Goal: Task Accomplishment & Management: Use online tool/utility

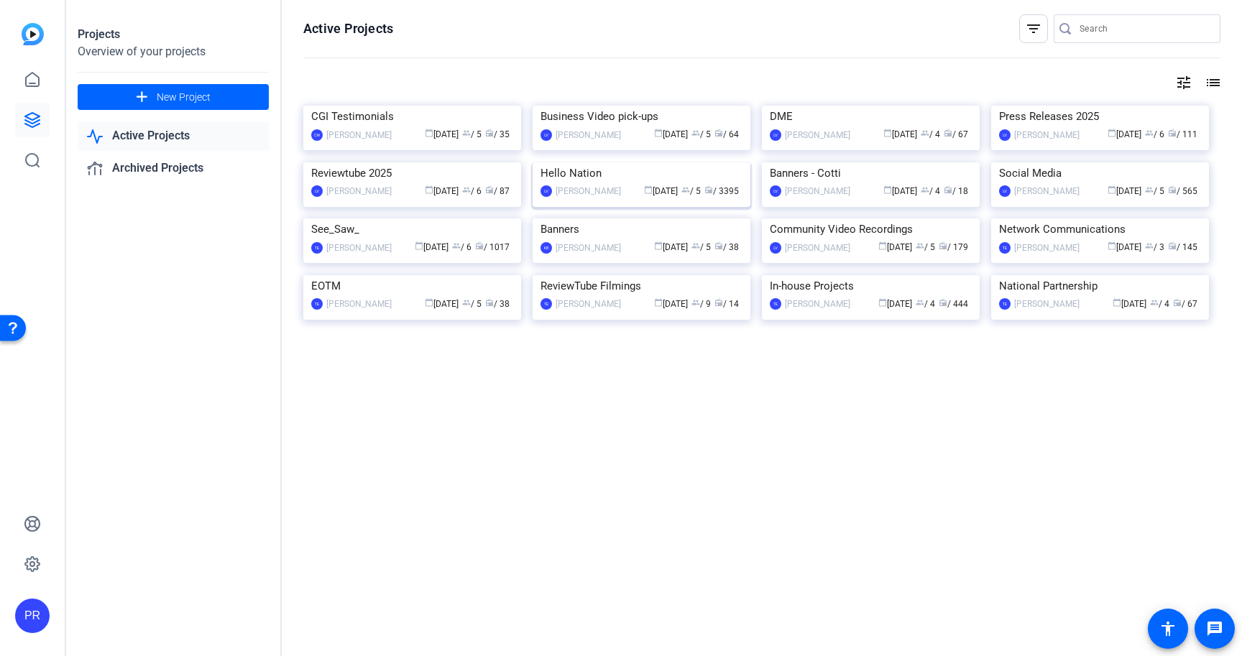
click at [573, 162] on img at bounding box center [642, 162] width 218 height 0
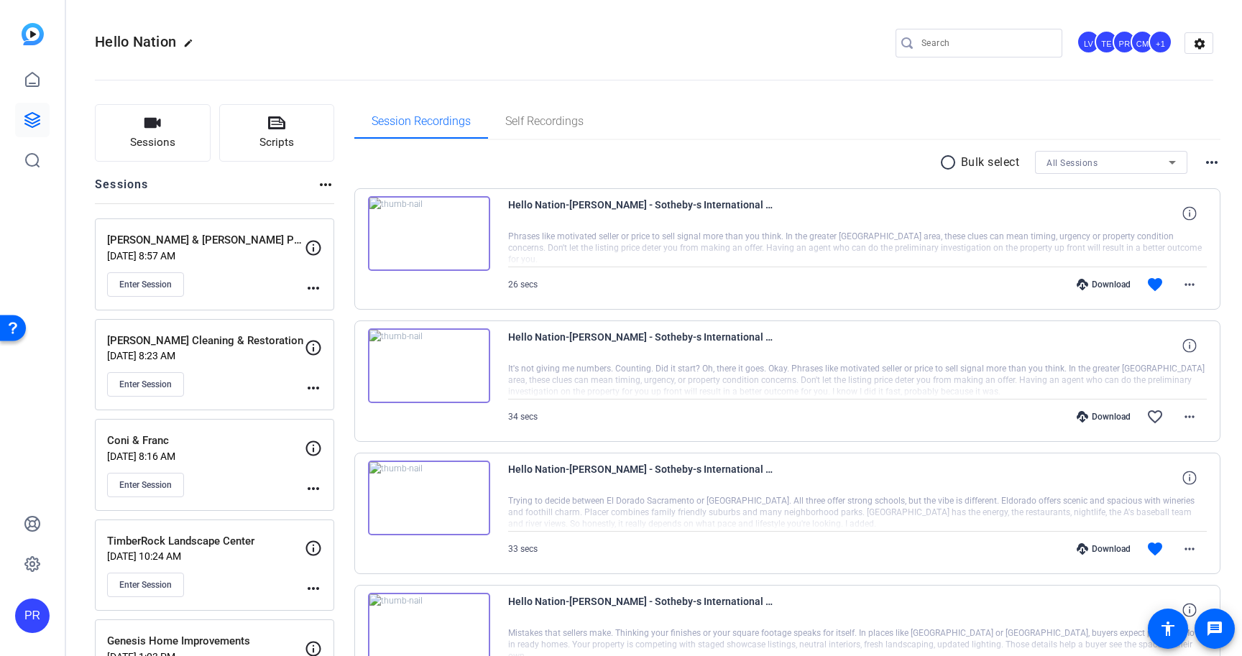
click at [882, 91] on openreel-divider-bar at bounding box center [654, 76] width 1118 height 44
click at [145, 283] on span "Enter Session" at bounding box center [145, 285] width 52 height 12
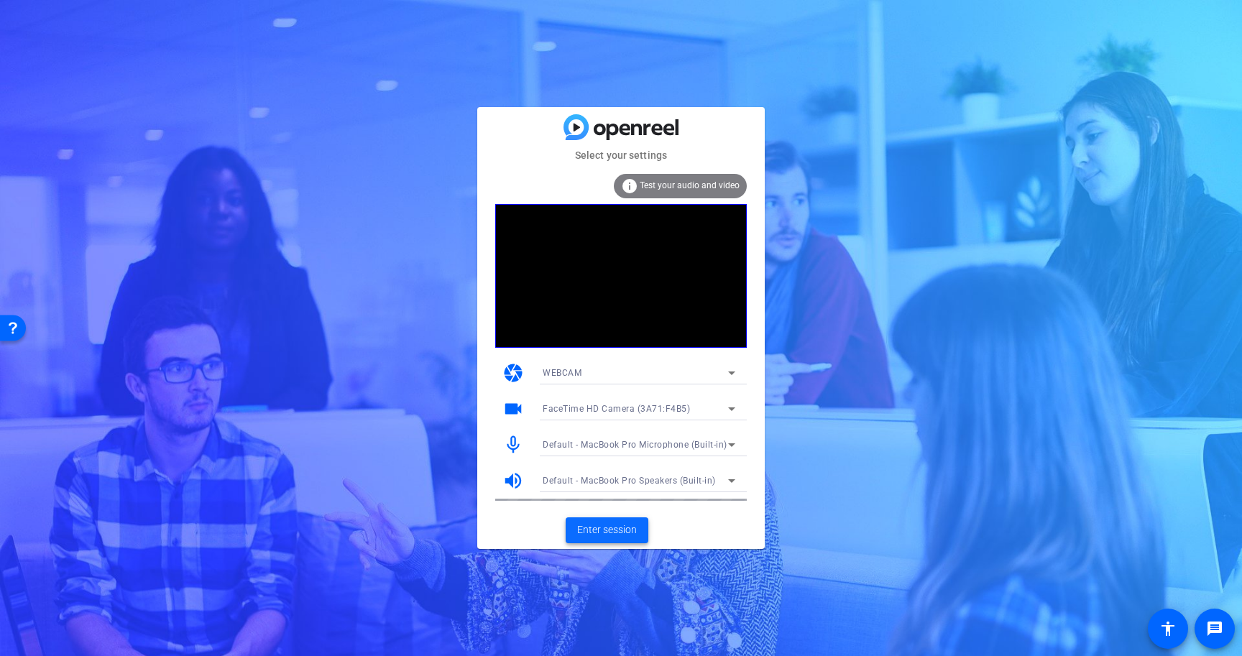
click at [610, 525] on span "Enter session" at bounding box center [607, 530] width 60 height 15
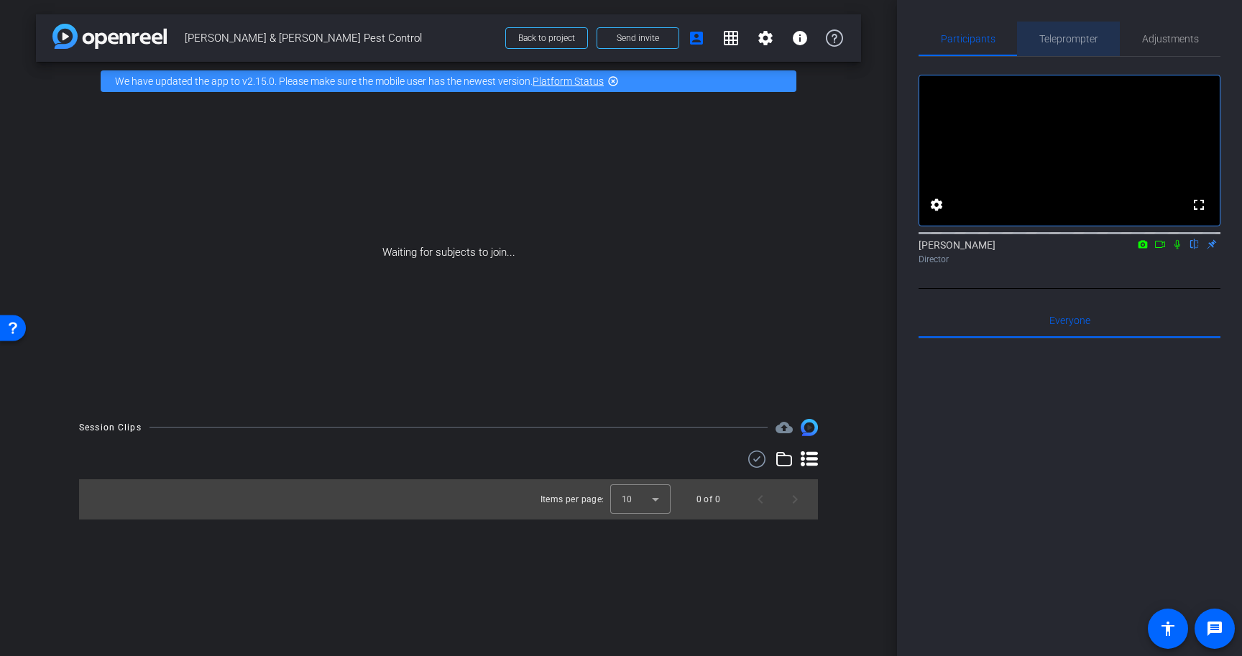
click at [1067, 46] on span "Teleprompter" at bounding box center [1068, 39] width 59 height 35
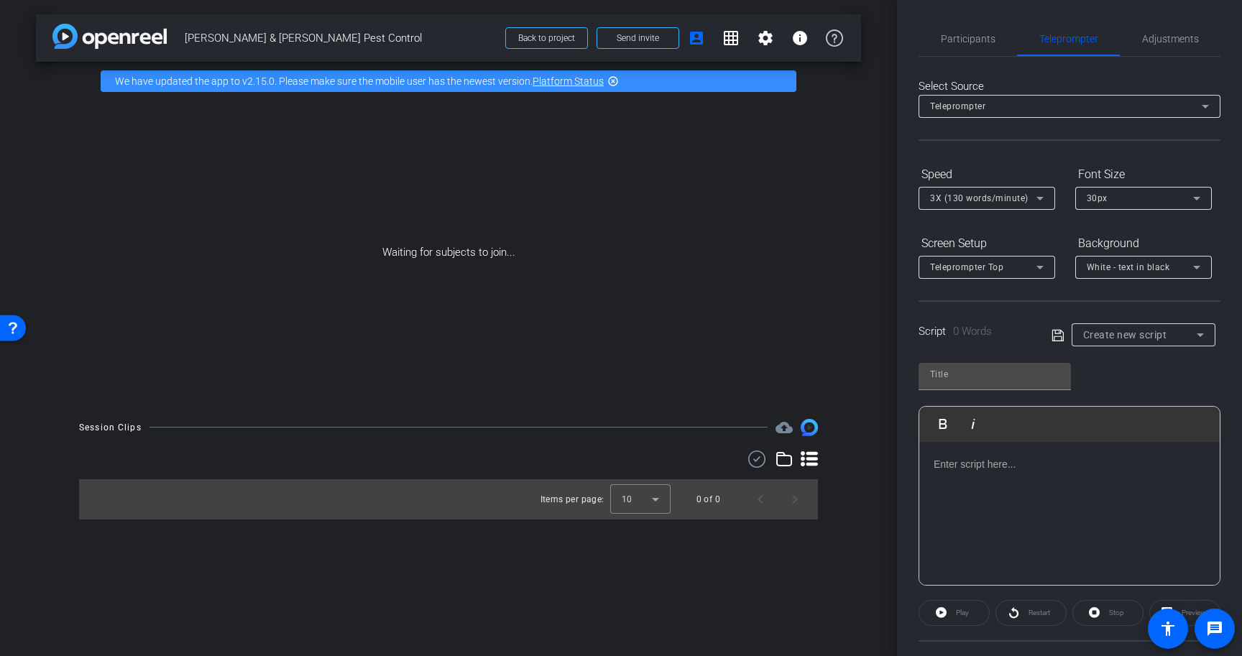
click at [1053, 462] on p at bounding box center [1070, 464] width 272 height 16
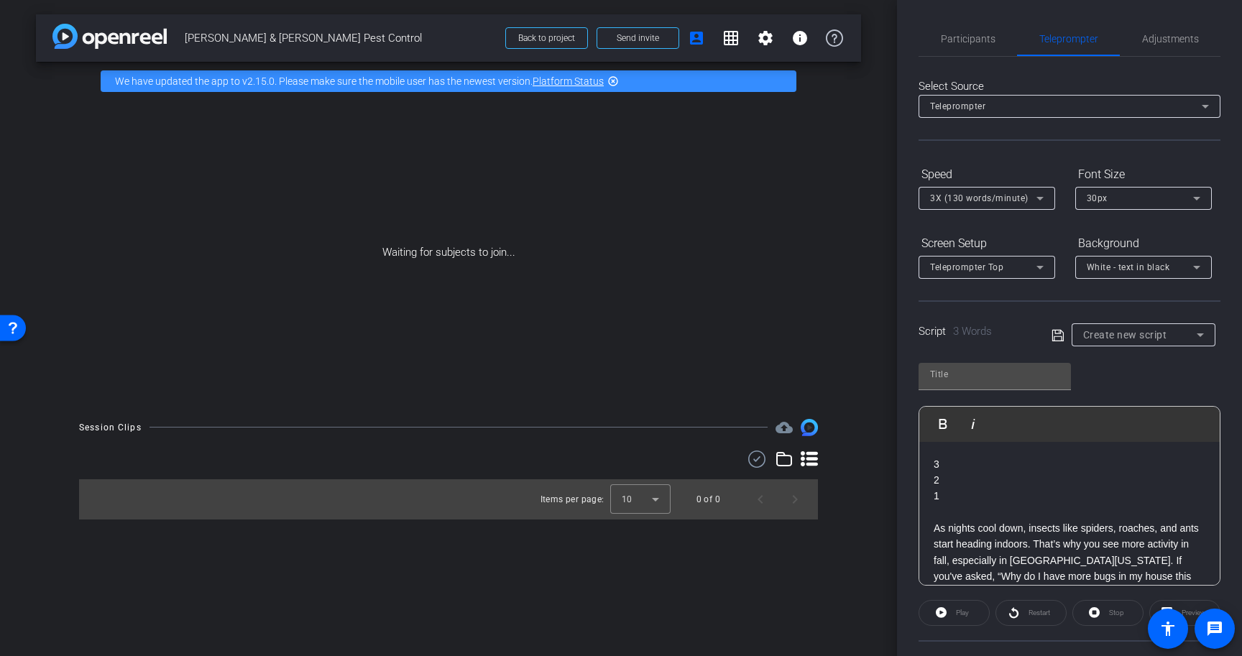
scroll to position [32, 0]
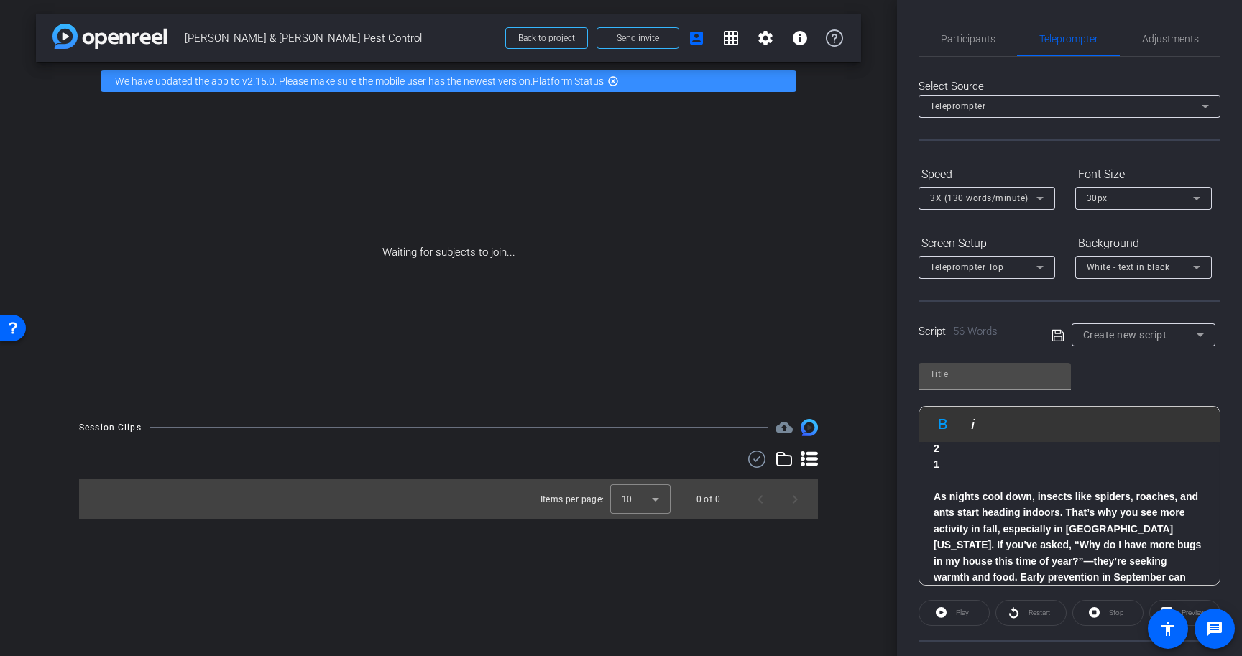
click at [259, 41] on span "[PERSON_NAME] & [PERSON_NAME] Pest Control" at bounding box center [341, 38] width 312 height 29
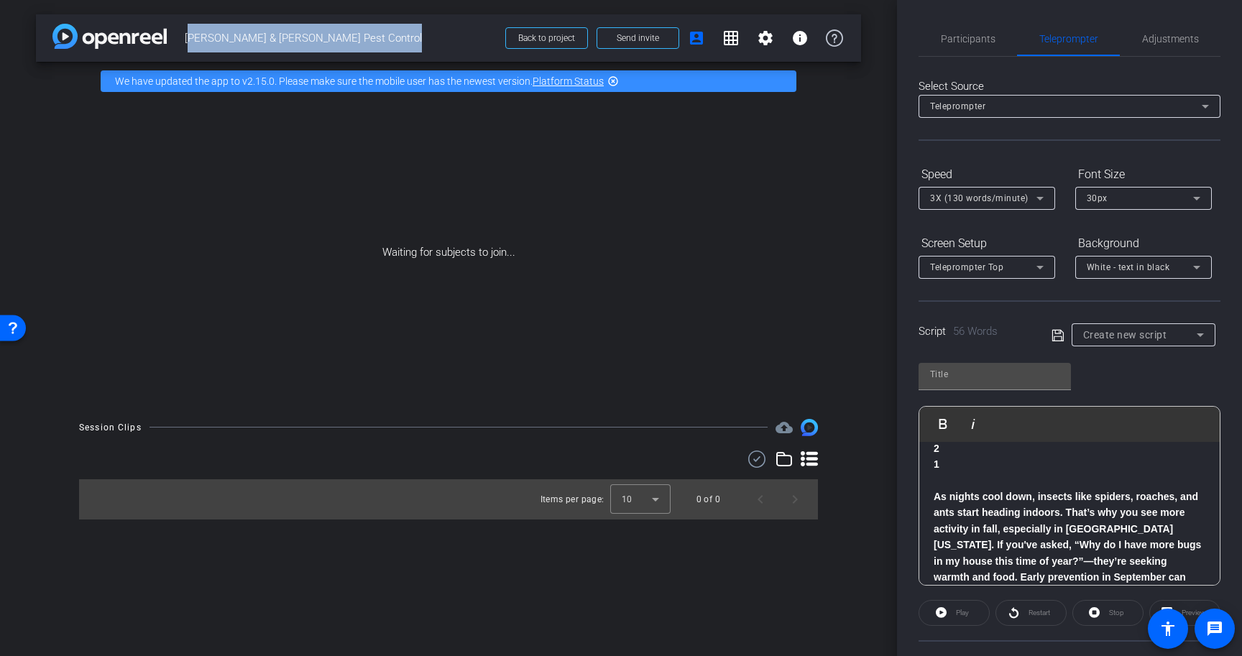
click at [259, 41] on span "[PERSON_NAME] & [PERSON_NAME] Pest Control" at bounding box center [341, 38] width 312 height 29
copy div "Daniel & Lawson Pest Control Back to project Send invite account_box grid_on se…"
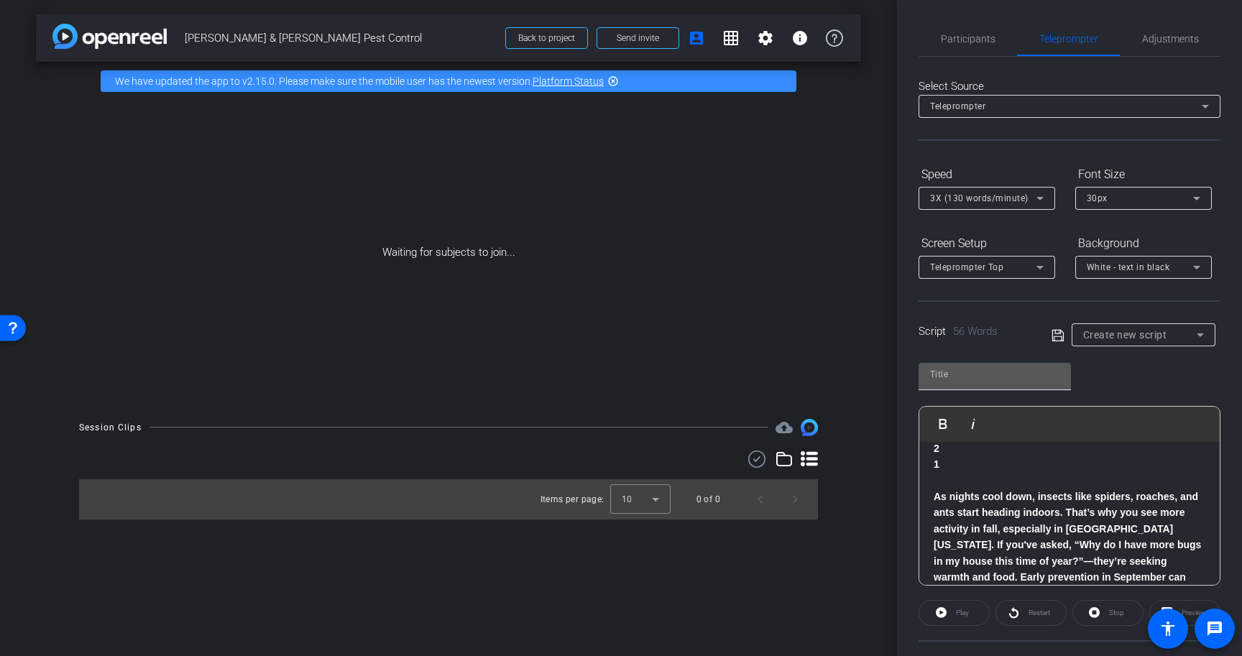
click at [985, 376] on input "text" at bounding box center [994, 374] width 129 height 17
paste input "[PERSON_NAME] & [PERSON_NAME] Pest Control"
type input "[PERSON_NAME] & [PERSON_NAME] Pest Control"
click at [1062, 334] on icon at bounding box center [1058, 335] width 12 height 12
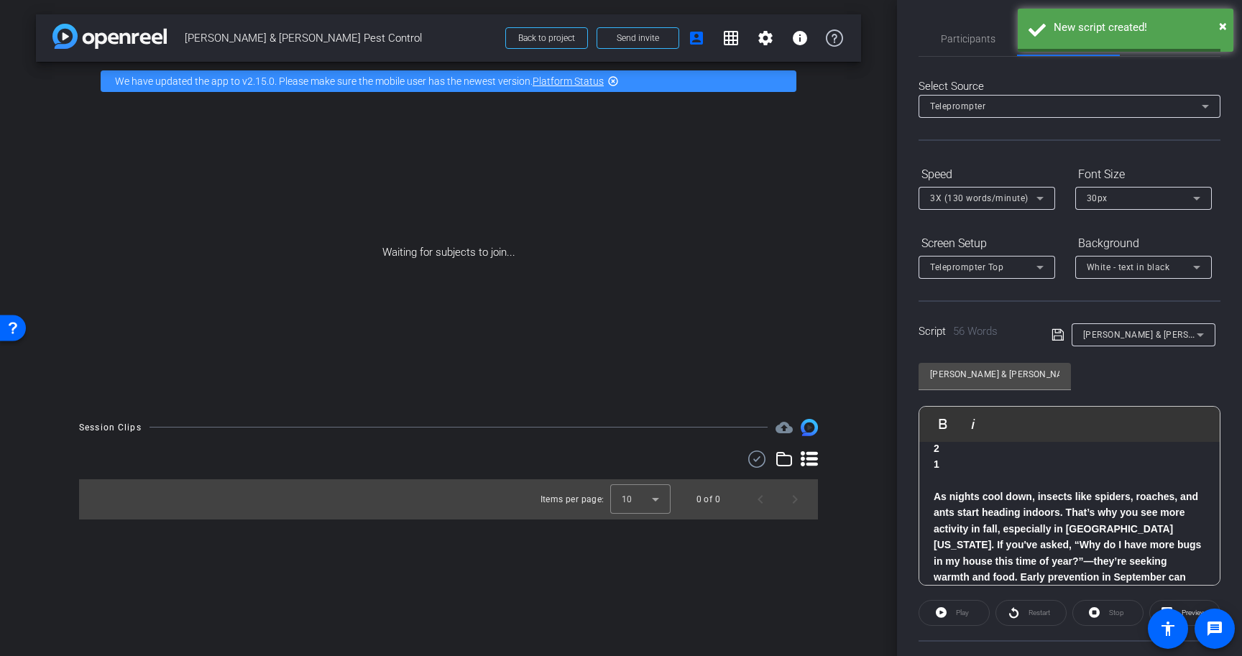
click at [1023, 201] on span "3X (130 words/minute)" at bounding box center [979, 198] width 98 height 10
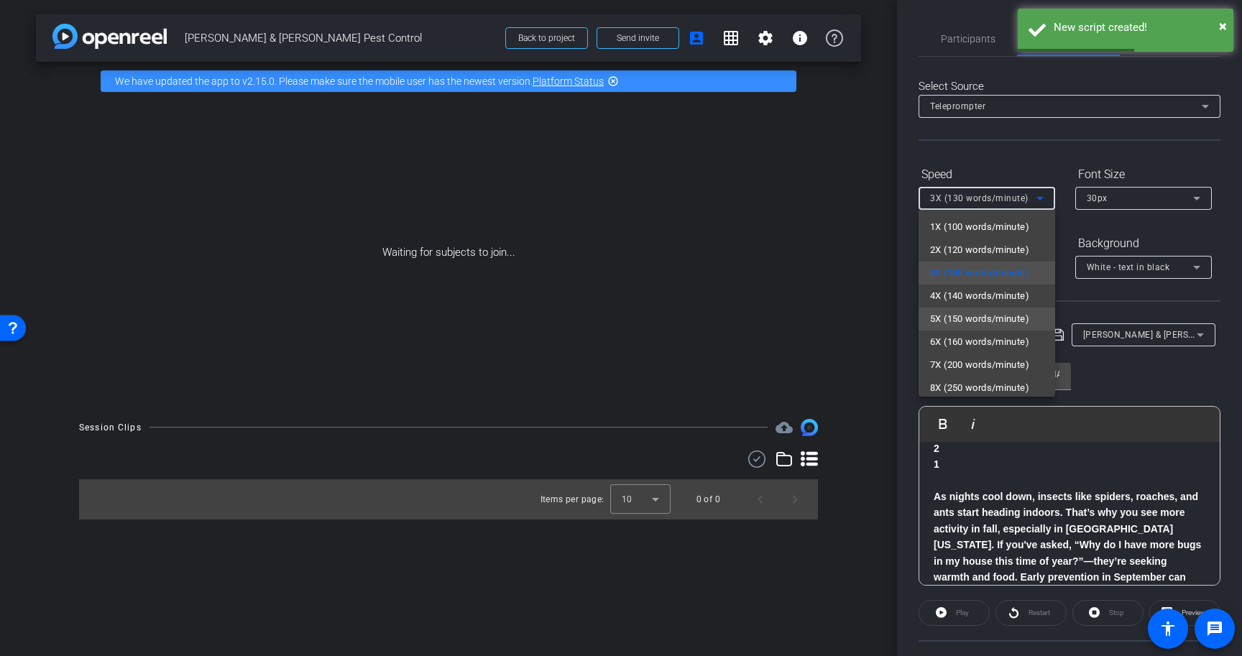
click at [1011, 316] on span "5X (150 words/minute)" at bounding box center [979, 319] width 99 height 17
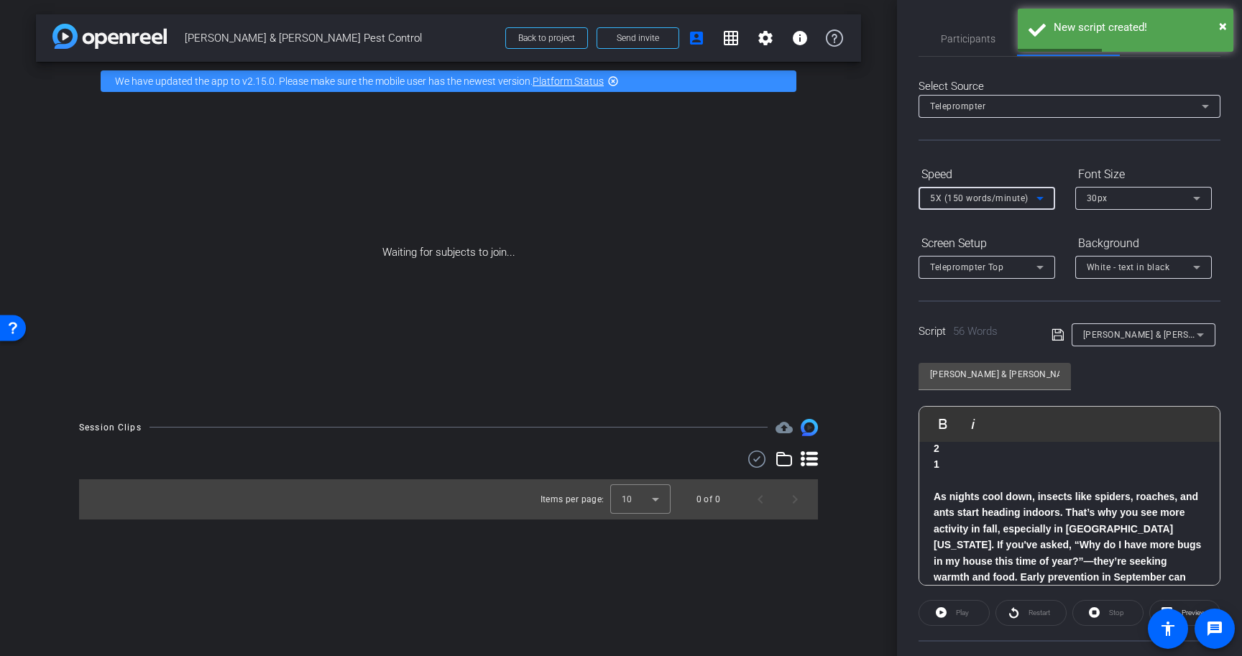
click at [1127, 205] on div "30px" at bounding box center [1140, 198] width 106 height 18
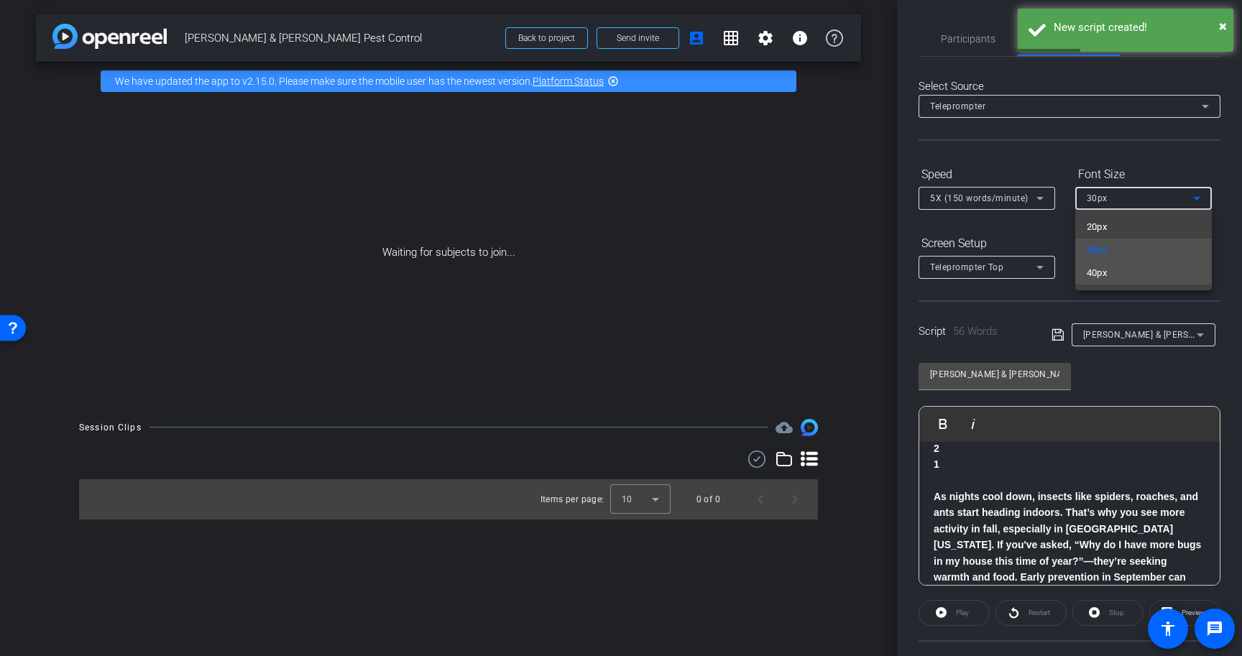
click at [1111, 274] on mat-option "40px" at bounding box center [1143, 273] width 137 height 23
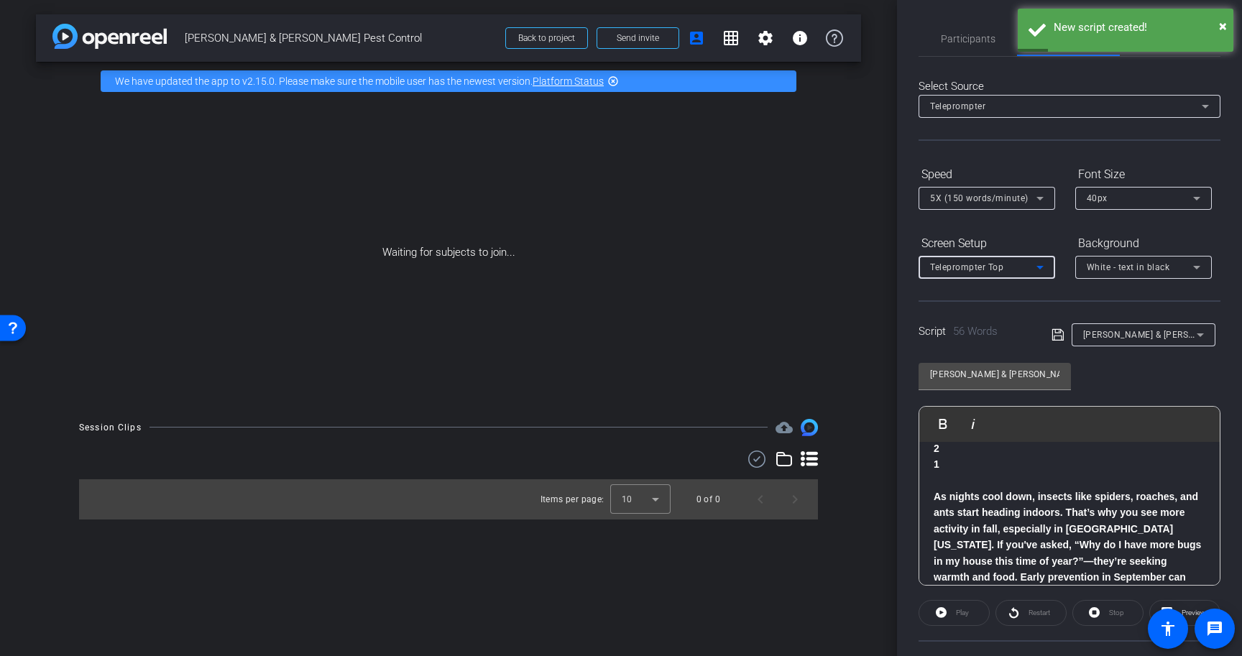
click at [1038, 265] on icon at bounding box center [1040, 267] width 17 height 17
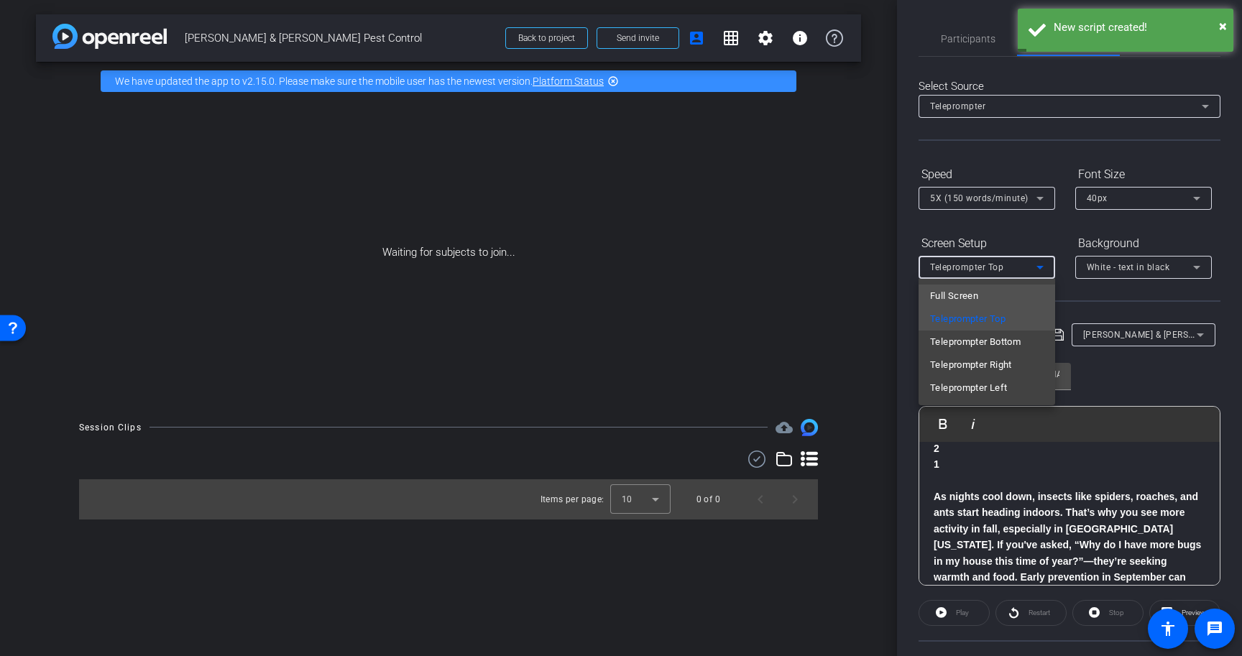
click at [1027, 299] on mat-option "Full Screen" at bounding box center [987, 296] width 137 height 23
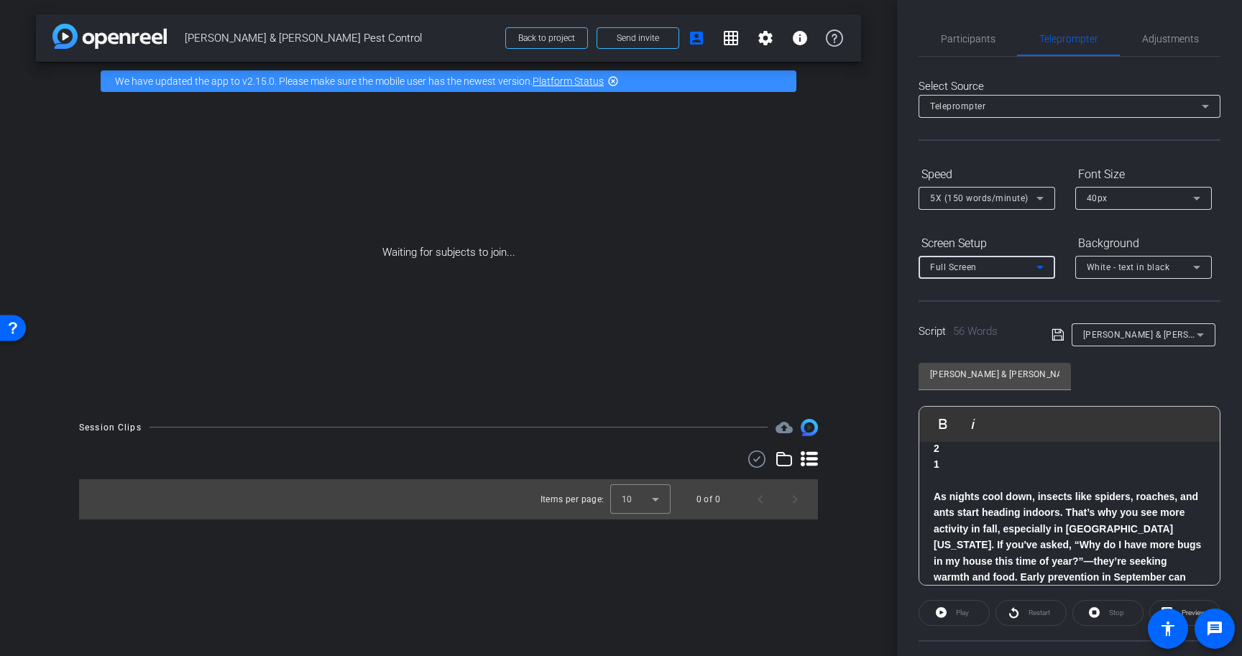
click at [1096, 271] on span "White - text in black" at bounding box center [1128, 267] width 83 height 10
click at [1097, 332] on mat-option "Black - text in white" at bounding box center [1143, 323] width 137 height 23
click at [1058, 339] on icon at bounding box center [1058, 334] width 13 height 17
click at [1160, 37] on span "Adjustments" at bounding box center [1170, 39] width 57 height 10
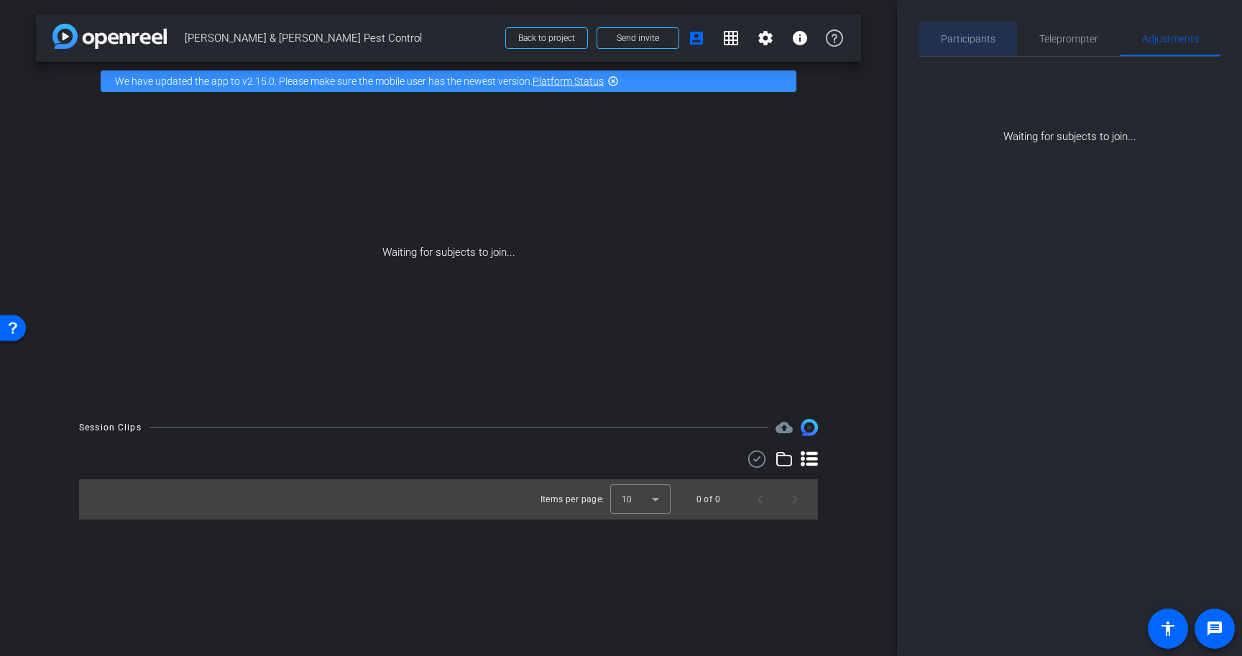
click at [994, 42] on div "Participants" at bounding box center [968, 39] width 98 height 35
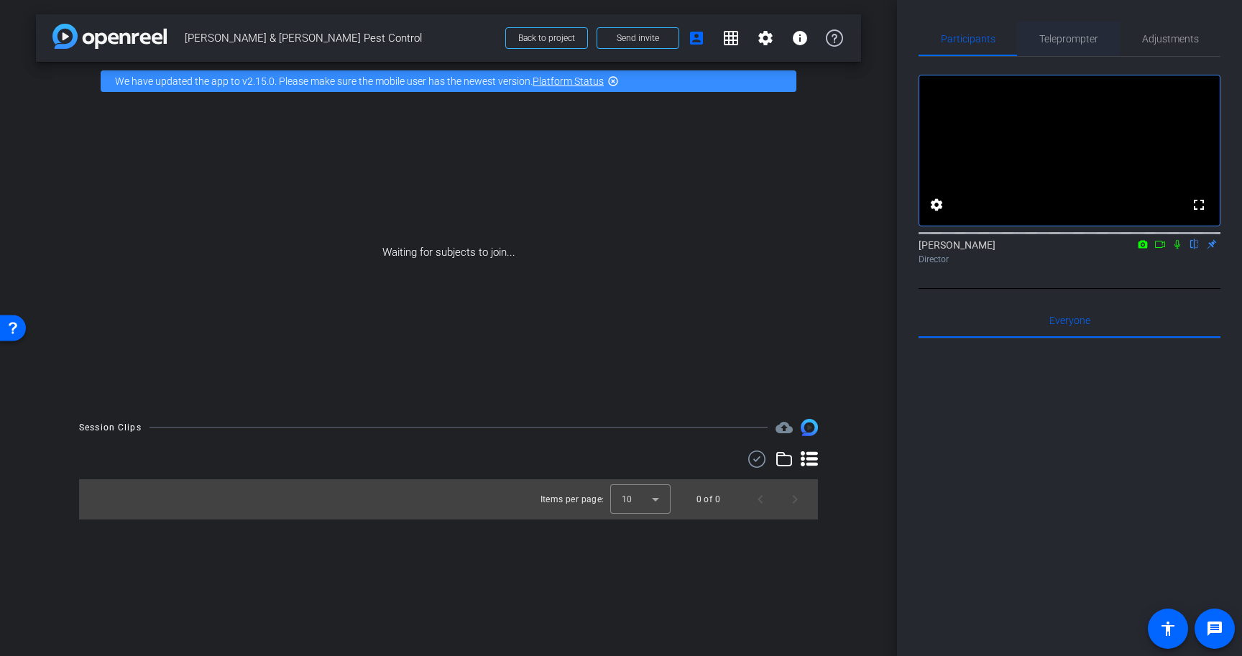
click at [1047, 42] on span "Teleprompter" at bounding box center [1068, 39] width 59 height 10
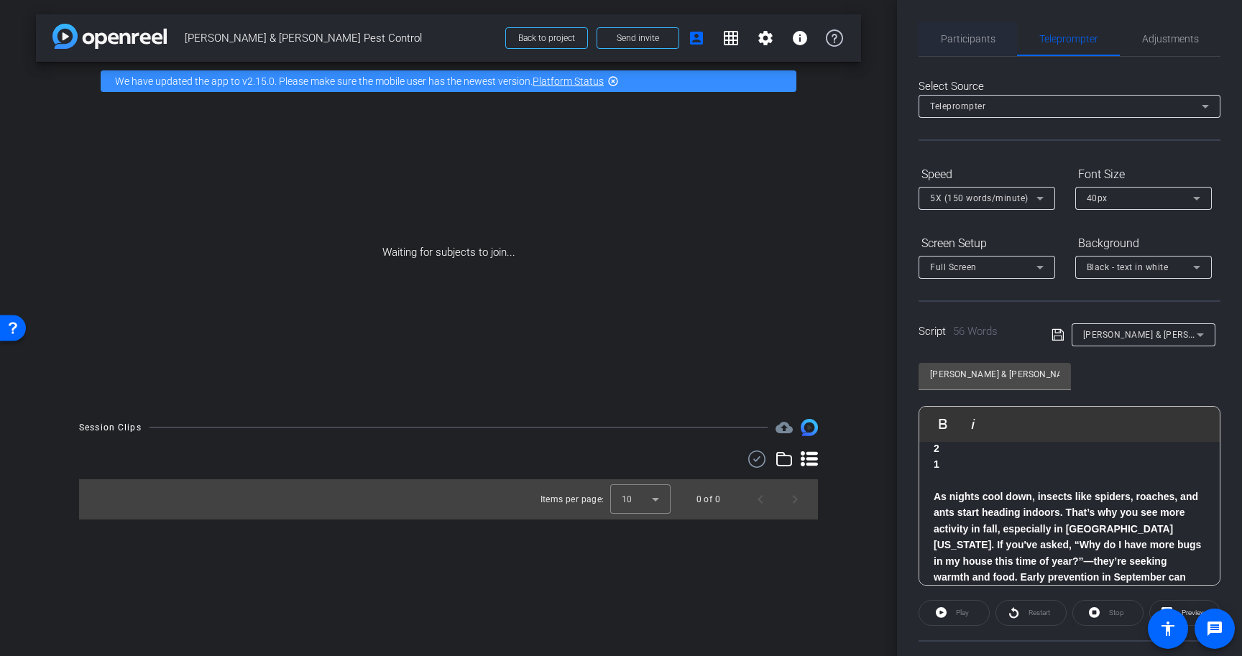
click at [939, 42] on div "Participants" at bounding box center [968, 39] width 98 height 35
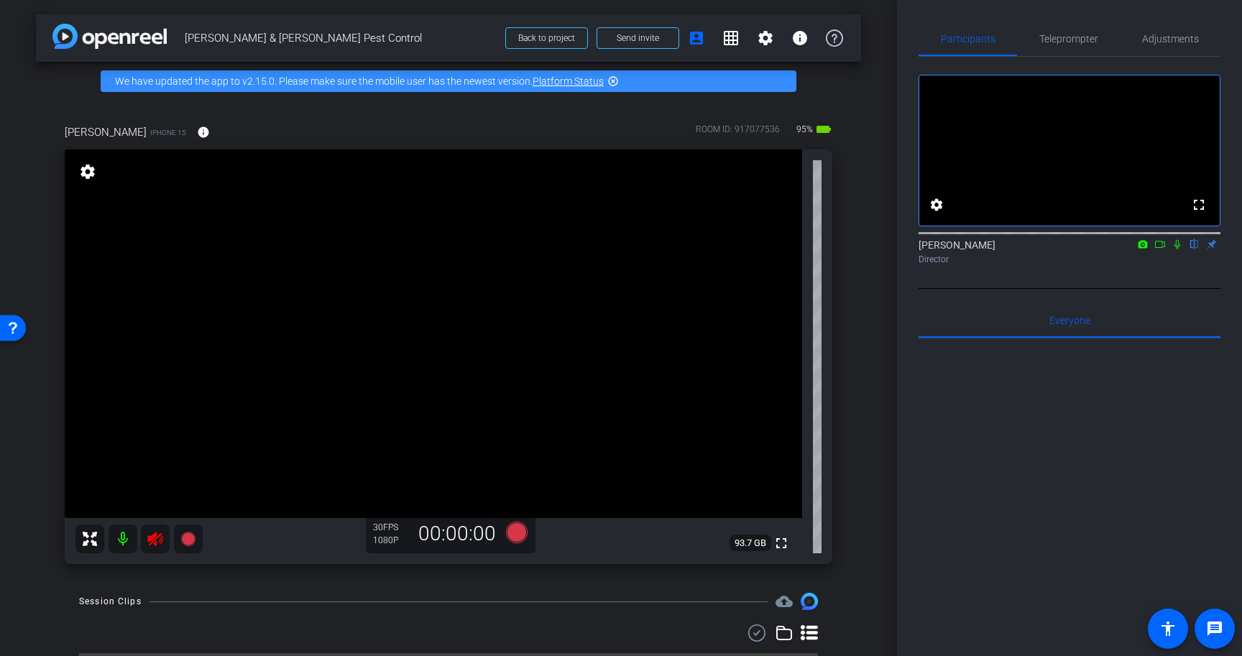
click at [156, 541] on icon at bounding box center [155, 538] width 17 height 17
click at [1179, 43] on span "Adjustments" at bounding box center [1170, 39] width 57 height 10
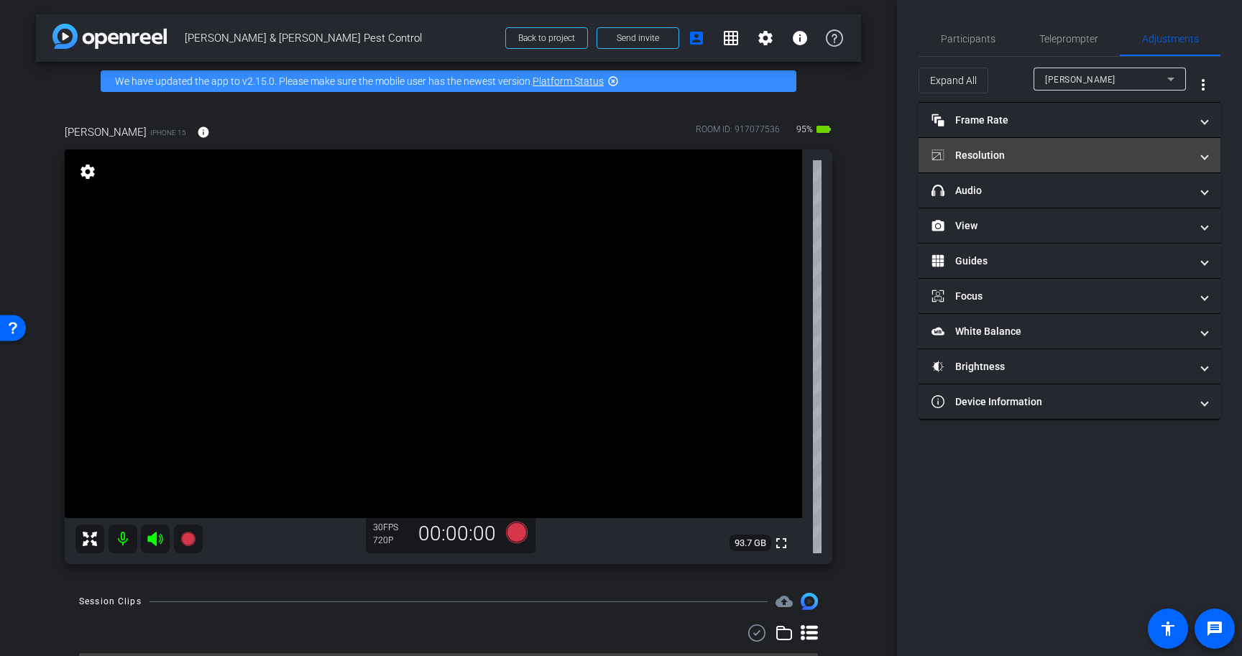
click at [1040, 153] on mat-panel-title "Resolution" at bounding box center [1061, 155] width 259 height 15
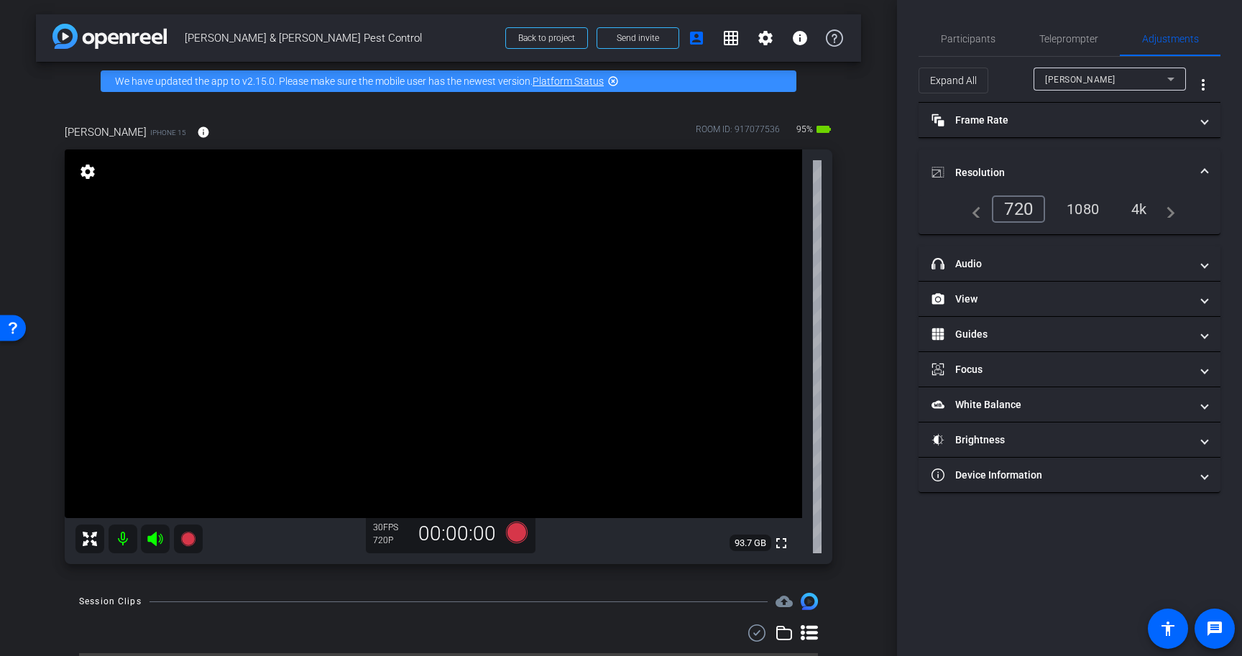
click at [1142, 209] on div "4k" at bounding box center [1139, 209] width 37 height 24
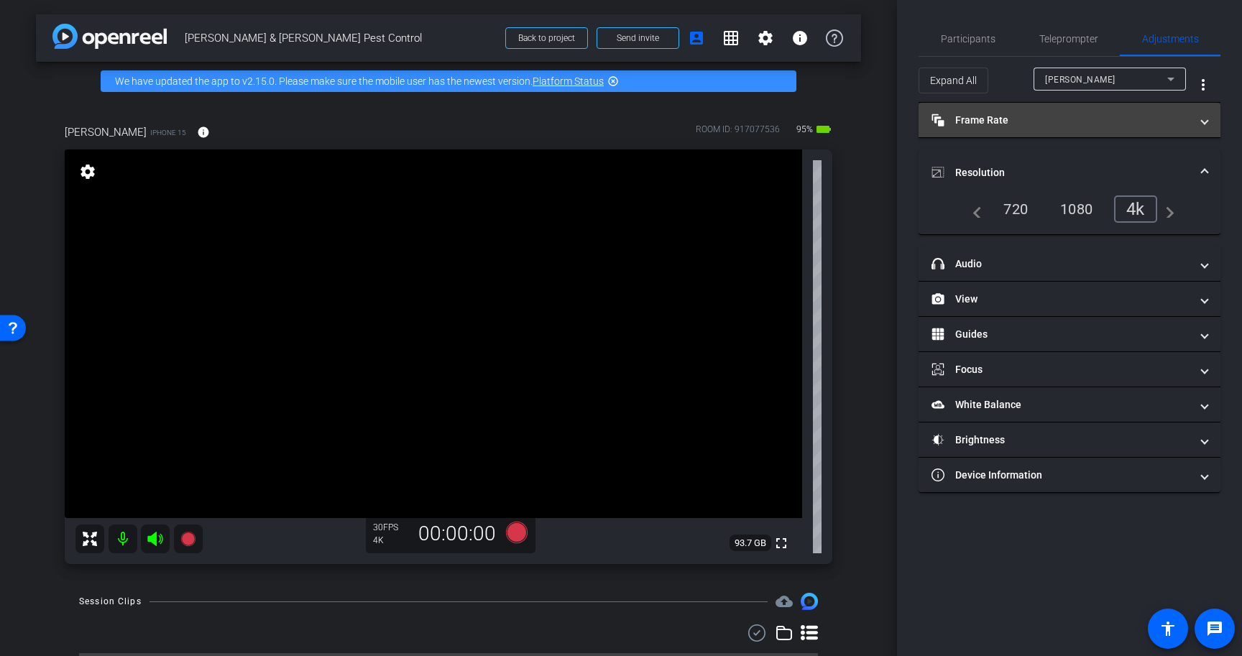
click at [1162, 121] on mat-panel-title "Frame Rate Frame Rate" at bounding box center [1061, 120] width 259 height 15
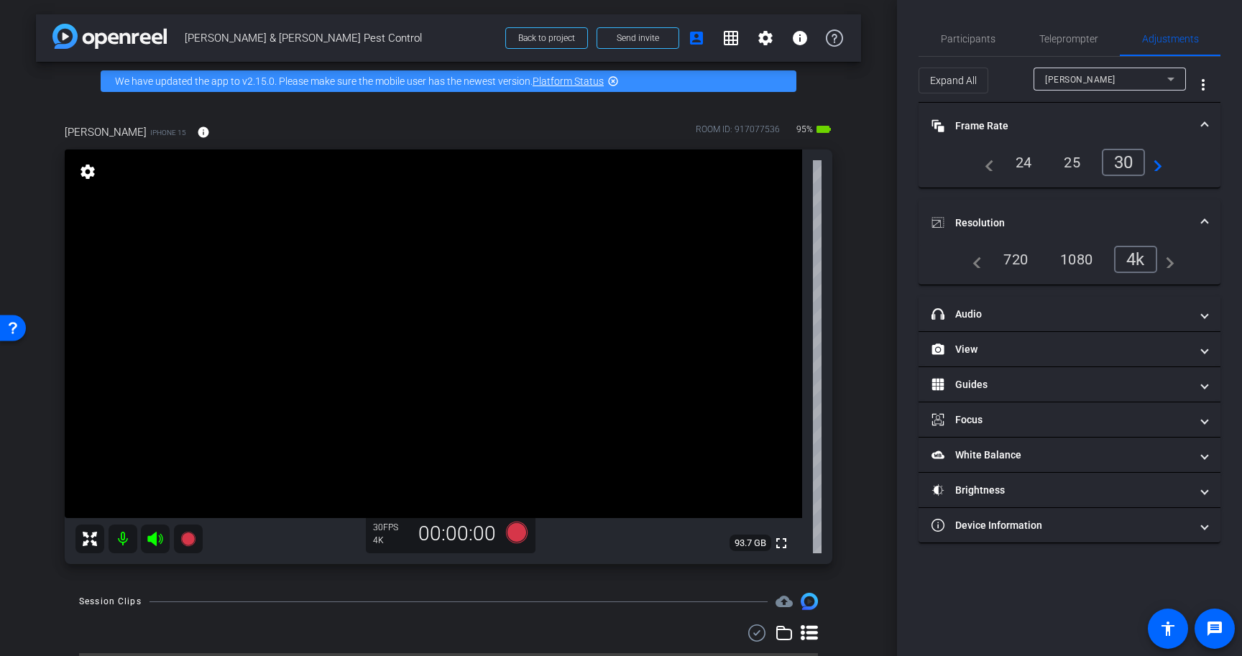
click at [1162, 121] on mat-panel-title "Frame Rate Frame Rate" at bounding box center [1061, 126] width 259 height 15
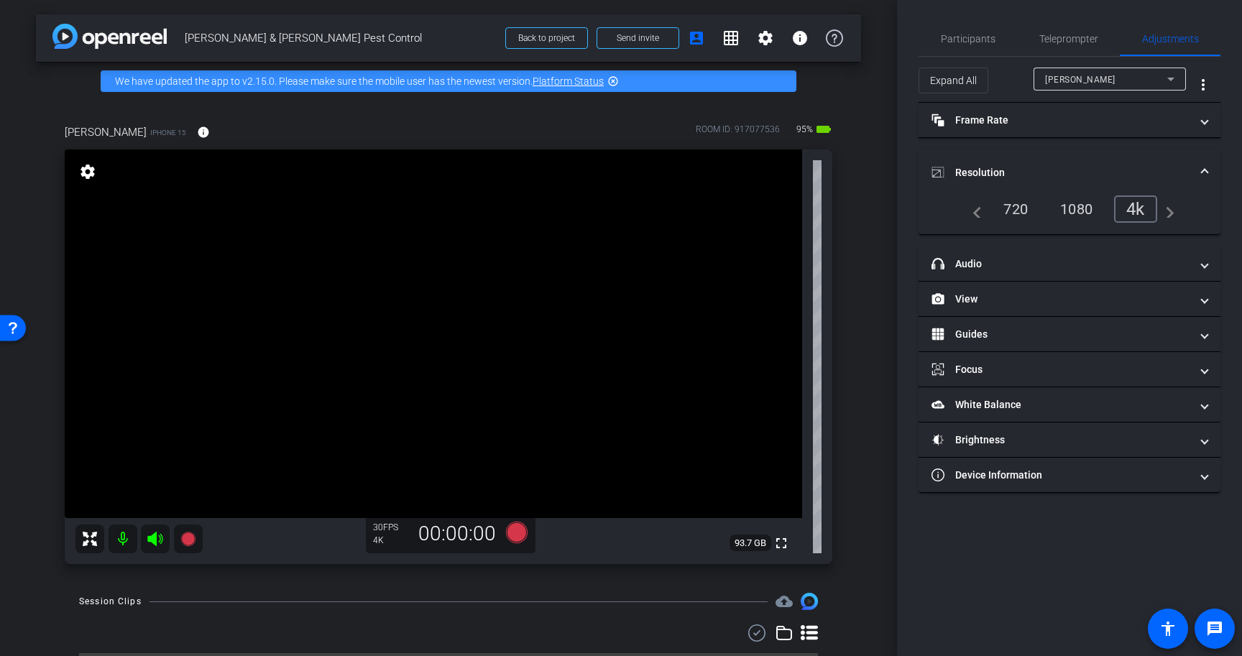
click at [1157, 173] on mat-panel-title "Resolution" at bounding box center [1061, 172] width 259 height 15
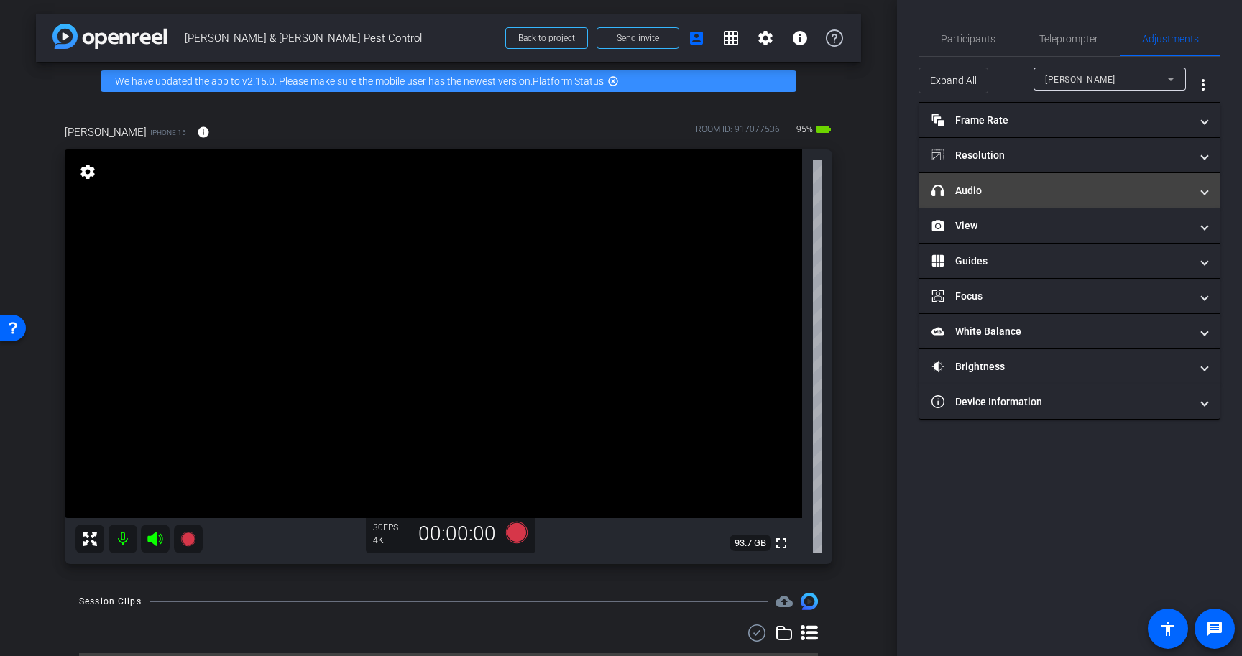
click at [1110, 201] on mat-expansion-panel-header "headphone icon Audio" at bounding box center [1070, 190] width 302 height 35
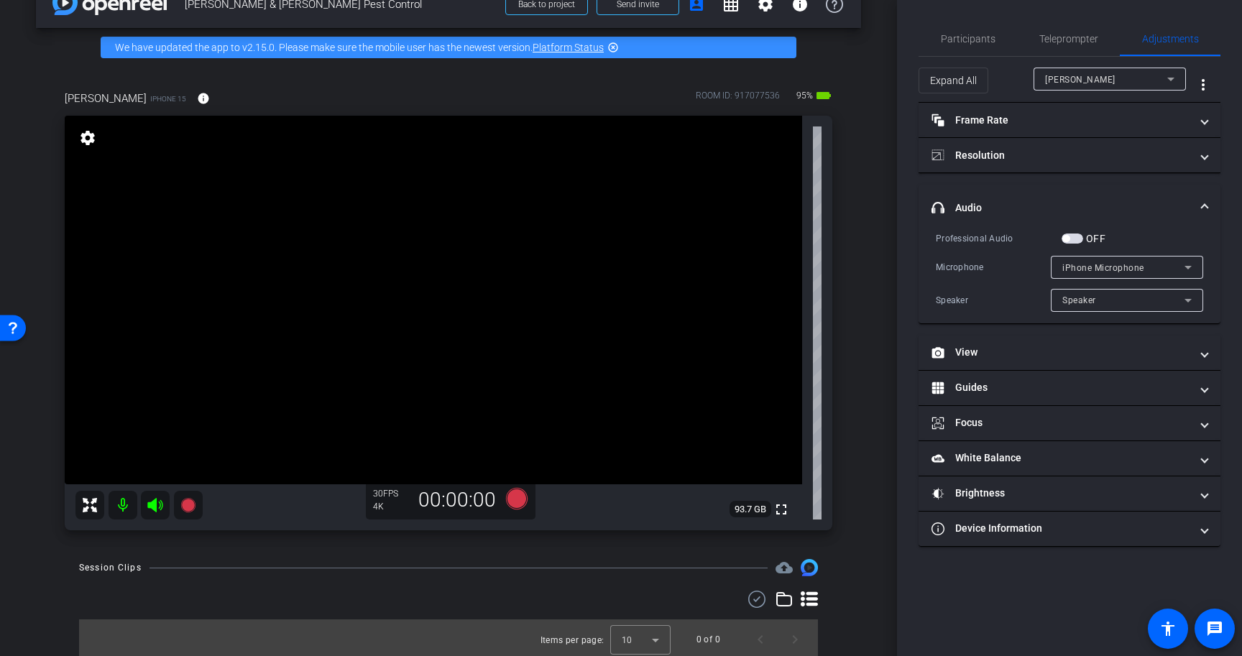
scroll to position [37, 0]
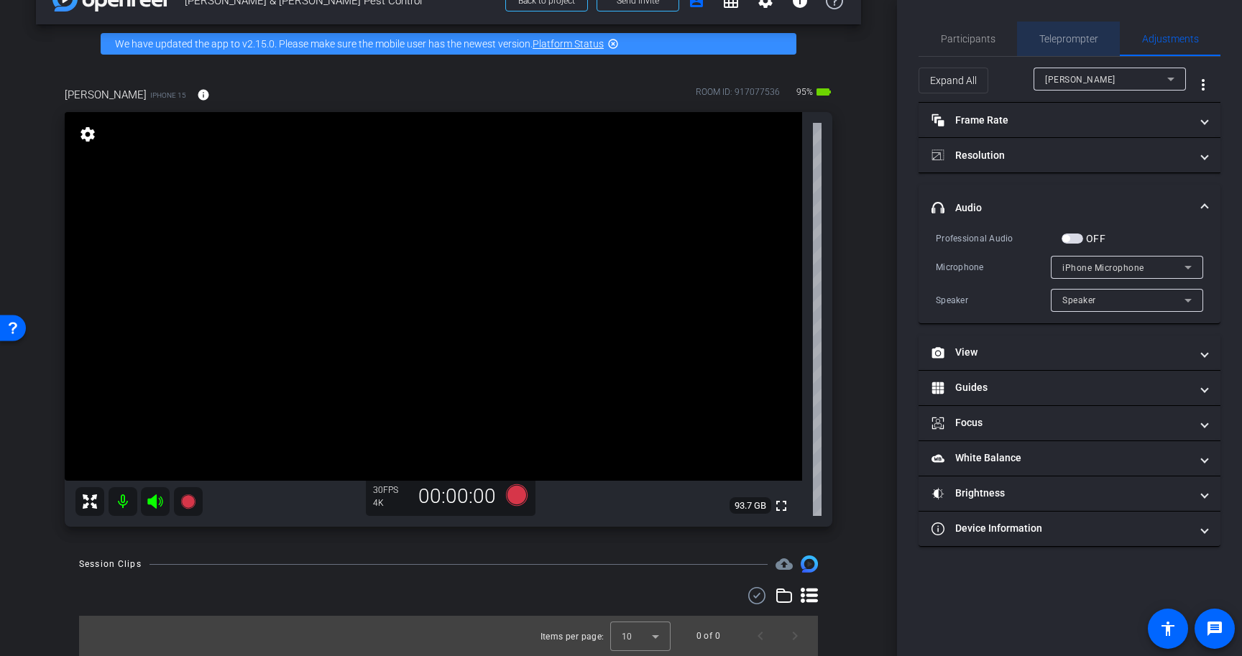
click at [1062, 32] on span "Teleprompter" at bounding box center [1068, 39] width 59 height 35
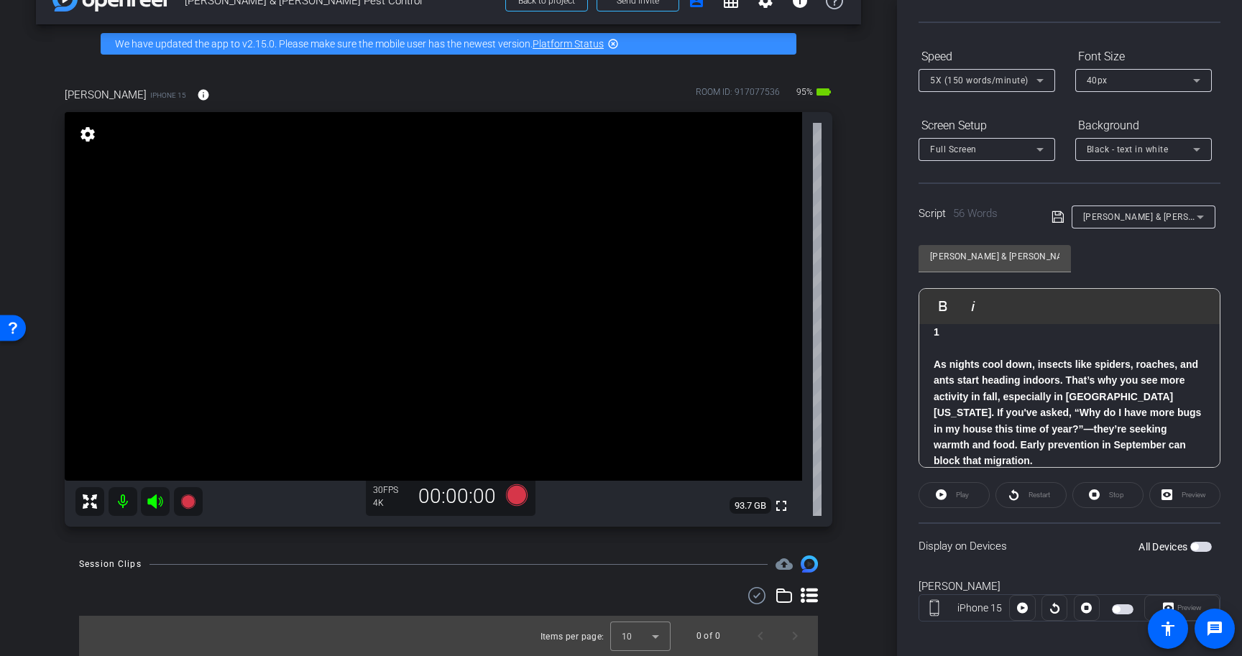
scroll to position [126, 0]
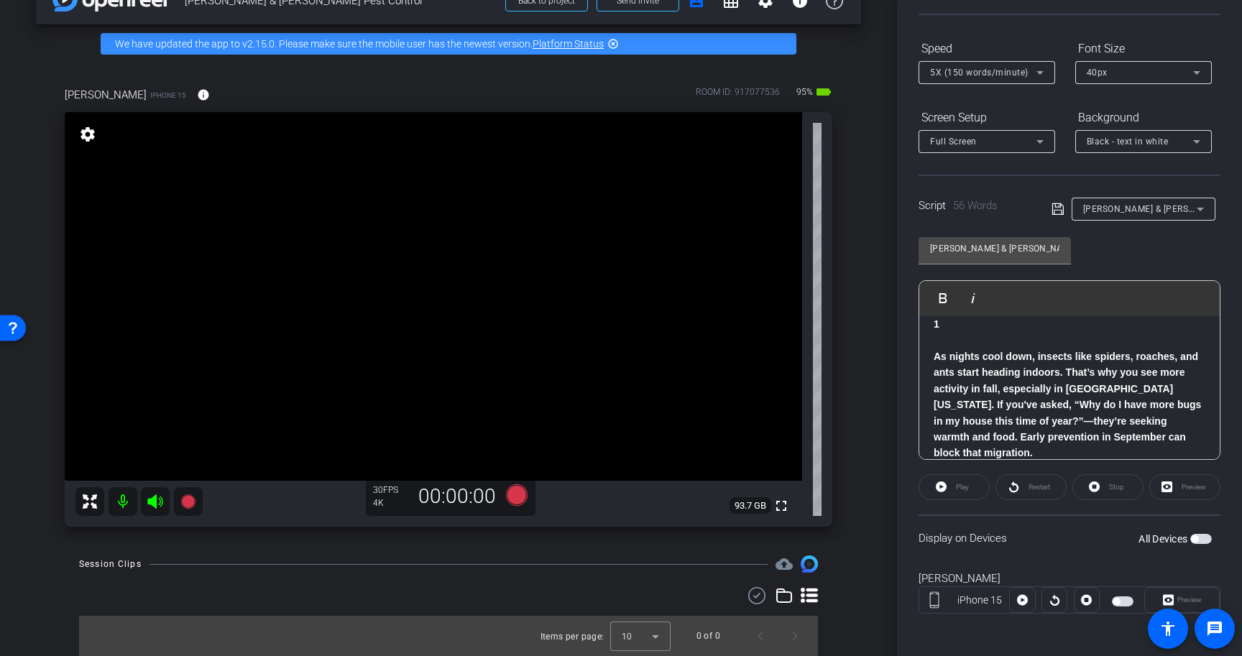
click at [1200, 538] on span "button" at bounding box center [1201, 539] width 22 height 10
click at [942, 487] on icon at bounding box center [941, 487] width 11 height 18
click at [1108, 487] on span "Stop" at bounding box center [1115, 487] width 19 height 20
click at [513, 497] on icon at bounding box center [517, 495] width 22 height 22
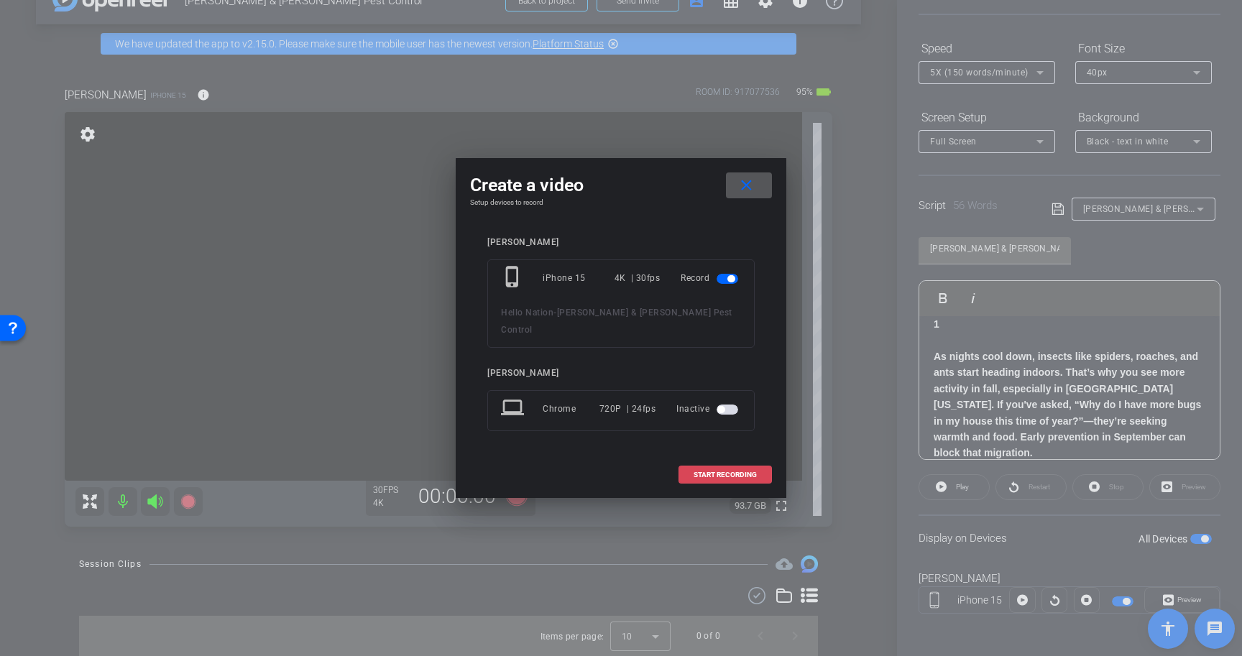
click at [747, 472] on span "START RECORDING" at bounding box center [725, 475] width 63 height 7
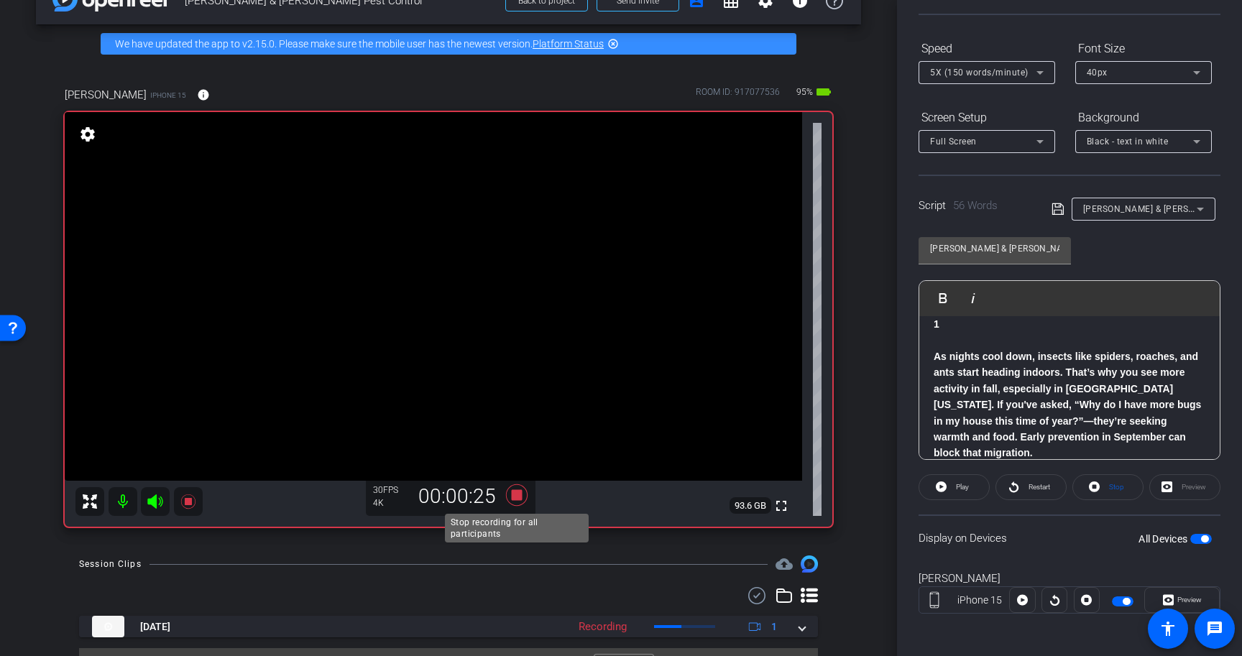
click at [519, 493] on icon at bounding box center [517, 495] width 22 height 22
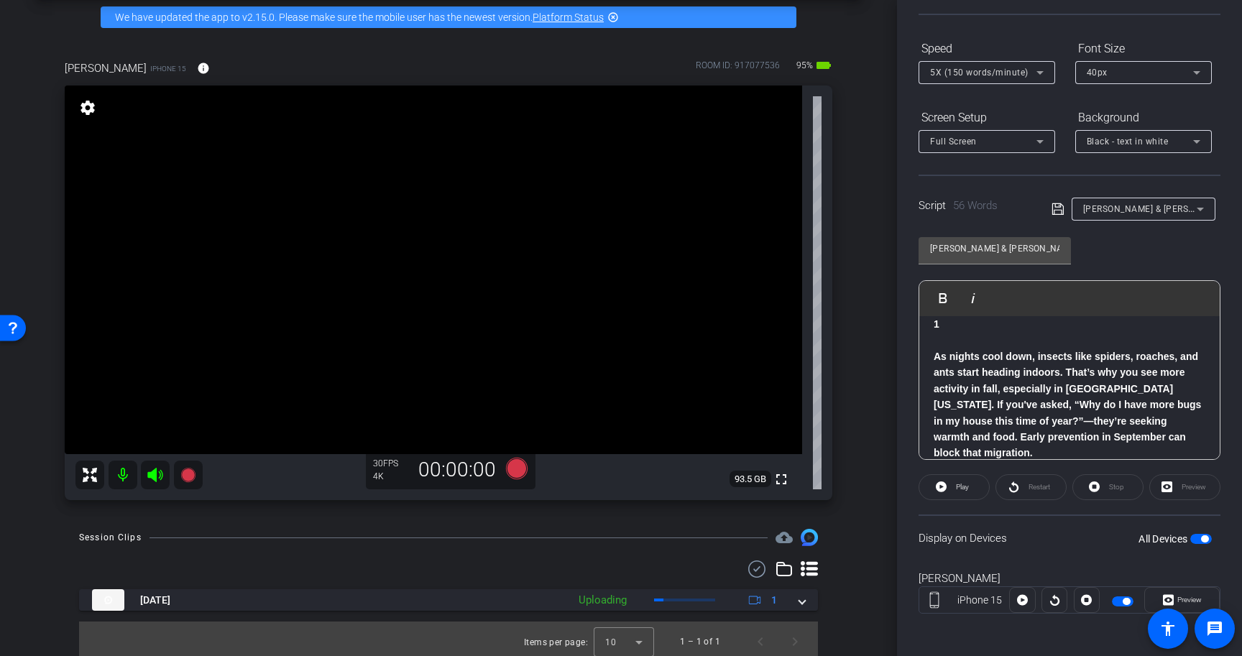
scroll to position [70, 0]
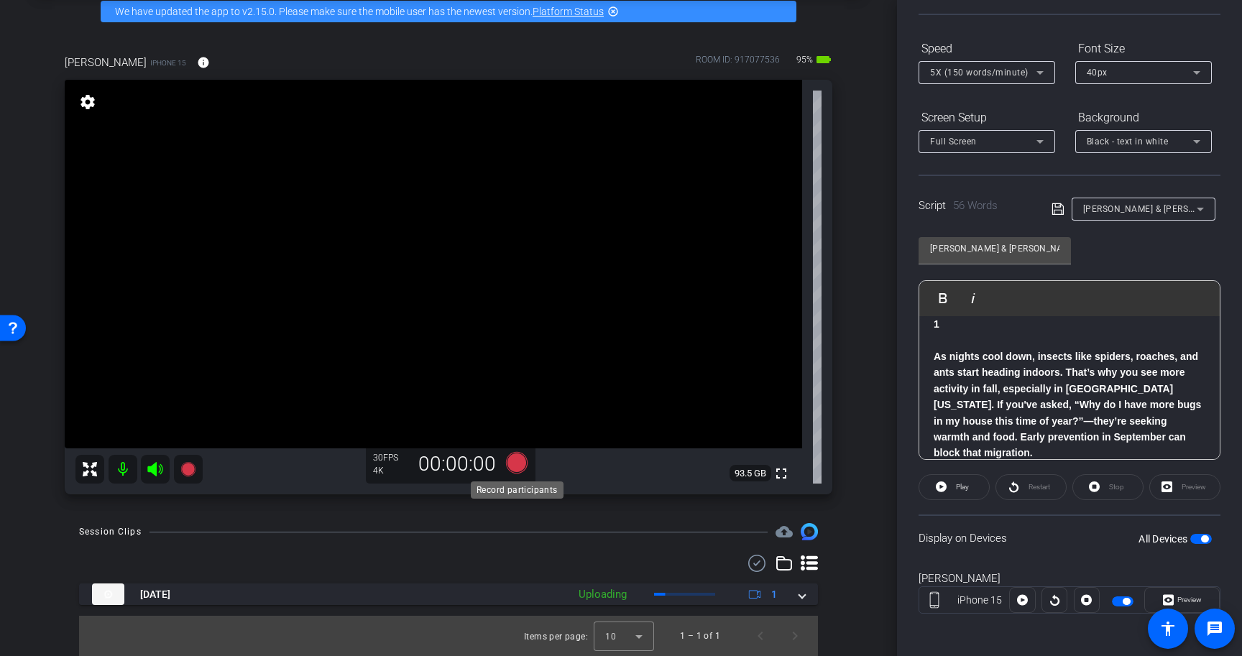
click at [517, 464] on icon at bounding box center [517, 463] width 22 height 22
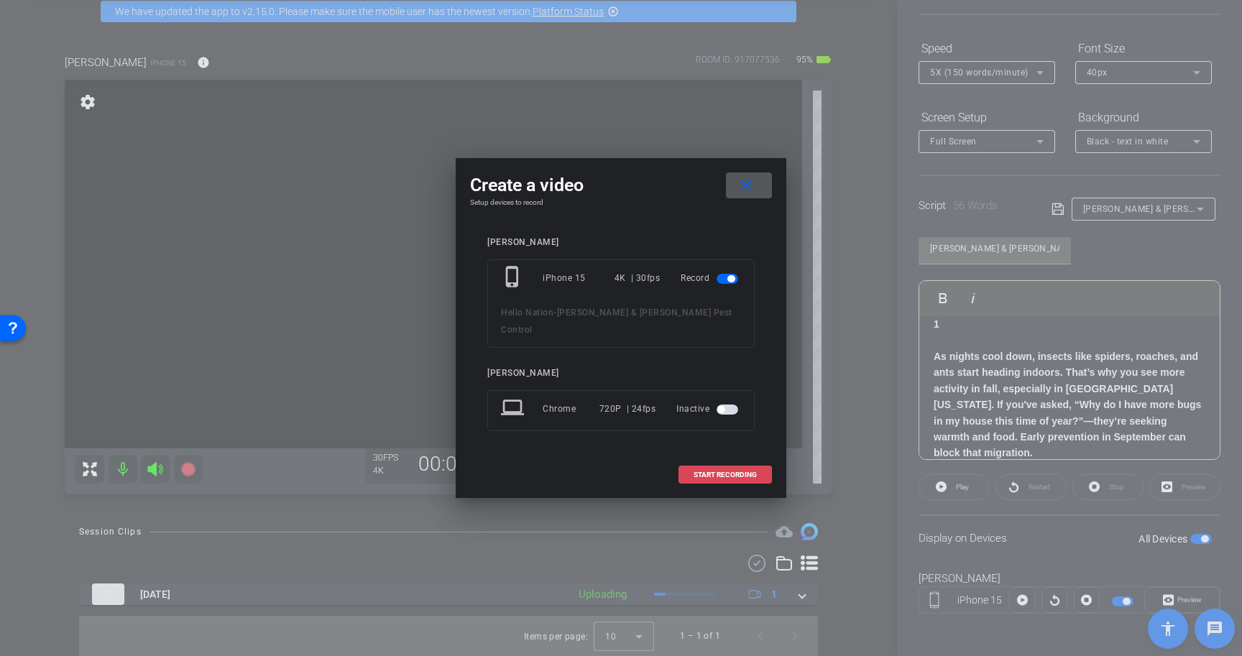
click at [729, 472] on span "START RECORDING" at bounding box center [725, 475] width 63 height 7
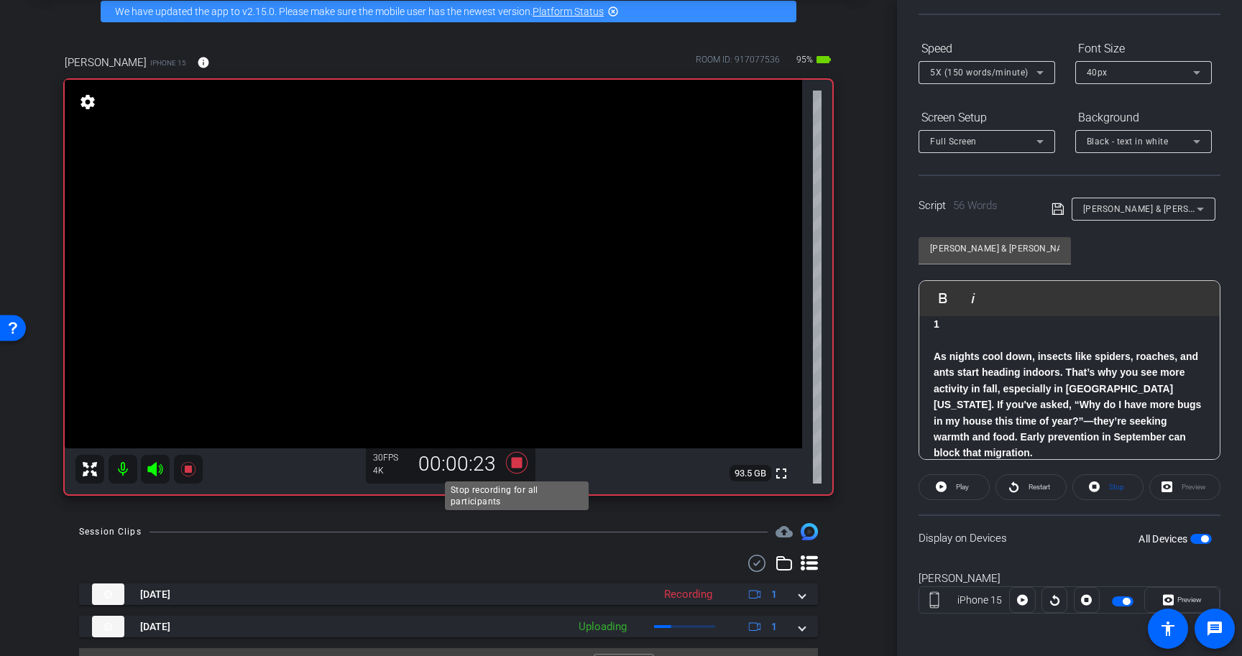
click at [521, 458] on icon at bounding box center [517, 463] width 22 height 22
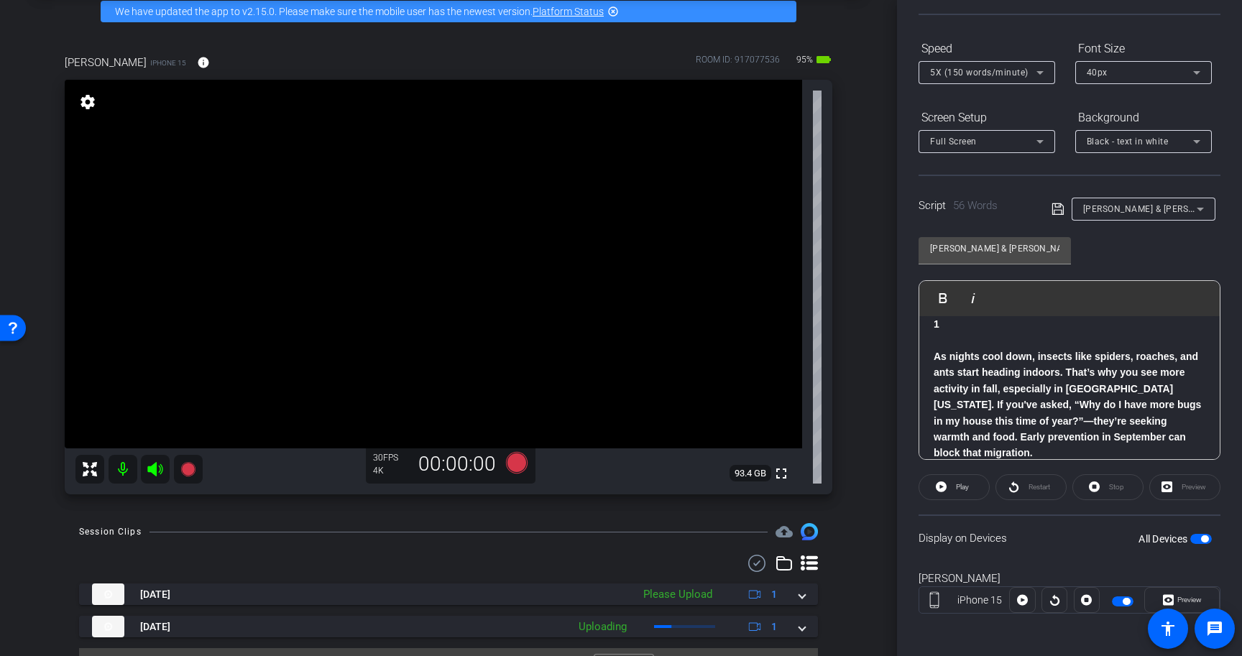
click at [1200, 541] on span "button" at bounding box center [1201, 539] width 22 height 10
click at [1179, 441] on p "As nights cool down, insects like spiders, roaches, and ants start heading indo…" at bounding box center [1070, 405] width 272 height 113
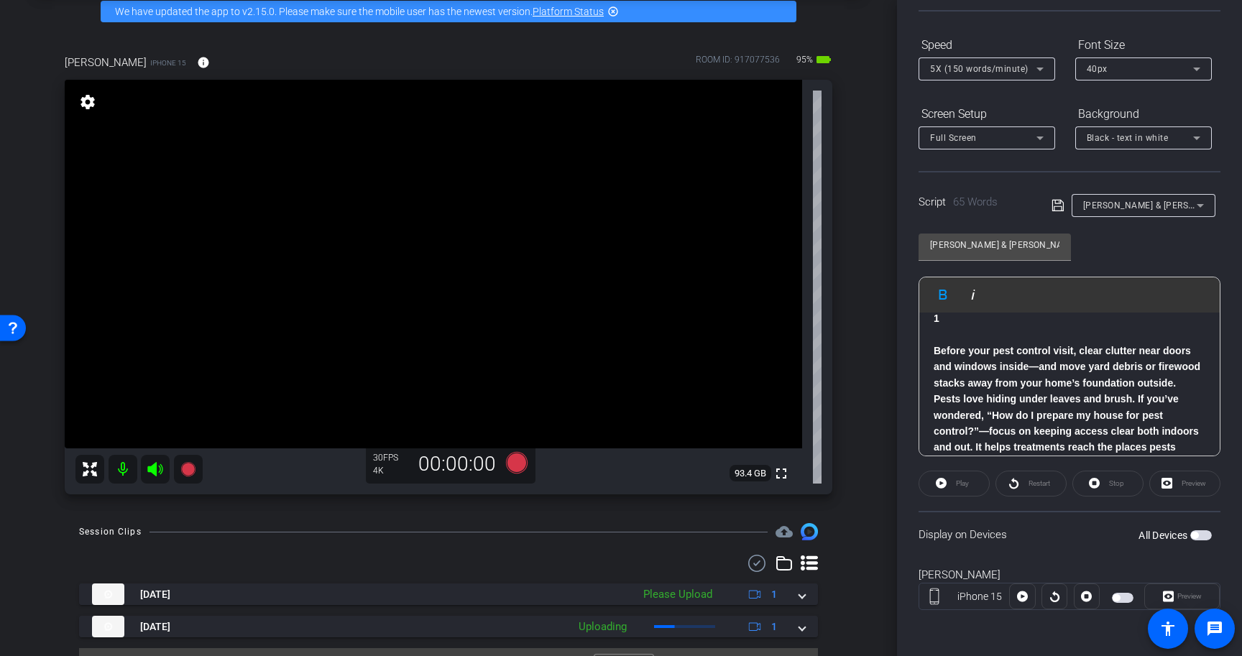
click at [1056, 202] on icon at bounding box center [1058, 205] width 13 height 17
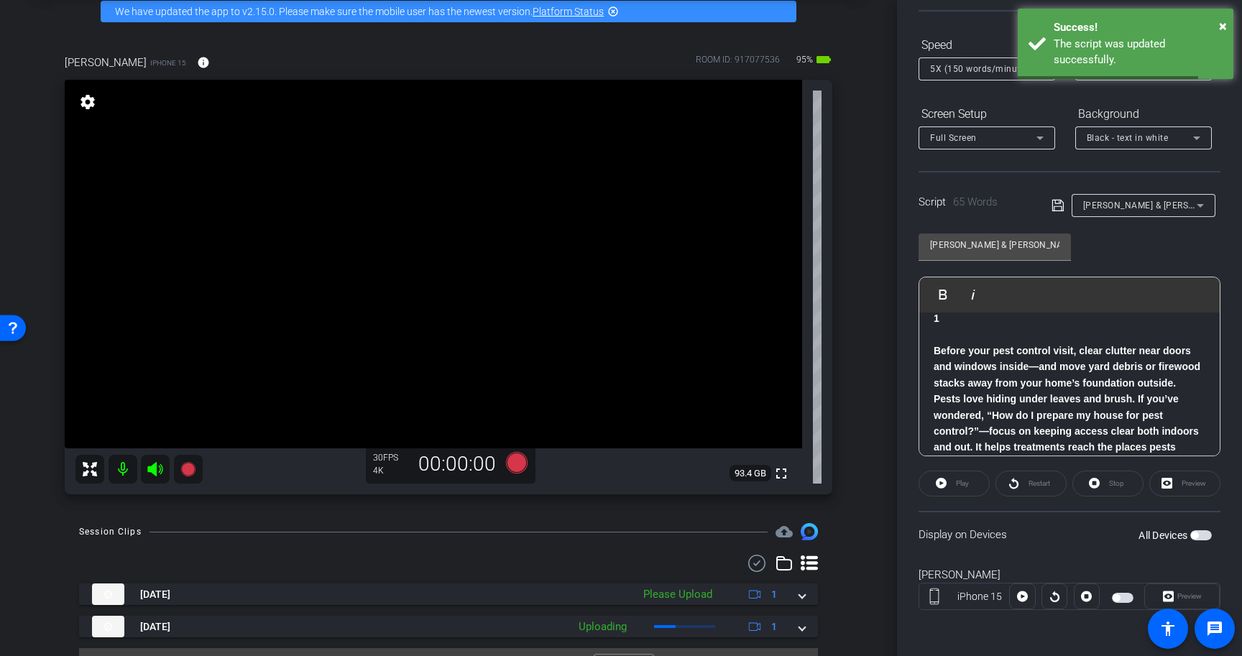
click at [1205, 540] on span "button" at bounding box center [1201, 535] width 22 height 10
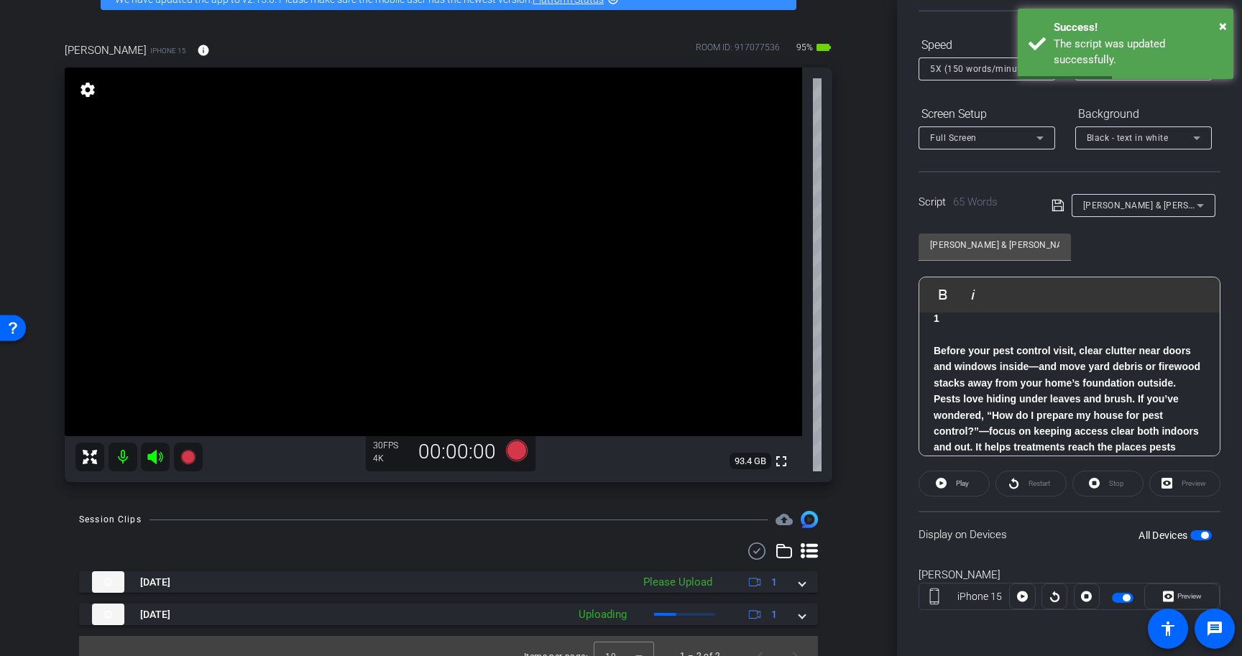
scroll to position [102, 0]
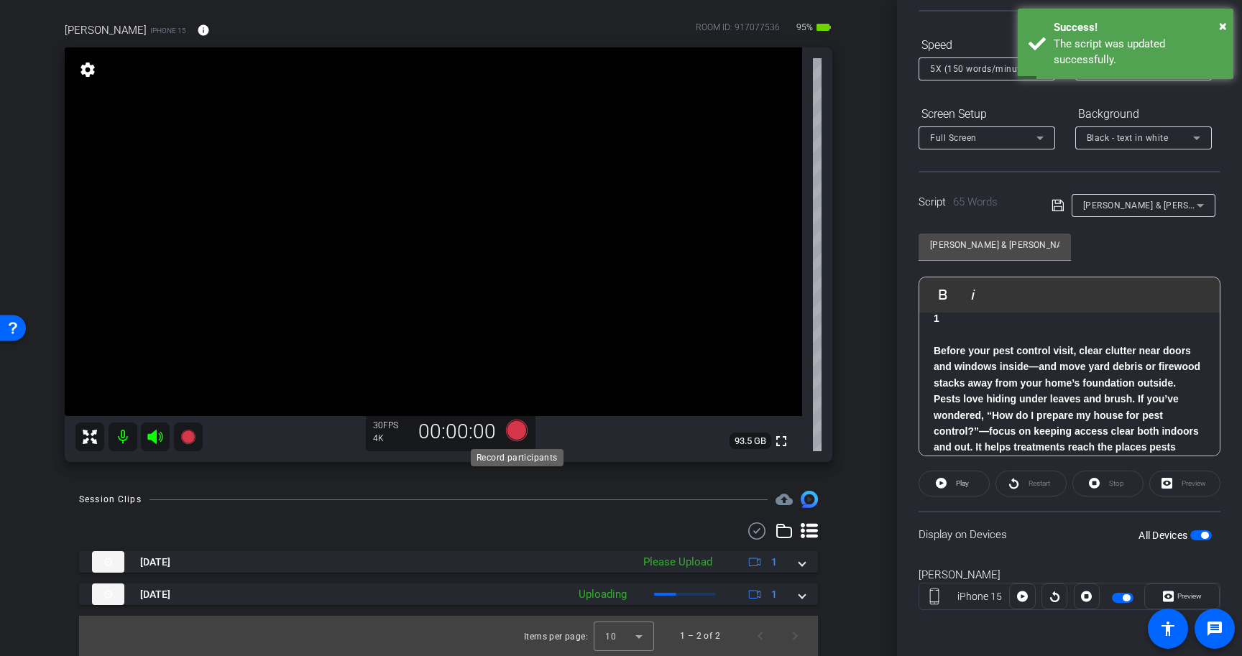
click at [518, 435] on icon at bounding box center [517, 431] width 22 height 22
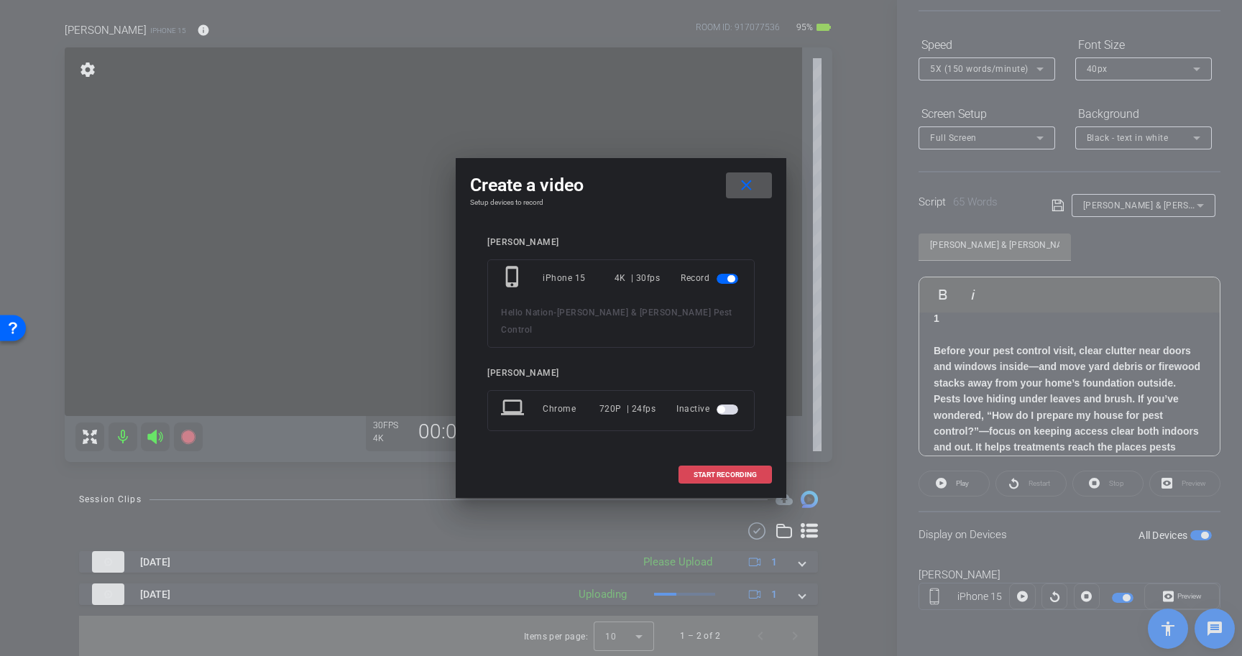
click at [720, 472] on span "START RECORDING" at bounding box center [725, 475] width 63 height 7
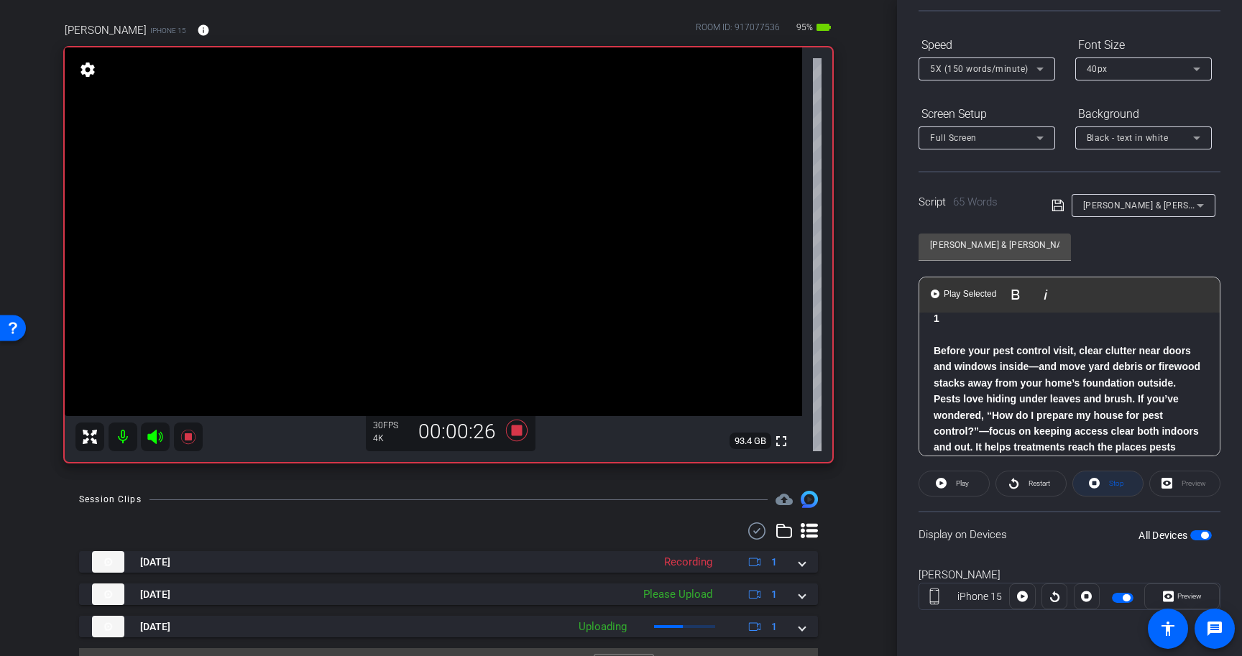
click at [1101, 482] on span at bounding box center [1108, 484] width 70 height 35
click at [1095, 400] on strong "Before your pest control visit, clear clutter near doors and windows inside—and…" at bounding box center [1067, 407] width 267 height 124
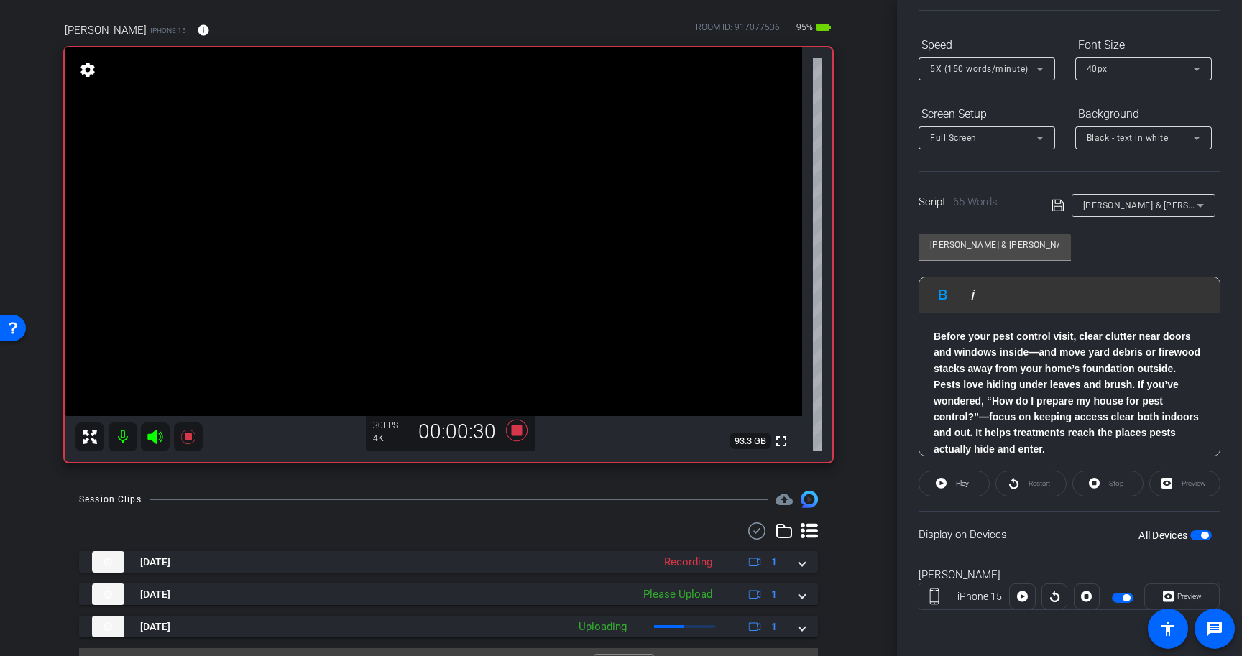
scroll to position [78, 0]
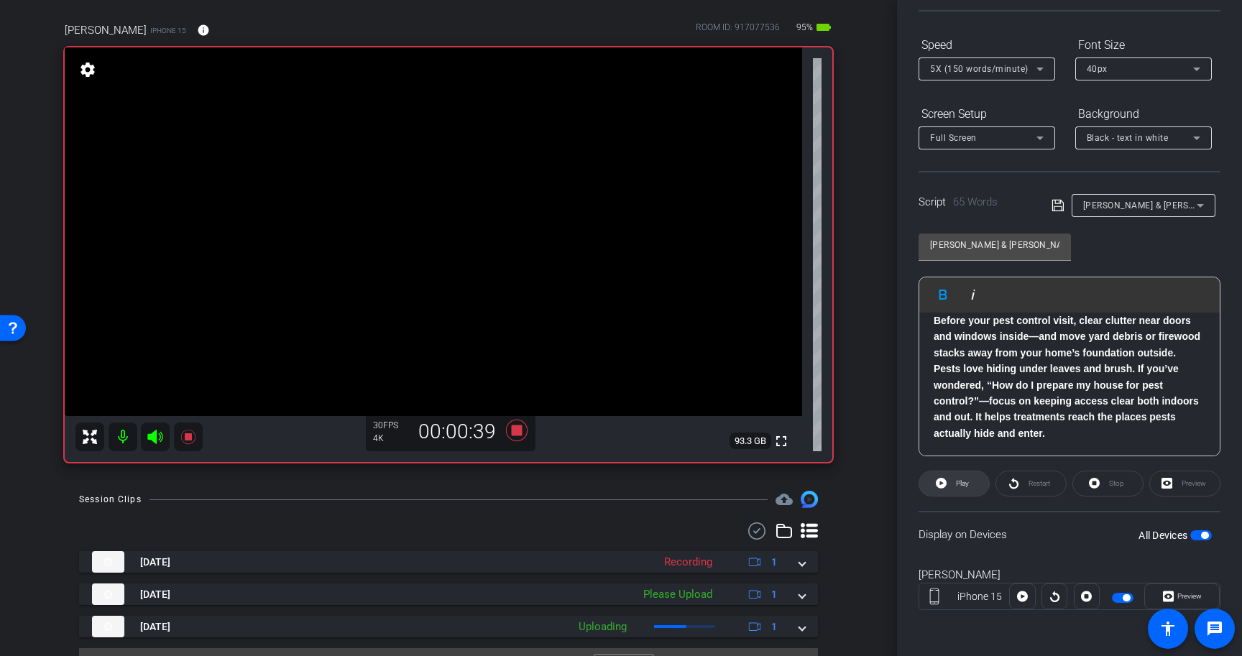
click at [942, 480] on icon at bounding box center [941, 483] width 11 height 11
click at [517, 424] on icon at bounding box center [517, 431] width 35 height 26
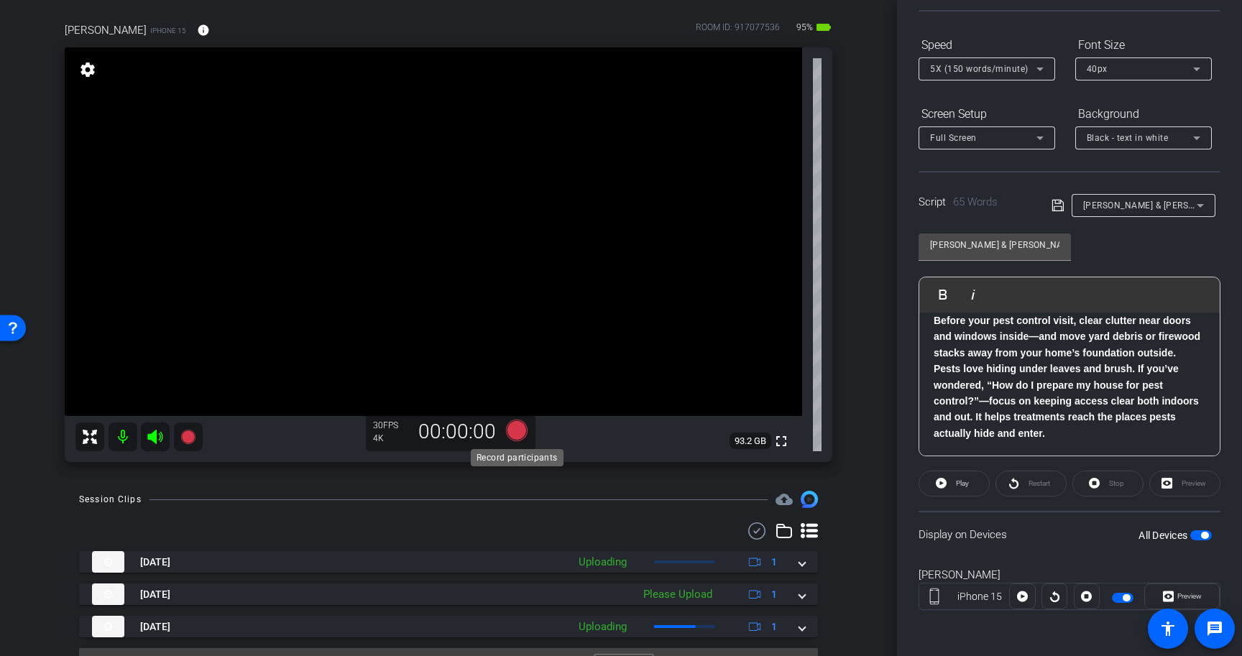
click at [518, 430] on icon at bounding box center [517, 431] width 22 height 22
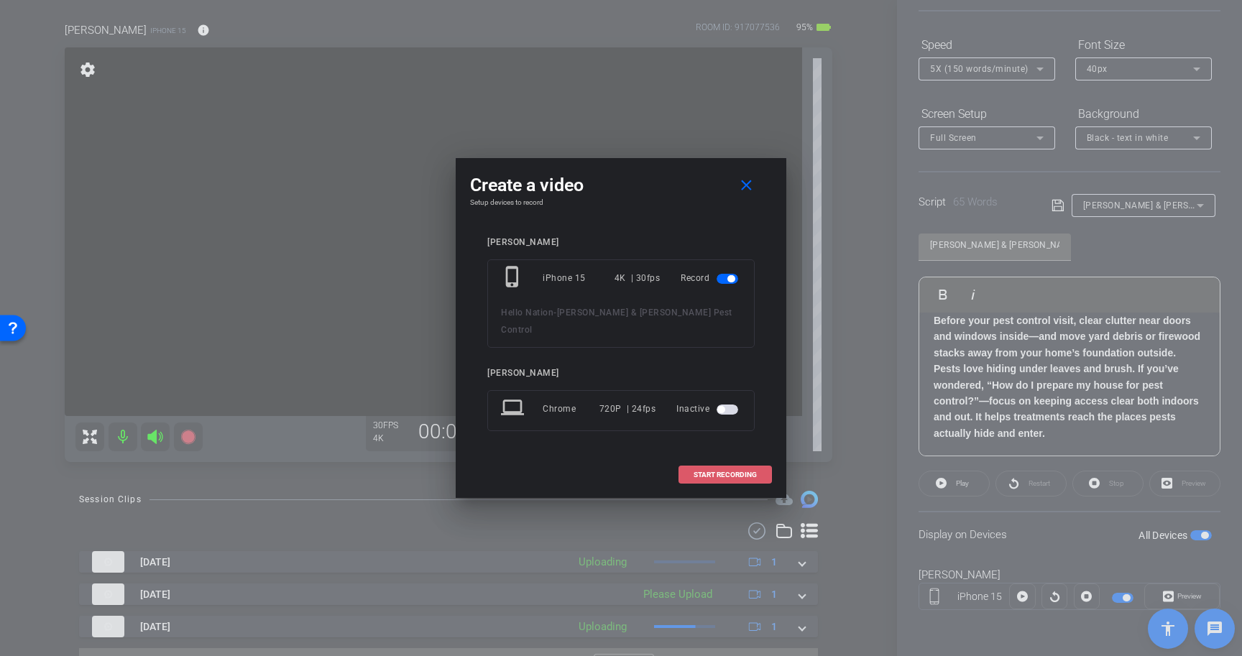
click at [731, 472] on span "START RECORDING" at bounding box center [725, 475] width 63 height 7
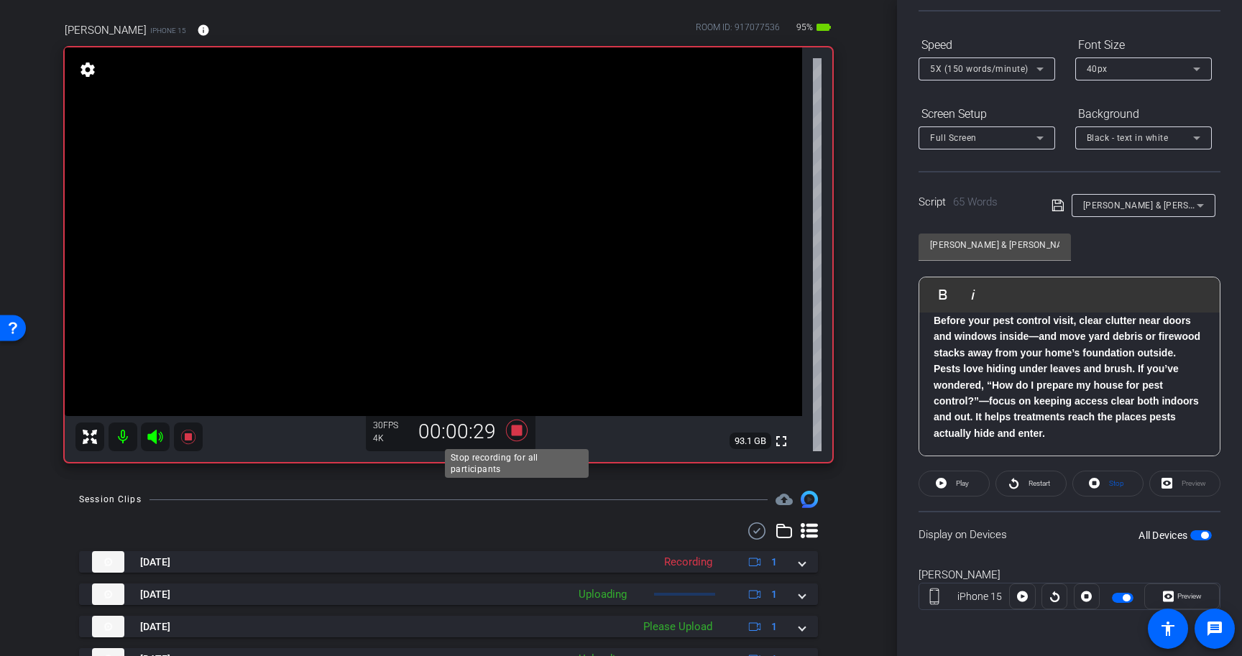
click at [518, 429] on icon at bounding box center [517, 431] width 22 height 22
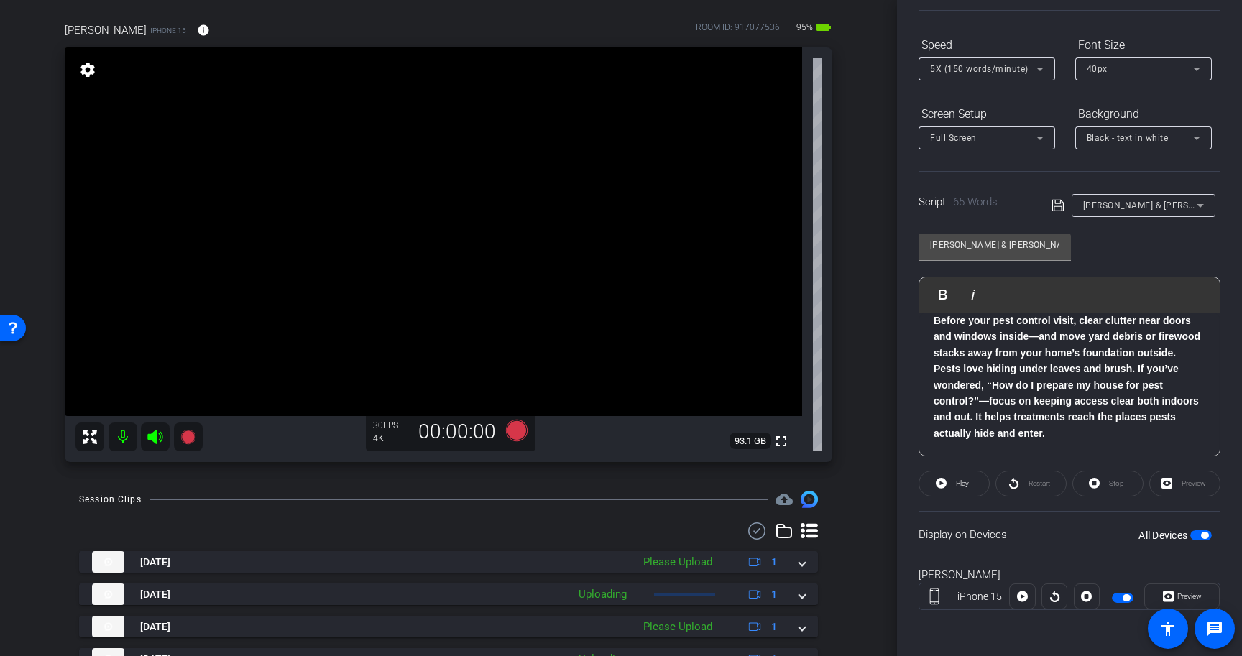
click at [1202, 538] on span "button" at bounding box center [1204, 535] width 7 height 7
click at [1085, 436] on p "Before your pest control visit, clear clutter near doors and windows inside—and…" at bounding box center [1070, 377] width 272 height 129
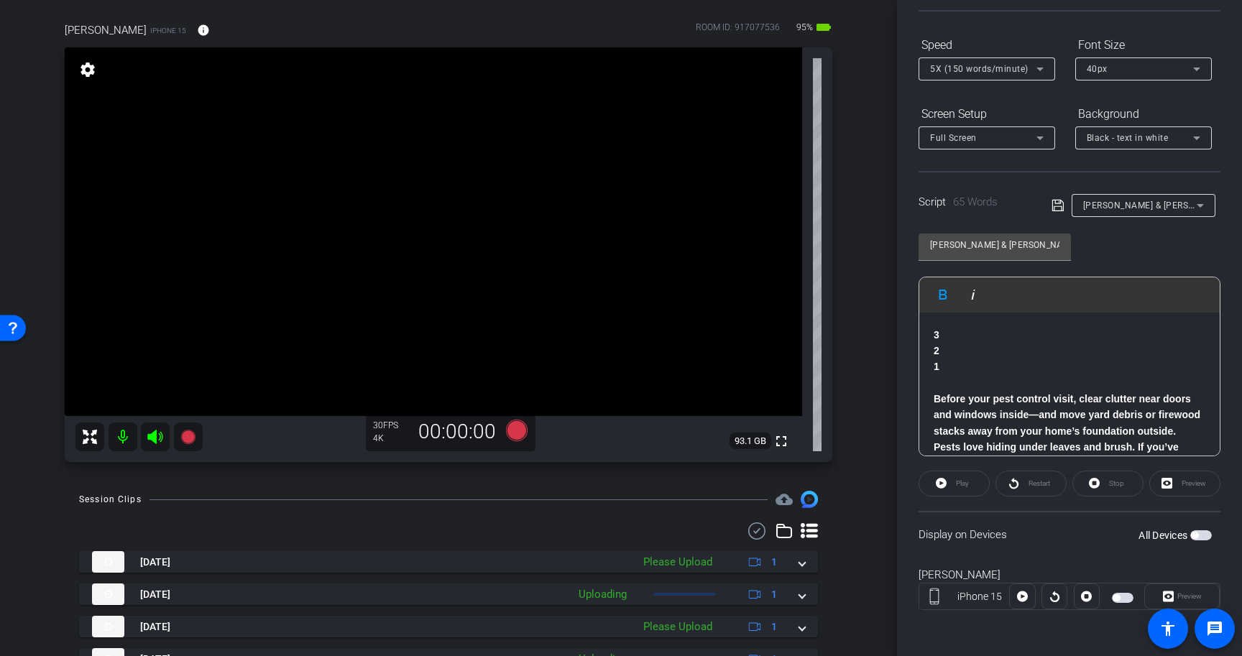
scroll to position [32, 0]
click at [1087, 406] on p "Fact: Most over-the-counter sprays only treat what you can see. They rarely add…" at bounding box center [1070, 423] width 272 height 96
click at [1053, 205] on icon at bounding box center [1058, 205] width 13 height 17
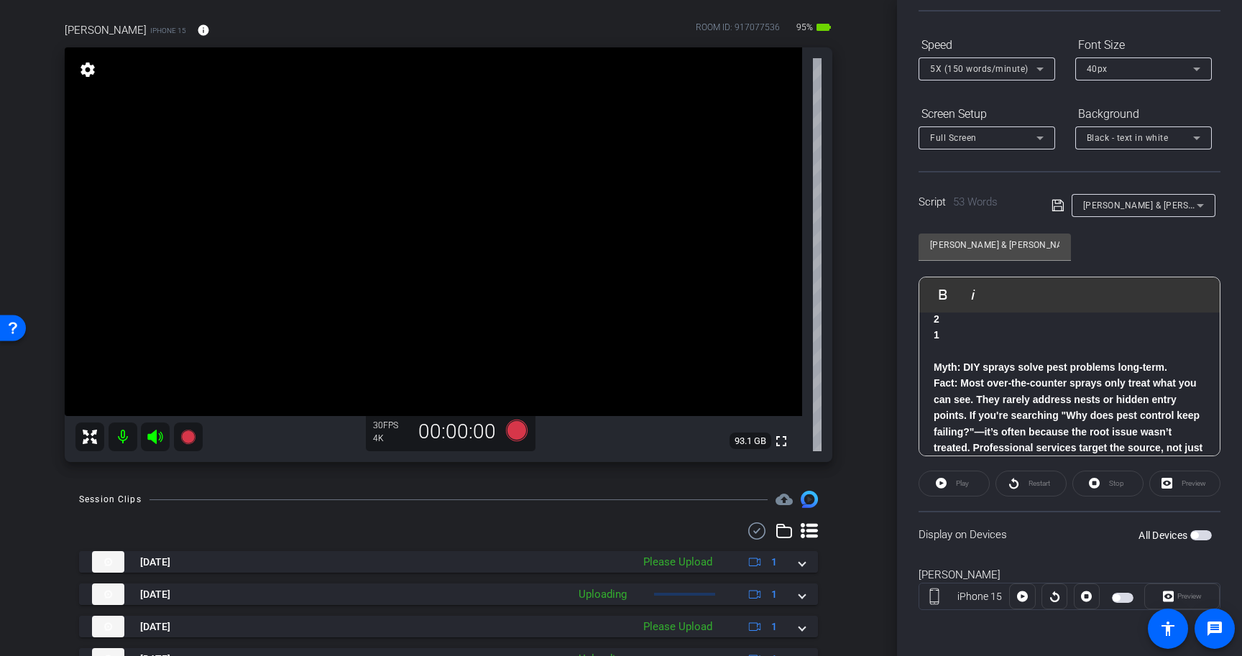
click at [1205, 537] on span "button" at bounding box center [1201, 535] width 22 height 10
click at [518, 435] on icon at bounding box center [517, 431] width 22 height 22
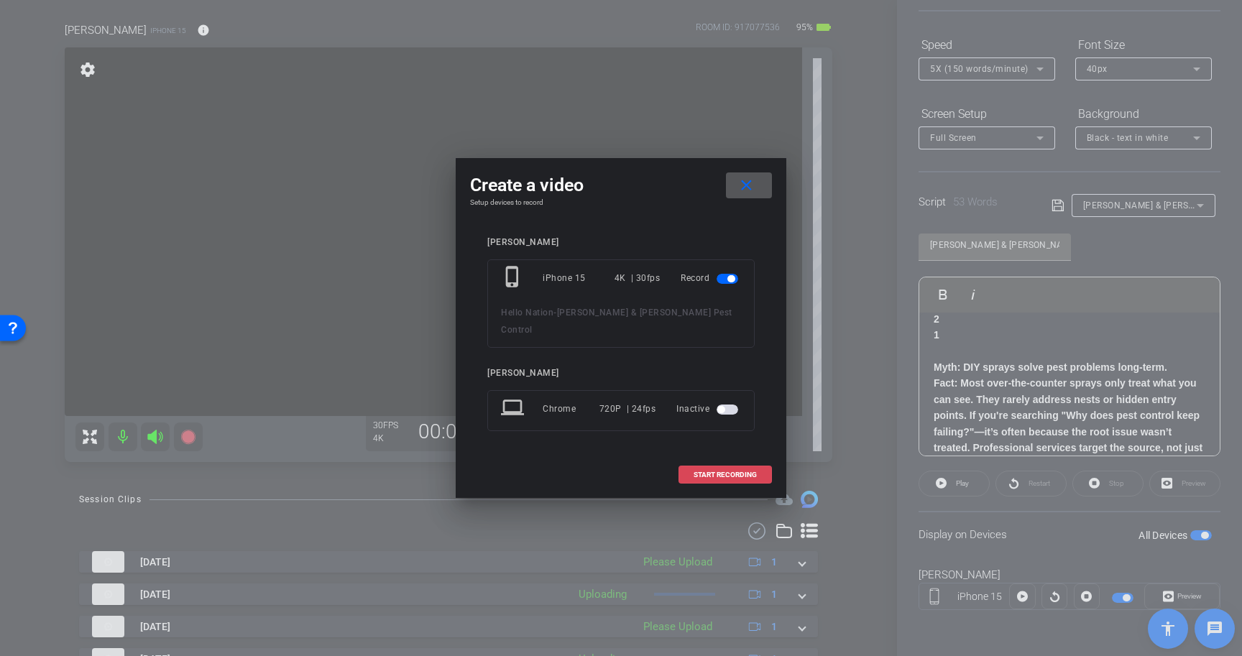
click at [741, 472] on span "START RECORDING" at bounding box center [725, 475] width 63 height 7
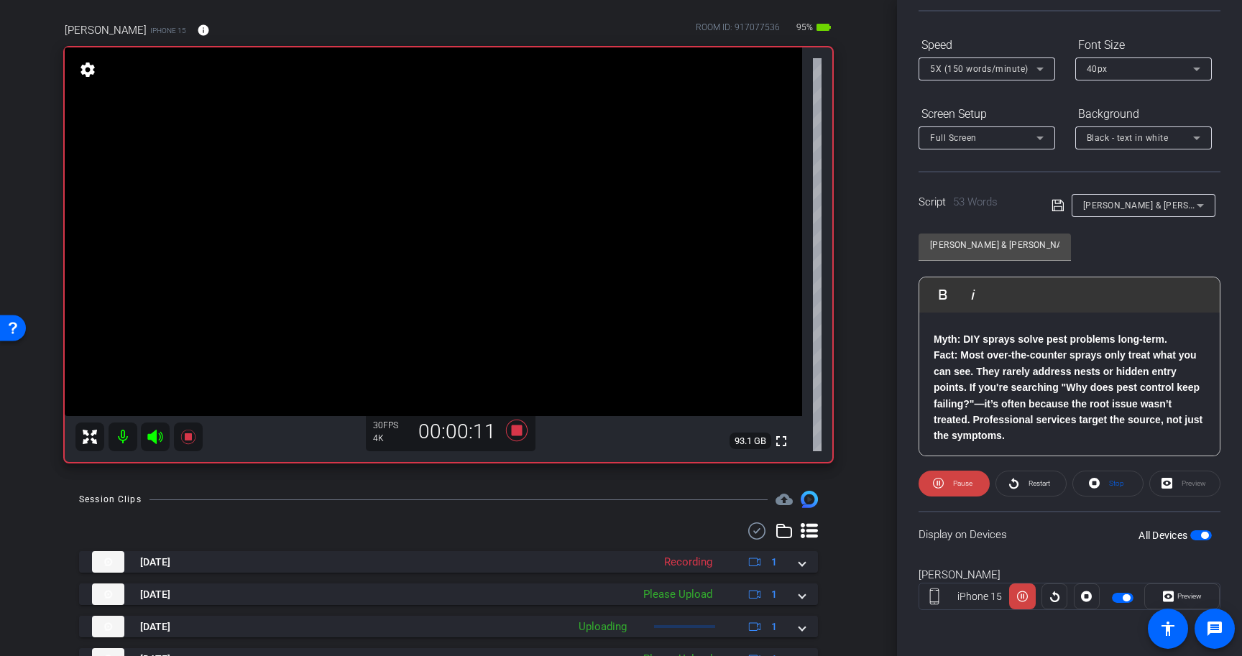
scroll to position [62, 0]
click at [1101, 486] on span at bounding box center [1108, 484] width 70 height 35
click at [953, 481] on span "Play" at bounding box center [960, 484] width 17 height 20
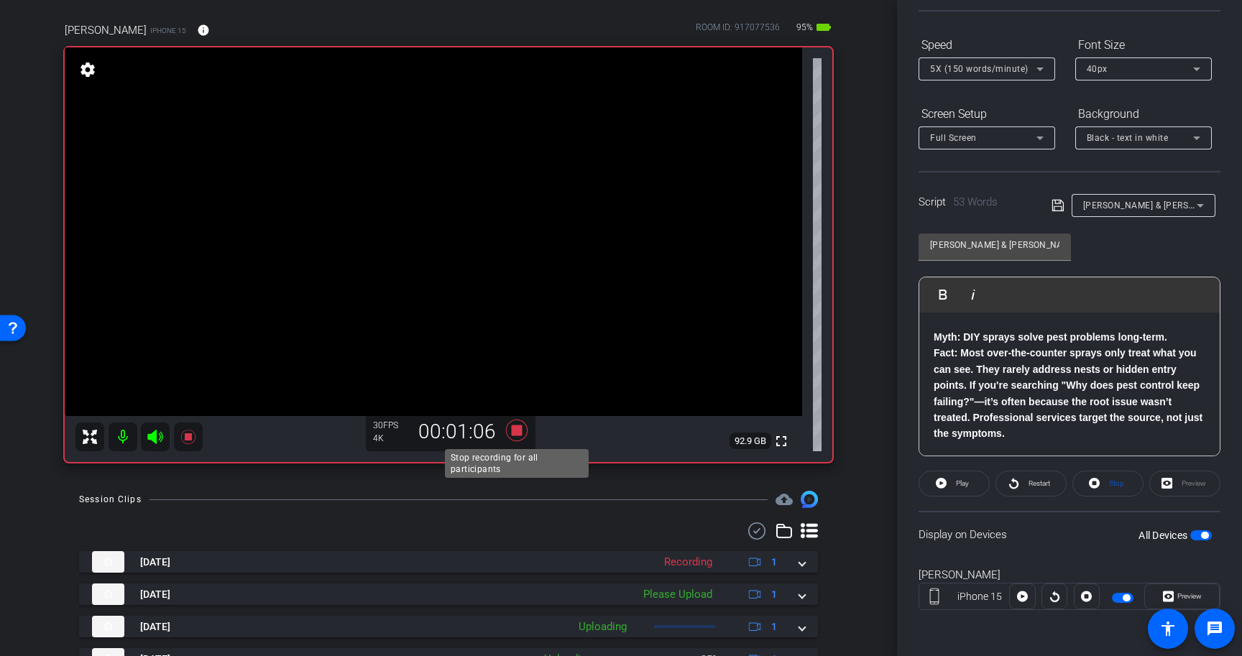
click at [515, 429] on icon at bounding box center [517, 431] width 22 height 22
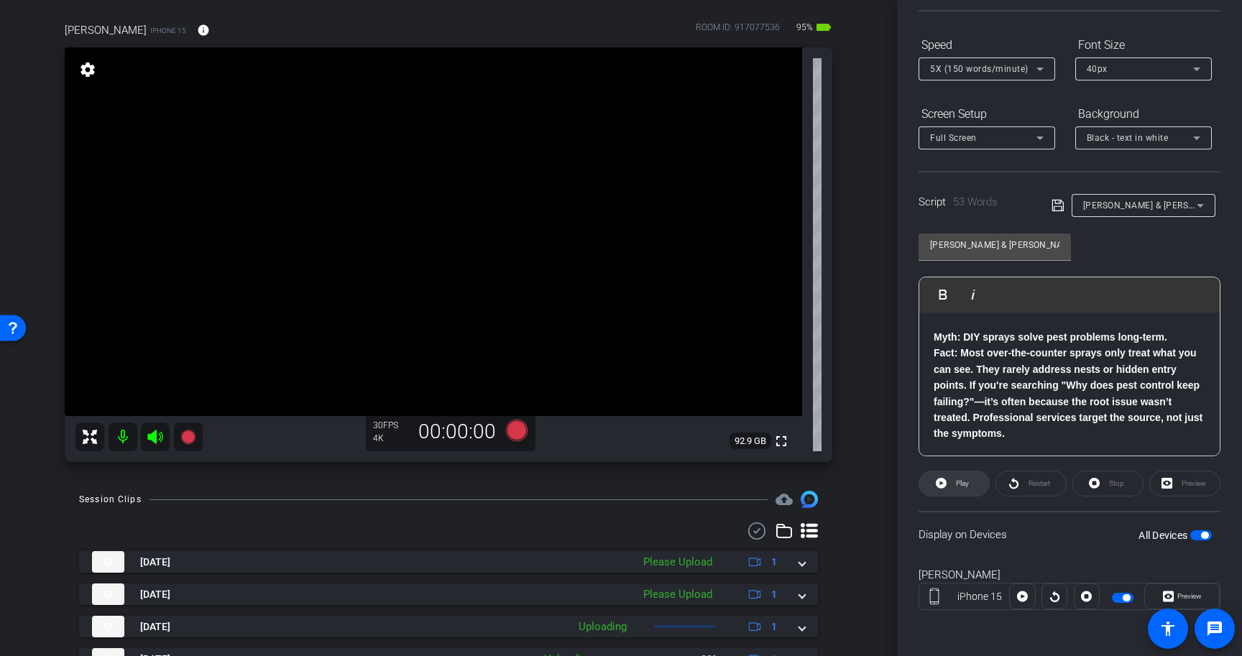
click at [945, 484] on icon at bounding box center [941, 483] width 11 height 11
click at [1097, 485] on icon at bounding box center [1094, 483] width 11 height 11
click at [519, 427] on icon at bounding box center [517, 431] width 22 height 22
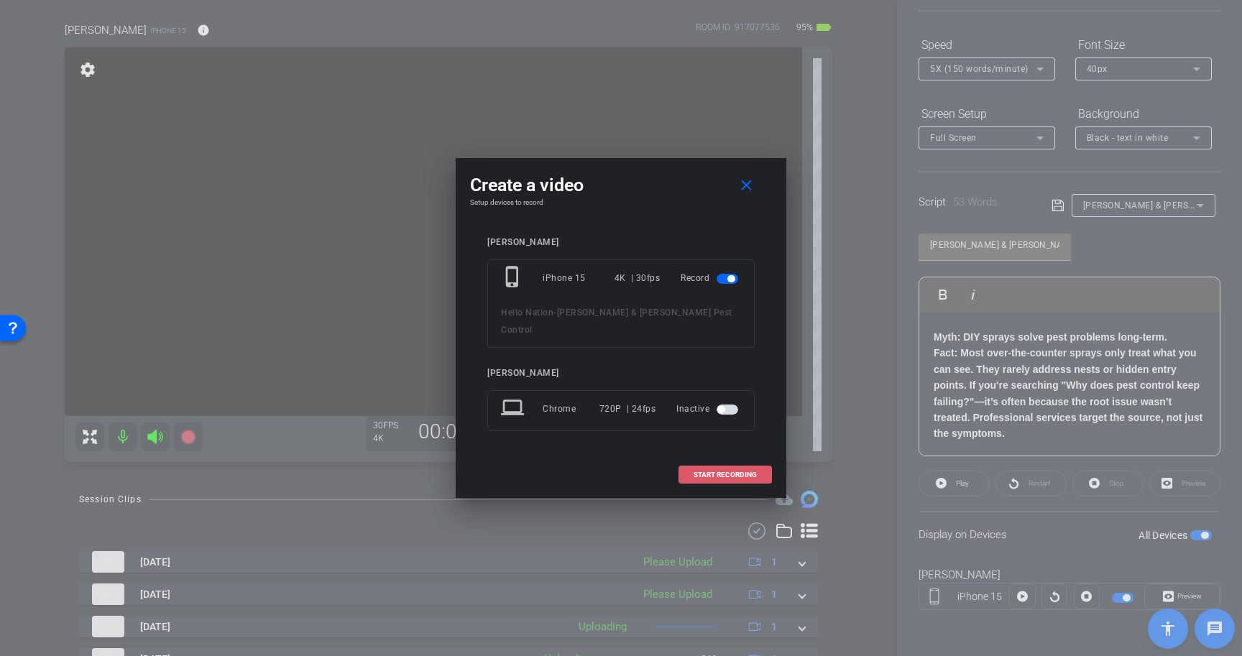
click at [727, 472] on span "START RECORDING" at bounding box center [725, 475] width 63 height 7
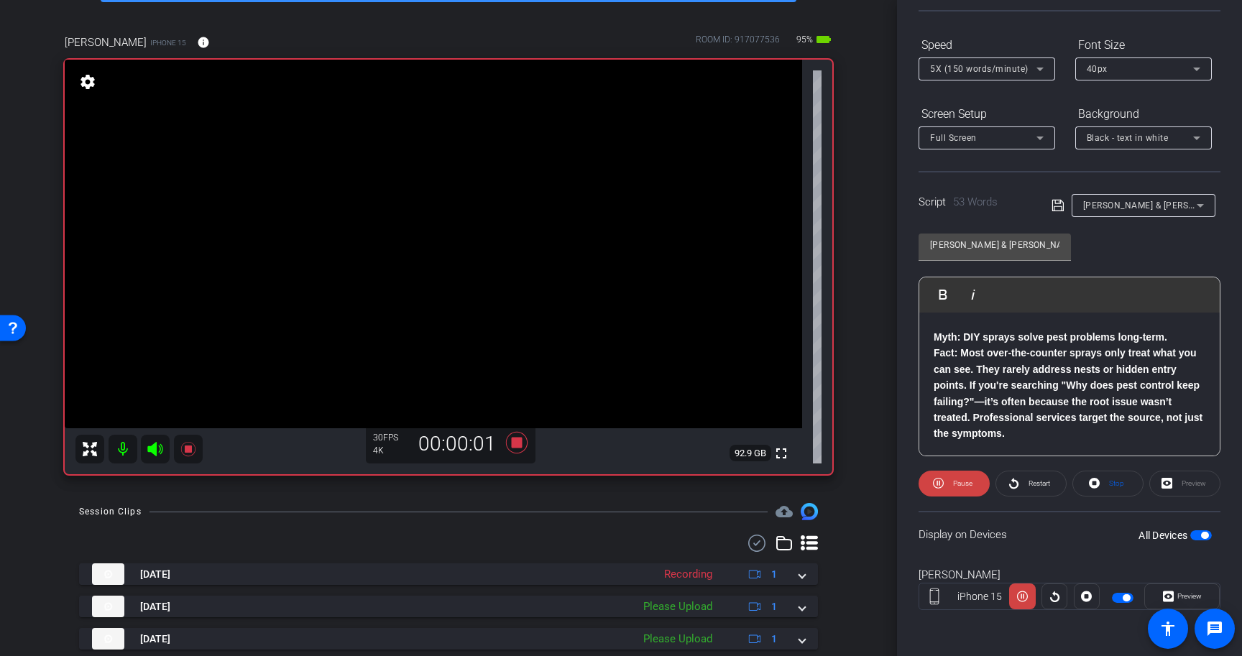
scroll to position [86, 0]
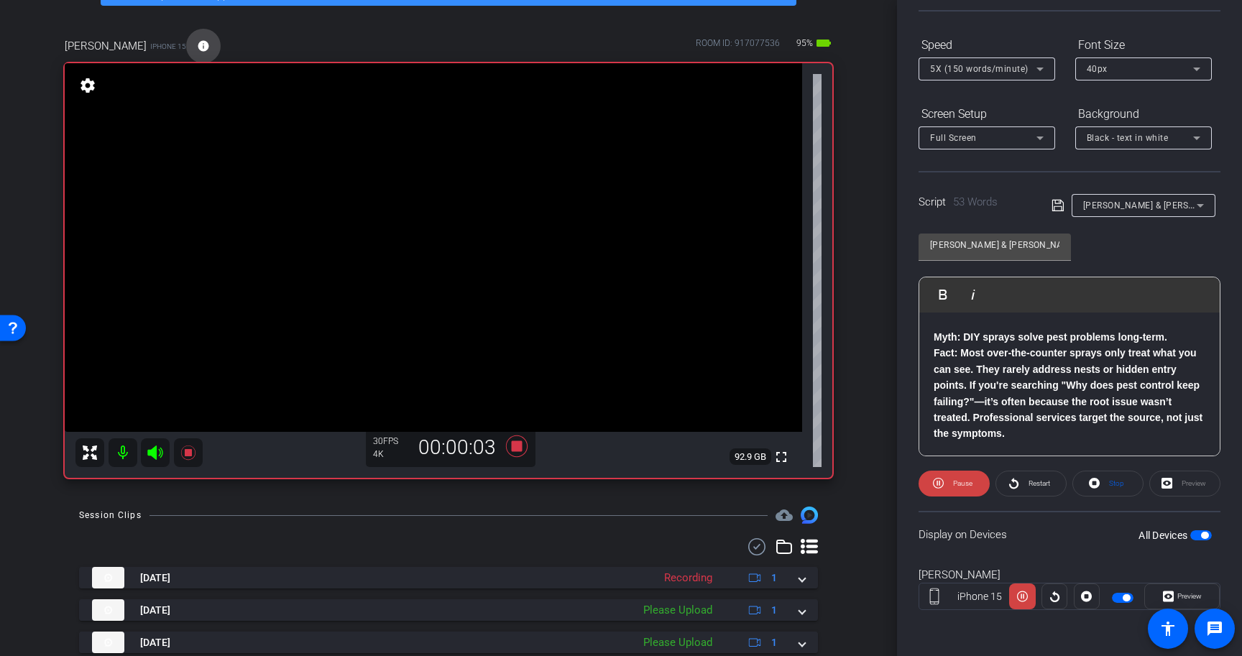
click at [203, 47] on mat-icon "info" at bounding box center [203, 46] width 13 height 13
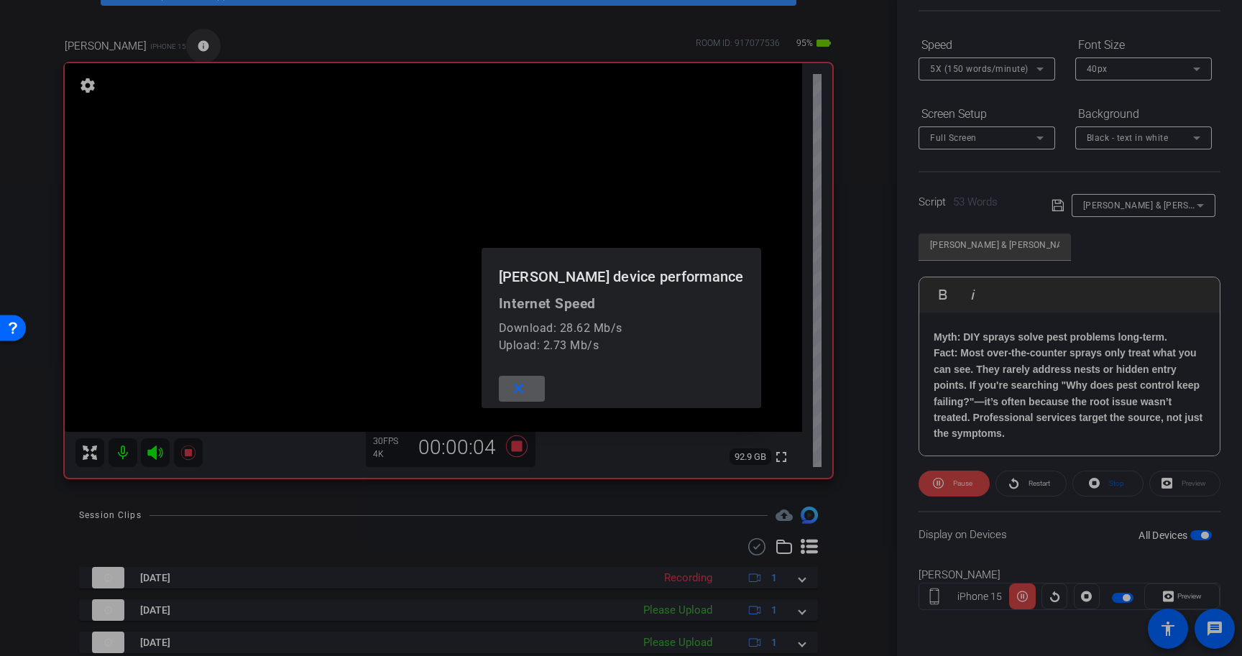
click at [203, 47] on div at bounding box center [621, 328] width 1242 height 656
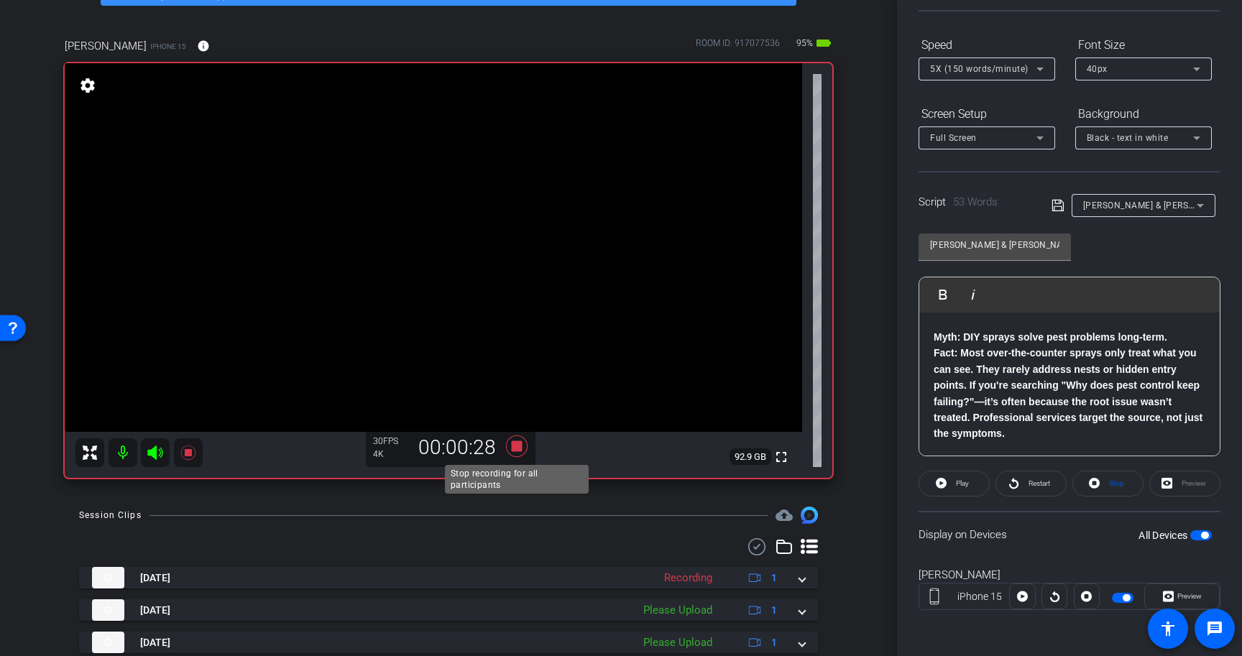
click at [514, 444] on icon at bounding box center [517, 447] width 22 height 22
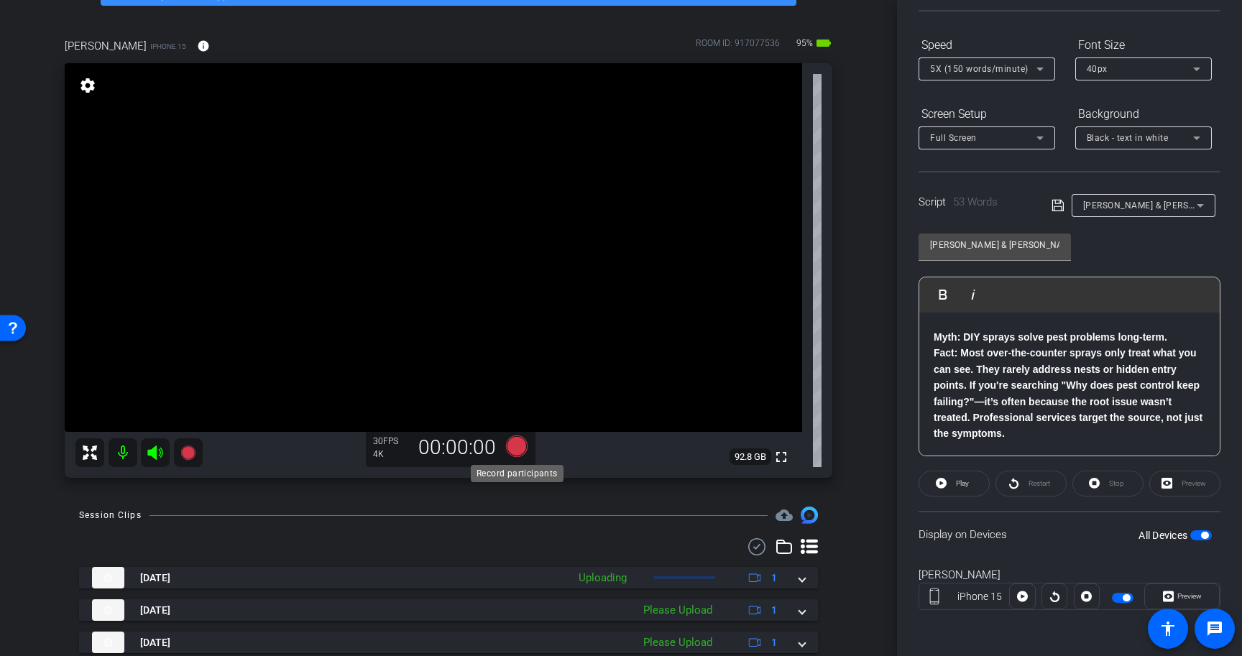
click at [516, 448] on icon at bounding box center [517, 447] width 22 height 22
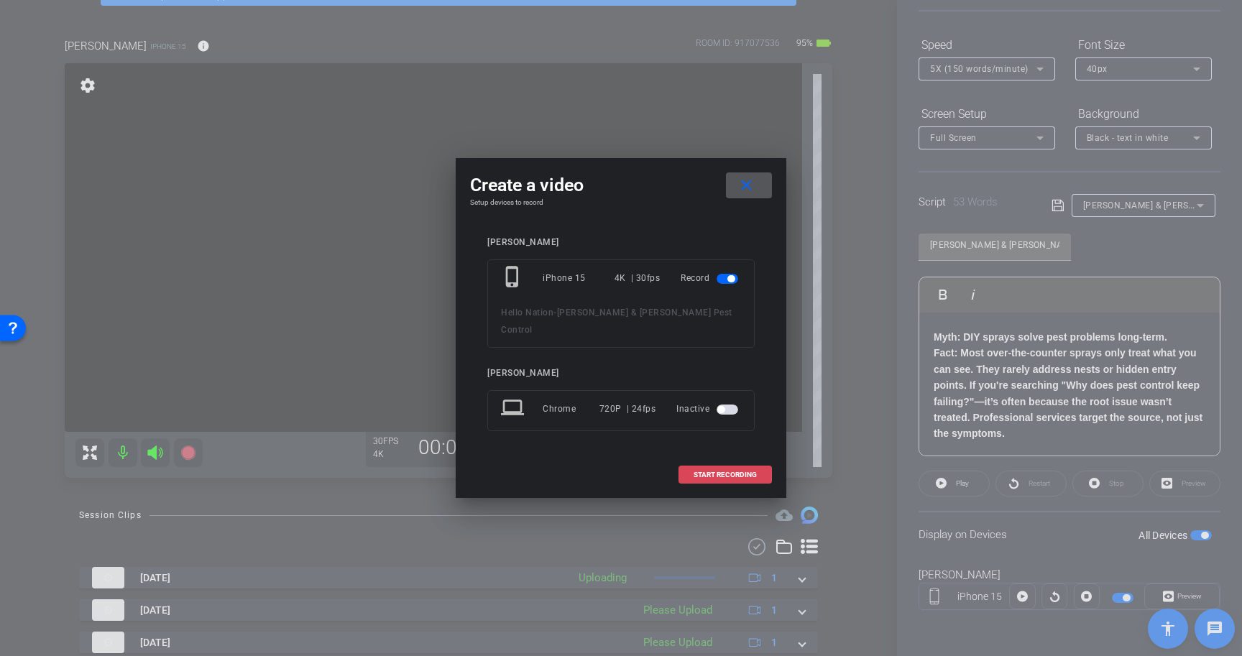
click at [722, 472] on span "START RECORDING" at bounding box center [725, 475] width 63 height 7
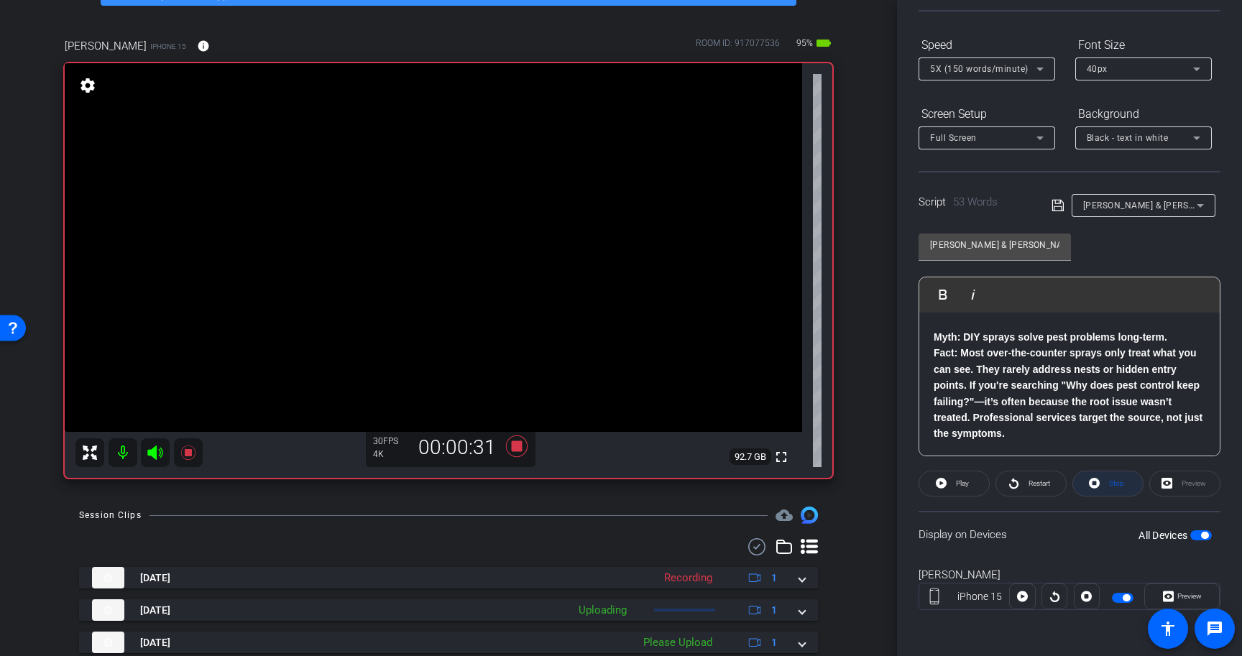
click at [1099, 486] on icon at bounding box center [1094, 483] width 11 height 18
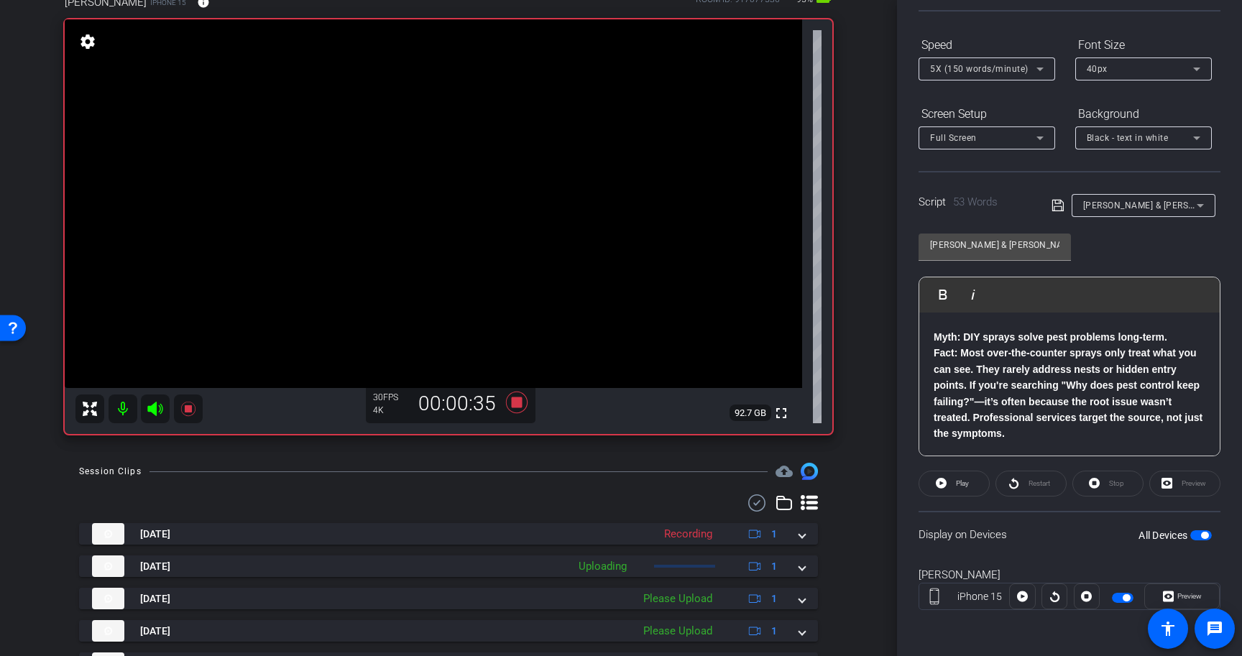
scroll to position [114, 0]
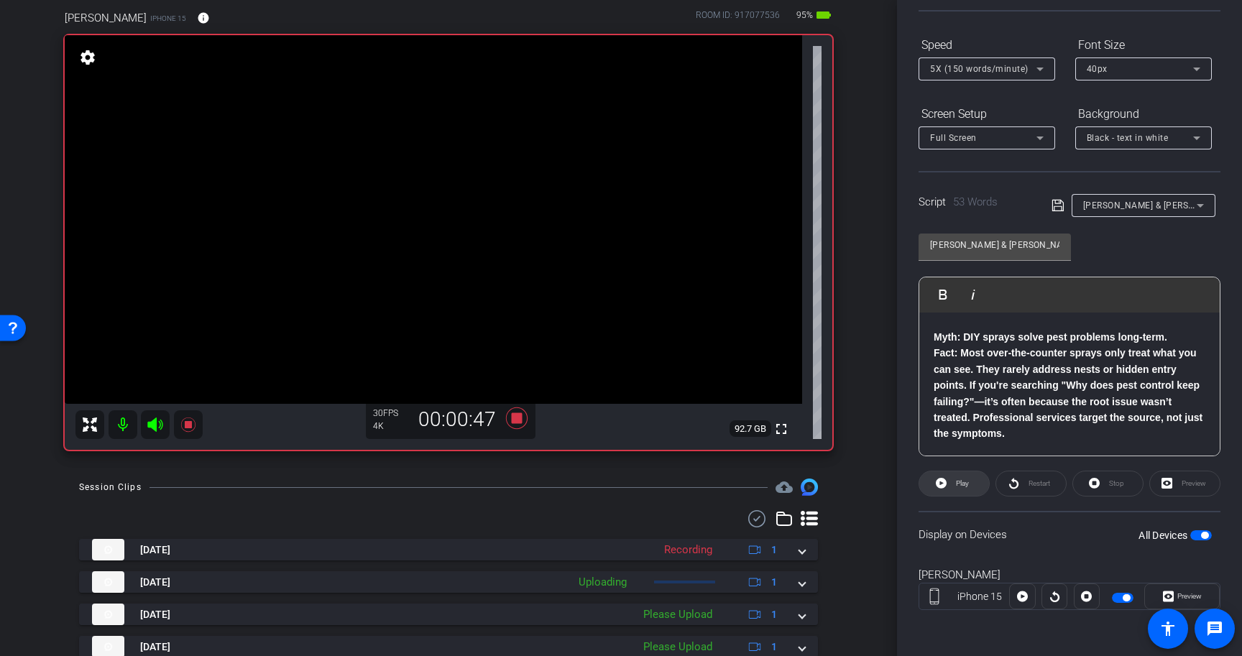
click at [944, 484] on icon at bounding box center [941, 483] width 11 height 11
click at [517, 424] on icon at bounding box center [517, 418] width 35 height 26
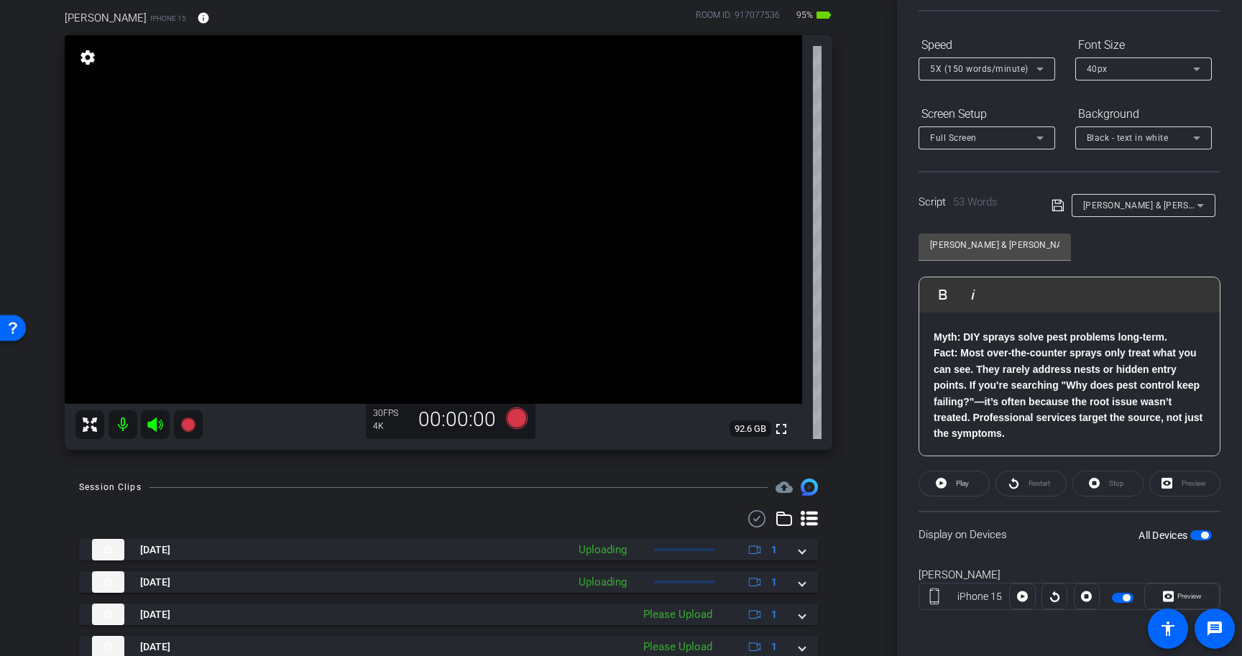
click at [1203, 534] on span "button" at bounding box center [1204, 535] width 7 height 7
click at [1015, 436] on p "Fact: Most over-the-counter sprays only treat what you can see. They rarely add…" at bounding box center [1070, 393] width 272 height 96
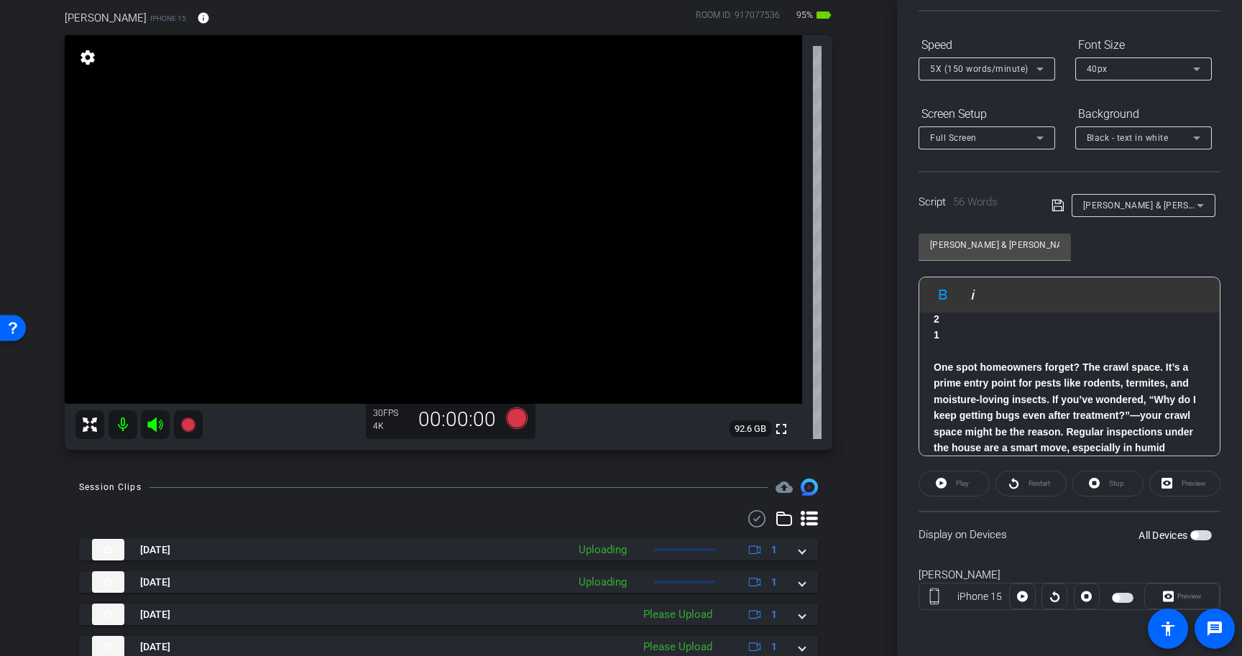
click at [1062, 208] on icon at bounding box center [1058, 206] width 12 height 12
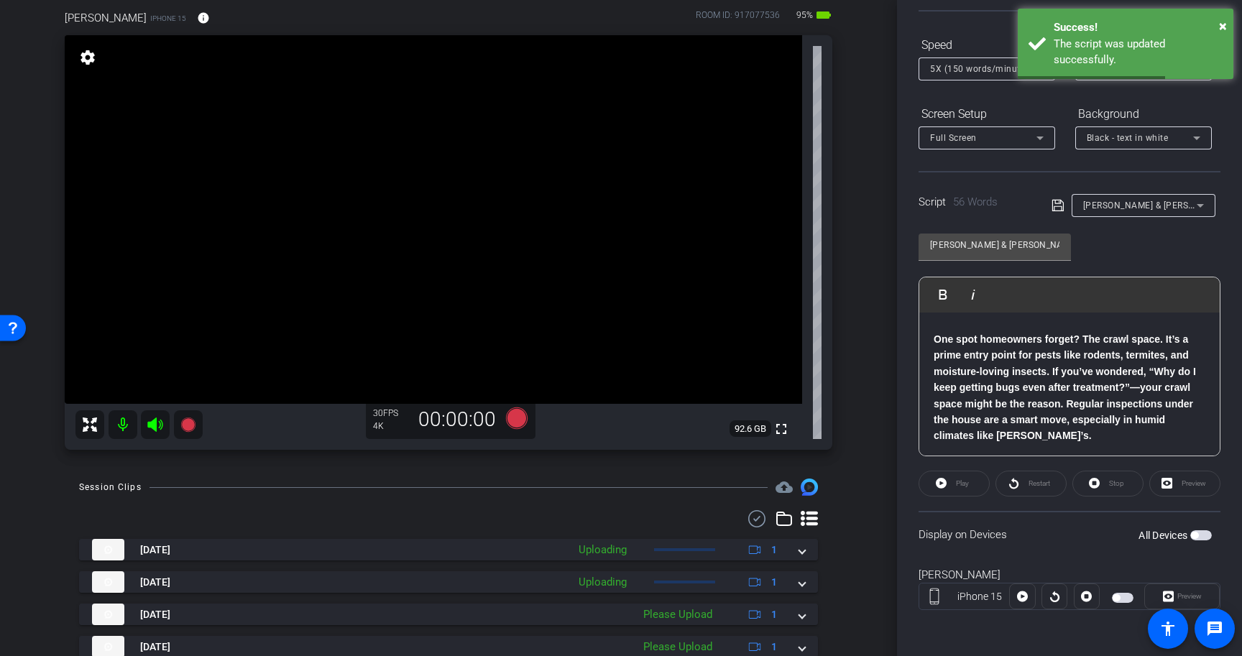
scroll to position [62, 0]
click at [1190, 446] on div "3 2 1 One spot homeowners forget? The crawl space. It’s a prime entry point for…" at bounding box center [1069, 354] width 300 height 206
click at [1203, 536] on span "button" at bounding box center [1201, 535] width 22 height 10
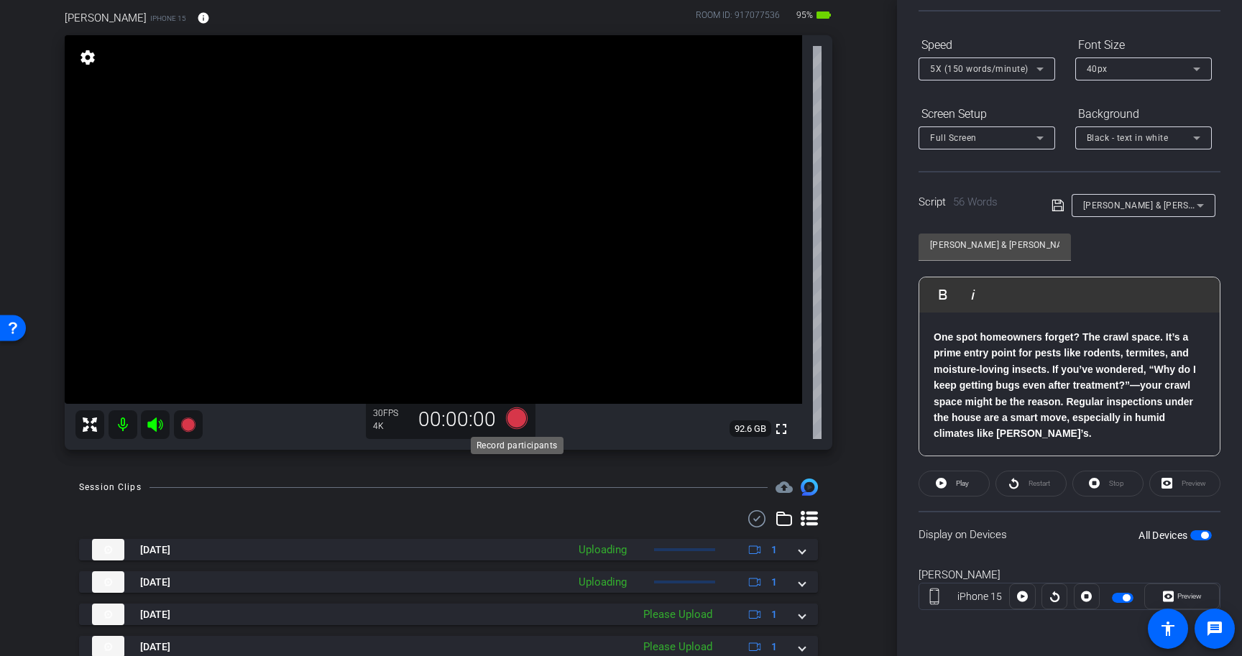
click at [520, 422] on icon at bounding box center [517, 419] width 22 height 22
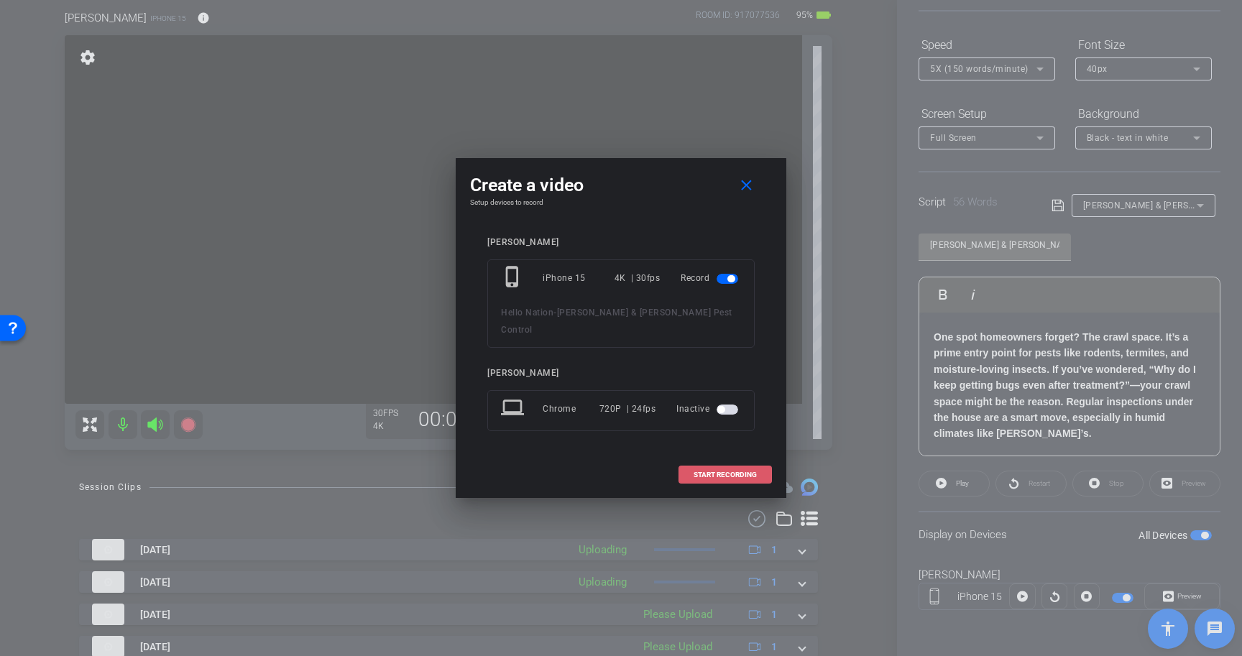
click at [727, 472] on span "START RECORDING" at bounding box center [725, 475] width 63 height 7
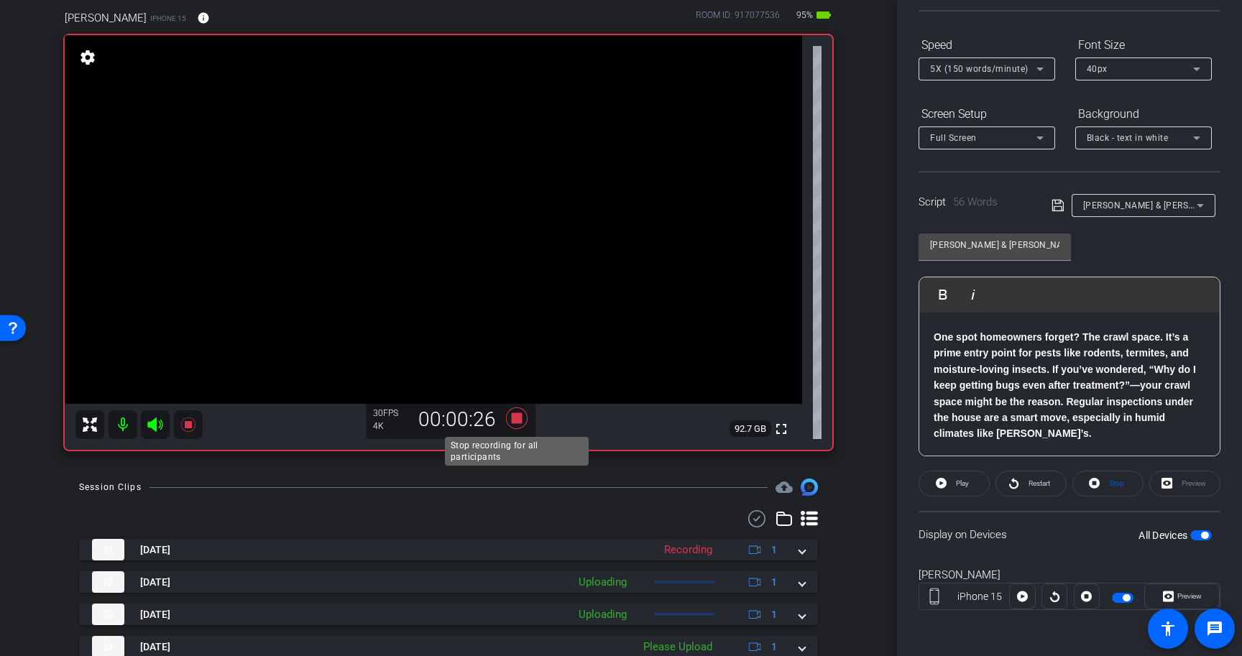
click at [517, 415] on icon at bounding box center [517, 419] width 22 height 22
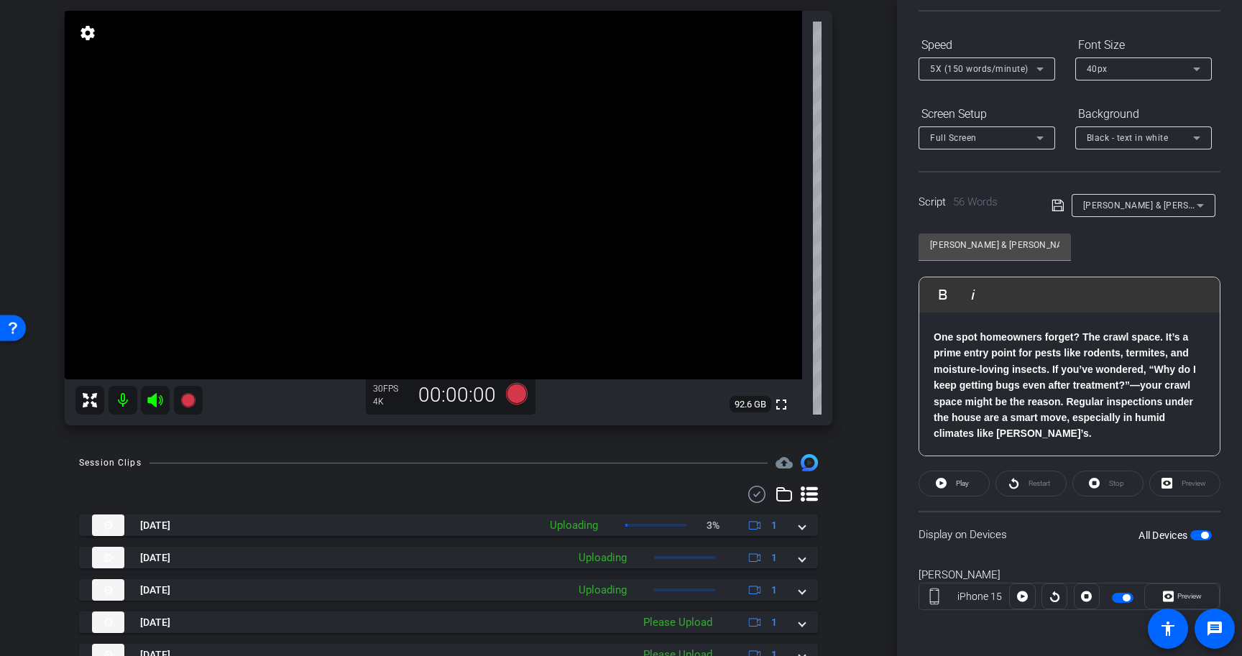
scroll to position [142, 0]
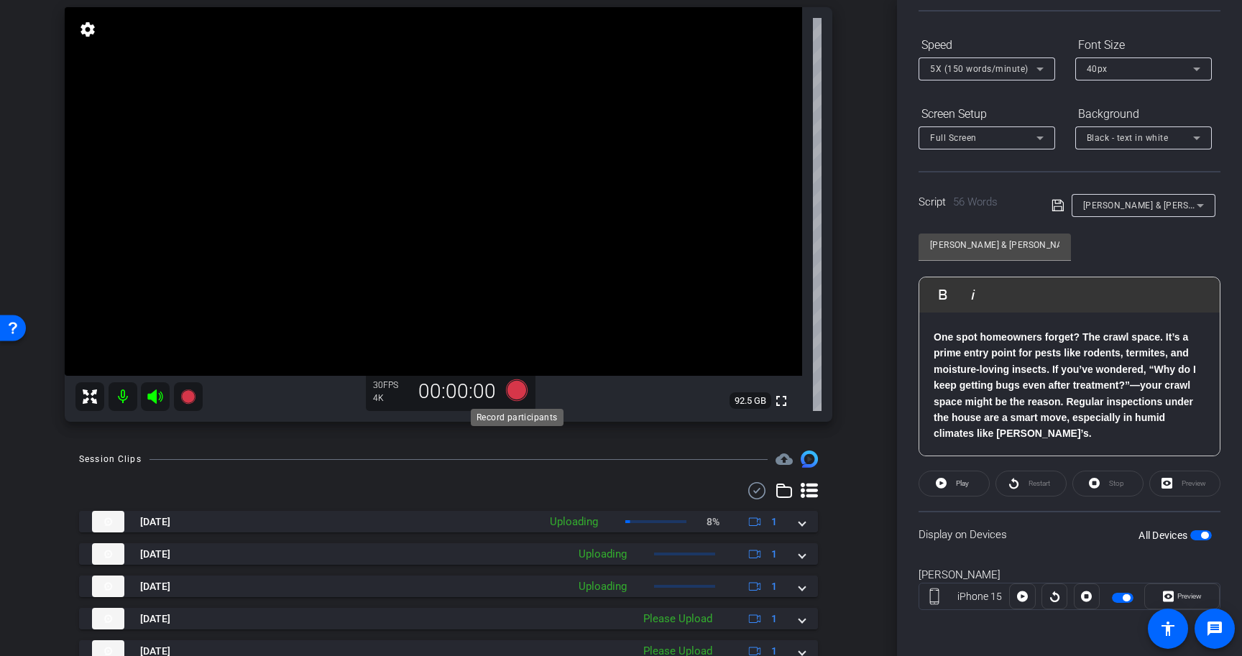
click at [518, 391] on icon at bounding box center [517, 391] width 22 height 22
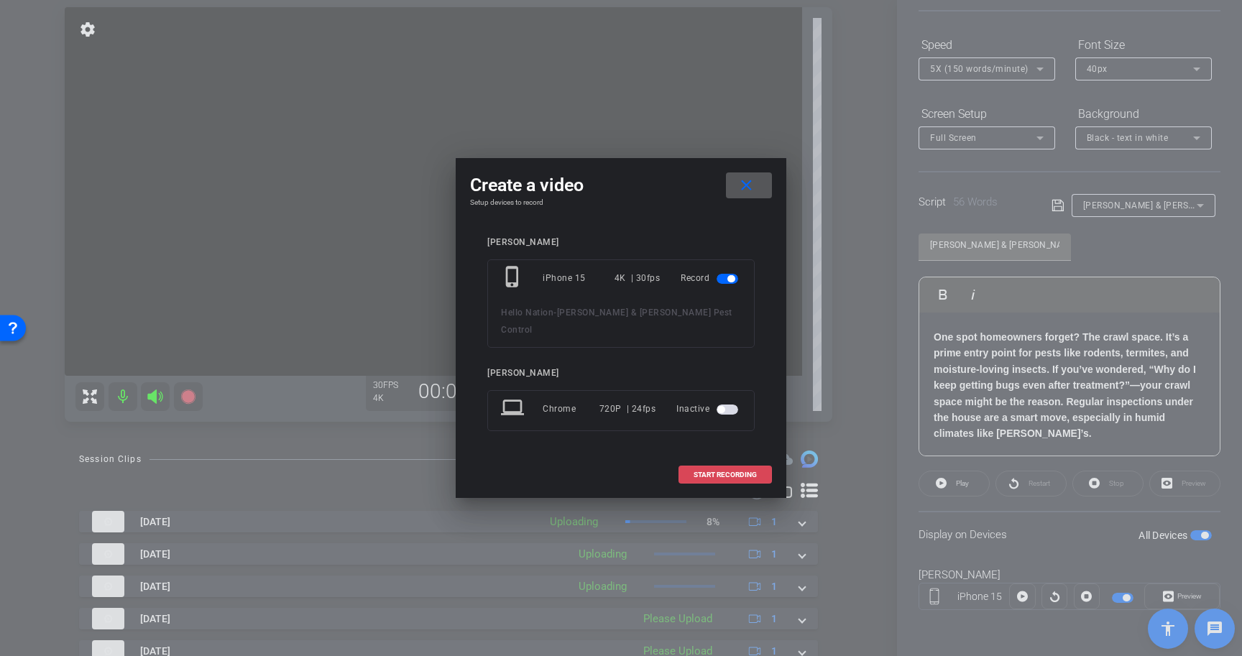
click at [735, 472] on span "START RECORDING" at bounding box center [725, 475] width 63 height 7
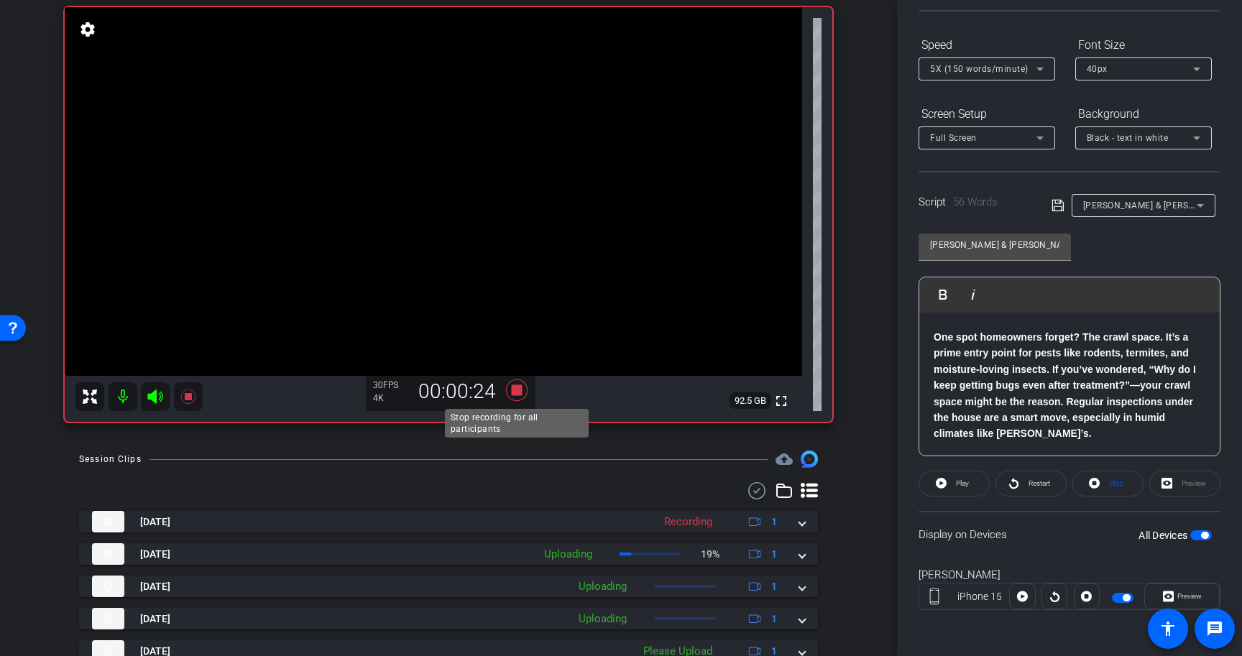
click at [517, 390] on icon at bounding box center [517, 391] width 22 height 22
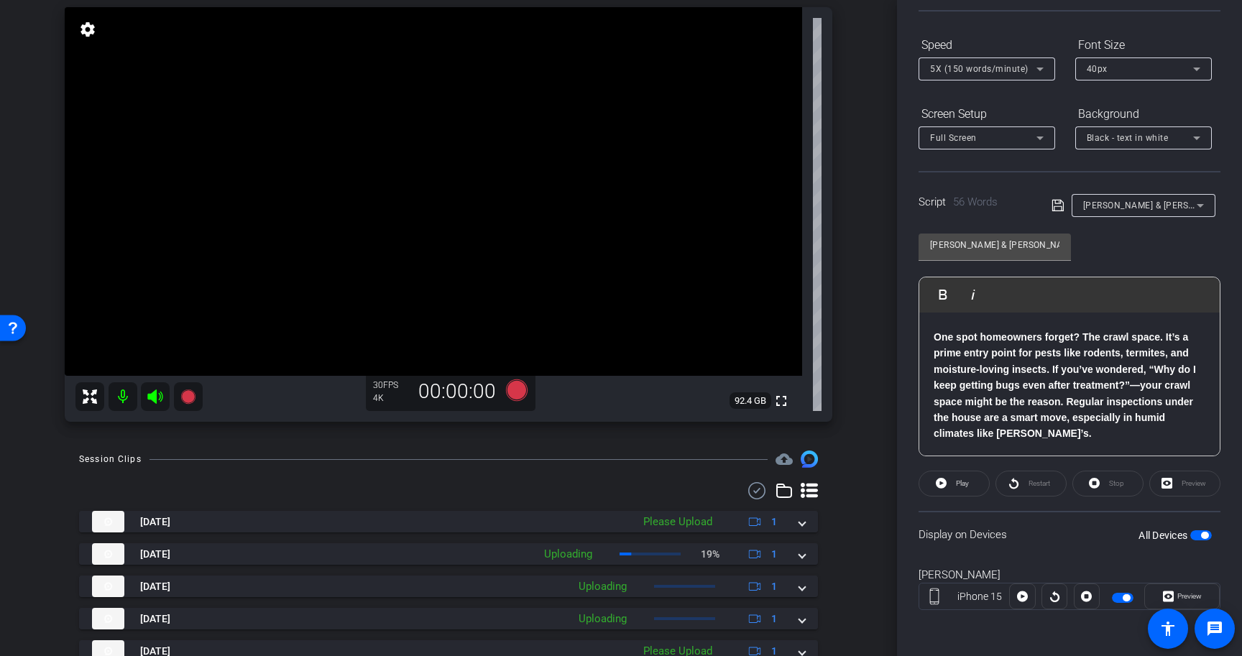
click at [1203, 534] on span "button" at bounding box center [1204, 535] width 7 height 7
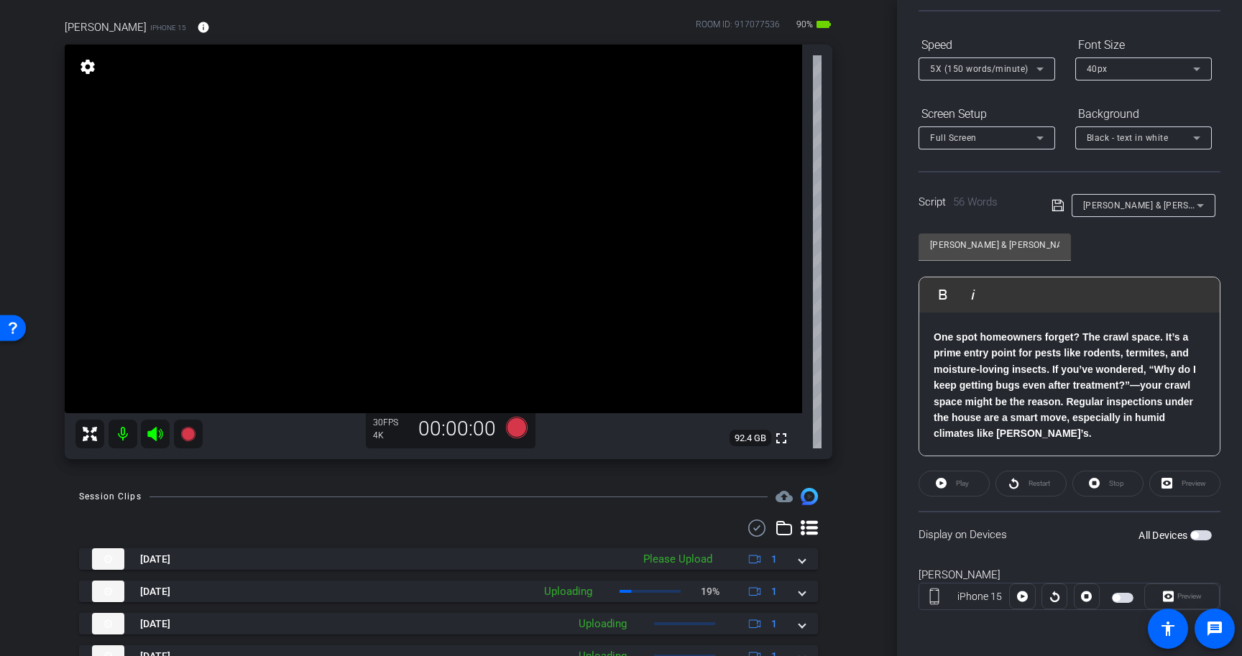
scroll to position [104, 0]
click at [520, 428] on icon at bounding box center [517, 429] width 22 height 22
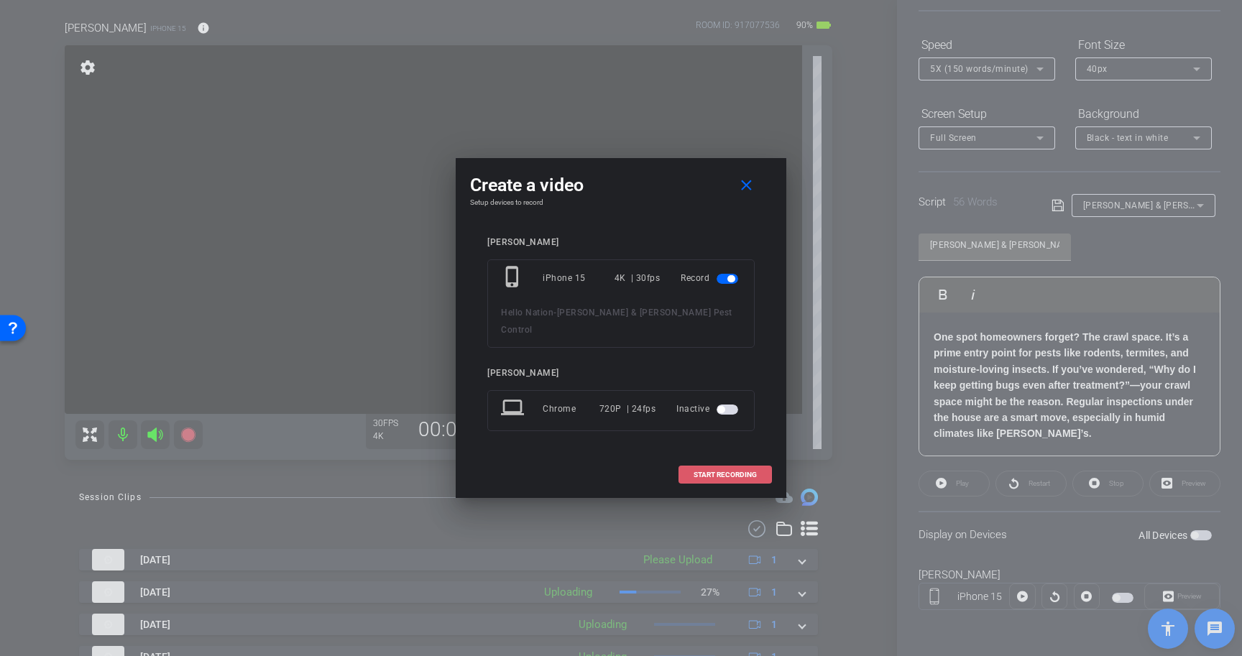
click at [732, 472] on span "START RECORDING" at bounding box center [725, 475] width 63 height 7
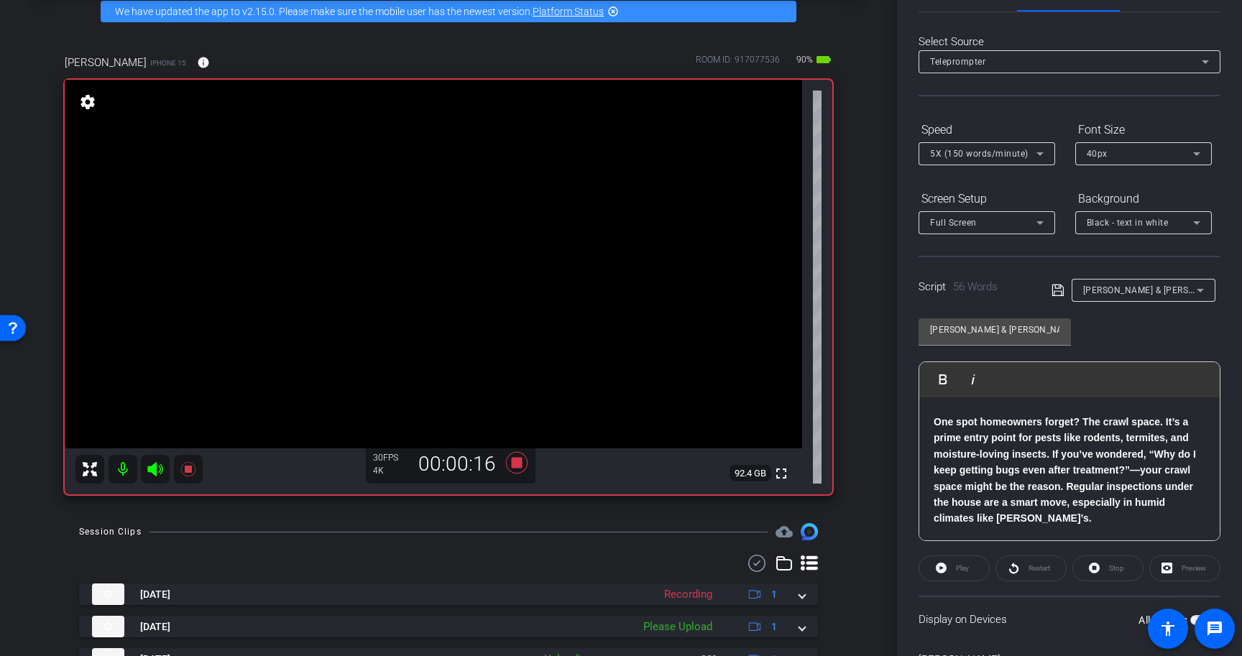
scroll to position [0, 0]
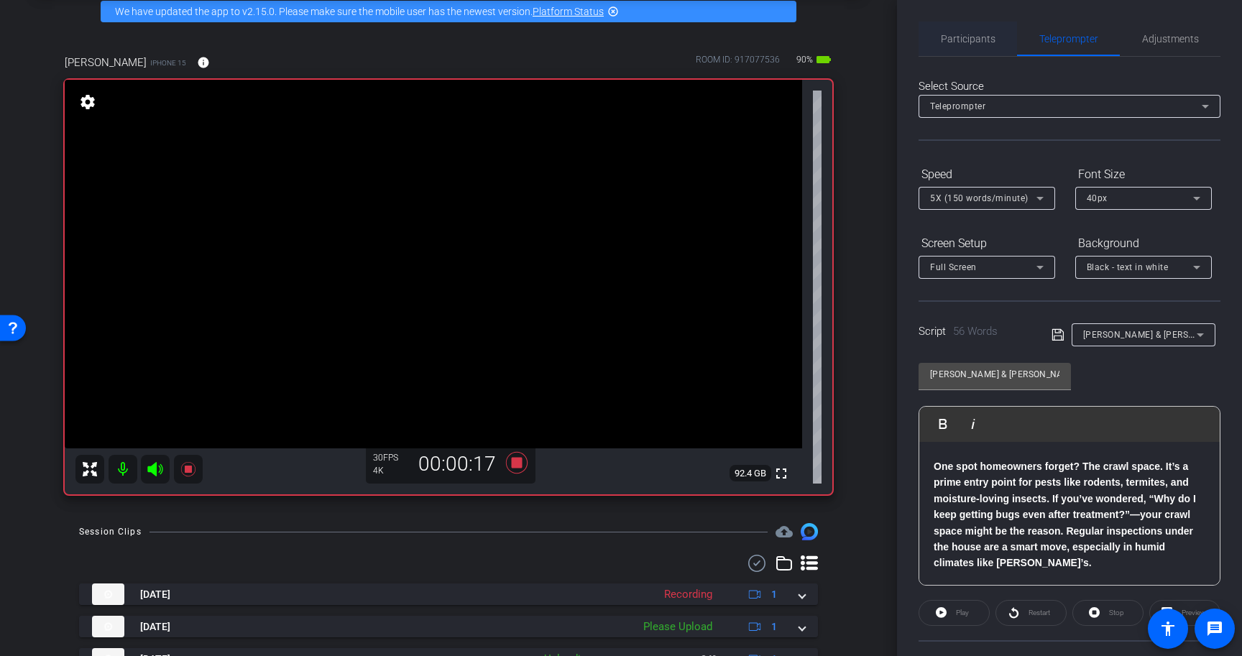
click at [987, 44] on span "Participants" at bounding box center [968, 39] width 55 height 10
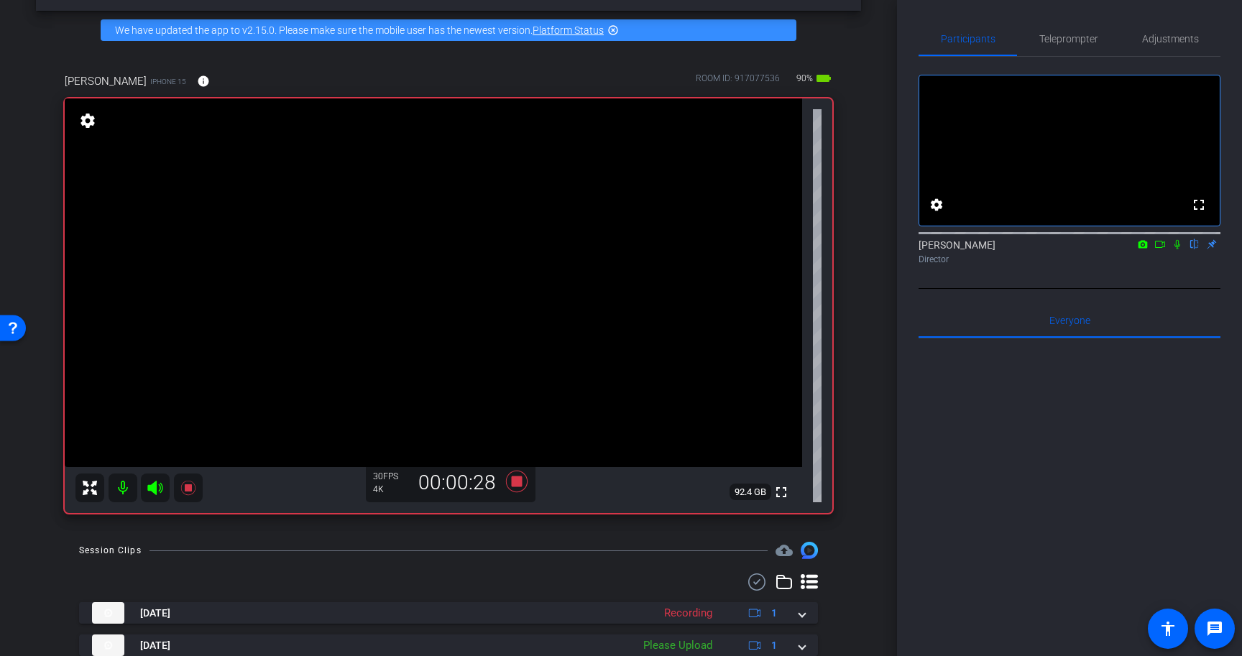
scroll to position [93, 0]
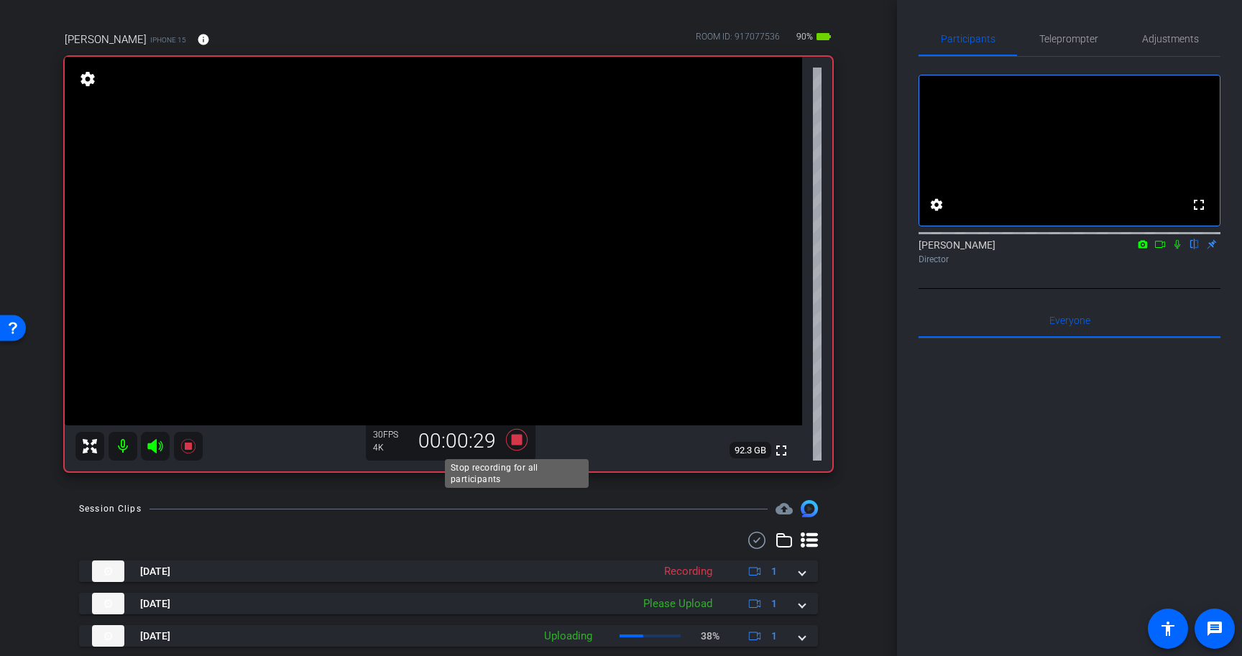
click at [515, 442] on icon at bounding box center [517, 440] width 22 height 22
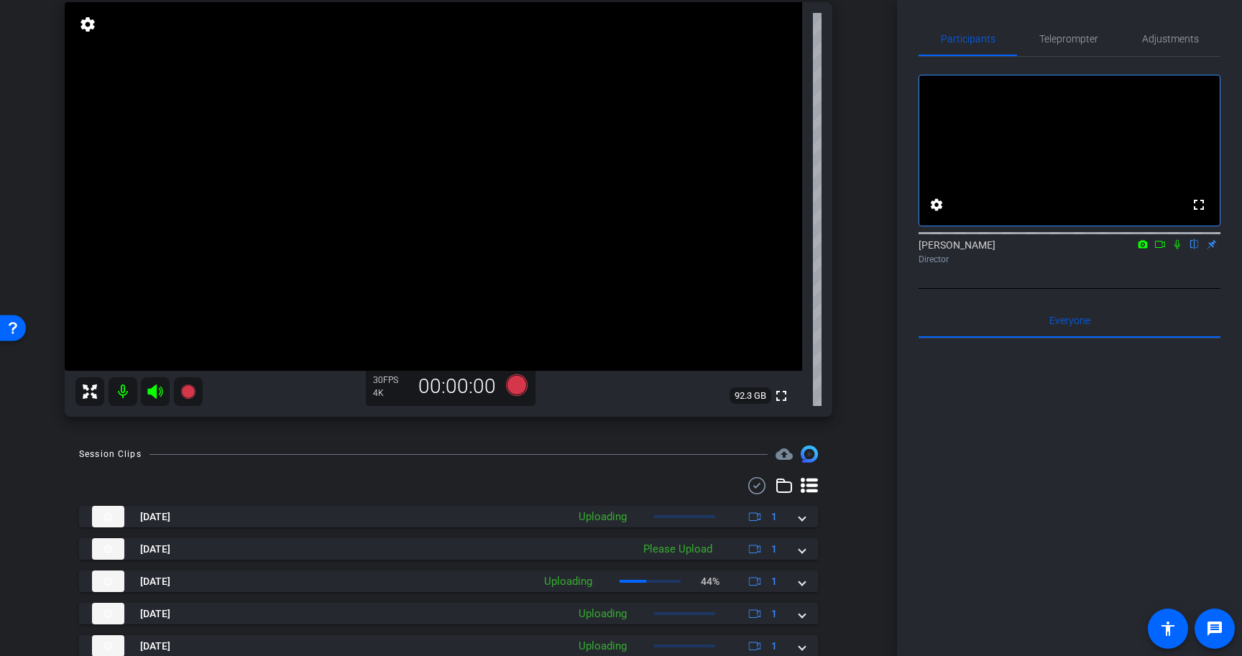
scroll to position [0, 0]
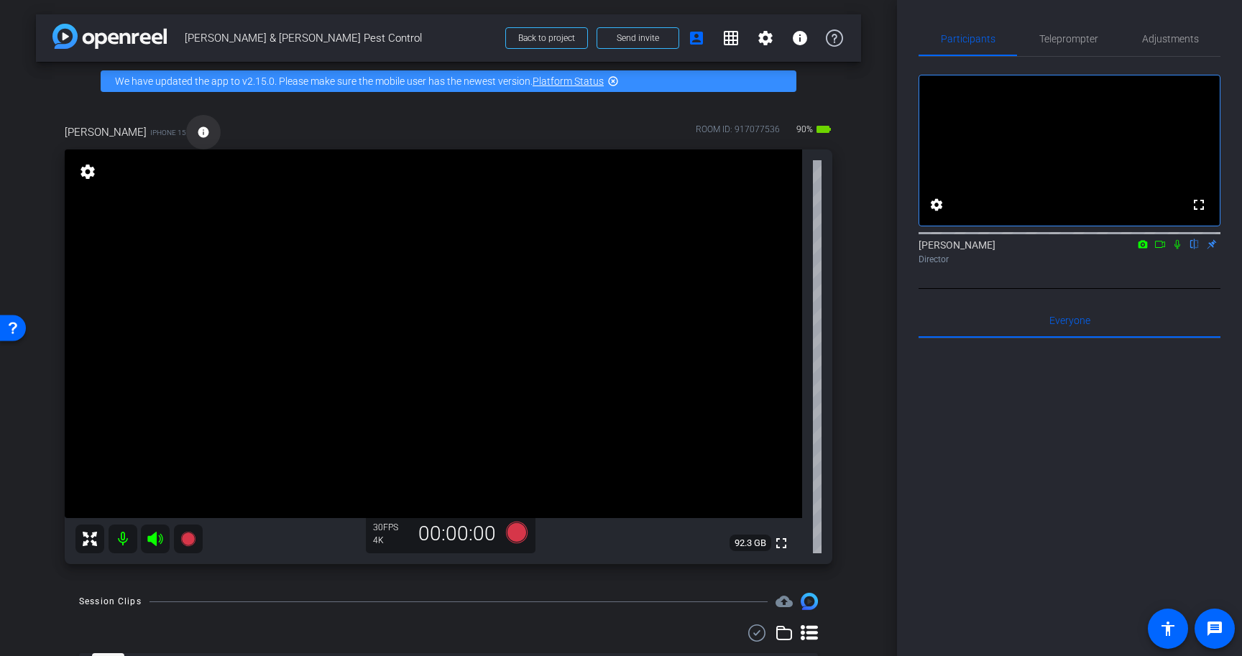
click at [202, 129] on mat-icon "info" at bounding box center [203, 132] width 13 height 13
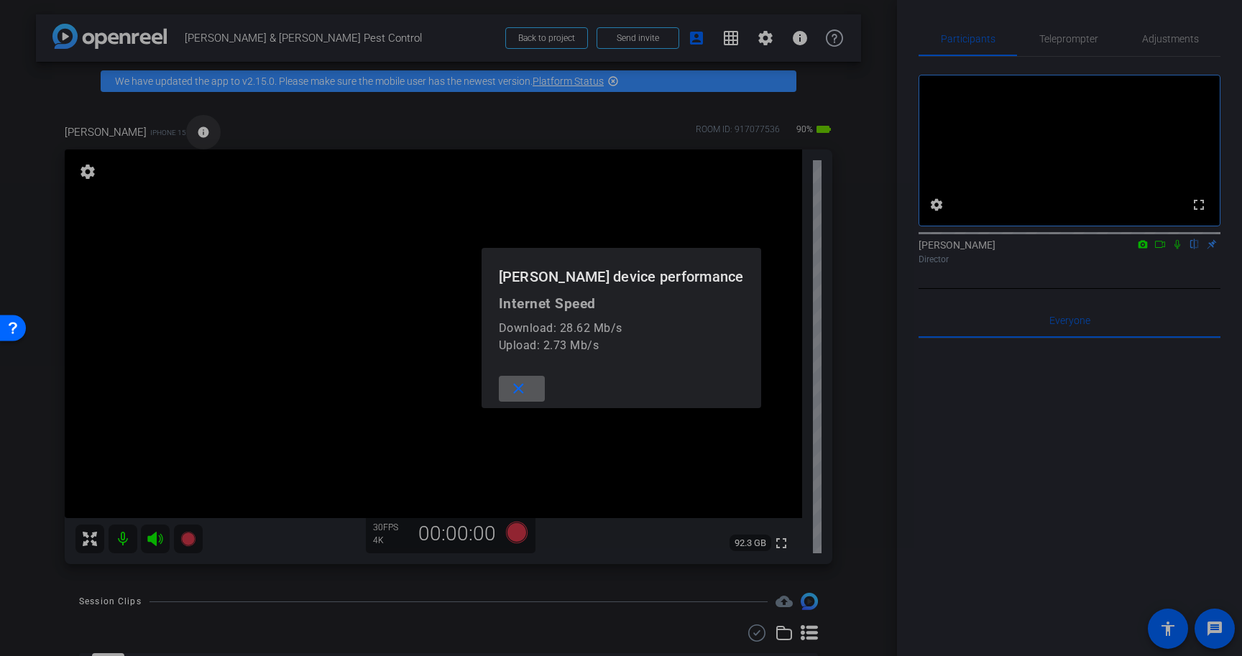
click at [202, 129] on div at bounding box center [621, 328] width 1242 height 656
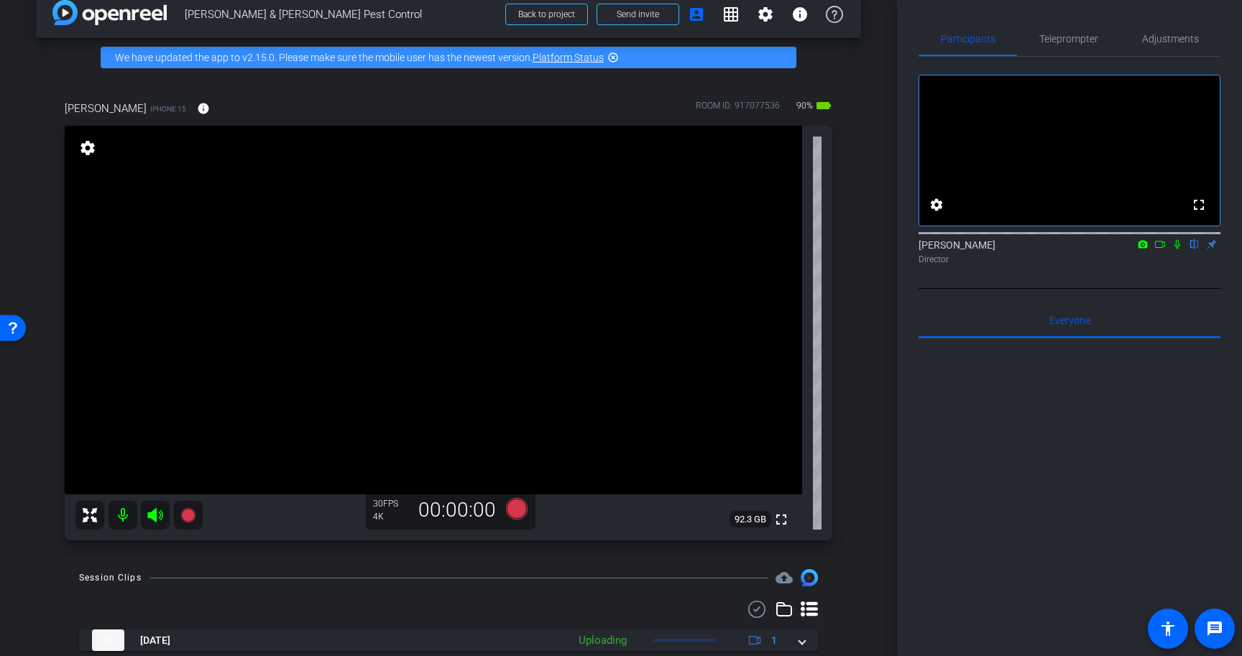
scroll to position [36, 0]
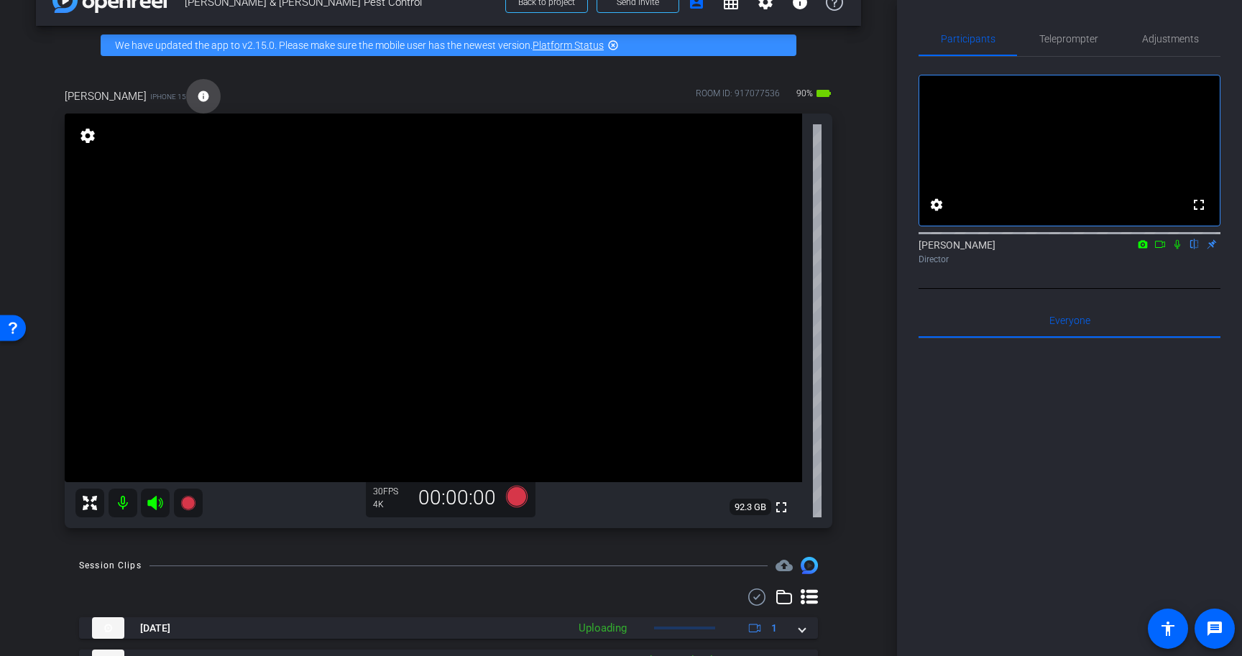
click at [197, 98] on mat-icon "info" at bounding box center [203, 96] width 13 height 13
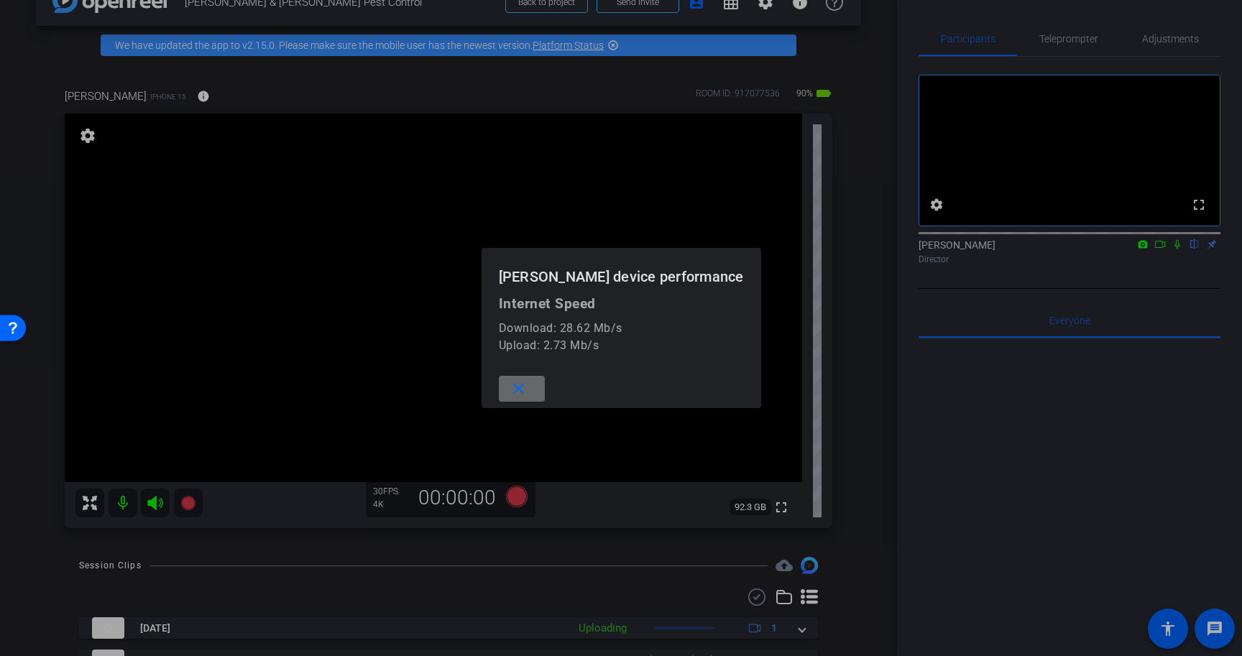
click at [530, 390] on span at bounding box center [522, 389] width 46 height 35
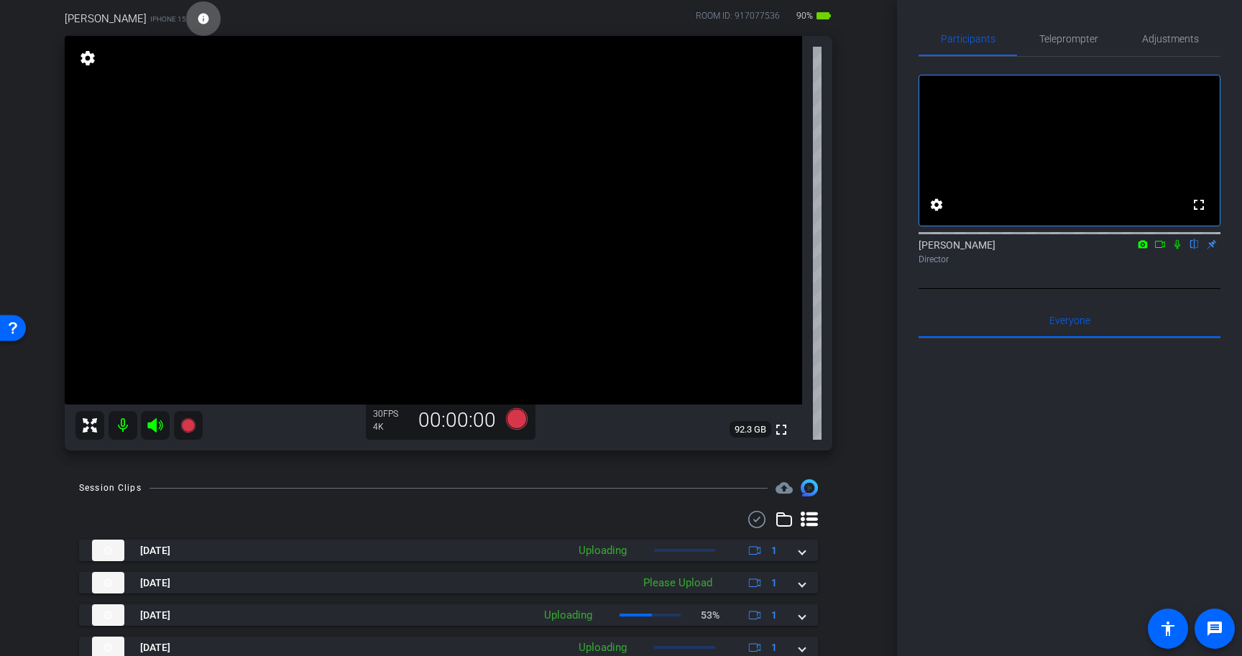
scroll to position [115, 0]
click at [861, 449] on div "arrow_back Daniel & Lawson Pest Control Back to project Send invite account_box…" at bounding box center [448, 213] width 897 height 656
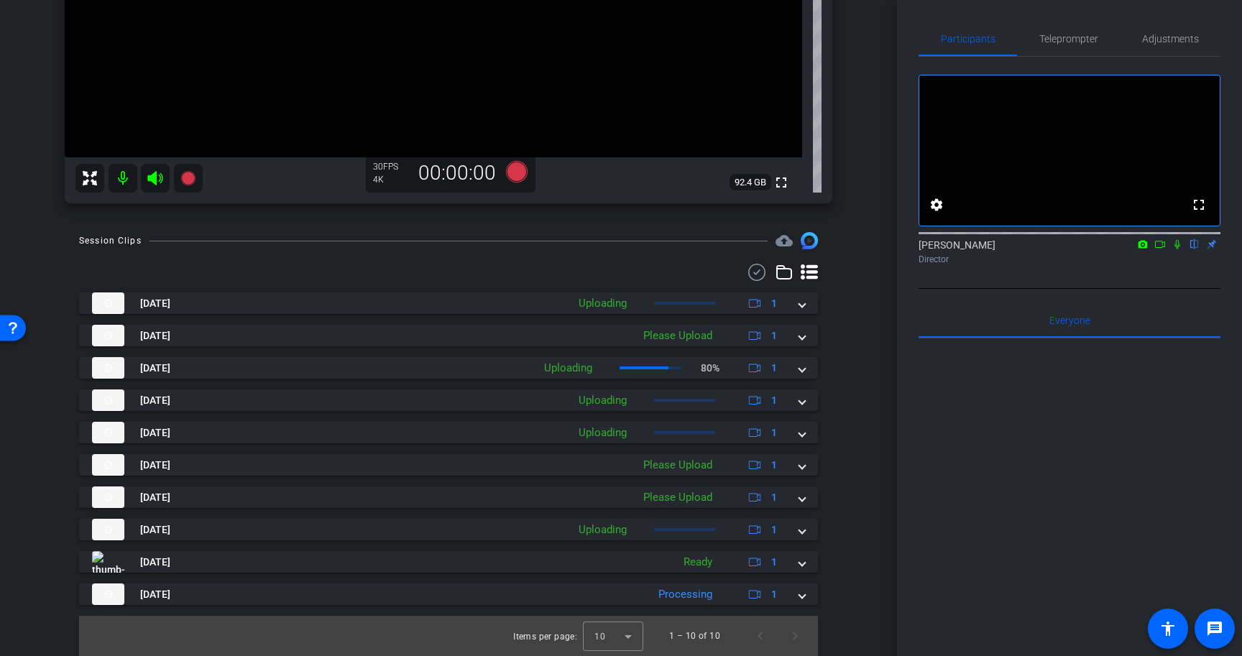
scroll to position [187, 0]
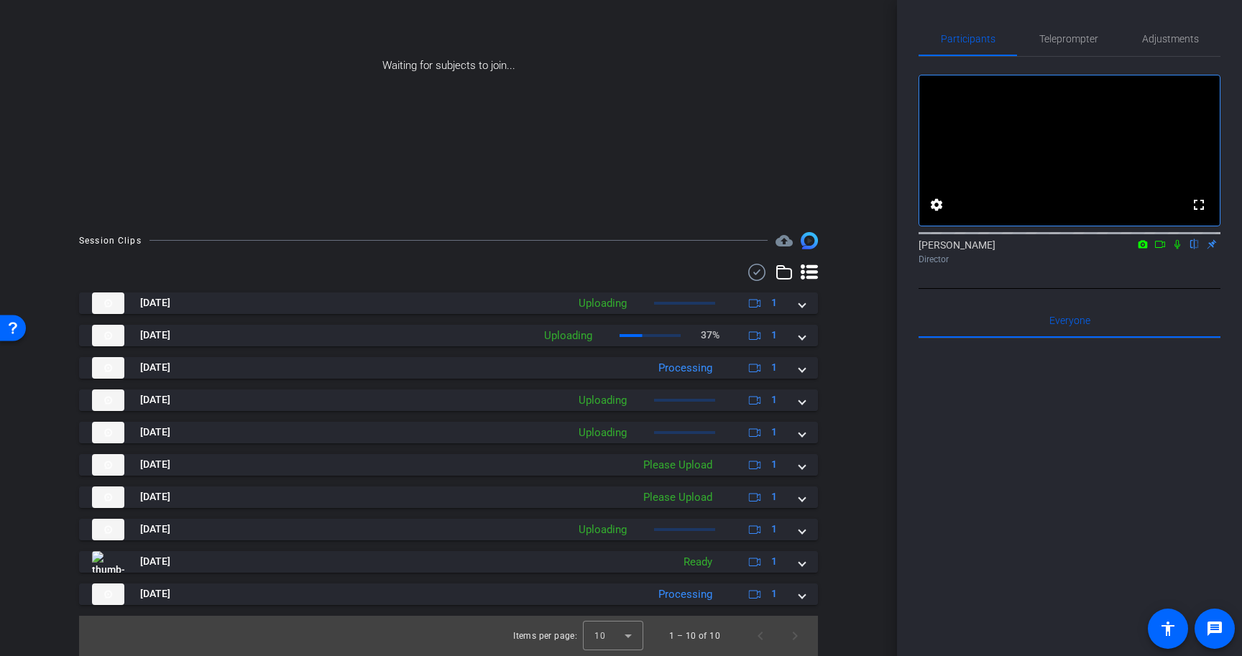
click at [1162, 248] on icon at bounding box center [1160, 244] width 10 height 7
click at [1194, 249] on icon at bounding box center [1195, 244] width 12 height 10
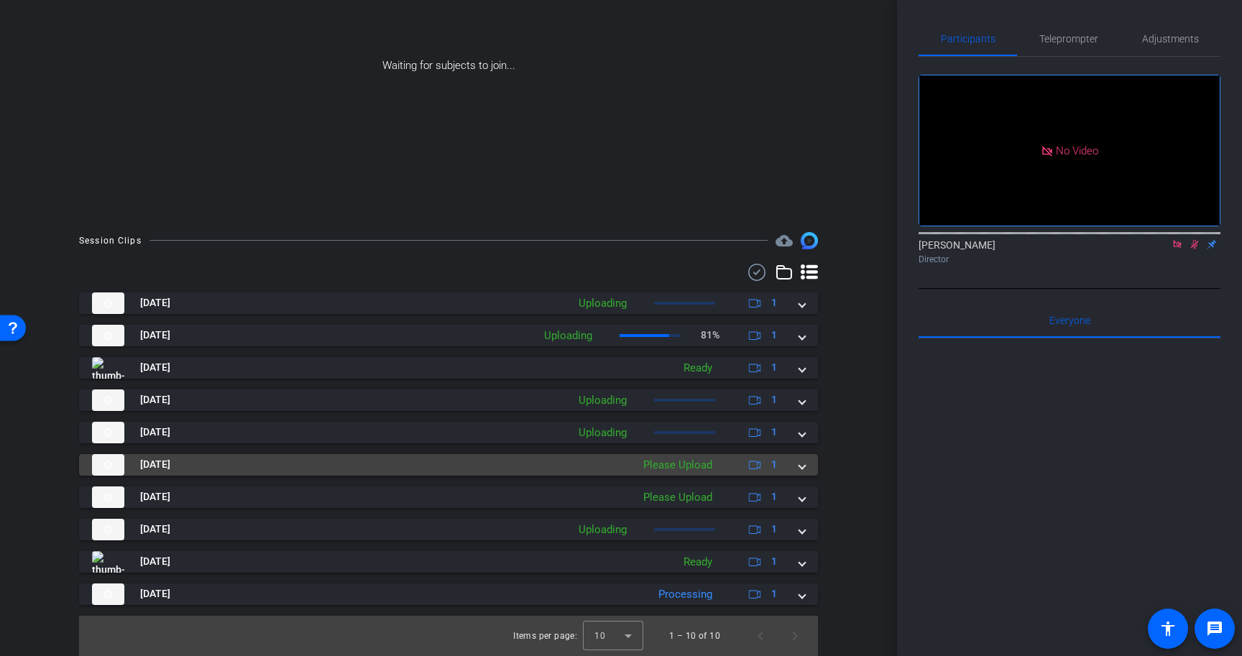
click at [807, 469] on mat-expansion-panel-header "Aug 11, 2025 Please Upload 1" at bounding box center [448, 465] width 739 height 22
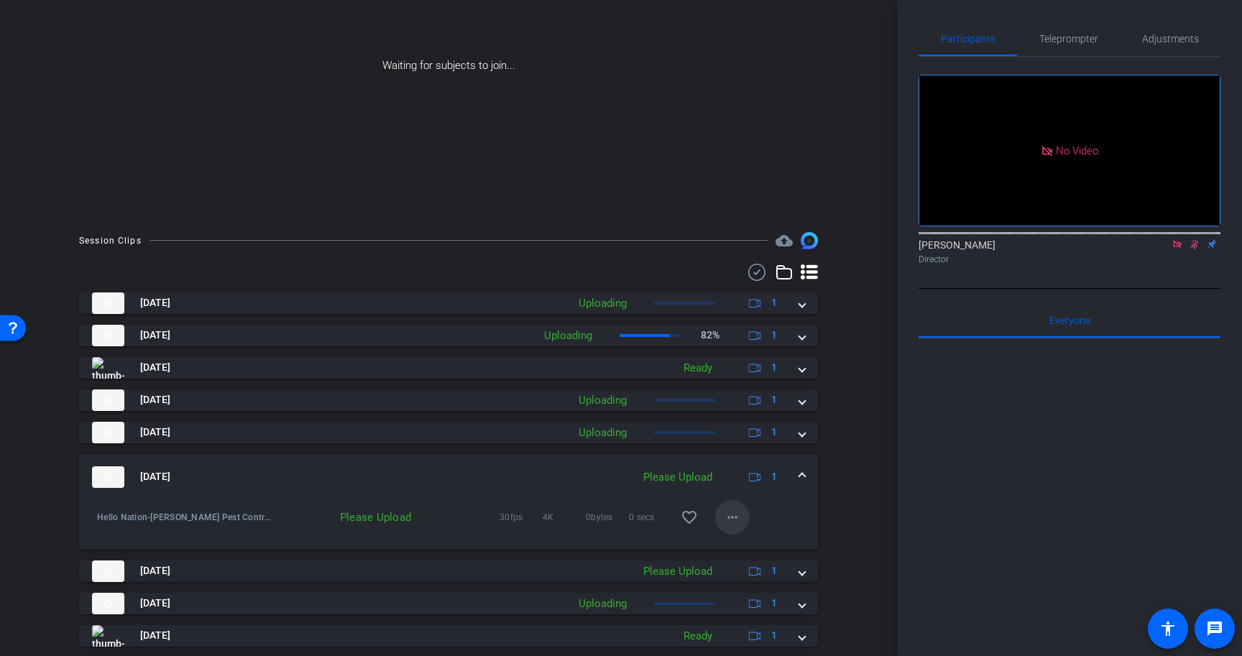
click at [738, 515] on mat-icon "more_horiz" at bounding box center [732, 517] width 17 height 17
click at [741, 542] on span "Upload" at bounding box center [756, 547] width 58 height 17
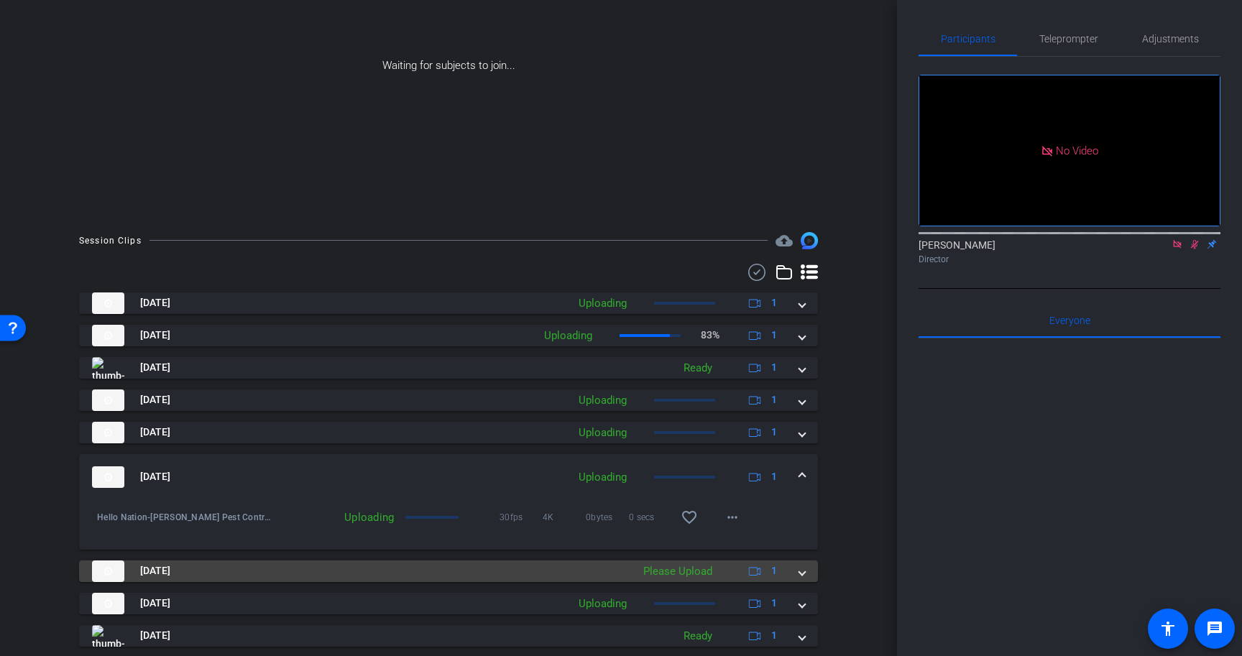
click at [805, 572] on span at bounding box center [802, 571] width 6 height 15
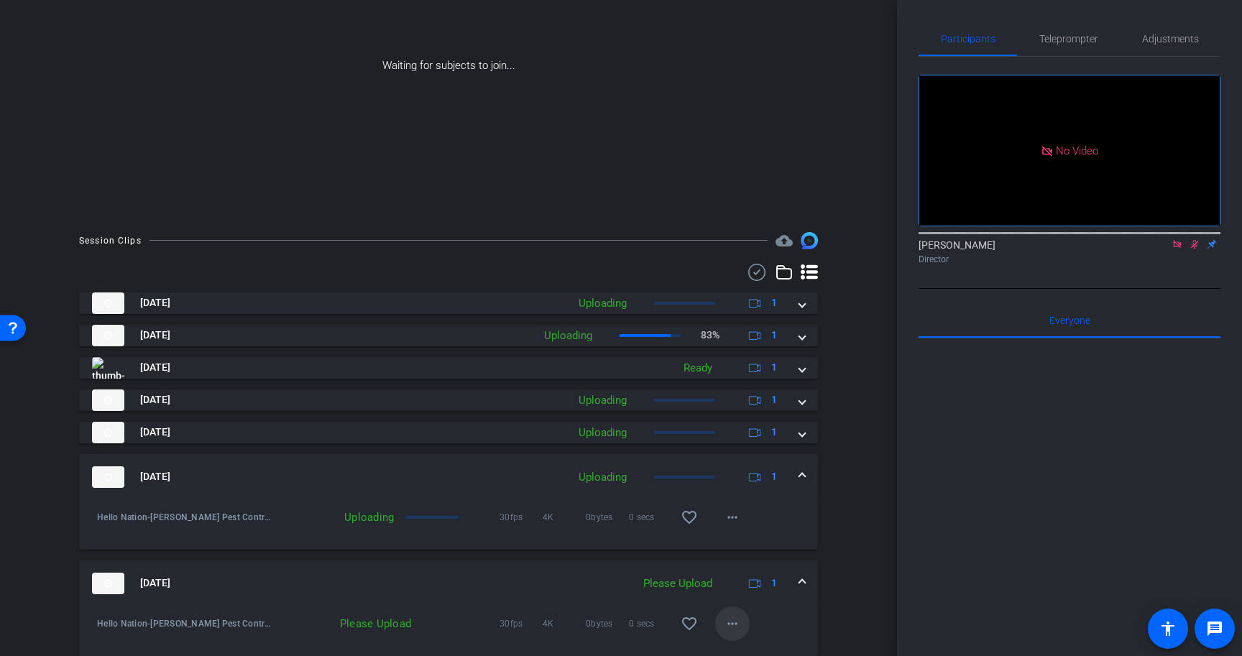
click at [727, 620] on mat-icon "more_horiz" at bounding box center [732, 623] width 17 height 17
click at [742, 559] on span "Upload" at bounding box center [756, 558] width 58 height 17
click at [872, 492] on div "arrow_back Daniel & Lawson Pest Control Back to project Send invite account_box…" at bounding box center [448, 328] width 897 height 656
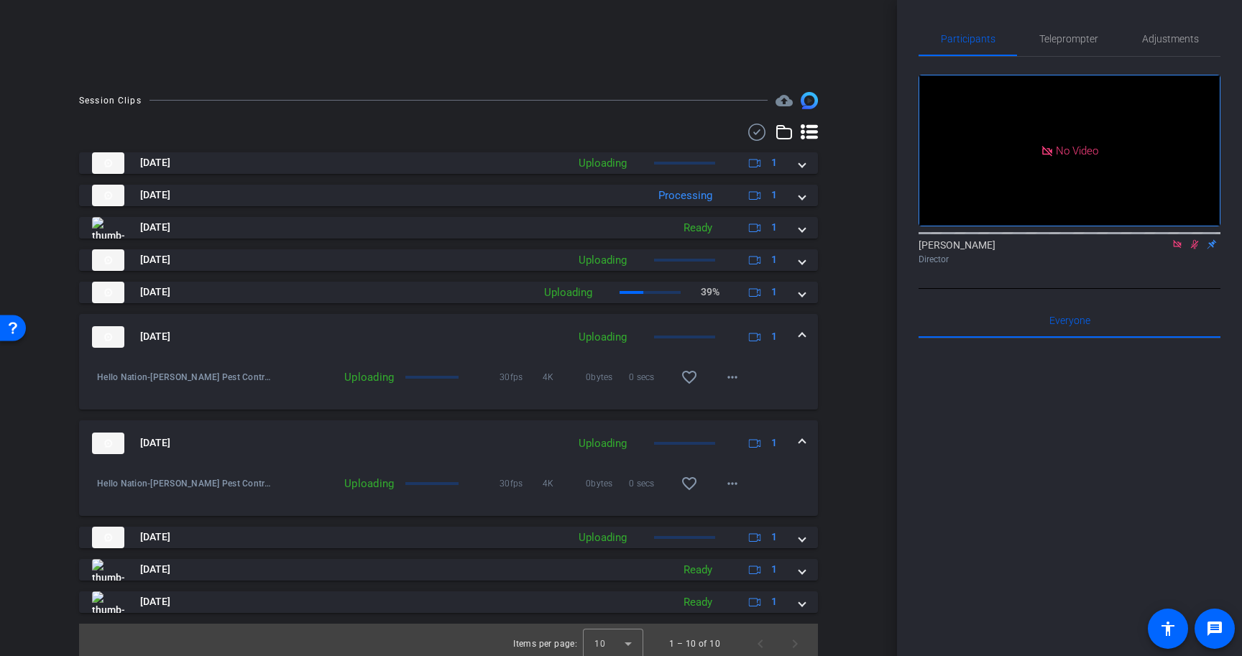
scroll to position [335, 0]
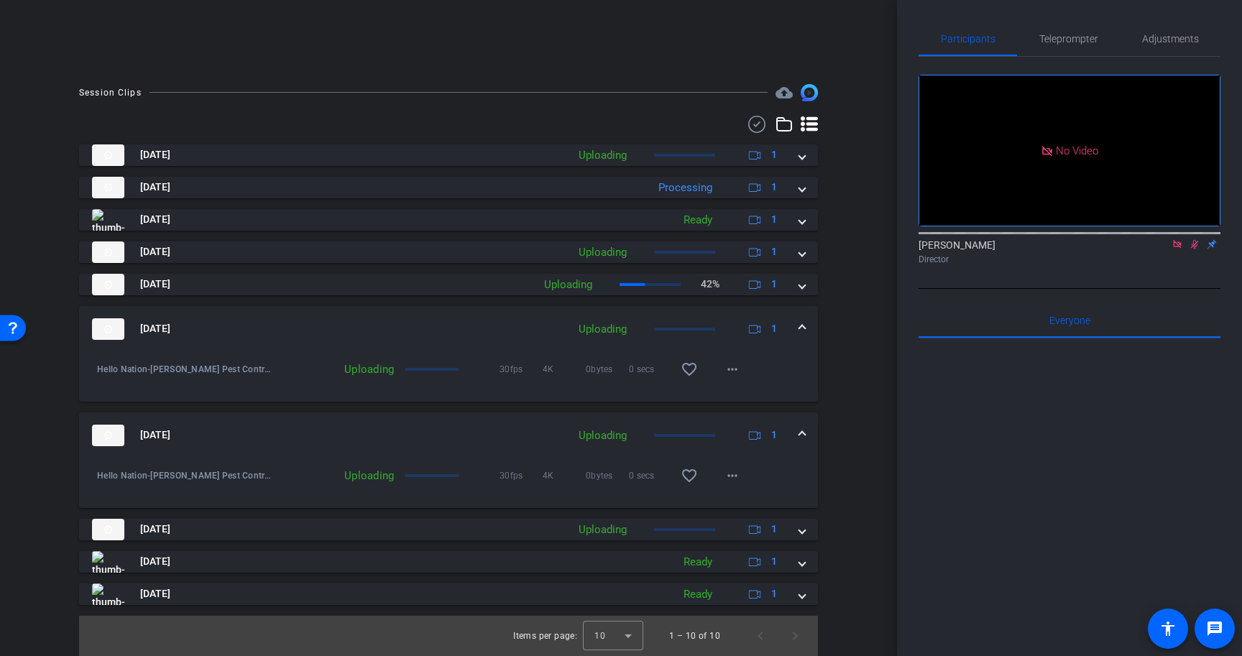
click at [804, 326] on span at bounding box center [802, 328] width 6 height 15
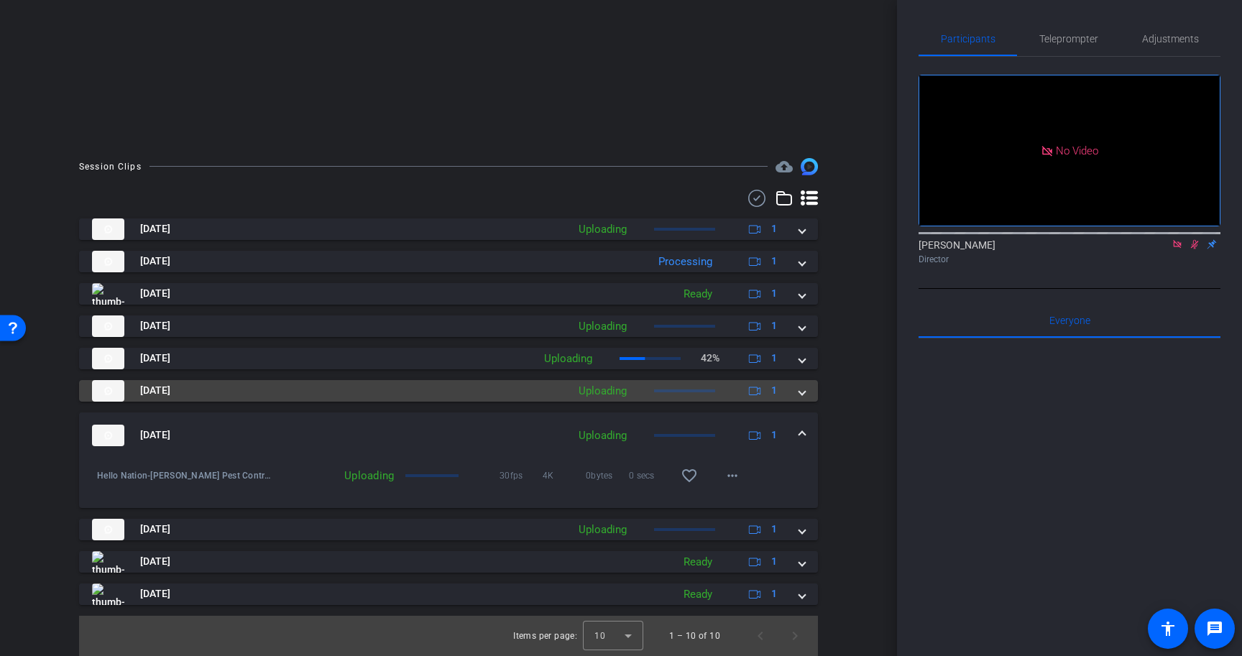
scroll to position [261, 0]
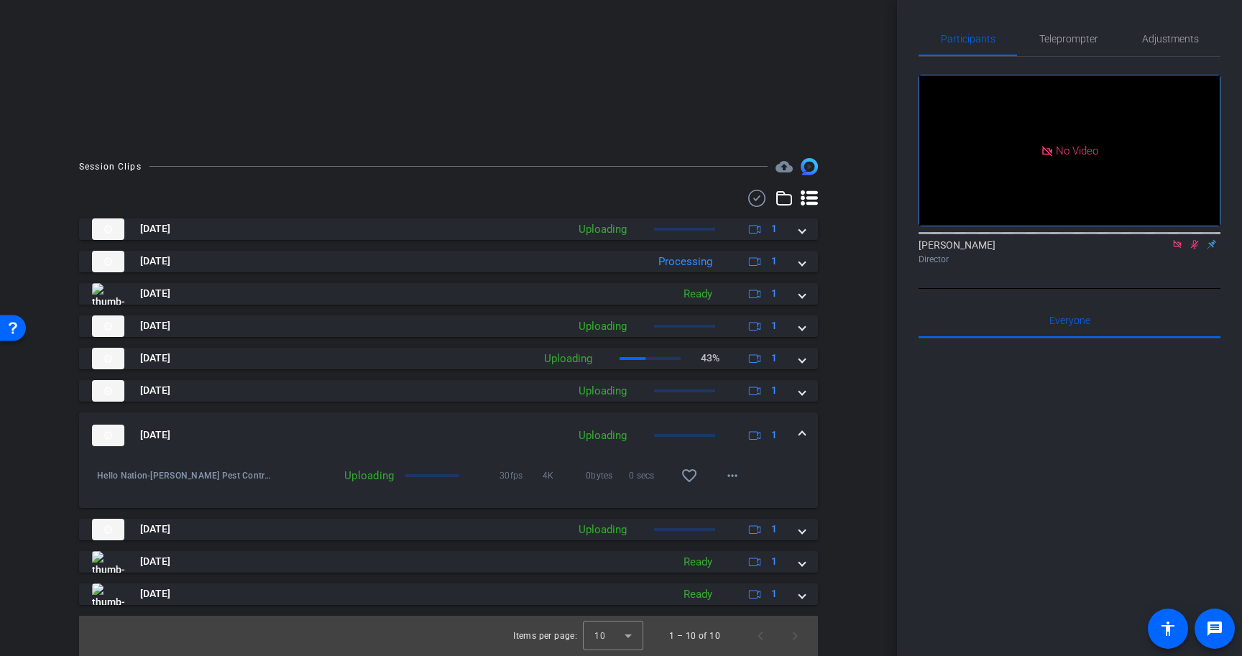
click at [804, 445] on mat-expansion-panel-header "Aug 11, 2025 Uploading 1" at bounding box center [448, 436] width 739 height 46
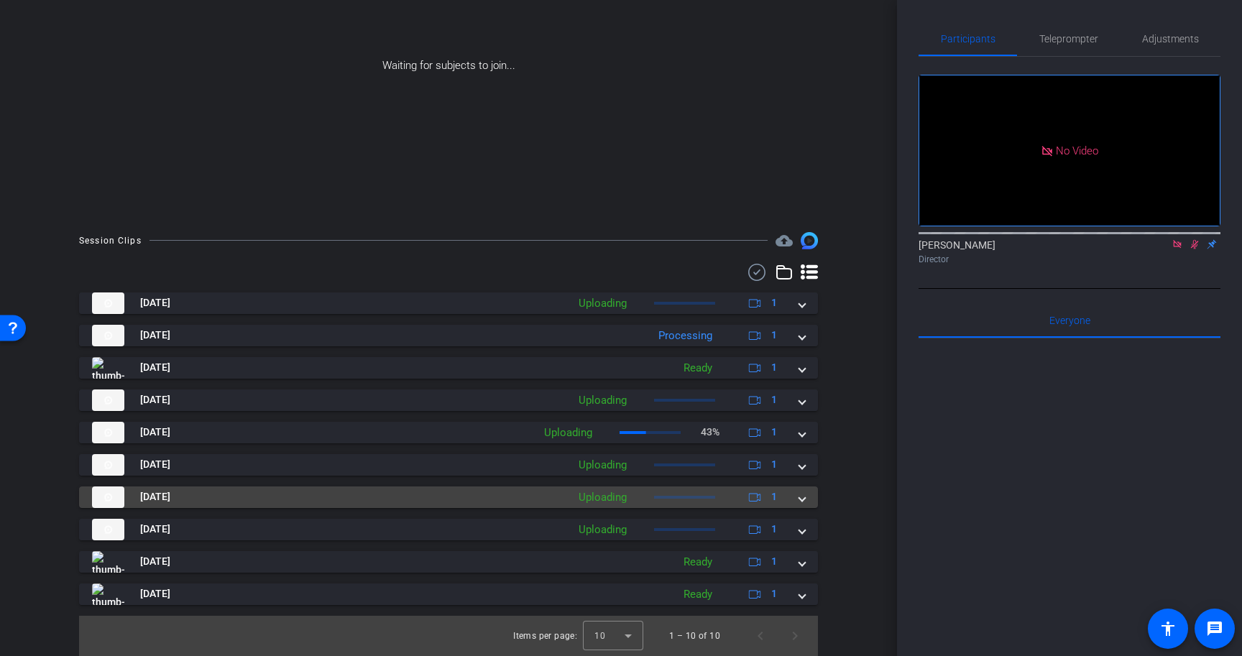
scroll to position [187, 0]
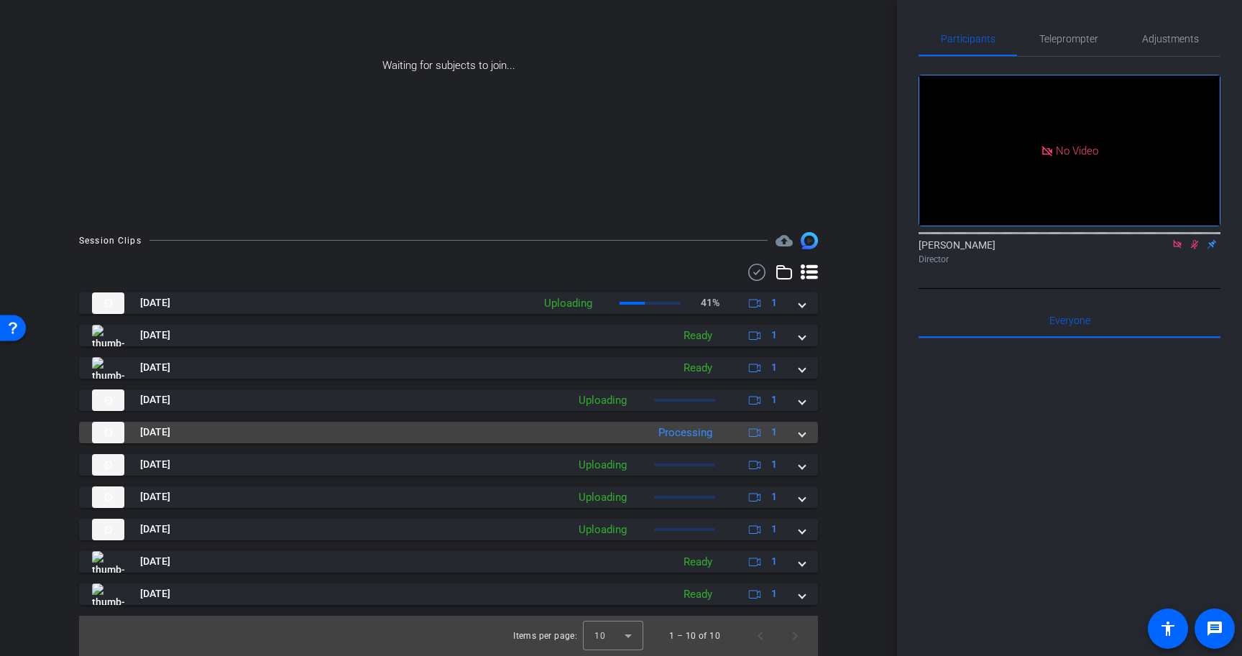
click at [796, 431] on div "Aug 11, 2025 Processing 1" at bounding box center [445, 433] width 707 height 22
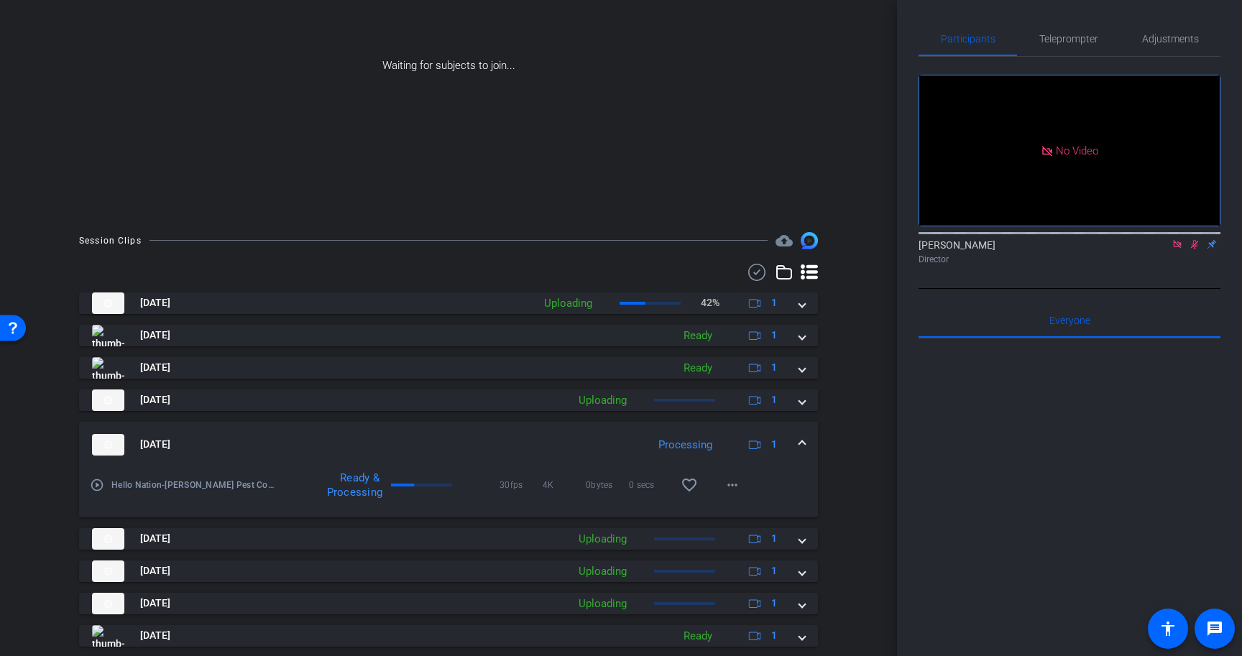
click at [801, 438] on span at bounding box center [802, 444] width 6 height 15
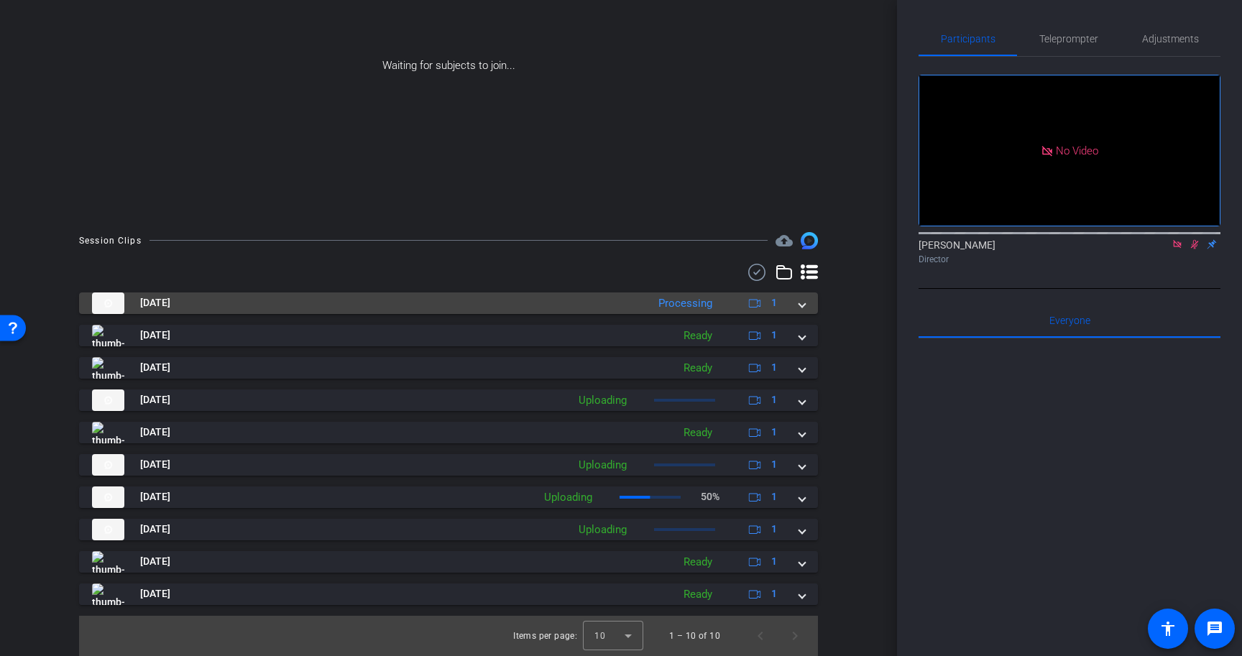
click at [807, 306] on mat-expansion-panel-header "Aug 11, 2025 Processing 1" at bounding box center [448, 304] width 739 height 22
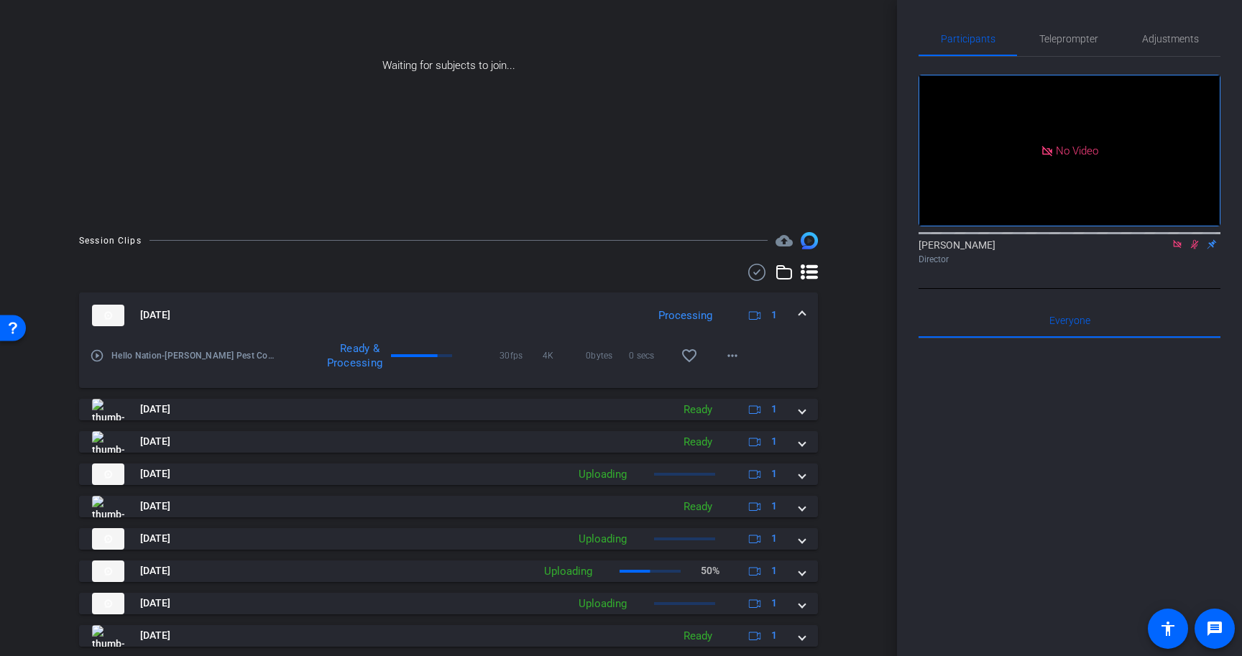
click at [807, 306] on mat-expansion-panel-header "Aug 11, 2025 Processing 1" at bounding box center [448, 316] width 739 height 46
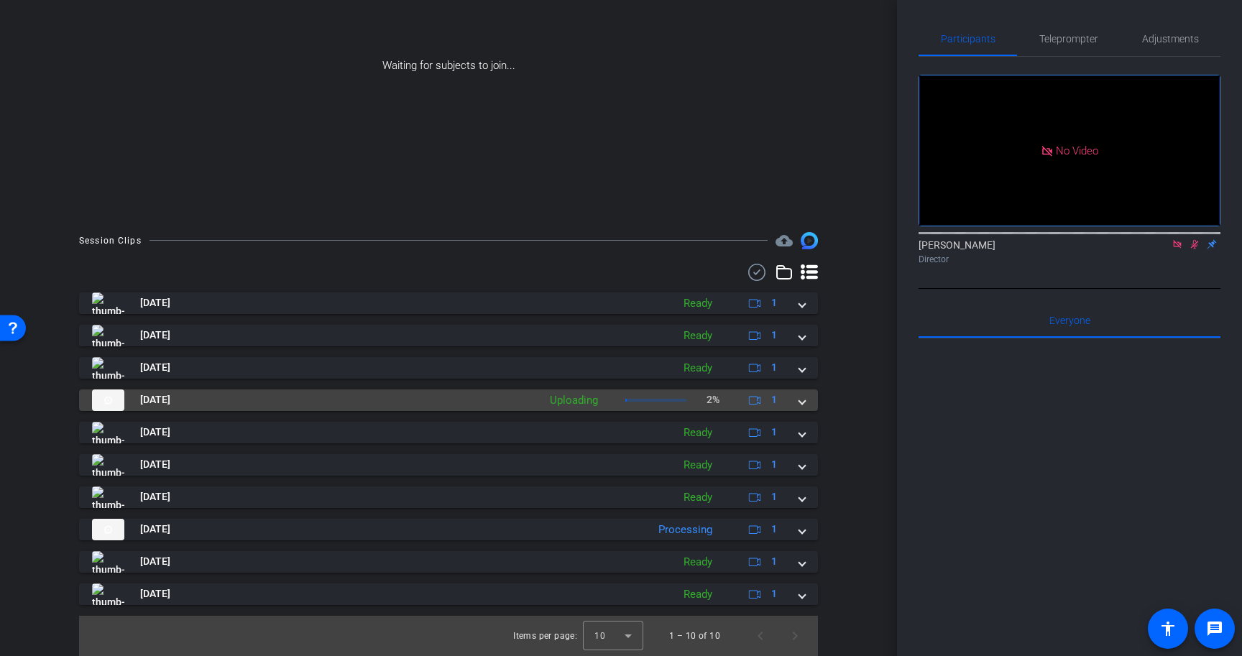
click at [796, 403] on div "Aug 11, 2025 Uploading 2% 1" at bounding box center [445, 401] width 707 height 22
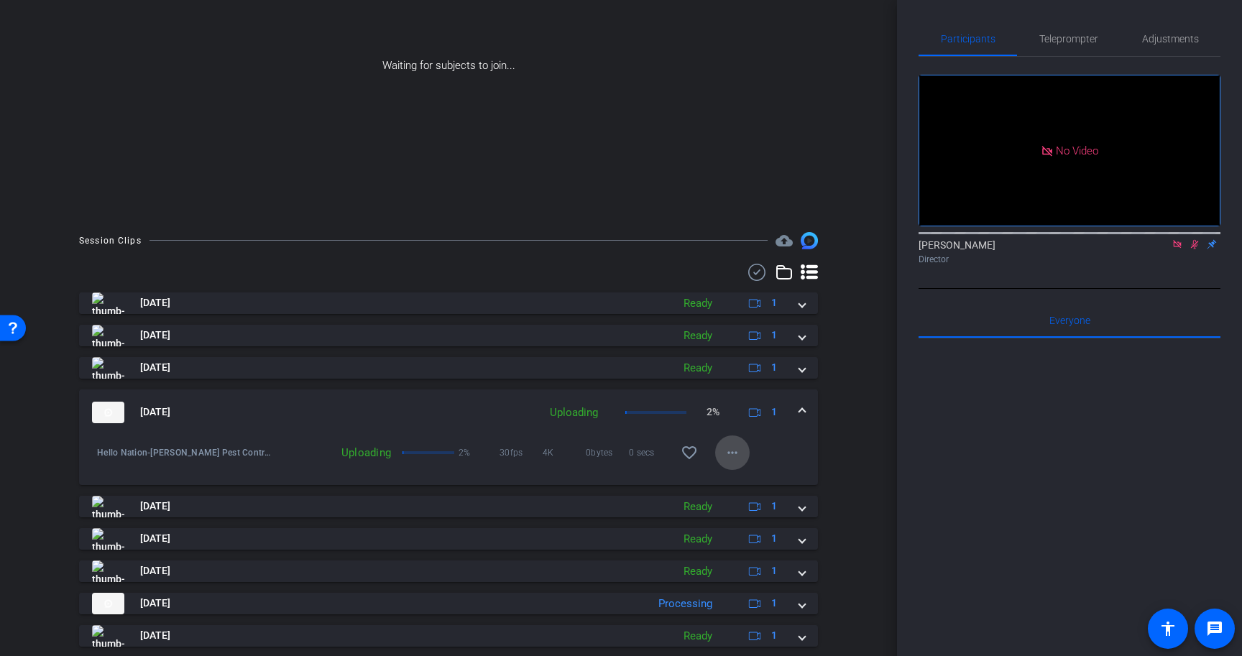
click at [738, 447] on mat-icon "more_horiz" at bounding box center [732, 452] width 17 height 17
click at [804, 411] on div at bounding box center [621, 328] width 1242 height 656
click at [804, 411] on span at bounding box center [802, 412] width 6 height 15
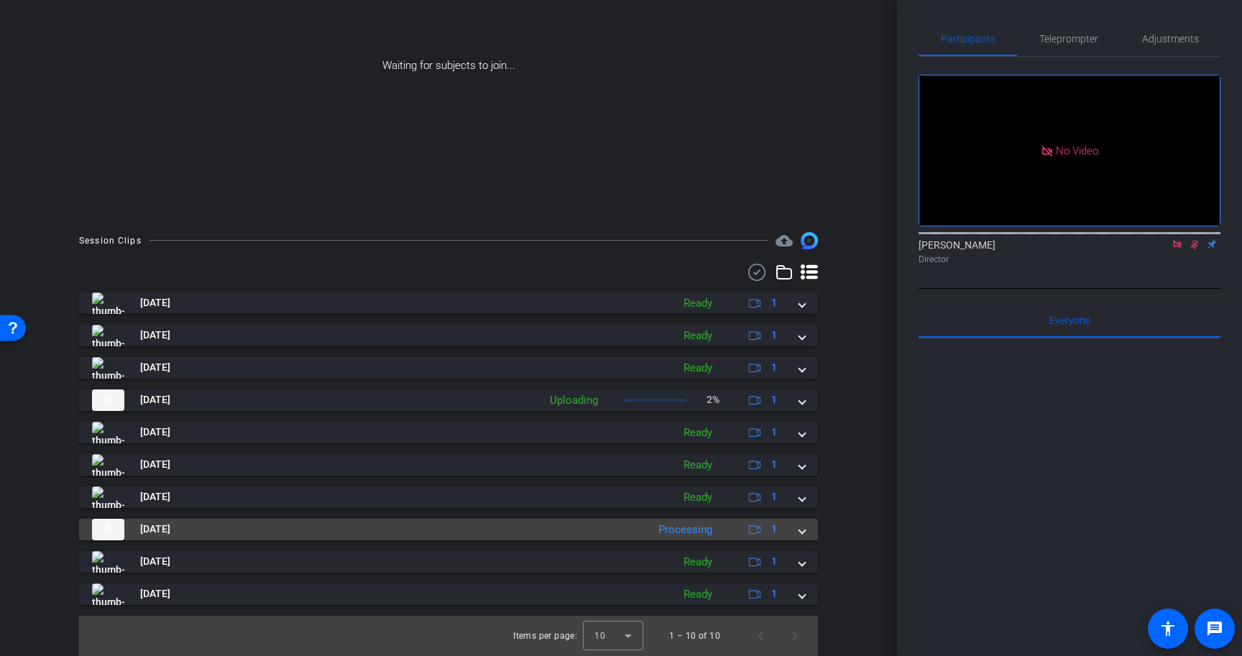
click at [799, 540] on mat-expansion-panel-header "Aug 11, 2025 Processing 1" at bounding box center [448, 530] width 739 height 22
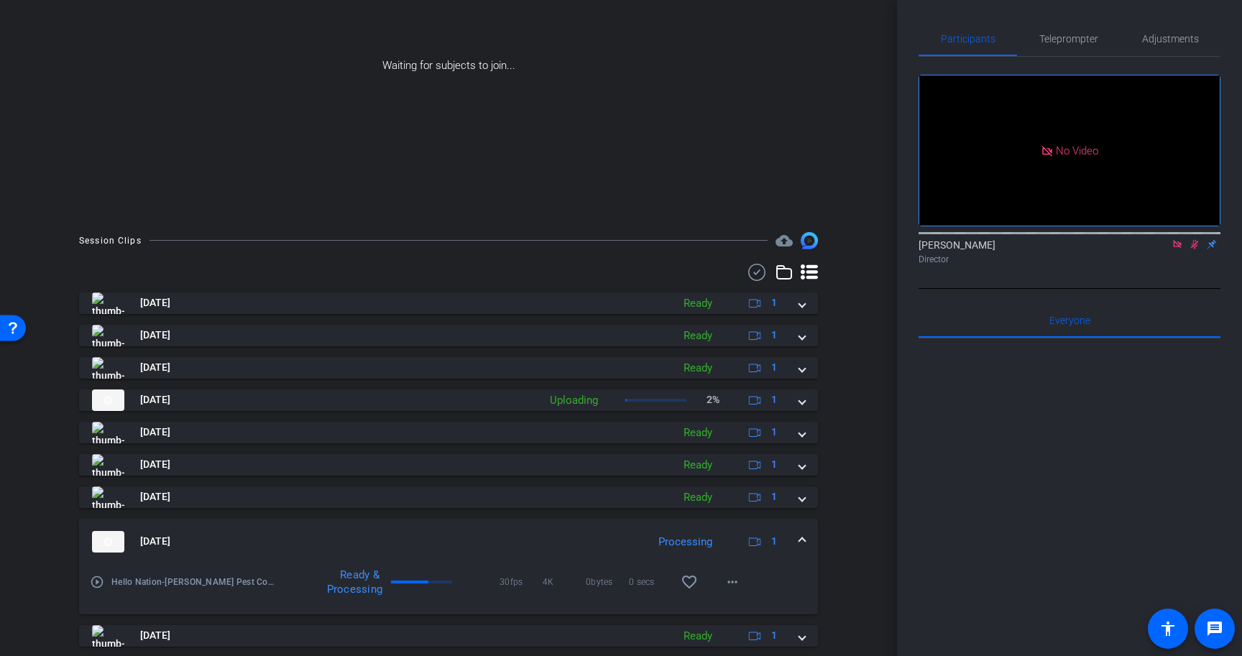
click at [799, 540] on span at bounding box center [802, 541] width 6 height 15
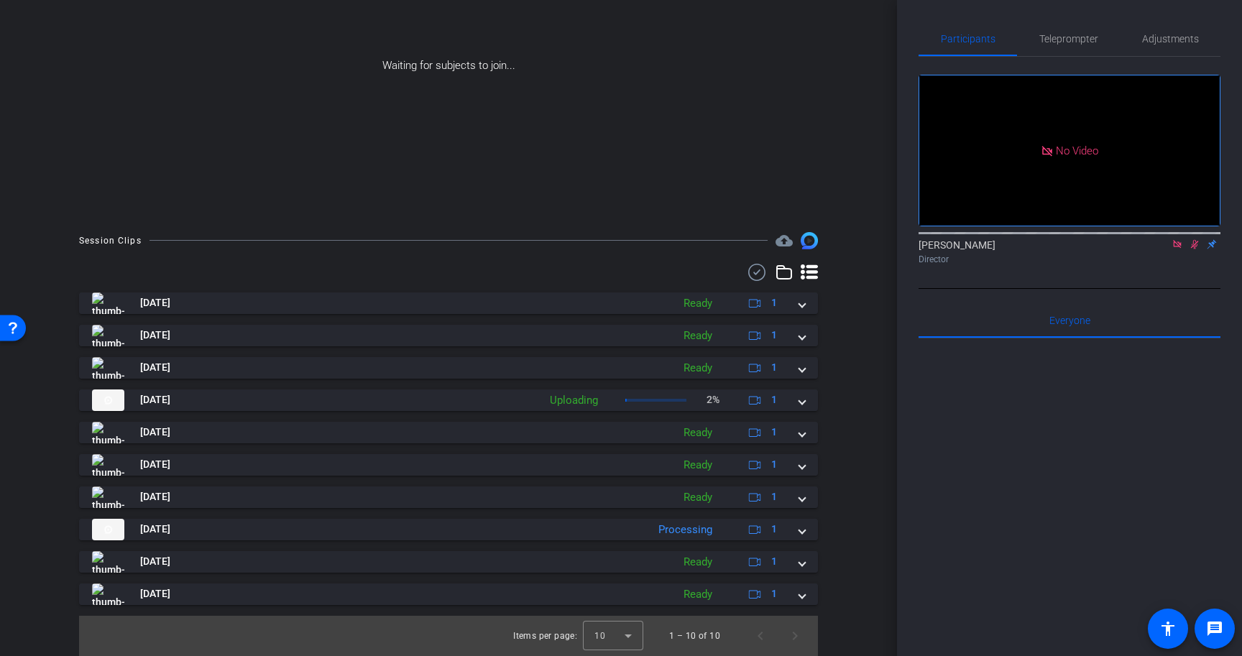
click at [845, 500] on div "Session Clips cloud_upload Aug 11, 2025 Ready 1 play_circle_outline Hello Natio…" at bounding box center [448, 444] width 825 height 424
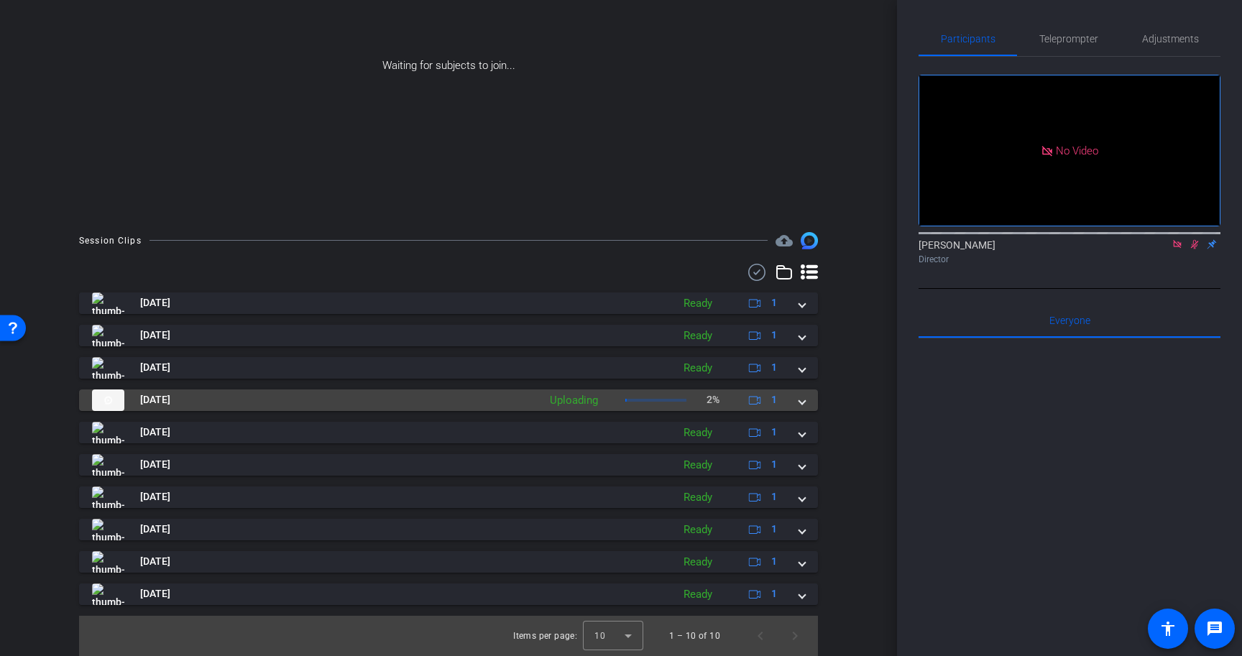
click at [804, 398] on span at bounding box center [802, 399] width 6 height 15
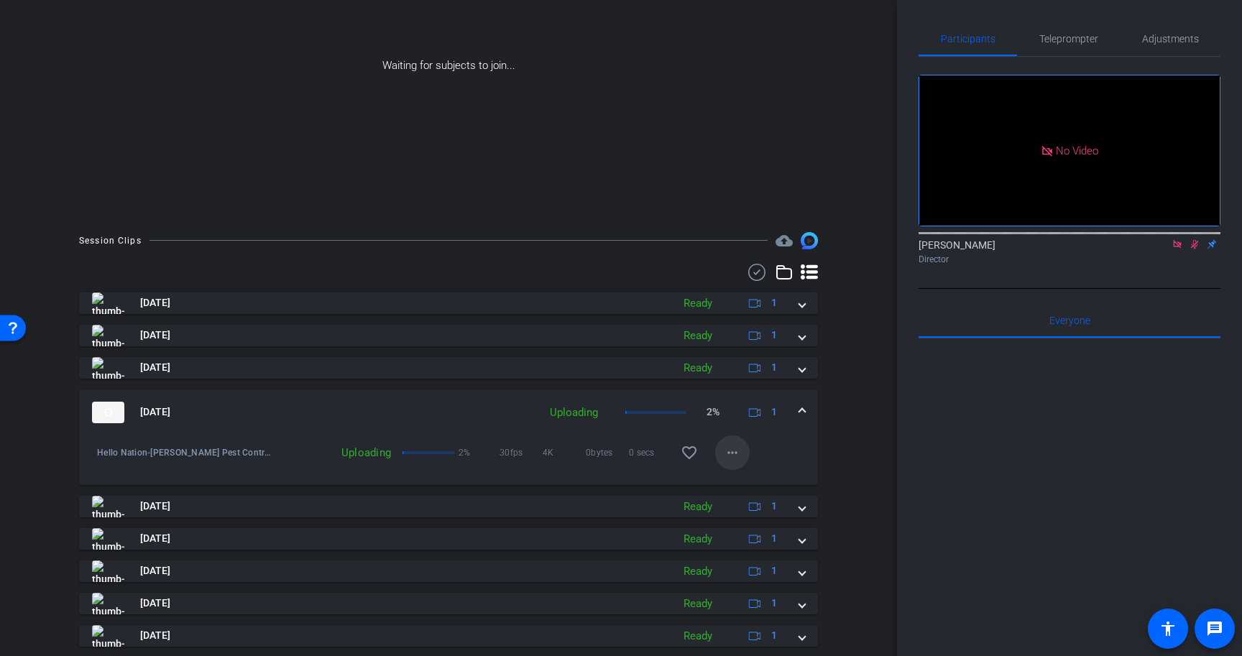
click at [737, 455] on mat-icon "more_horiz" at bounding box center [732, 452] width 17 height 17
click at [804, 409] on div at bounding box center [621, 328] width 1242 height 656
click at [804, 409] on span at bounding box center [802, 412] width 6 height 15
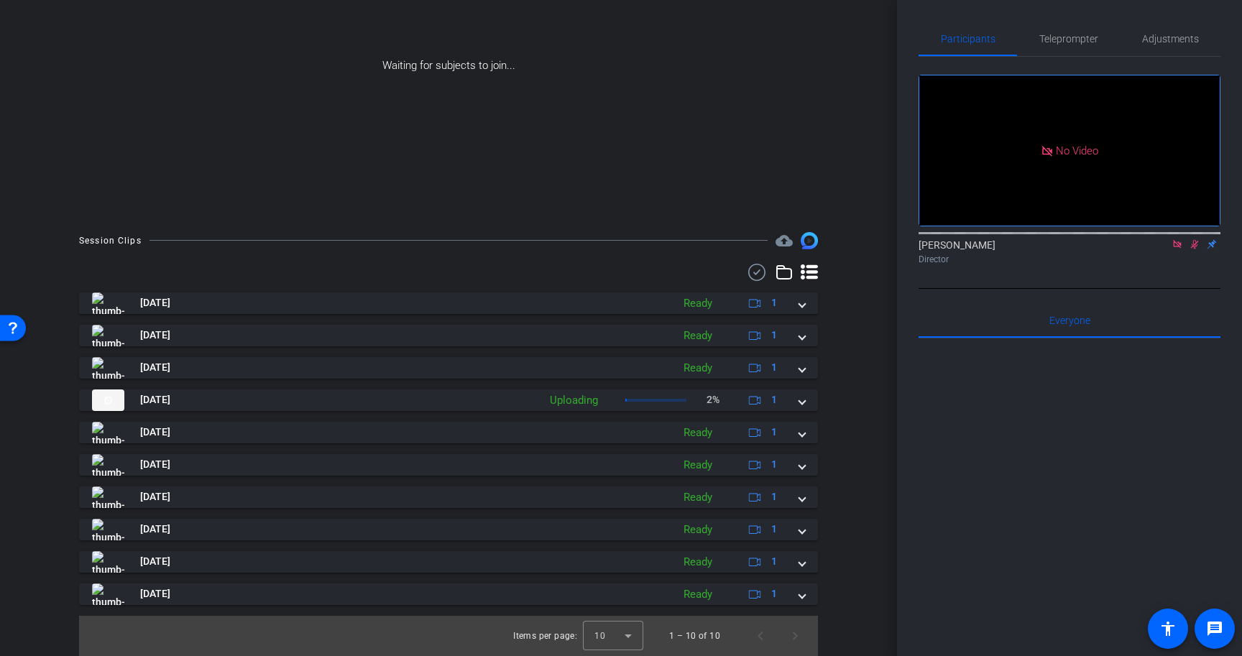
click at [861, 388] on div "arrow_back Daniel & Lawson Pest Control Back to project Send invite account_box…" at bounding box center [448, 141] width 897 height 656
click at [1174, 248] on icon at bounding box center [1177, 244] width 8 height 8
click at [1181, 249] on icon at bounding box center [1178, 244] width 12 height 10
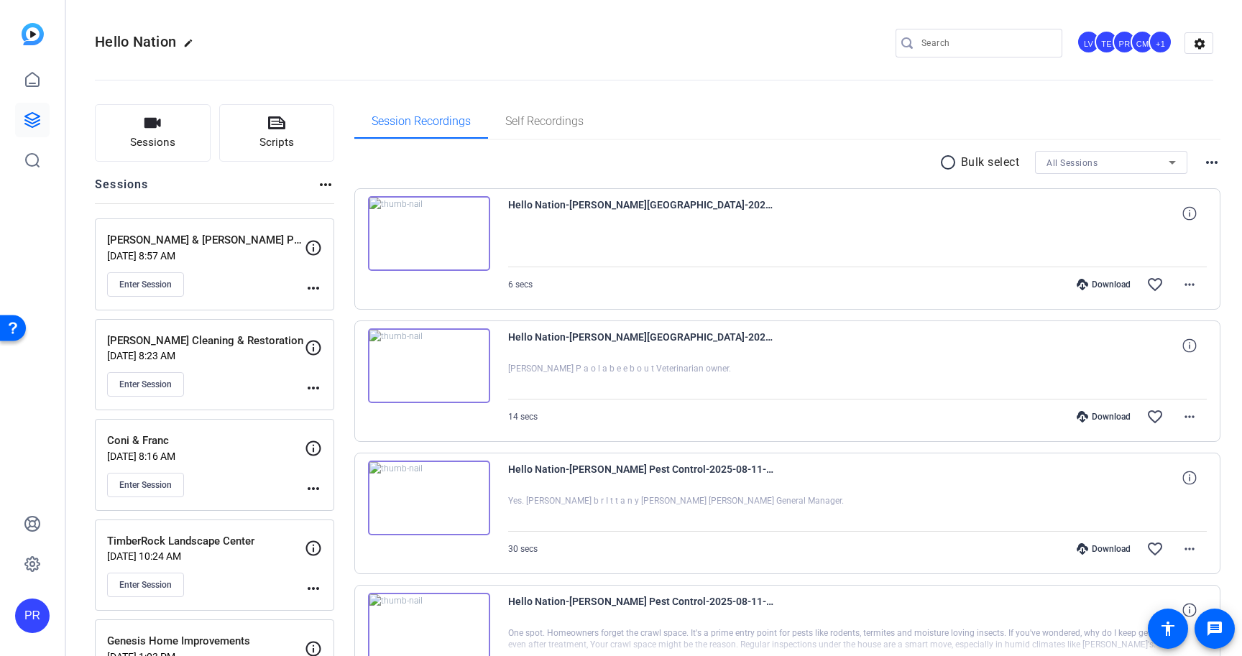
click at [961, 47] on input "Search" at bounding box center [986, 43] width 129 height 17
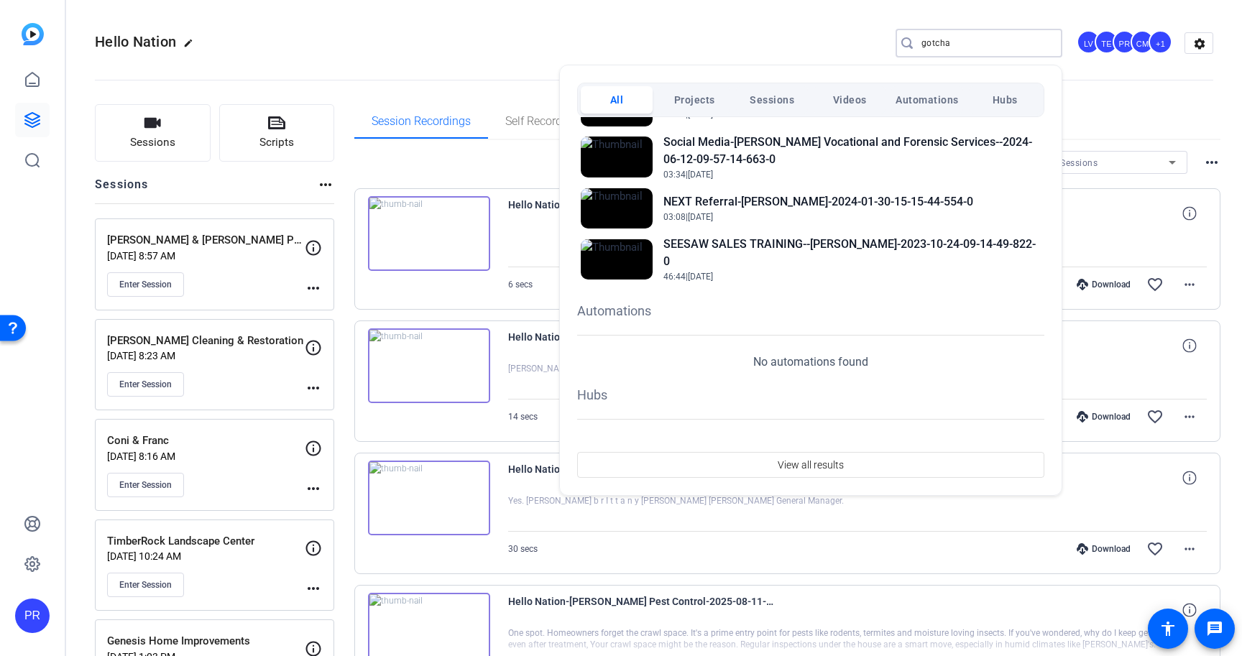
scroll to position [574, 0]
type input "gotcha"
click at [748, 37] on div at bounding box center [621, 328] width 1242 height 656
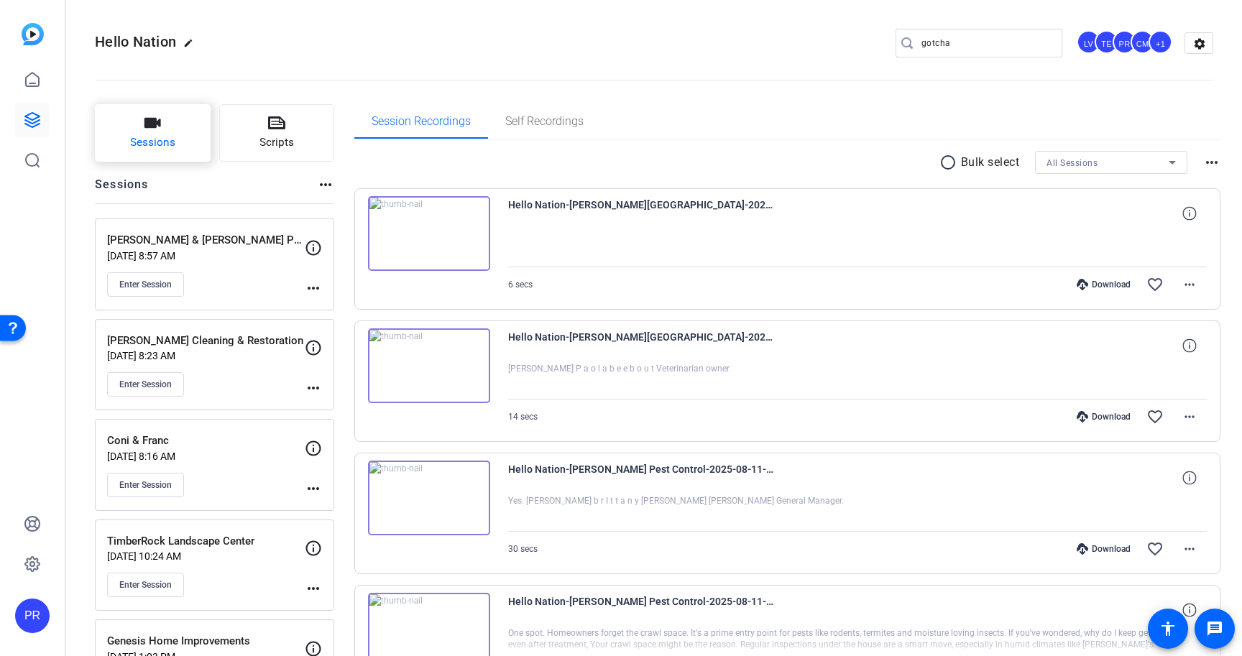
click at [140, 129] on button "Sessions" at bounding box center [153, 133] width 116 height 58
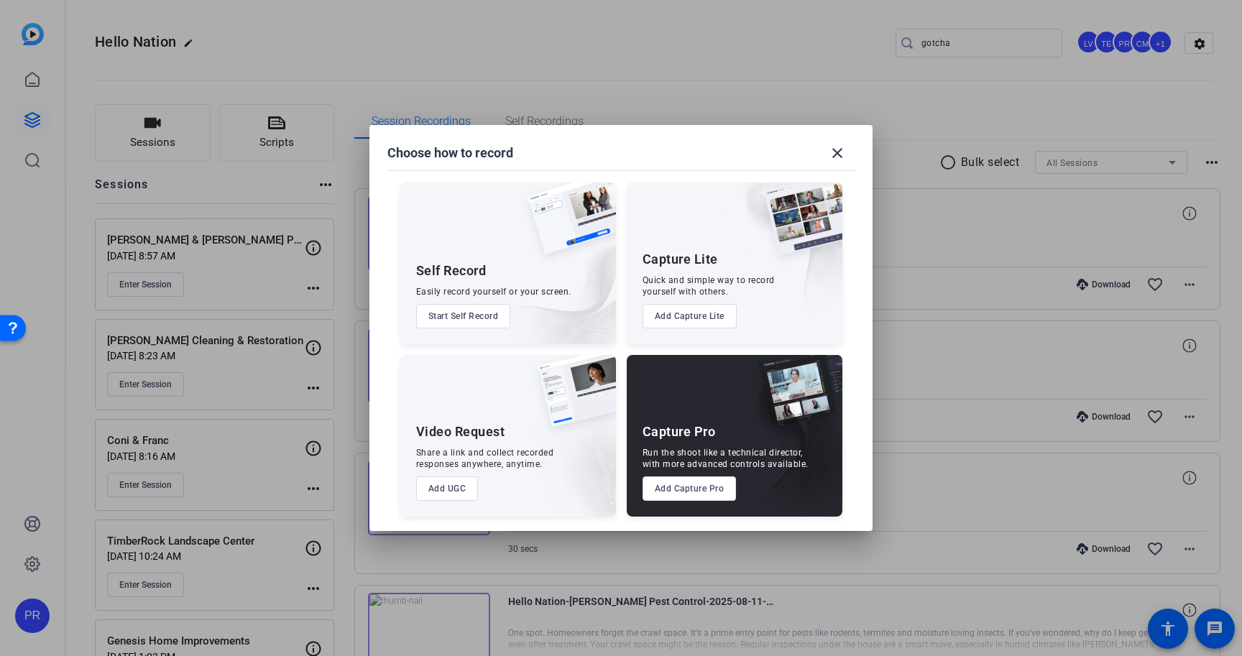
click at [688, 498] on button "Add Capture Pro" at bounding box center [690, 489] width 94 height 24
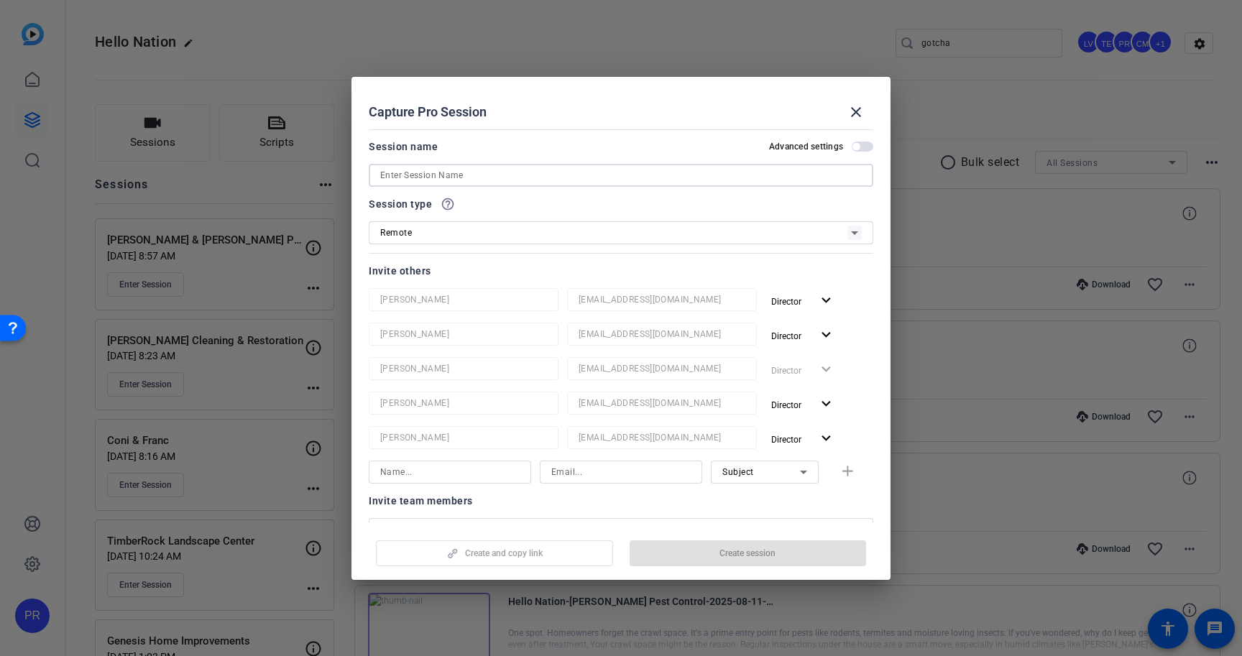
click at [775, 178] on input at bounding box center [621, 175] width 482 height 17
paste input "Gotcha Covered of Eagle"
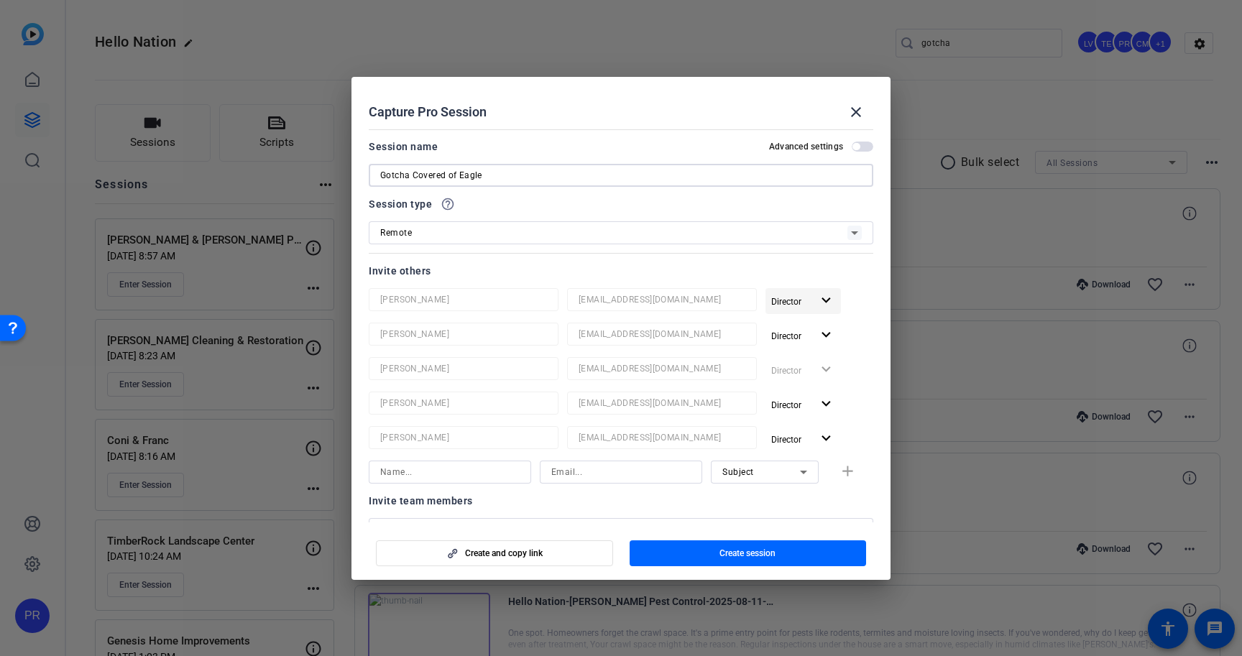
type input "Gotcha Covered of Eagle"
click at [820, 300] on mat-icon "expand_more" at bounding box center [826, 301] width 18 height 18
click at [811, 363] on span "Remove User" at bounding box center [806, 355] width 58 height 17
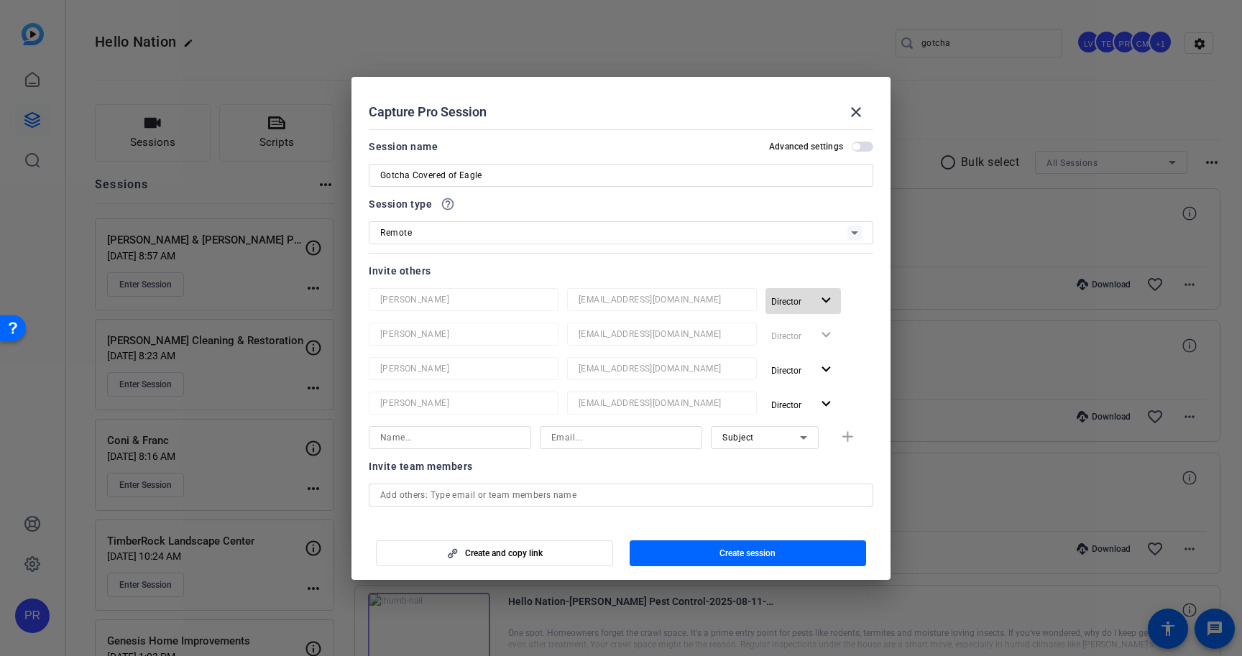
click at [830, 297] on mat-icon "expand_more" at bounding box center [826, 301] width 18 height 18
click at [816, 352] on span "Remove User" at bounding box center [803, 356] width 53 height 10
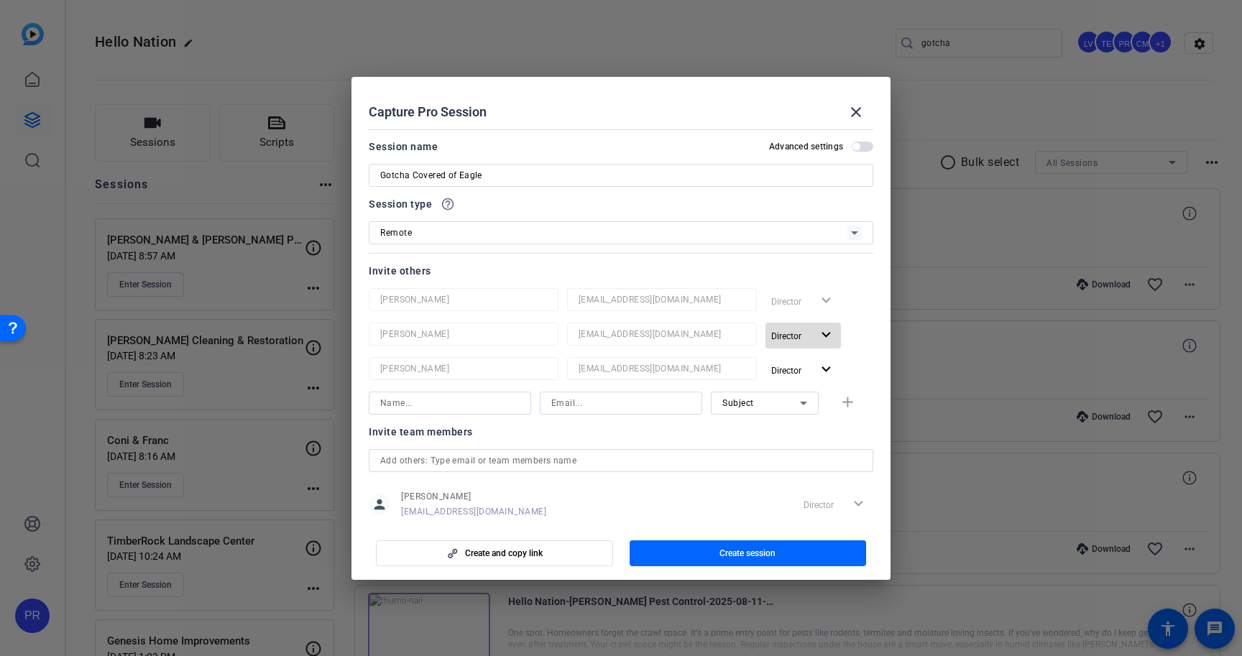
click at [820, 338] on mat-icon "expand_more" at bounding box center [826, 335] width 18 height 18
click at [812, 382] on span "Remove User" at bounding box center [806, 390] width 58 height 17
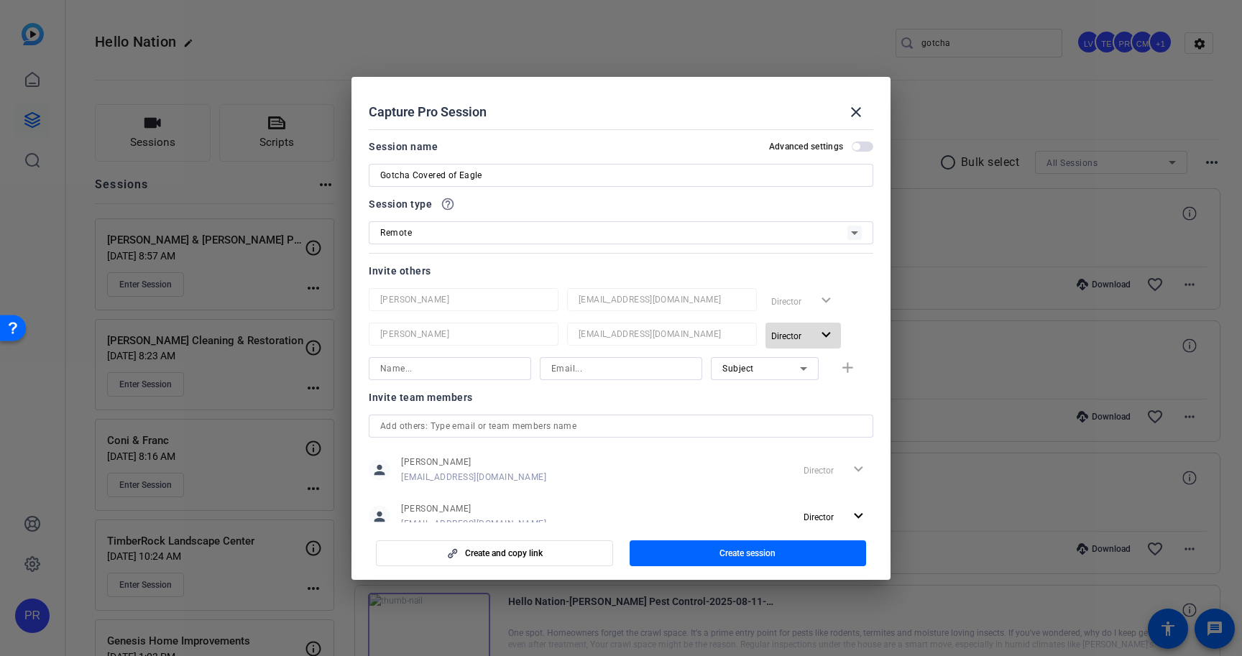
click at [822, 341] on mat-icon "expand_more" at bounding box center [826, 335] width 18 height 18
click at [819, 388] on span "Remove User" at bounding box center [803, 390] width 53 height 10
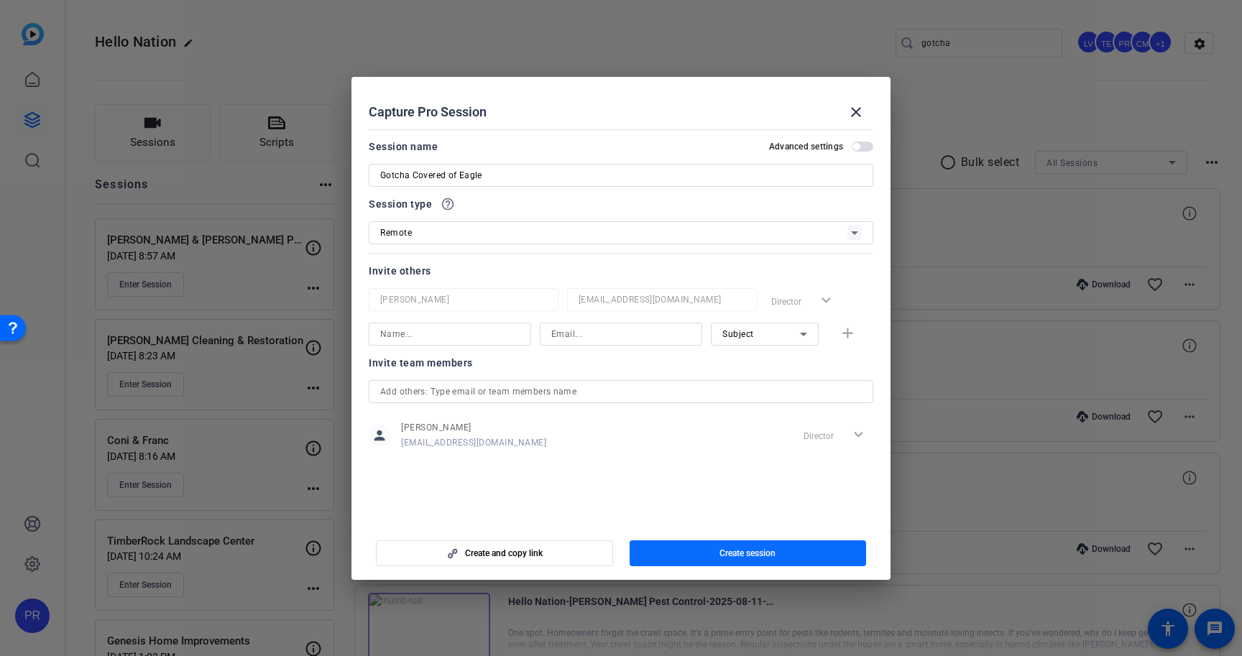
click at [788, 556] on span "button" at bounding box center [748, 553] width 237 height 35
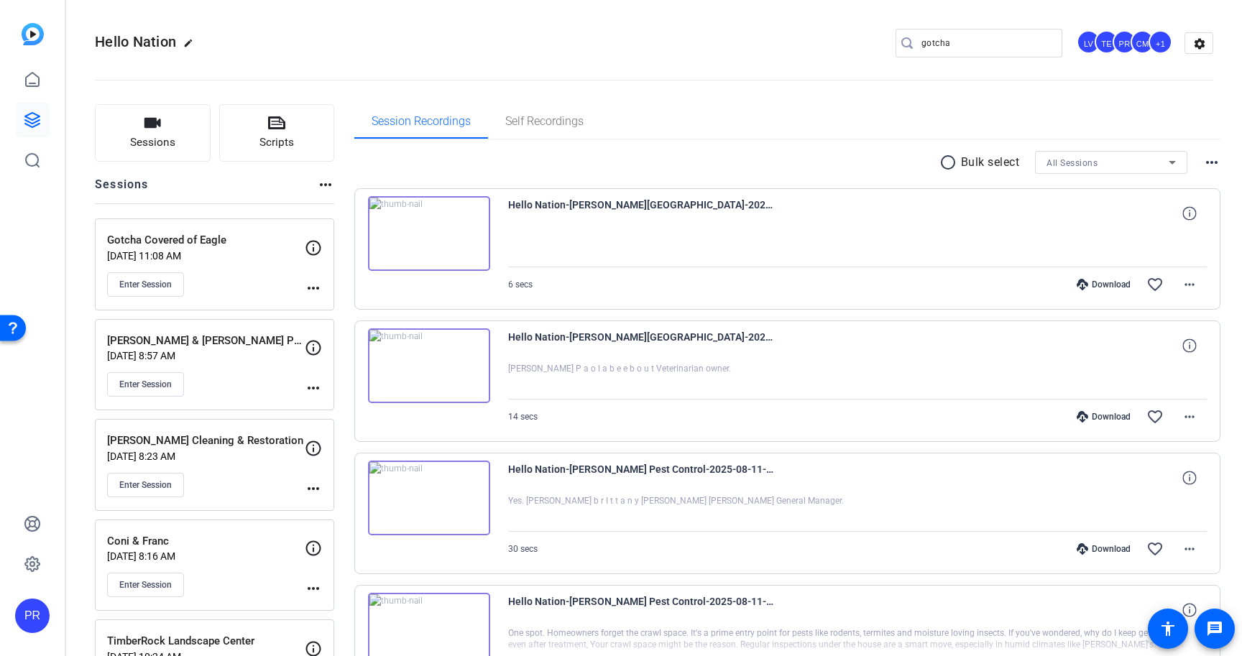
click at [318, 279] on span "more_horiz" at bounding box center [313, 287] width 17 height 17
click at [328, 306] on span "Edit Session" at bounding box center [348, 308] width 65 height 17
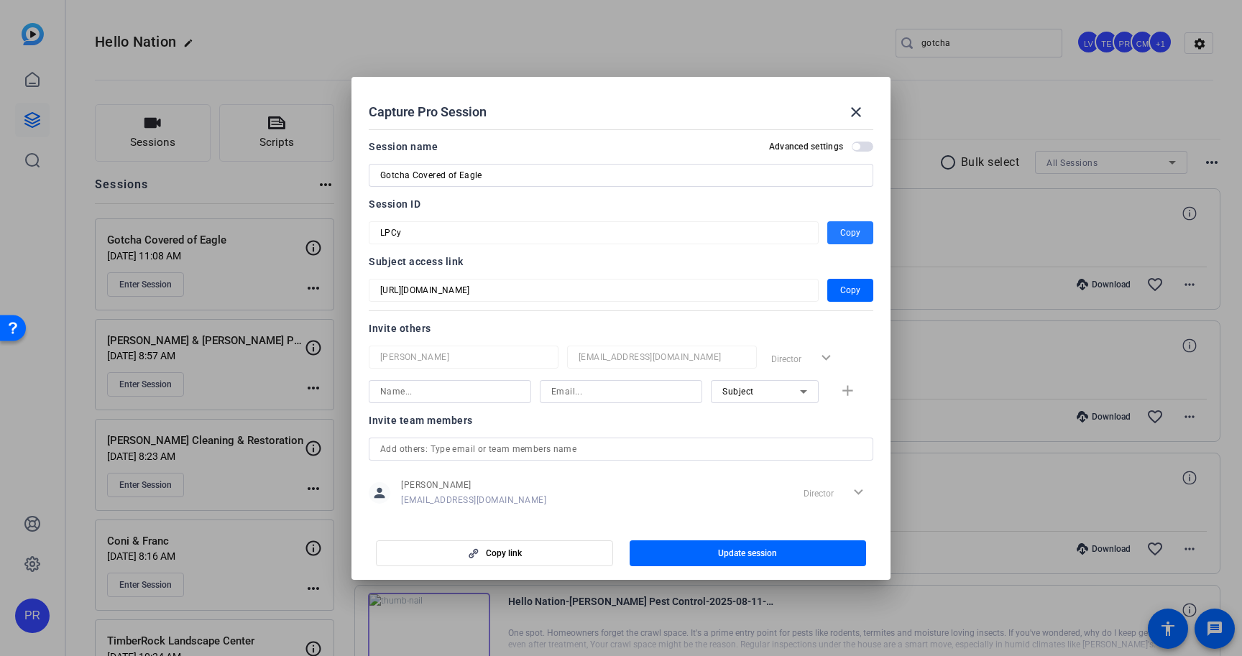
click at [860, 225] on span "Copy" at bounding box center [850, 232] width 20 height 17
click at [859, 115] on mat-icon "close" at bounding box center [855, 112] width 17 height 17
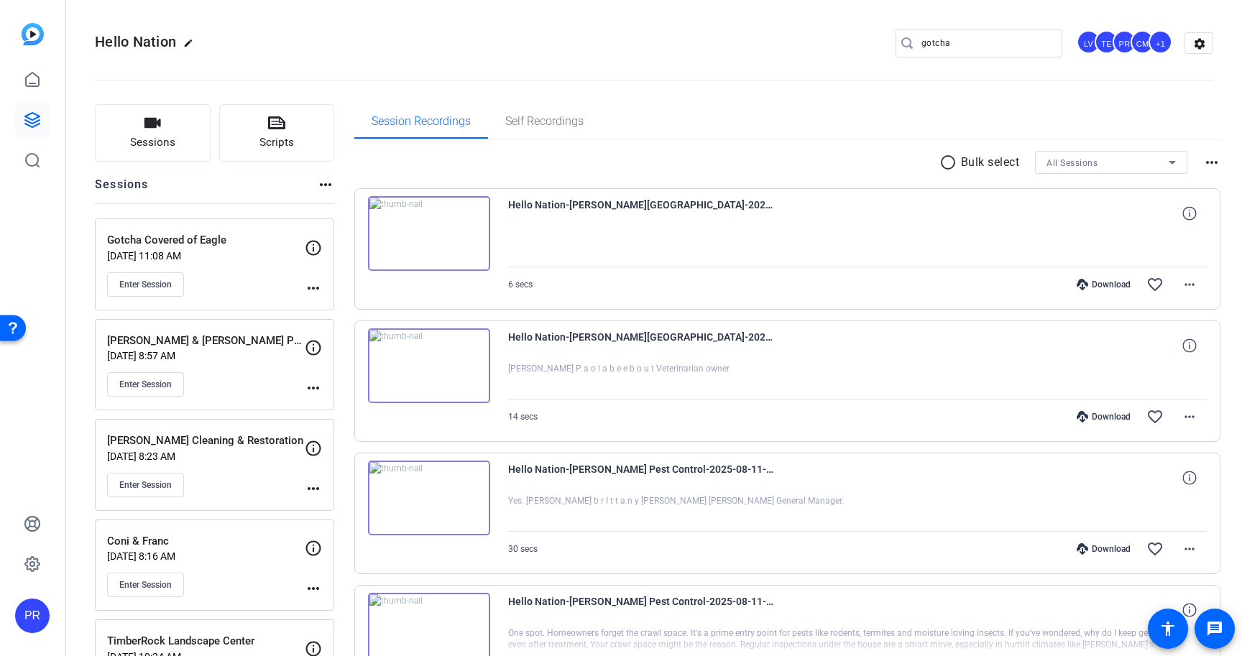
click at [257, 362] on div "Daniel & Lawson Pest Control Aug 11, 2025 @ 8:57 AM Enter Session" at bounding box center [206, 365] width 198 height 65
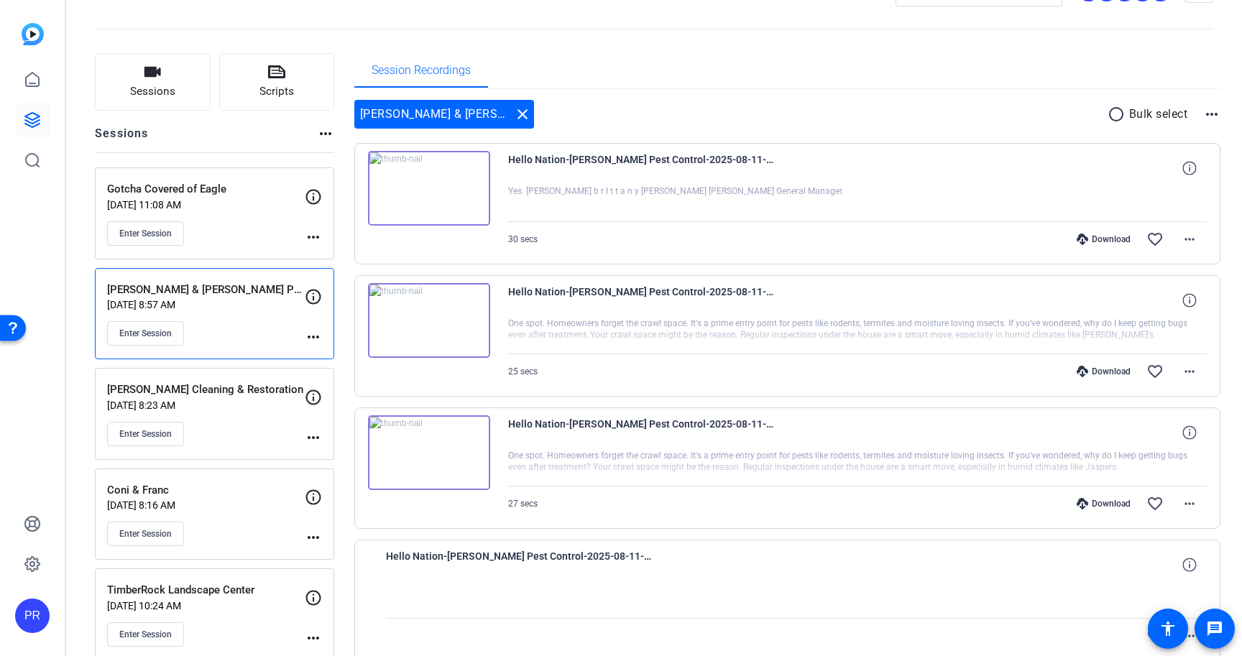
scroll to position [0, 0]
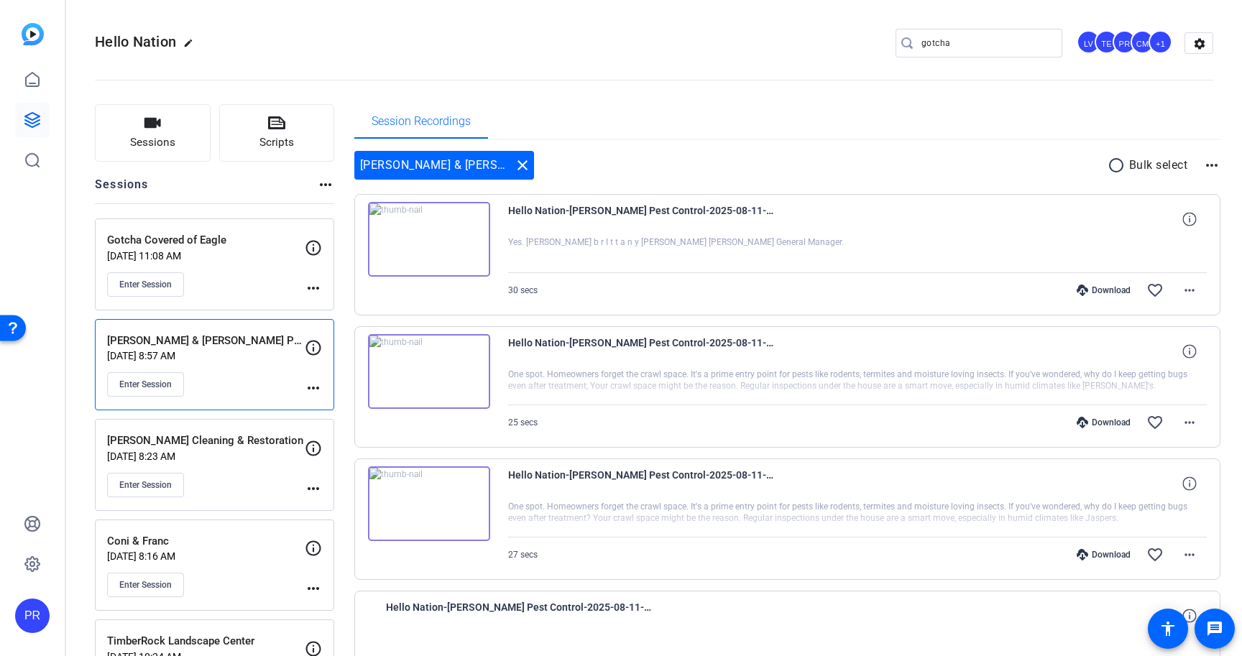
click at [251, 271] on div "Gotcha Covered of Eagle Aug 11, 2025 @ 11:08 AM Enter Session" at bounding box center [206, 264] width 198 height 65
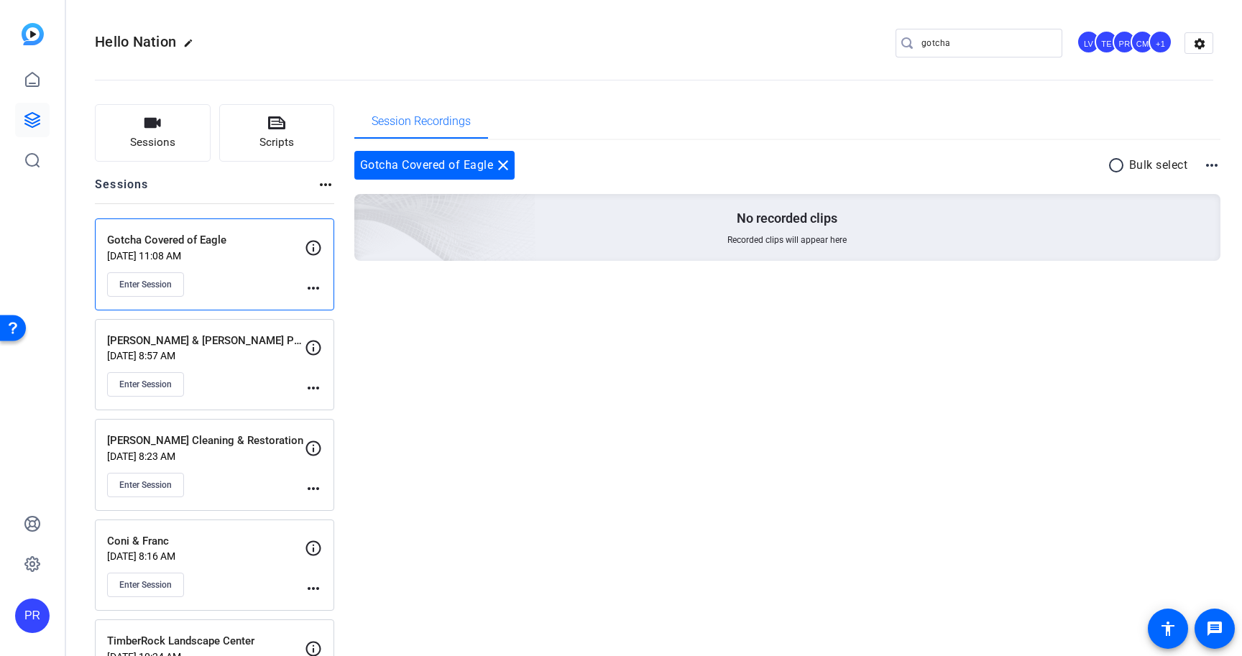
click at [252, 342] on p "[PERSON_NAME] & [PERSON_NAME] Pest Control" at bounding box center [206, 341] width 198 height 17
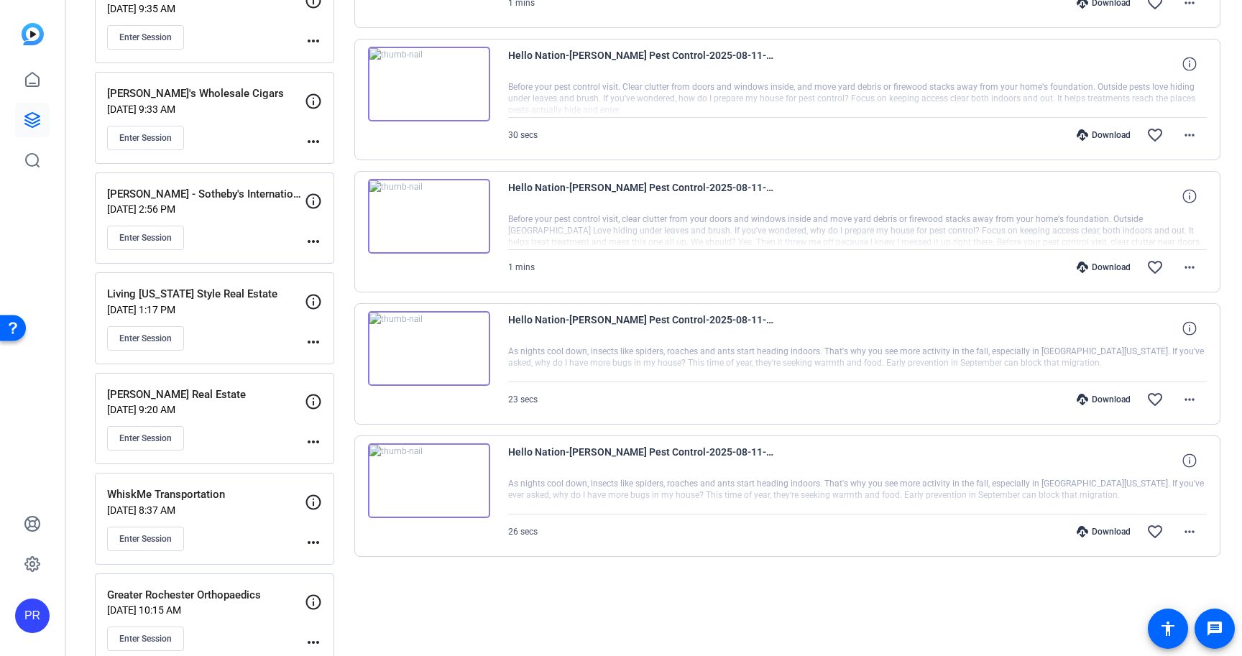
scroll to position [973, 0]
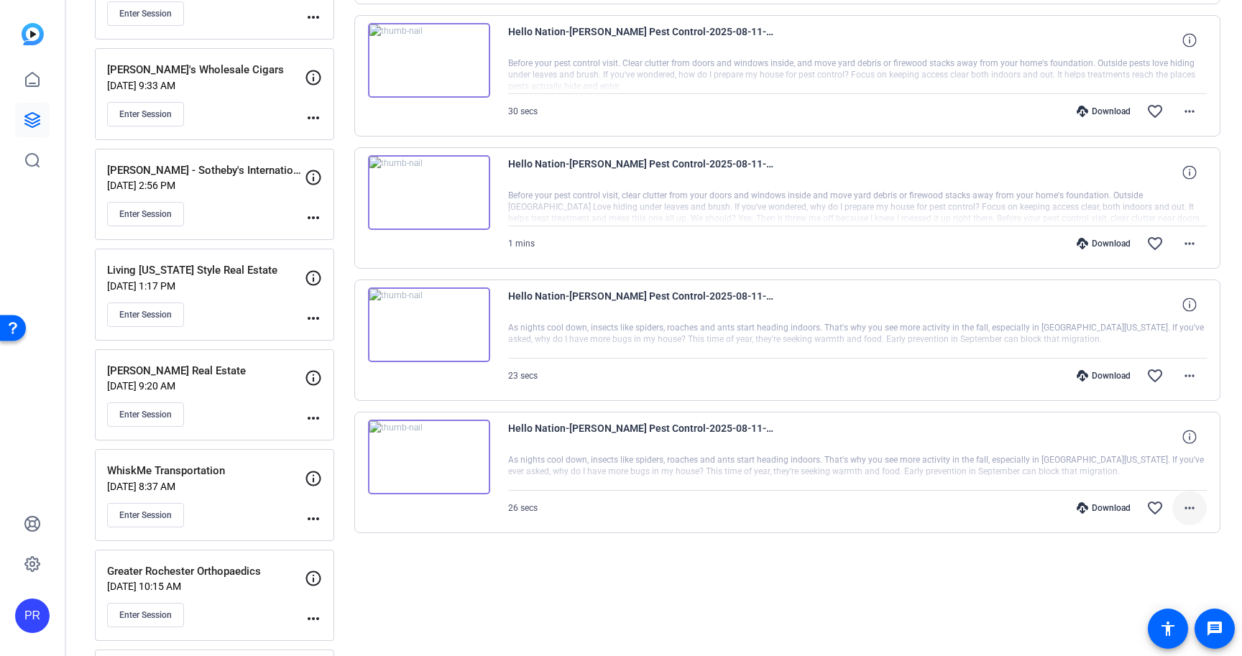
click at [1198, 503] on mat-icon "more_horiz" at bounding box center [1189, 508] width 17 height 17
click at [1150, 371] on span "Download MP4" at bounding box center [1152, 370] width 86 height 17
click at [1192, 374] on mat-icon "more_horiz" at bounding box center [1189, 375] width 17 height 17
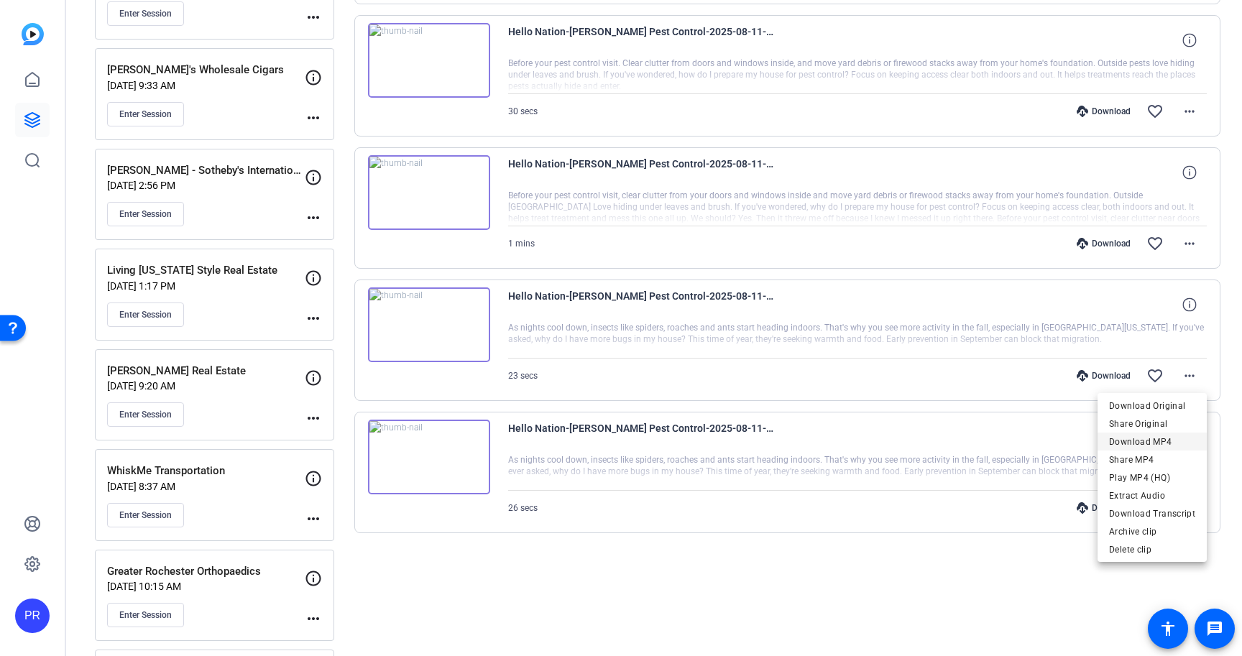
click at [1158, 441] on span "Download MP4" at bounding box center [1152, 441] width 86 height 17
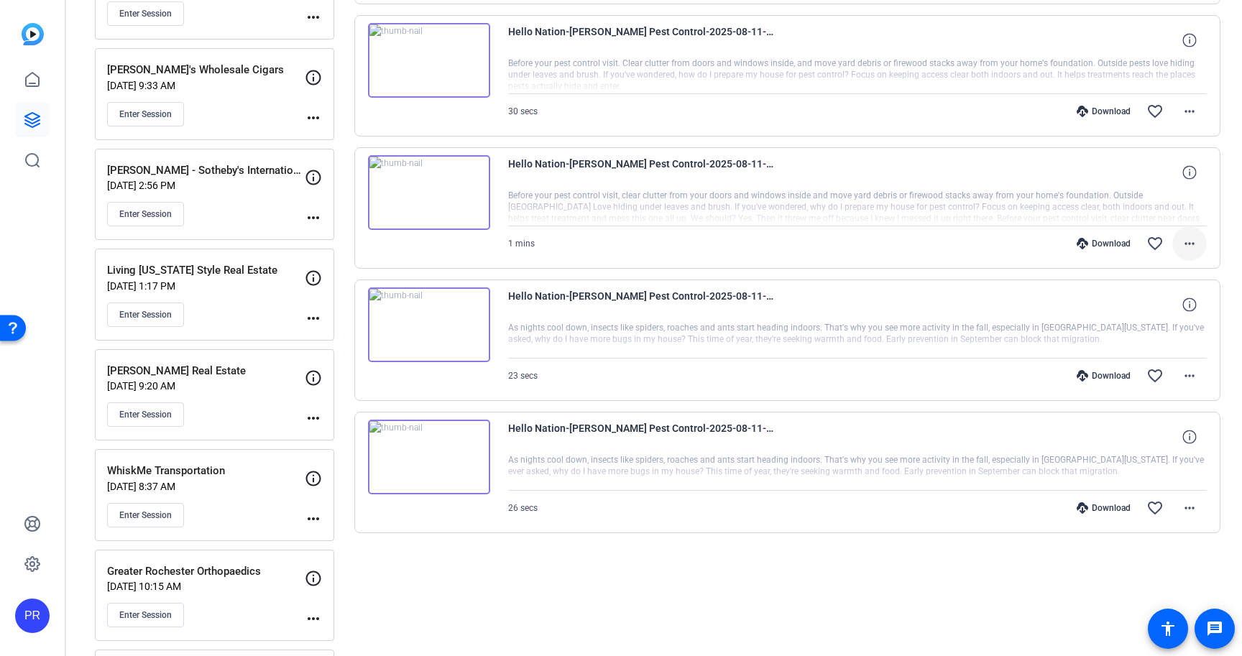
click at [1192, 244] on mat-icon "more_horiz" at bounding box center [1189, 243] width 17 height 17
click at [1167, 309] on span "Download MP4" at bounding box center [1152, 309] width 86 height 17
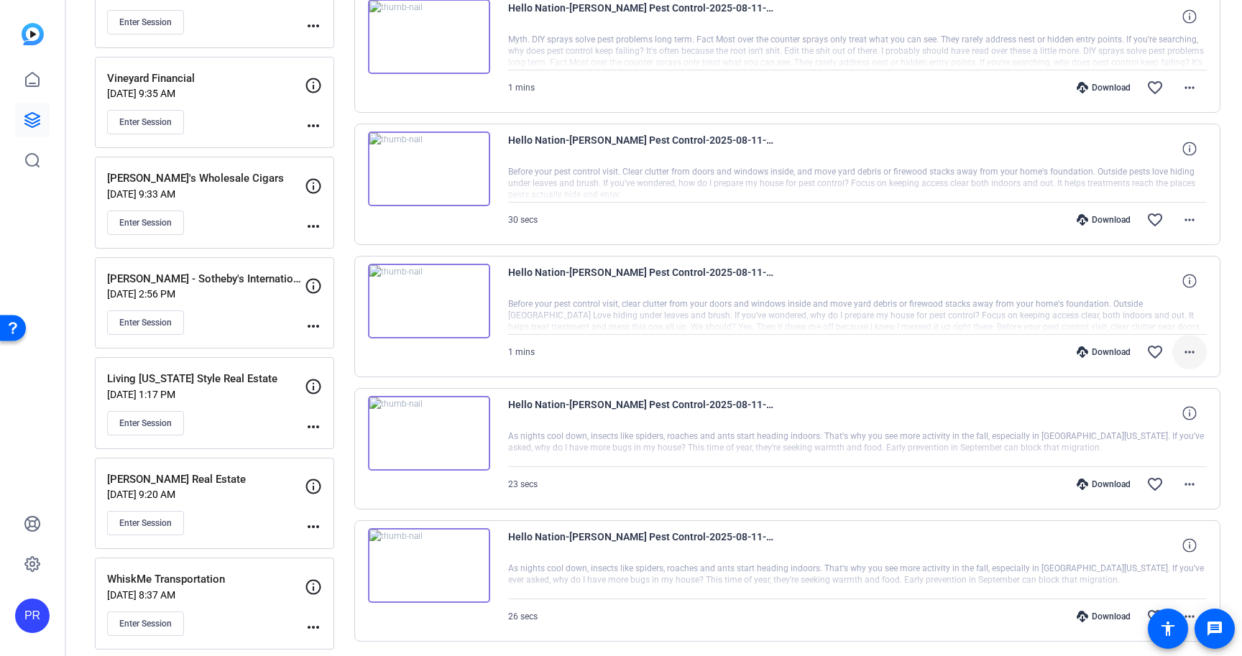
scroll to position [843, 0]
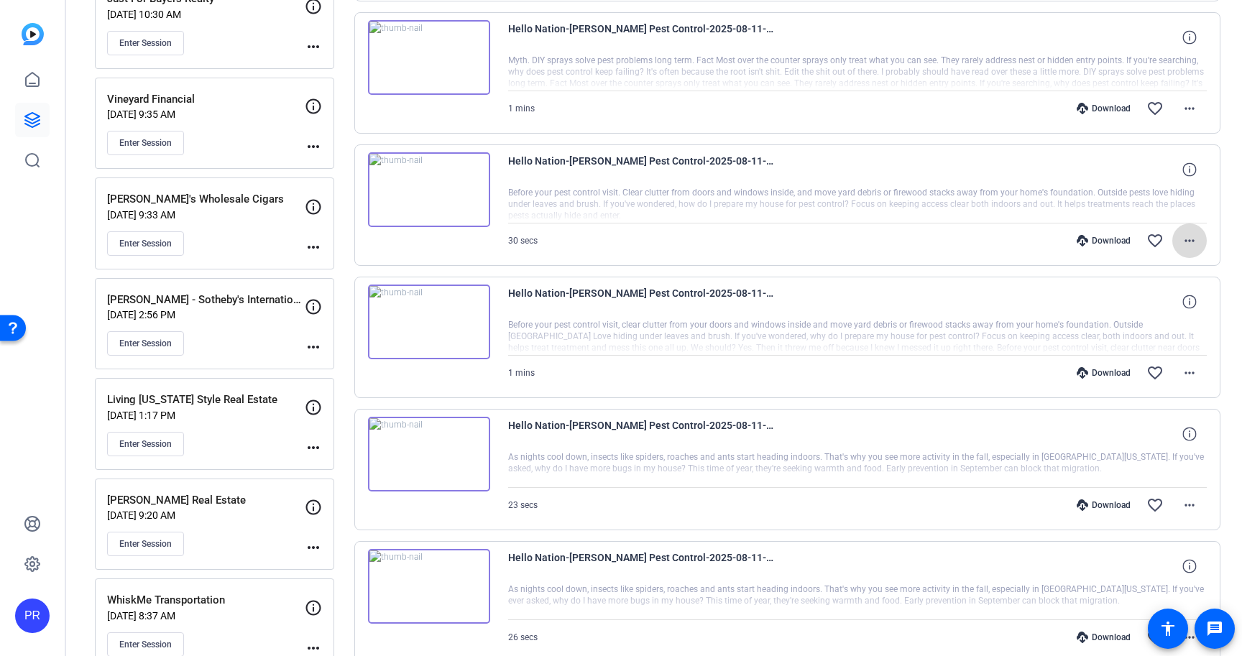
click at [1193, 236] on mat-icon "more_horiz" at bounding box center [1189, 240] width 17 height 17
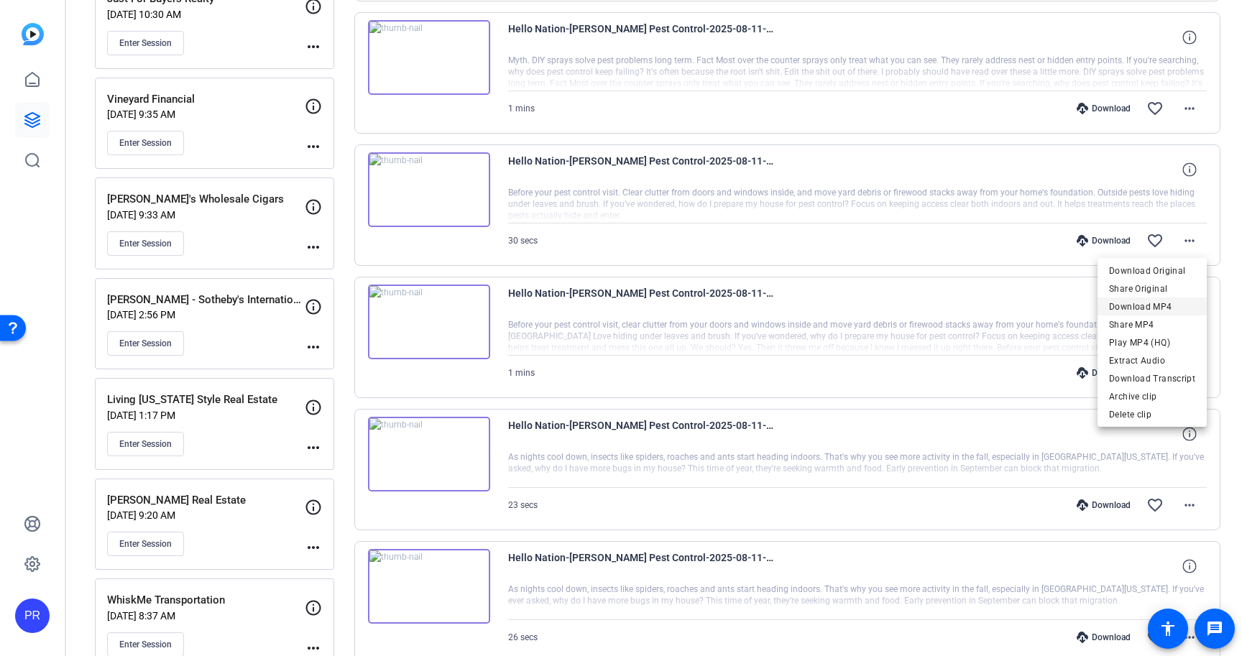
click at [1170, 300] on span "Download MP4" at bounding box center [1152, 306] width 86 height 17
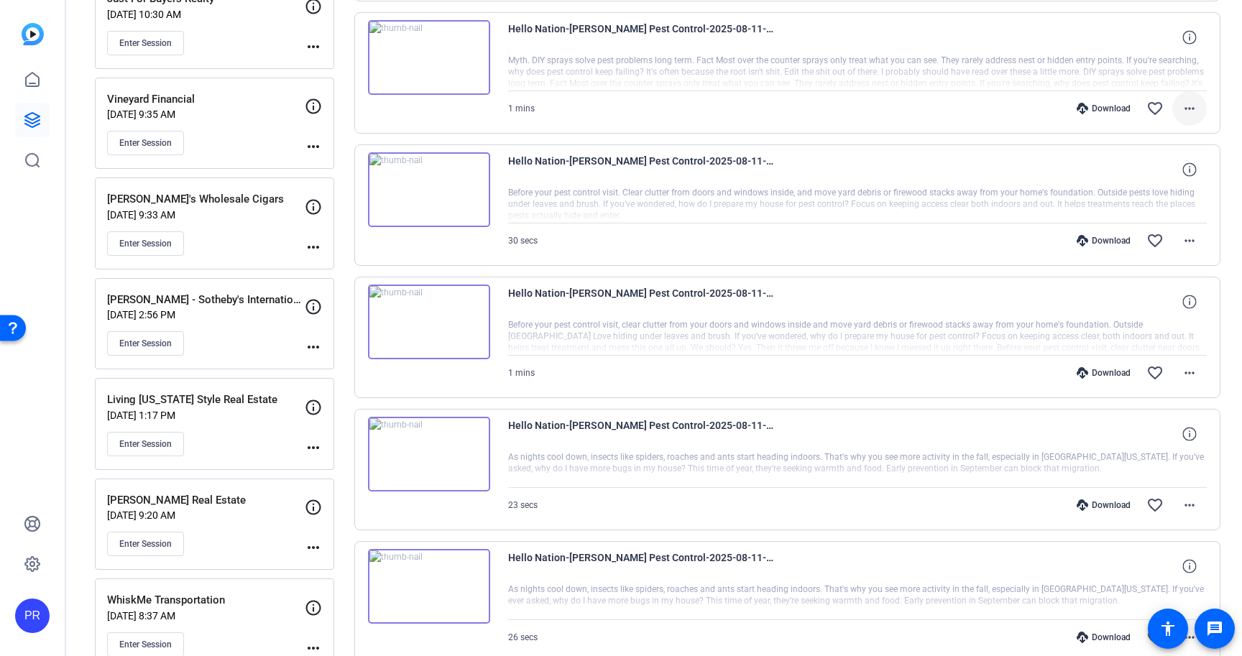
click at [1187, 111] on mat-icon "more_horiz" at bounding box center [1189, 108] width 17 height 17
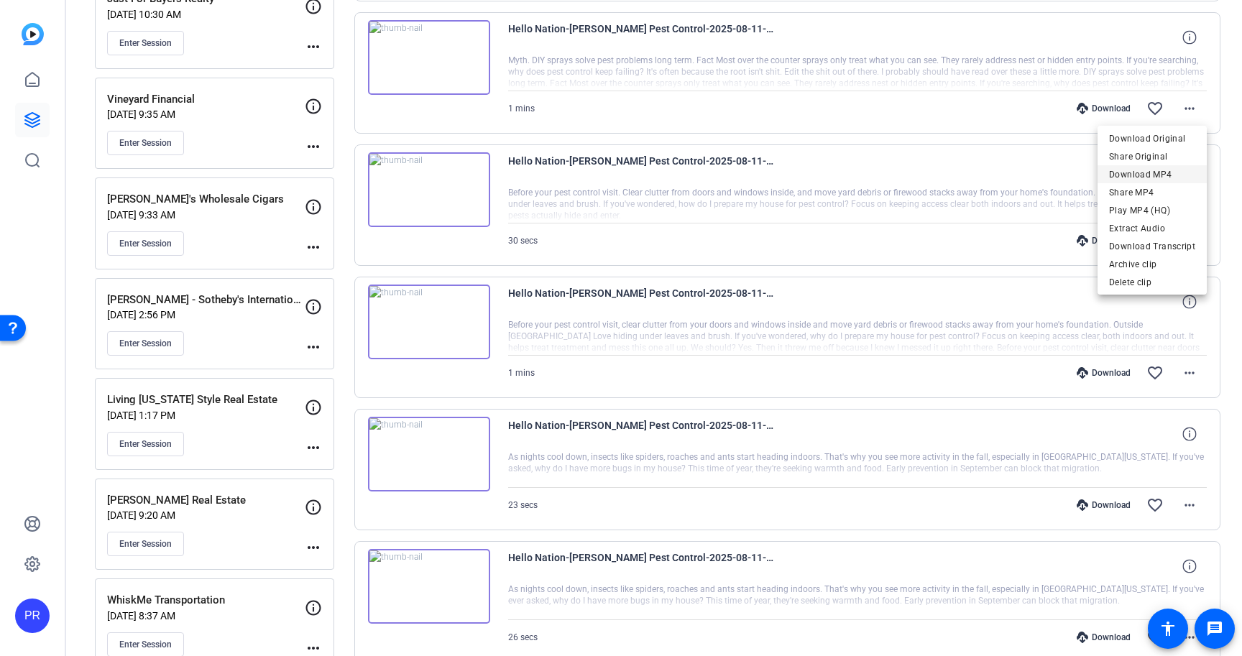
click at [1169, 168] on span "Download MP4" at bounding box center [1152, 174] width 86 height 17
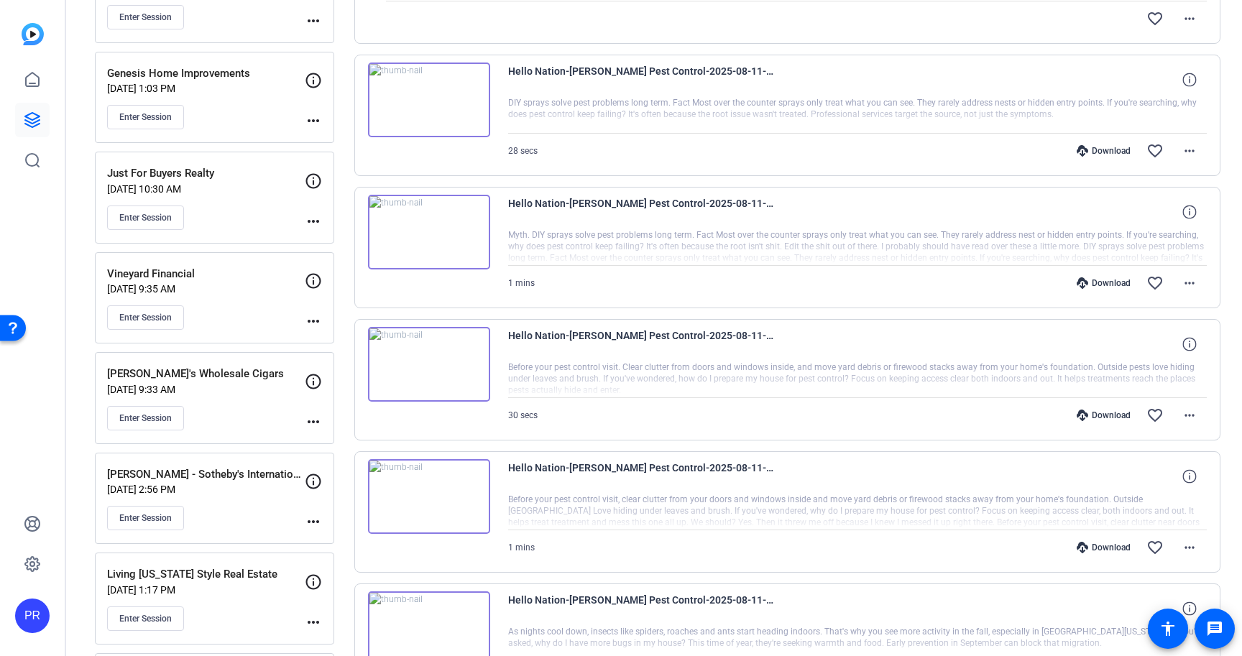
scroll to position [658, 0]
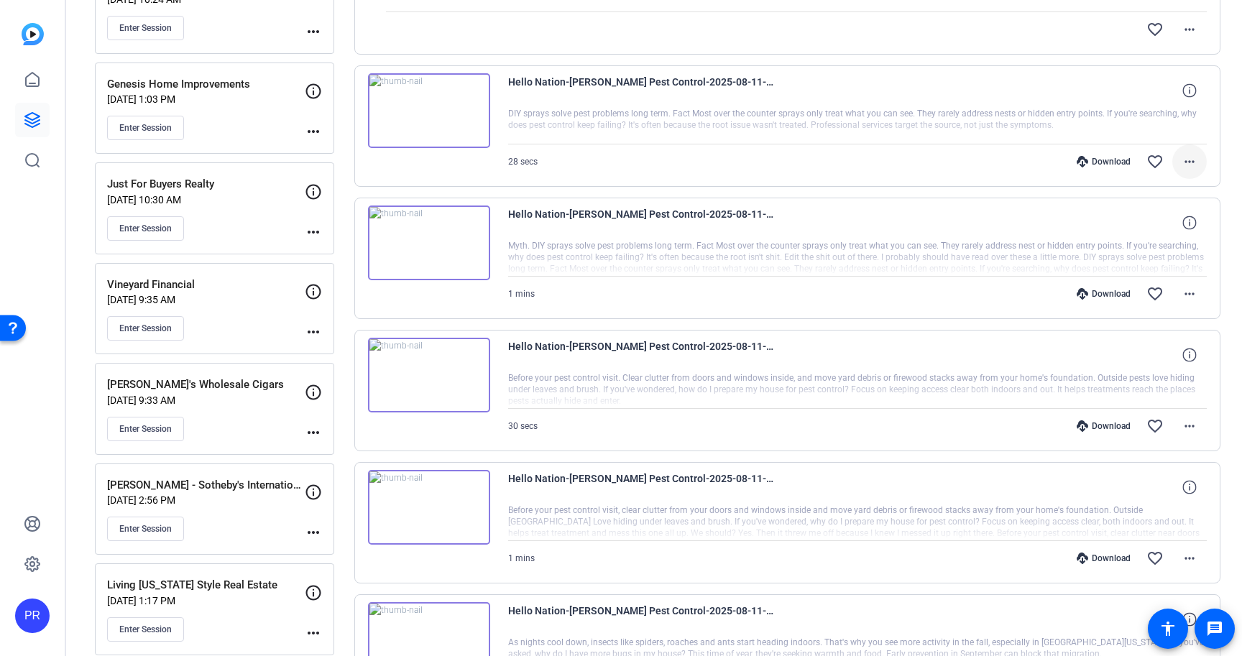
click at [1195, 156] on mat-icon "more_horiz" at bounding box center [1189, 161] width 17 height 17
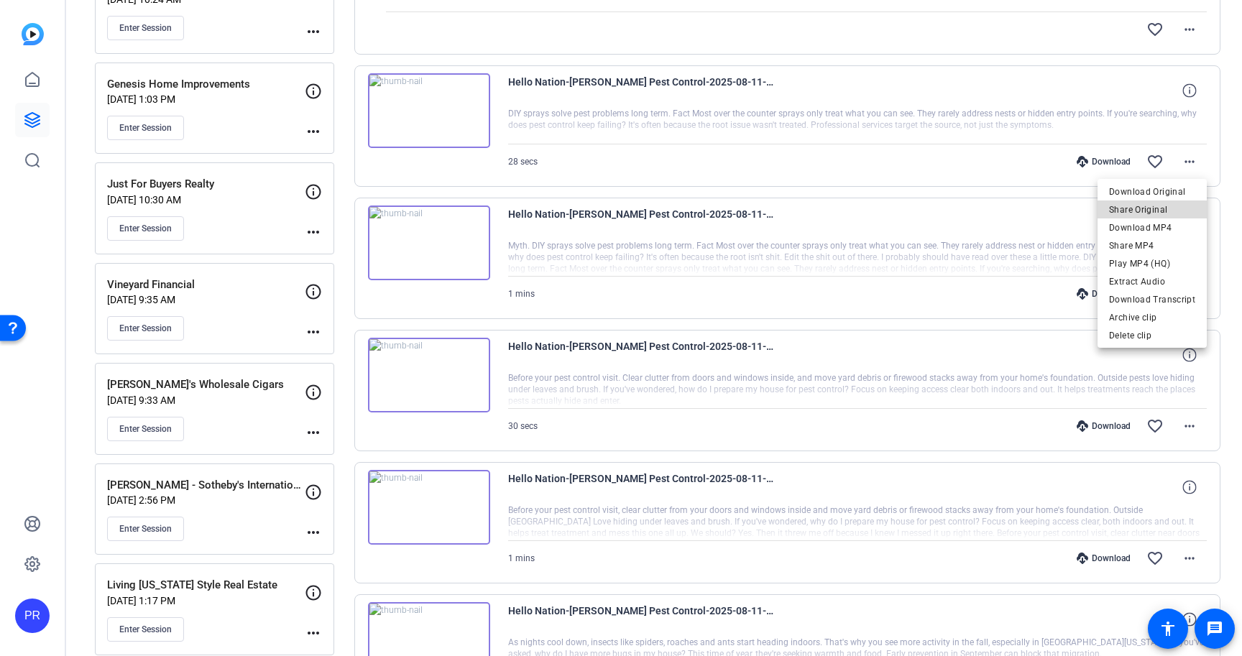
click at [1164, 217] on span "Share Original" at bounding box center [1152, 209] width 86 height 17
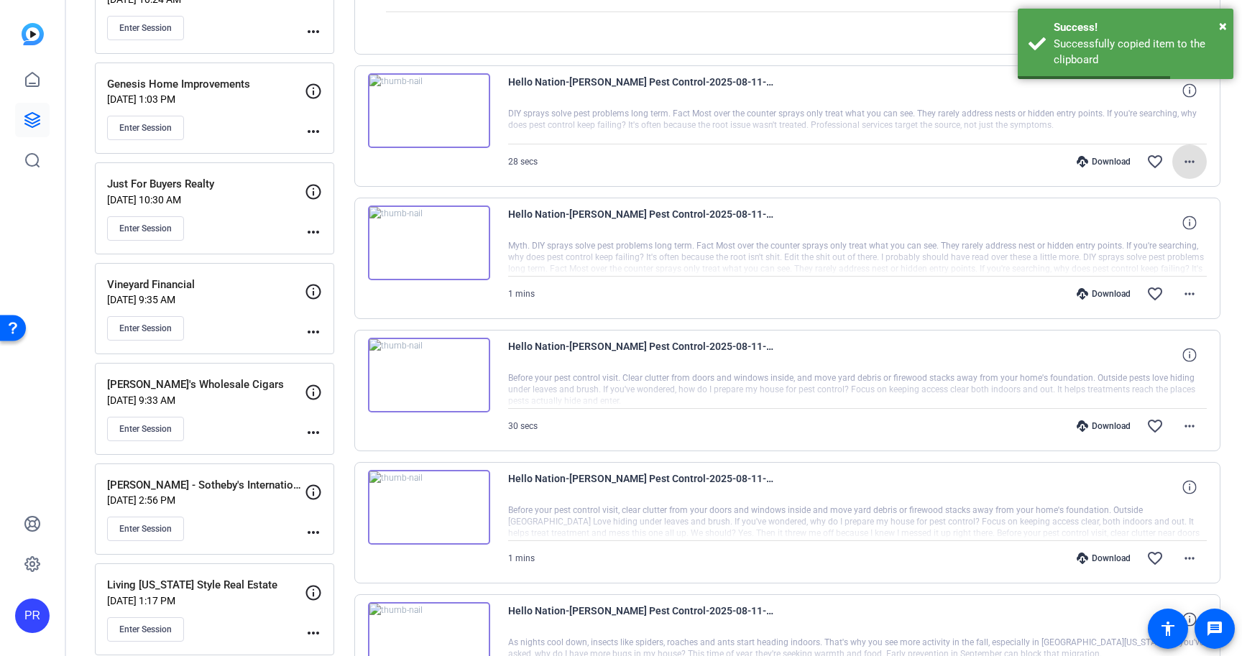
click at [1190, 160] on mat-icon "more_horiz" at bounding box center [1189, 161] width 17 height 17
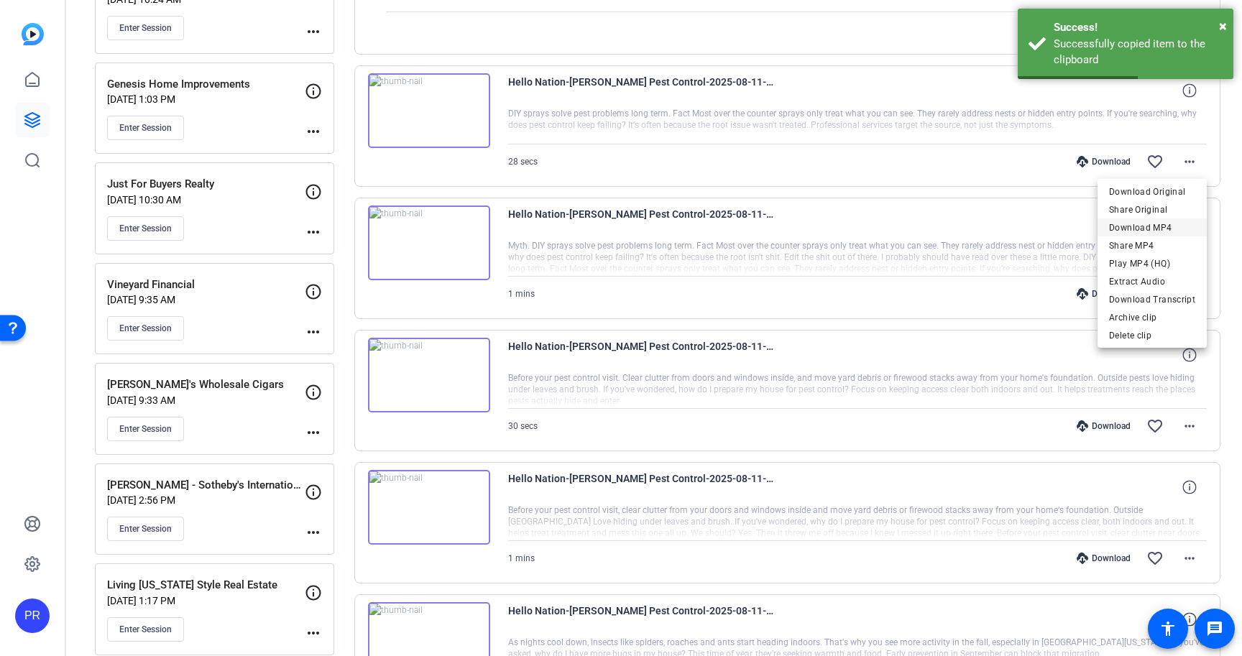
click at [1168, 226] on span "Download MP4" at bounding box center [1152, 227] width 86 height 17
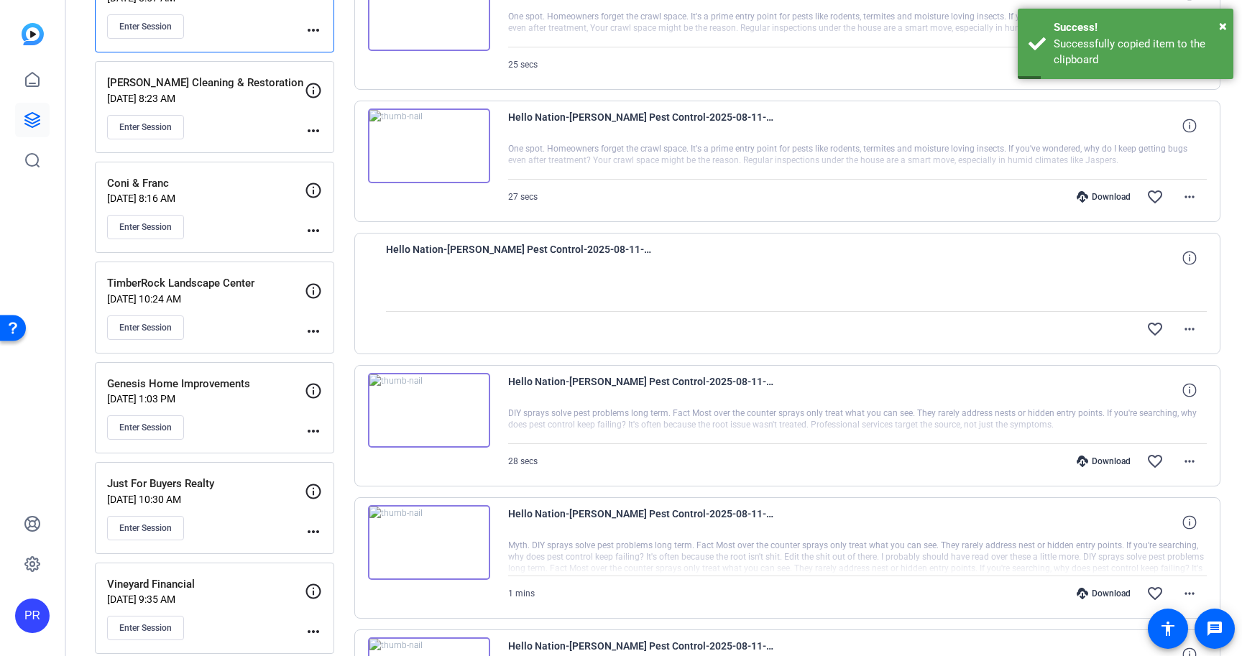
scroll to position [338, 0]
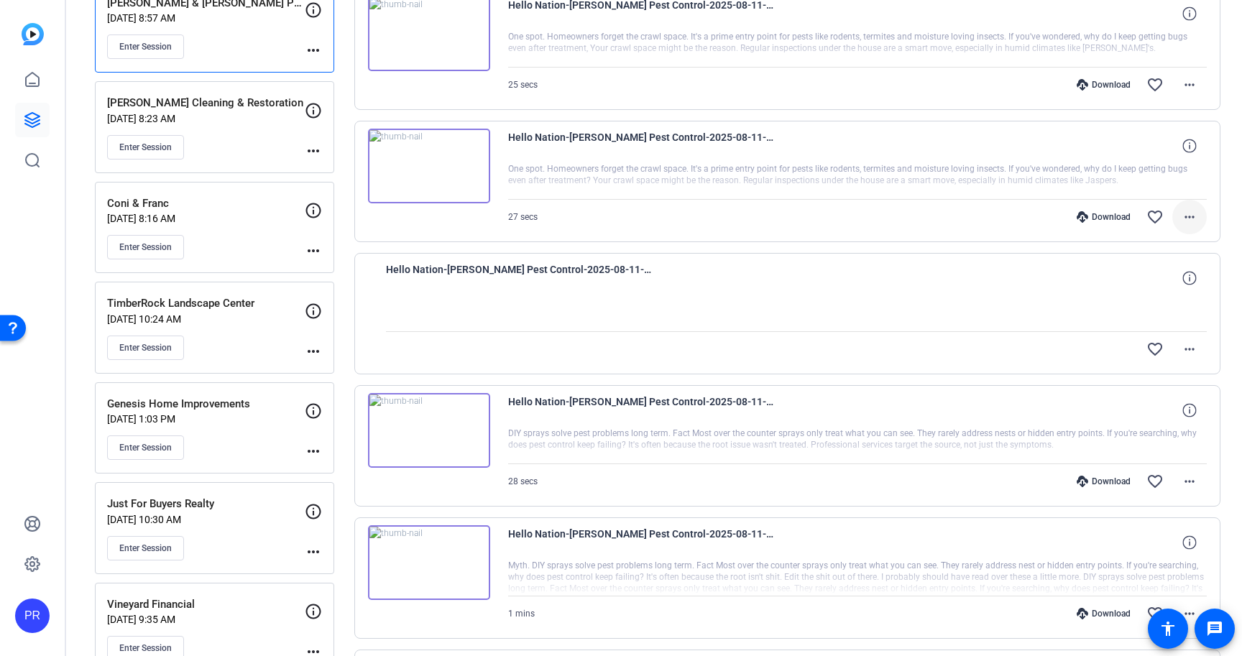
click at [1192, 212] on mat-icon "more_horiz" at bounding box center [1189, 216] width 17 height 17
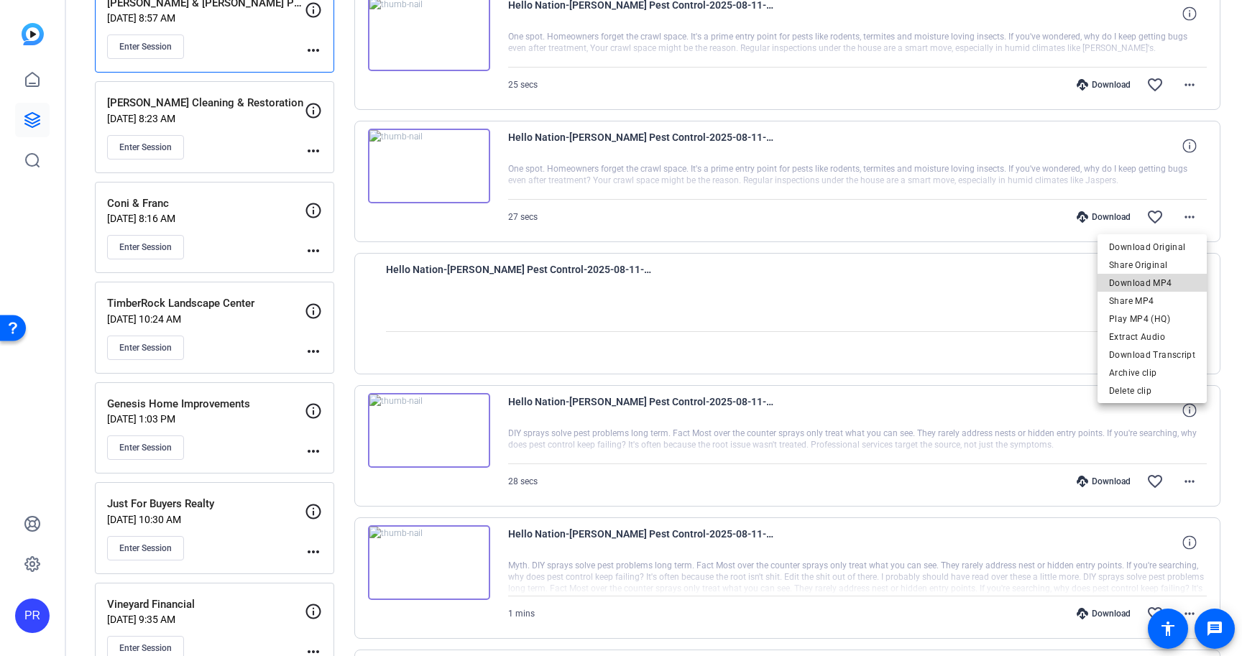
click at [1168, 282] on span "Download MP4" at bounding box center [1152, 283] width 86 height 17
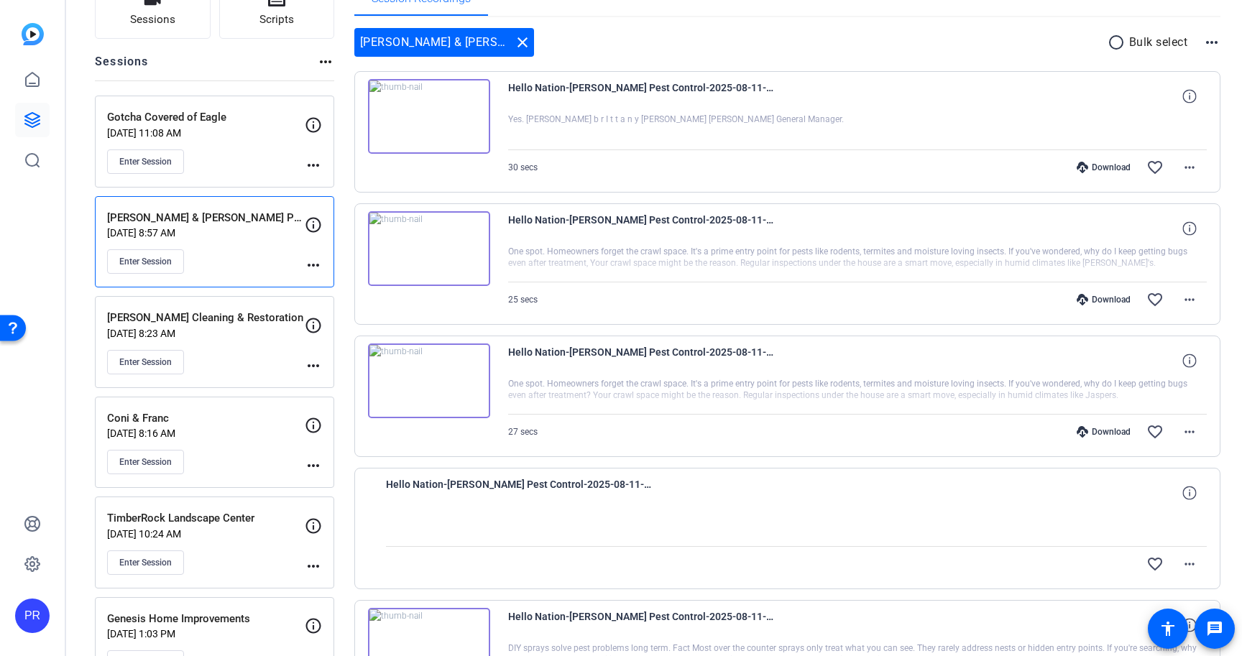
scroll to position [75, 0]
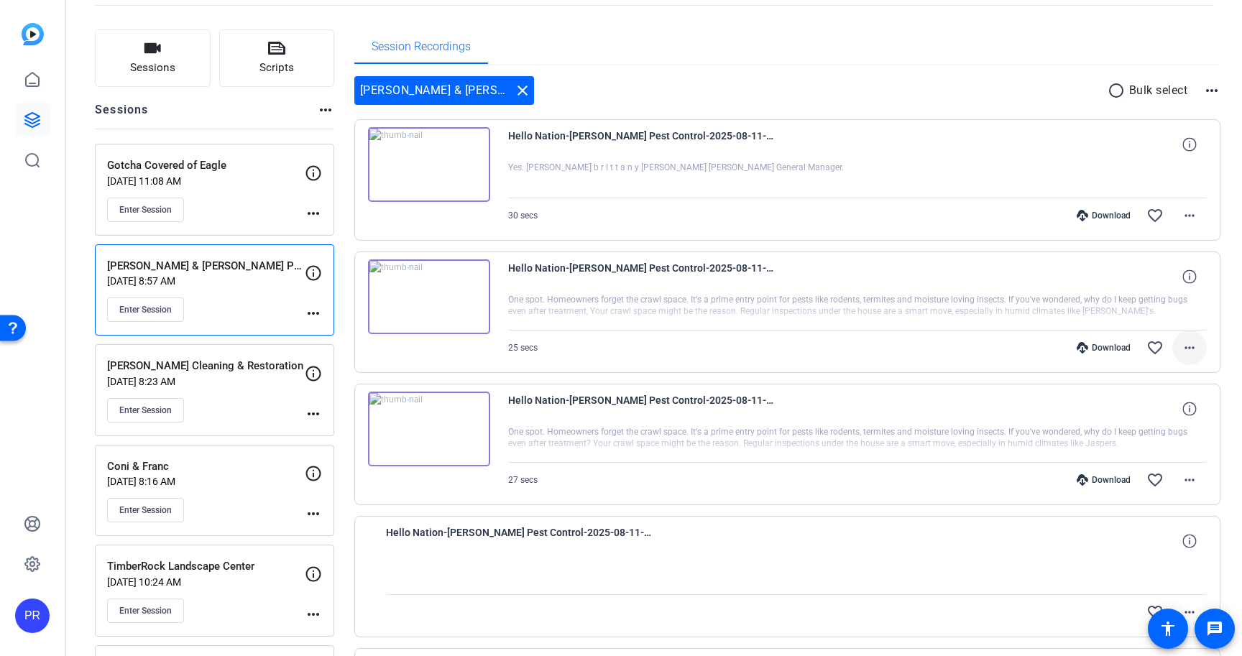
click at [1184, 349] on mat-icon "more_horiz" at bounding box center [1189, 347] width 17 height 17
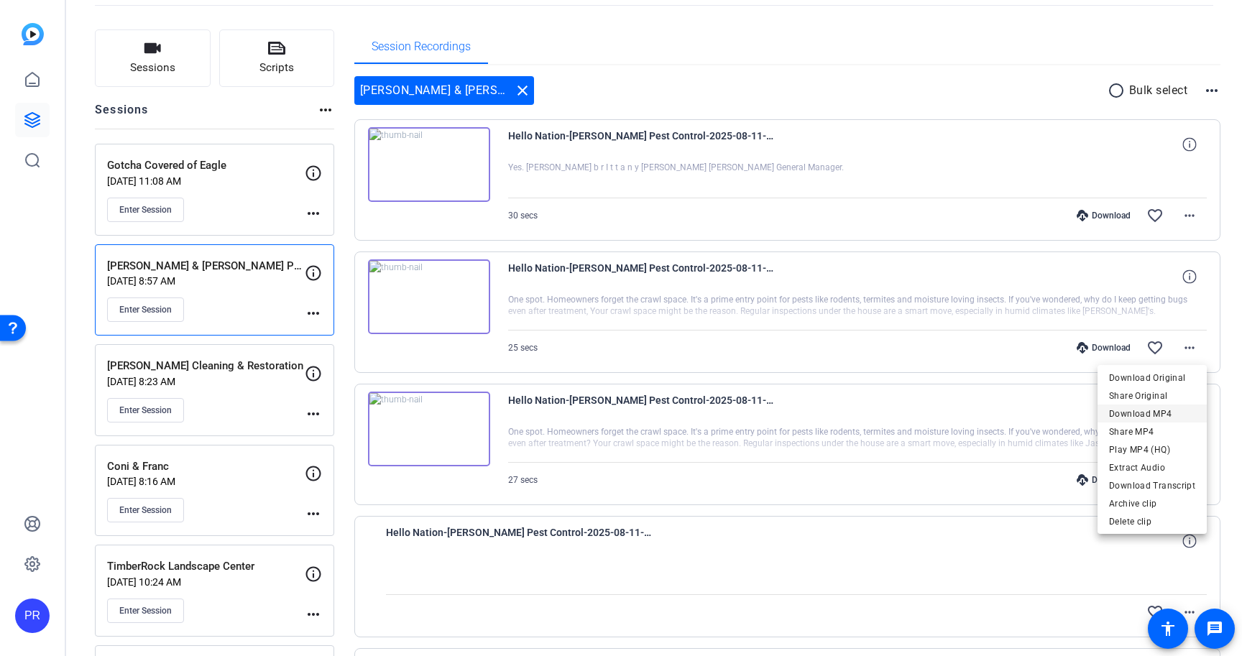
click at [1155, 417] on span "Download MP4" at bounding box center [1152, 413] width 86 height 17
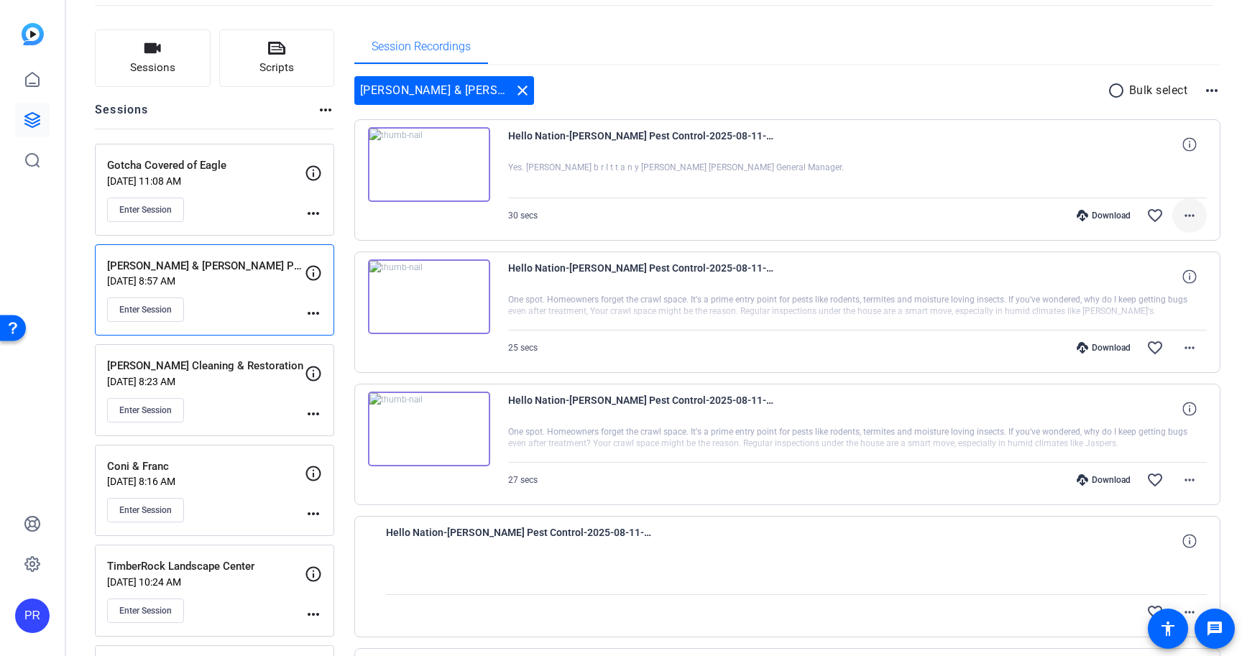
click at [1189, 215] on mat-icon "more_horiz" at bounding box center [1189, 215] width 17 height 17
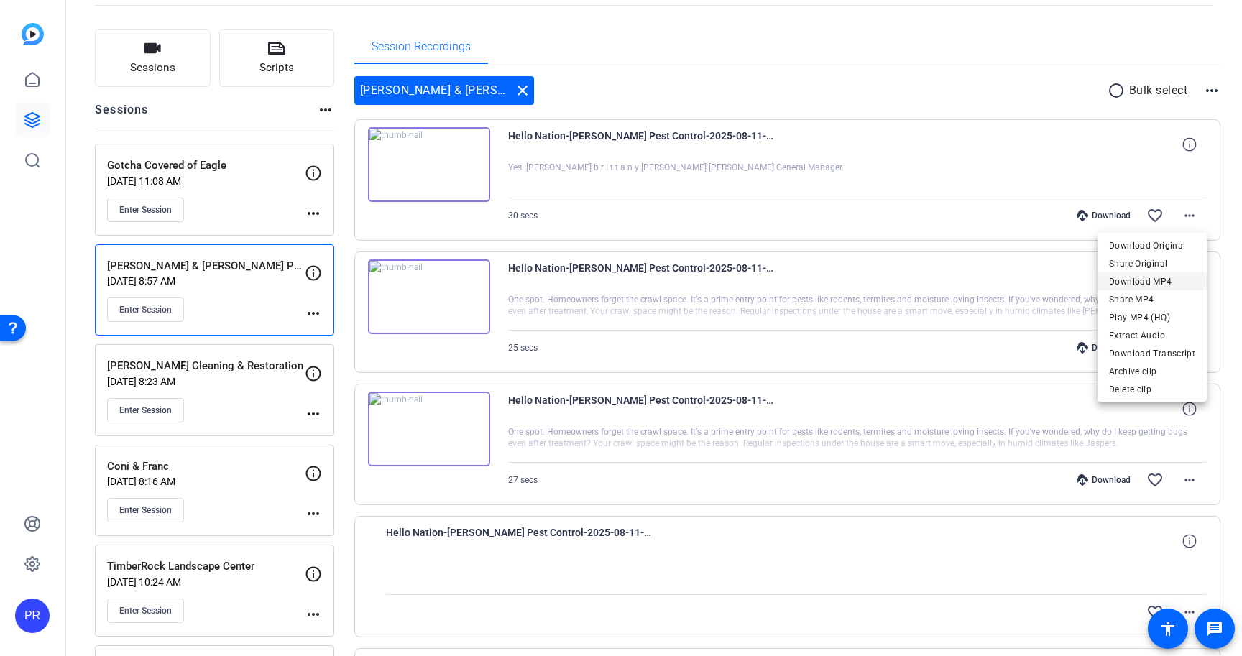
click at [1154, 280] on span "Download MP4" at bounding box center [1152, 281] width 86 height 17
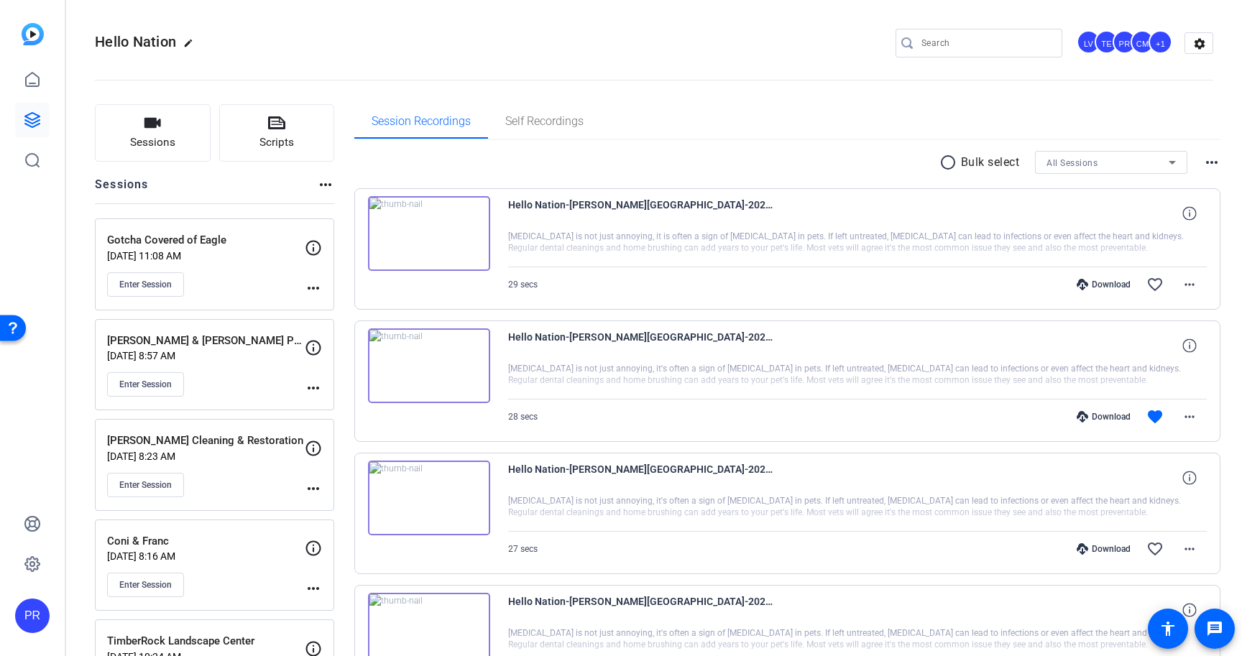
scroll to position [6, 0]
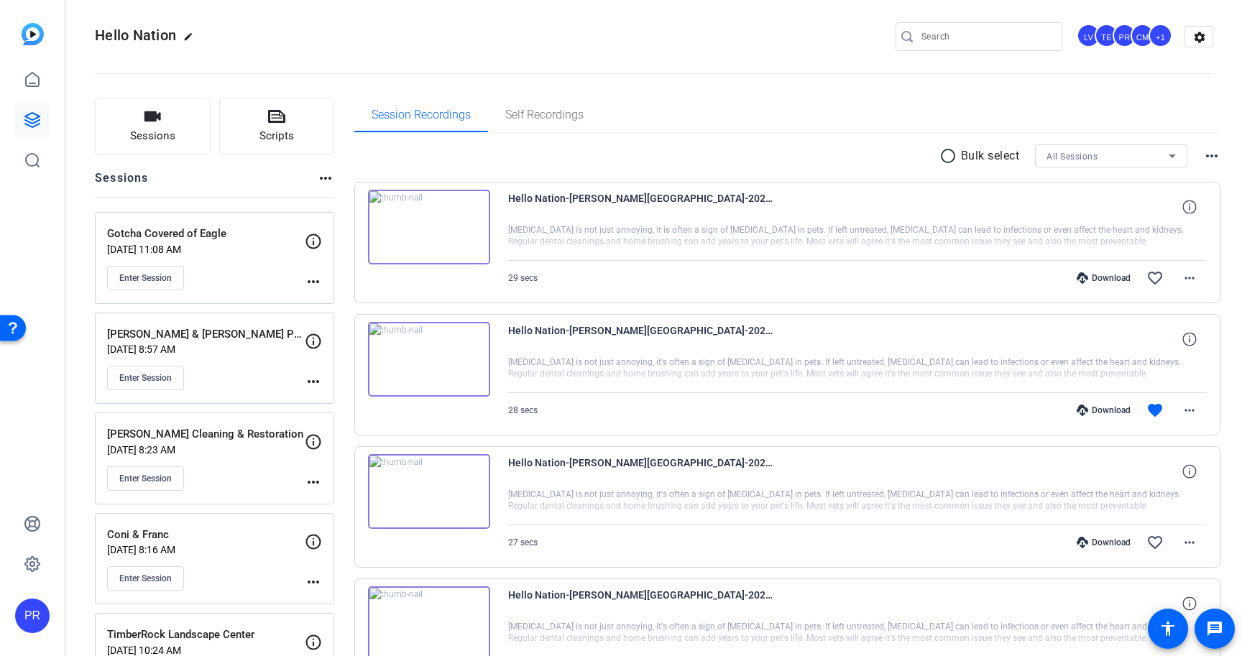
click at [259, 354] on p "[DATE] 8:57 AM" at bounding box center [206, 350] width 198 height 12
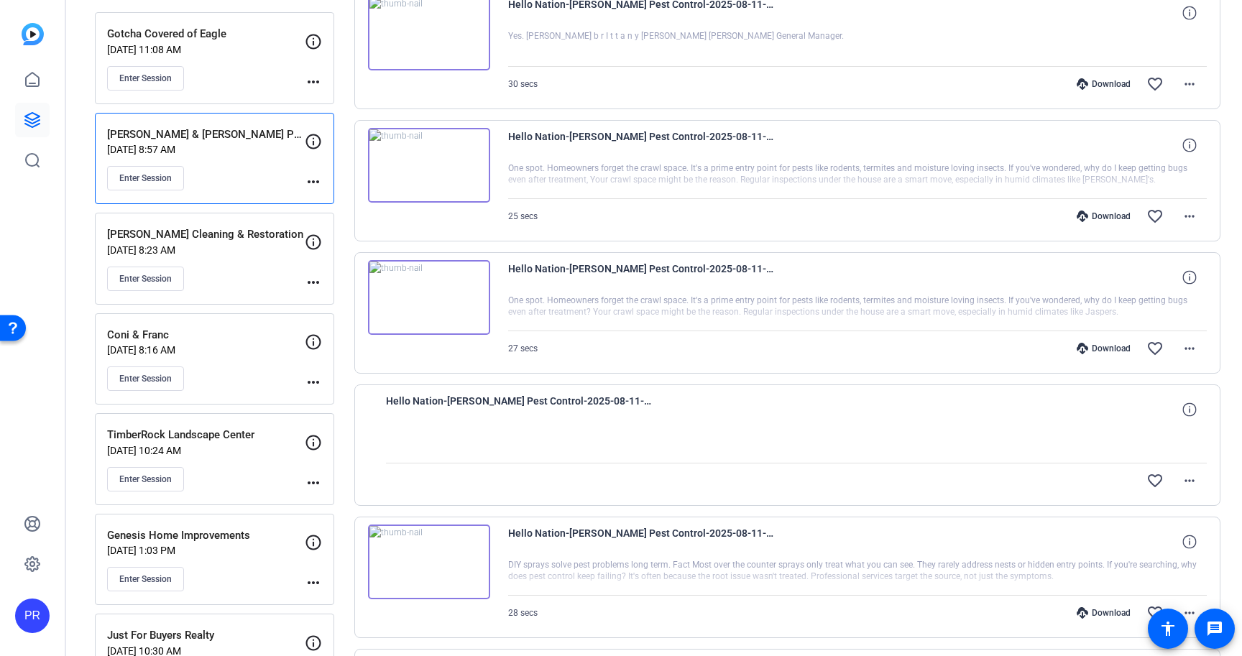
scroll to position [208, 0]
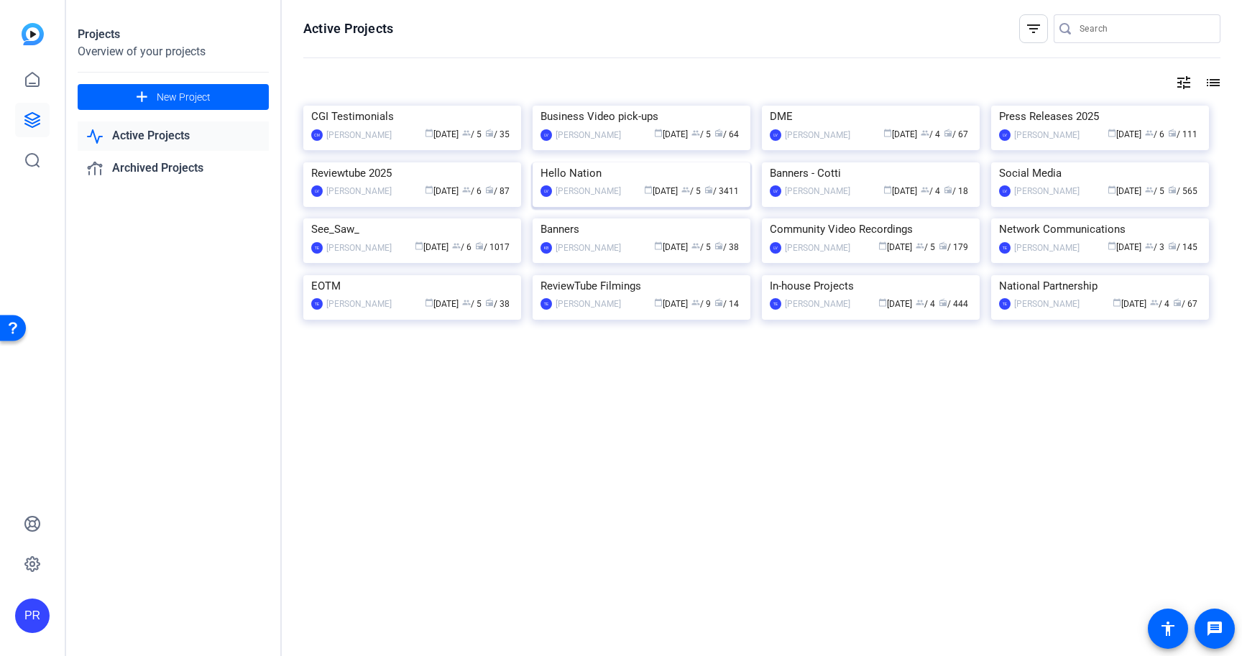
click at [592, 162] on img at bounding box center [642, 162] width 218 height 0
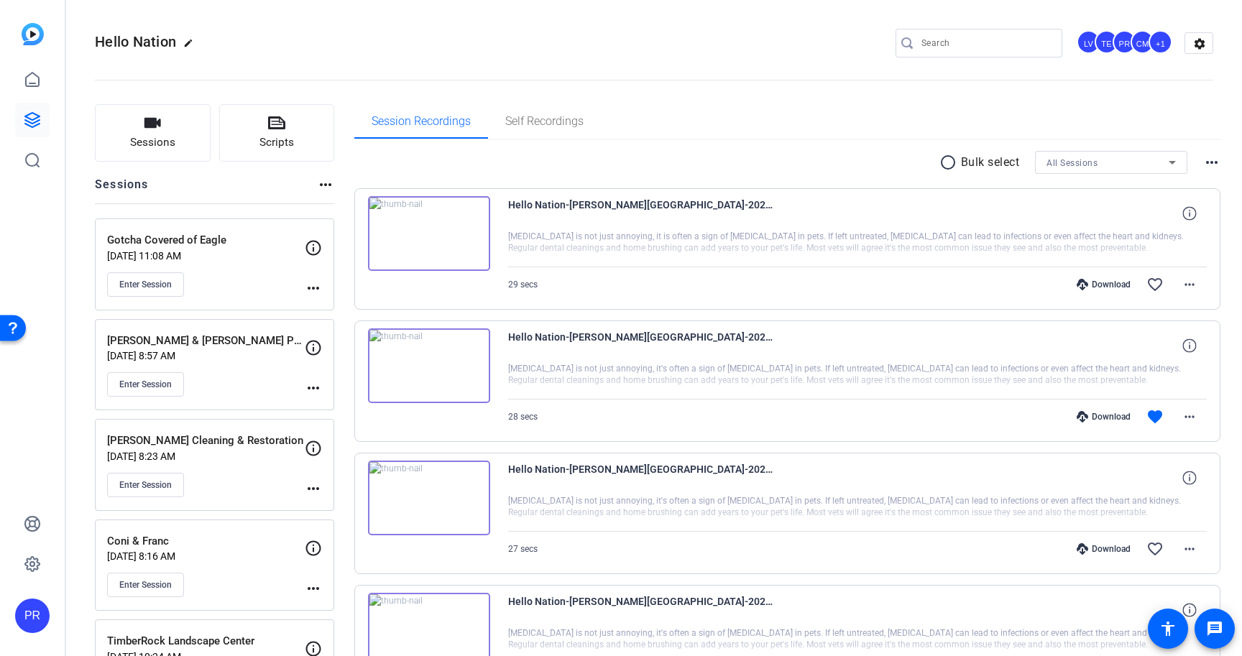
click at [280, 267] on div "Gotcha Covered of Eagle [DATE] 11:08 AM Enter Session" at bounding box center [206, 264] width 198 height 65
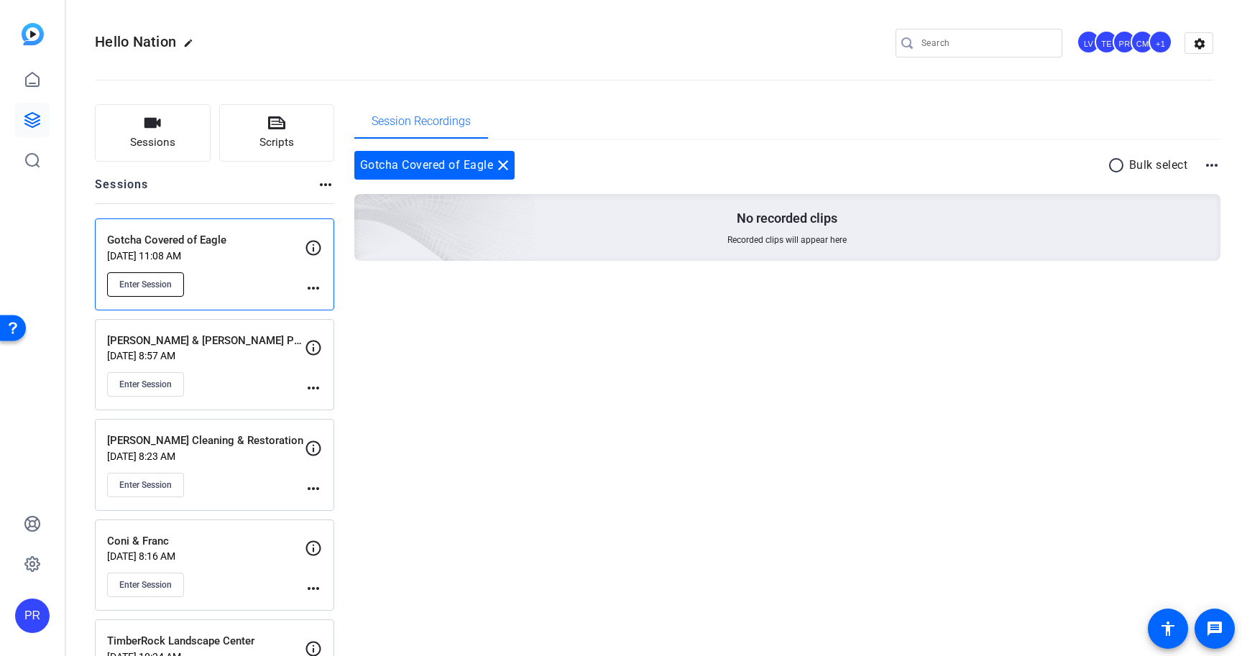
click at [137, 281] on span "Enter Session" at bounding box center [145, 285] width 52 height 12
click at [247, 254] on p "Aug 11, 2025 @ 11:08 AM" at bounding box center [206, 256] width 198 height 12
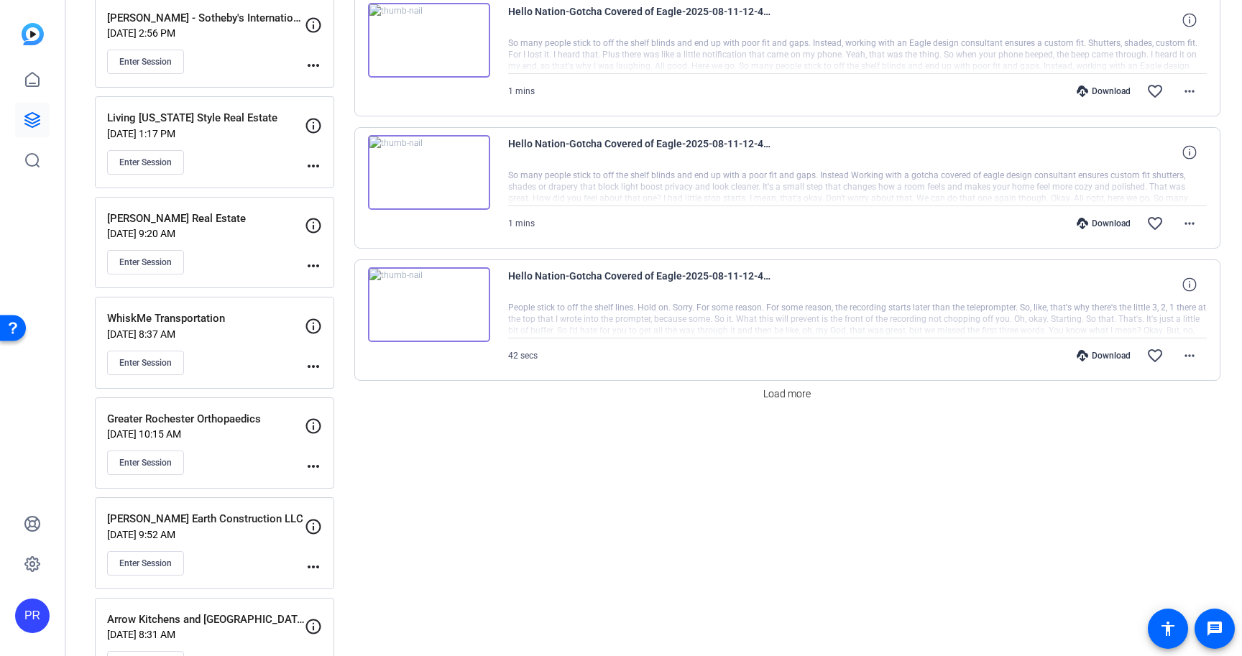
scroll to position [1128, 0]
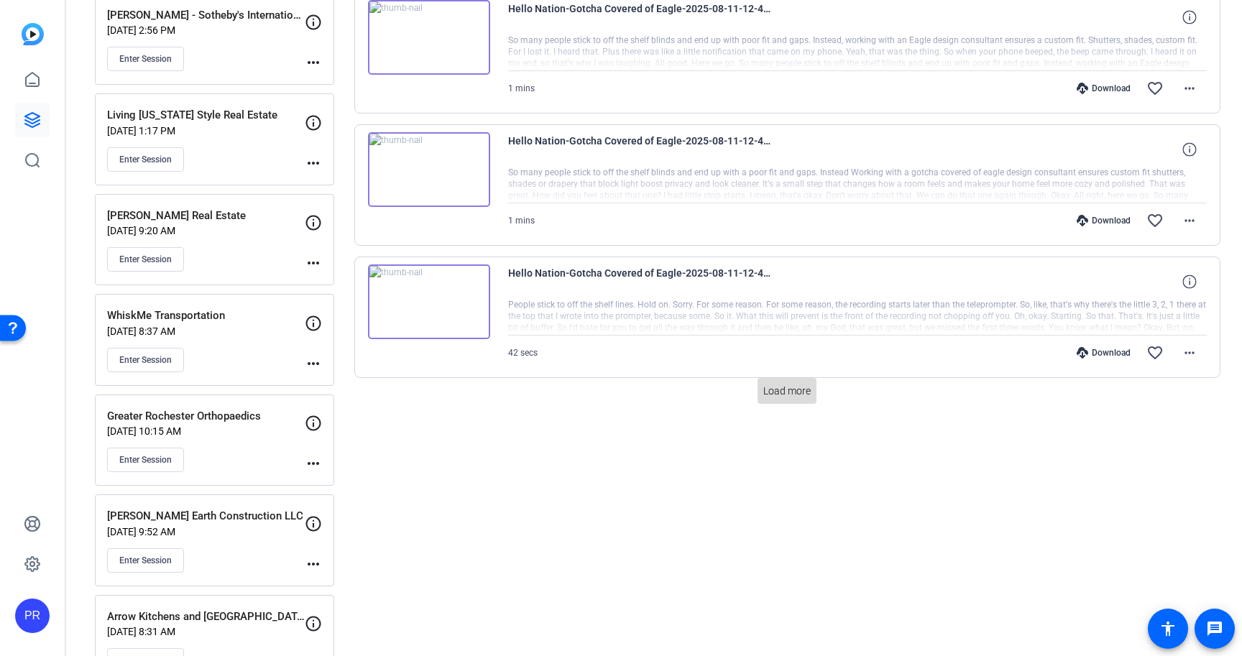
click at [781, 388] on span "Load more" at bounding box center [786, 391] width 47 height 15
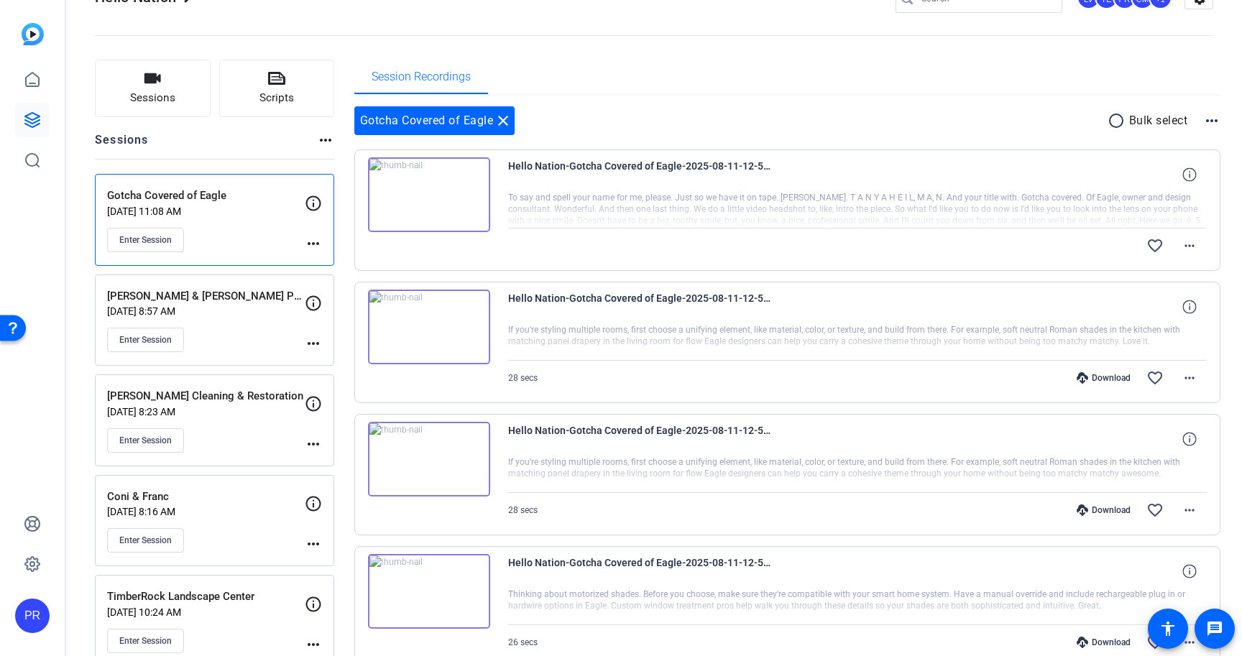
scroll to position [4, 0]
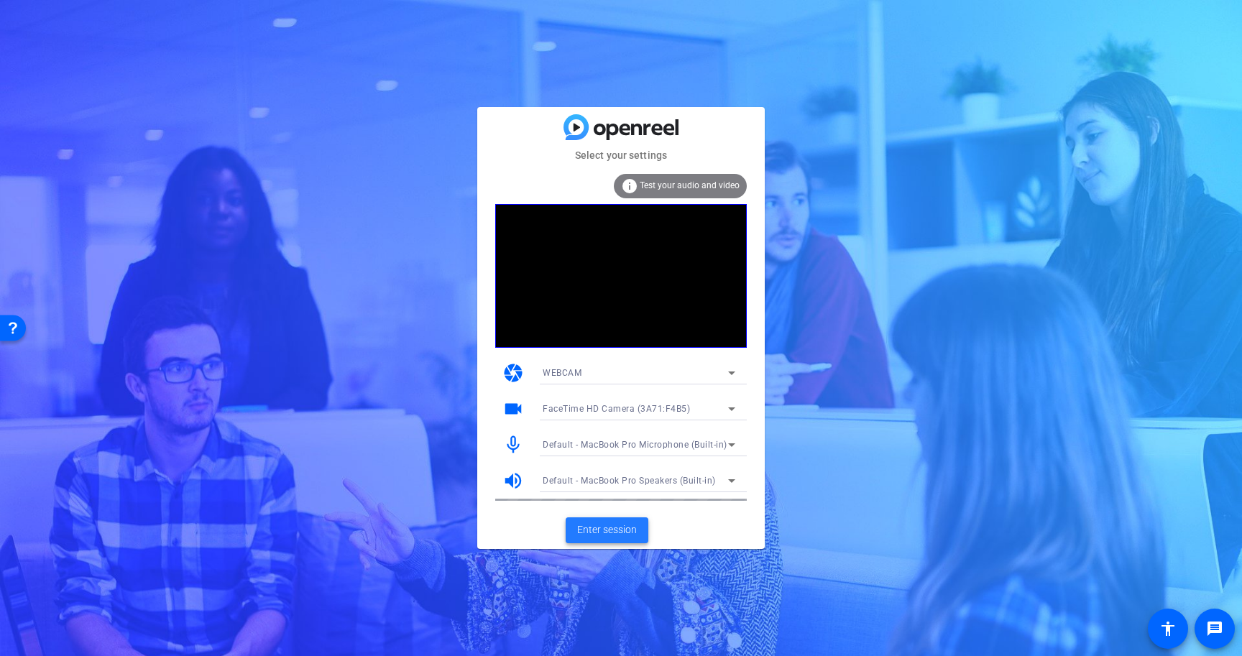
click at [605, 523] on span "Enter session" at bounding box center [607, 530] width 60 height 15
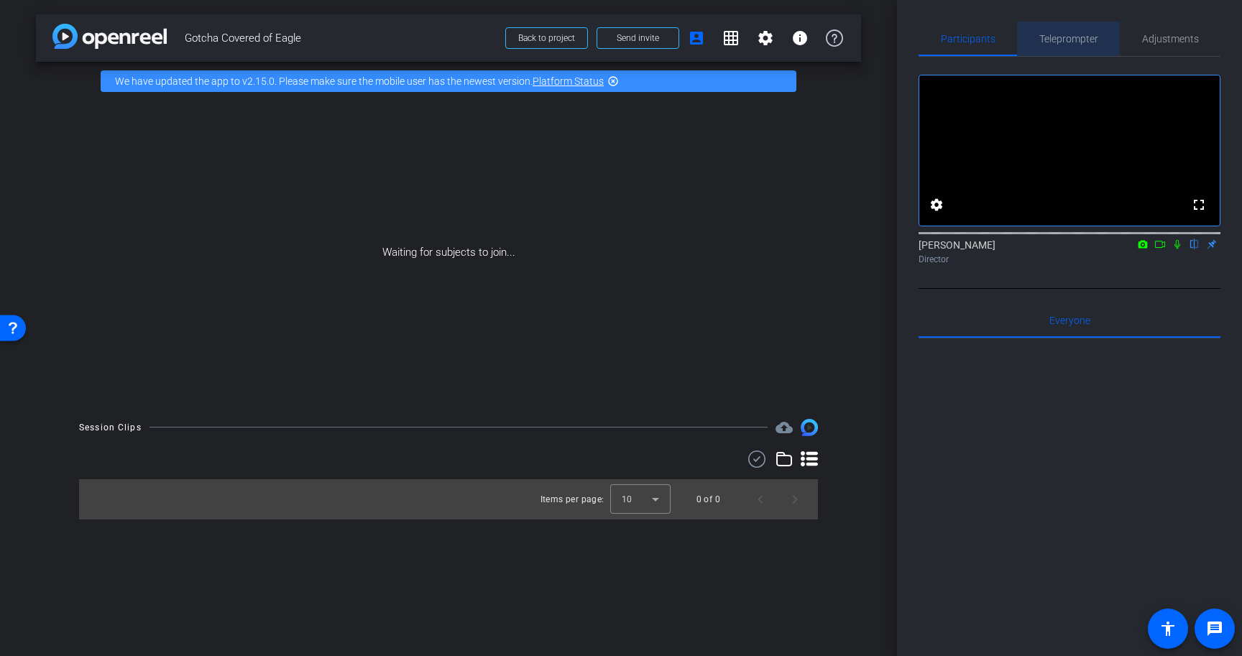
click at [1065, 44] on span "Teleprompter" at bounding box center [1068, 39] width 59 height 10
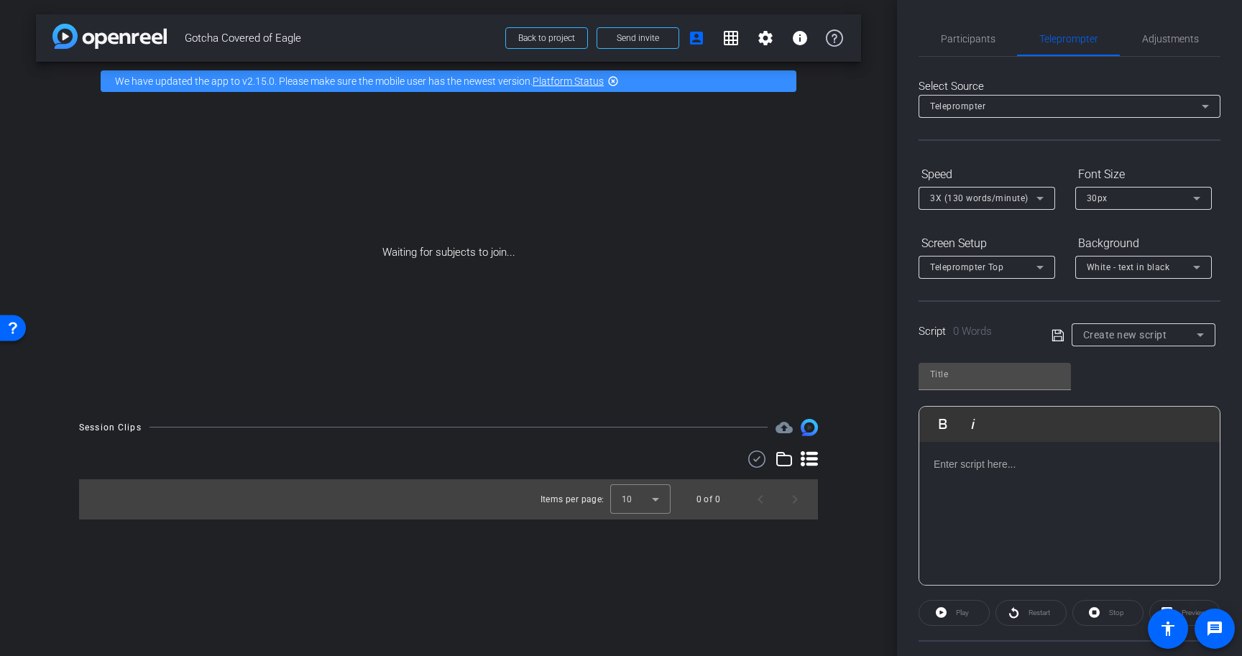
click at [1000, 461] on p at bounding box center [1070, 464] width 272 height 16
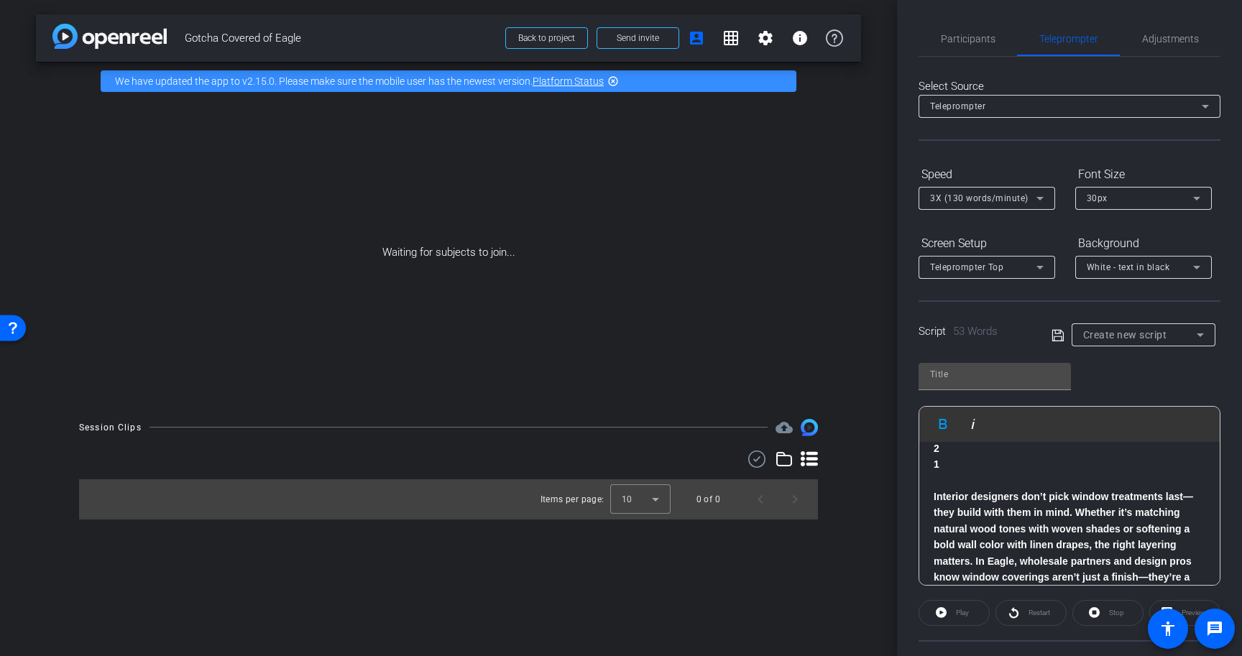
click at [268, 40] on span "Gotcha Covered of Eagle" at bounding box center [341, 38] width 312 height 29
copy div "Gotcha Covered of Eagle Back to project Send invite account_box grid_on setting…"
click at [979, 375] on input "text" at bounding box center [994, 374] width 129 height 17
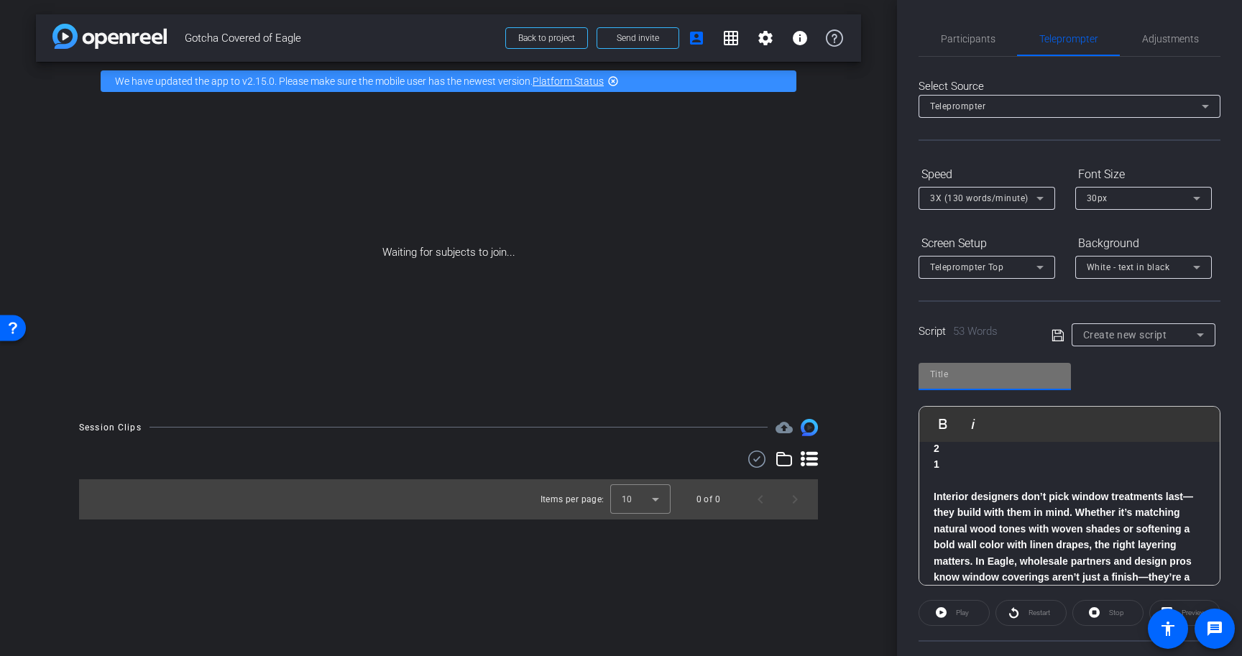
paste input "Gotcha Covered of Eagle"
type input "Gotcha Covered of Eagle"
click at [1024, 197] on span "3X (130 words/minute)" at bounding box center [979, 198] width 98 height 10
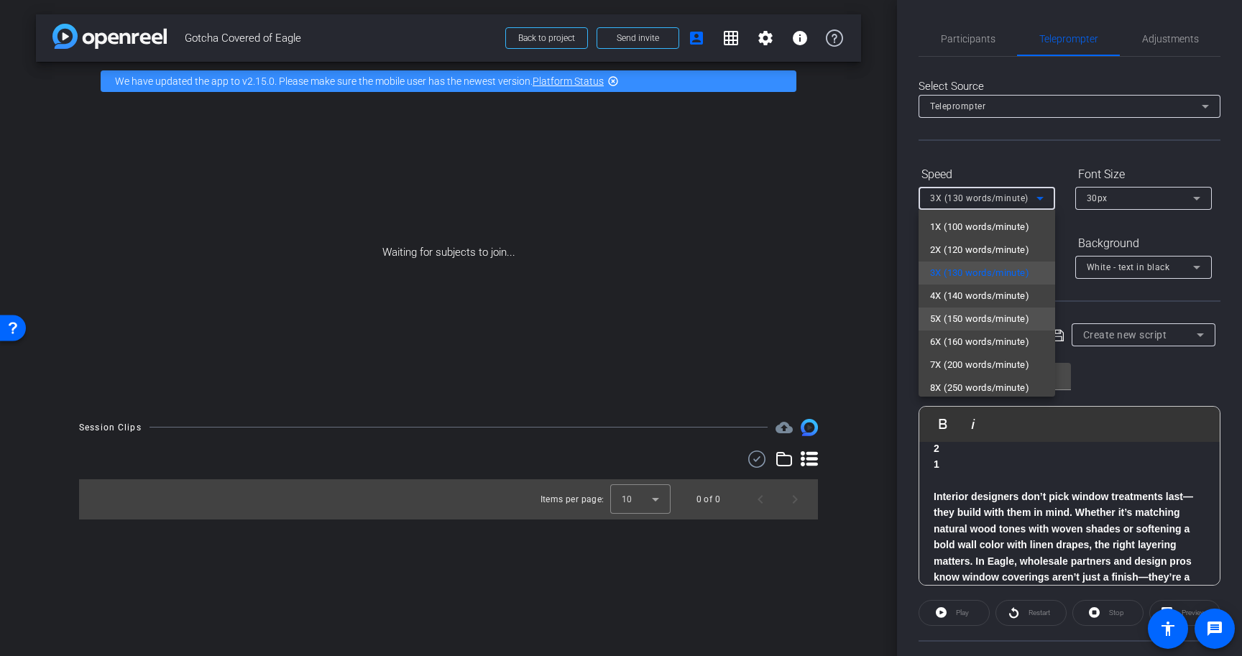
click at [1010, 311] on span "5X (150 words/minute)" at bounding box center [979, 319] width 99 height 17
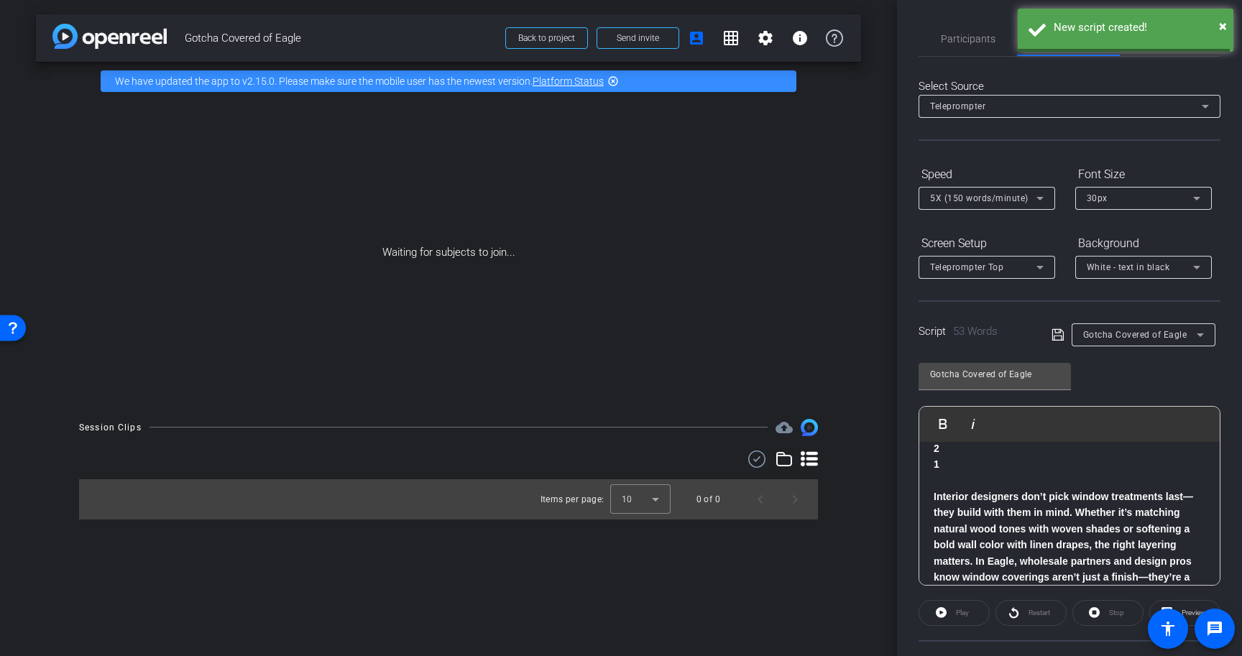
click at [1113, 215] on div at bounding box center [1143, 218] width 137 height 16
click at [1118, 208] on div "30px" at bounding box center [1144, 198] width 114 height 23
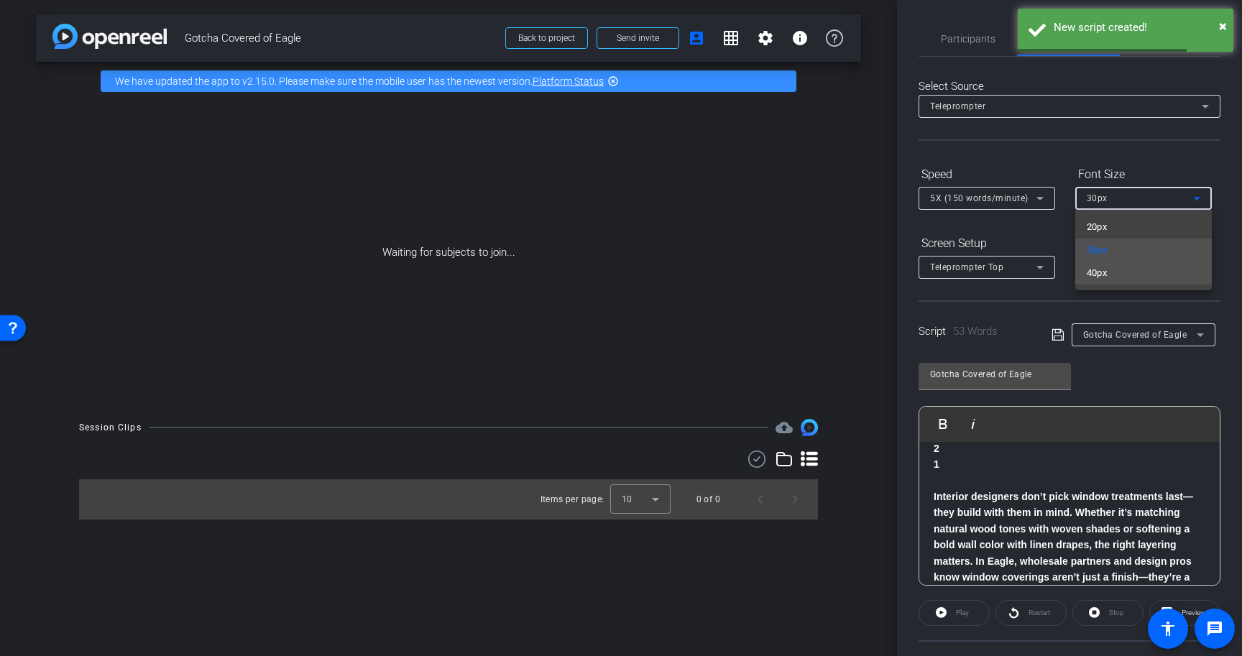
click at [1094, 278] on span "40px" at bounding box center [1097, 273] width 21 height 17
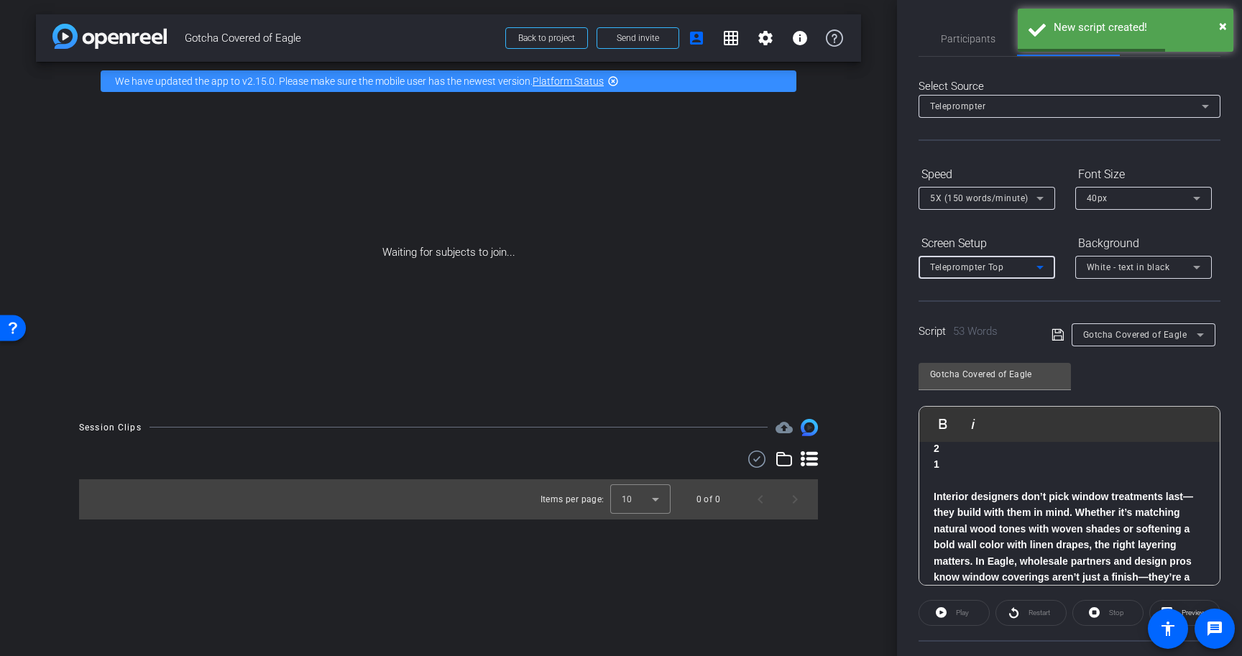
click at [1025, 272] on div "Teleprompter Top" at bounding box center [983, 267] width 106 height 18
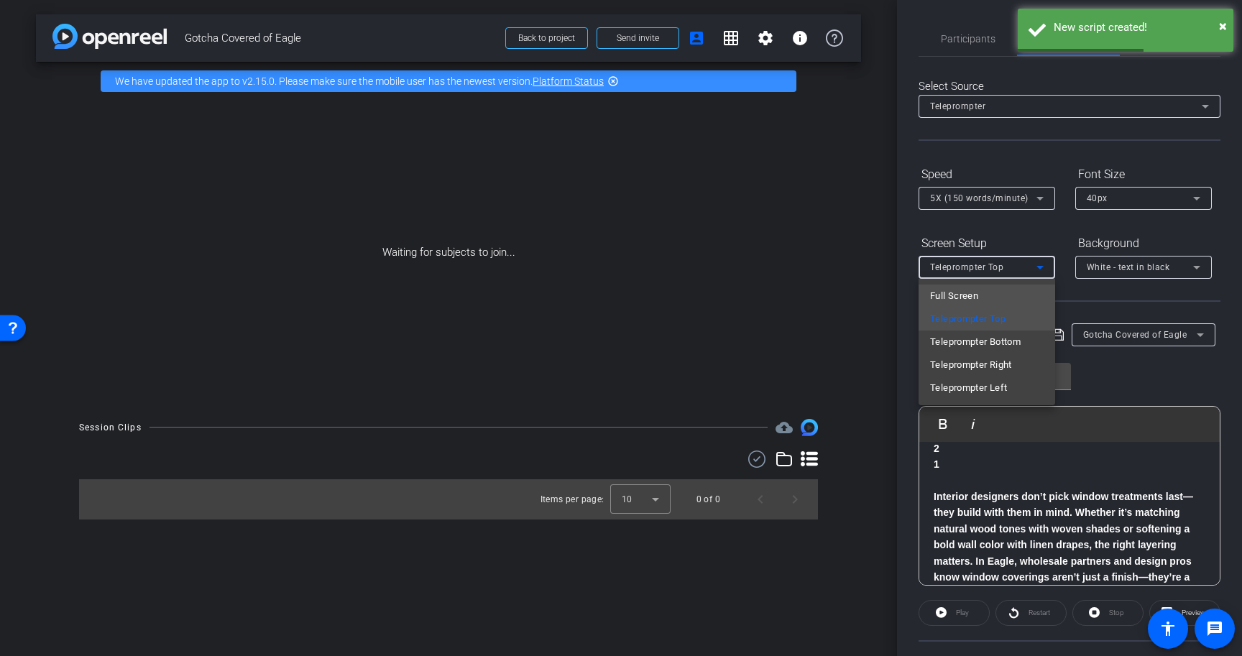
click at [1000, 289] on mat-option "Full Screen" at bounding box center [987, 296] width 137 height 23
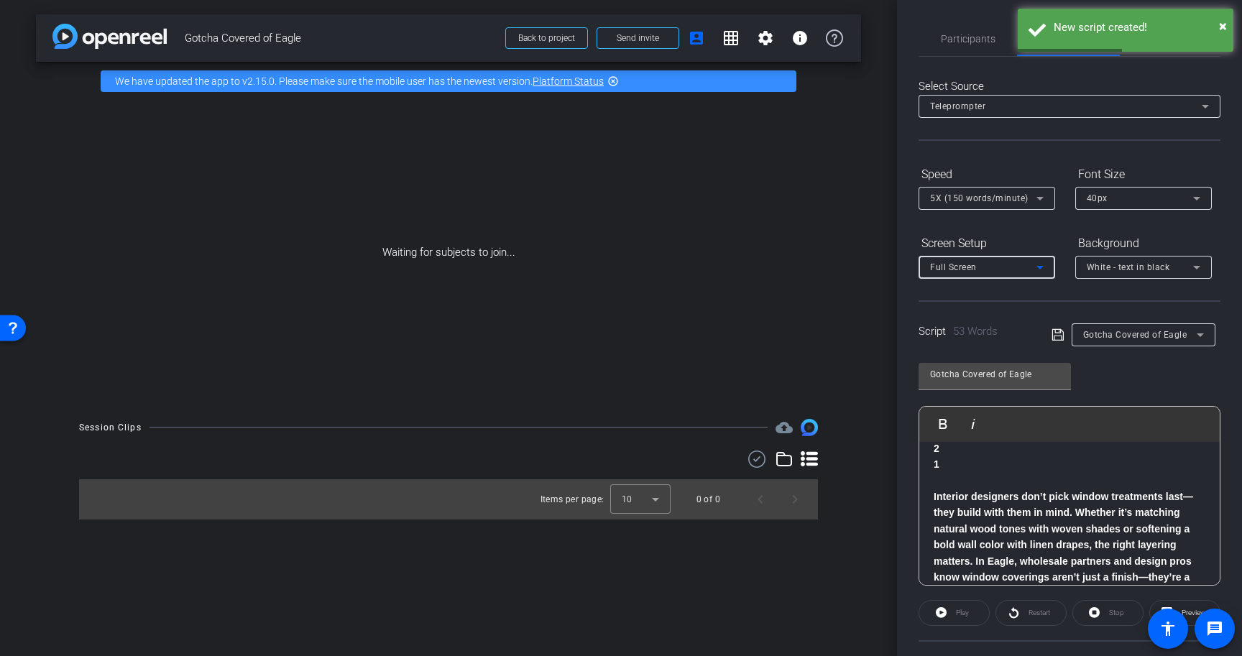
click at [1114, 259] on div "White - text in black" at bounding box center [1140, 267] width 106 height 18
click at [1095, 317] on div "Black - text in white" at bounding box center [1129, 323] width 85 height 17
click at [1059, 334] on icon at bounding box center [1058, 334] width 13 height 17
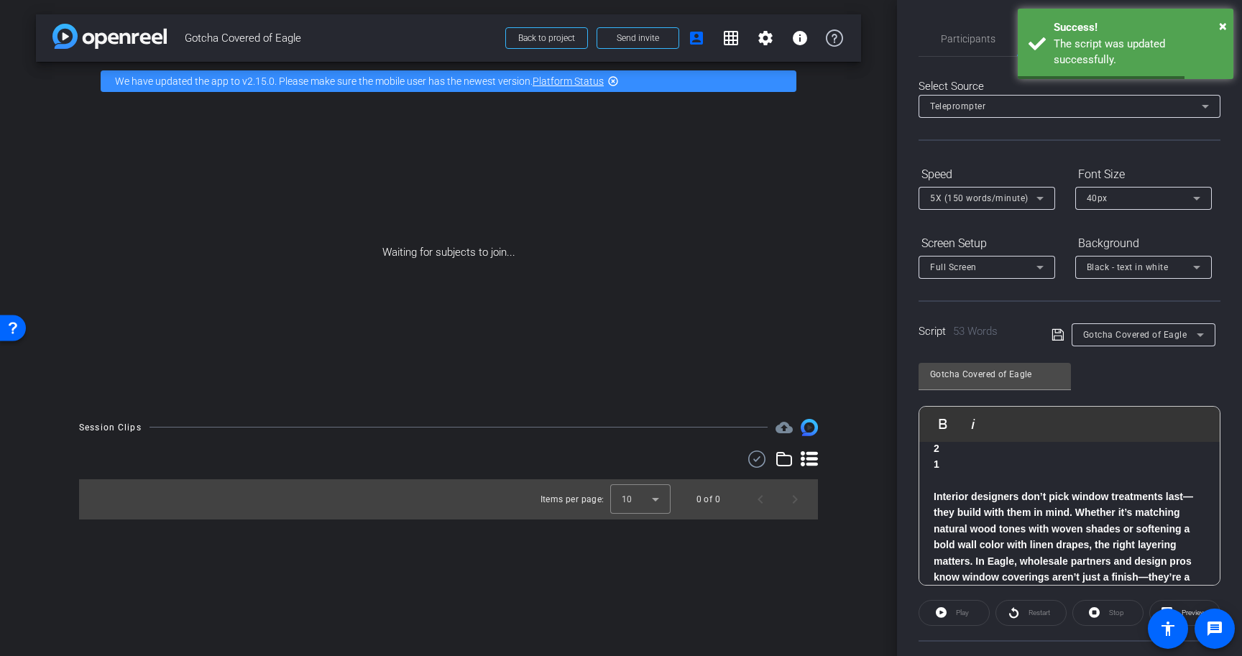
scroll to position [52, 0]
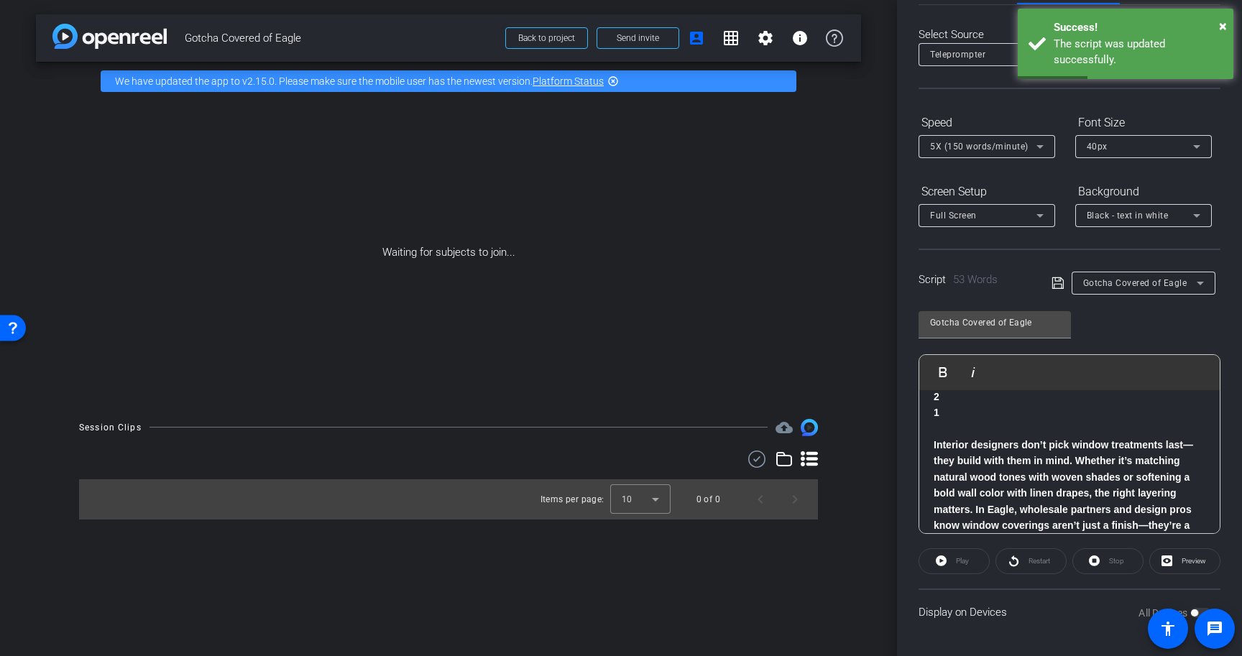
click at [1056, 284] on icon at bounding box center [1058, 283] width 12 height 12
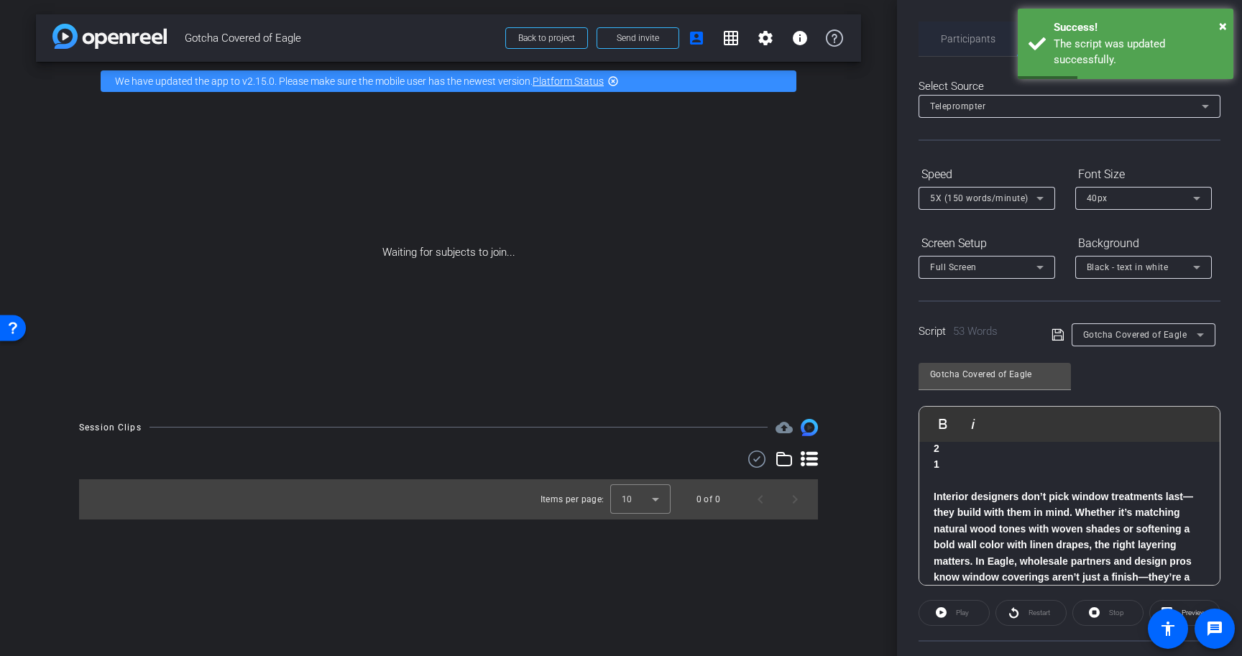
click at [979, 32] on span "Participants" at bounding box center [968, 39] width 55 height 35
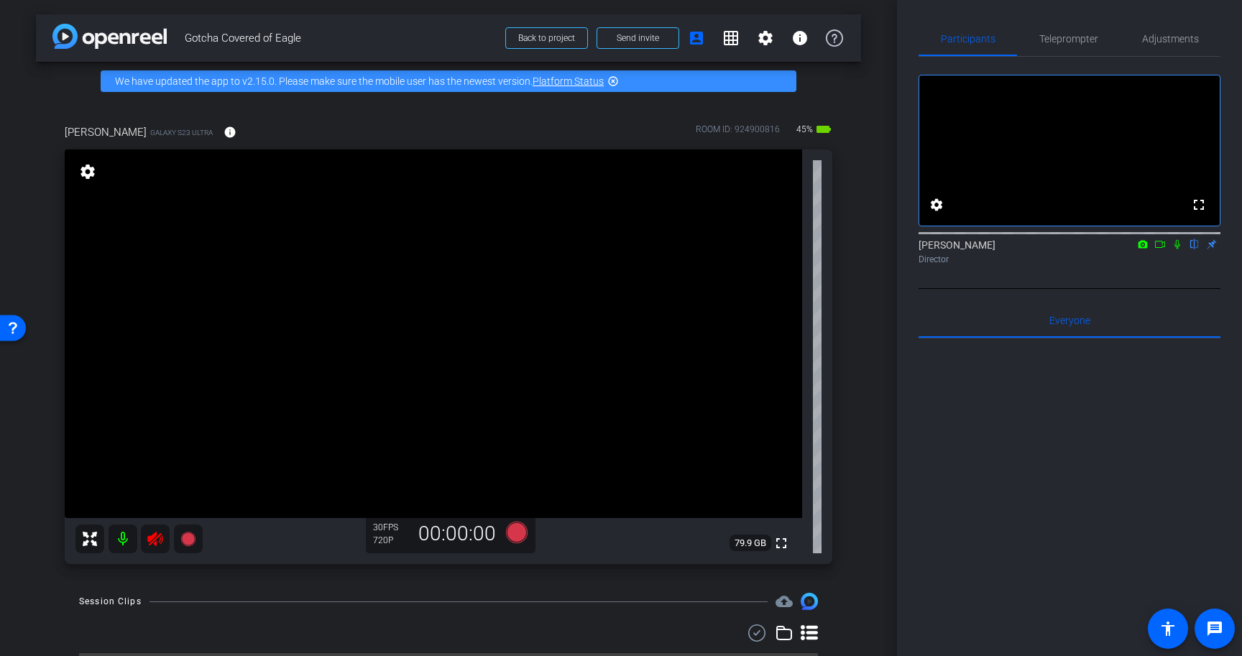
click at [162, 539] on icon at bounding box center [155, 538] width 17 height 17
click at [1164, 25] on span "Adjustments" at bounding box center [1170, 39] width 57 height 35
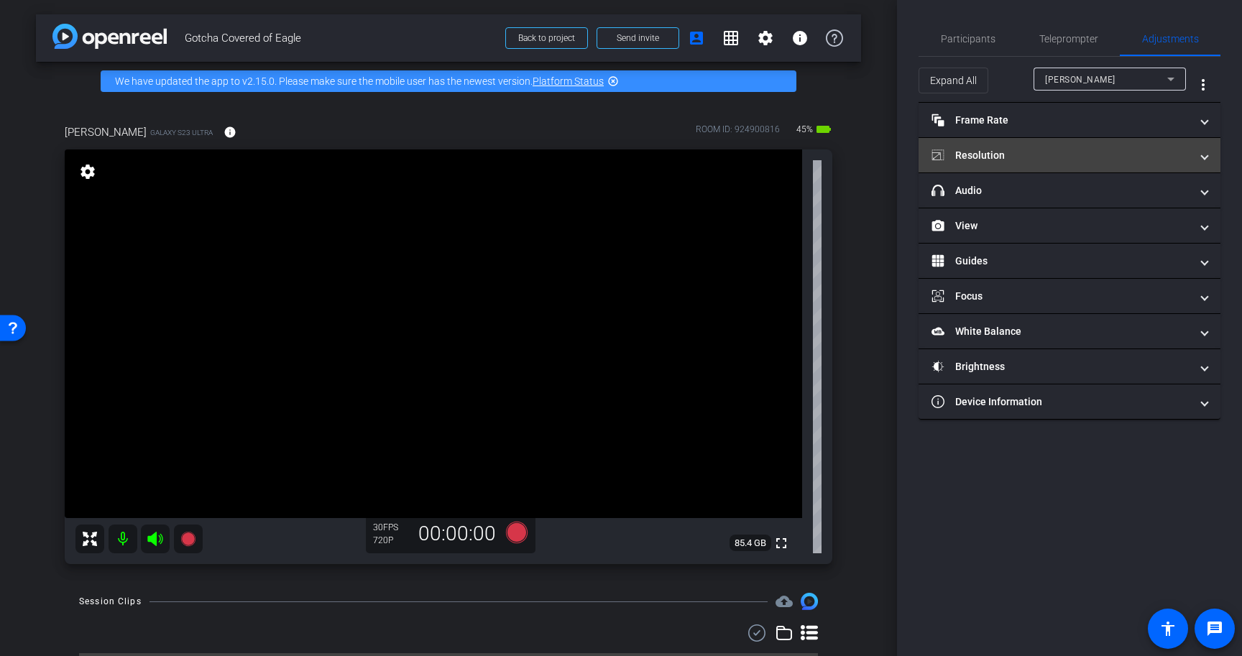
click at [1081, 152] on mat-panel-title "Resolution" at bounding box center [1061, 155] width 259 height 15
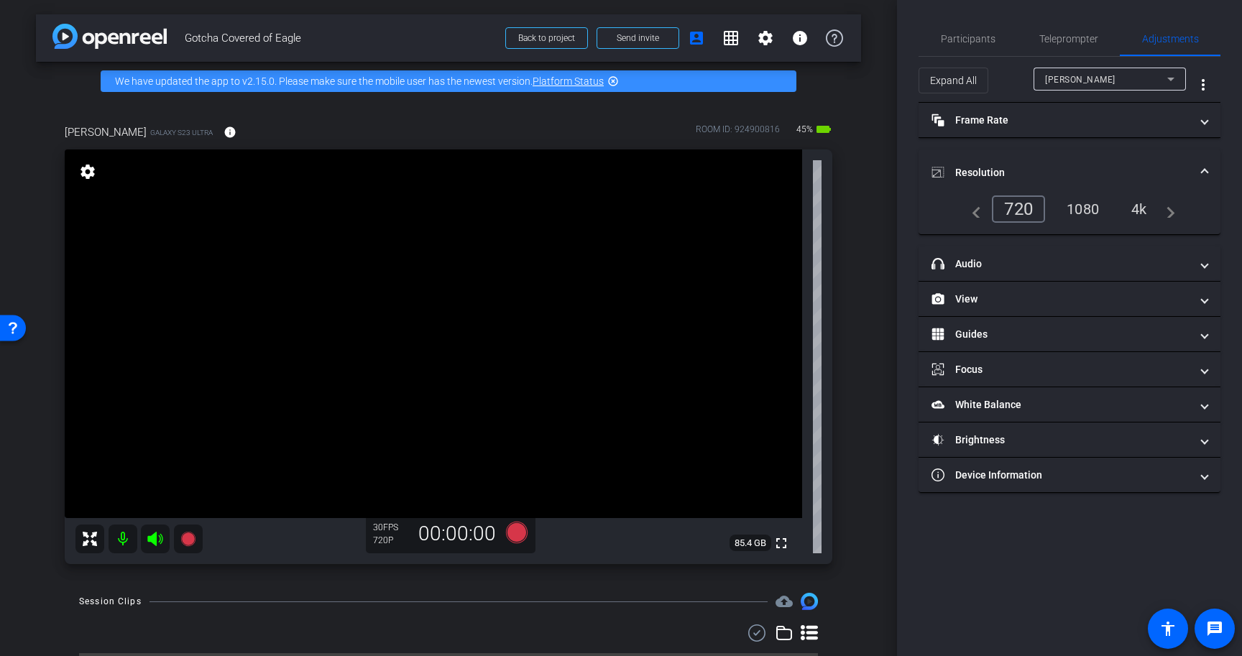
click at [1147, 219] on div "4k" at bounding box center [1139, 209] width 37 height 24
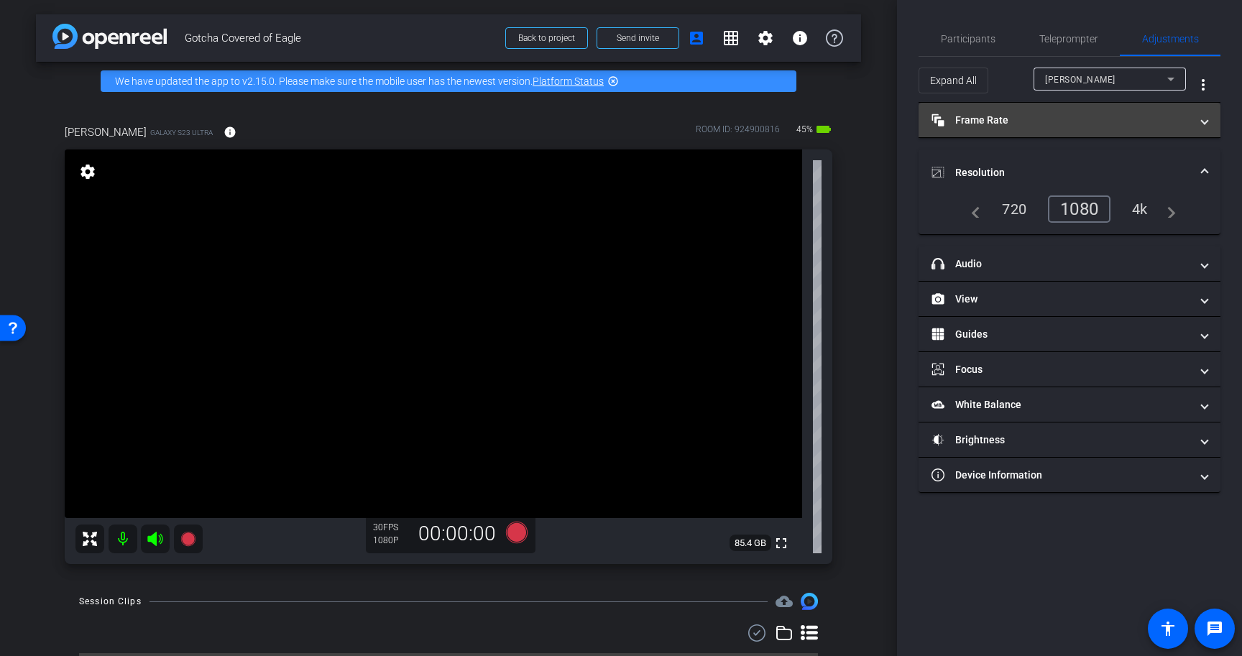
click at [1077, 130] on mat-expansion-panel-header "Frame Rate Frame Rate" at bounding box center [1070, 120] width 302 height 35
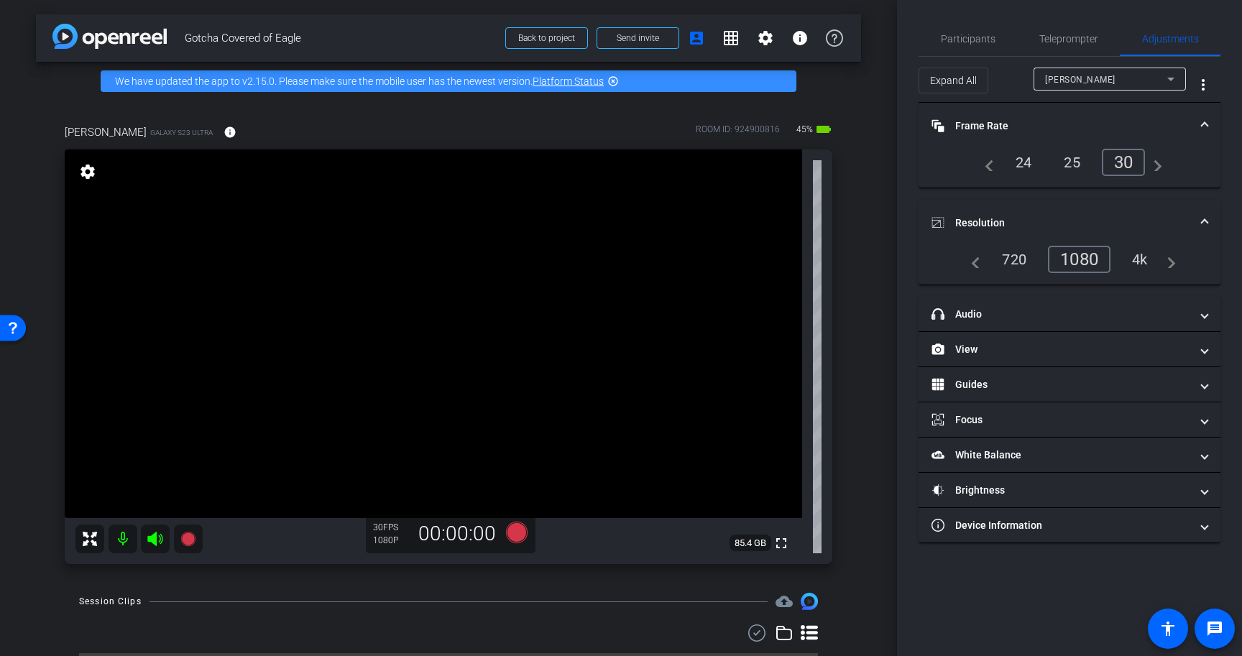
click at [1084, 123] on mat-panel-title "Frame Rate Frame Rate" at bounding box center [1061, 126] width 259 height 15
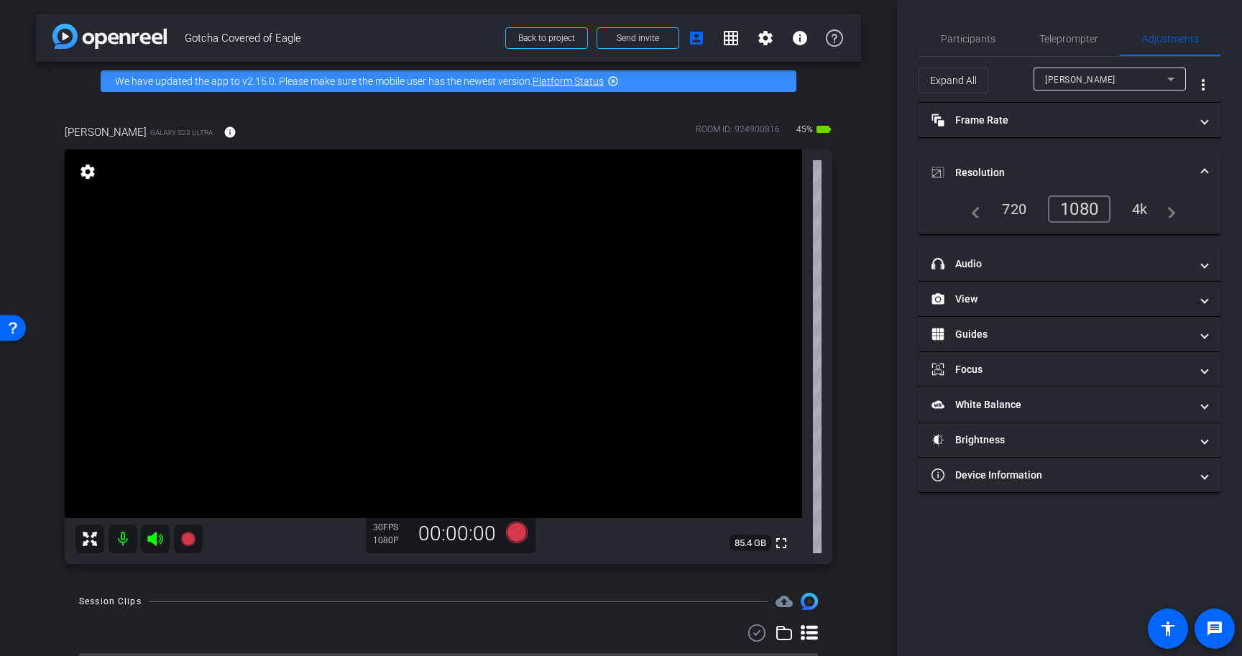
click at [1098, 170] on mat-panel-title "Resolution" at bounding box center [1061, 172] width 259 height 15
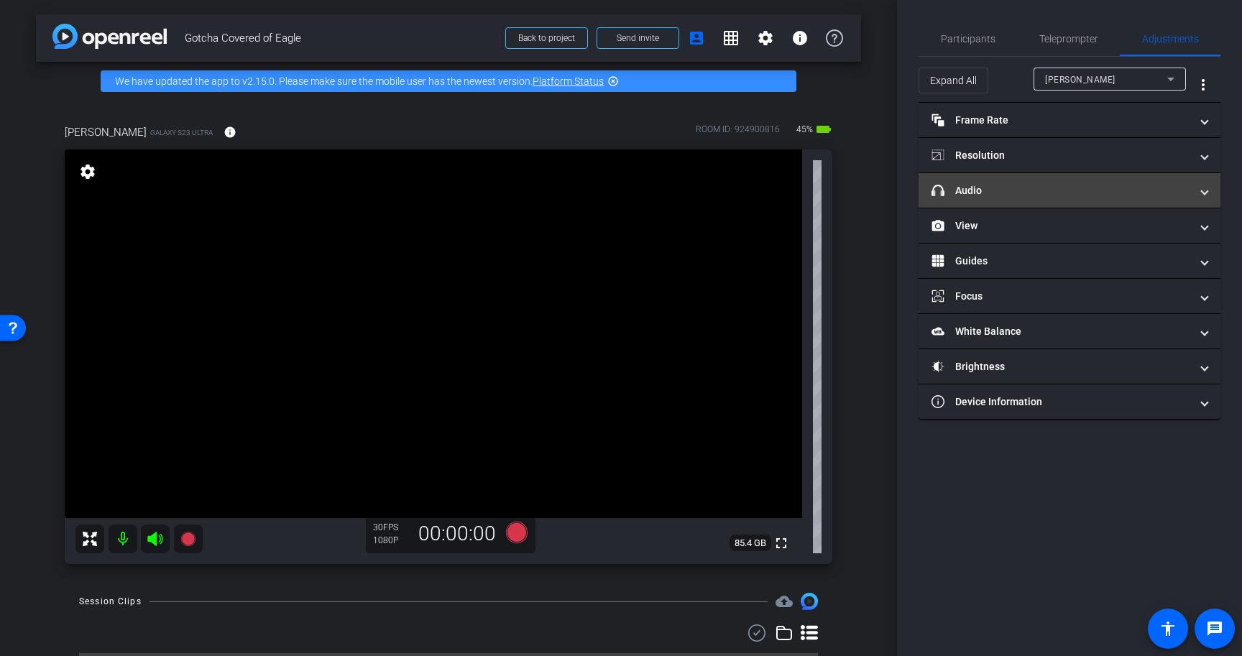
click at [1087, 182] on mat-expansion-panel-header "headphone icon Audio" at bounding box center [1070, 190] width 302 height 35
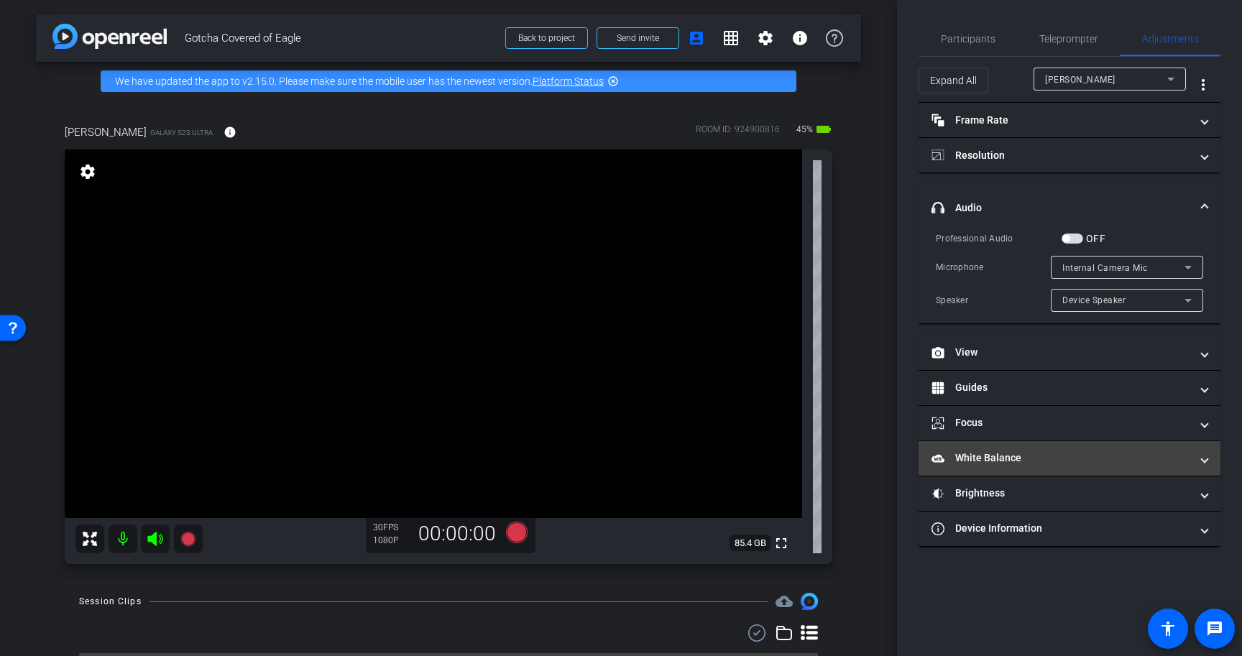
click at [970, 441] on mat-expansion-panel-header "White Balance White Balance" at bounding box center [1070, 458] width 302 height 35
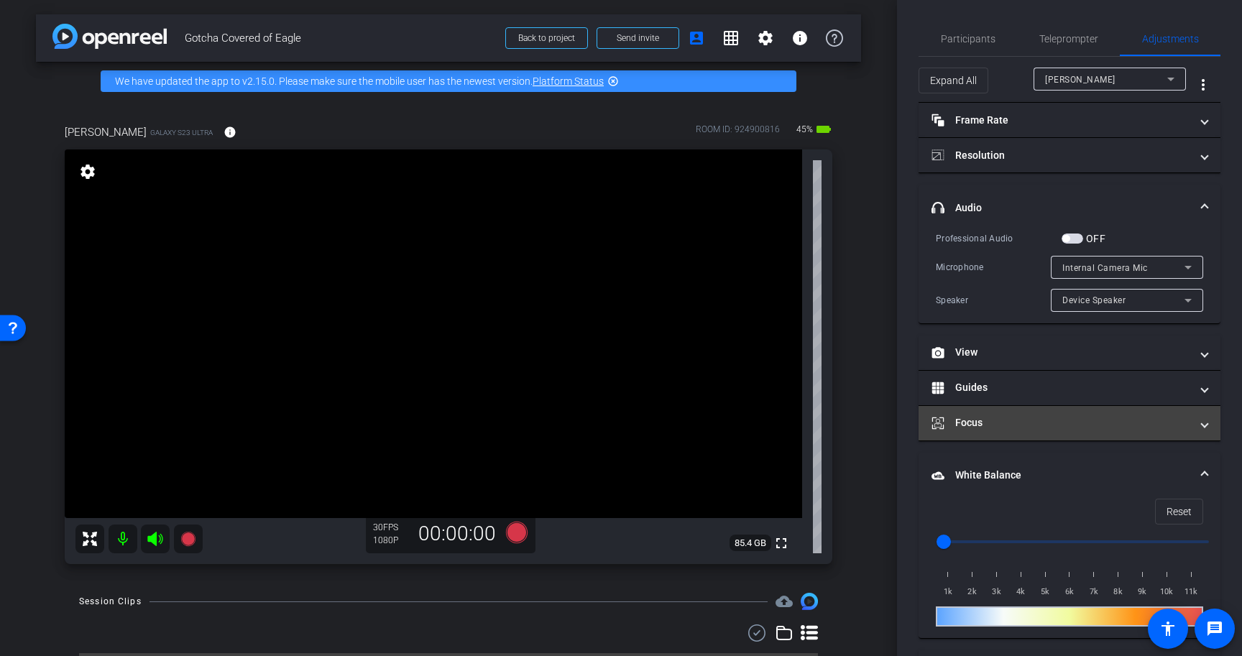
click at [983, 428] on mat-panel-title "Focus" at bounding box center [1061, 422] width 259 height 15
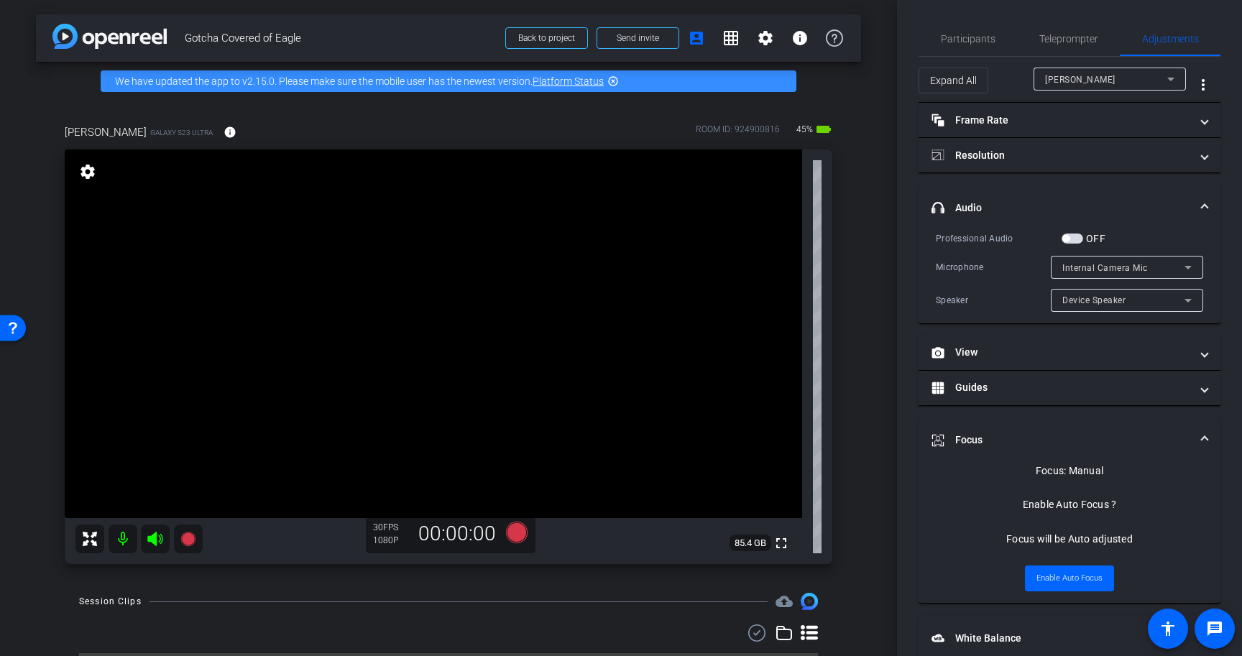
click at [983, 428] on mat-expansion-panel-header "Focus" at bounding box center [1070, 441] width 302 height 46
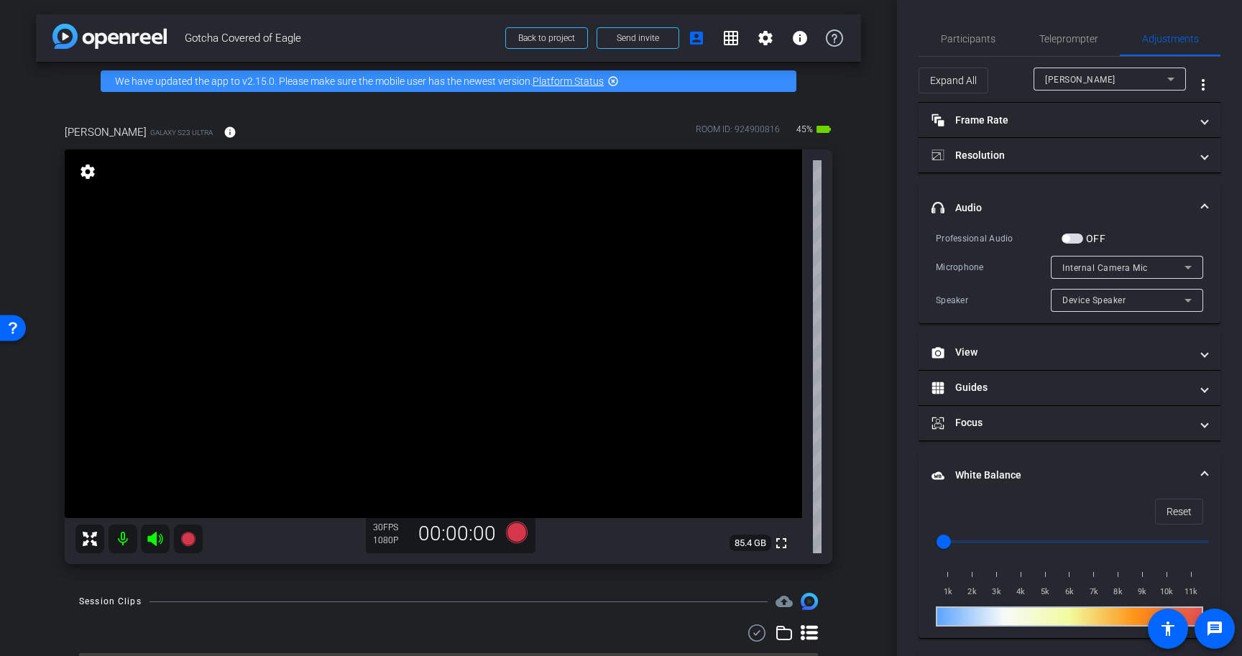
click at [980, 456] on mat-expansion-panel-header "White Balance White Balance" at bounding box center [1070, 476] width 302 height 46
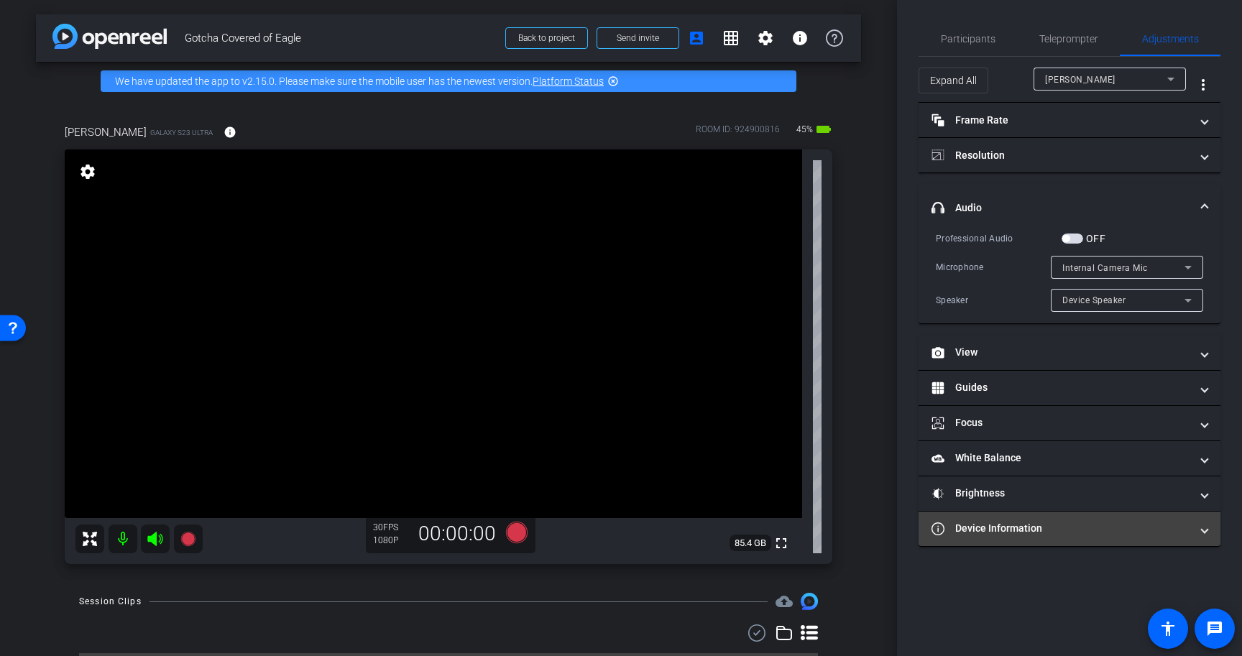
click at [972, 527] on mat-panel-title "Device Information" at bounding box center [1061, 528] width 259 height 15
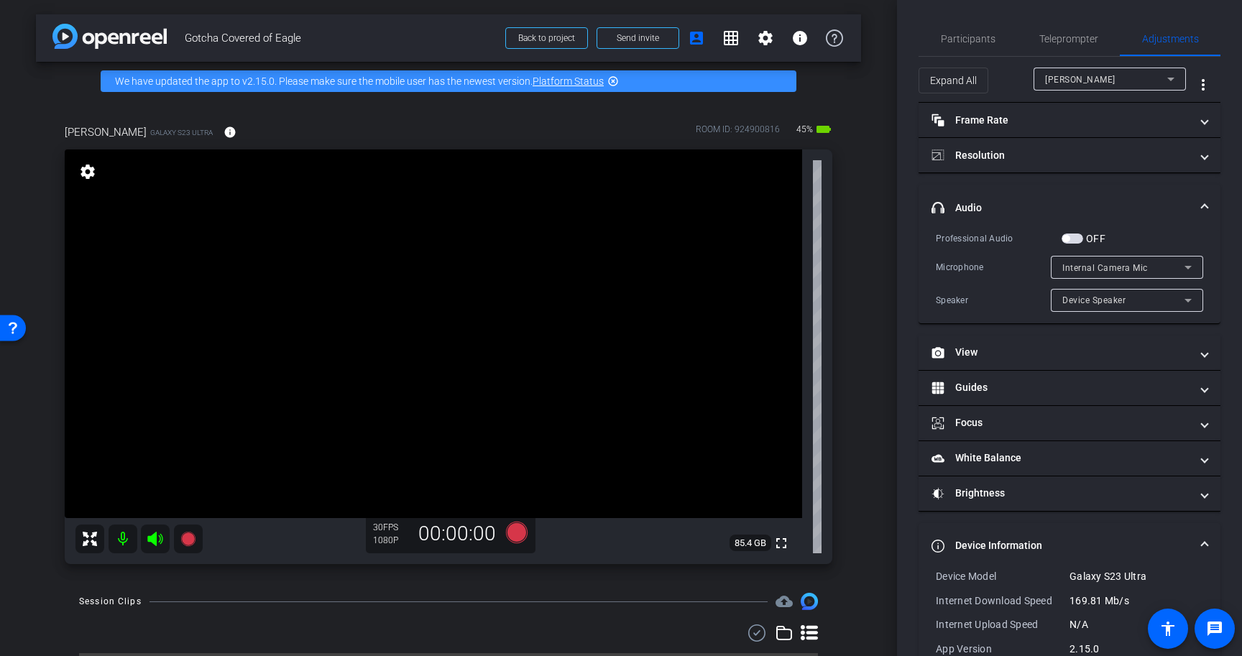
click at [1075, 541] on mat-panel-title "Device Information" at bounding box center [1061, 545] width 259 height 15
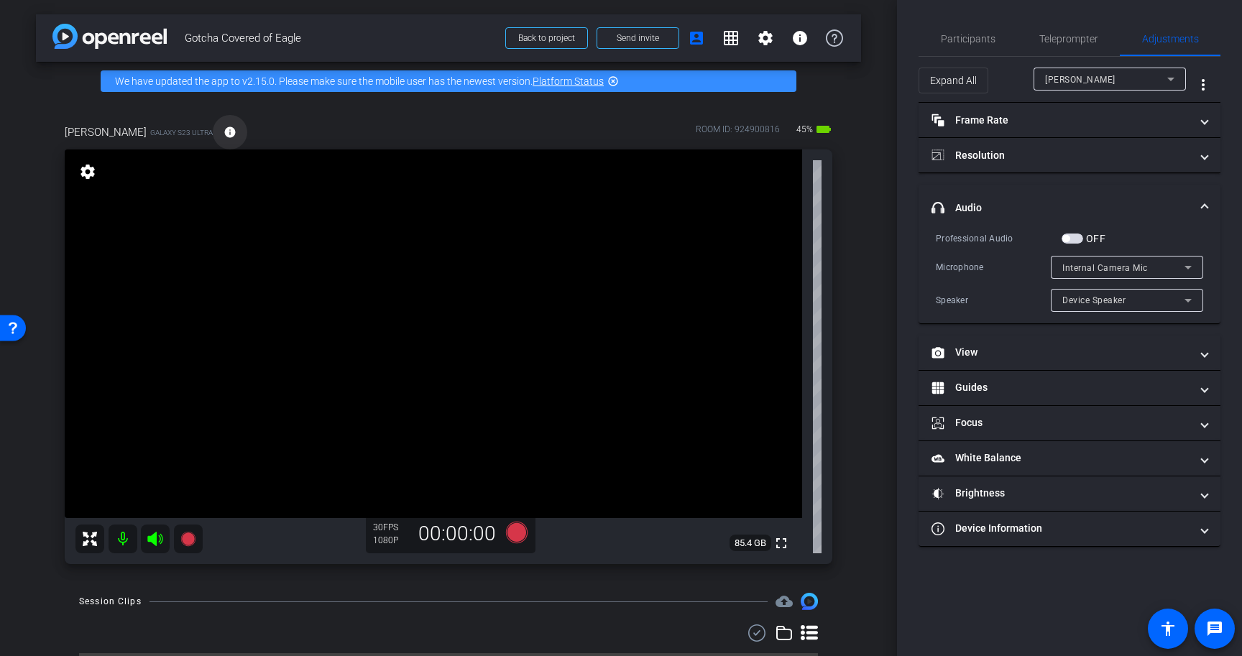
click at [225, 133] on mat-icon "info" at bounding box center [230, 132] width 13 height 13
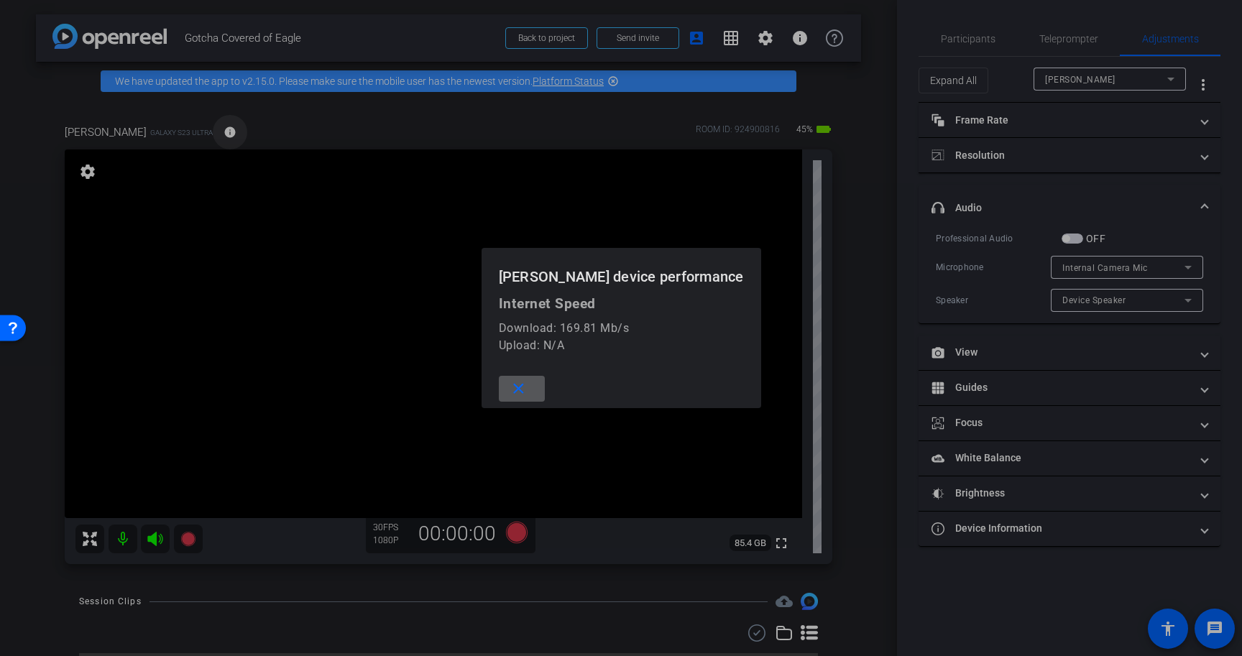
click at [225, 133] on div at bounding box center [621, 328] width 1242 height 656
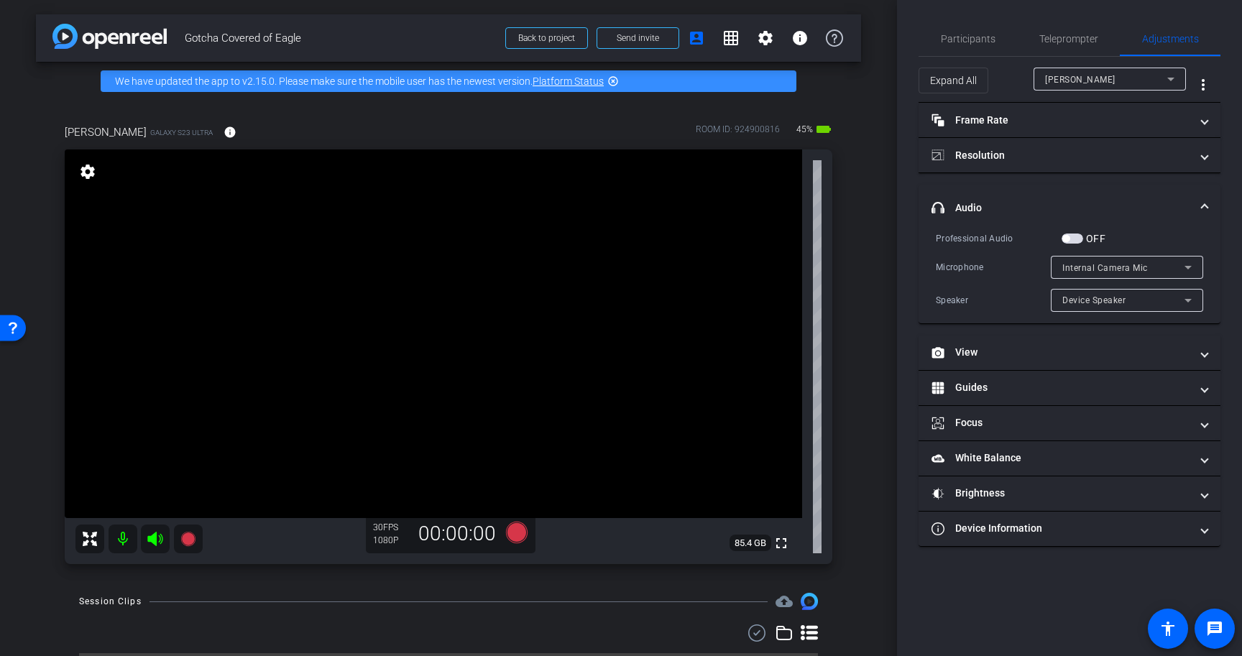
scroll to position [37, 0]
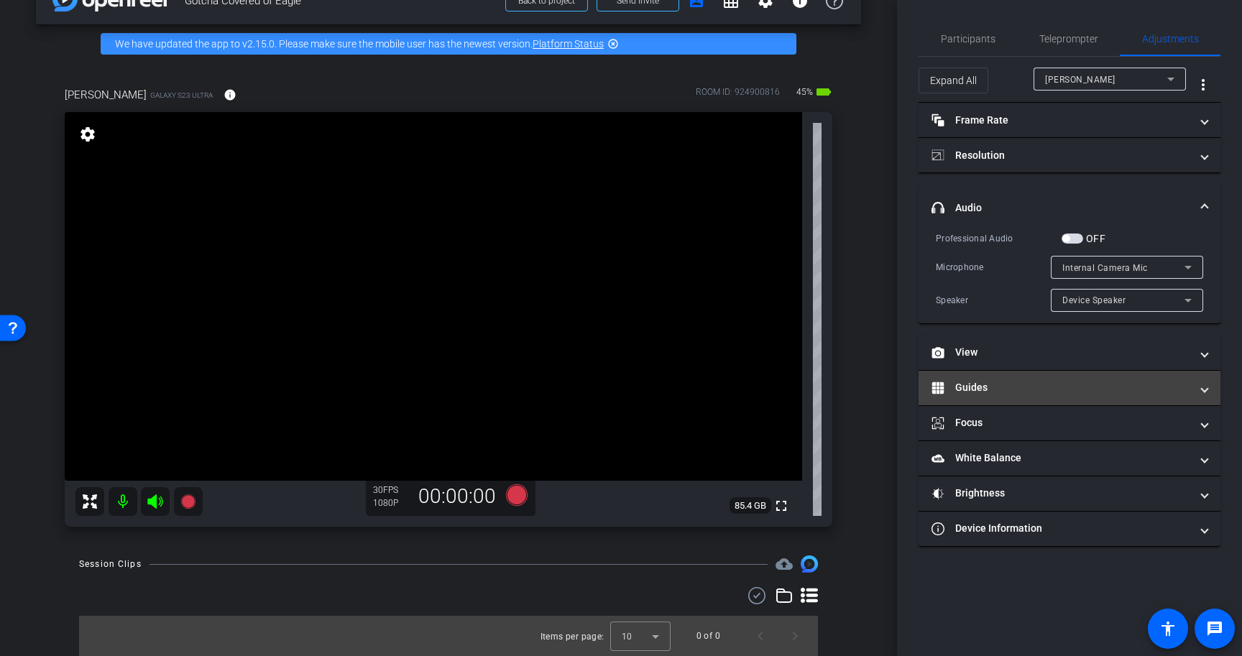
click at [1027, 374] on mat-expansion-panel-header "Guides" at bounding box center [1070, 388] width 302 height 35
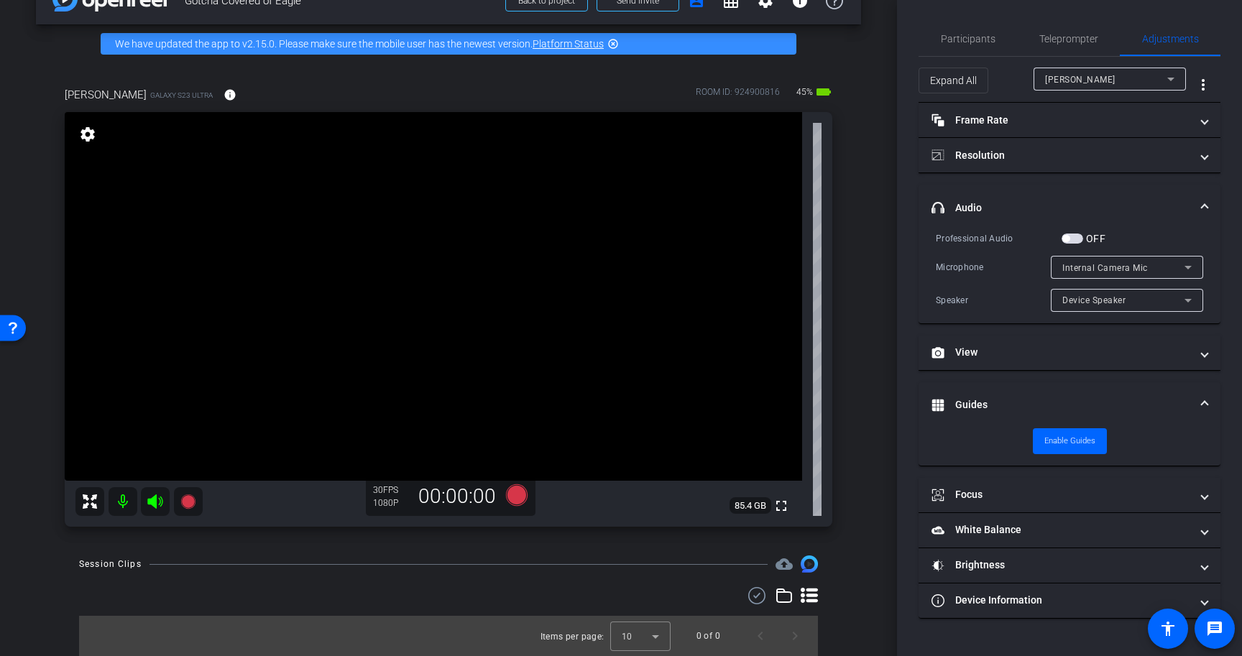
click at [1020, 385] on mat-expansion-panel-header "Guides" at bounding box center [1070, 405] width 302 height 46
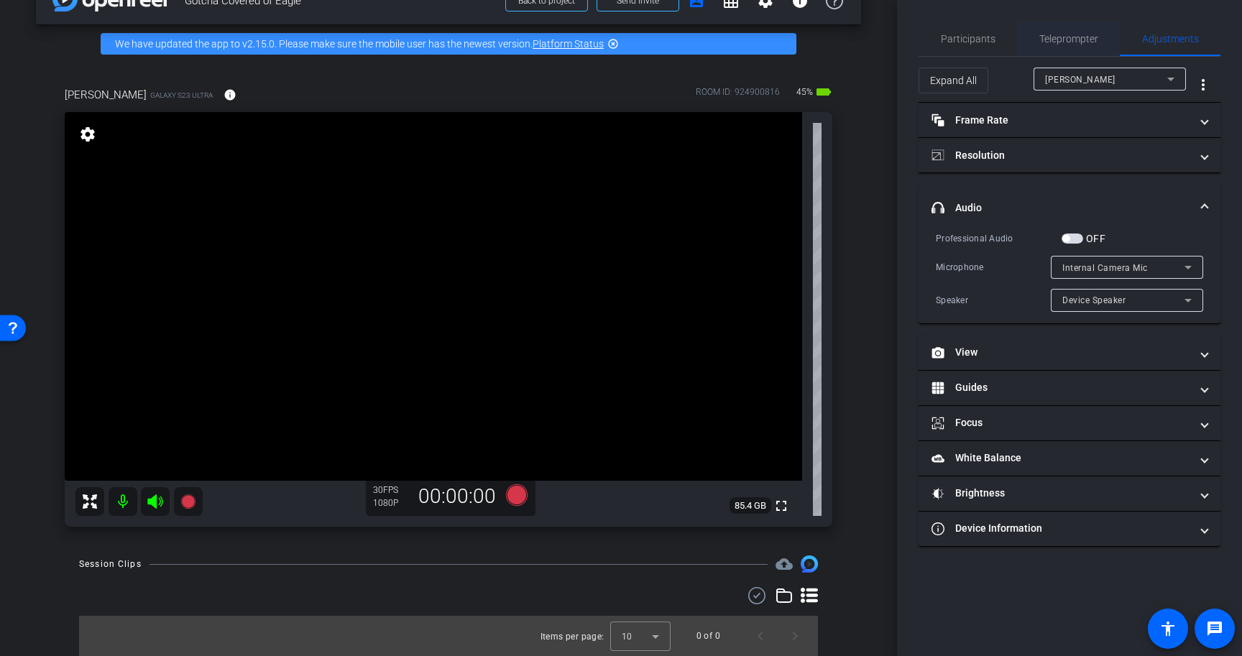
click at [1050, 39] on span "Teleprompter" at bounding box center [1068, 39] width 59 height 10
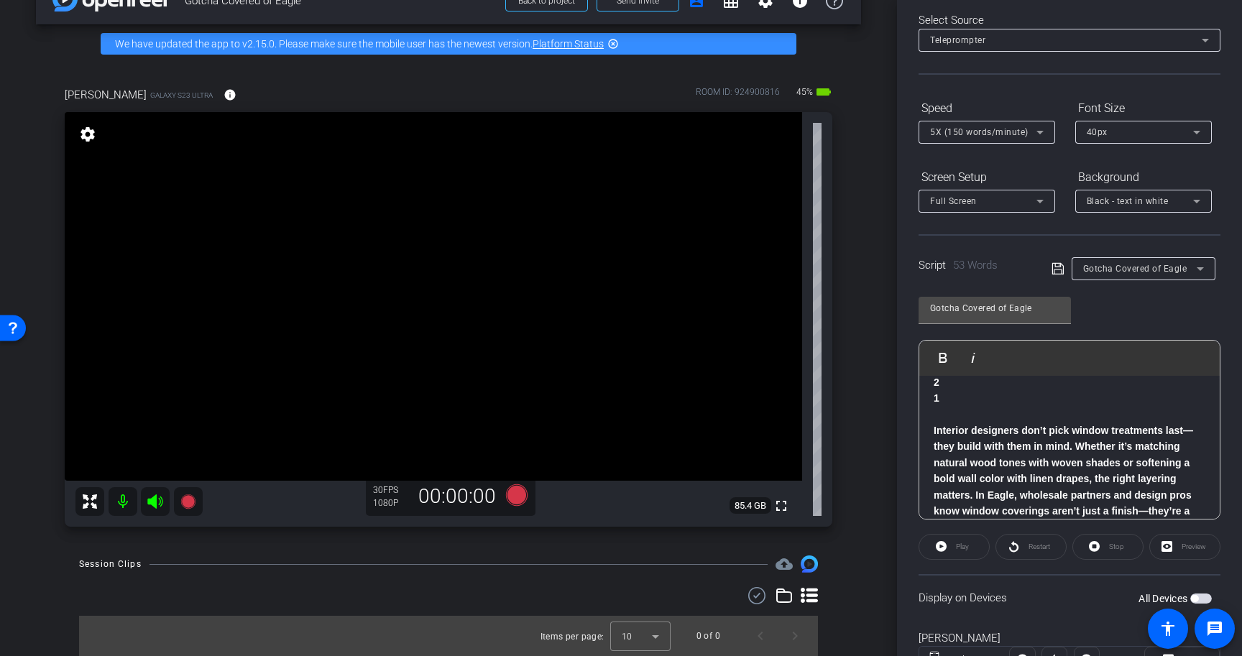
scroll to position [86, 0]
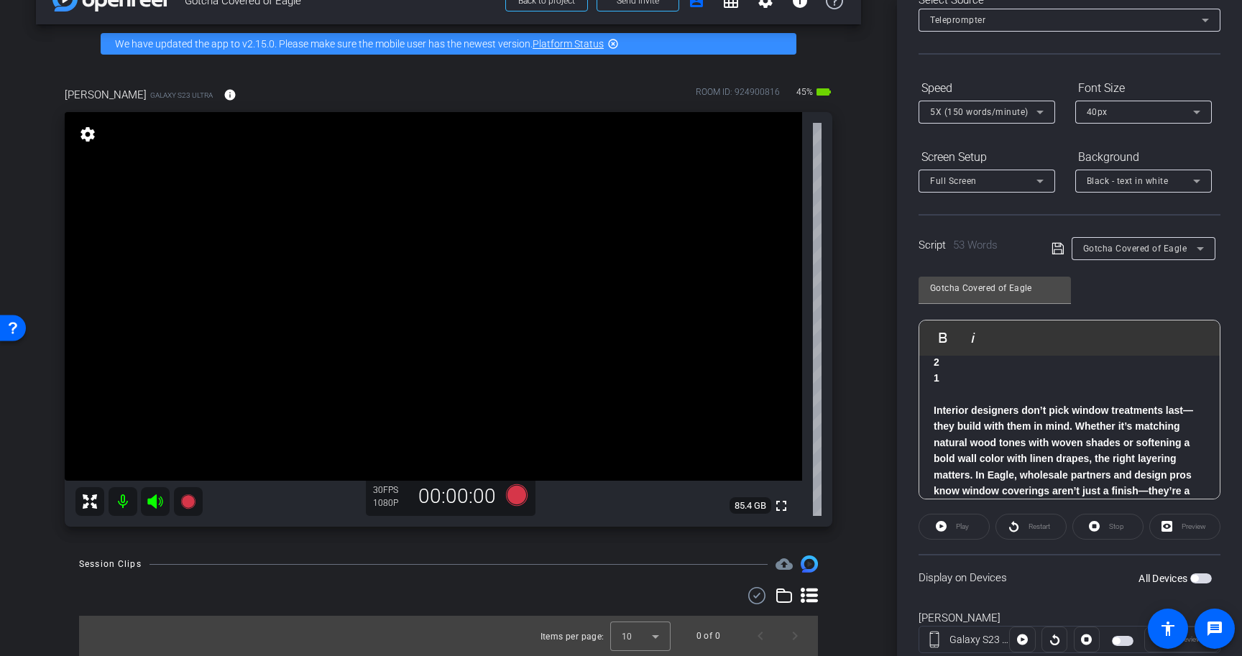
click at [1201, 576] on span "button" at bounding box center [1201, 579] width 22 height 10
click at [955, 524] on span "Play" at bounding box center [960, 527] width 17 height 20
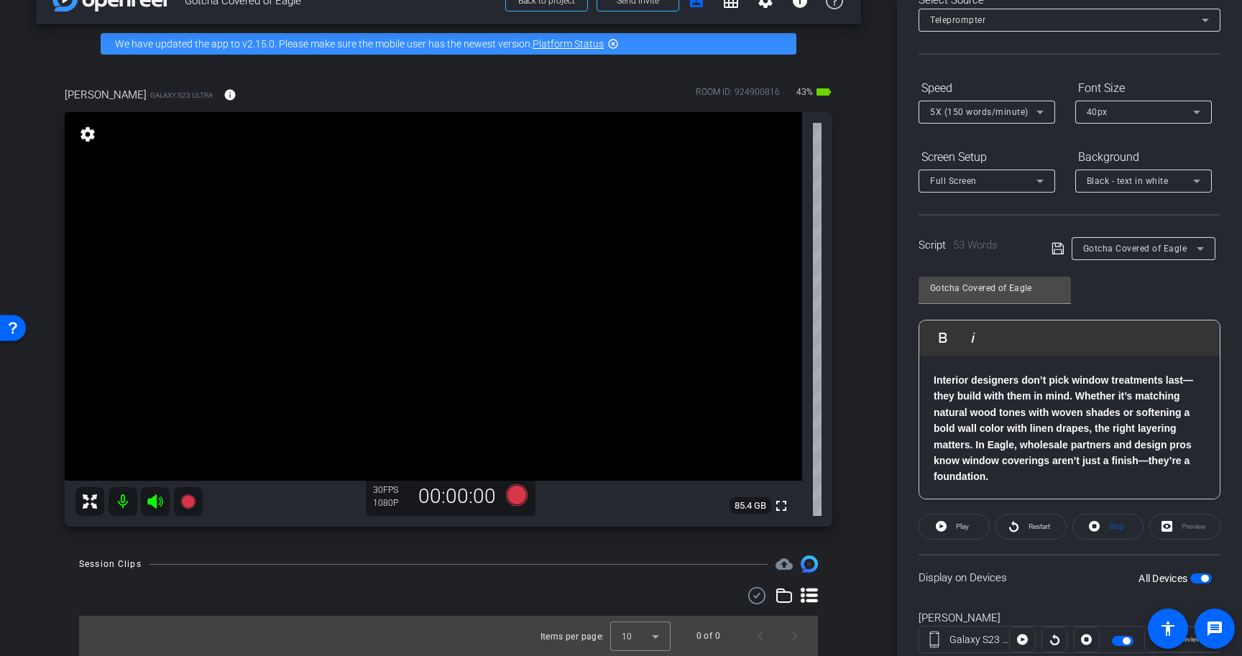
click at [1208, 582] on span "button" at bounding box center [1201, 579] width 22 height 10
click at [1193, 575] on span "button" at bounding box center [1194, 578] width 7 height 7
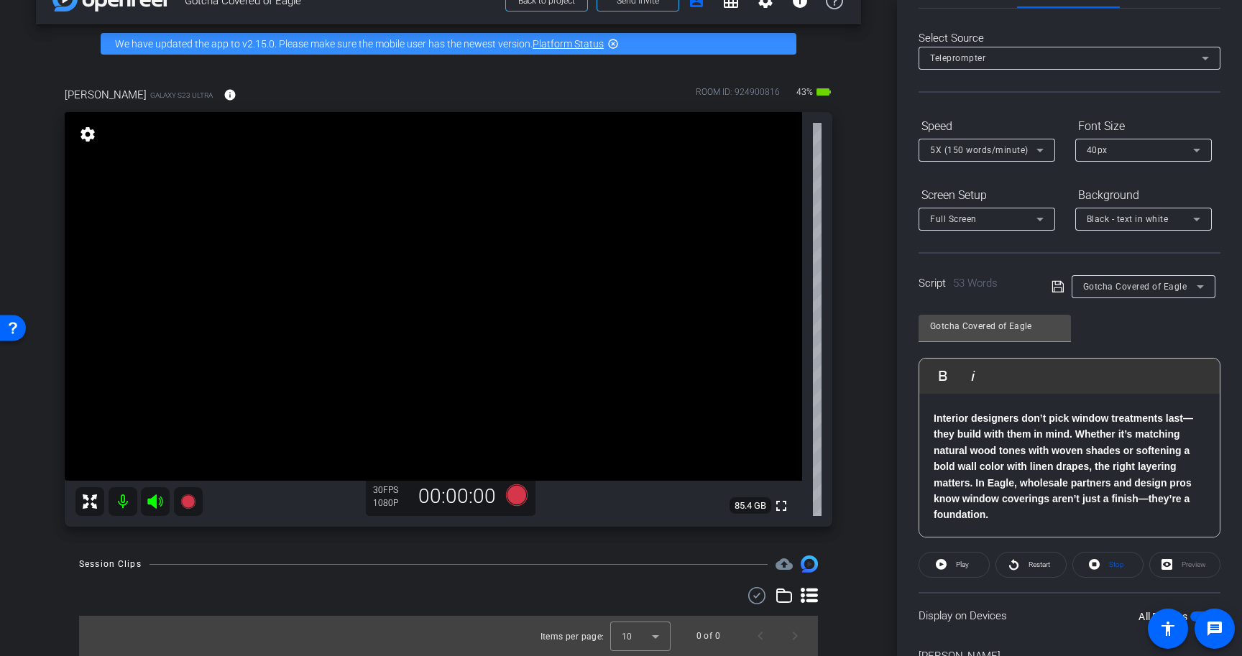
scroll to position [0, 0]
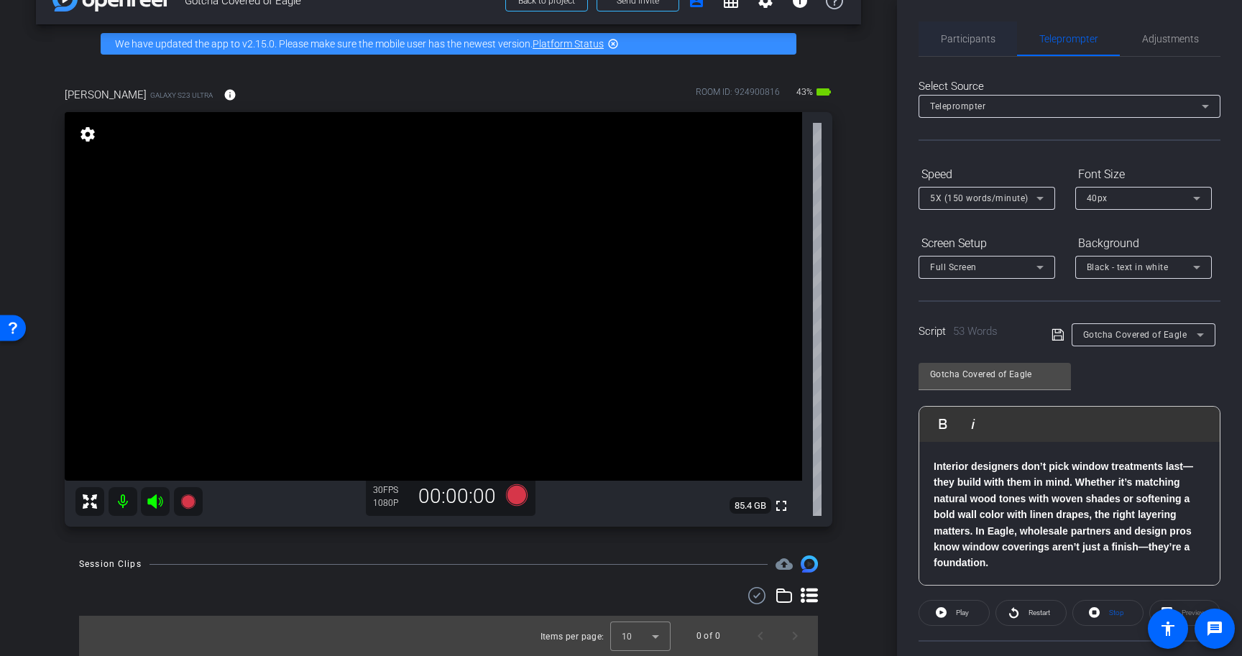
click at [953, 48] on span "Participants" at bounding box center [968, 39] width 55 height 35
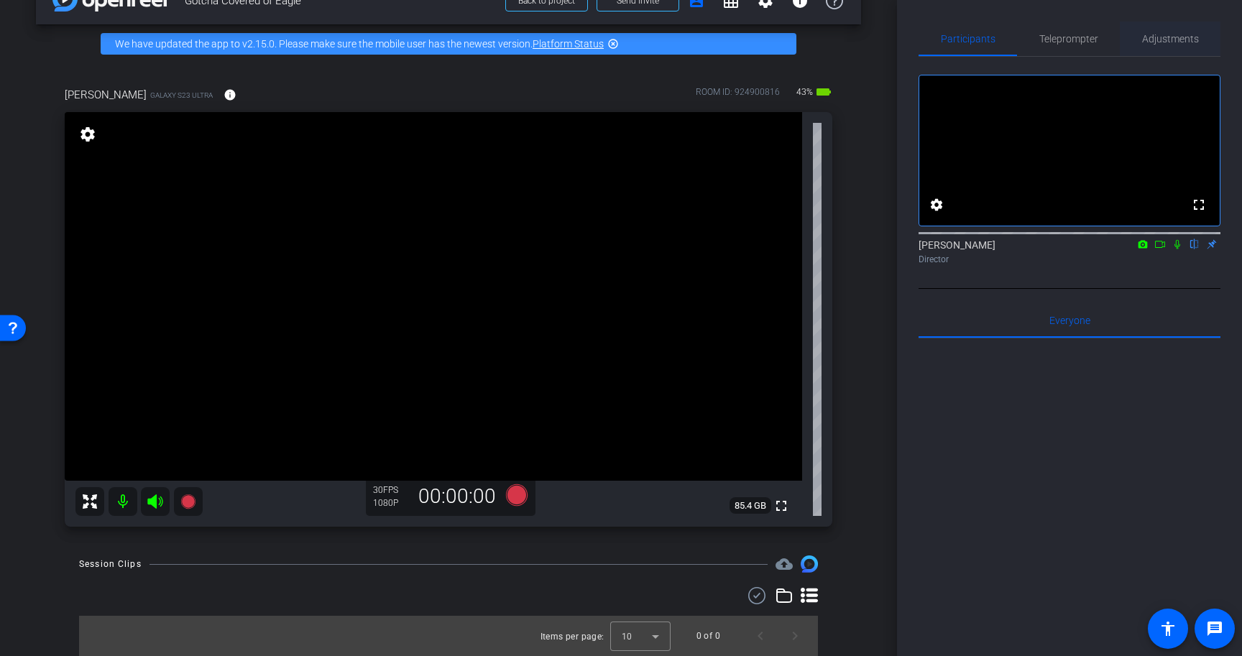
click at [1192, 42] on span "Adjustments" at bounding box center [1170, 39] width 57 height 10
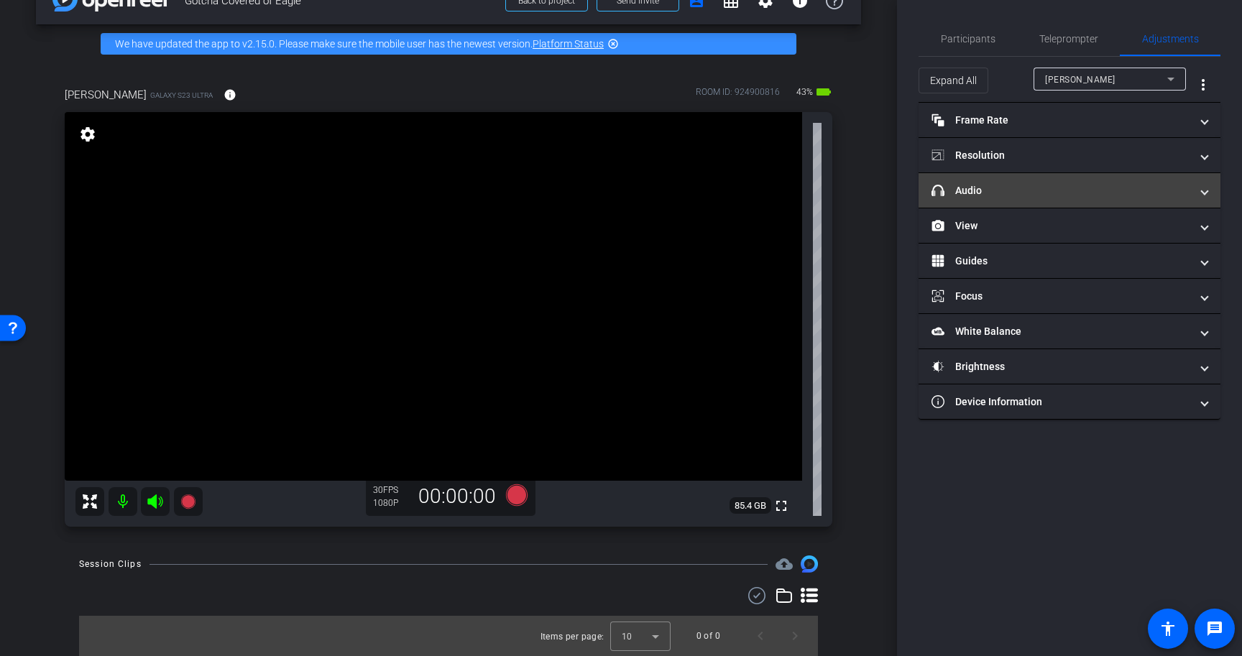
click at [984, 191] on mat-panel-title "headphone icon Audio" at bounding box center [1061, 190] width 259 height 15
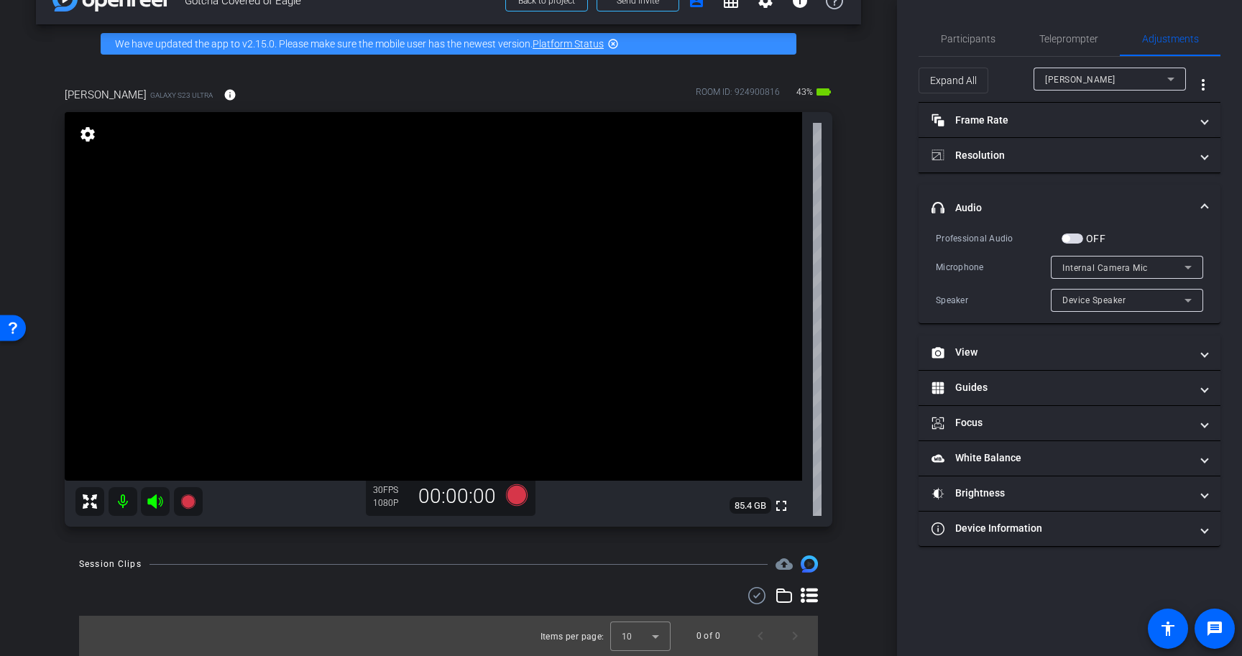
click at [1075, 237] on span "button" at bounding box center [1073, 239] width 22 height 10
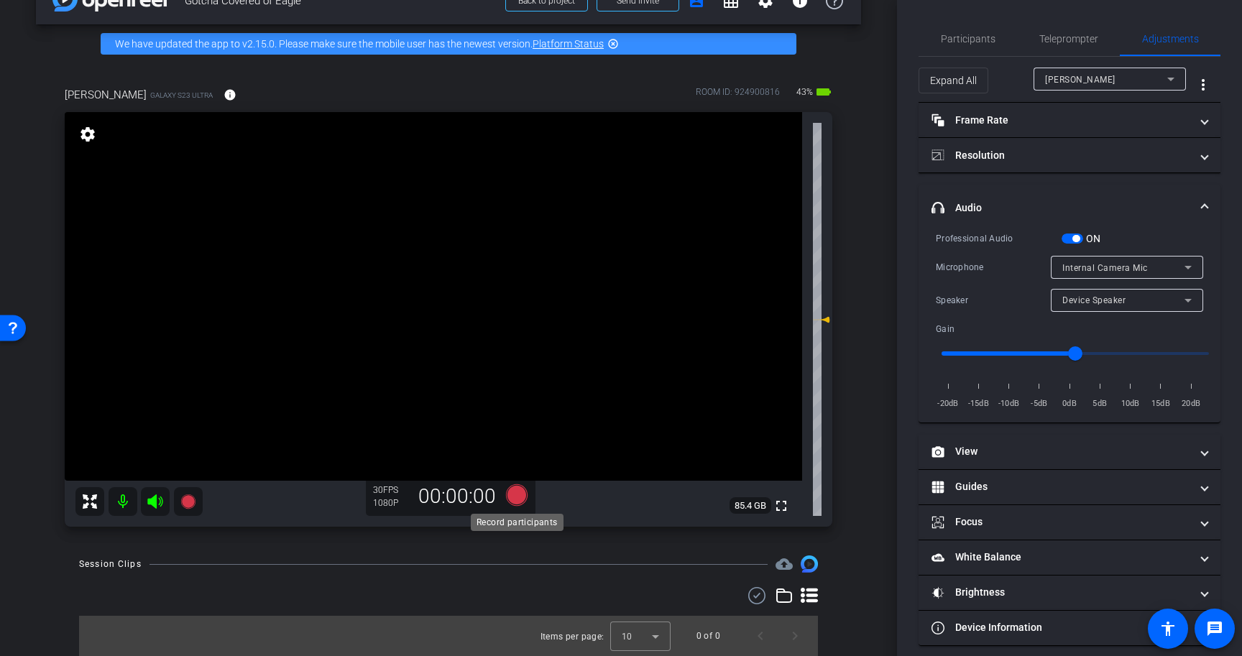
click at [520, 502] on icon at bounding box center [517, 495] width 22 height 22
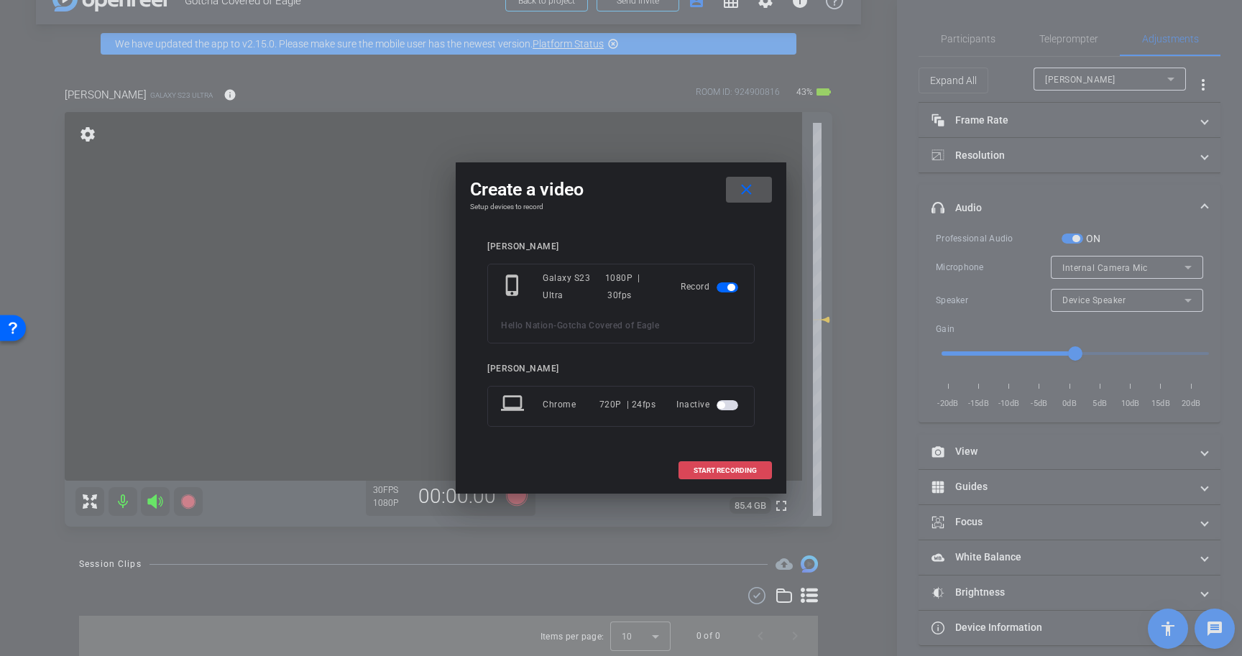
click at [731, 461] on span at bounding box center [725, 471] width 92 height 35
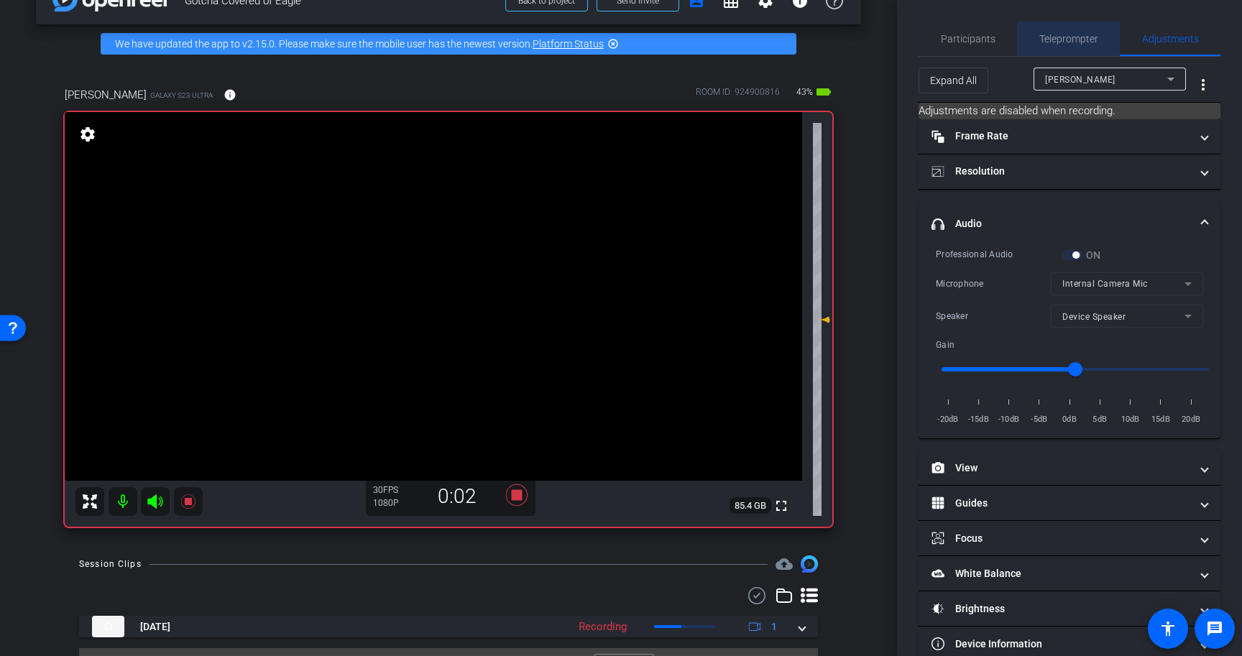
click at [1090, 42] on span "Teleprompter" at bounding box center [1068, 39] width 59 height 10
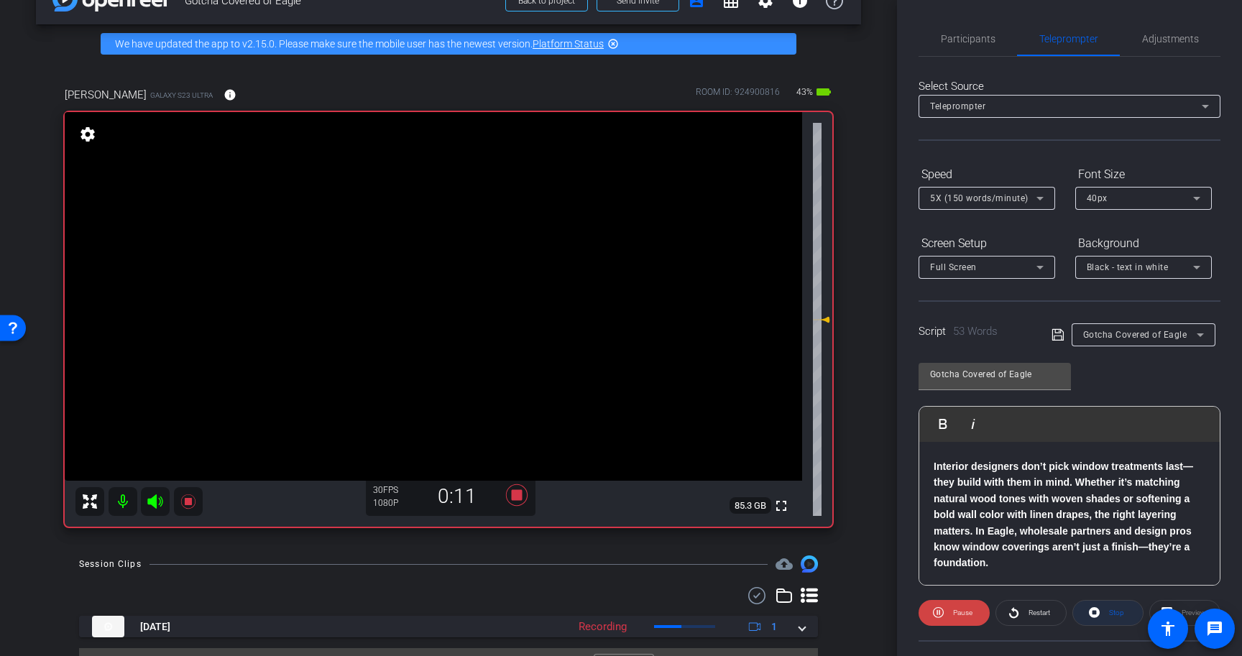
click at [1107, 612] on span "Stop" at bounding box center [1115, 613] width 19 height 20
click at [965, 610] on span "Play" at bounding box center [962, 613] width 13 height 8
click at [1088, 610] on span at bounding box center [1108, 613] width 70 height 35
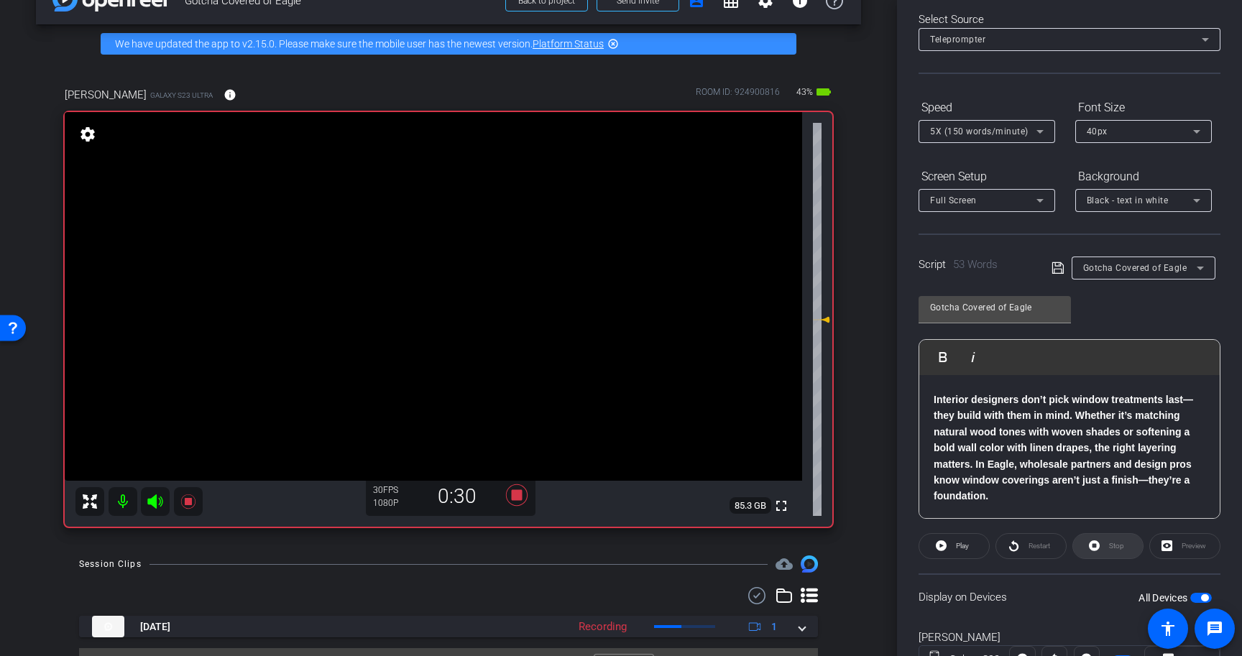
scroll to position [119, 0]
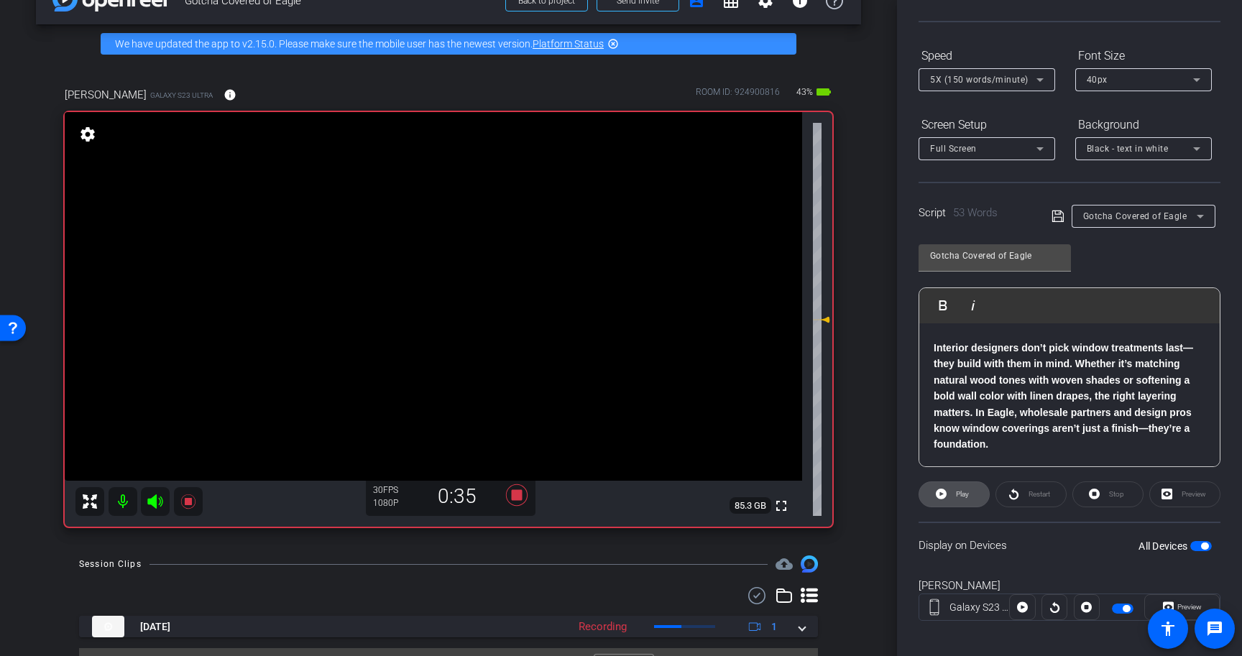
click at [969, 498] on span "Play" at bounding box center [962, 494] width 13 height 8
click at [520, 492] on icon at bounding box center [517, 495] width 22 height 22
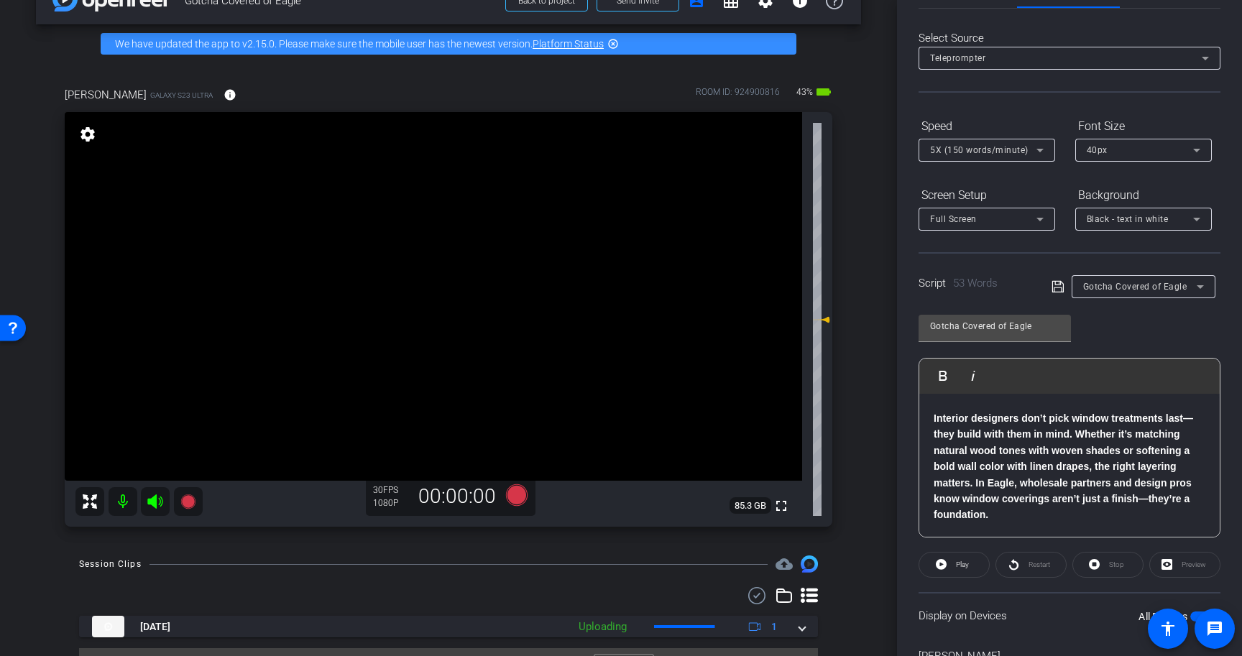
scroll to position [0, 0]
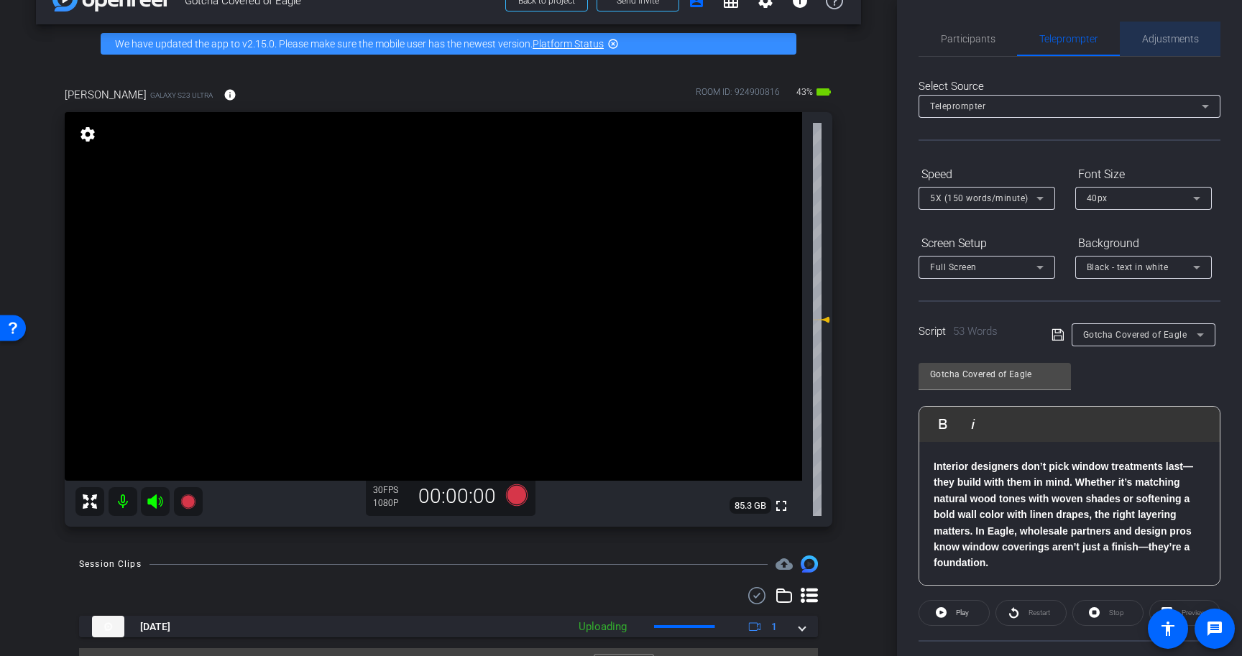
click at [1190, 45] on span "Adjustments" at bounding box center [1170, 39] width 57 height 35
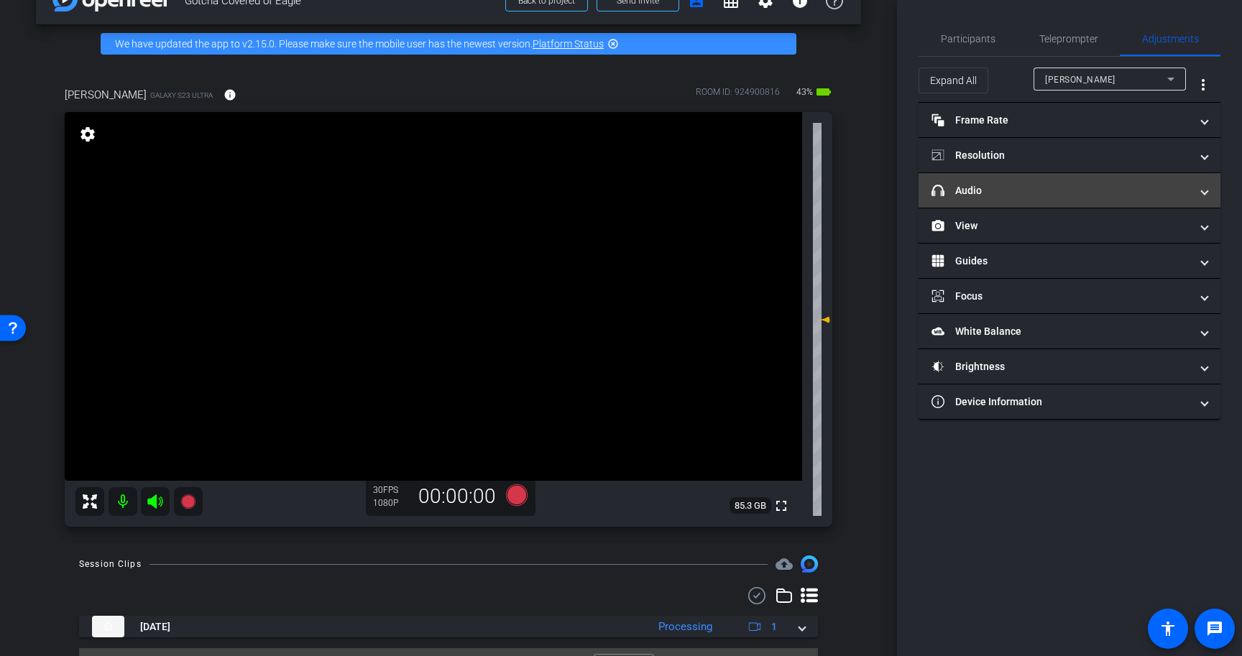
click at [1037, 192] on mat-panel-title "headphone icon Audio" at bounding box center [1061, 190] width 259 height 15
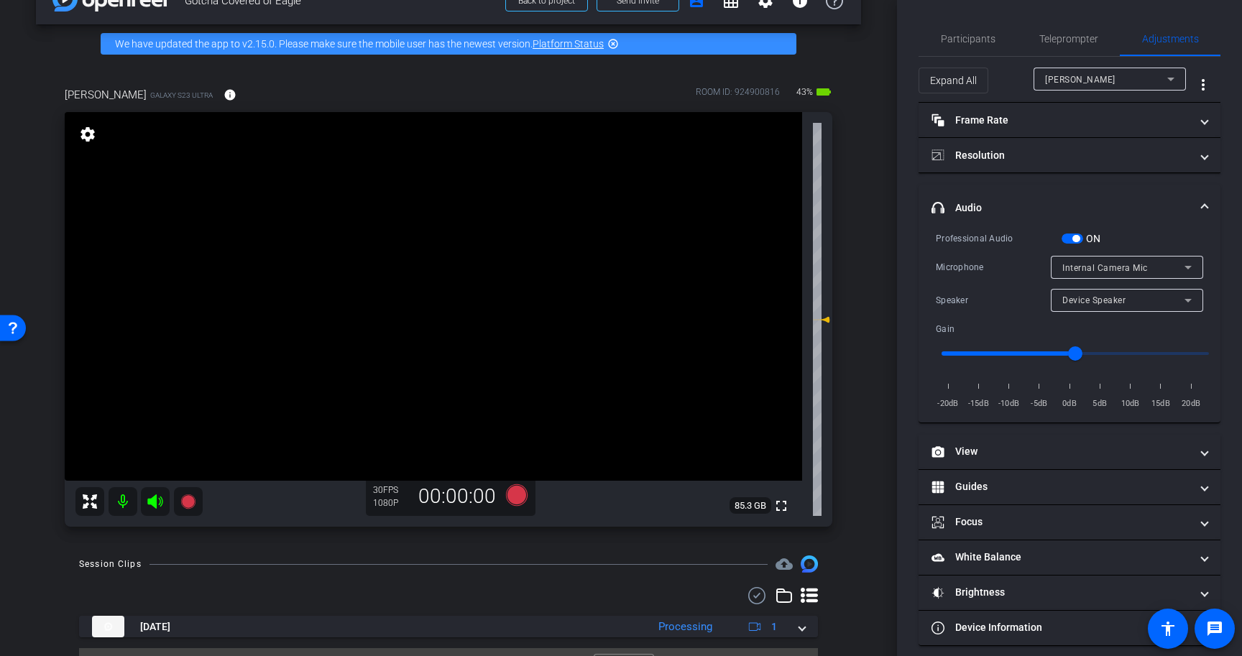
click at [1093, 265] on span "Internal Camera Mic" at bounding box center [1105, 268] width 86 height 10
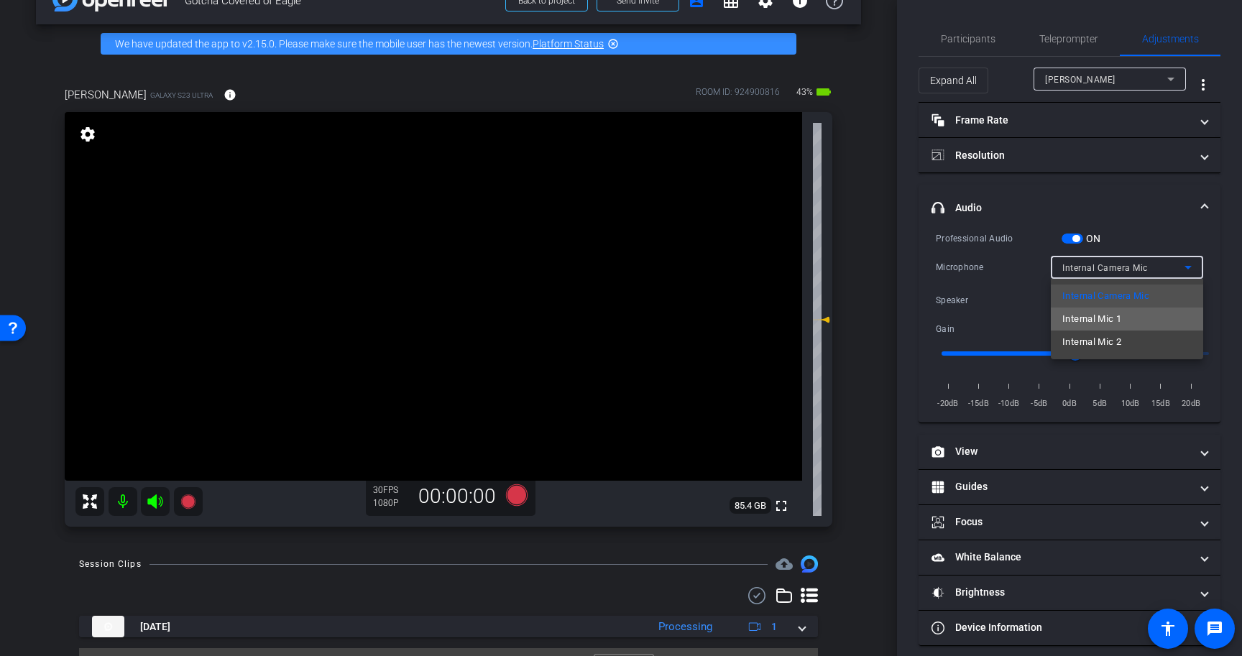
click at [1090, 321] on span "Internal Mic 1" at bounding box center [1091, 319] width 59 height 17
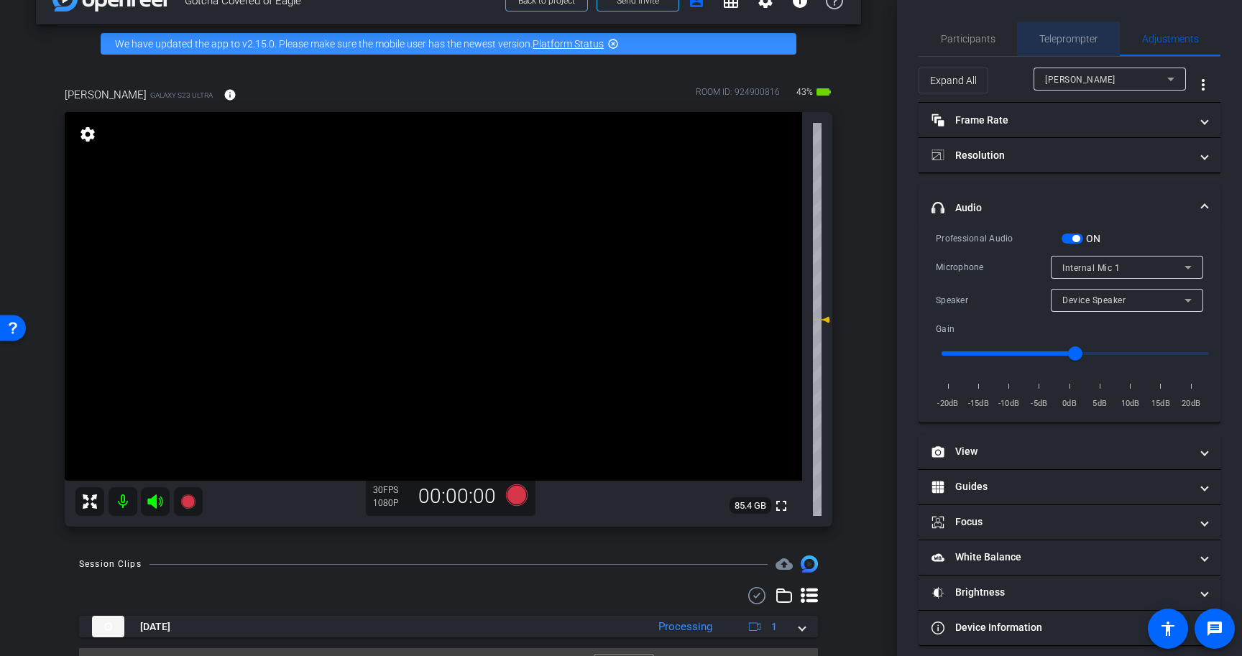
click at [1056, 35] on span "Teleprompter" at bounding box center [1068, 39] width 59 height 10
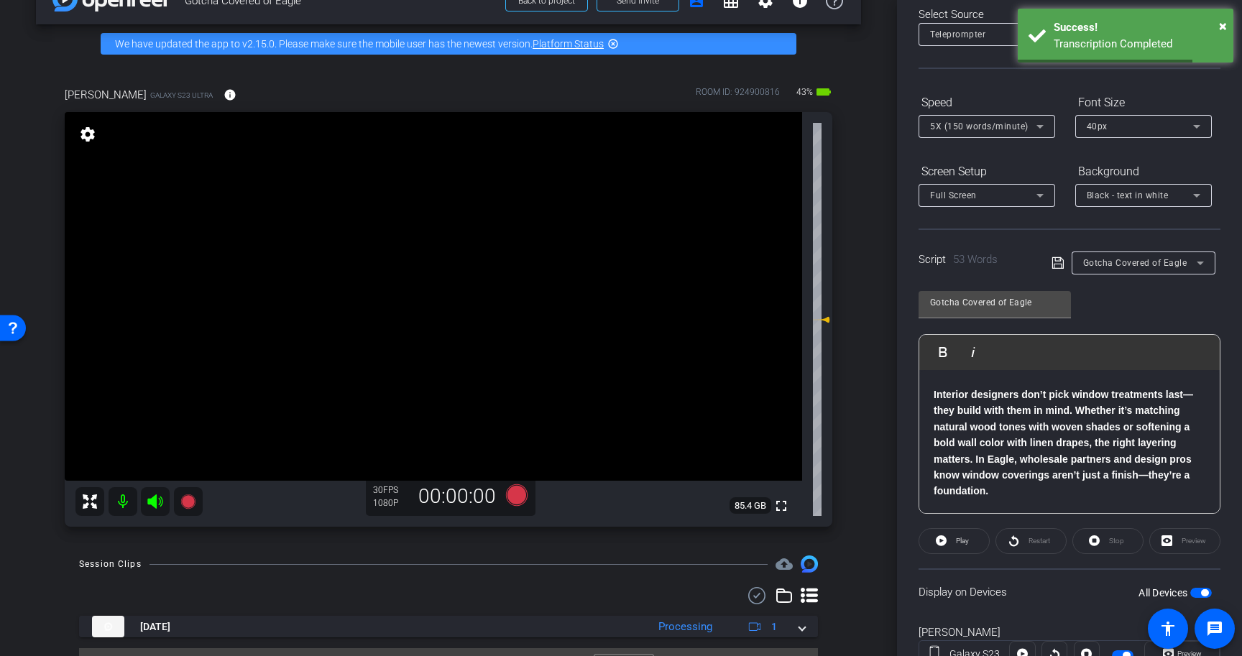
scroll to position [79, 0]
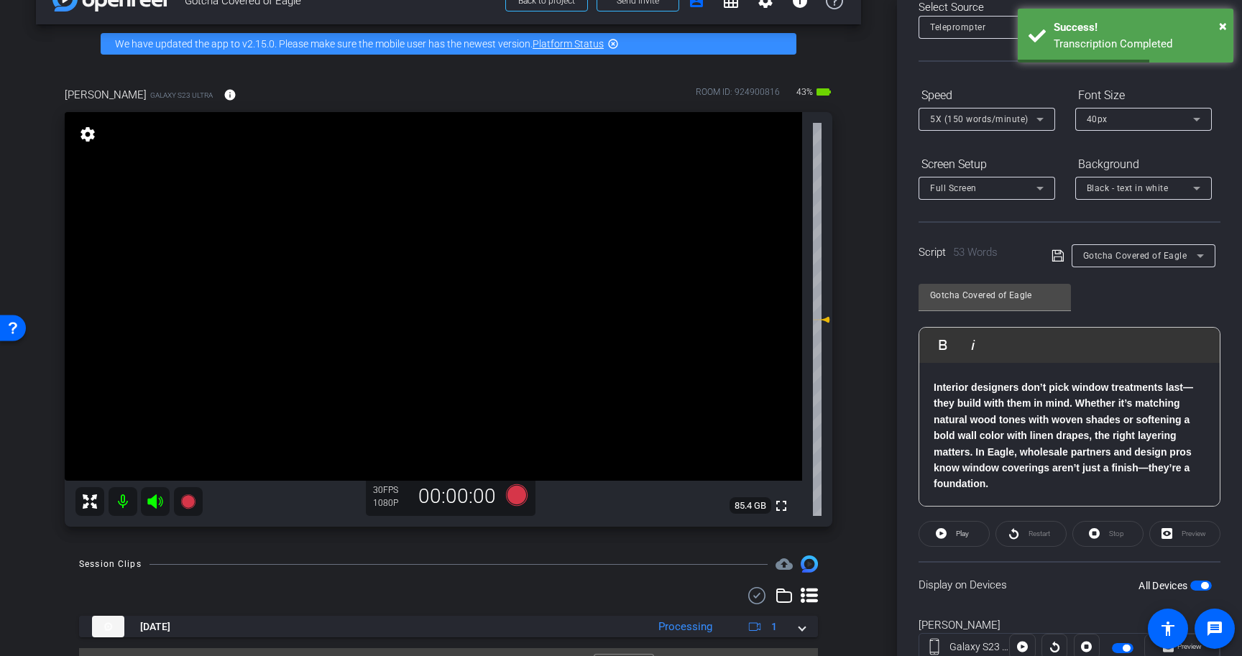
click at [1195, 594] on div "Display on Devices All Devices" at bounding box center [1070, 584] width 302 height 47
click at [1200, 581] on span "button" at bounding box center [1201, 586] width 22 height 10
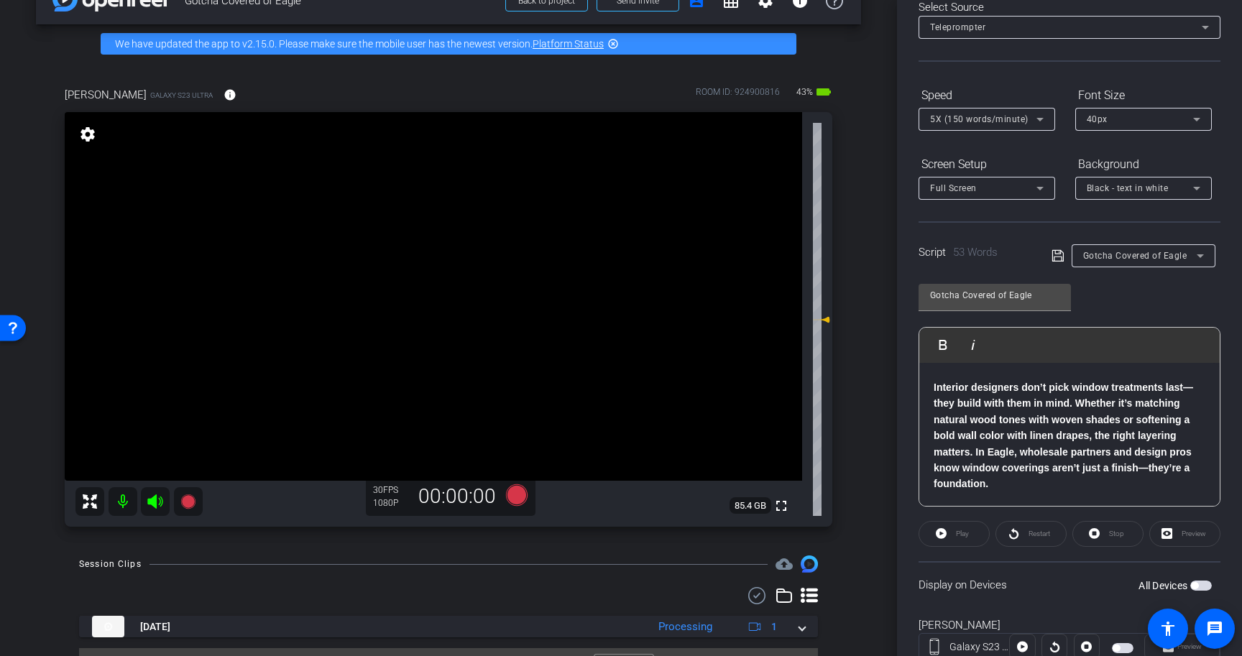
scroll to position [129, 0]
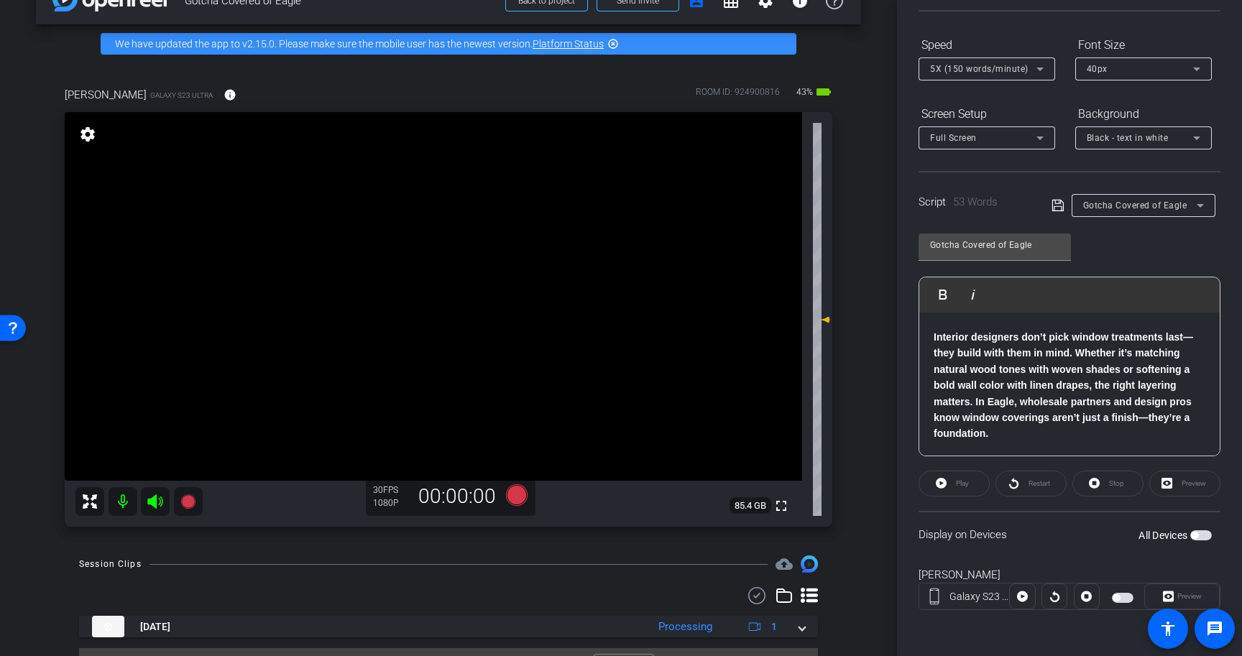
click at [998, 72] on span "5X (150 words/minute)" at bounding box center [979, 69] width 98 height 10
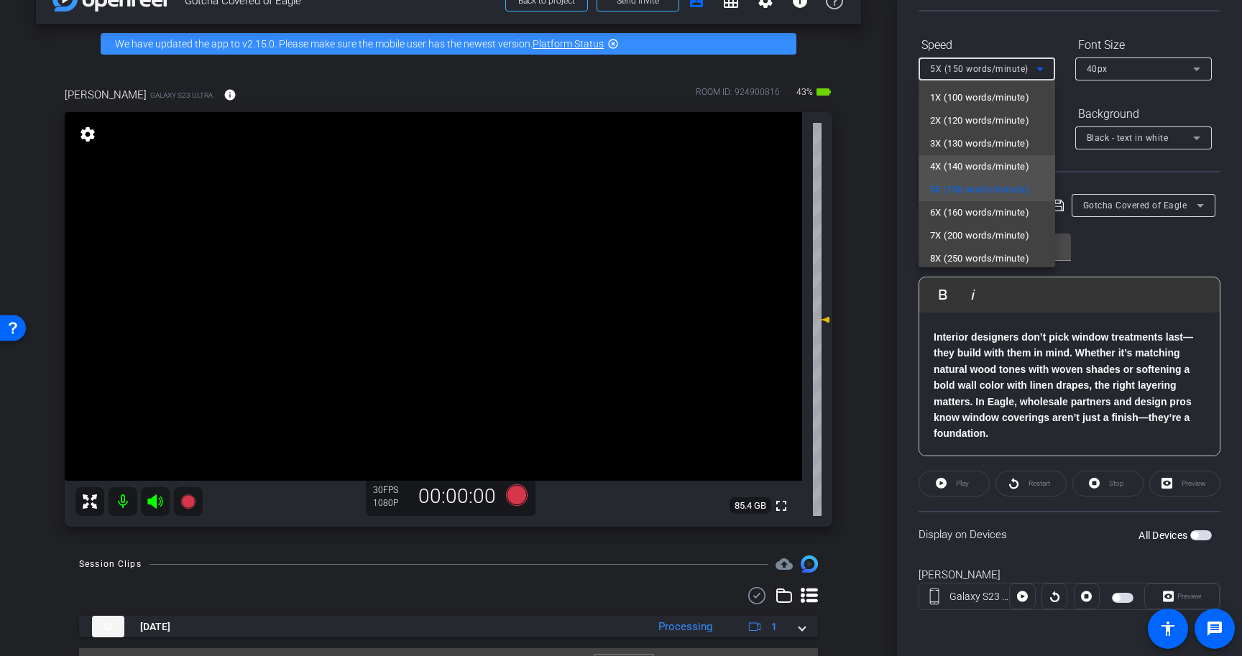
click at [997, 168] on span "4X (140 words/minute)" at bounding box center [979, 166] width 99 height 17
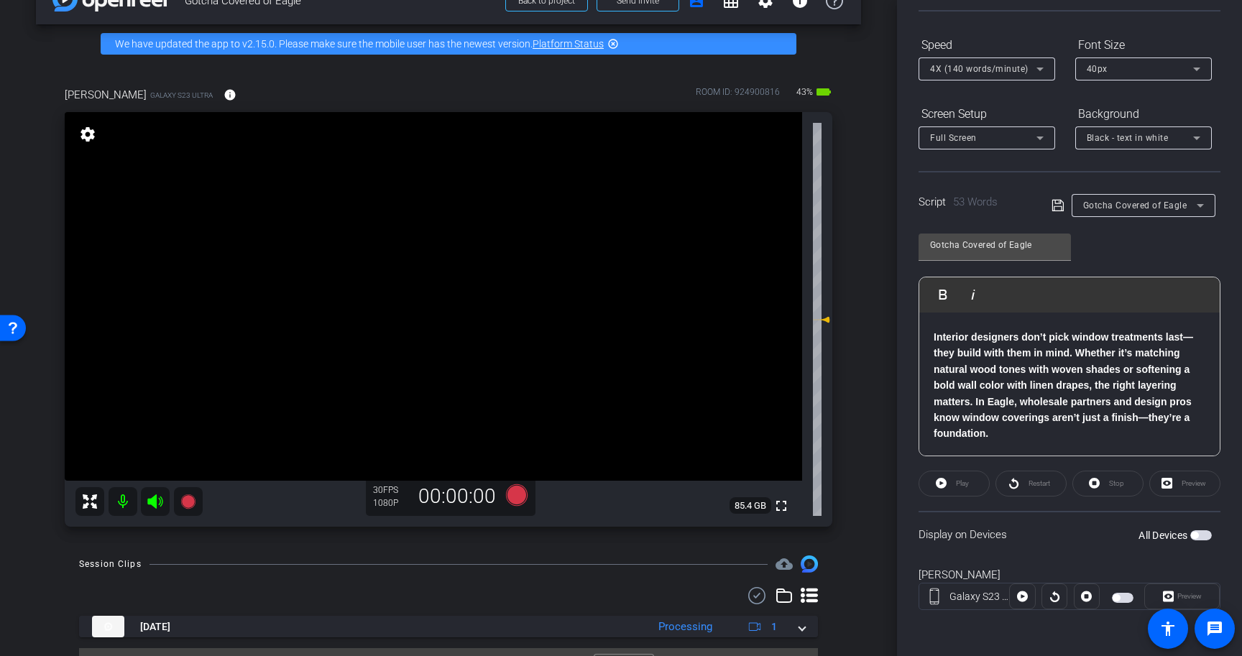
click at [1059, 208] on icon at bounding box center [1058, 205] width 13 height 17
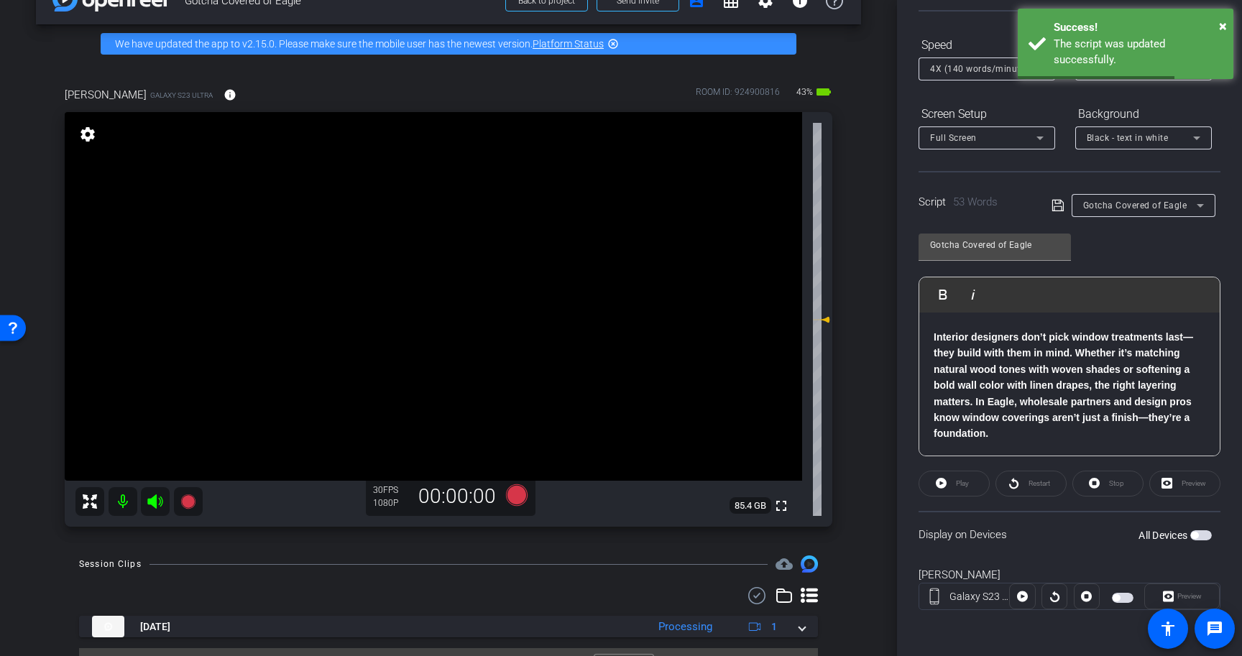
click at [1197, 535] on span "button" at bounding box center [1194, 535] width 7 height 7
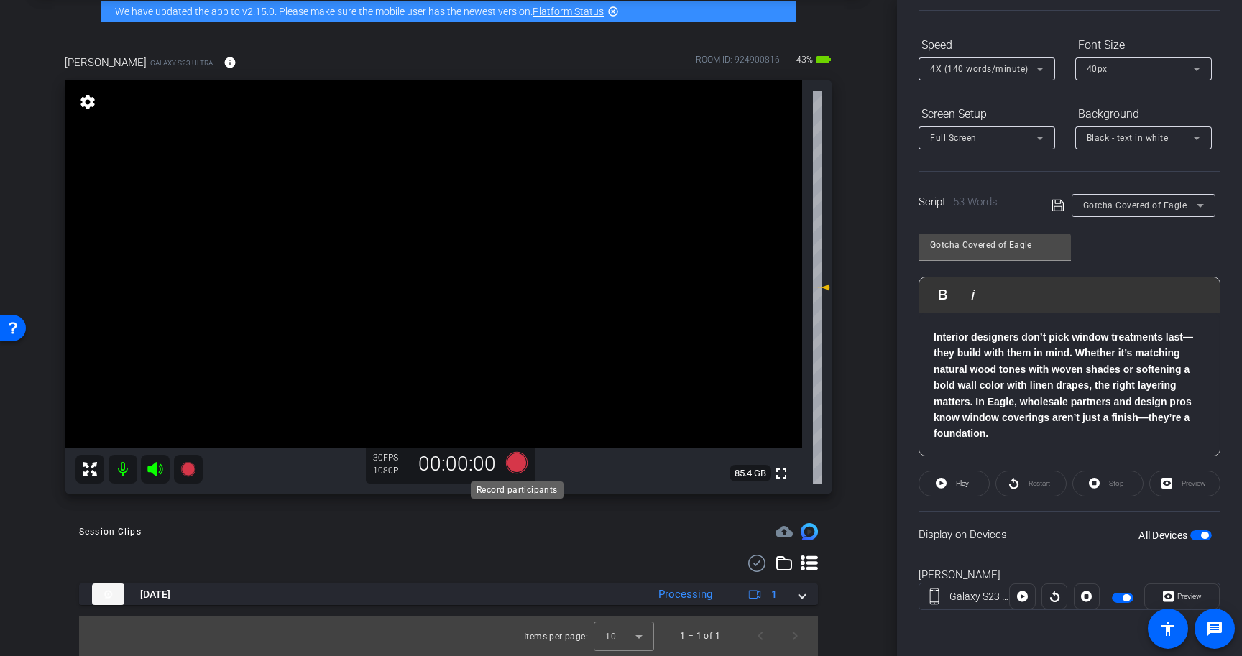
click at [519, 464] on icon at bounding box center [517, 463] width 22 height 22
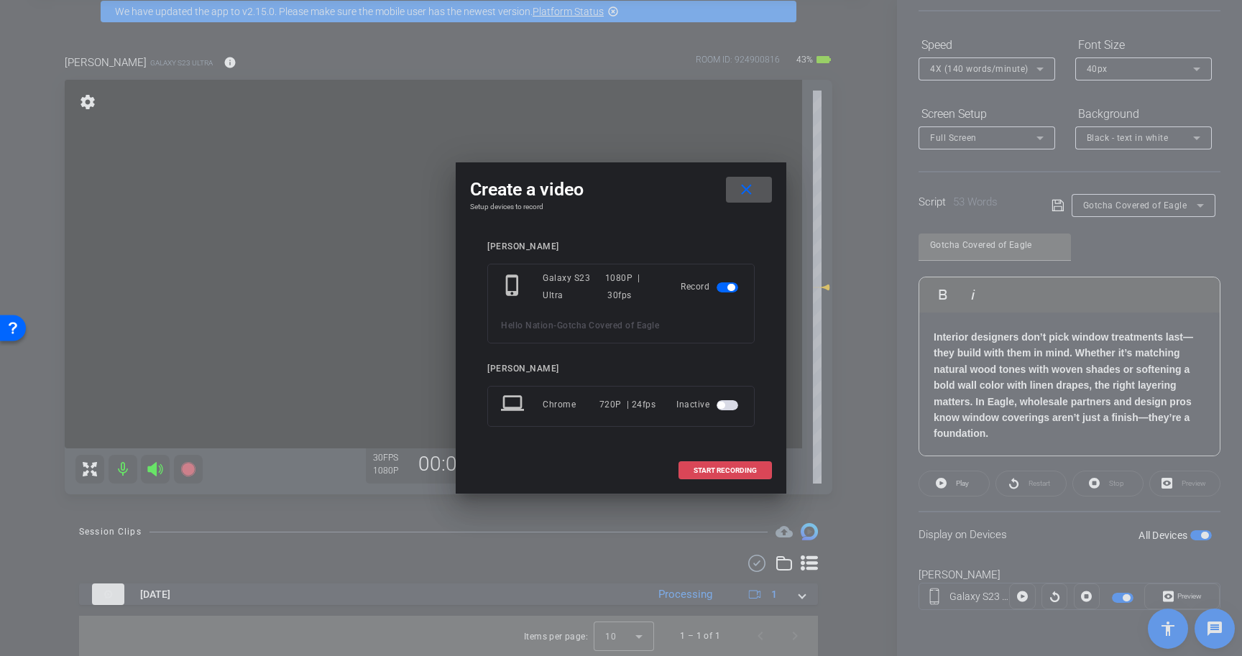
click at [695, 465] on span at bounding box center [725, 471] width 92 height 35
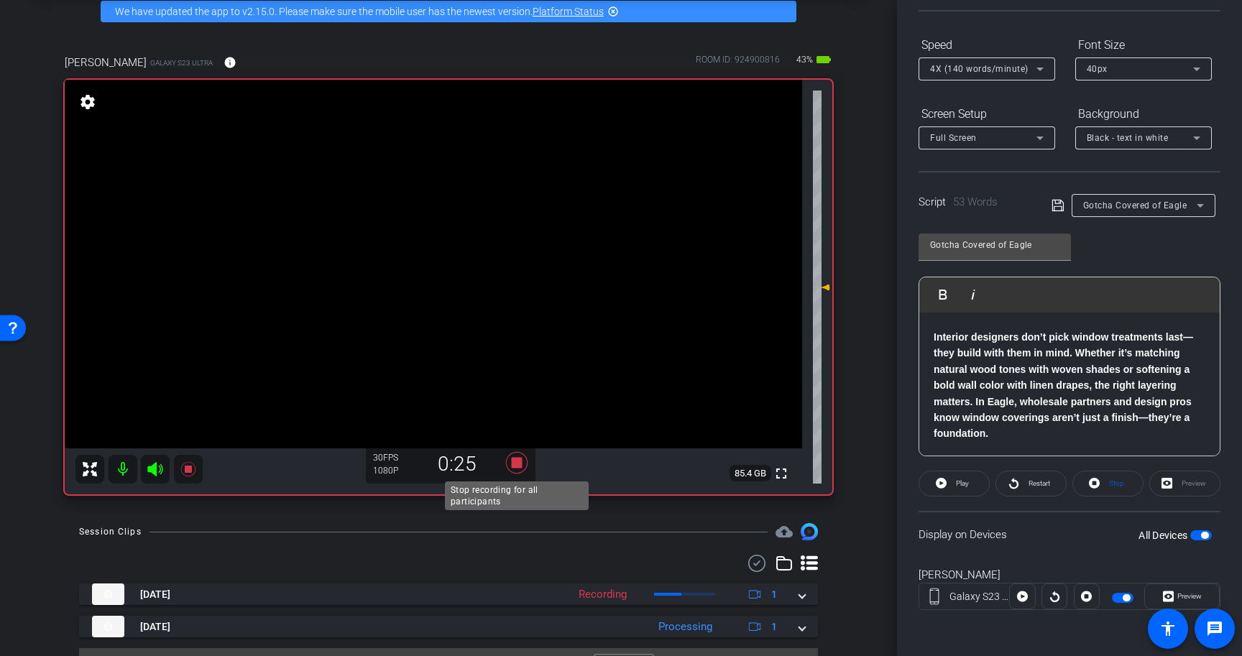
click at [518, 465] on icon at bounding box center [517, 463] width 22 height 22
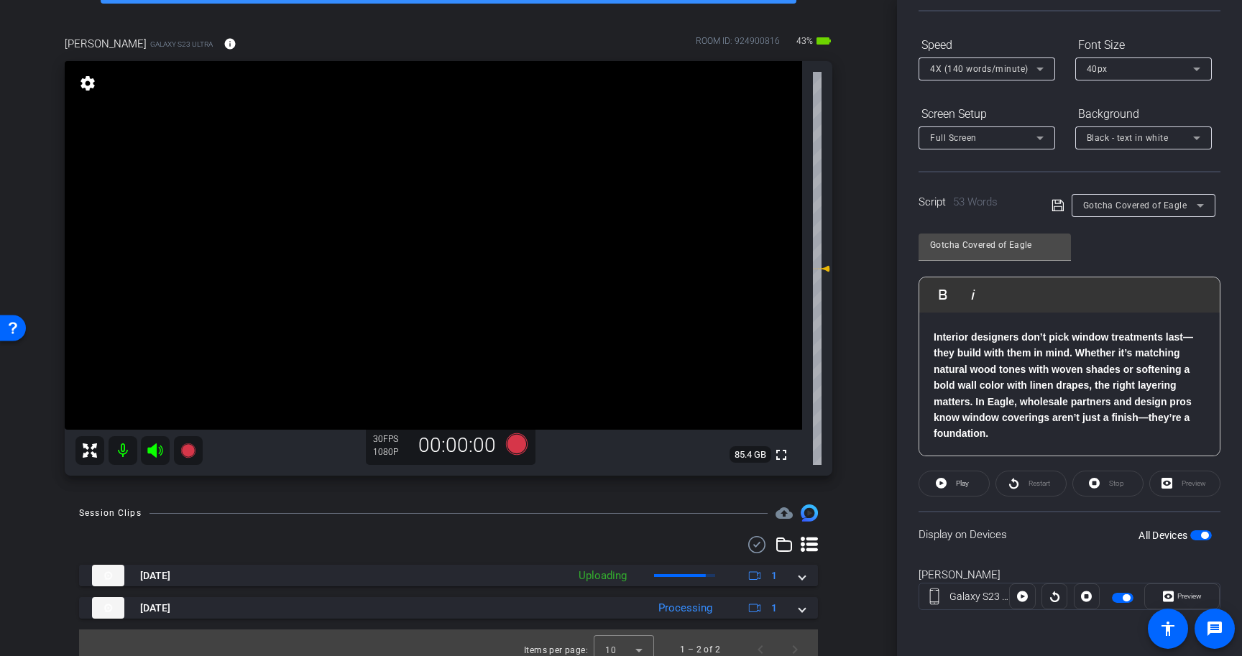
scroll to position [102, 0]
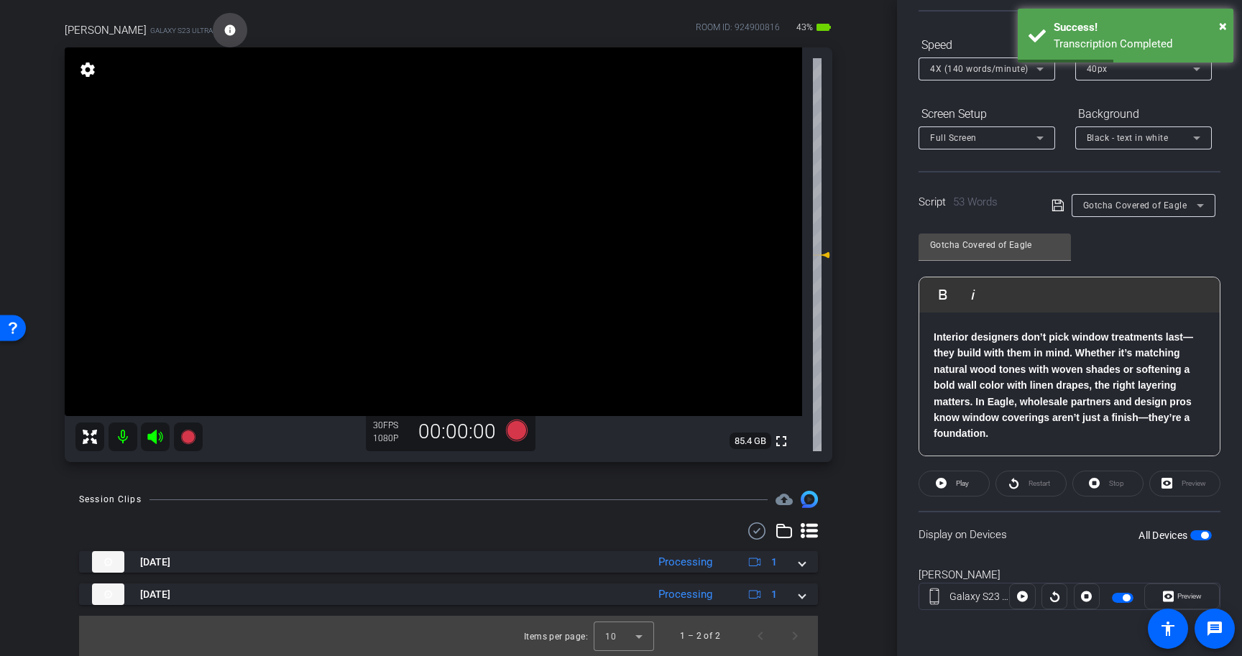
click at [224, 32] on mat-icon "info" at bounding box center [230, 30] width 13 height 13
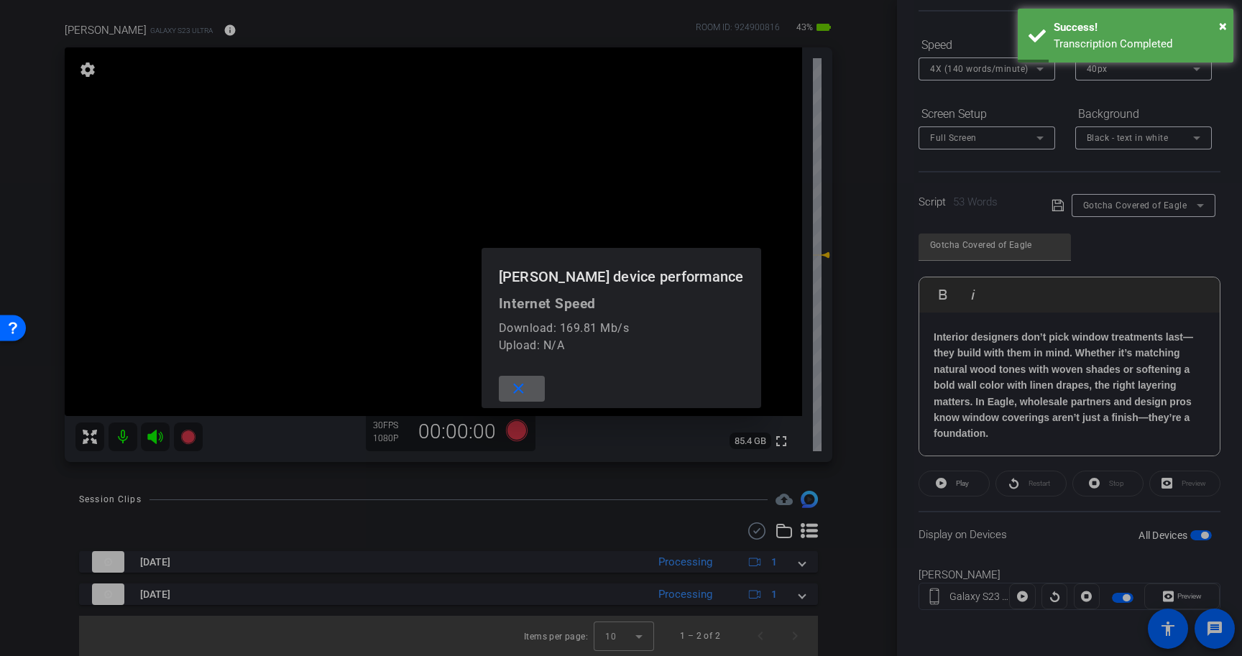
click at [524, 396] on mat-icon "close" at bounding box center [519, 389] width 18 height 18
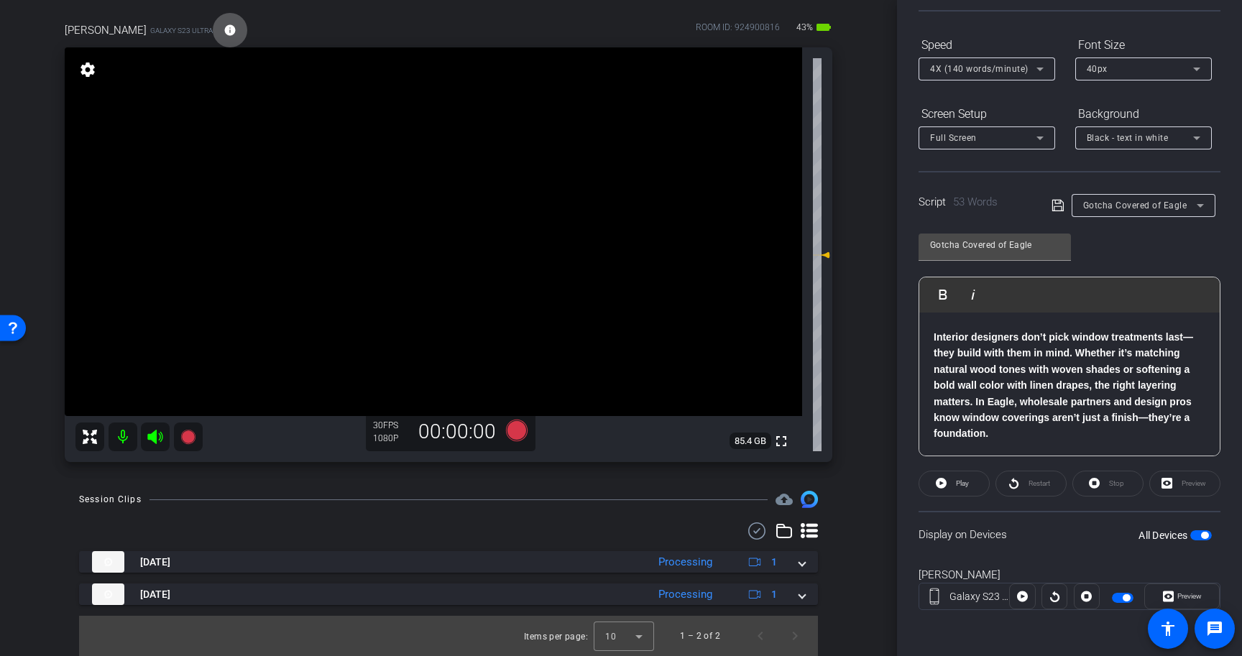
click at [1200, 538] on span "button" at bounding box center [1201, 535] width 22 height 10
click at [516, 428] on icon at bounding box center [517, 431] width 22 height 22
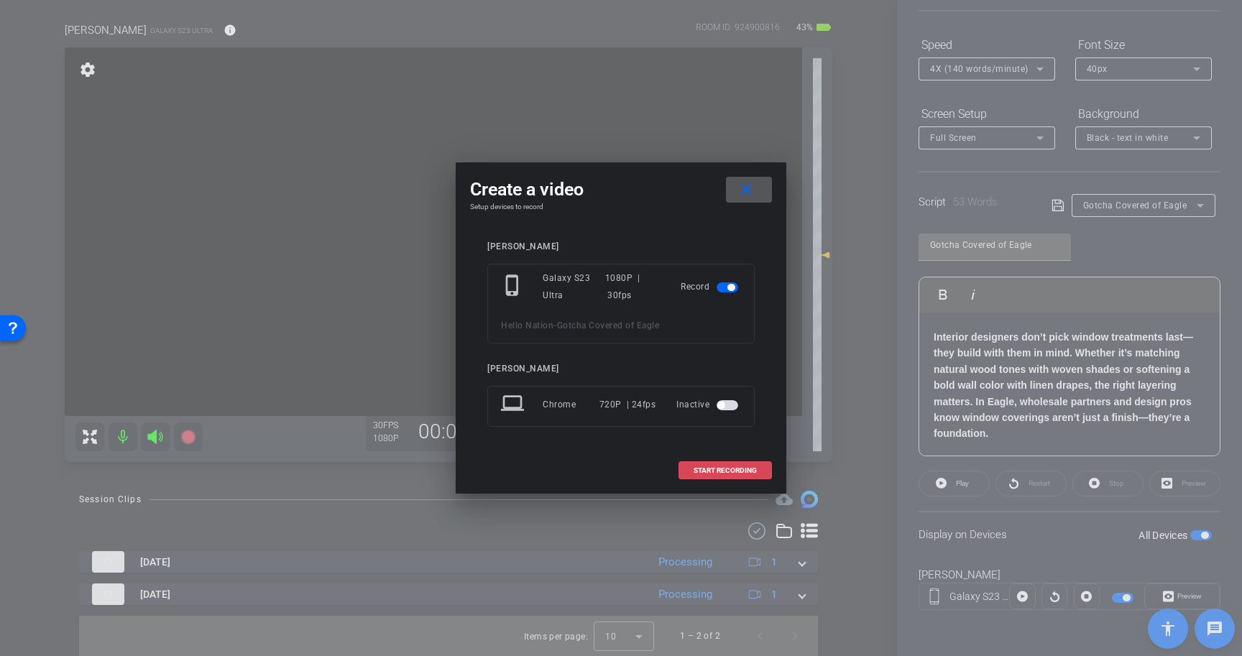
click at [727, 464] on span at bounding box center [725, 471] width 92 height 35
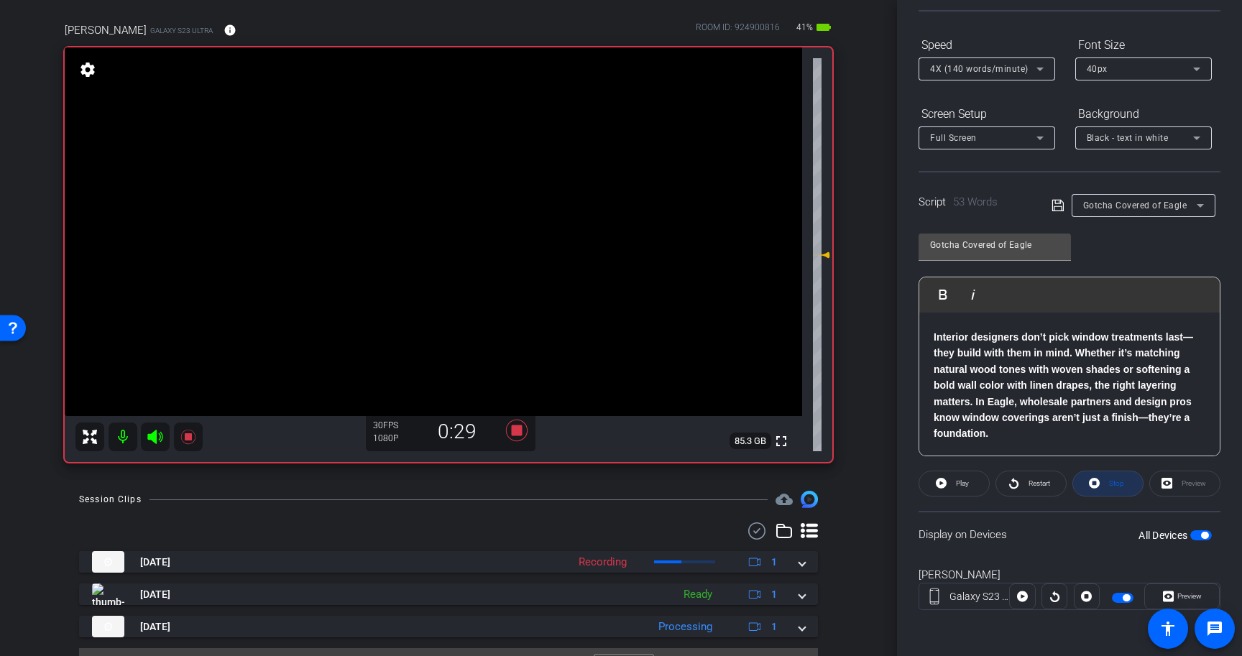
click at [1103, 482] on span at bounding box center [1108, 484] width 70 height 35
click at [1106, 484] on div "Stop" at bounding box center [1107, 484] width 71 height 26
click at [945, 486] on icon at bounding box center [941, 483] width 11 height 11
click at [1095, 483] on icon at bounding box center [1094, 483] width 11 height 18
click at [940, 481] on icon at bounding box center [941, 483] width 11 height 11
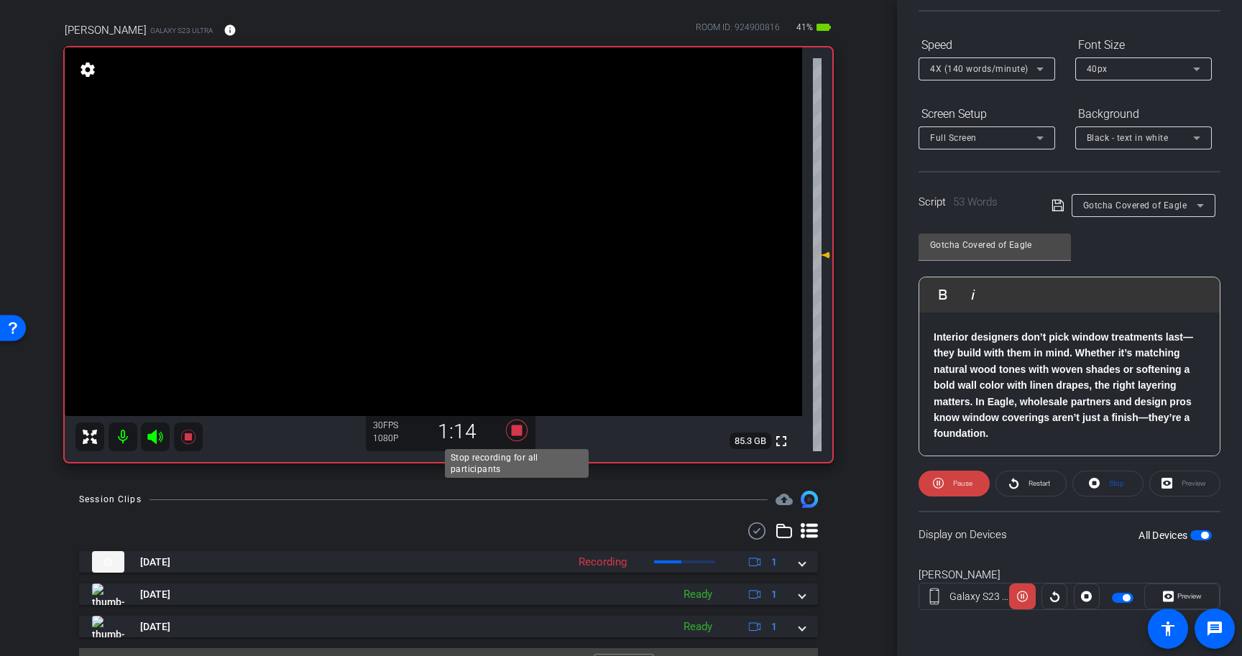
click at [518, 428] on icon at bounding box center [517, 431] width 22 height 22
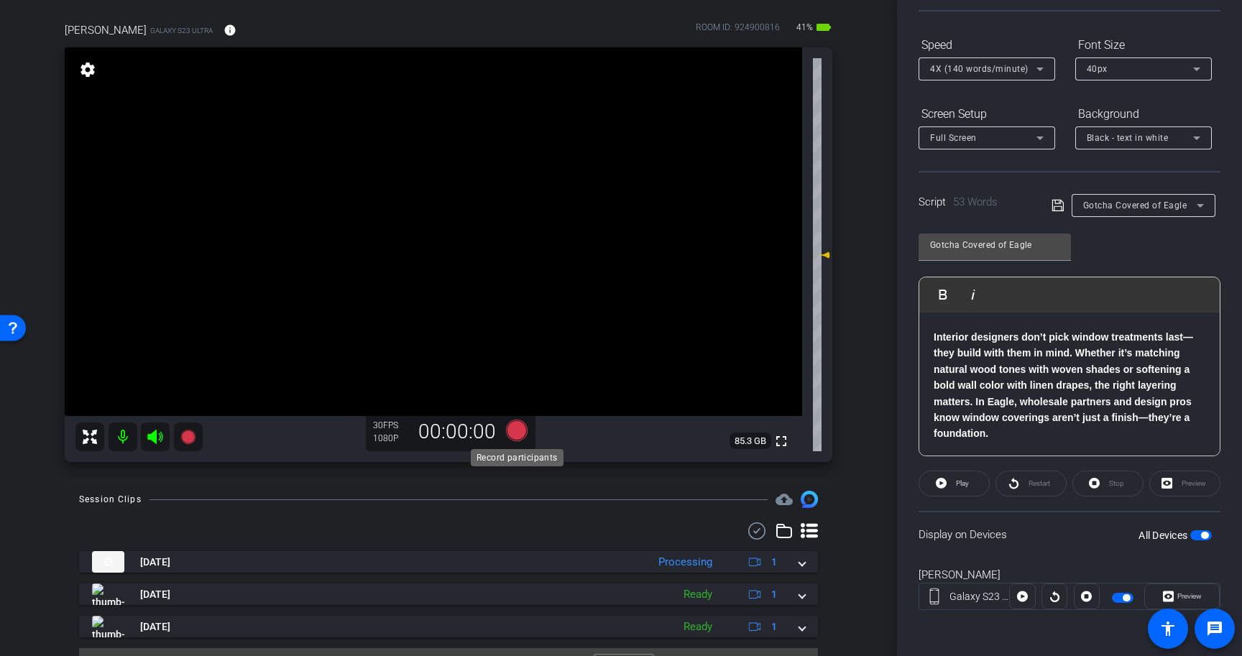
click at [516, 434] on icon at bounding box center [517, 431] width 22 height 22
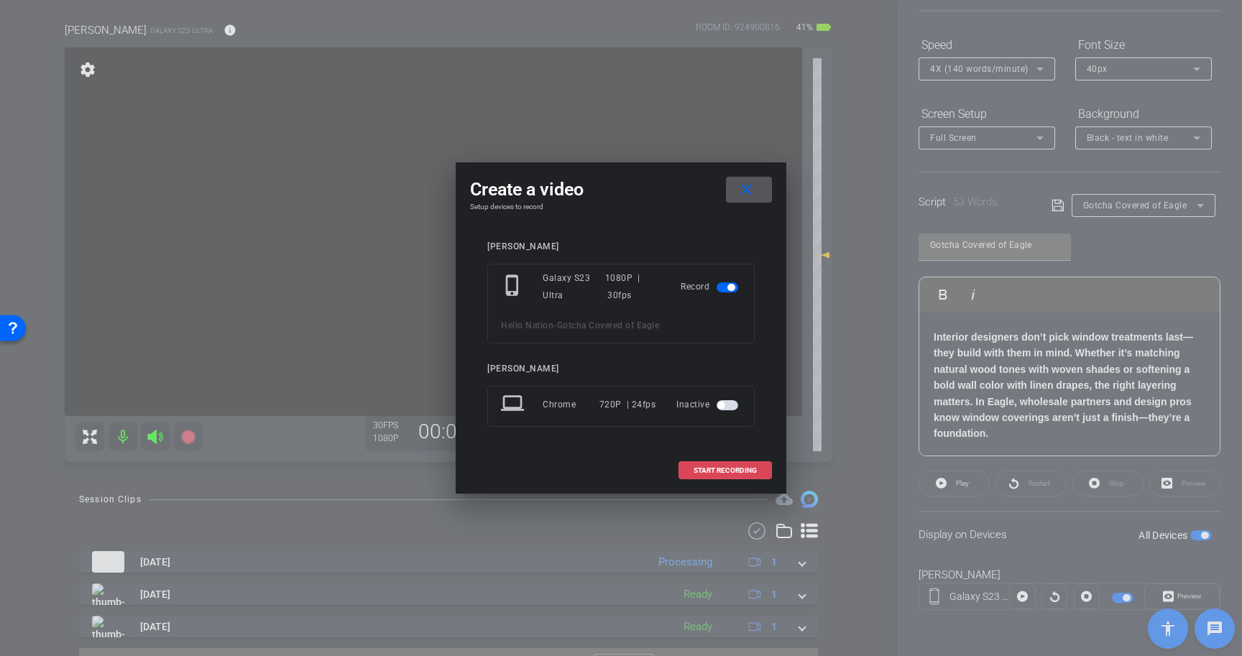
click at [738, 467] on span "START RECORDING" at bounding box center [725, 470] width 63 height 7
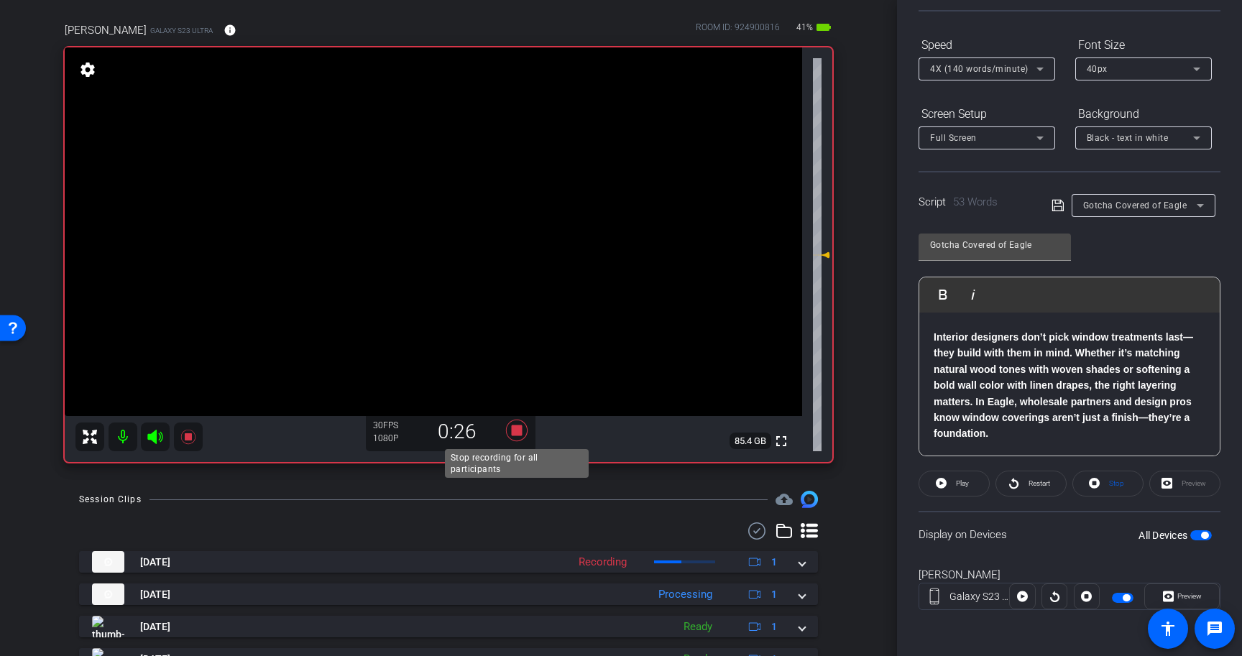
click at [507, 434] on icon at bounding box center [517, 431] width 35 height 26
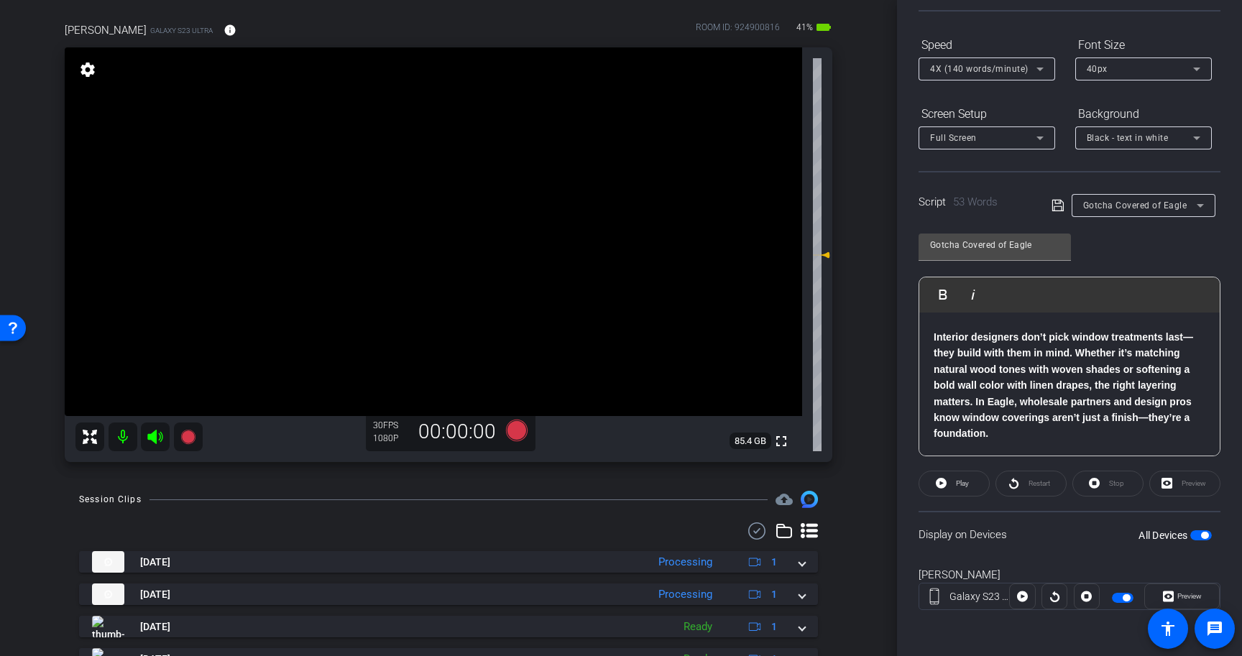
click at [1205, 537] on span "button" at bounding box center [1204, 535] width 7 height 7
click at [1051, 446] on div "3 2 1 Interior designers don’t pick window treatments last—they build with them…" at bounding box center [1069, 354] width 300 height 206
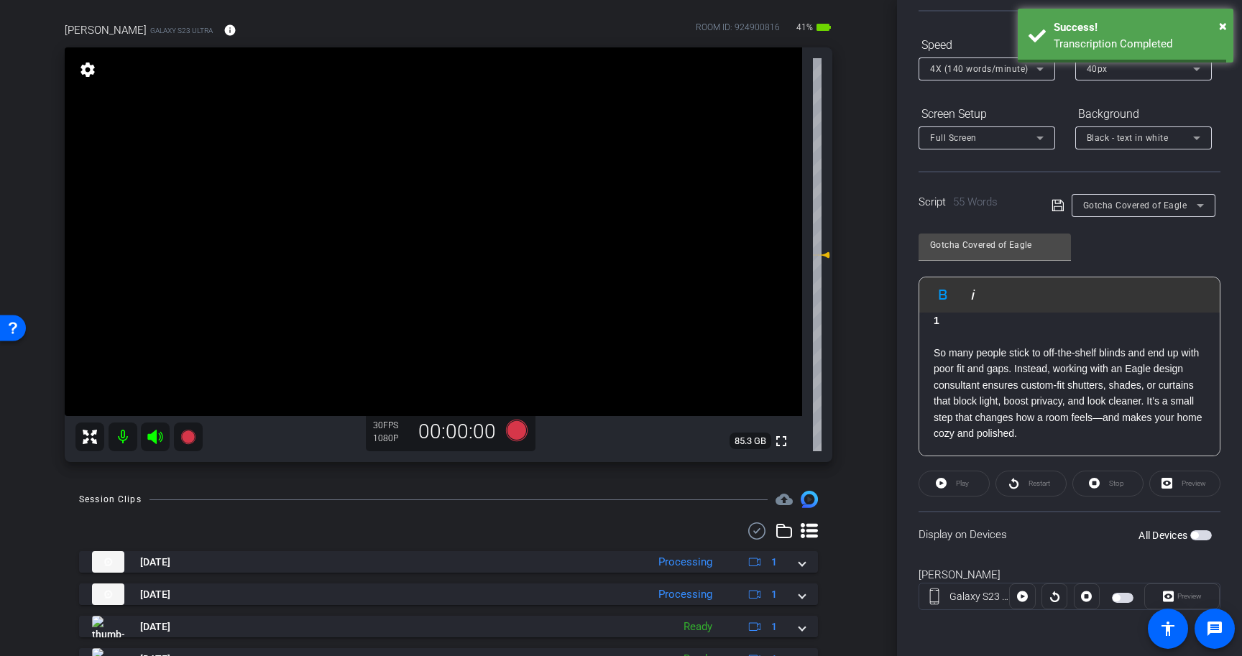
scroll to position [32, 0]
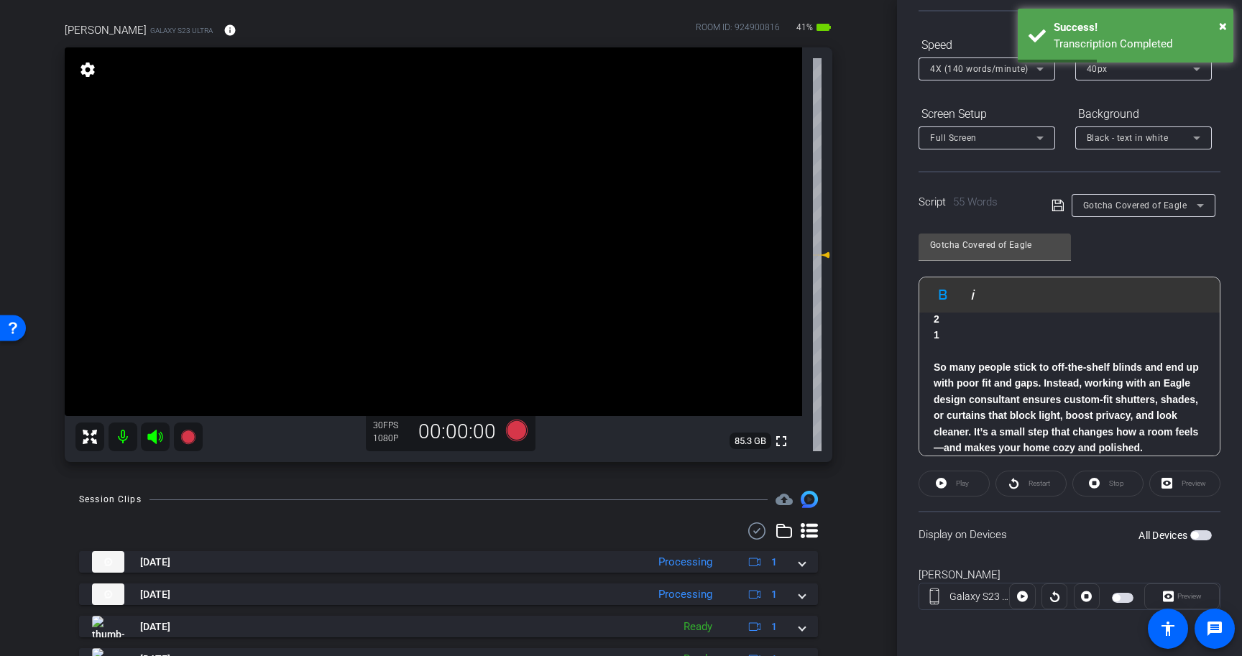
click at [1057, 208] on icon at bounding box center [1058, 205] width 13 height 17
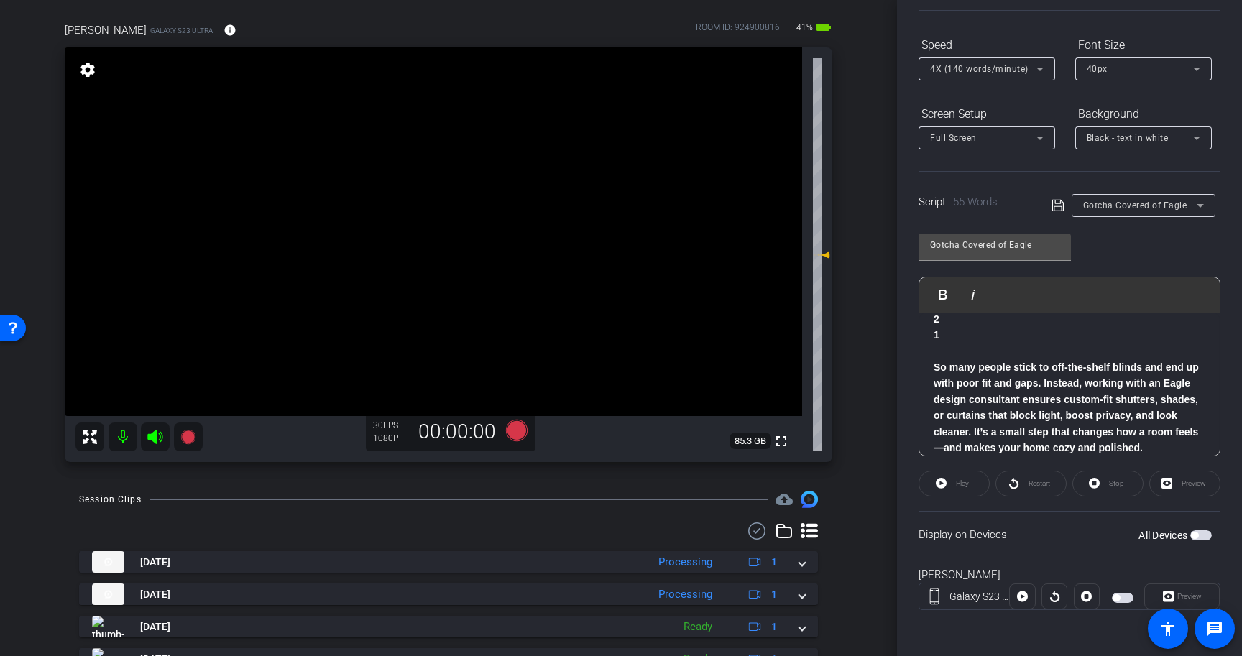
click at [1079, 362] on strong "So many people stick to off‑the‑shelf blinds and end up with poor fit and gaps.…" at bounding box center [1066, 408] width 265 height 92
click at [1203, 534] on span "button" at bounding box center [1201, 535] width 22 height 10
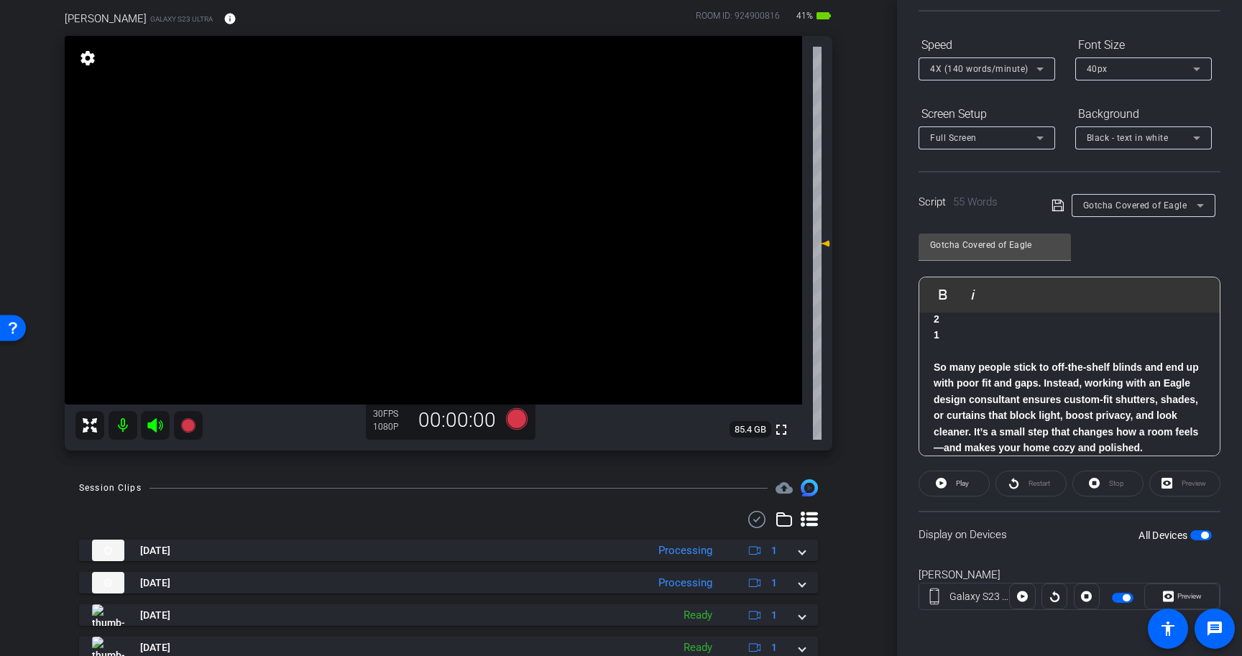
scroll to position [114, 0]
click at [515, 418] on icon at bounding box center [517, 419] width 22 height 22
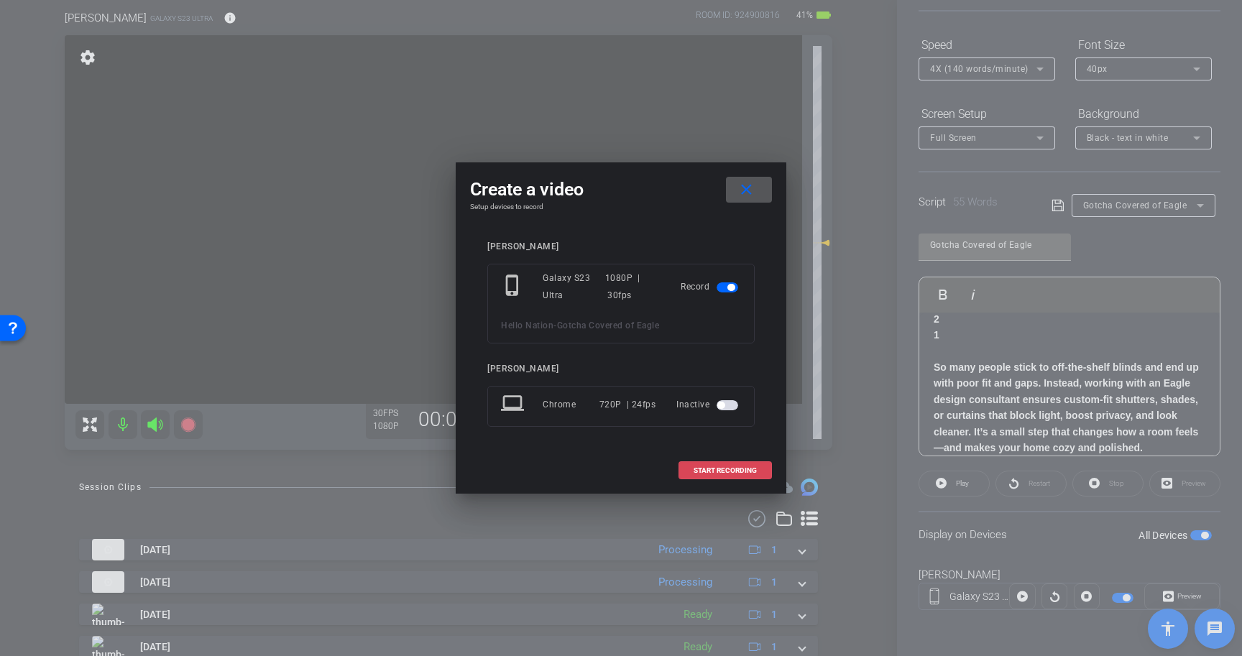
click at [716, 465] on span at bounding box center [725, 471] width 92 height 35
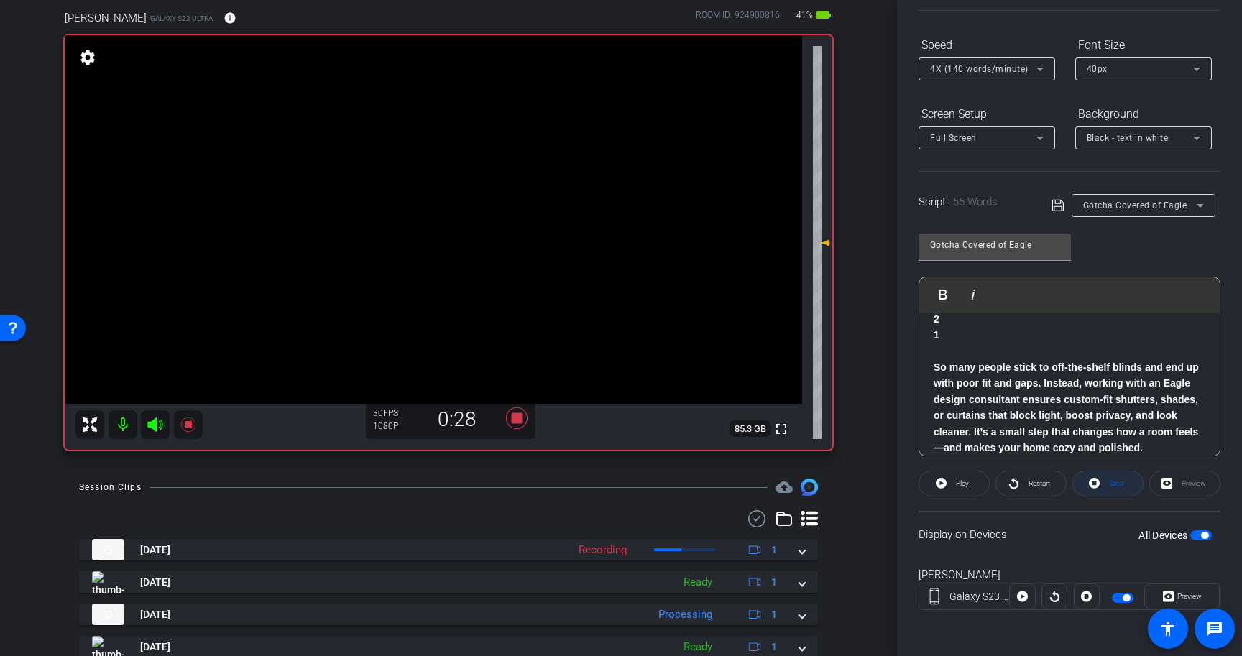
click at [1108, 483] on span "Stop" at bounding box center [1115, 484] width 19 height 20
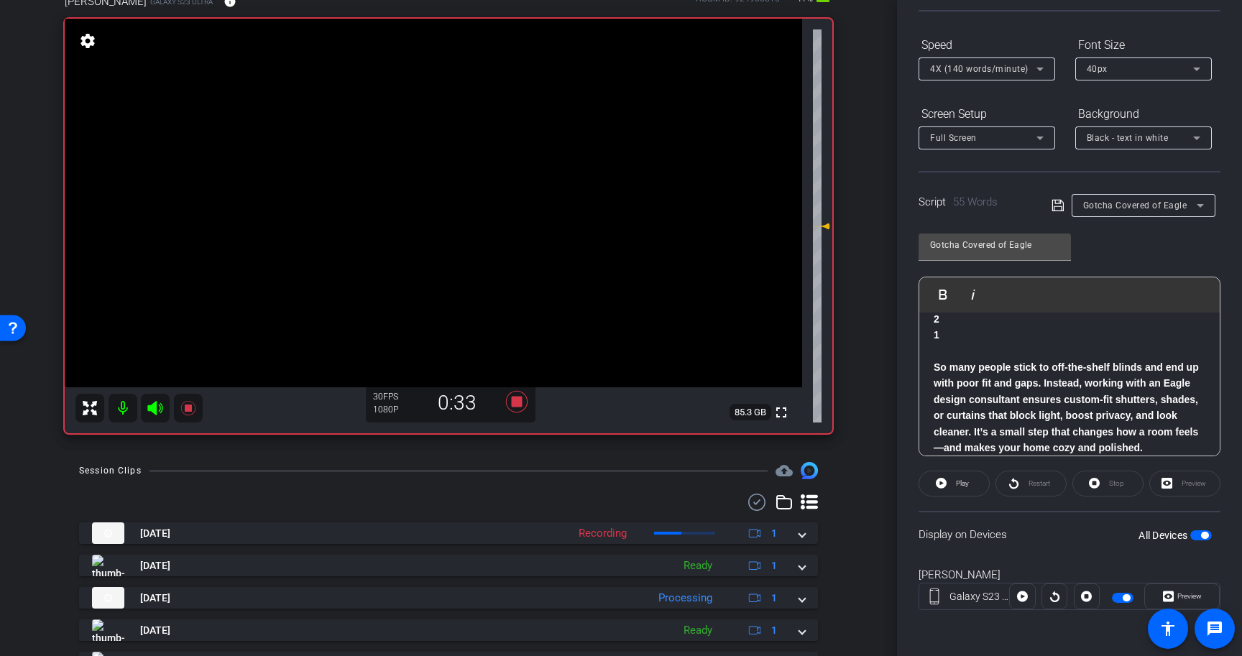
scroll to position [46, 0]
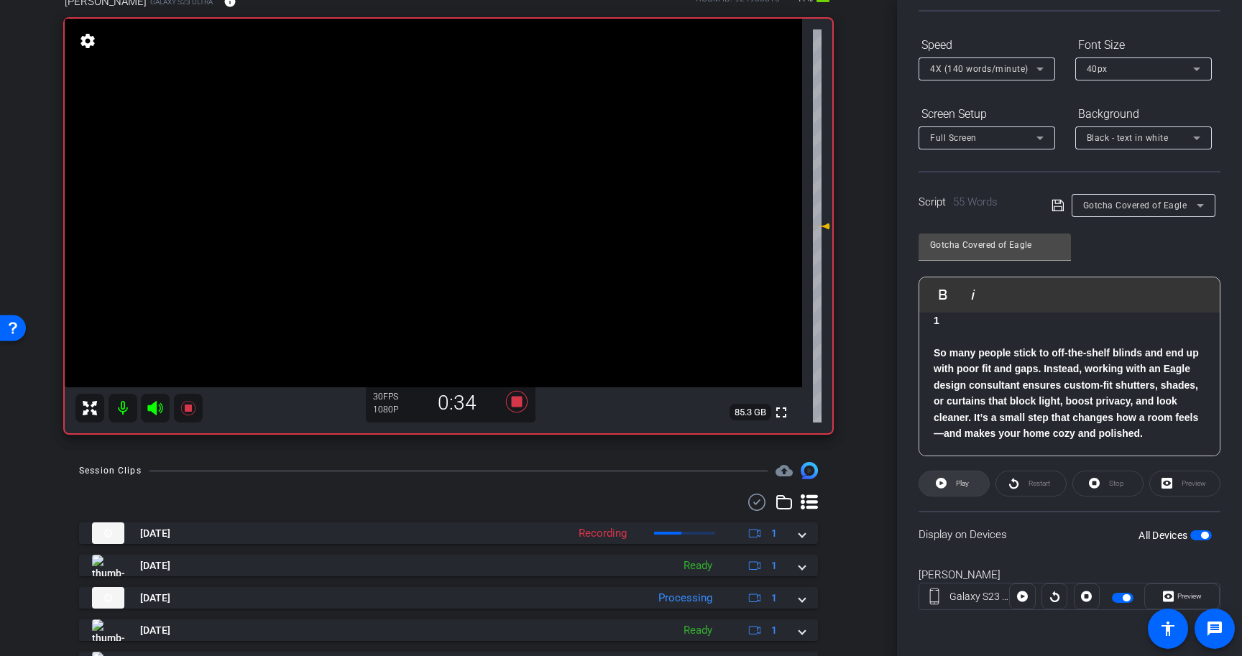
click at [952, 484] on span "Play" at bounding box center [960, 484] width 17 height 20
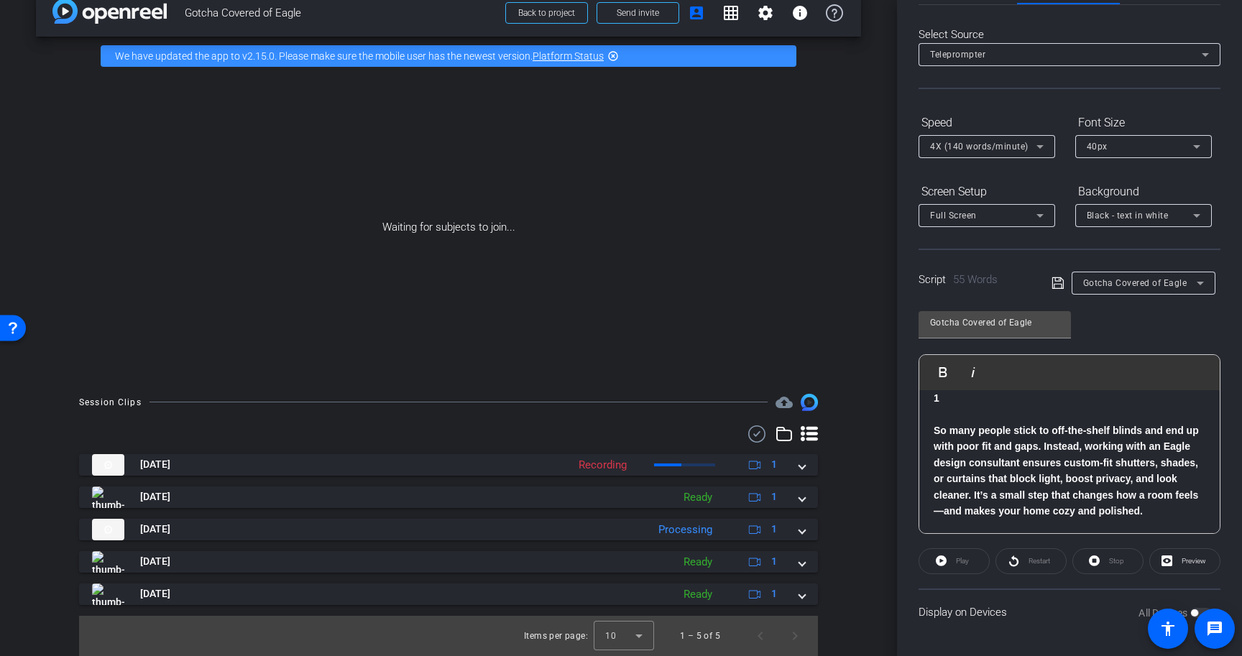
scroll to position [129, 0]
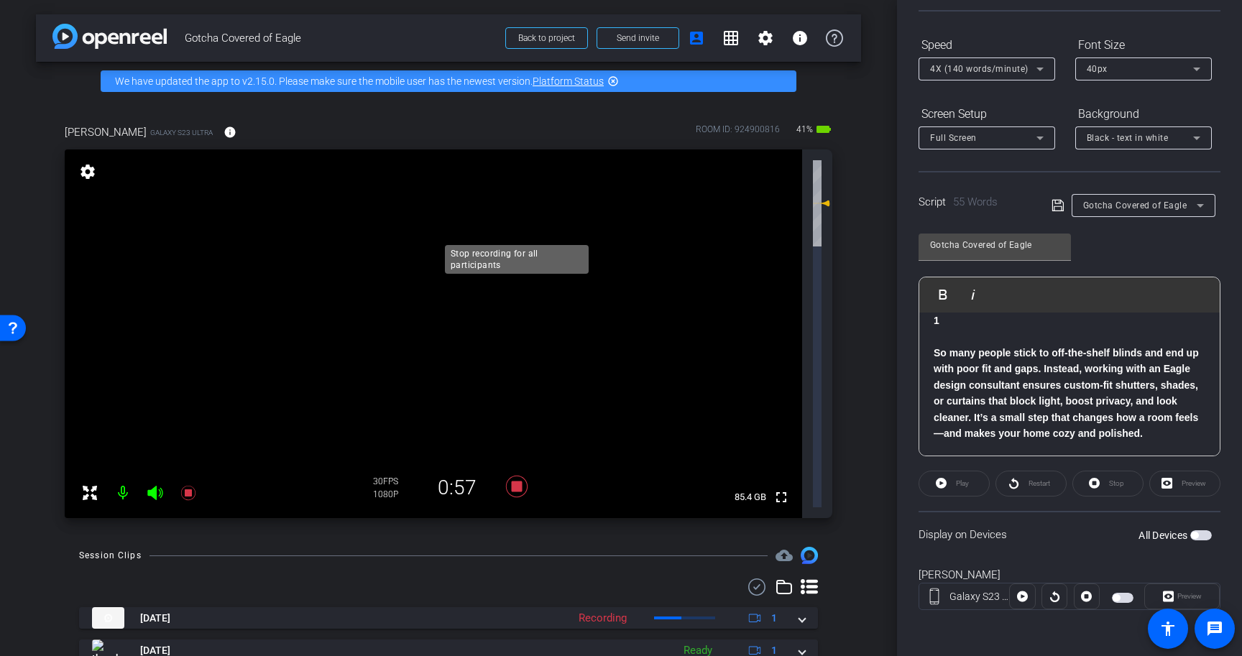
click at [523, 474] on icon at bounding box center [517, 487] width 35 height 26
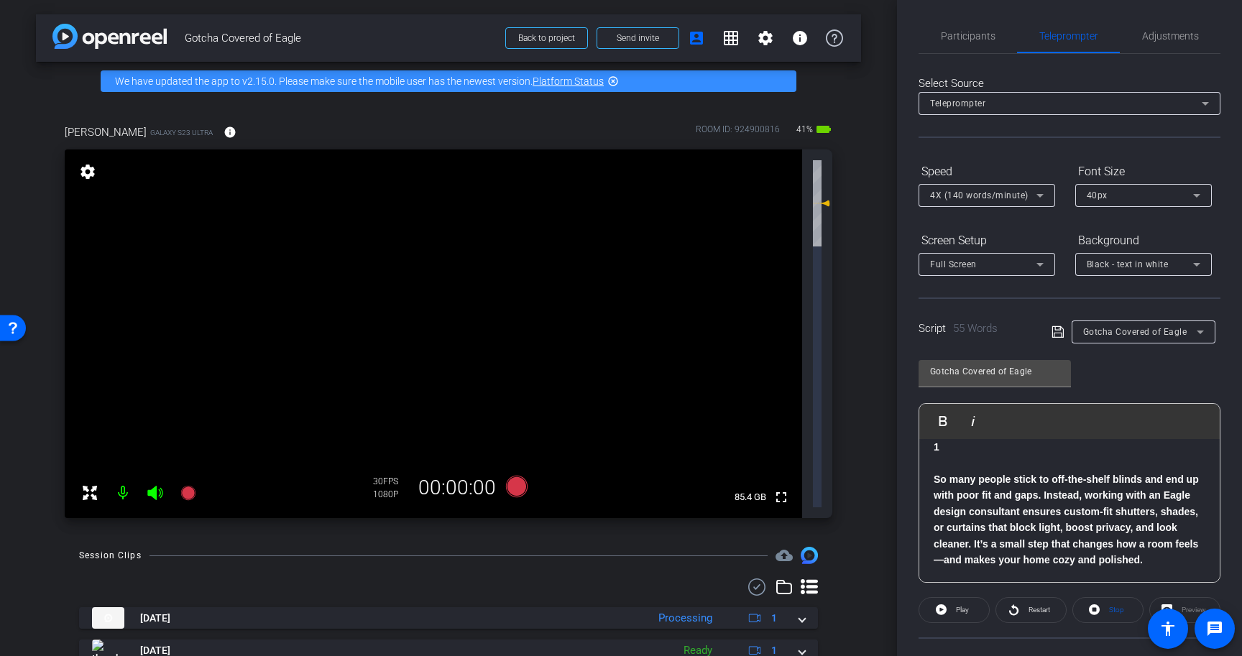
scroll to position [0, 0]
click at [961, 29] on span "Participants" at bounding box center [968, 39] width 55 height 35
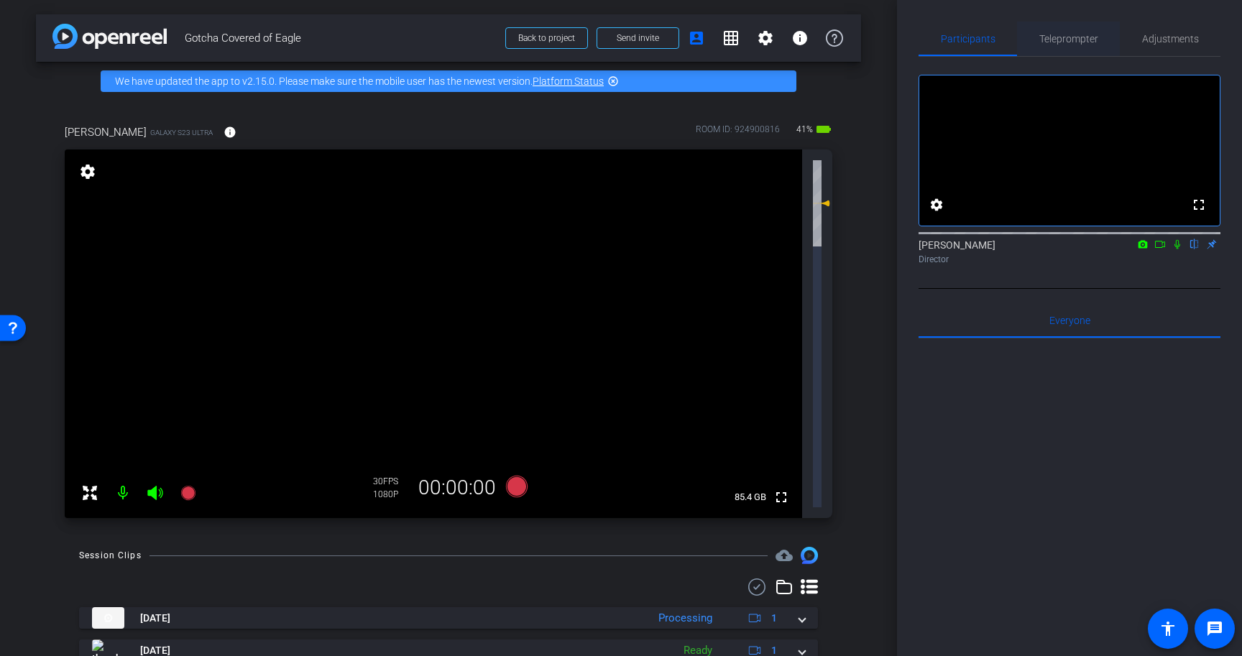
click at [1062, 29] on span "Teleprompter" at bounding box center [1068, 39] width 59 height 35
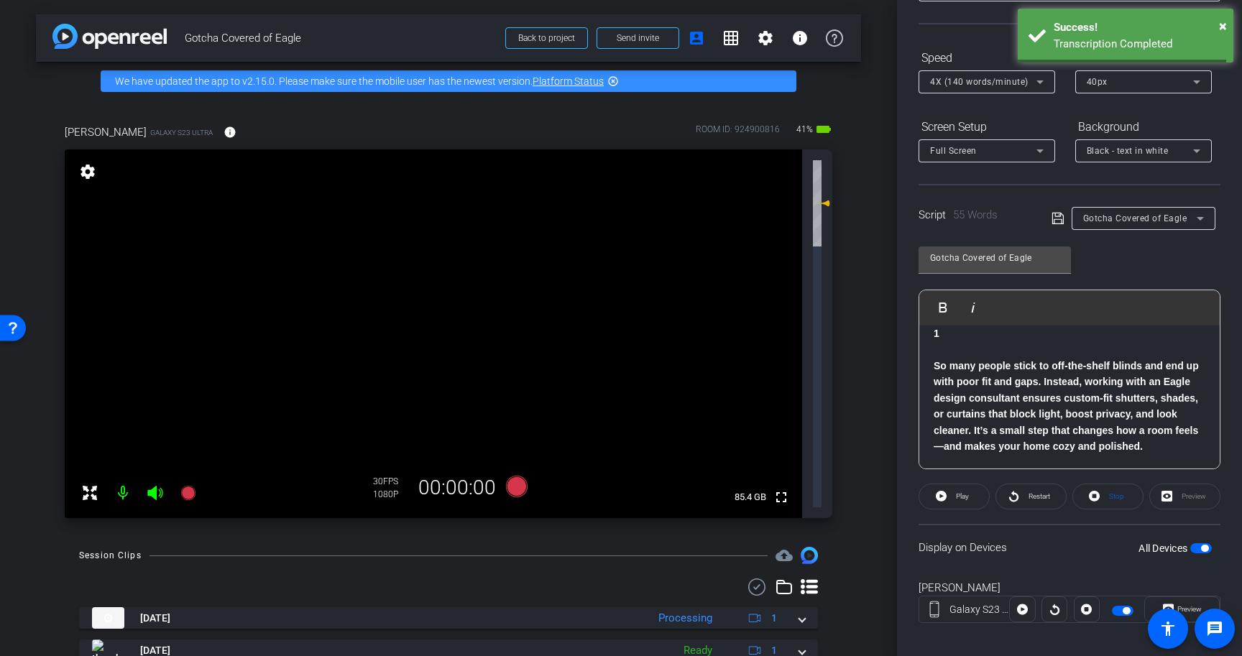
scroll to position [129, 0]
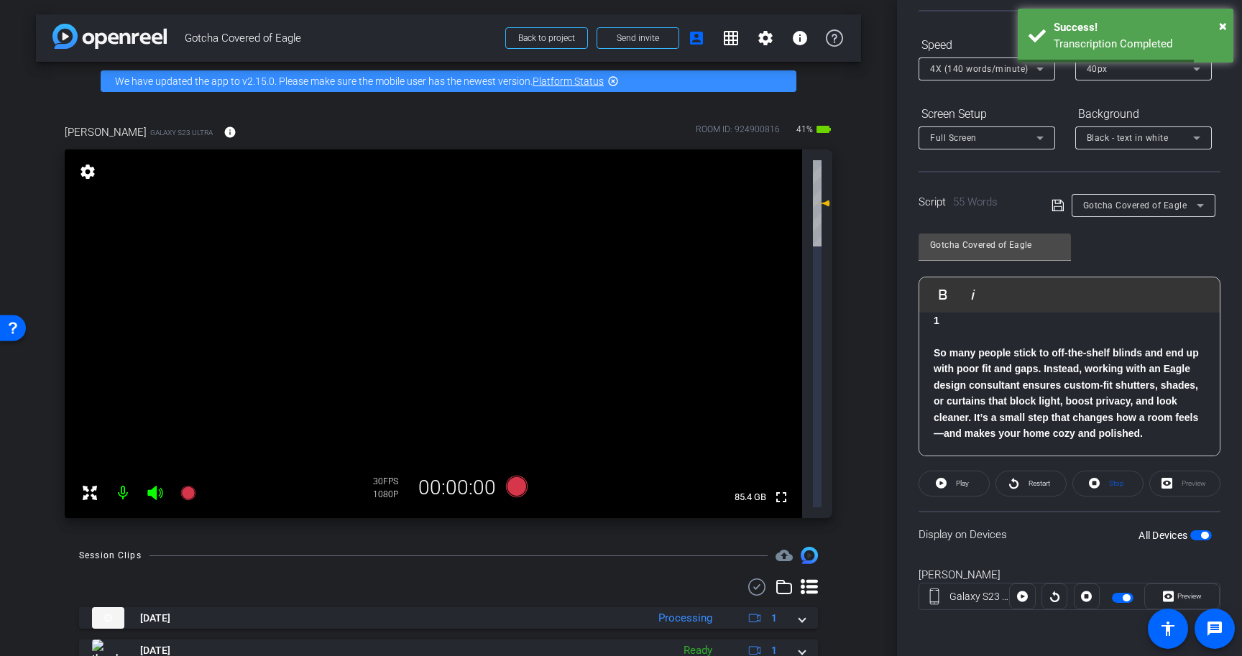
click at [1200, 536] on span "button" at bounding box center [1201, 535] width 22 height 10
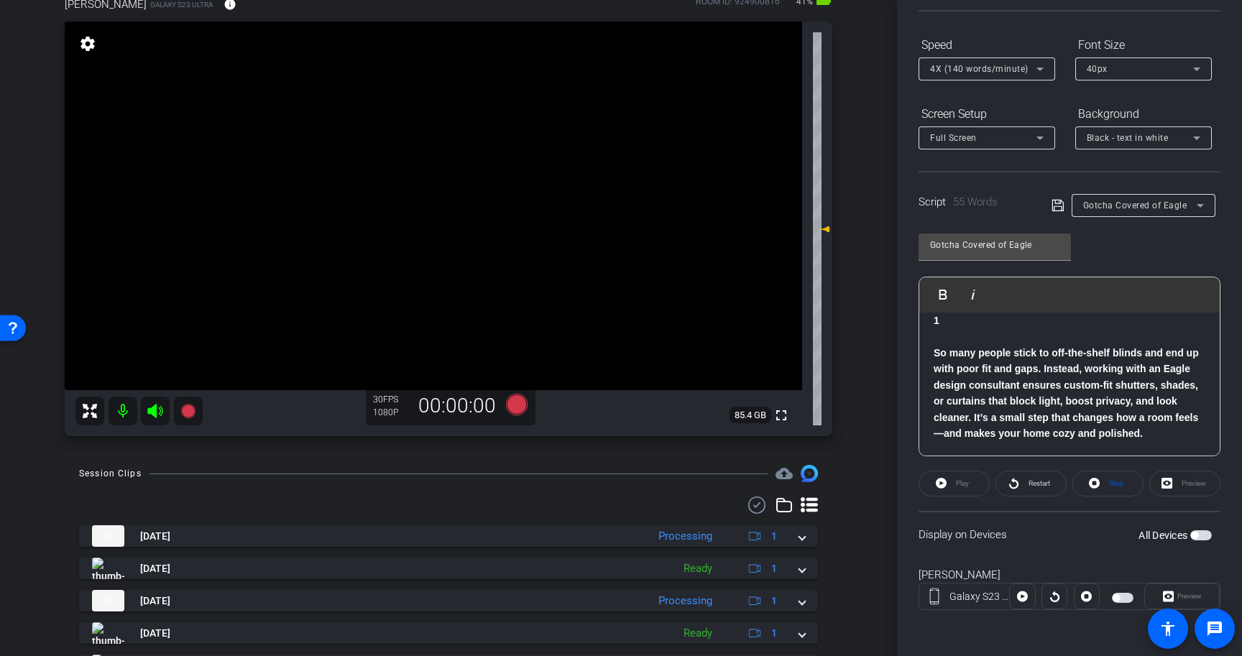
scroll to position [131, 0]
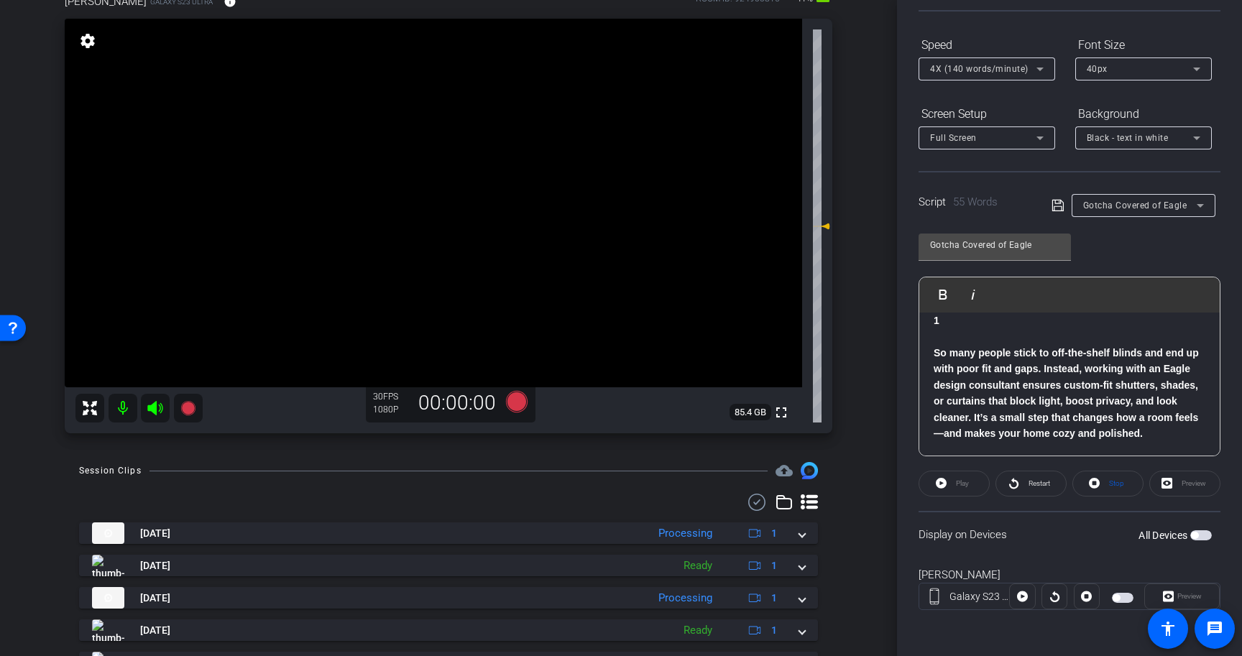
click at [1203, 532] on span "button" at bounding box center [1201, 535] width 22 height 10
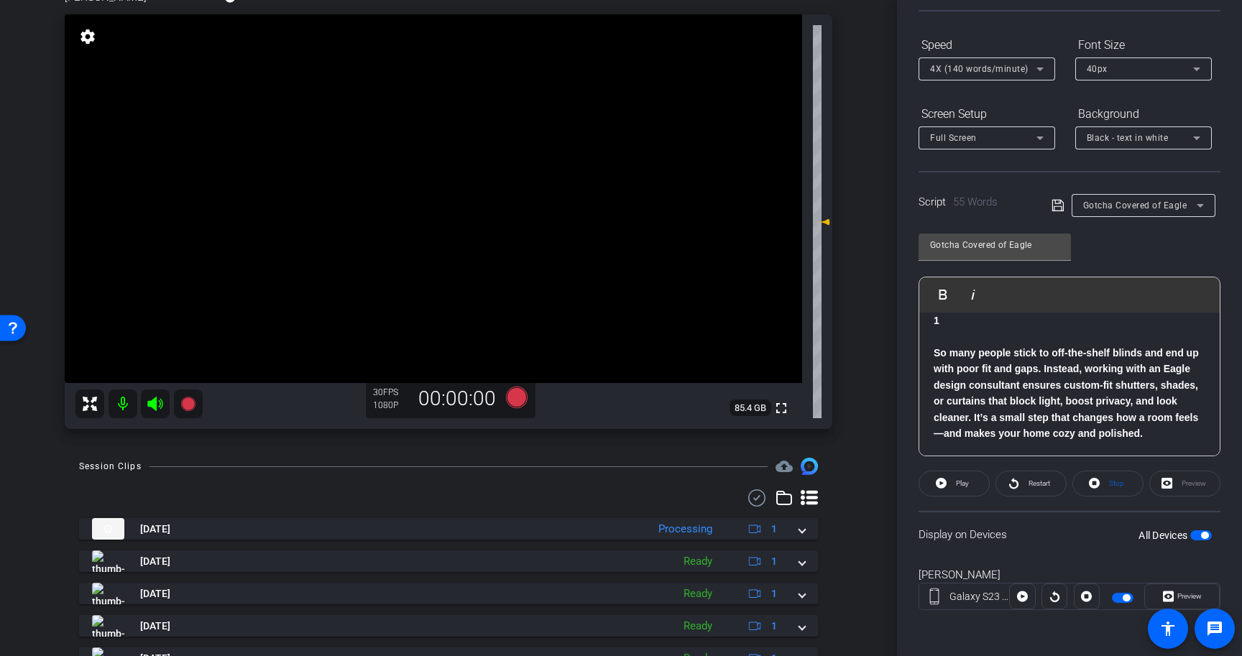
scroll to position [134, 0]
click at [942, 484] on icon at bounding box center [941, 483] width 11 height 18
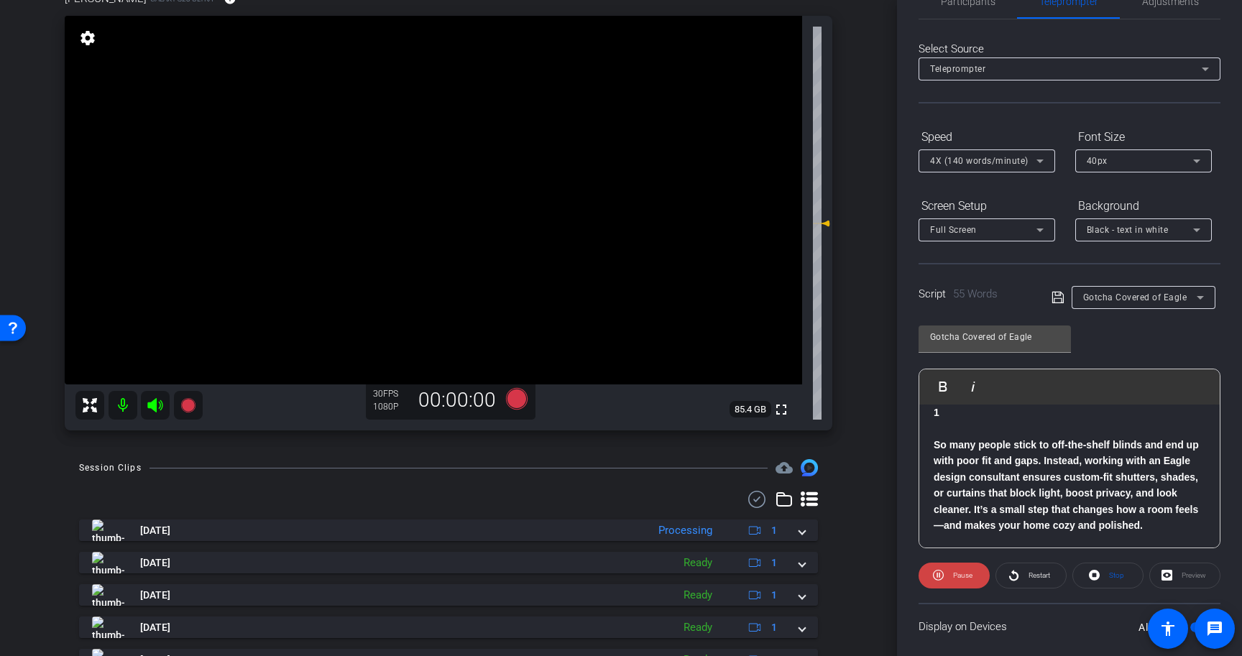
scroll to position [0, 0]
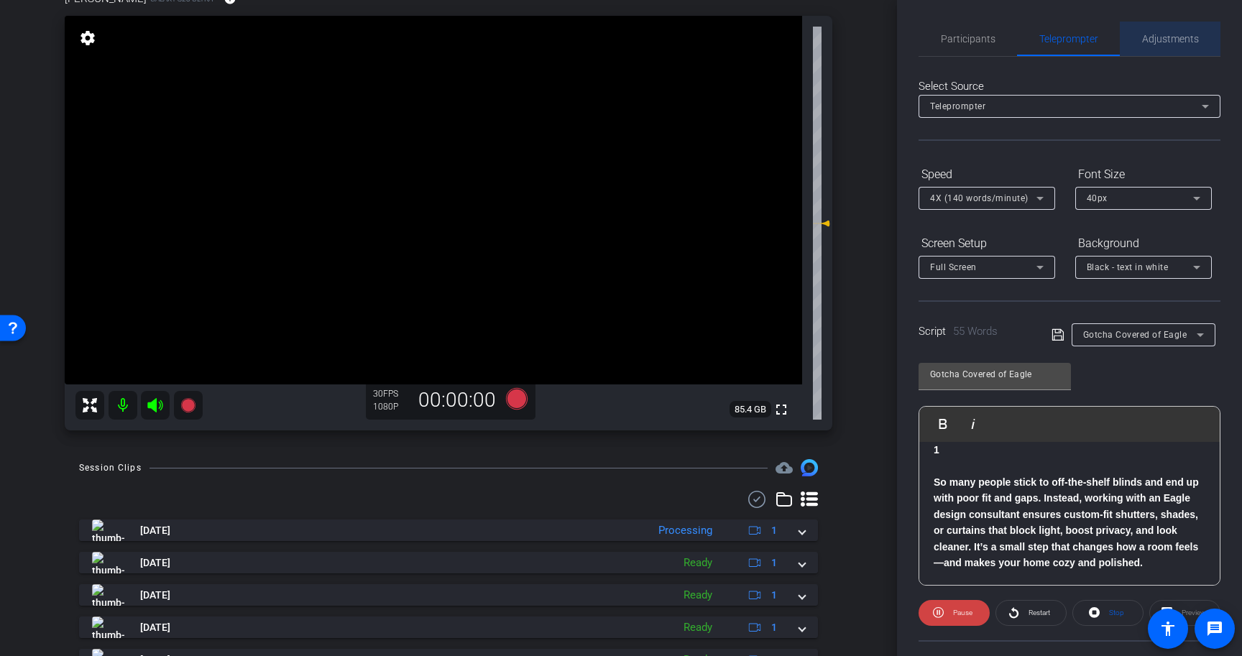
click at [1136, 27] on div "Adjustments" at bounding box center [1170, 39] width 101 height 35
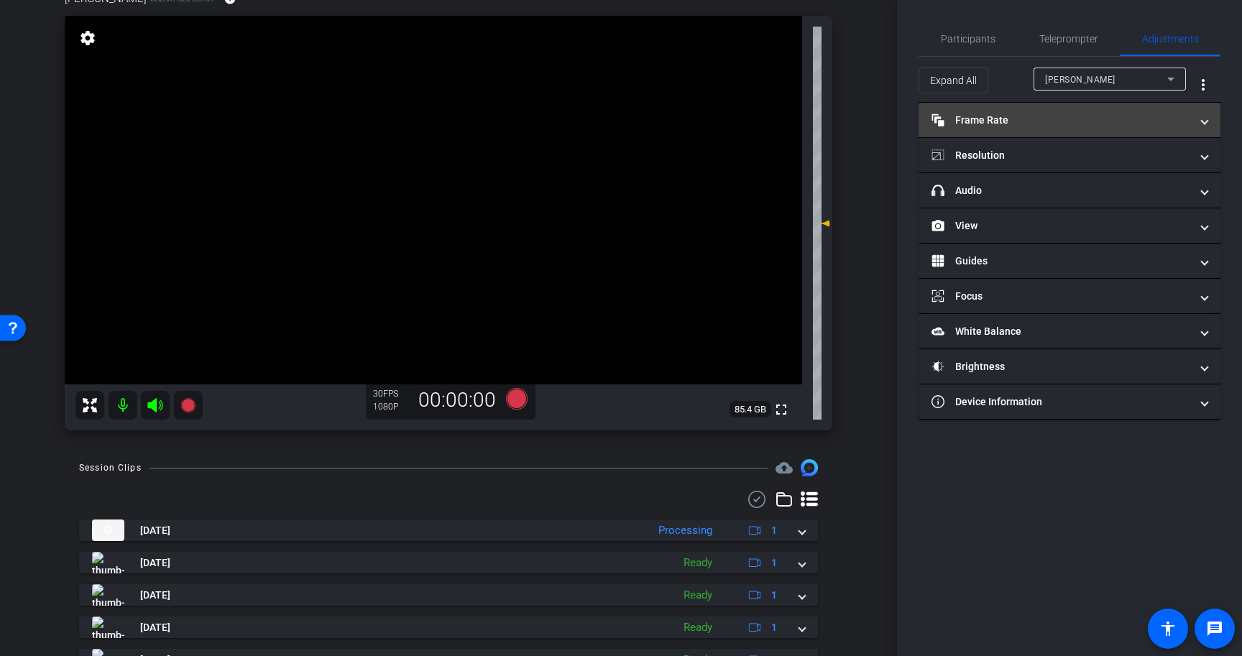
click at [1037, 126] on mat-panel-title "Frame Rate Frame Rate" at bounding box center [1061, 120] width 259 height 15
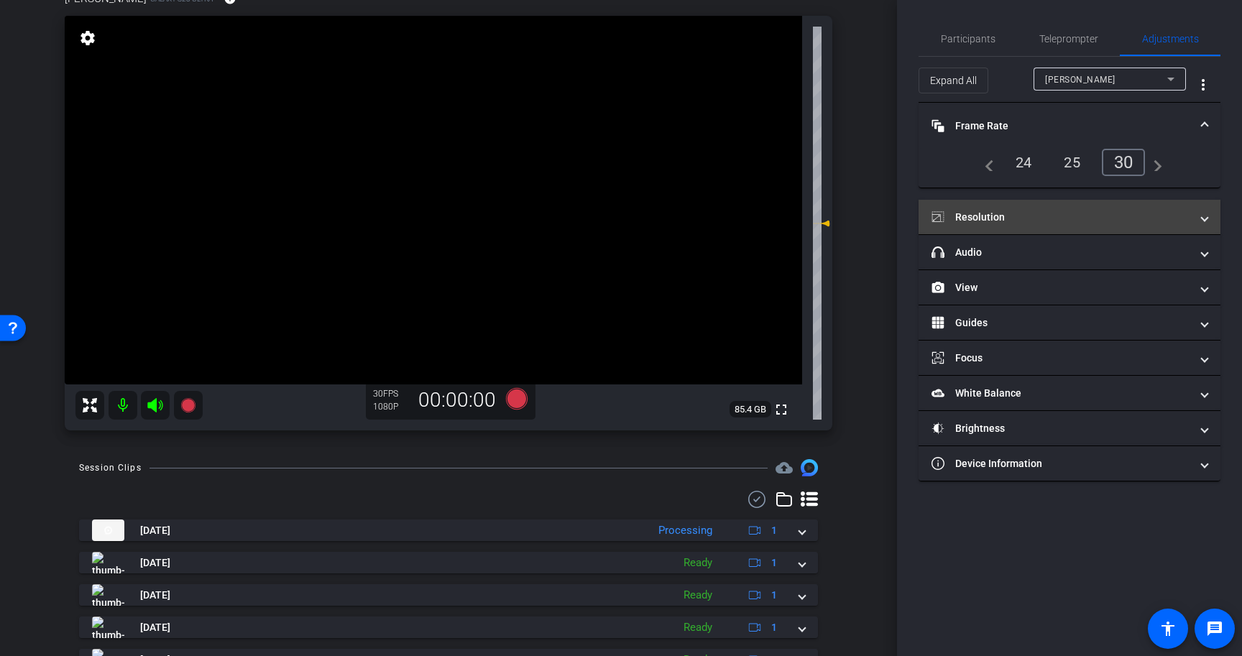
click at [1031, 208] on mat-expansion-panel-header "Resolution" at bounding box center [1070, 217] width 302 height 35
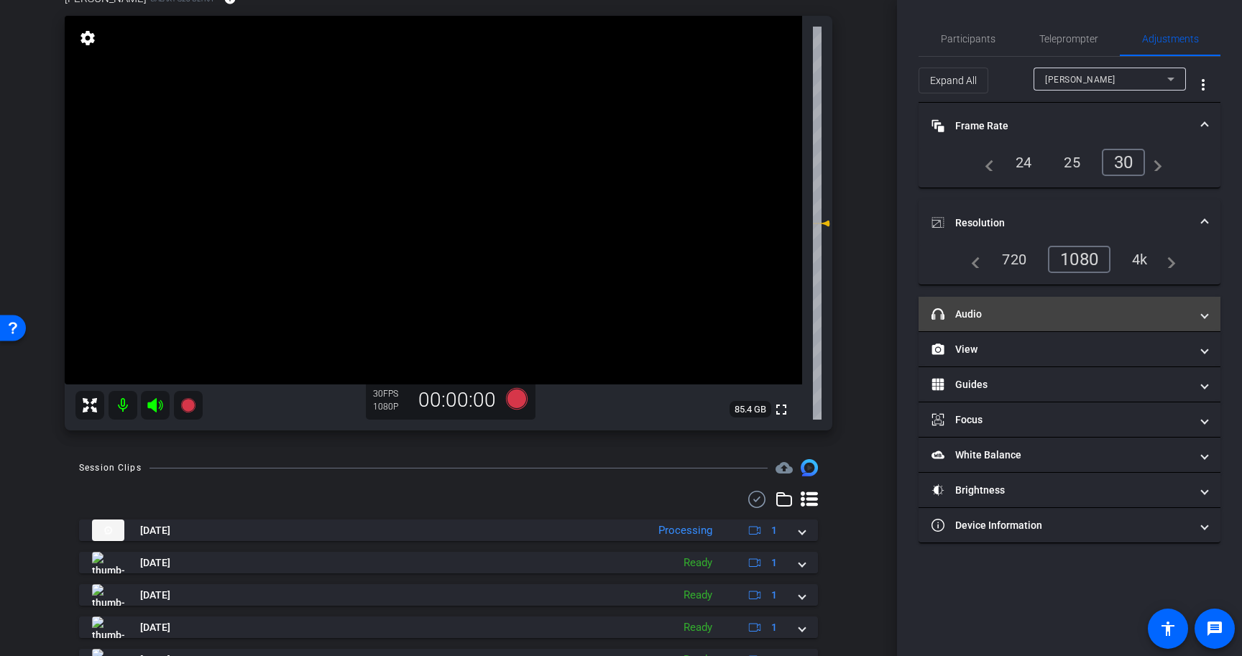
click at [1036, 320] on mat-panel-title "headphone icon Audio" at bounding box center [1061, 314] width 259 height 15
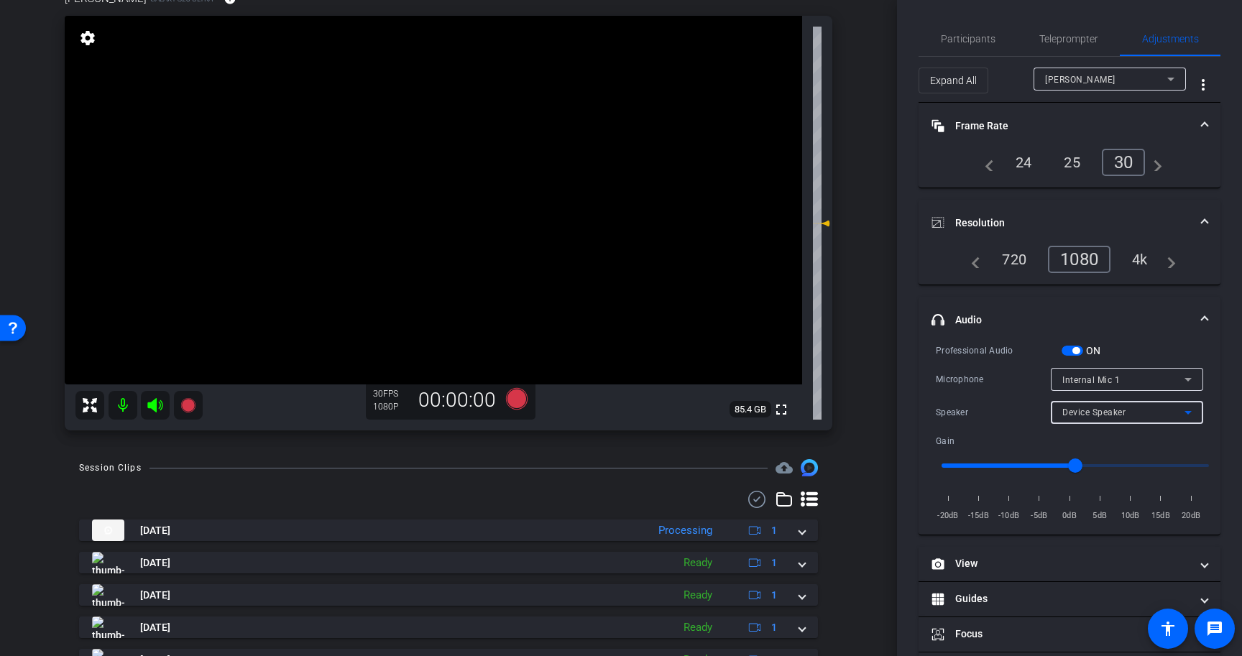
click at [1075, 413] on span "Device Speaker" at bounding box center [1093, 413] width 63 height 10
click at [1075, 413] on div at bounding box center [621, 328] width 1242 height 656
click at [1106, 380] on span "Internal Mic 1" at bounding box center [1091, 380] width 58 height 10
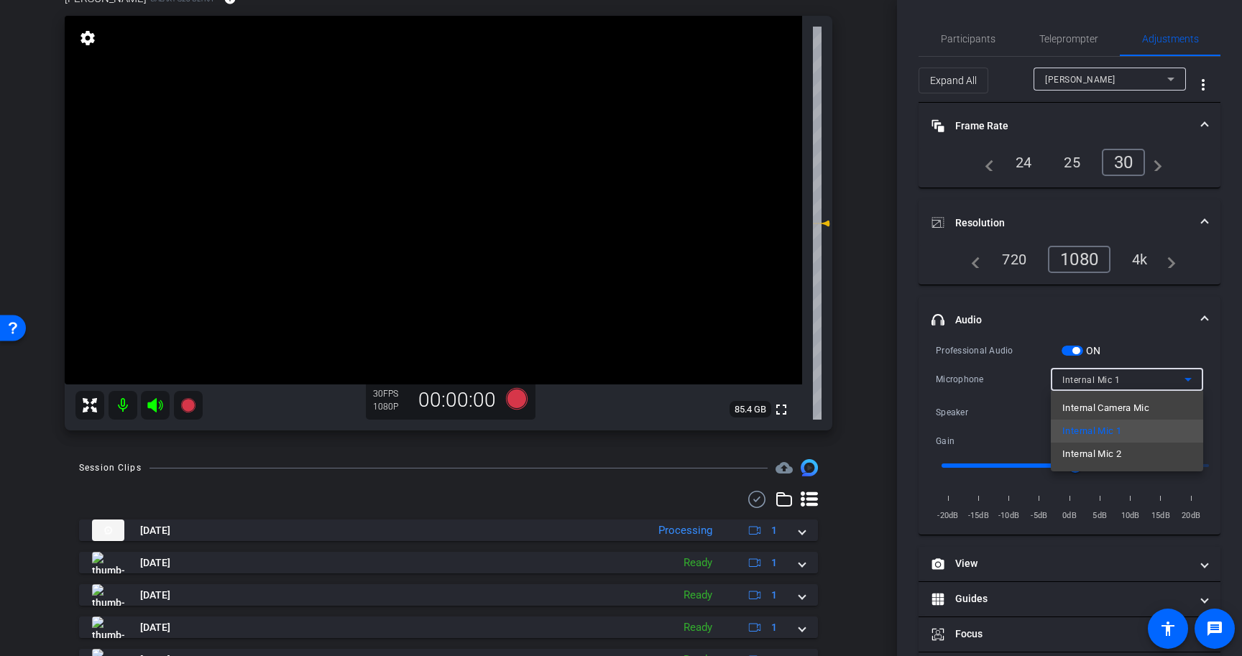
click at [1106, 380] on div at bounding box center [621, 328] width 1242 height 656
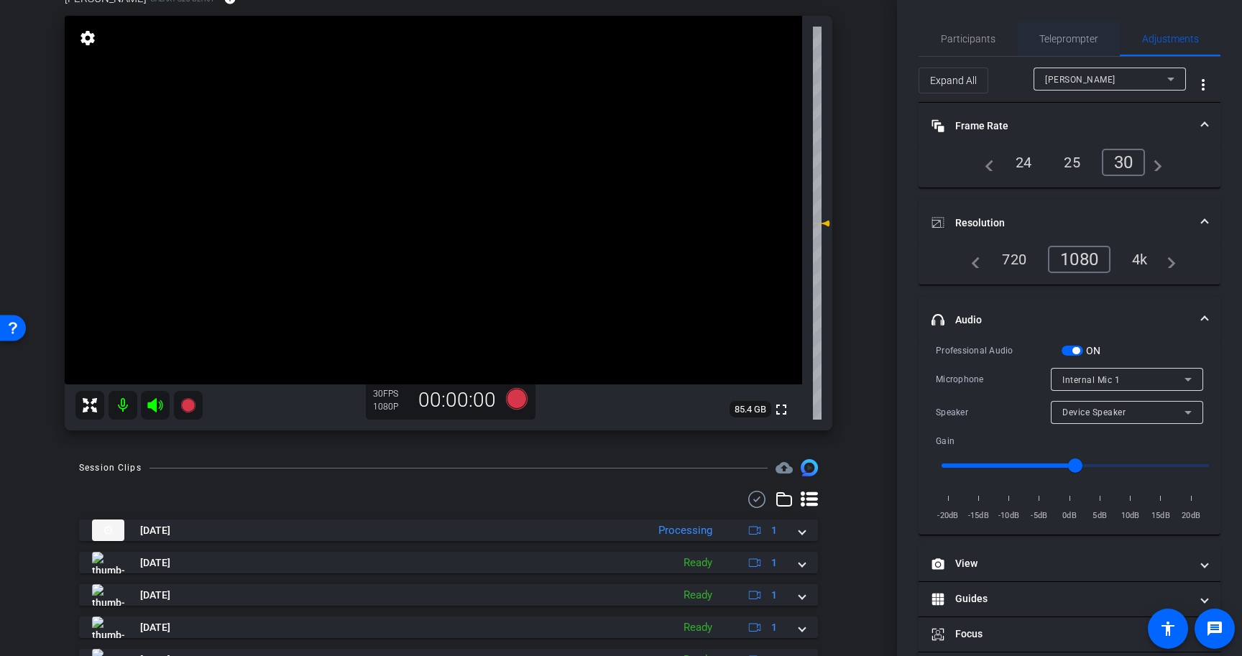
click at [1067, 36] on span "Teleprompter" at bounding box center [1068, 39] width 59 height 10
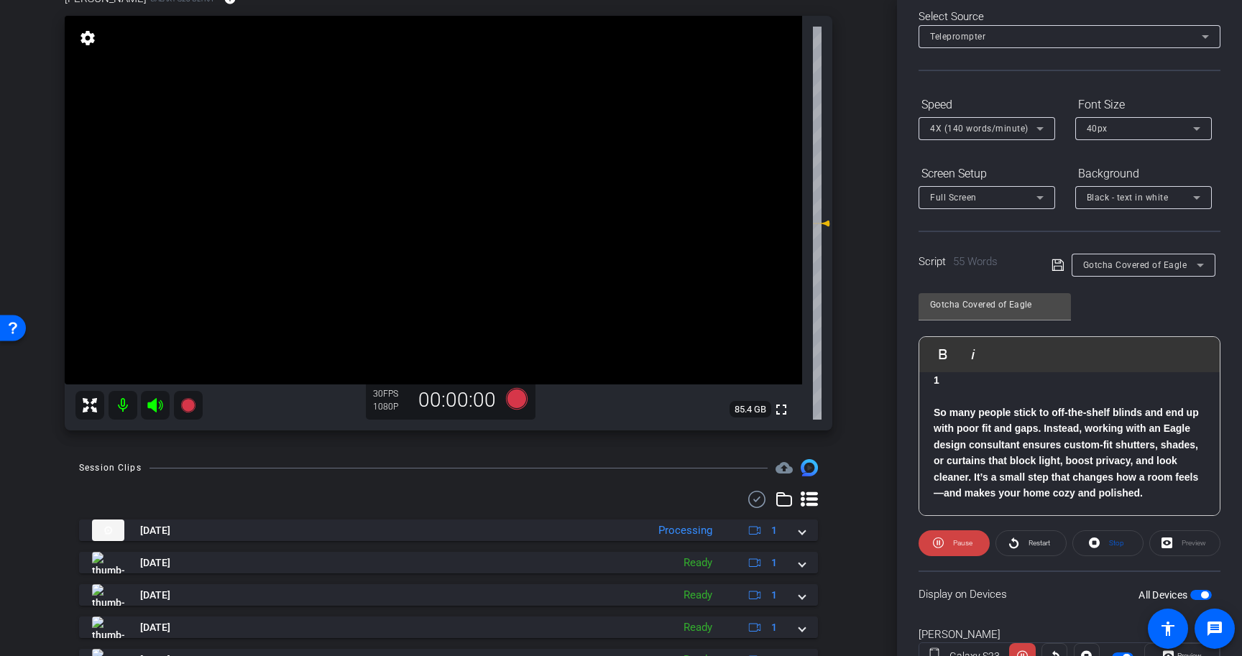
scroll to position [75, 0]
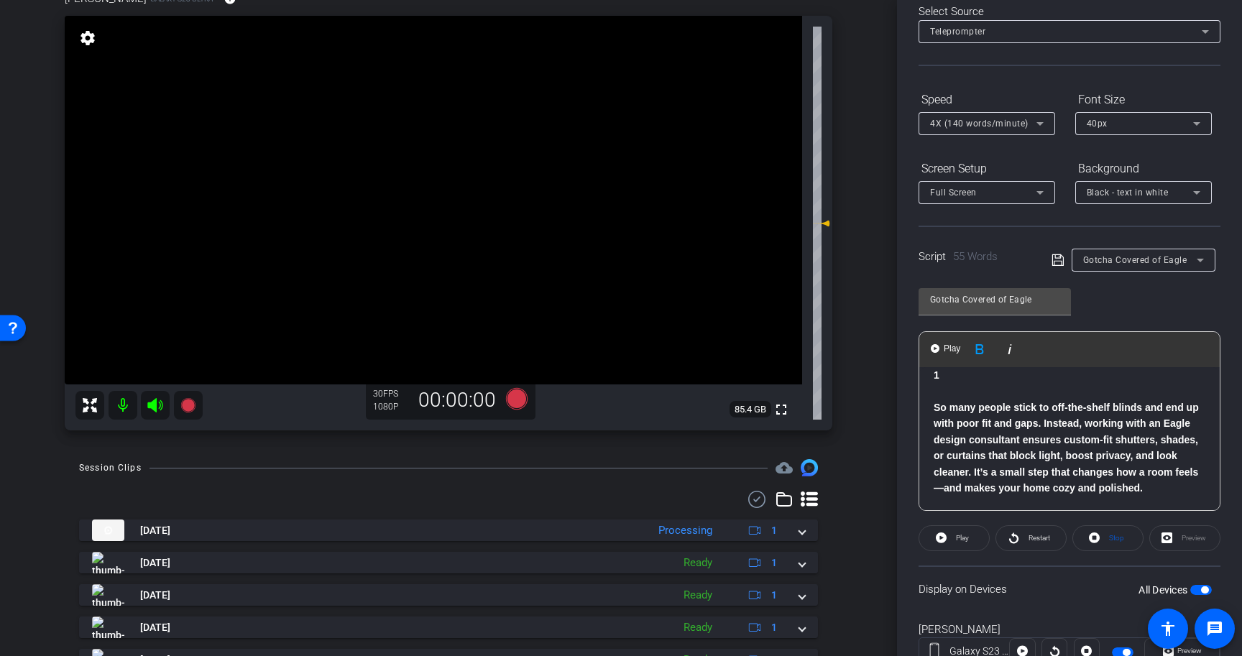
click at [962, 457] on strong "So many people stick to off‑the‑shelf blinds and end up with poor fit and gaps.…" at bounding box center [1066, 448] width 265 height 92
click at [1199, 584] on div "All Devices" at bounding box center [1175, 590] width 73 height 14
click at [1203, 594] on span "button" at bounding box center [1201, 590] width 22 height 10
click at [983, 455] on strong "So many people stick to off‑the‑shelf blinds and end up with poor fit and gaps.…" at bounding box center [1066, 448] width 265 height 92
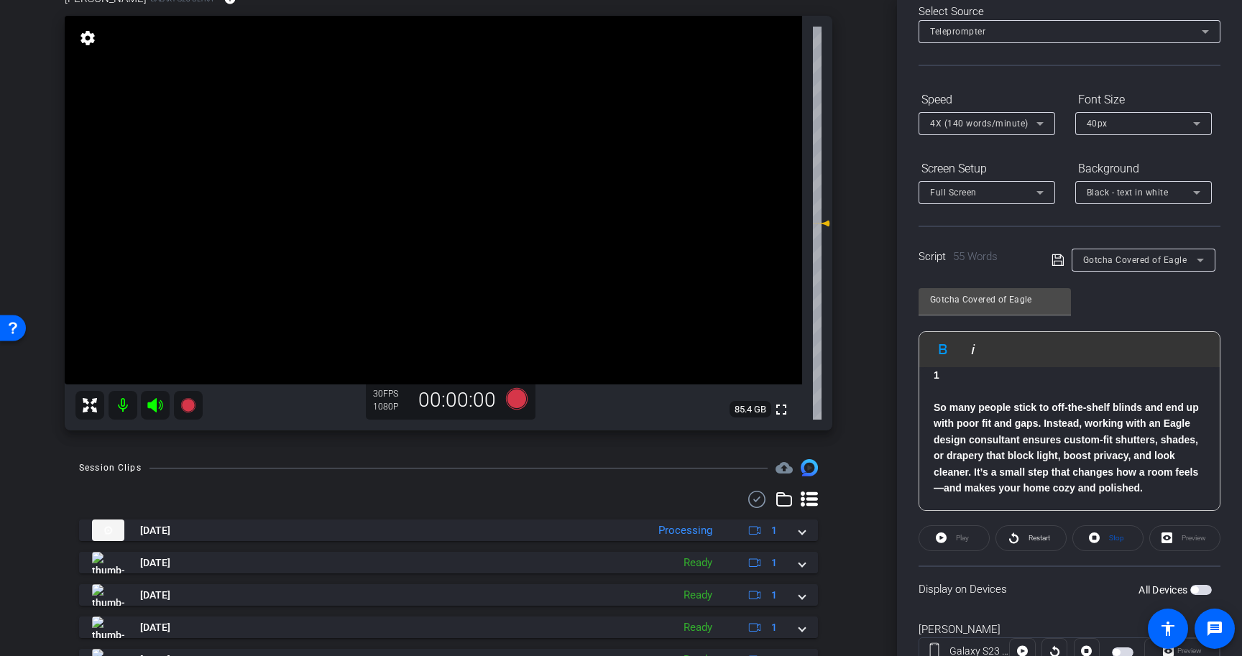
click at [1055, 261] on icon at bounding box center [1058, 260] width 12 height 12
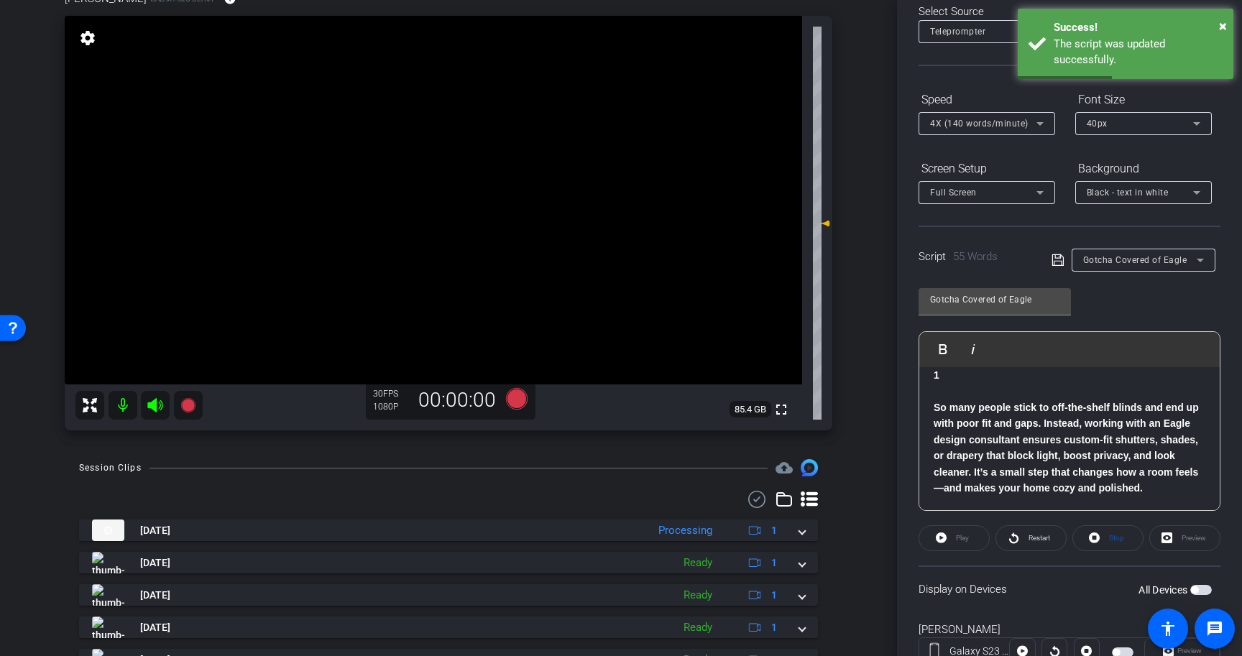
click at [1201, 591] on span "button" at bounding box center [1201, 590] width 22 height 10
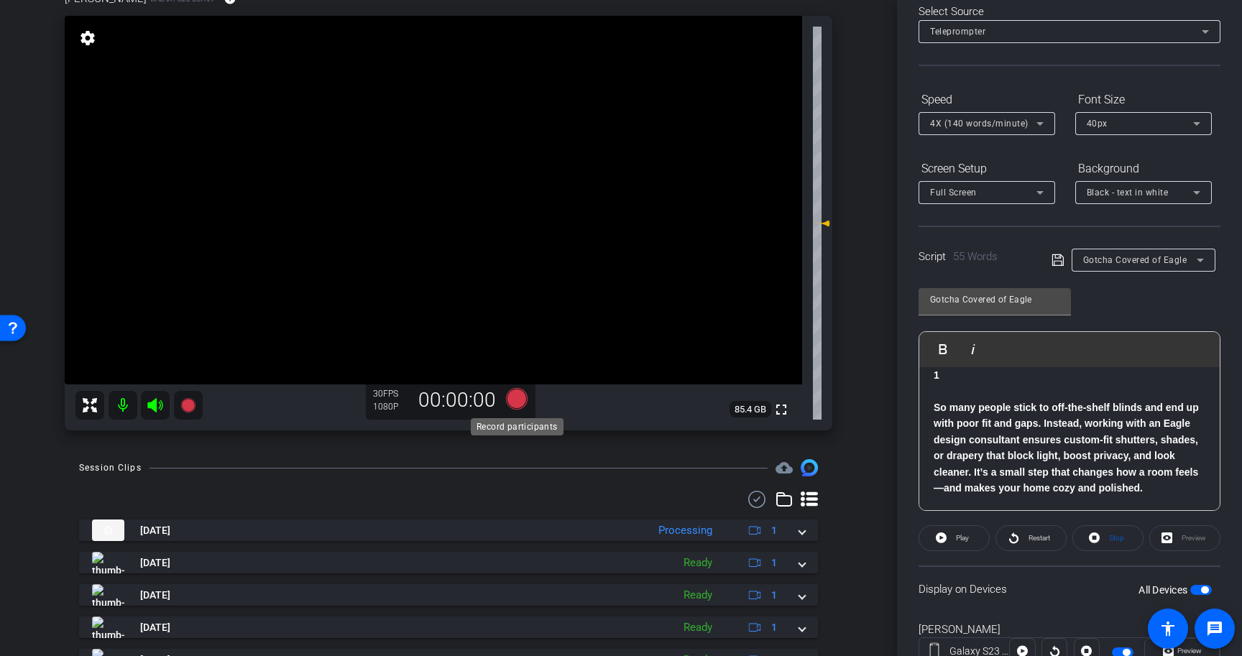
click at [513, 401] on icon at bounding box center [517, 399] width 22 height 22
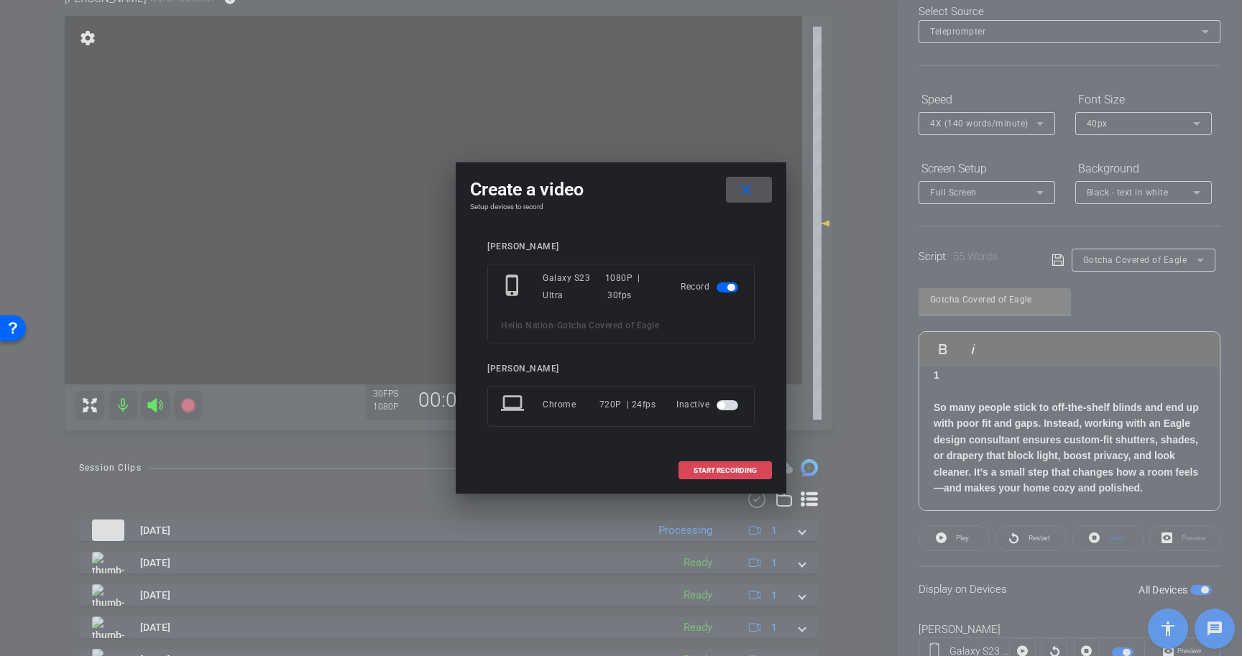
click at [736, 464] on span at bounding box center [725, 471] width 92 height 35
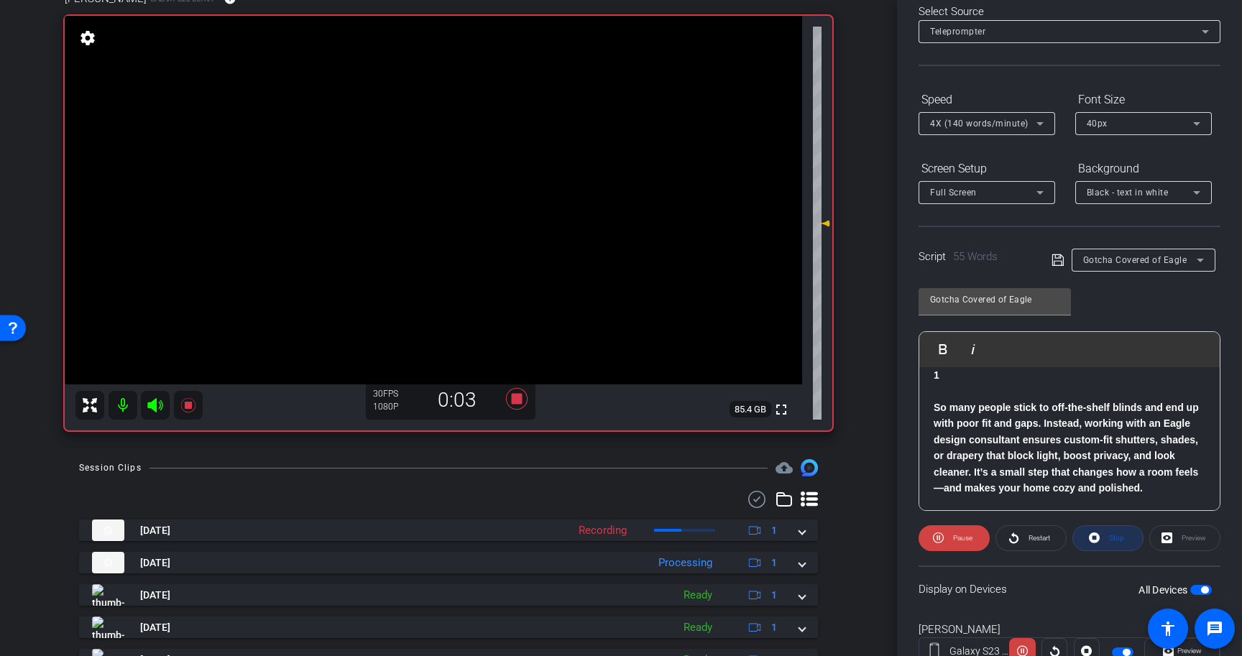
click at [1115, 541] on span "Stop" at bounding box center [1116, 538] width 15 height 8
click at [1116, 543] on div "Stop" at bounding box center [1107, 538] width 71 height 26
click at [949, 538] on span at bounding box center [954, 538] width 70 height 35
click at [516, 399] on icon at bounding box center [517, 399] width 22 height 22
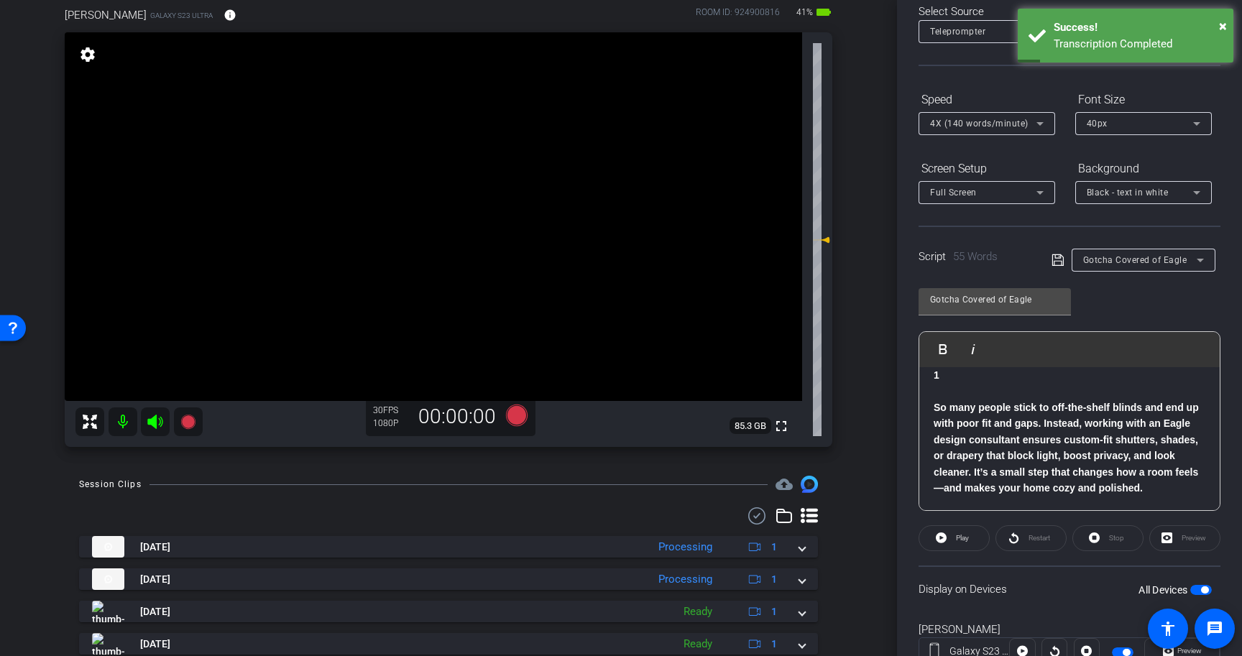
scroll to position [113, 0]
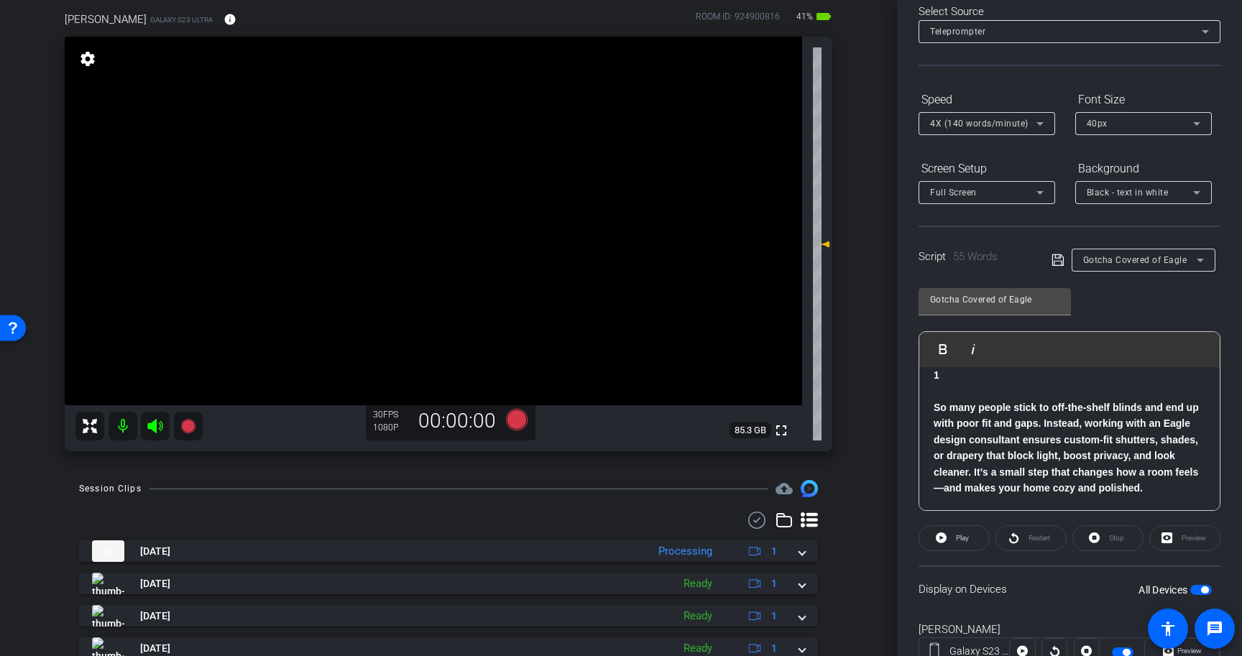
click at [1201, 590] on span "button" at bounding box center [1204, 590] width 7 height 7
click at [1057, 261] on icon at bounding box center [1058, 260] width 12 height 12
click at [1206, 592] on span "button" at bounding box center [1201, 590] width 22 height 10
click at [516, 421] on icon at bounding box center [517, 420] width 22 height 22
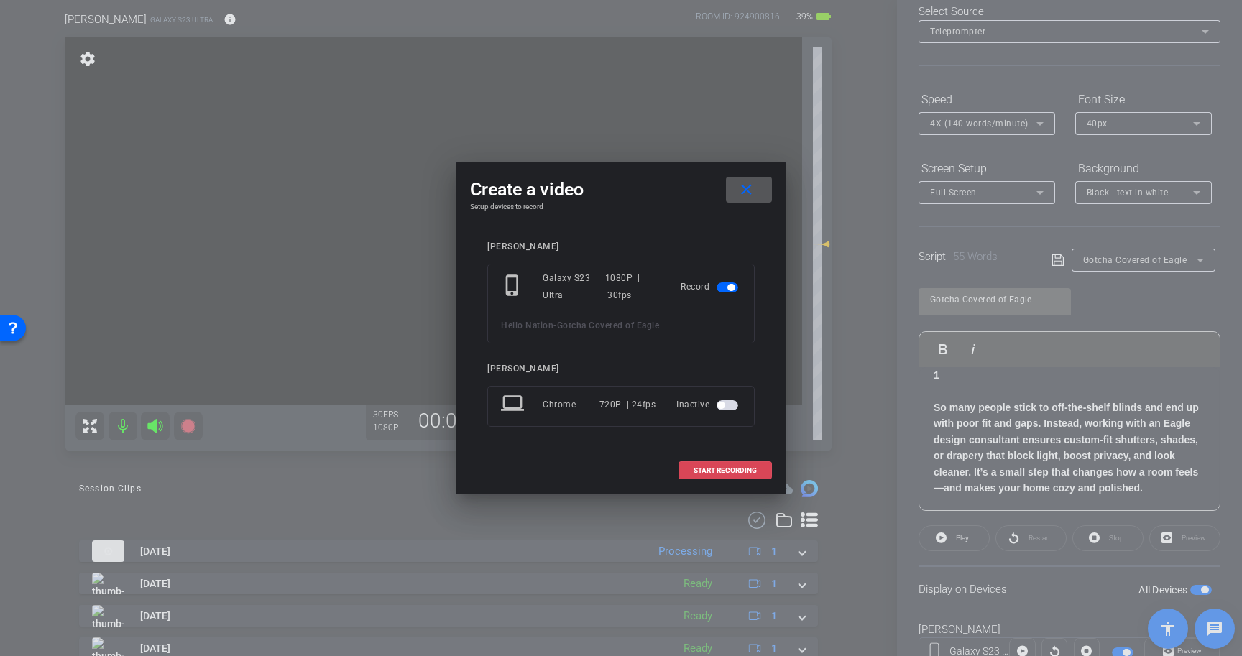
click at [725, 467] on span "START RECORDING" at bounding box center [725, 470] width 63 height 7
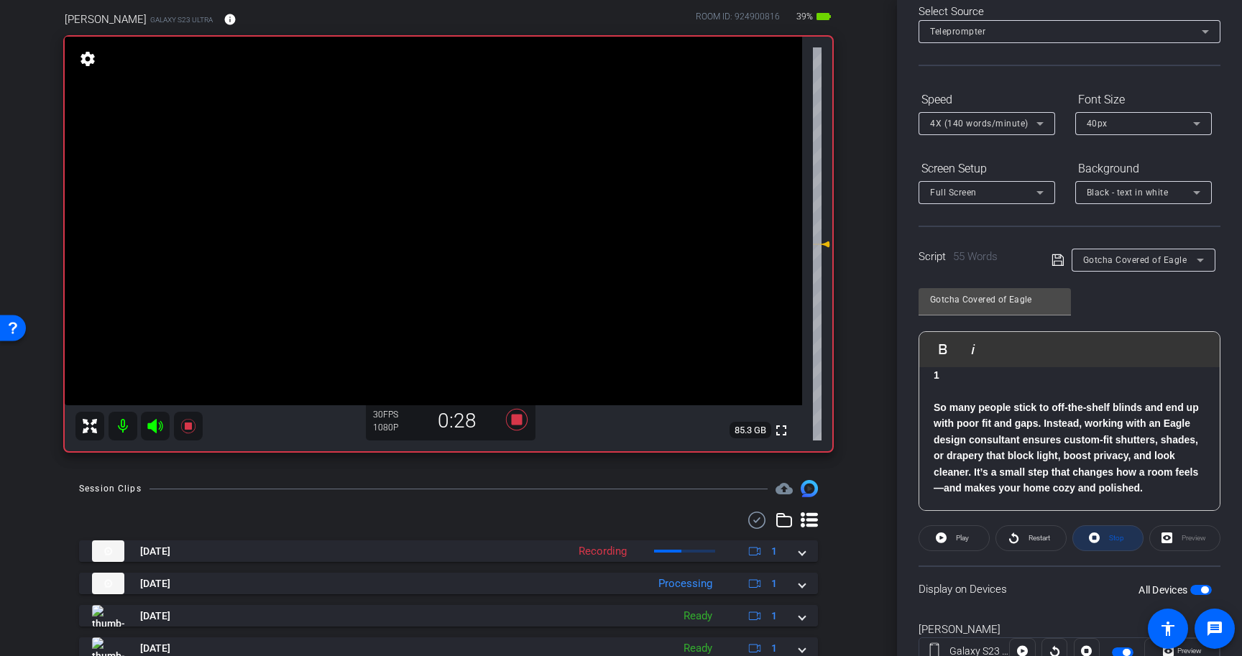
click at [1104, 536] on span at bounding box center [1108, 538] width 70 height 35
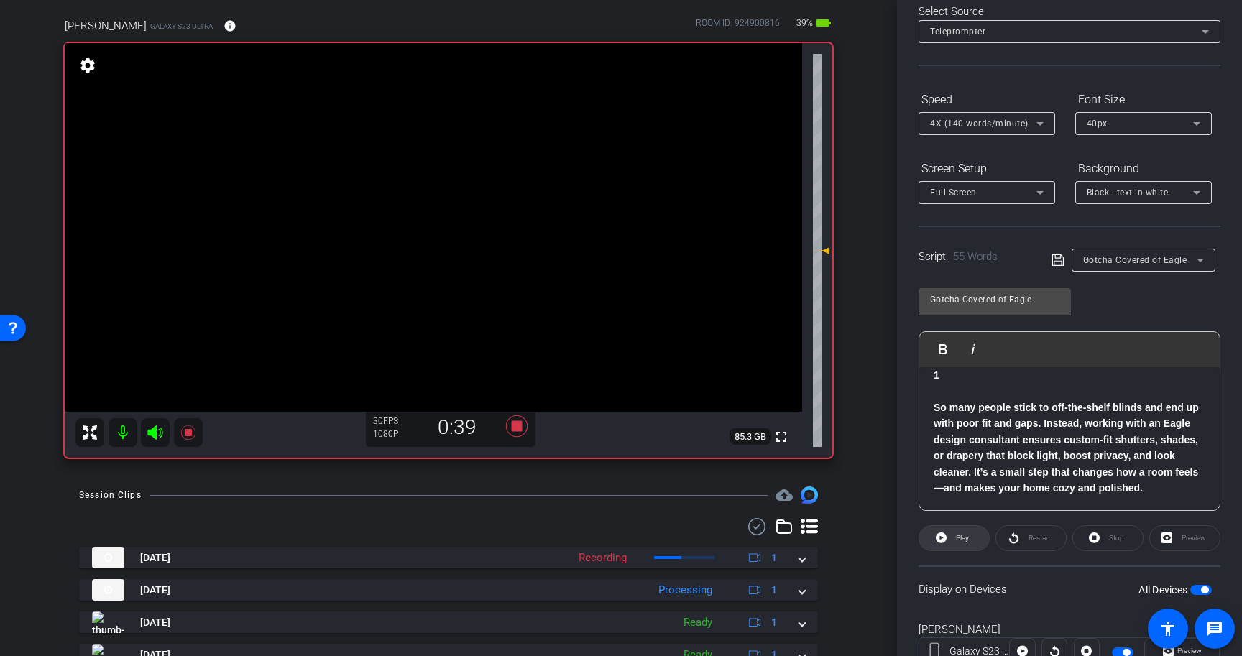
click at [959, 542] on span "Play" at bounding box center [962, 538] width 13 height 8
click at [520, 423] on icon at bounding box center [517, 426] width 22 height 22
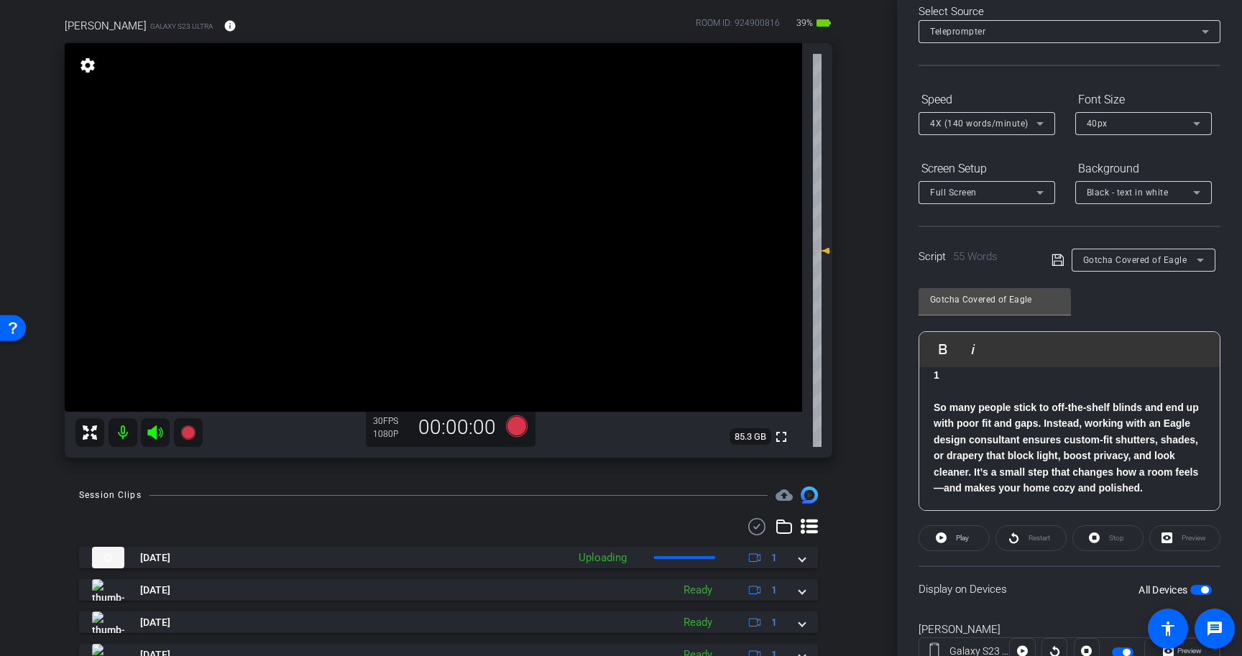
scroll to position [109, 0]
click at [515, 424] on icon at bounding box center [517, 424] width 22 height 22
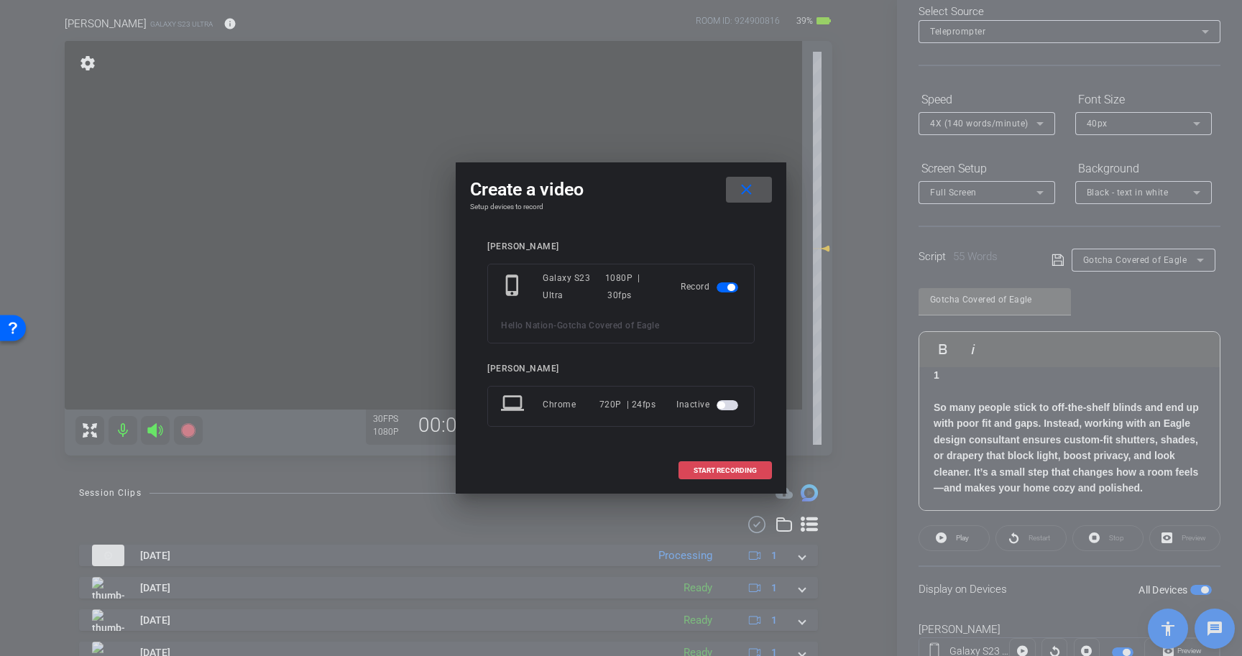
click at [730, 470] on span "START RECORDING" at bounding box center [725, 470] width 63 height 7
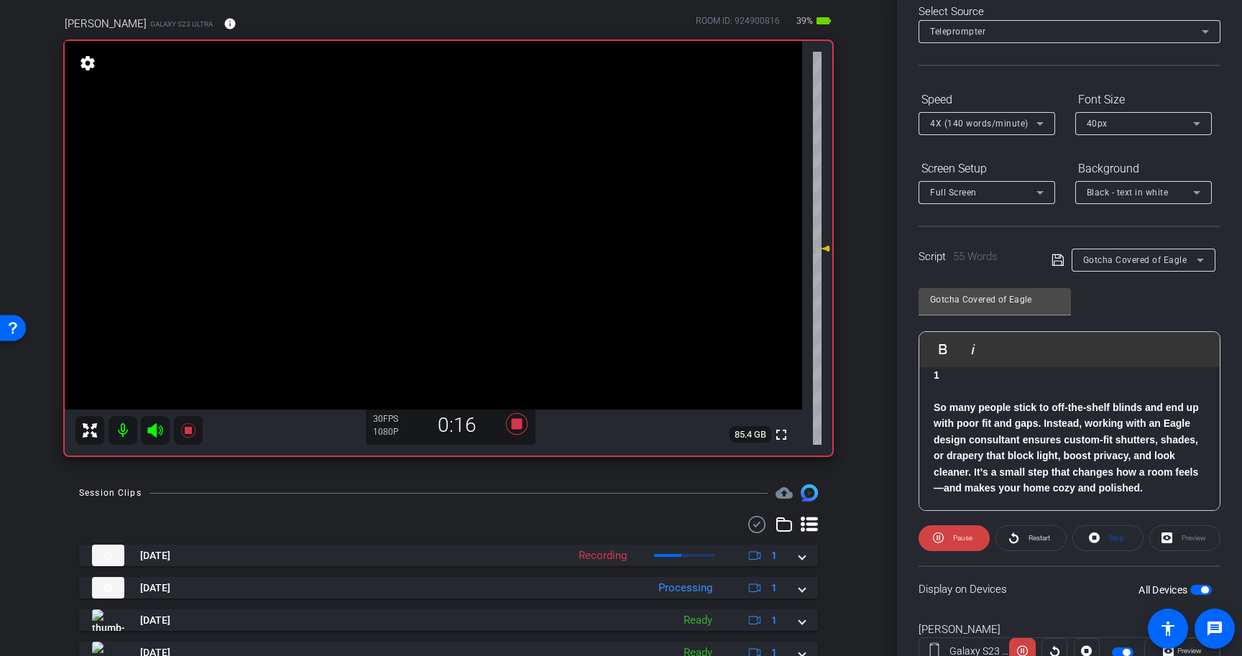
click at [1205, 588] on span "button" at bounding box center [1204, 590] width 7 height 7
click at [1106, 533] on span "Stop" at bounding box center [1115, 538] width 19 height 20
click at [1208, 589] on span "button" at bounding box center [1201, 590] width 22 height 10
click at [944, 536] on icon at bounding box center [941, 538] width 11 height 11
click at [520, 428] on icon at bounding box center [517, 424] width 22 height 22
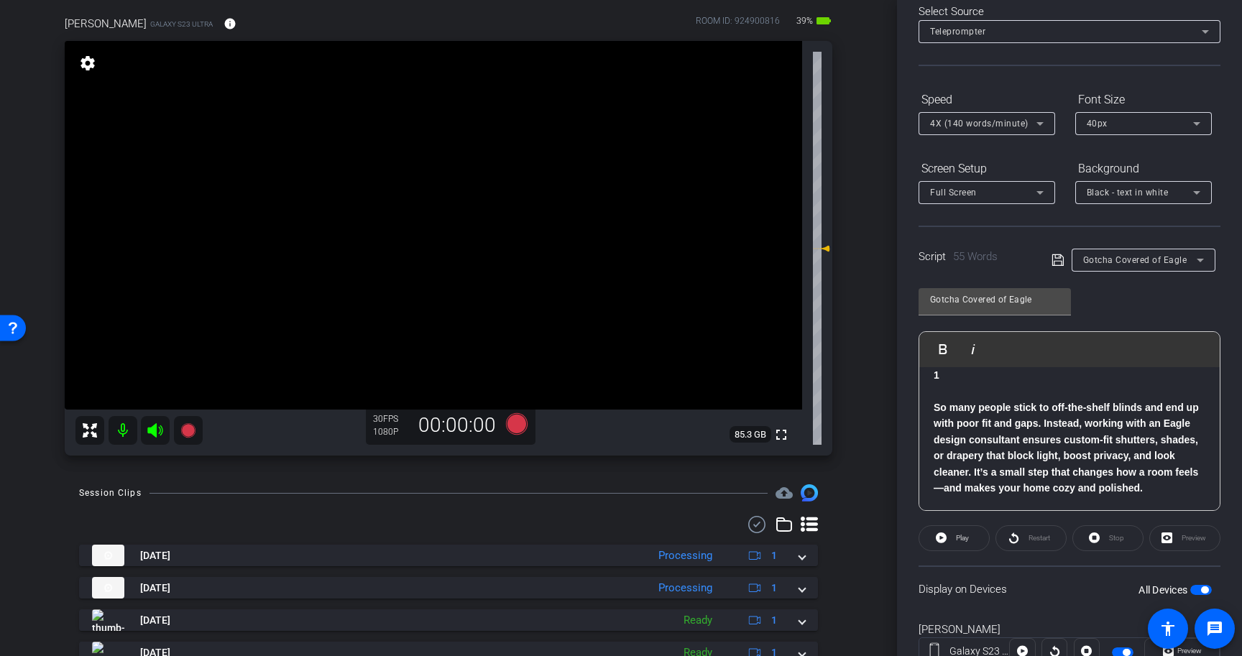
click at [1111, 535] on div "Stop" at bounding box center [1107, 538] width 71 height 26
click at [1201, 589] on span "button" at bounding box center [1204, 590] width 7 height 7
click at [1203, 588] on span "button" at bounding box center [1201, 590] width 22 height 10
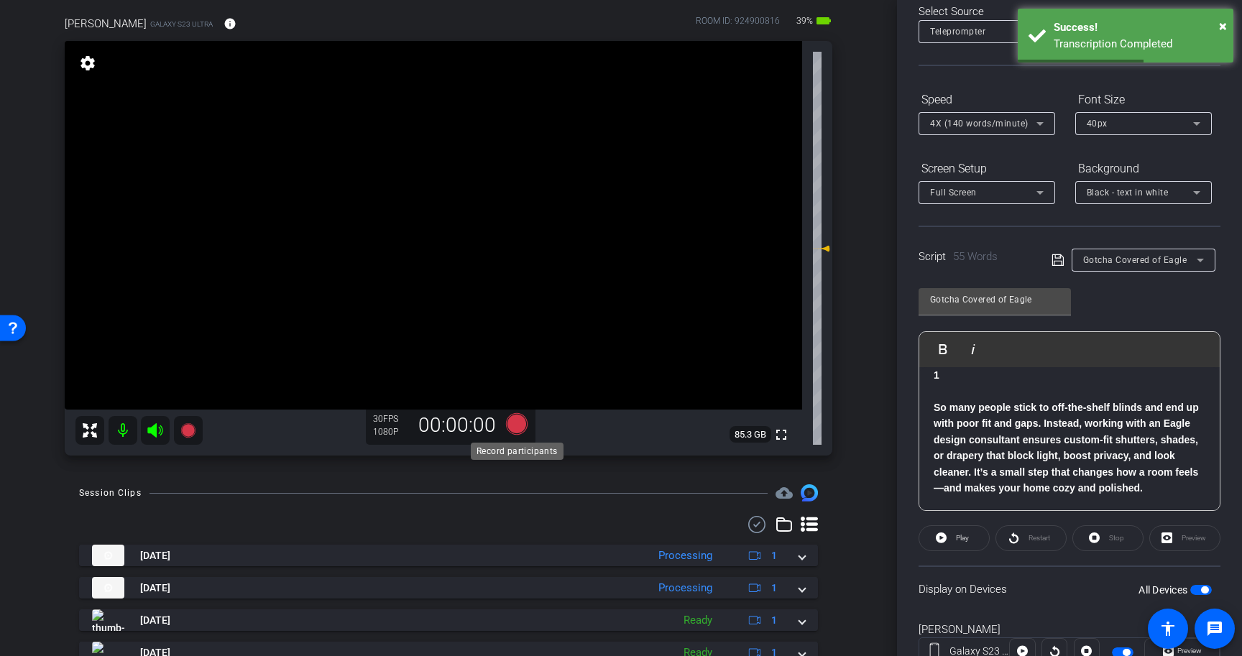
click at [520, 426] on icon at bounding box center [517, 424] width 22 height 22
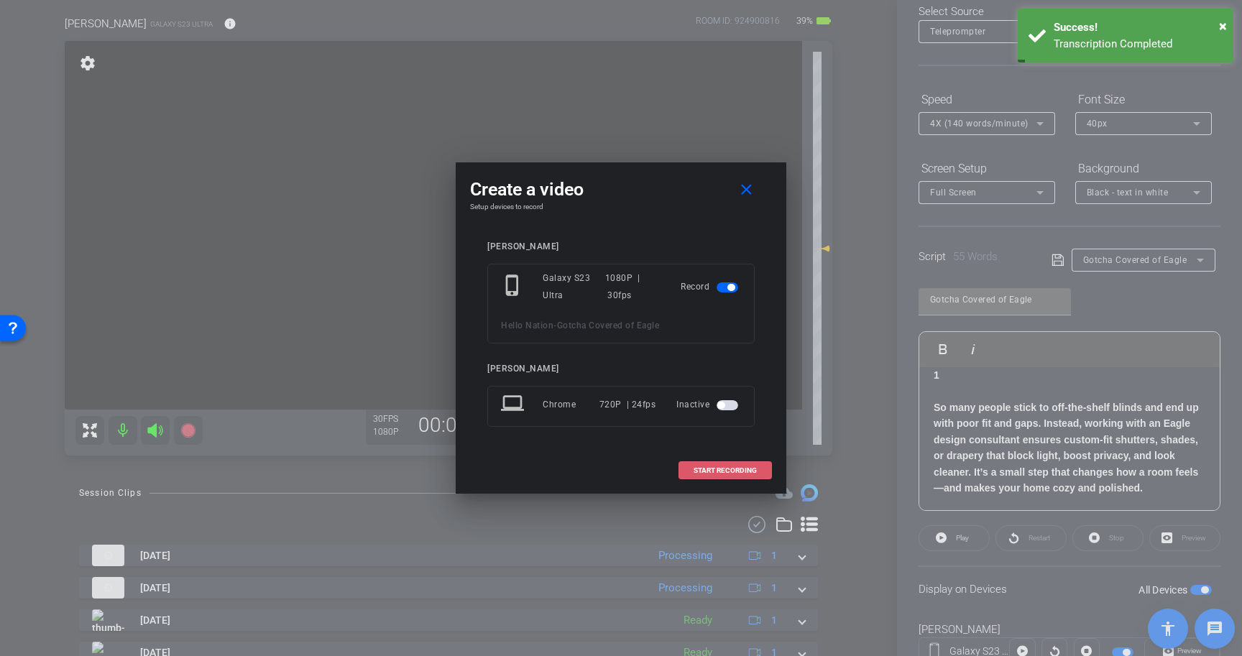
click at [727, 467] on span "START RECORDING" at bounding box center [725, 470] width 63 height 7
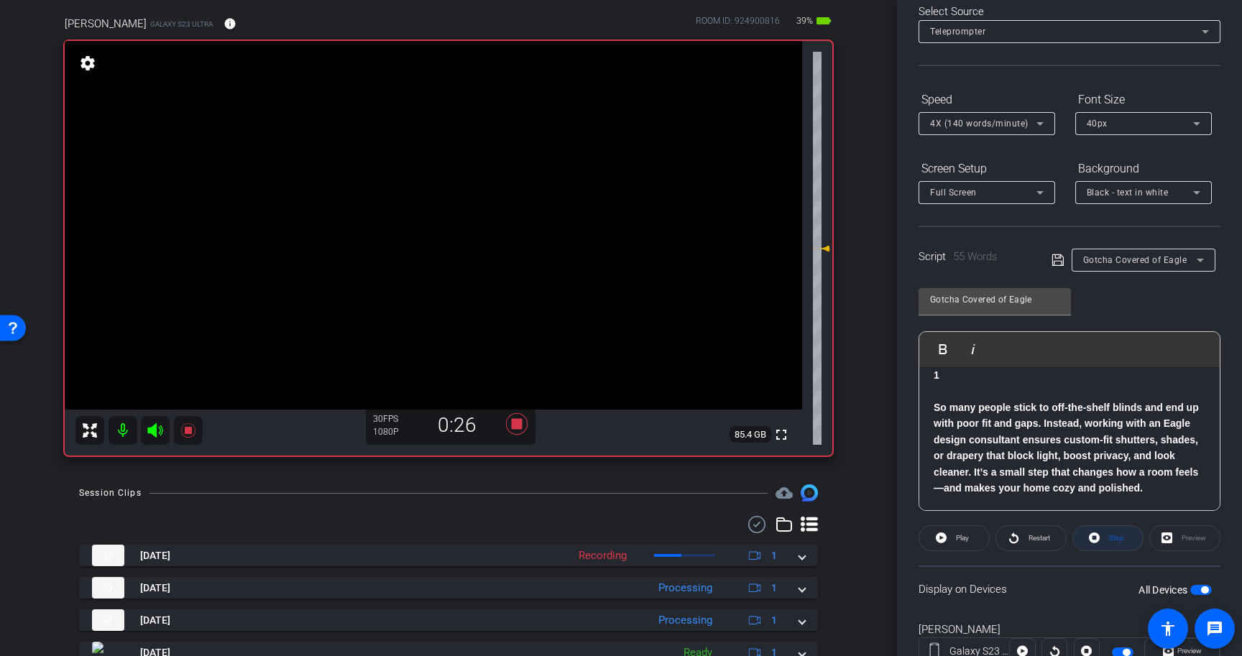
click at [1109, 542] on span "Stop" at bounding box center [1116, 538] width 15 height 8
click at [517, 423] on icon at bounding box center [517, 424] width 22 height 22
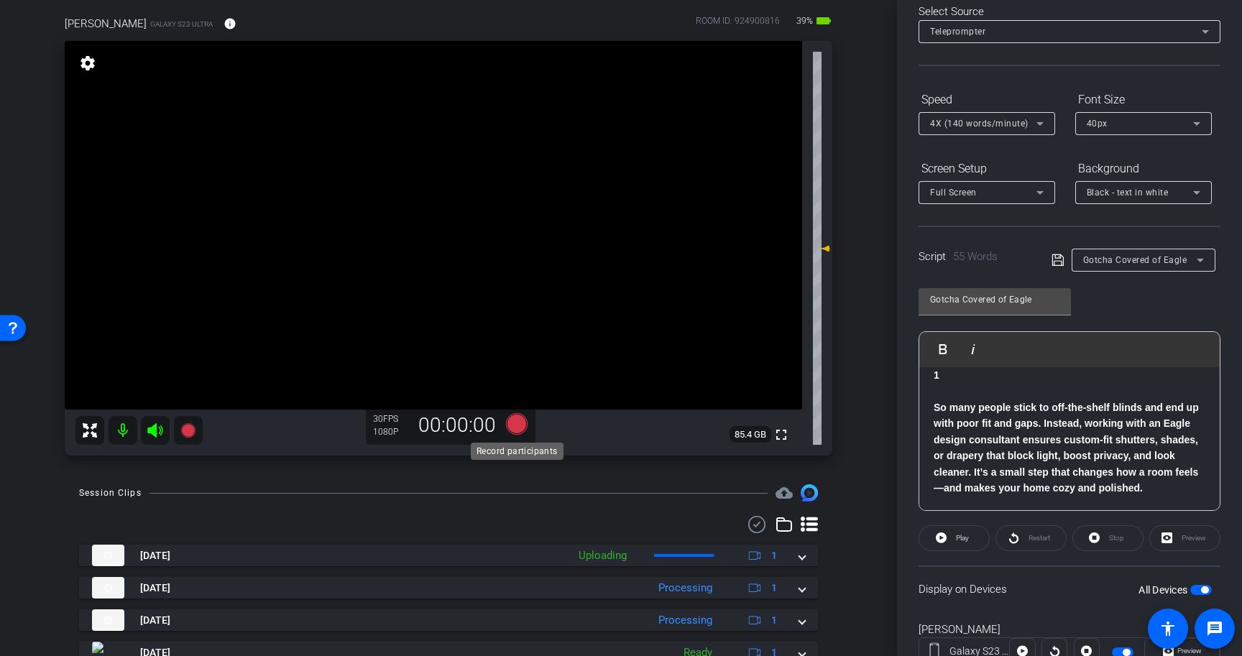
click at [517, 423] on icon at bounding box center [517, 424] width 22 height 22
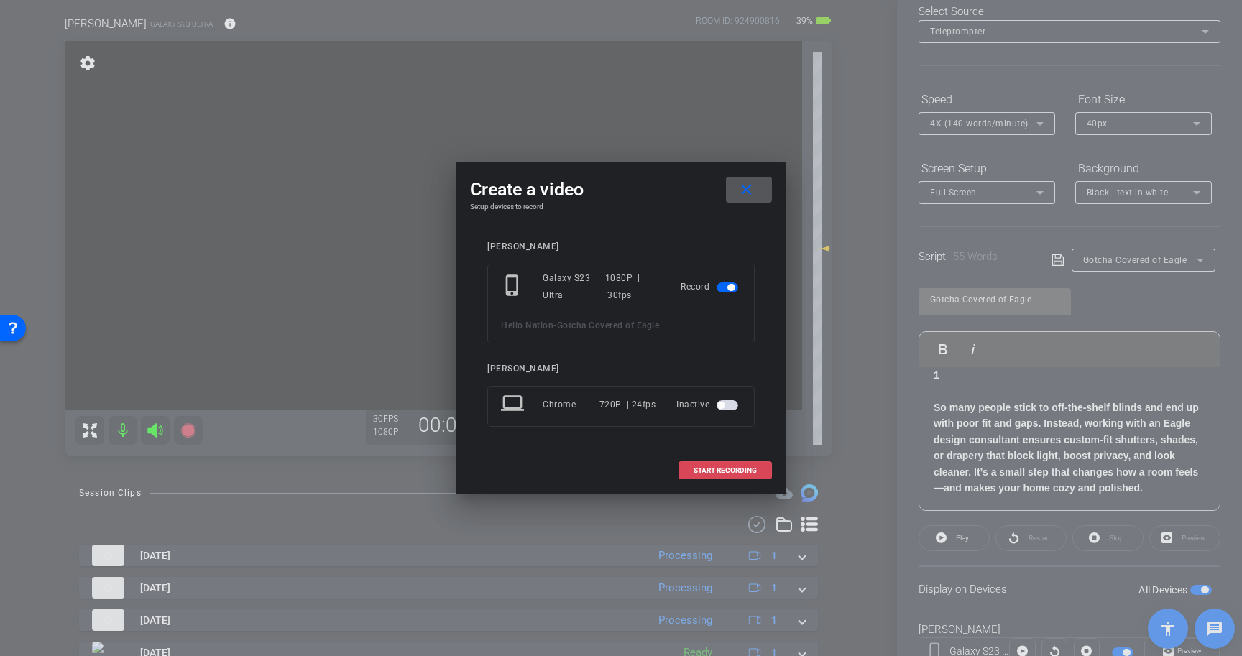
click at [721, 470] on span "START RECORDING" at bounding box center [725, 470] width 63 height 7
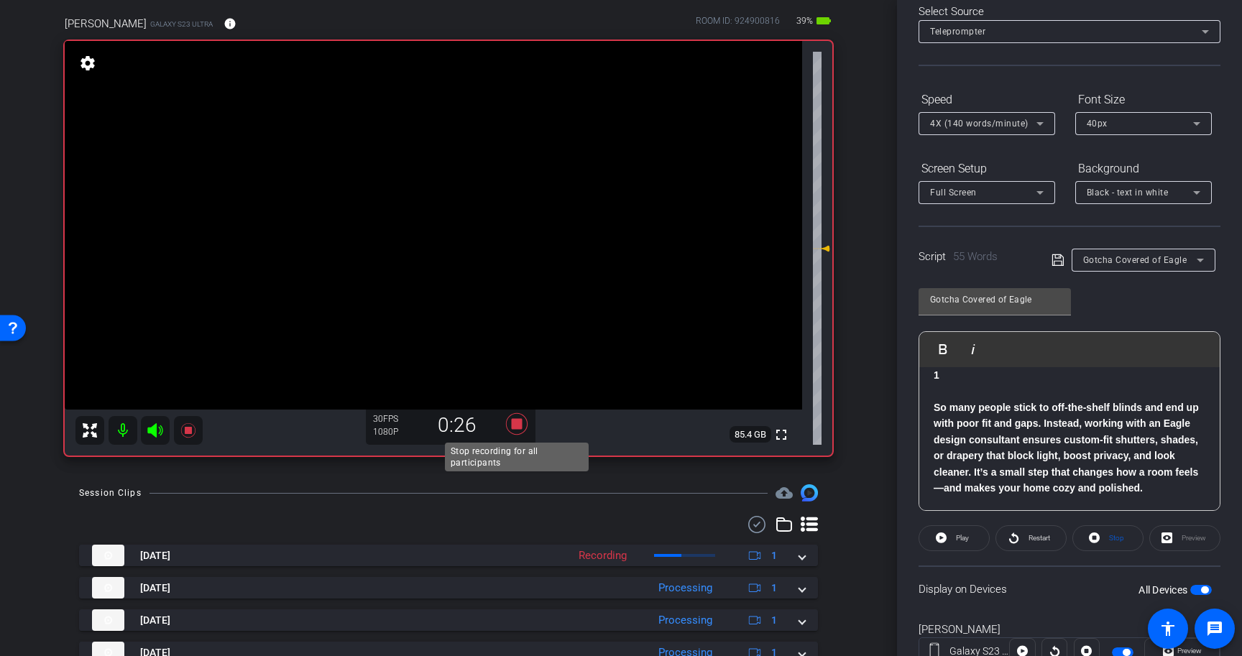
click at [520, 422] on icon at bounding box center [517, 424] width 22 height 22
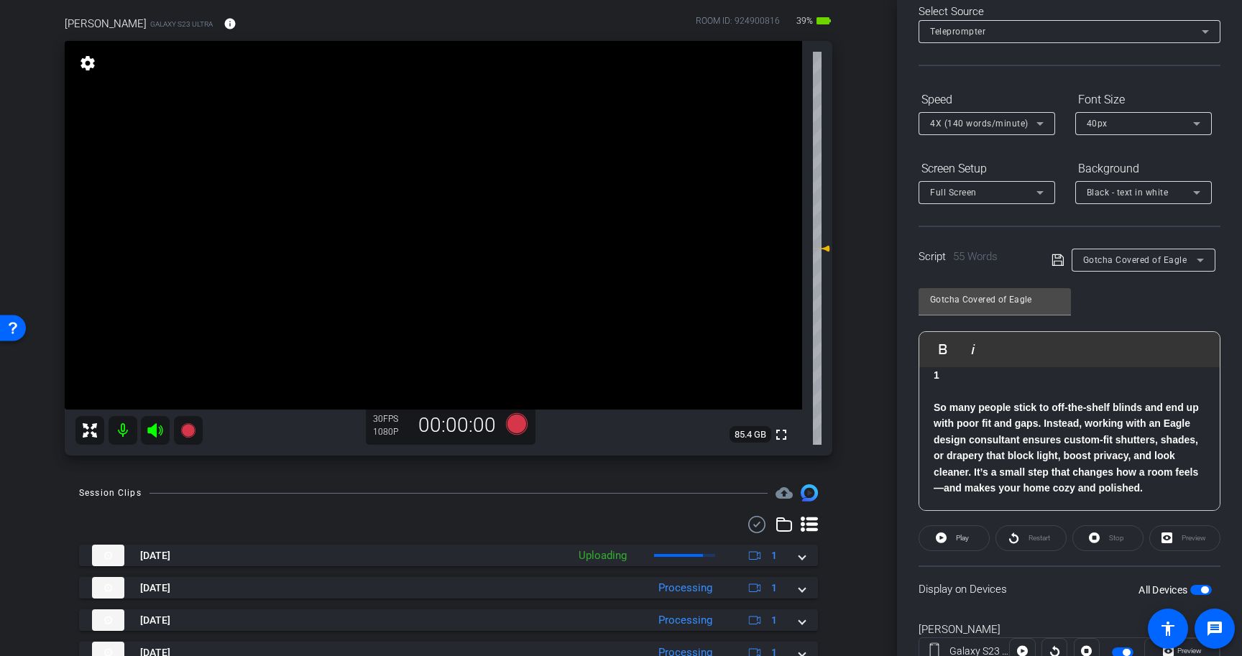
click at [1196, 588] on span "button" at bounding box center [1201, 590] width 22 height 10
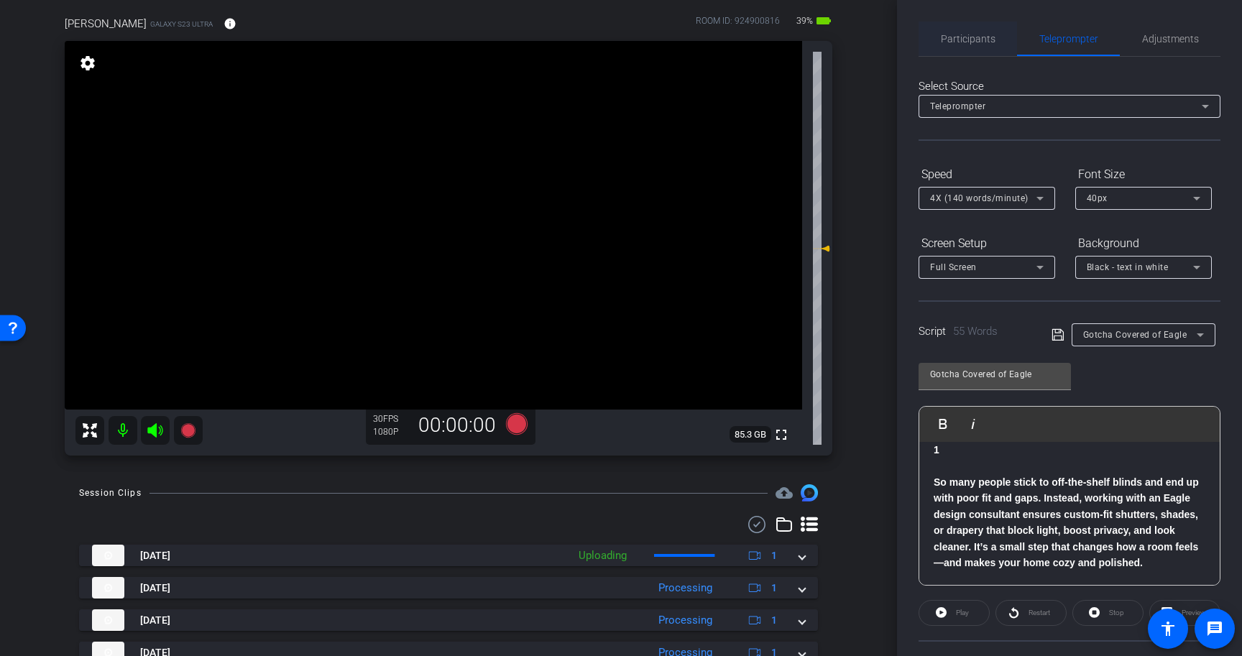
click at [977, 36] on span "Participants" at bounding box center [968, 39] width 55 height 10
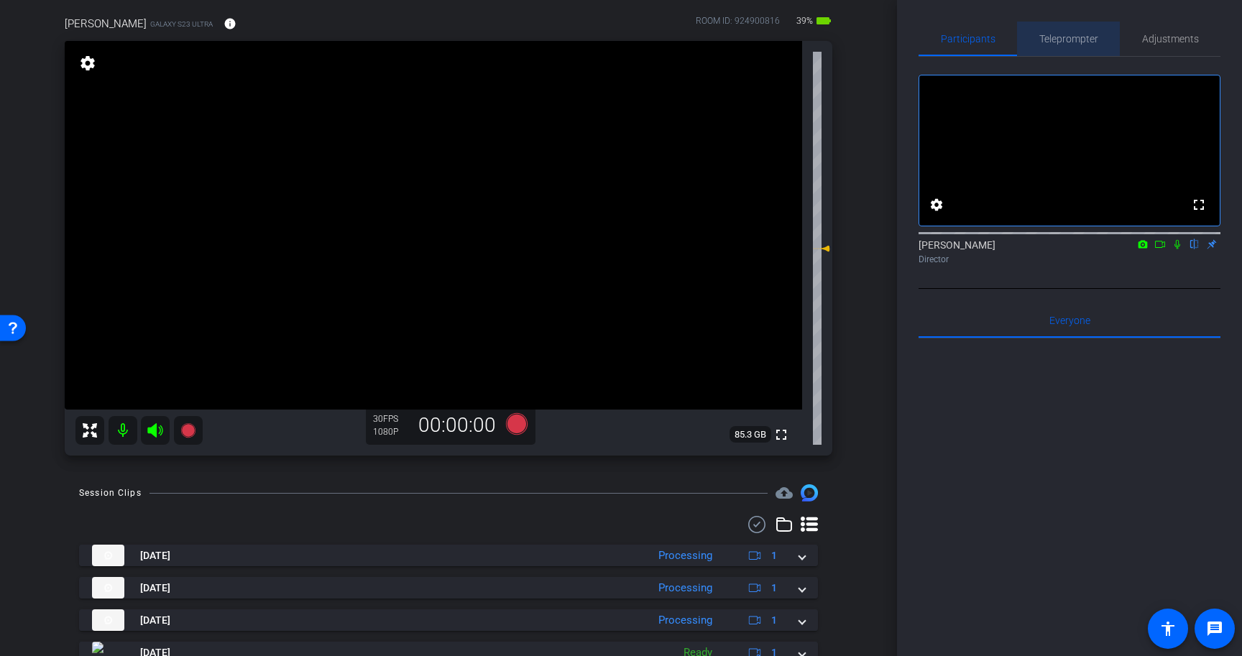
click at [1076, 35] on body "Accessibility Screen-Reader Guide, Feedback, and Issue Reporting | New window m…" at bounding box center [621, 328] width 1242 height 656
click at [1108, 43] on div "Teleprompter" at bounding box center [1068, 39] width 103 height 35
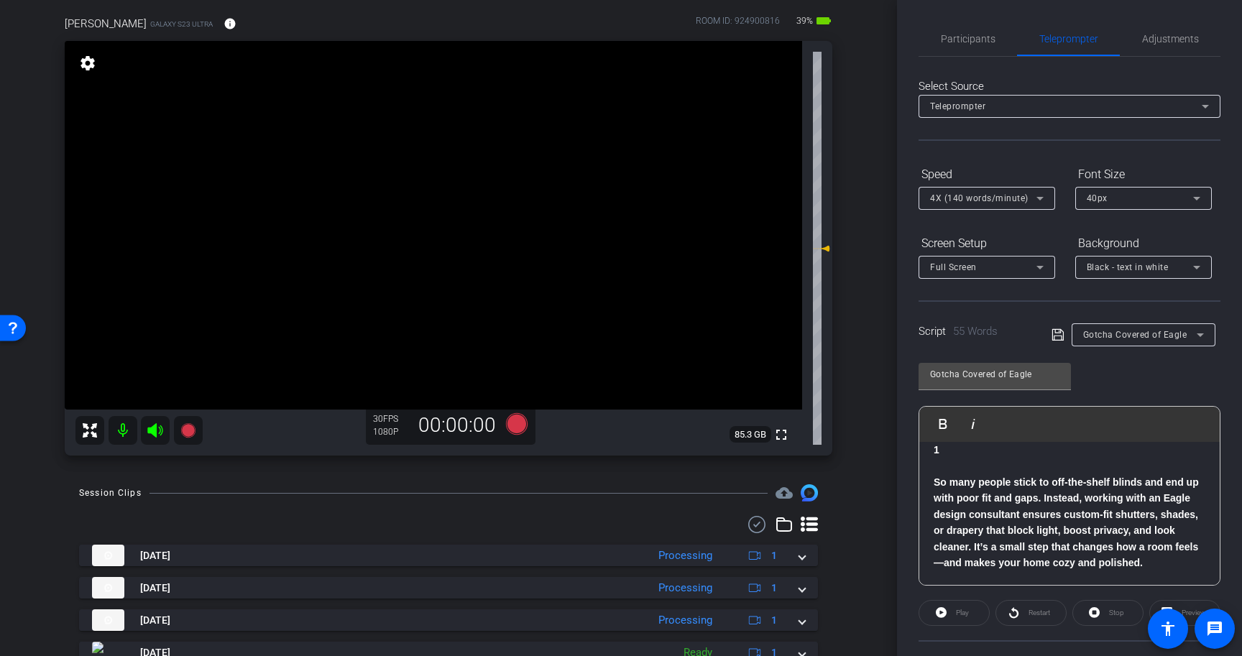
click at [936, 483] on strong "So many people stick to off‑the‑shelf blinds and end up with poor fit and gaps.…" at bounding box center [1066, 523] width 265 height 92
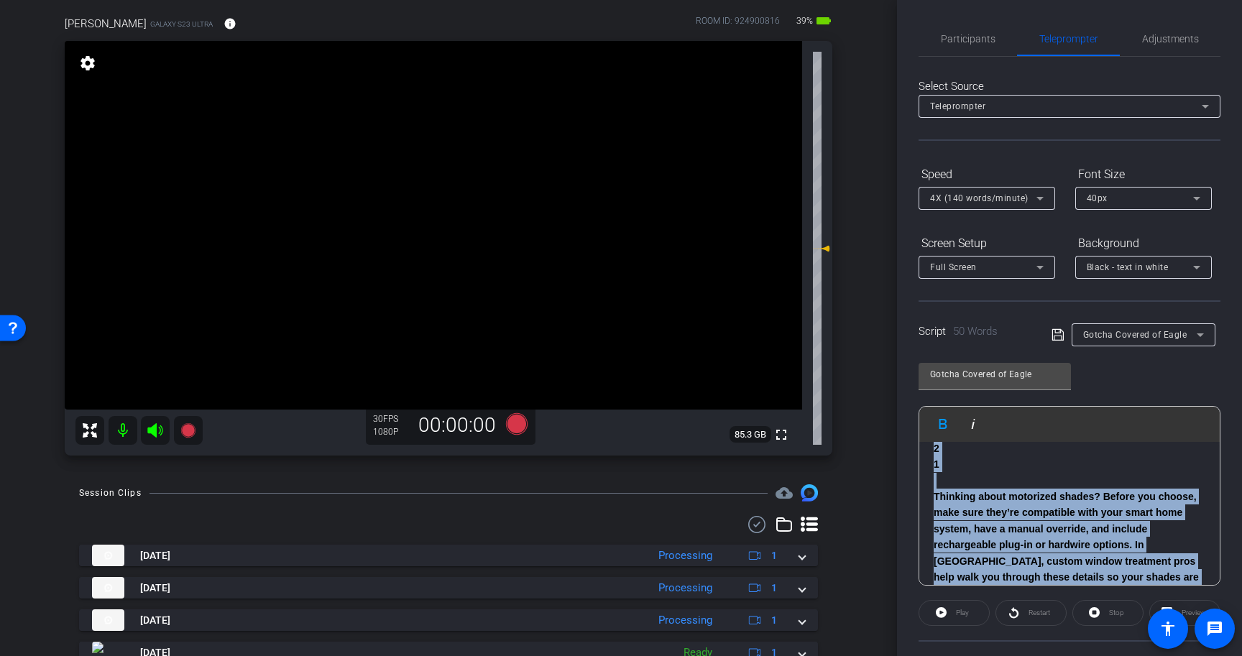
click at [1057, 333] on icon at bounding box center [1058, 335] width 12 height 12
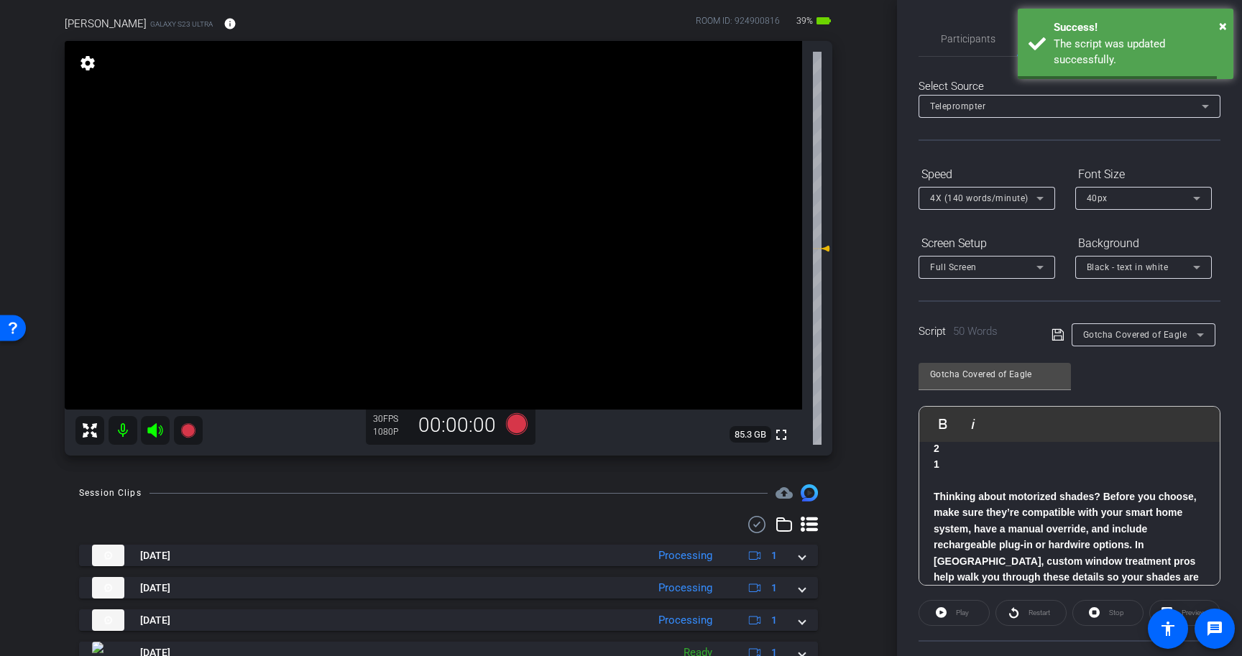
click at [1087, 487] on p at bounding box center [1070, 481] width 272 height 16
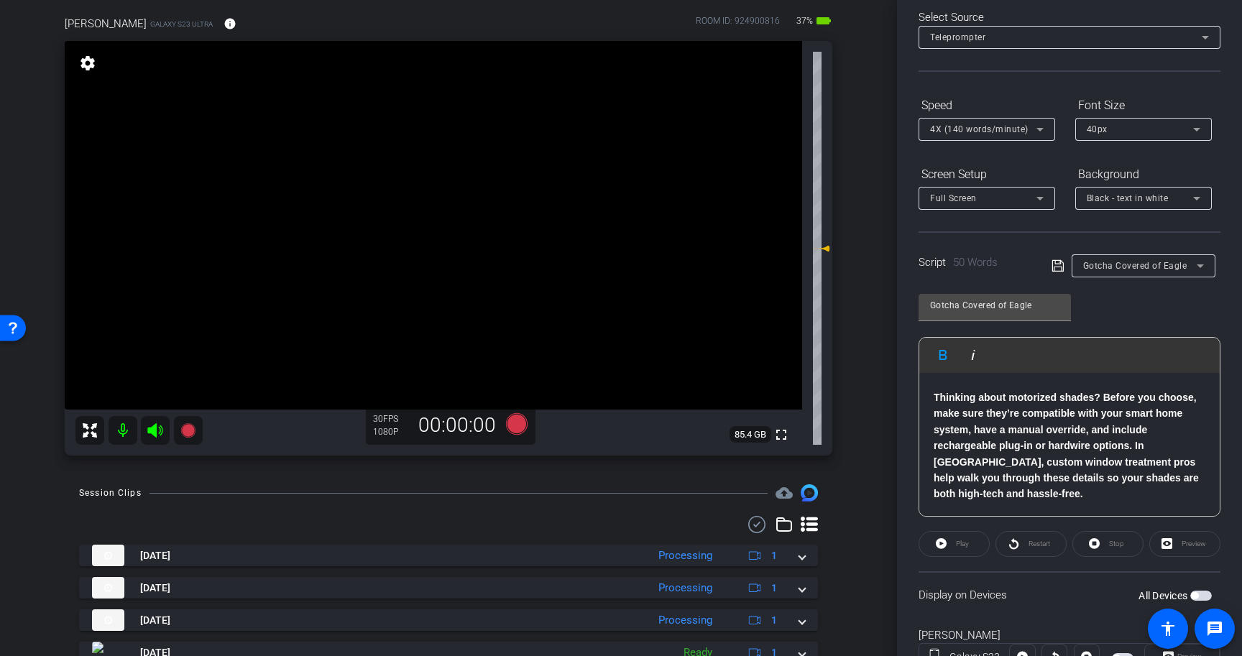
scroll to position [70, 0]
click at [1203, 592] on span "button" at bounding box center [1201, 594] width 22 height 10
click at [1197, 591] on span "button" at bounding box center [1201, 594] width 22 height 10
click at [1056, 261] on icon at bounding box center [1058, 264] width 13 height 17
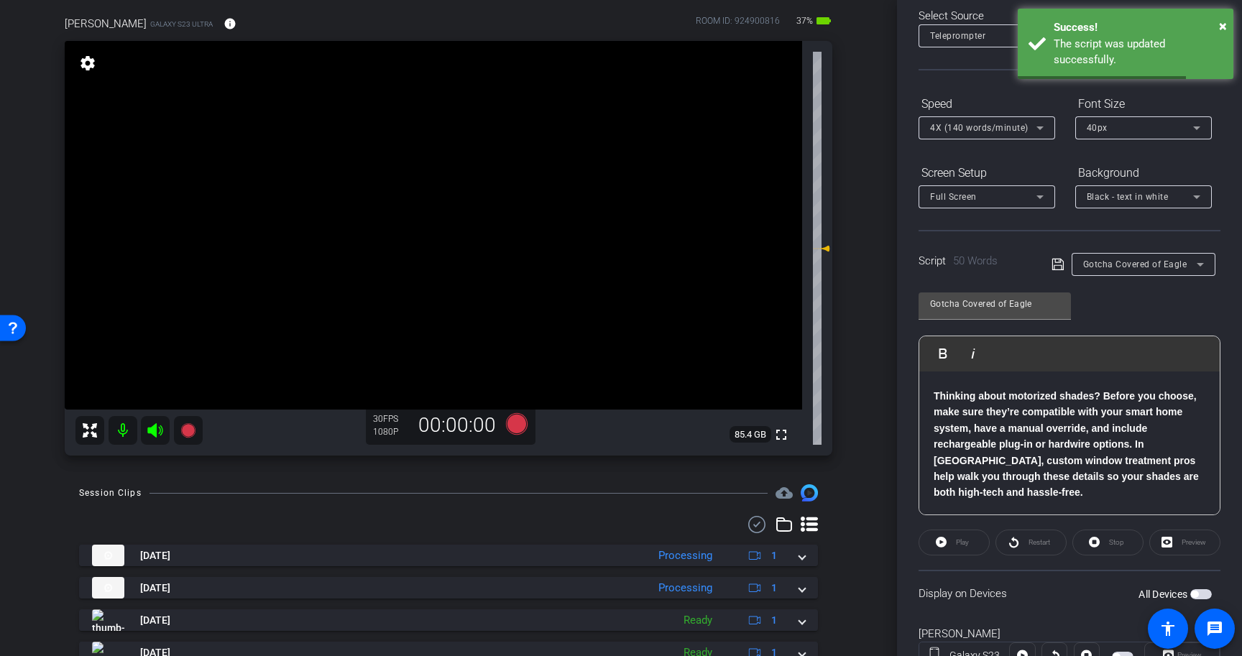
click at [1198, 600] on div "All Devices" at bounding box center [1175, 594] width 73 height 14
click at [1203, 594] on span "button" at bounding box center [1201, 594] width 22 height 10
click at [952, 539] on span "Play" at bounding box center [960, 543] width 17 height 20
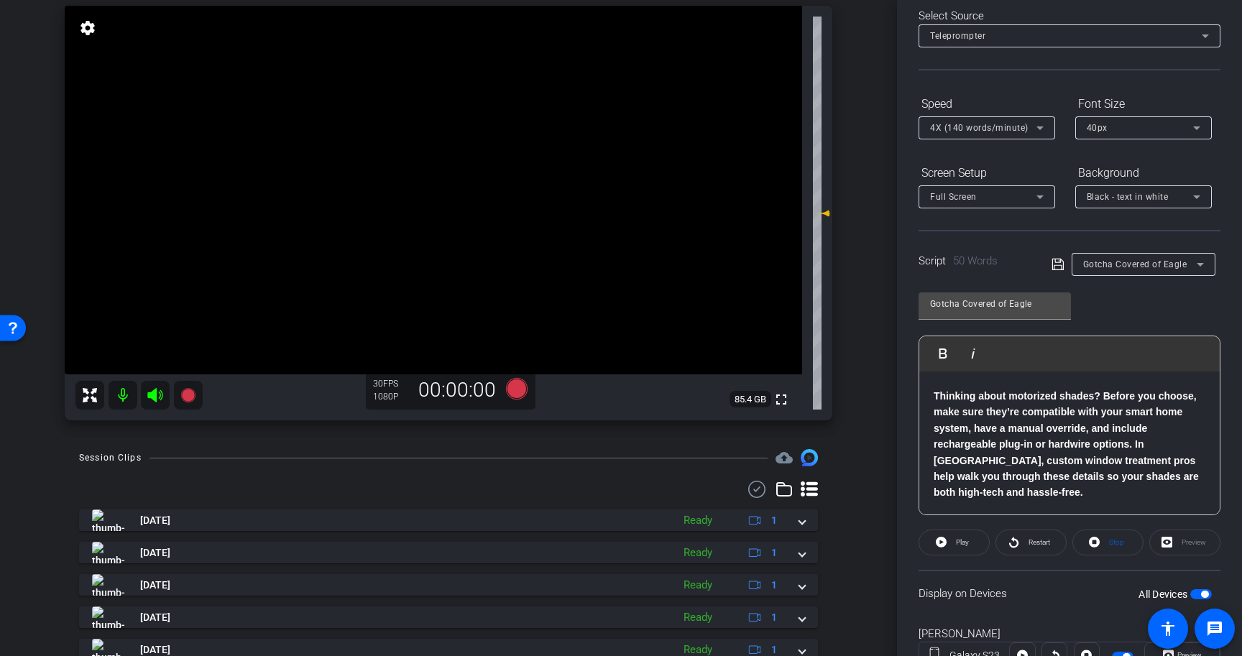
scroll to position [142, 0]
click at [1121, 541] on span "Stop" at bounding box center [1116, 542] width 15 height 8
click at [1203, 594] on span "button" at bounding box center [1204, 594] width 7 height 7
click at [1203, 595] on span "button" at bounding box center [1201, 594] width 22 height 10
click at [951, 543] on span at bounding box center [954, 542] width 70 height 35
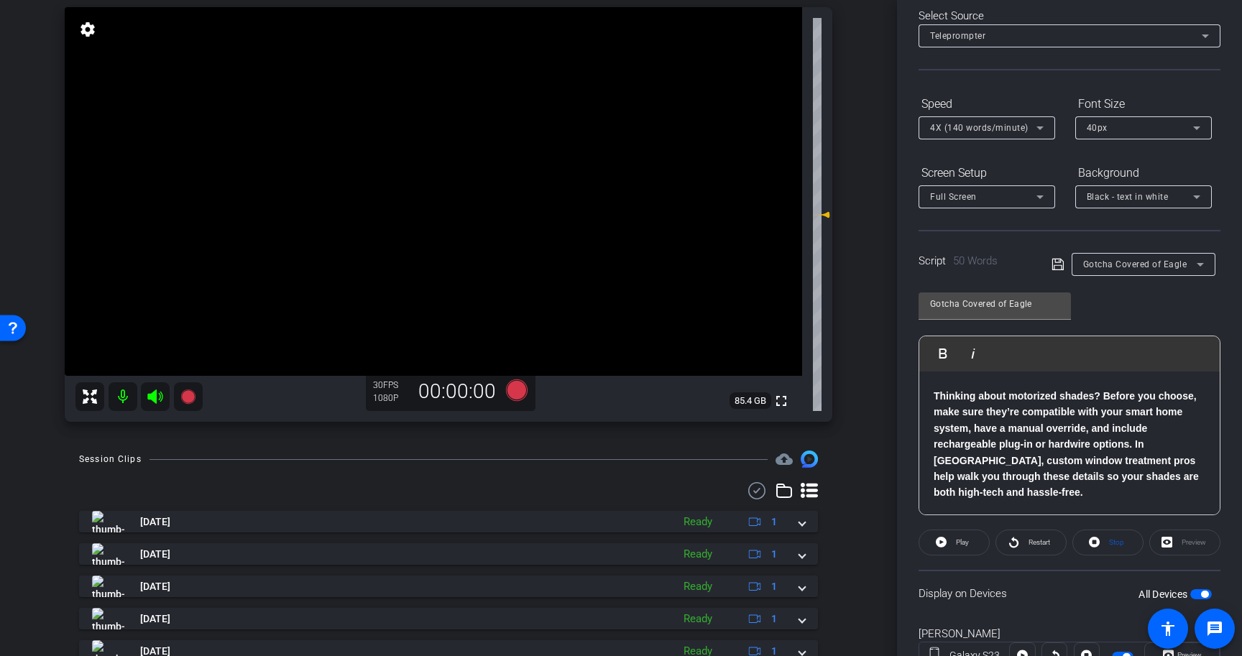
click at [1118, 477] on strong "Thinking about motorized shades? Before you choose, make sure they’re compatibl…" at bounding box center [1066, 444] width 265 height 108
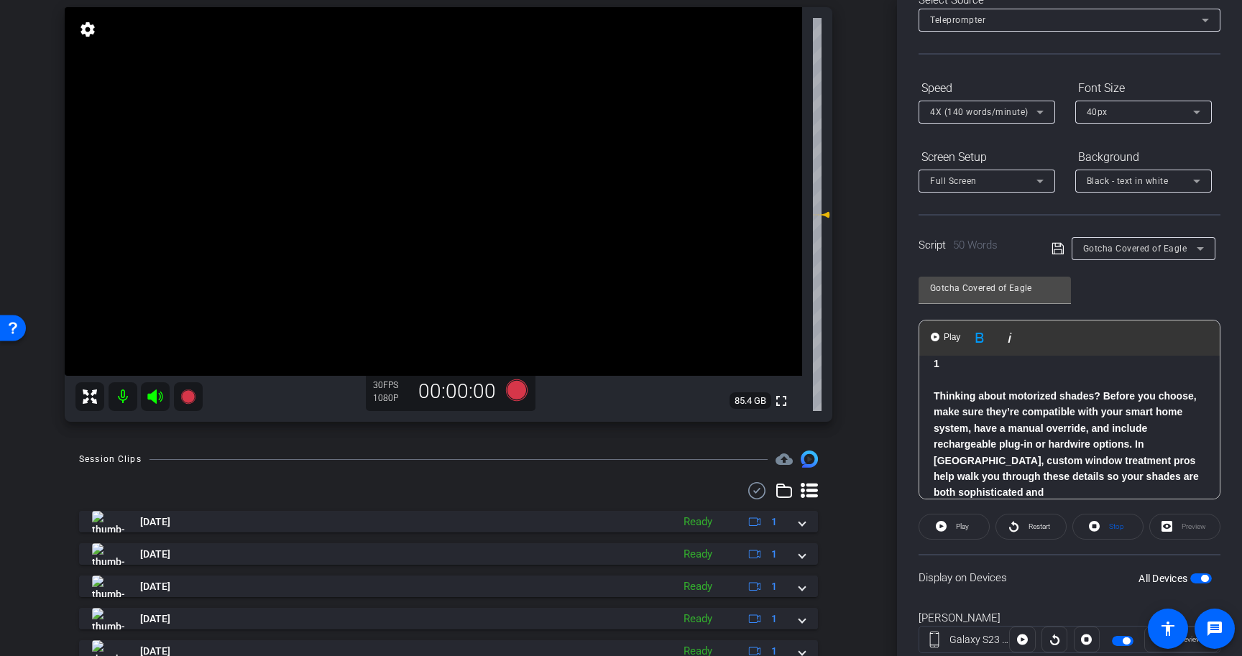
scroll to position [70, 0]
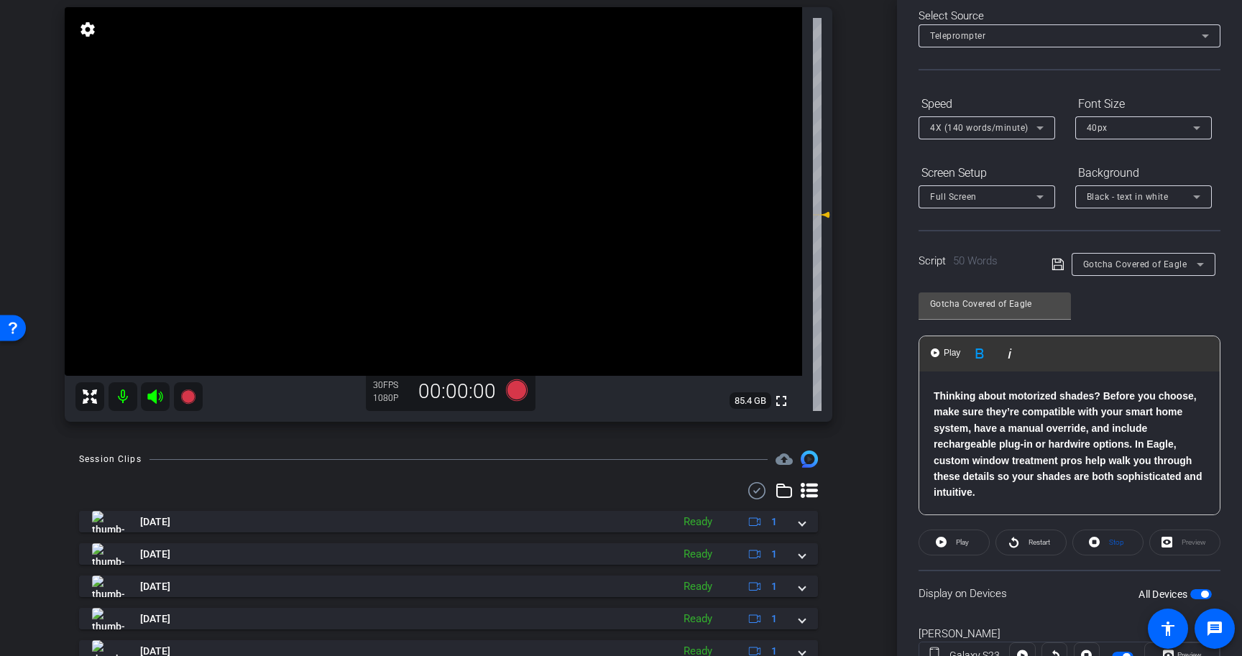
click at [1056, 262] on icon at bounding box center [1058, 265] width 12 height 12
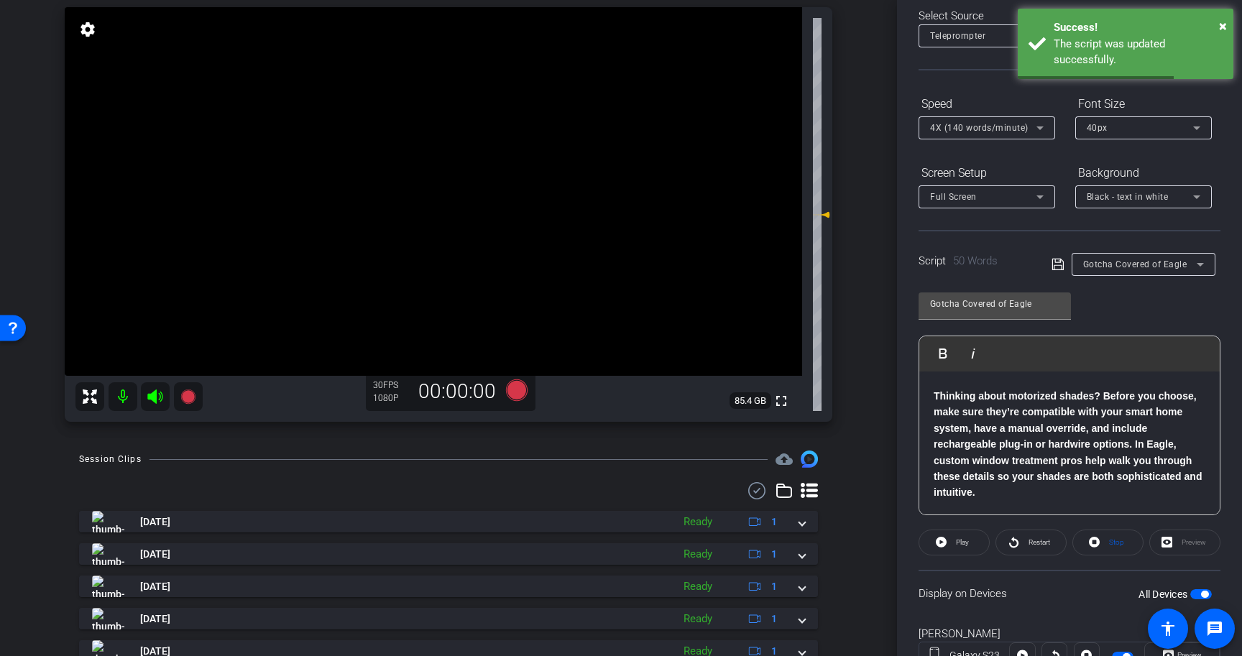
click at [1202, 594] on span "button" at bounding box center [1204, 594] width 7 height 7
click at [1064, 262] on span at bounding box center [1062, 263] width 20 height 13
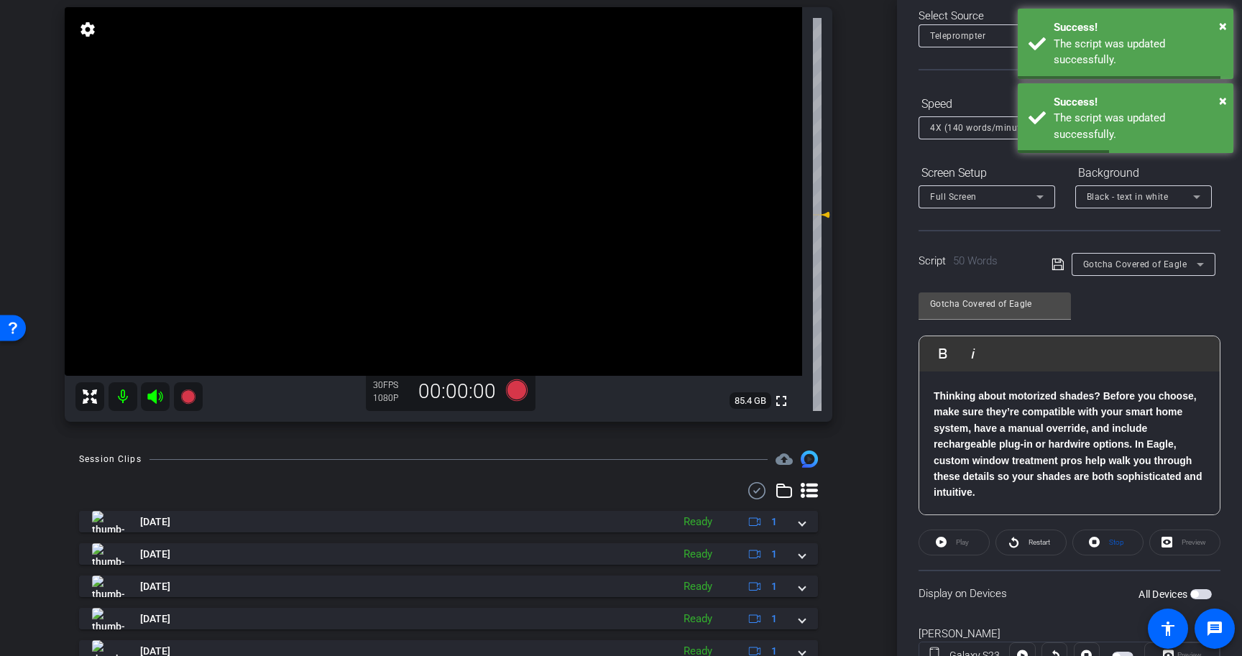
click at [1055, 263] on icon at bounding box center [1058, 264] width 13 height 17
click at [1197, 593] on span "button" at bounding box center [1194, 594] width 7 height 7
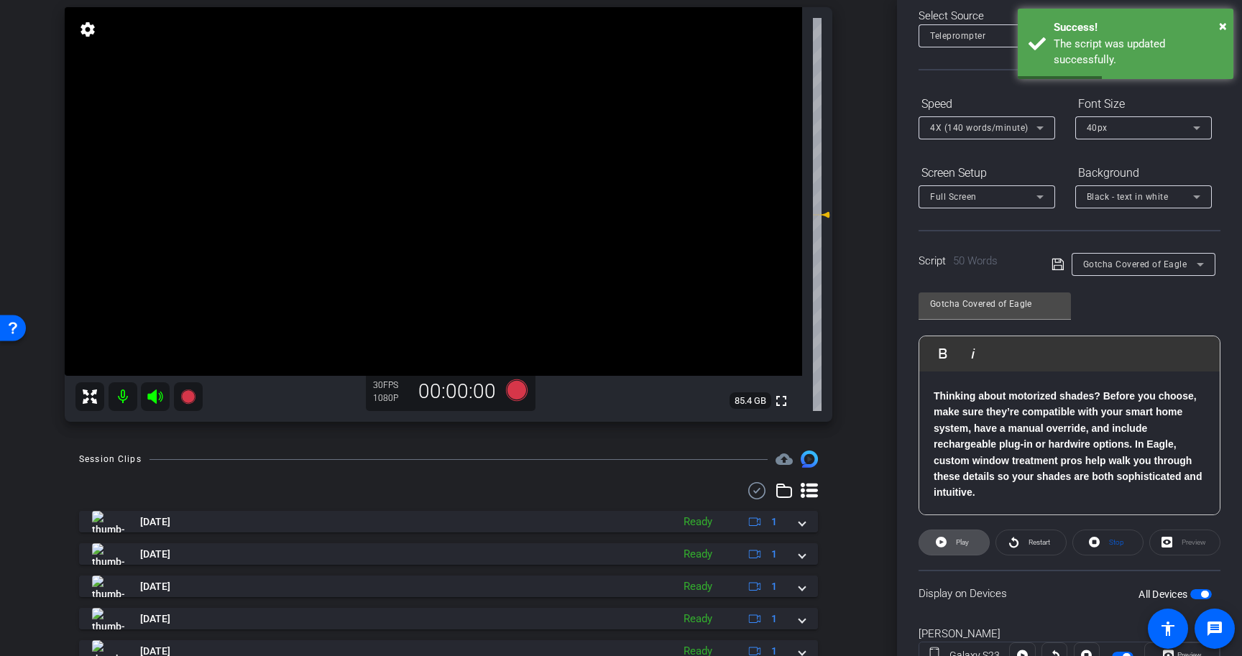
click at [945, 541] on icon at bounding box center [941, 542] width 11 height 11
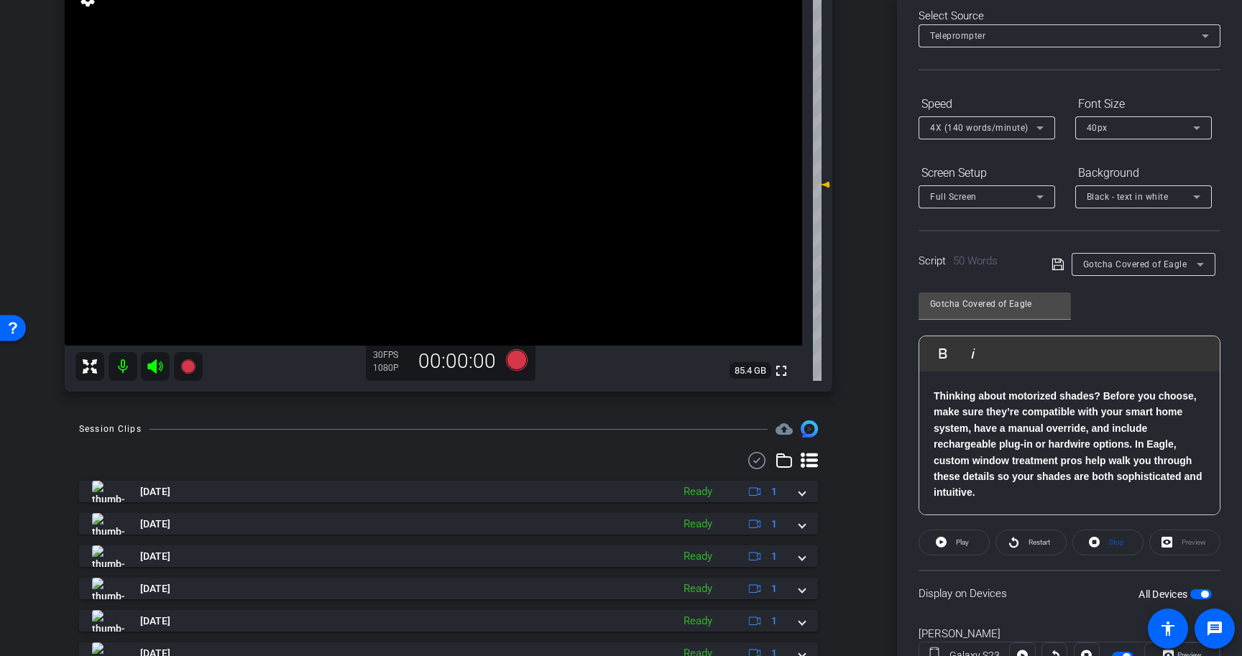
scroll to position [175, 0]
click at [1110, 548] on span "Stop" at bounding box center [1115, 543] width 19 height 20
click at [515, 357] on icon at bounding box center [517, 358] width 22 height 22
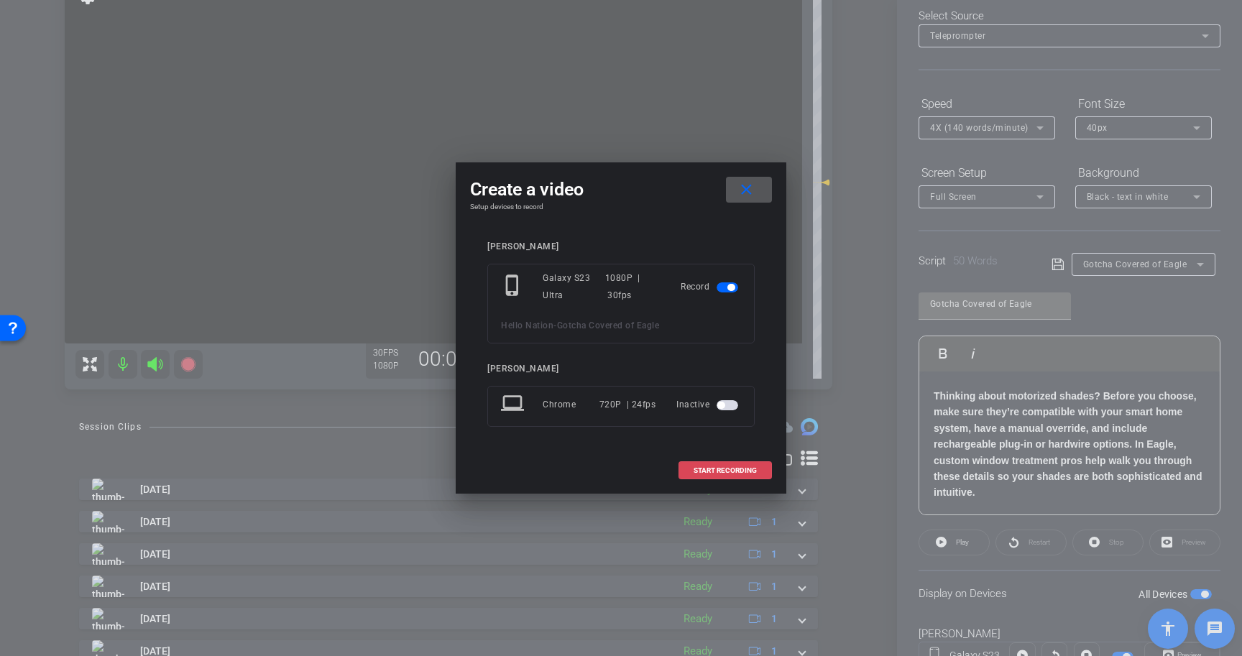
click at [727, 468] on span "START RECORDING" at bounding box center [725, 470] width 63 height 7
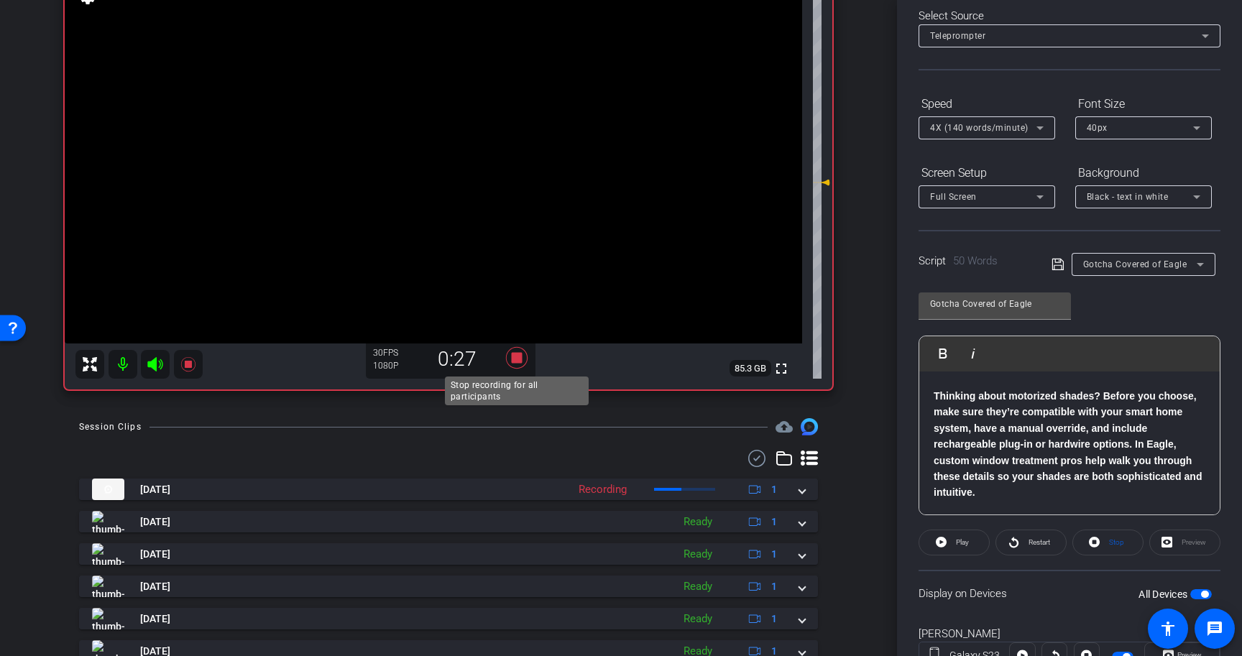
click at [514, 356] on icon at bounding box center [517, 358] width 22 height 22
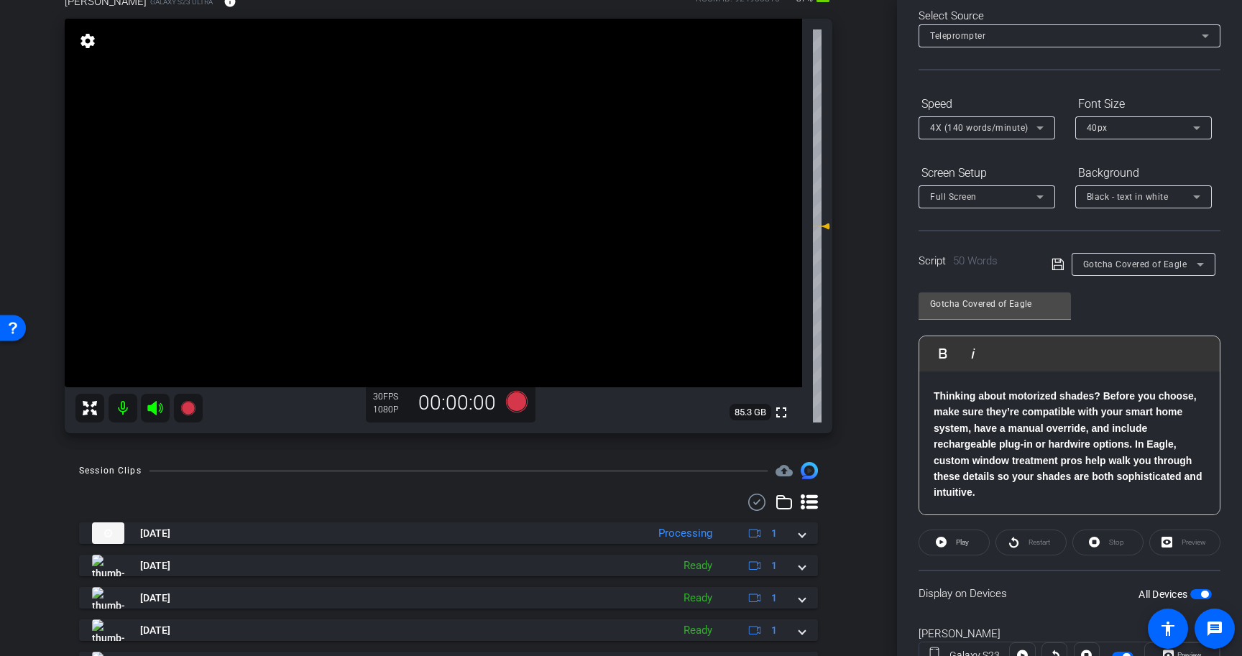
scroll to position [139, 0]
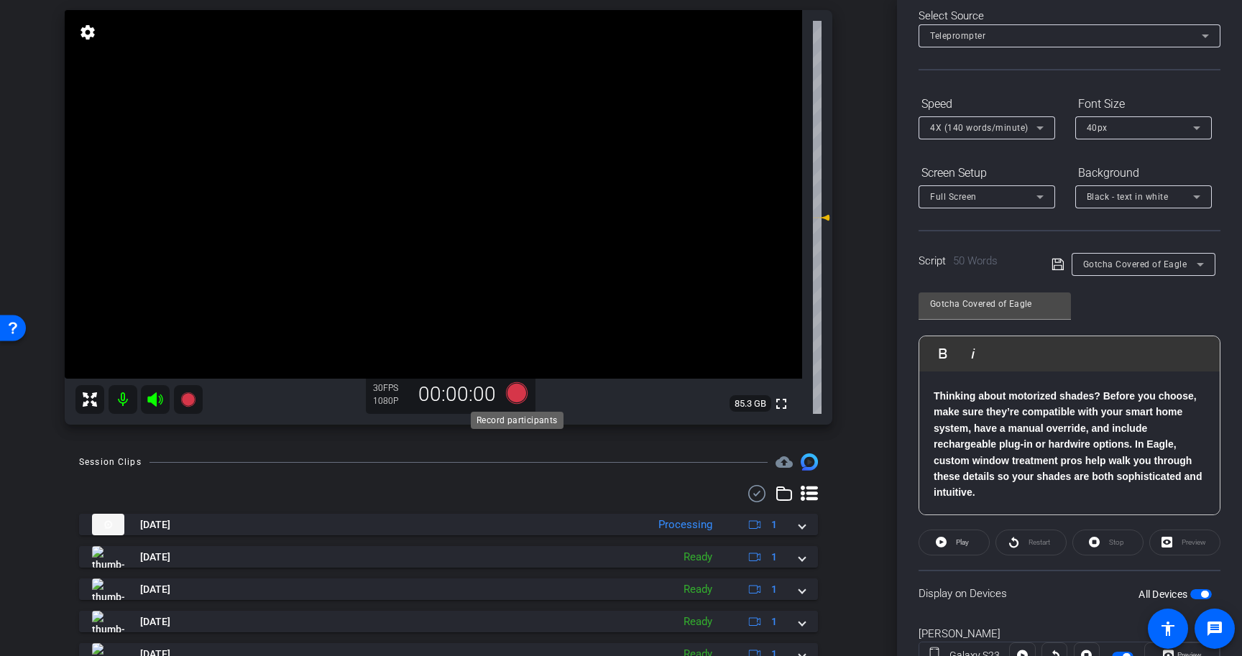
click at [520, 394] on icon at bounding box center [517, 393] width 22 height 22
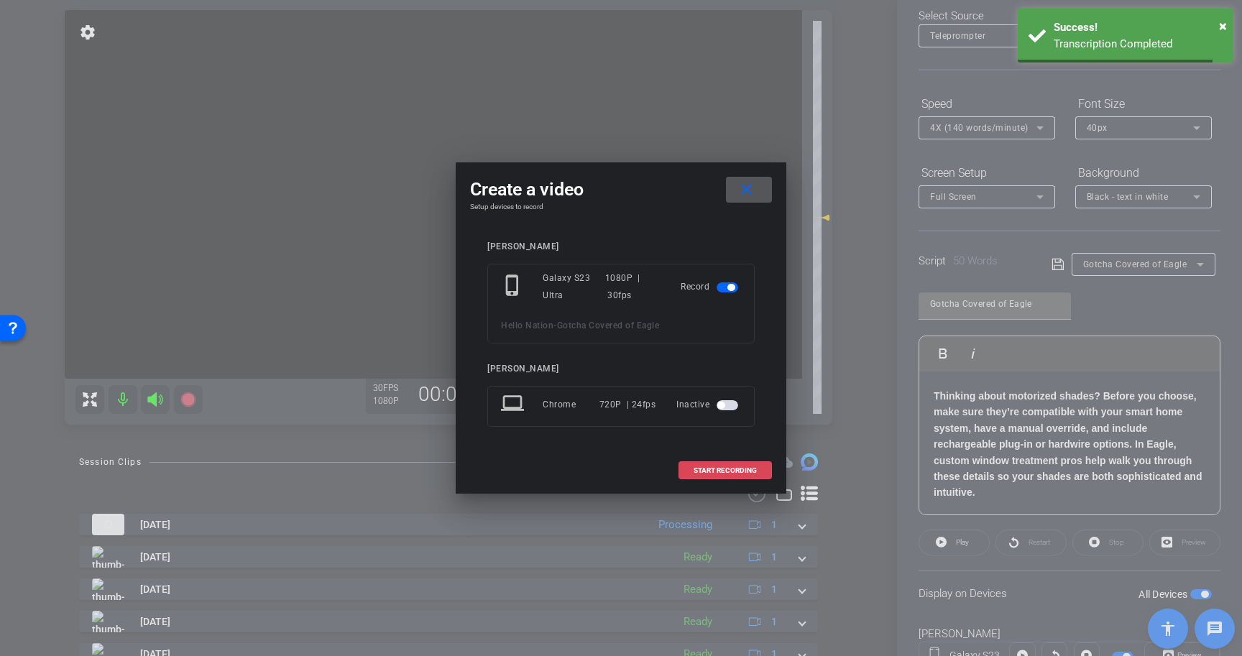
click at [738, 472] on span "START RECORDING" at bounding box center [725, 470] width 63 height 7
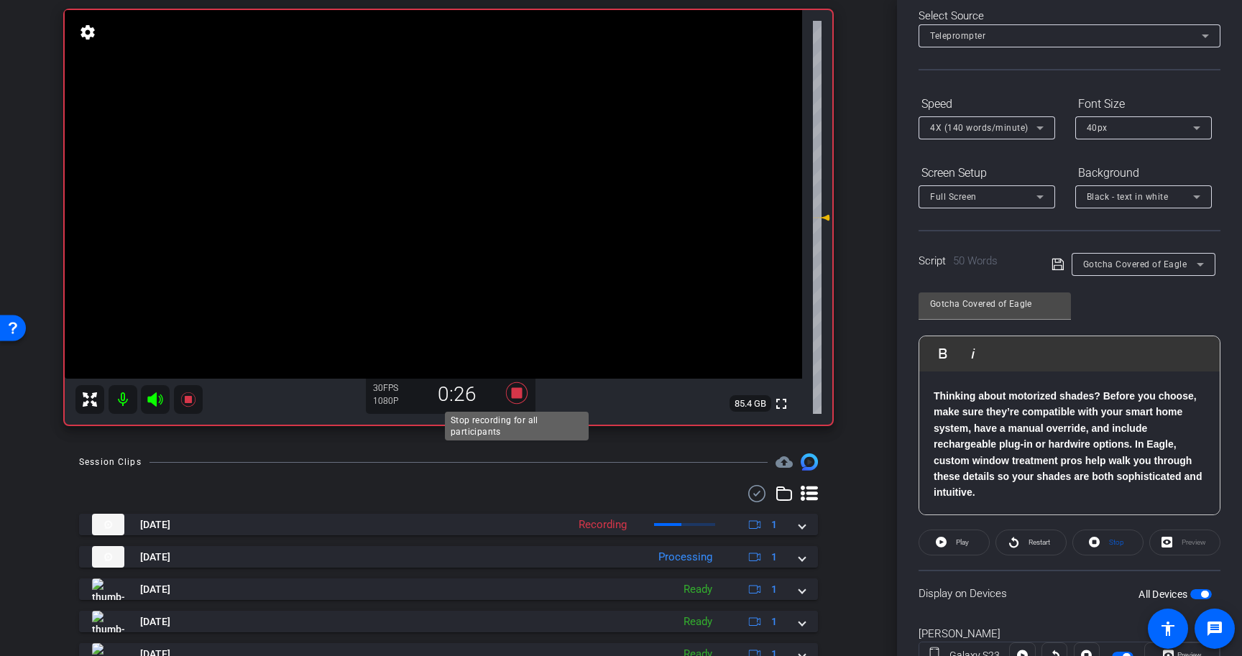
click at [518, 391] on icon at bounding box center [517, 393] width 22 height 22
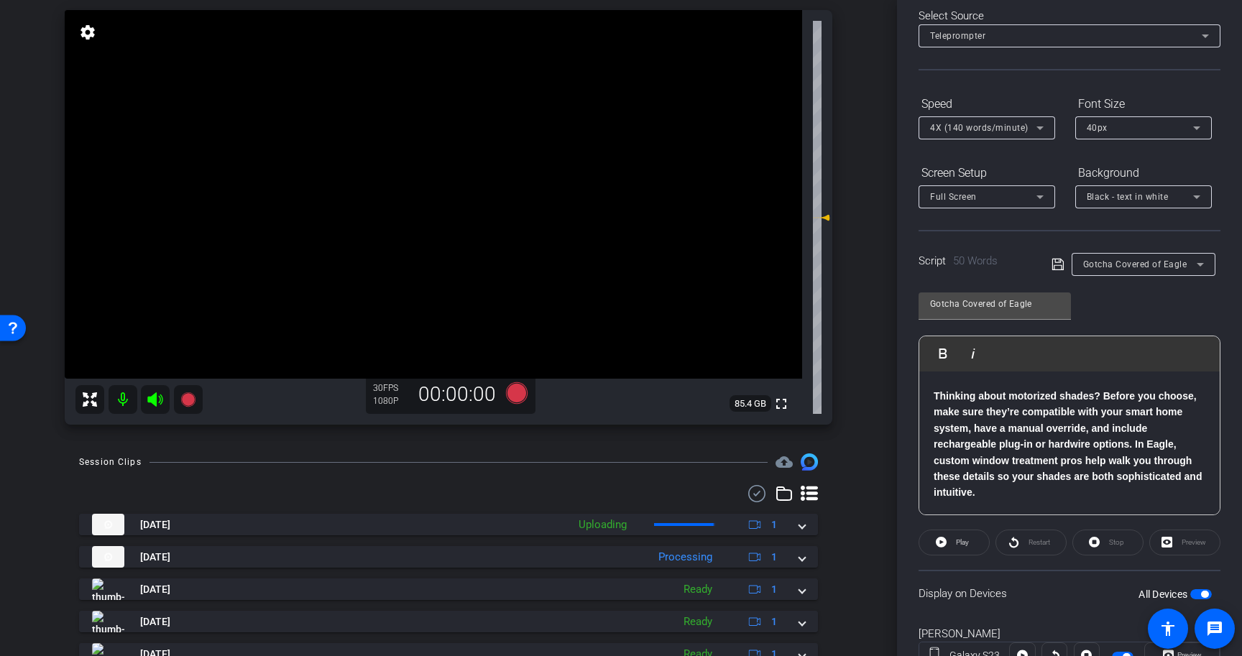
click at [1200, 597] on span "button" at bounding box center [1201, 594] width 22 height 10
click at [980, 486] on p "Thinking about motorized shades? Before you choose, make sure they’re compatibl…" at bounding box center [1070, 444] width 272 height 113
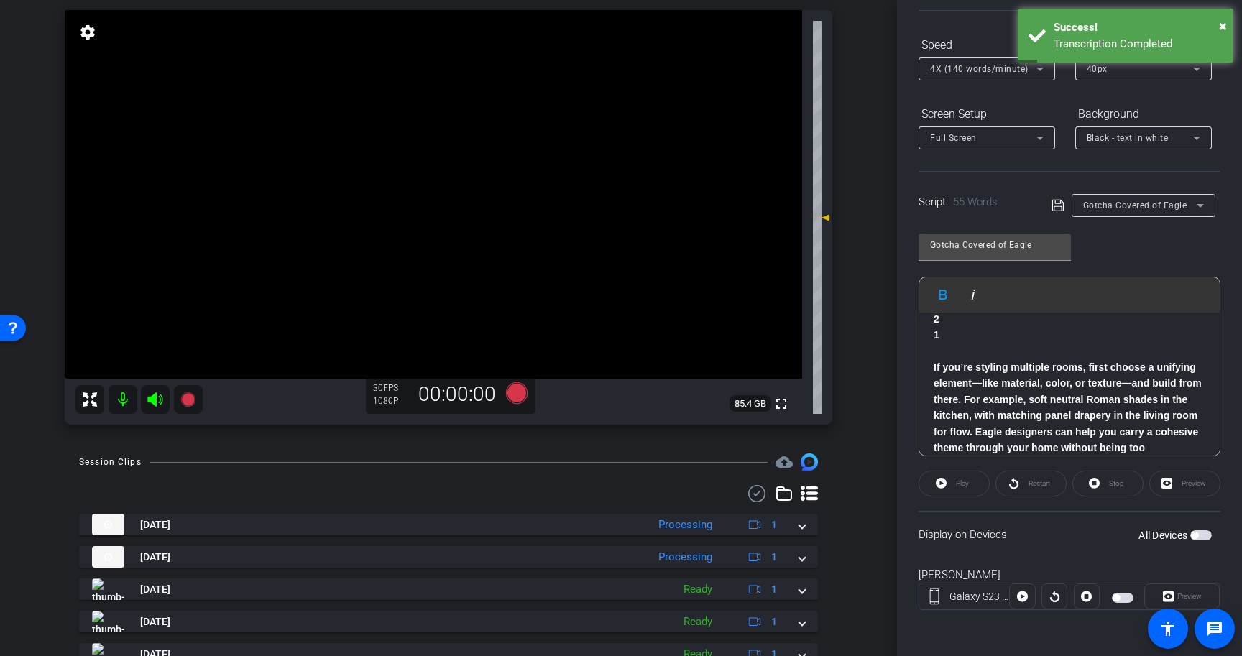
scroll to position [62, 0]
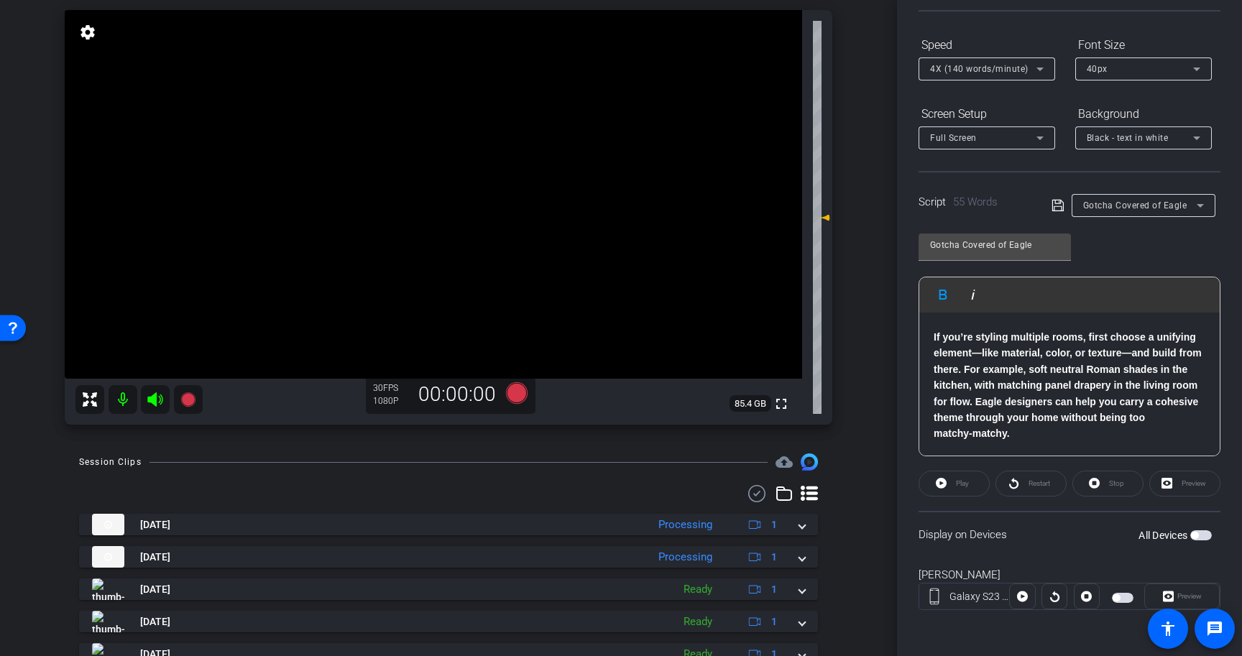
click at [1081, 440] on p "If you’re styling multiple rooms, first choose a unifying element—like material…" at bounding box center [1070, 385] width 272 height 113
click at [1057, 206] on icon at bounding box center [1058, 206] width 12 height 12
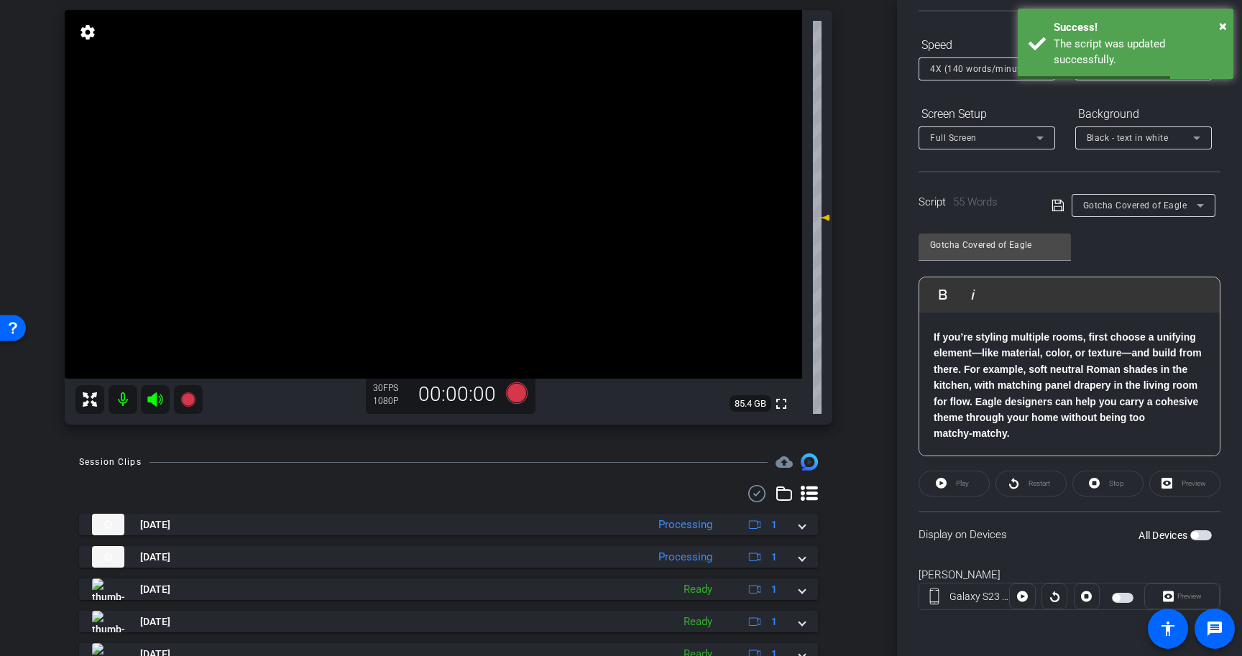
click at [1205, 534] on span "button" at bounding box center [1201, 535] width 22 height 10
click at [939, 478] on icon at bounding box center [941, 483] width 11 height 18
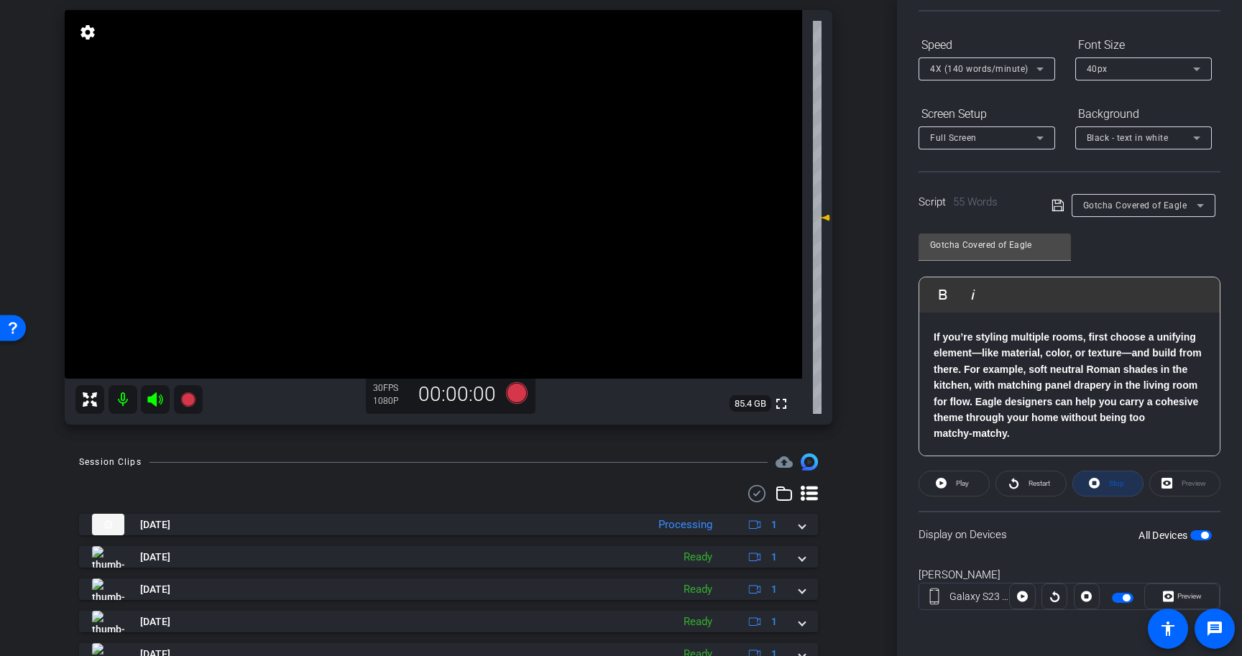
click at [1106, 480] on span "Stop" at bounding box center [1115, 484] width 19 height 20
click at [518, 395] on icon at bounding box center [517, 393] width 22 height 22
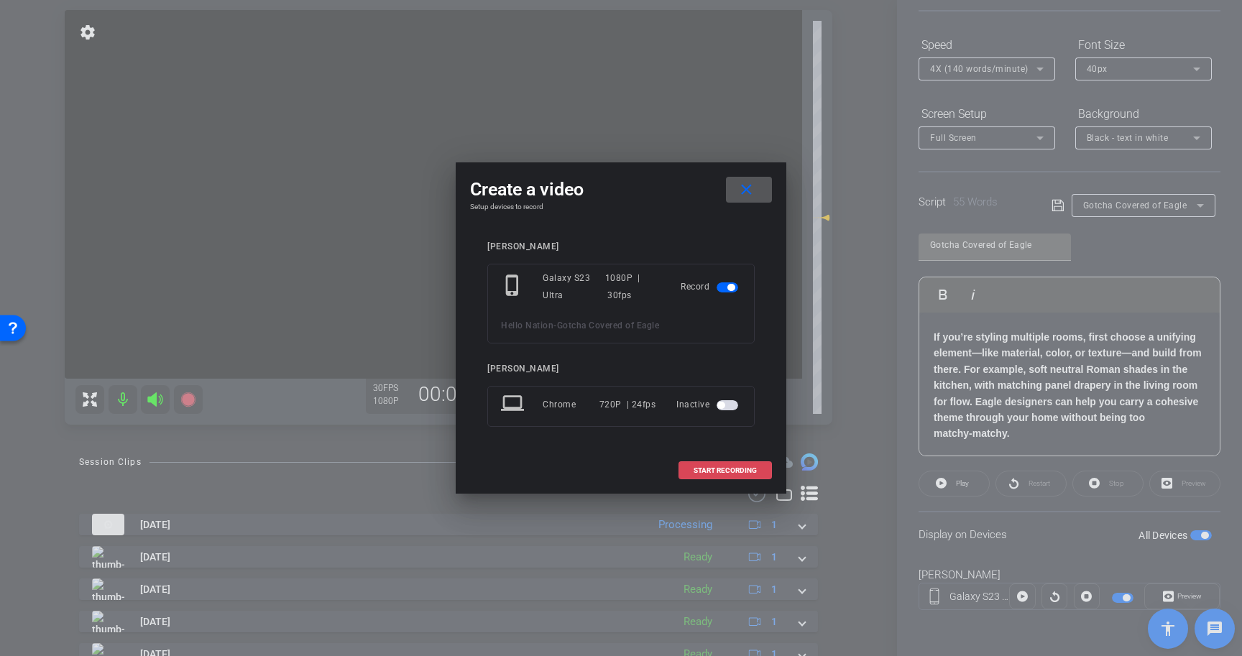
click at [727, 468] on span "START RECORDING" at bounding box center [725, 470] width 63 height 7
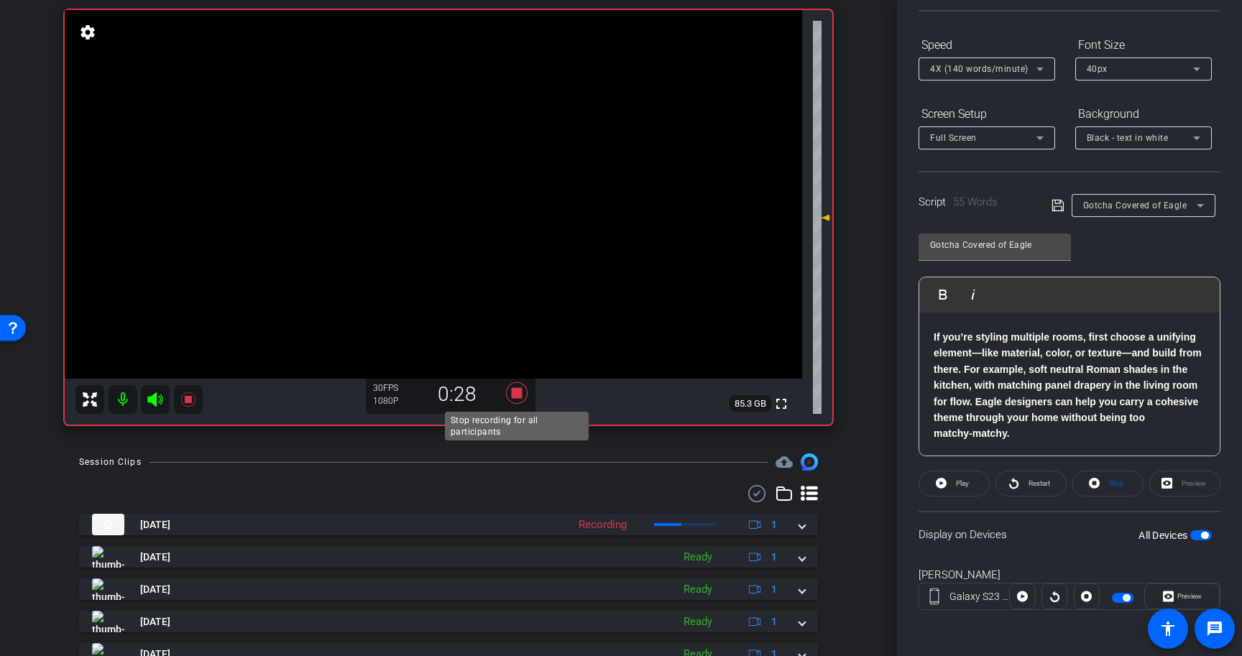
click at [516, 390] on icon at bounding box center [517, 393] width 22 height 22
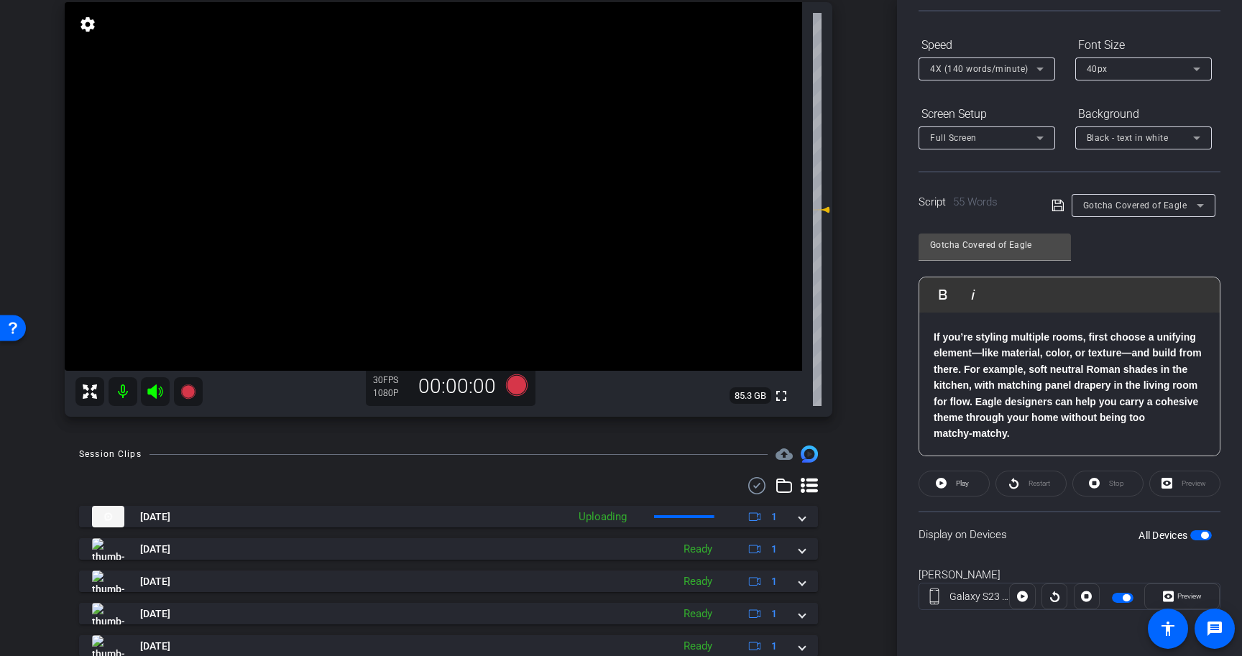
scroll to position [146, 0]
click at [517, 385] on icon at bounding box center [517, 387] width 22 height 22
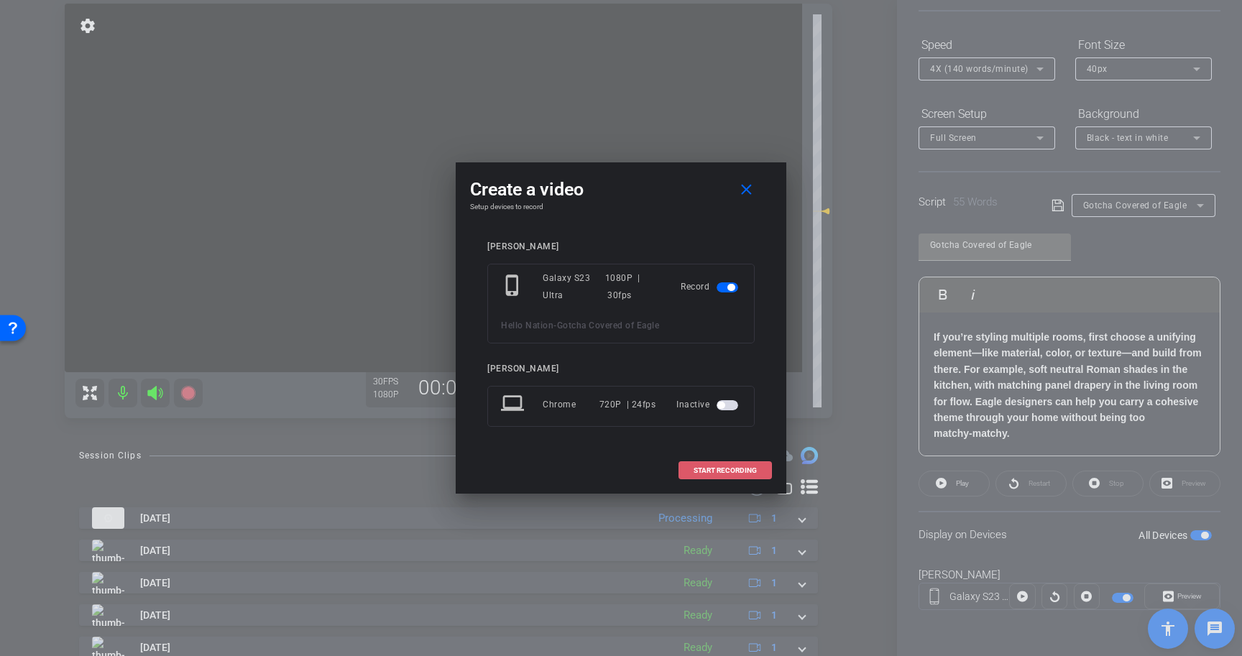
click at [718, 464] on span at bounding box center [725, 471] width 92 height 35
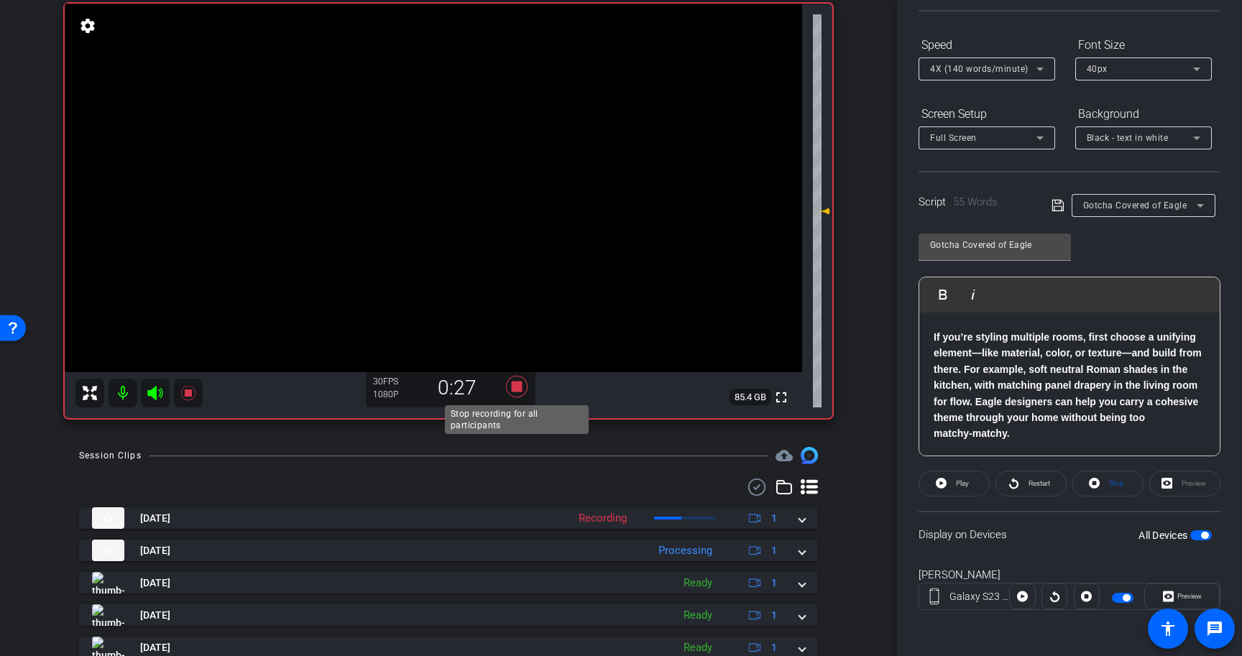
click at [516, 384] on icon at bounding box center [517, 387] width 22 height 22
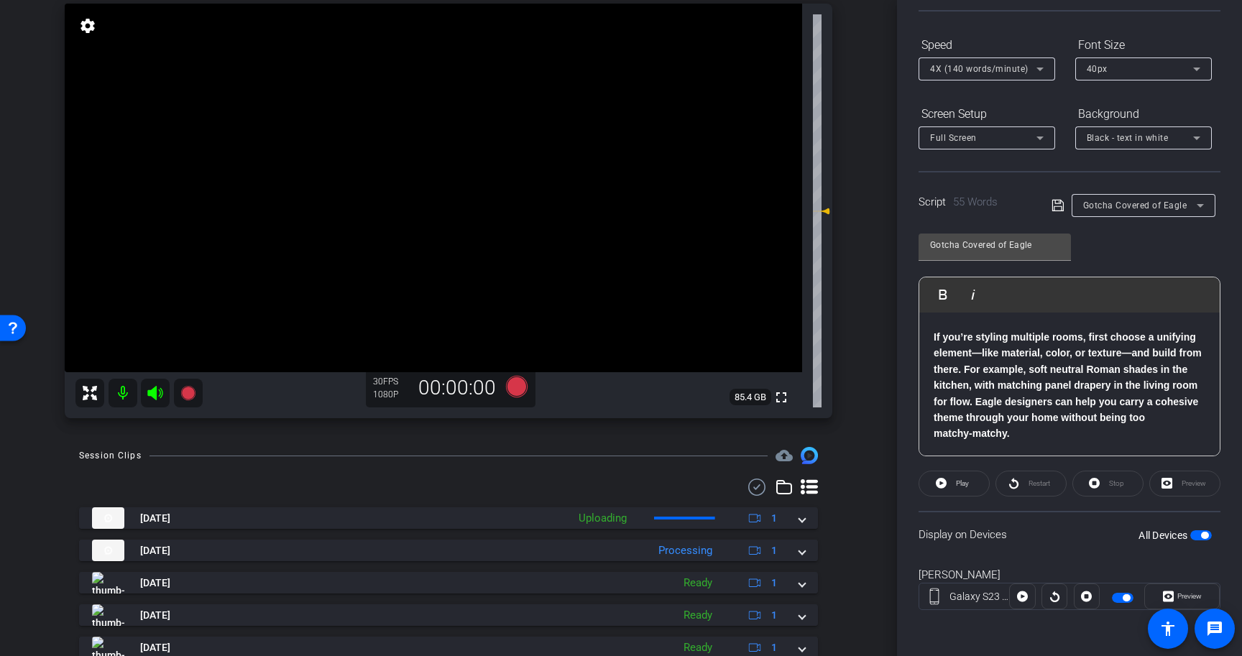
click at [1204, 534] on span "button" at bounding box center [1204, 535] width 7 height 7
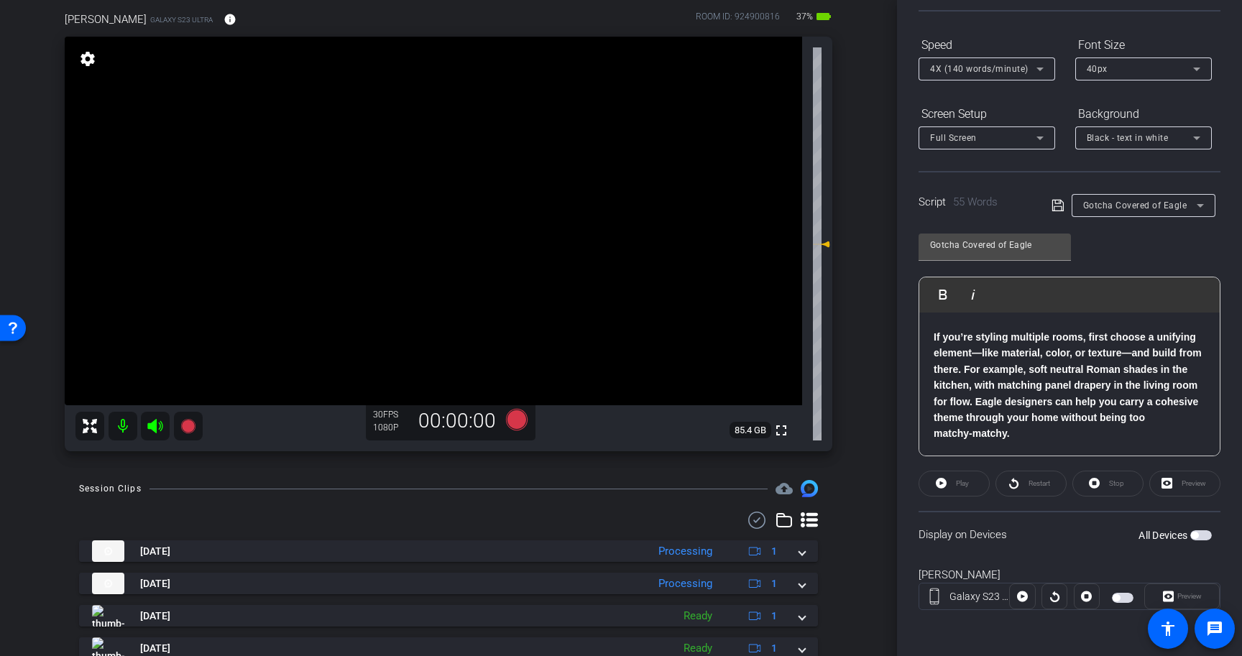
scroll to position [0, 0]
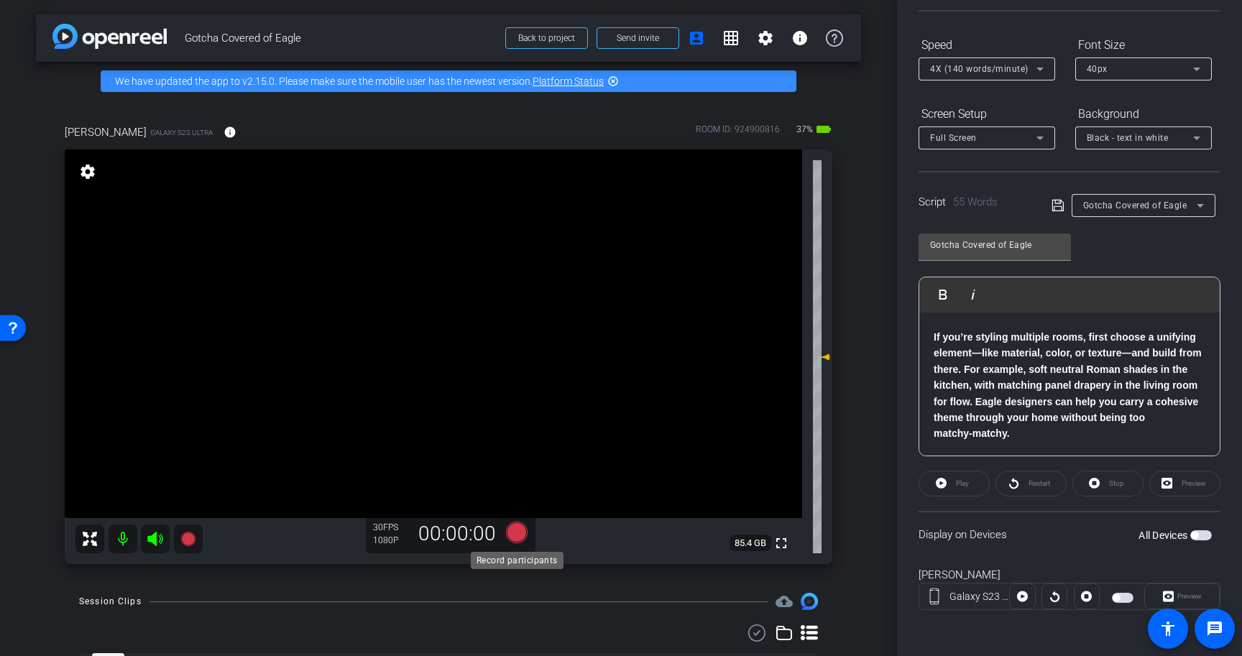
click at [518, 534] on icon at bounding box center [517, 533] width 22 height 22
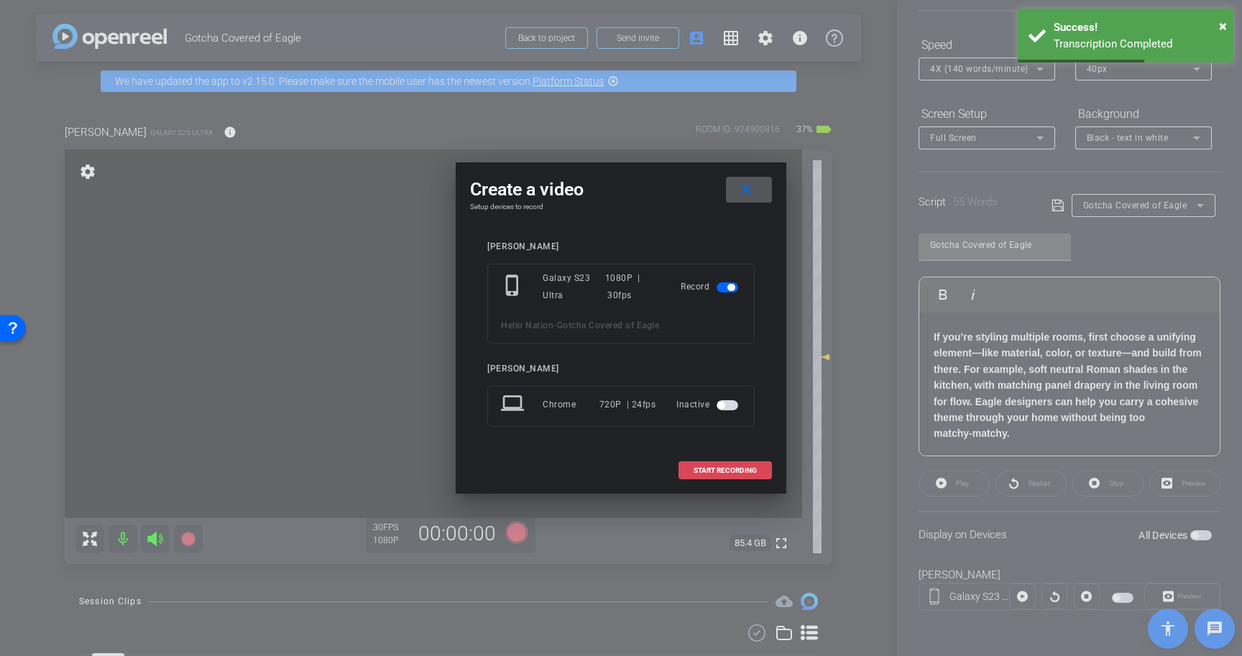
click at [743, 470] on span "START RECORDING" at bounding box center [725, 470] width 63 height 7
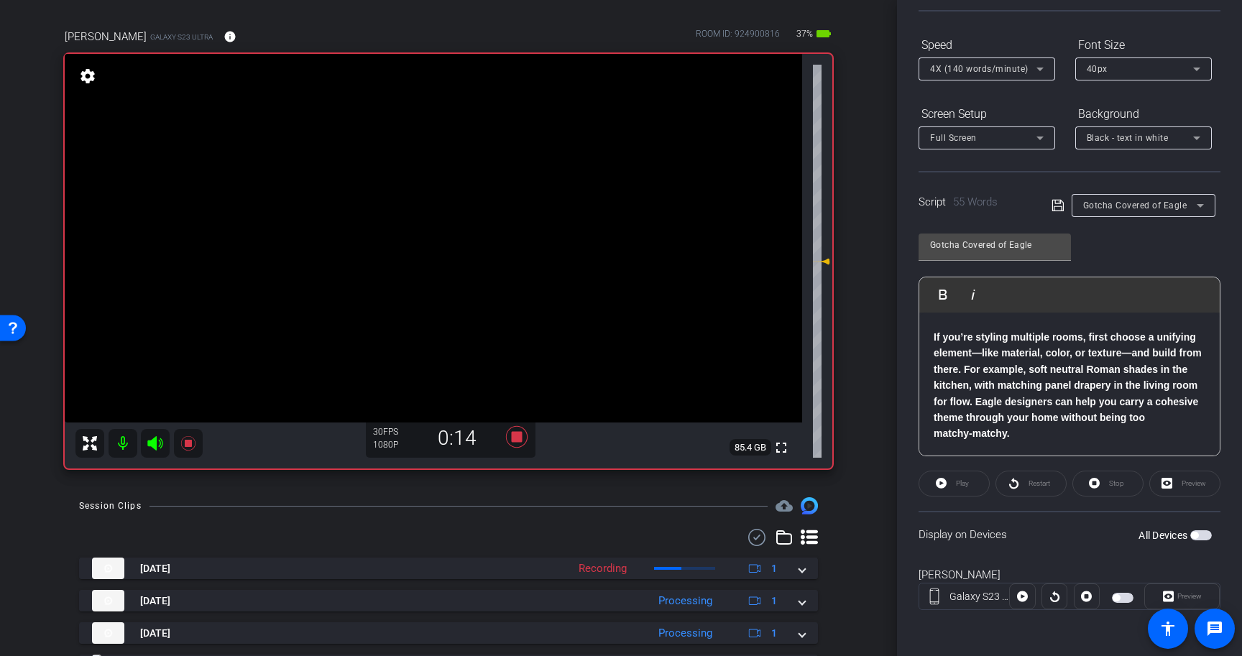
scroll to position [114, 0]
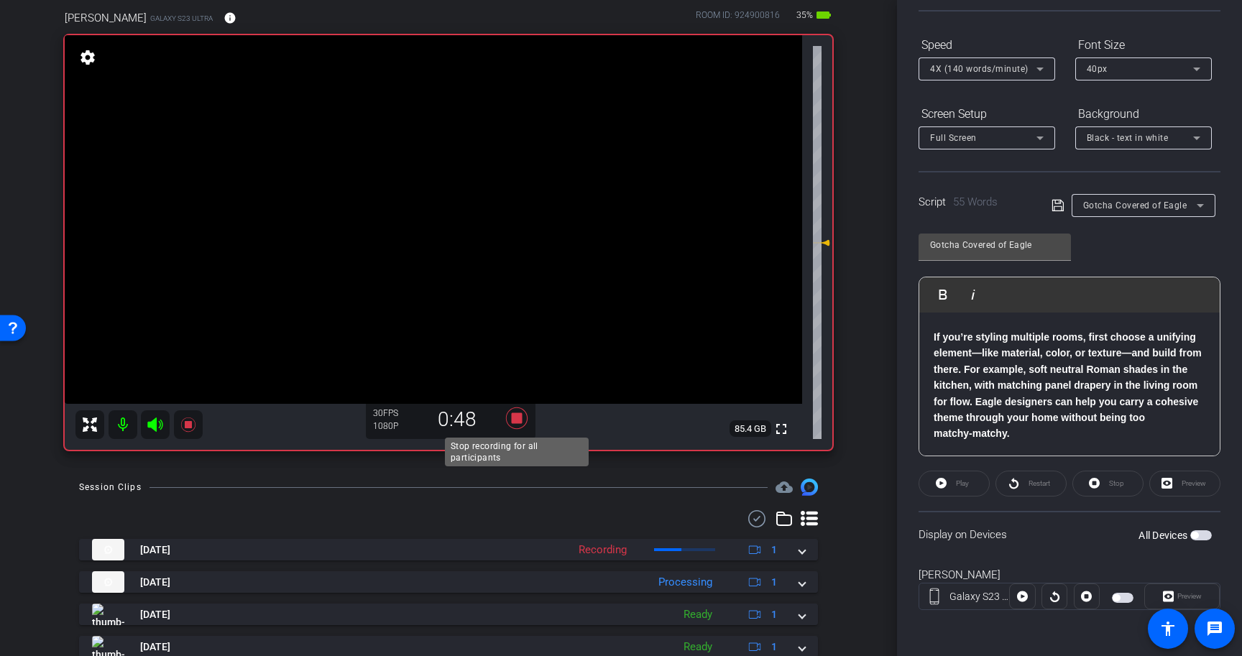
click at [515, 415] on icon at bounding box center [517, 419] width 22 height 22
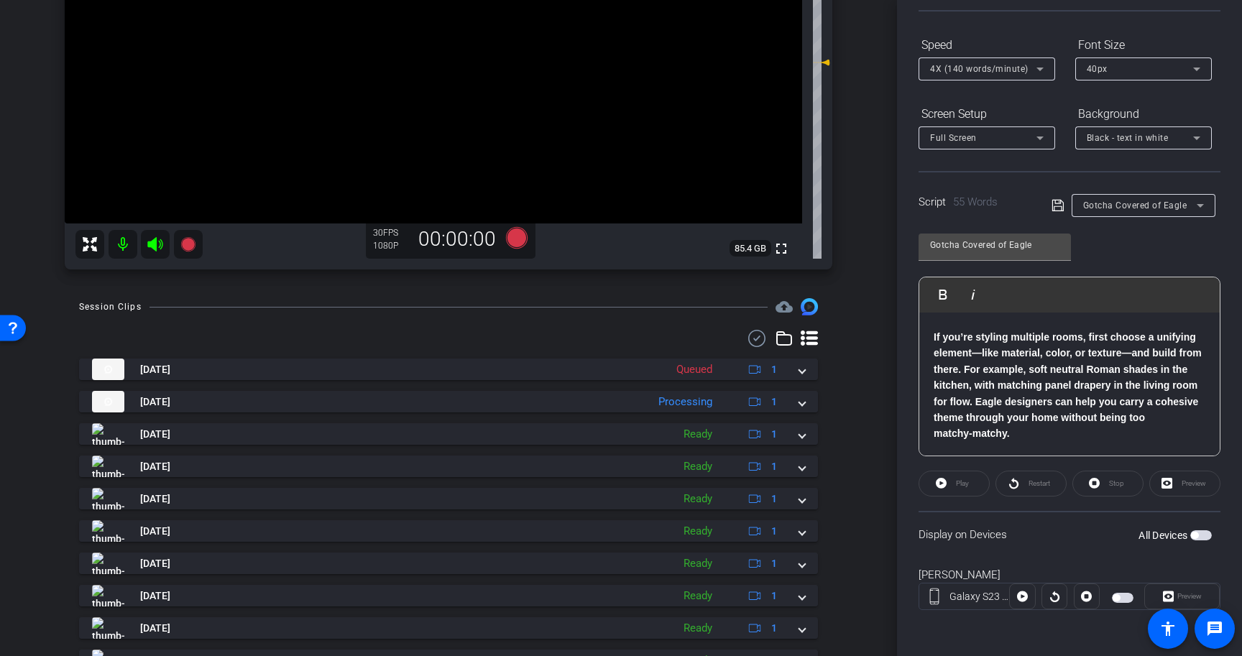
scroll to position [300, 0]
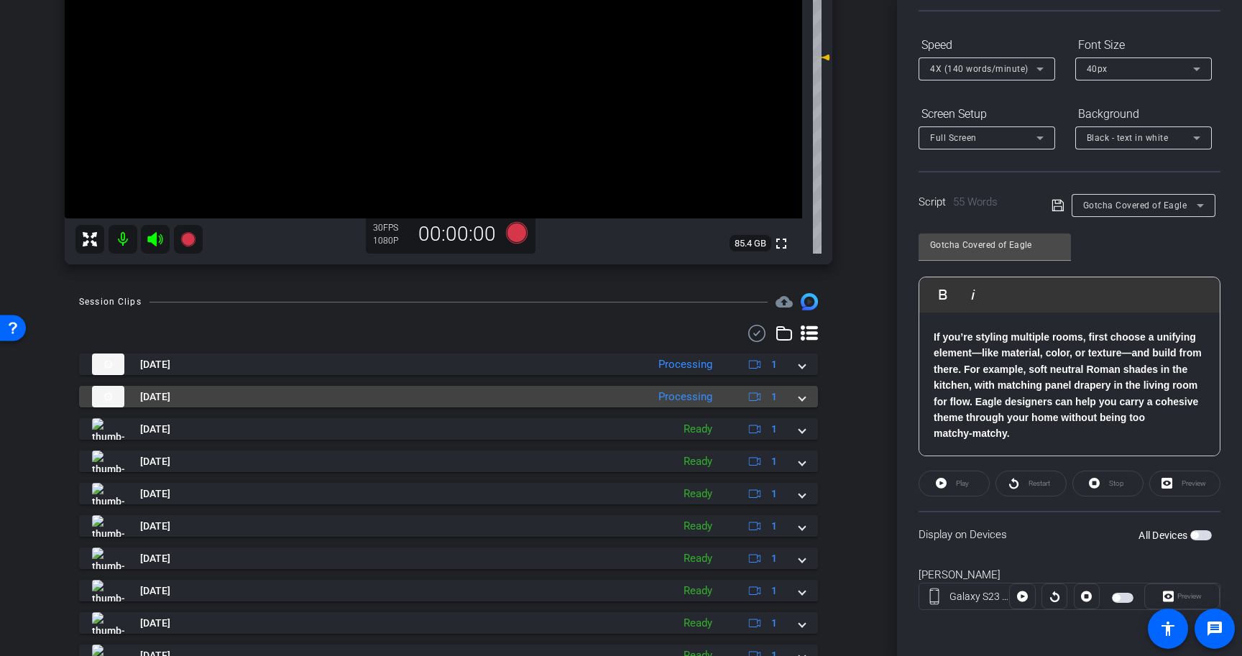
click at [806, 400] on mat-expansion-panel-header "Aug 11, 2025 Processing 1" at bounding box center [448, 397] width 739 height 22
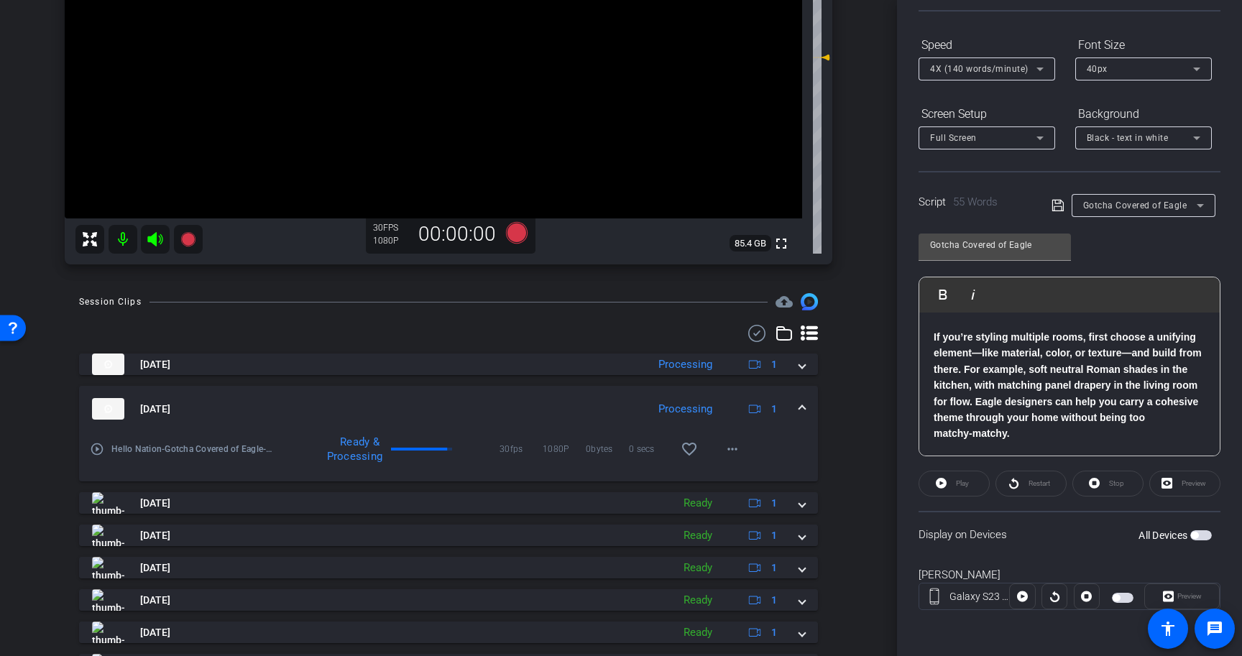
click at [801, 410] on span at bounding box center [802, 409] width 6 height 15
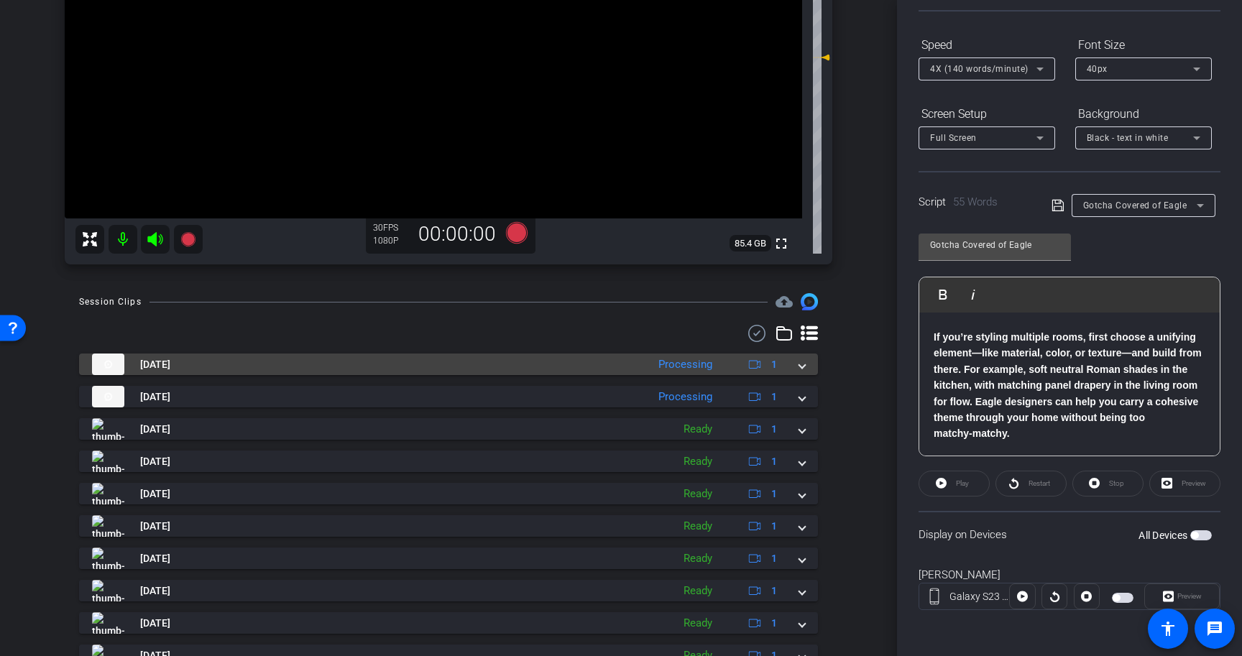
click at [805, 364] on mat-expansion-panel-header "Aug 11, 2025 Processing 1" at bounding box center [448, 365] width 739 height 22
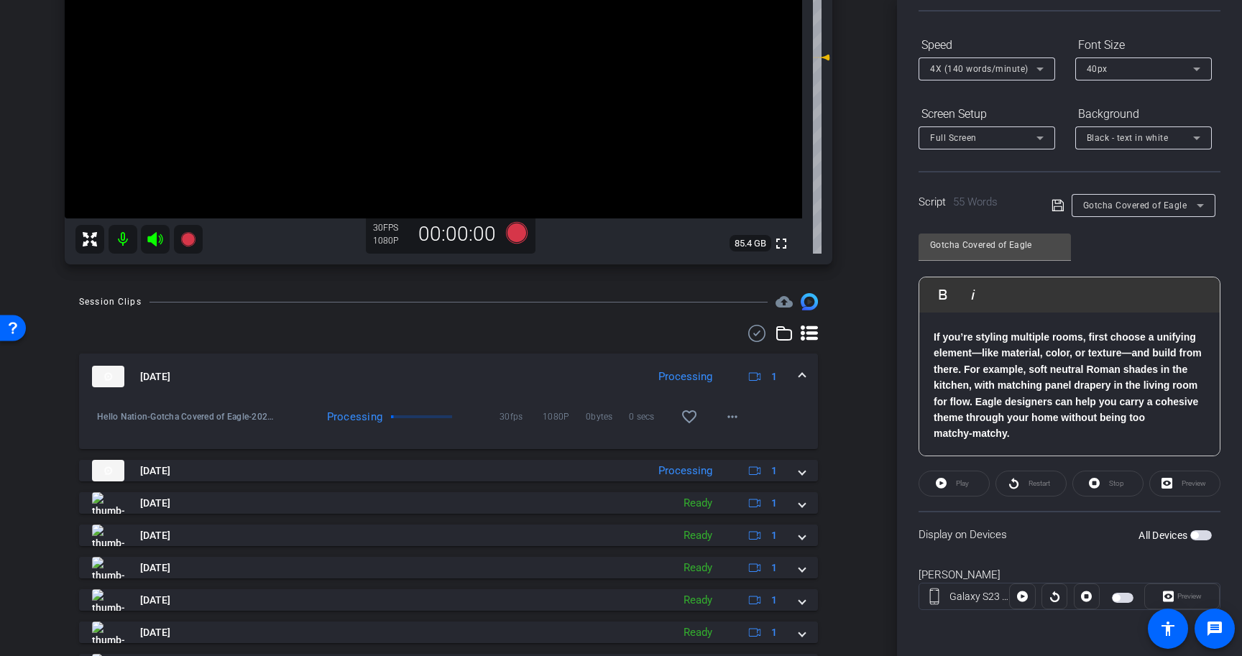
click at [805, 367] on mat-expansion-panel-header "Aug 11, 2025 Processing 1" at bounding box center [448, 377] width 739 height 46
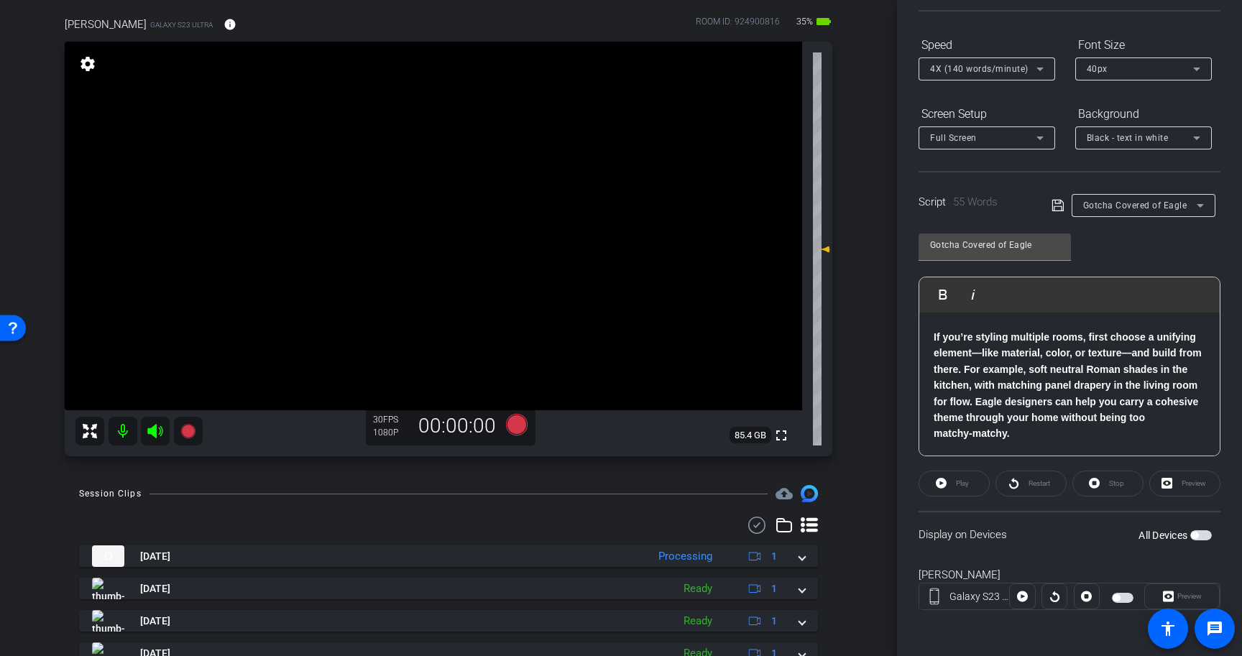
scroll to position [0, 0]
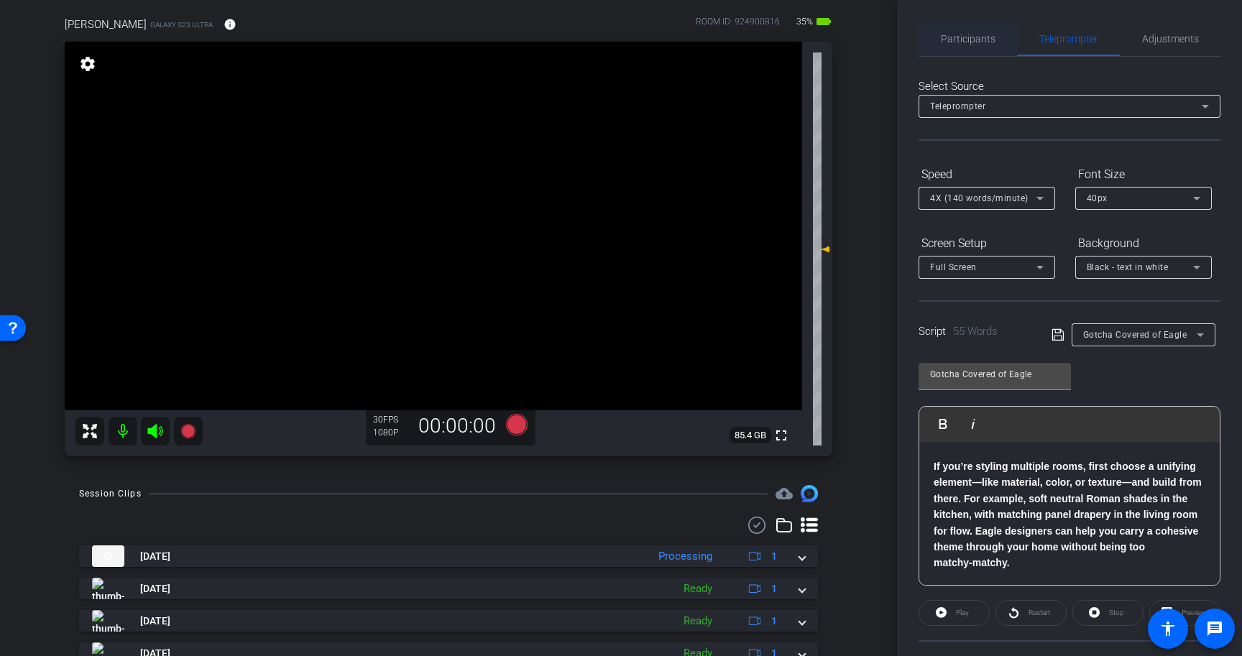
click at [957, 34] on span "Participants" at bounding box center [968, 39] width 55 height 10
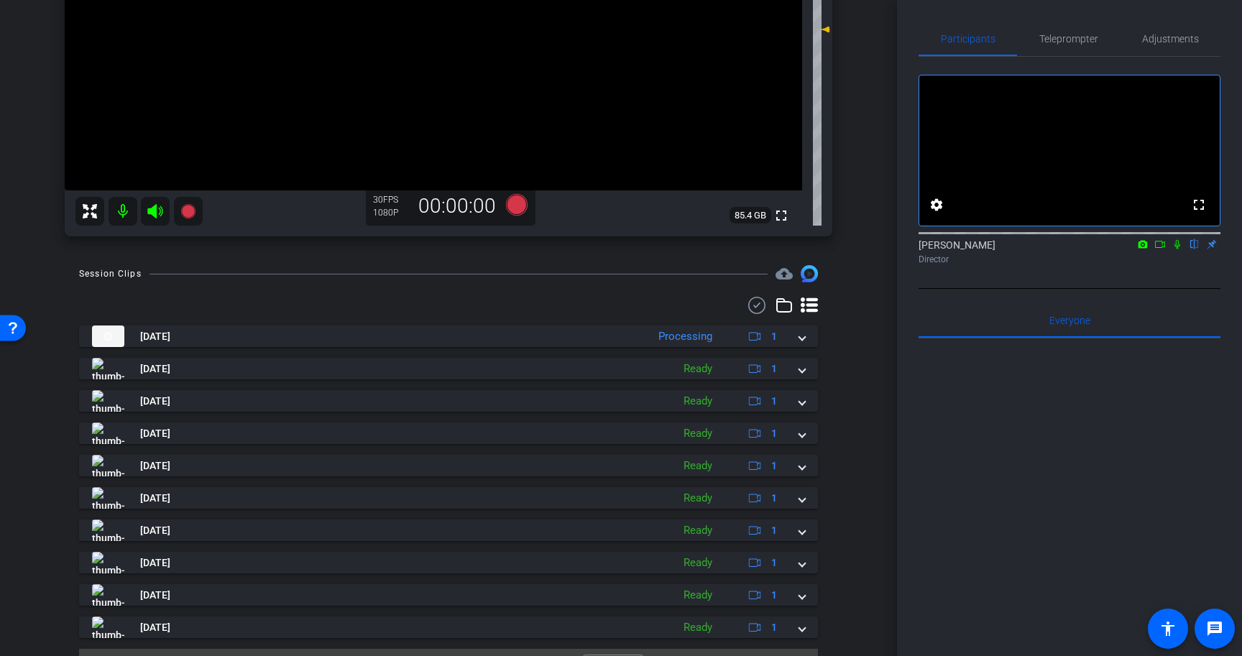
scroll to position [361, 0]
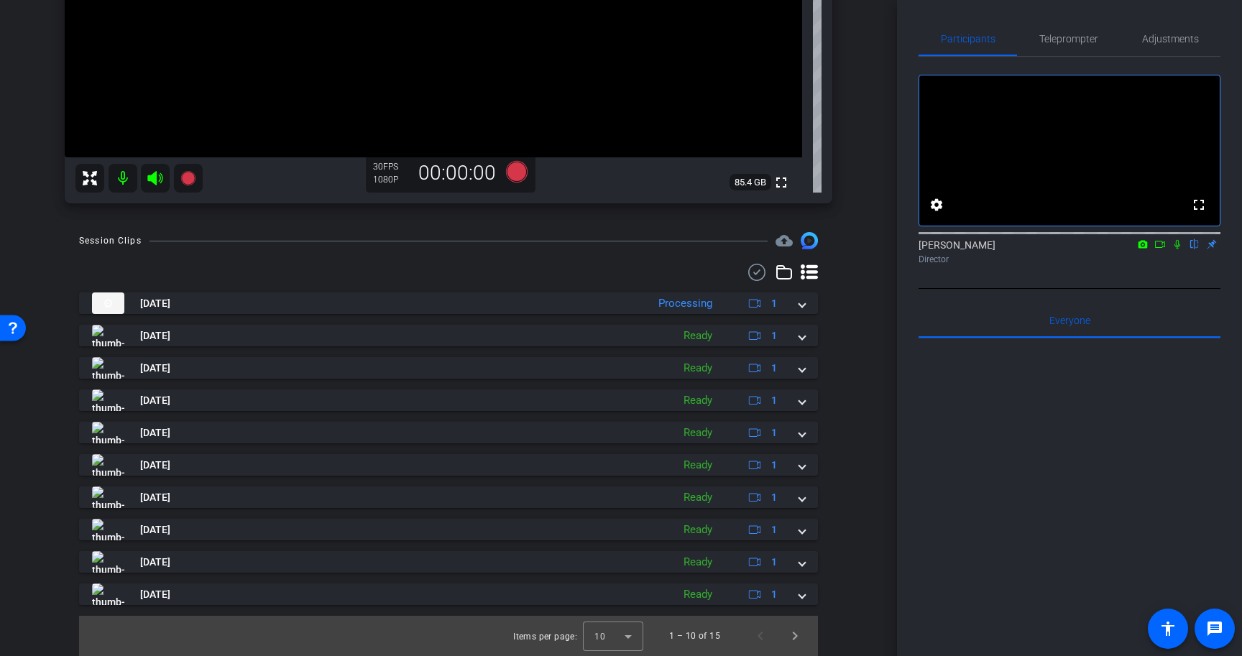
click at [1162, 248] on icon at bounding box center [1160, 244] width 10 height 7
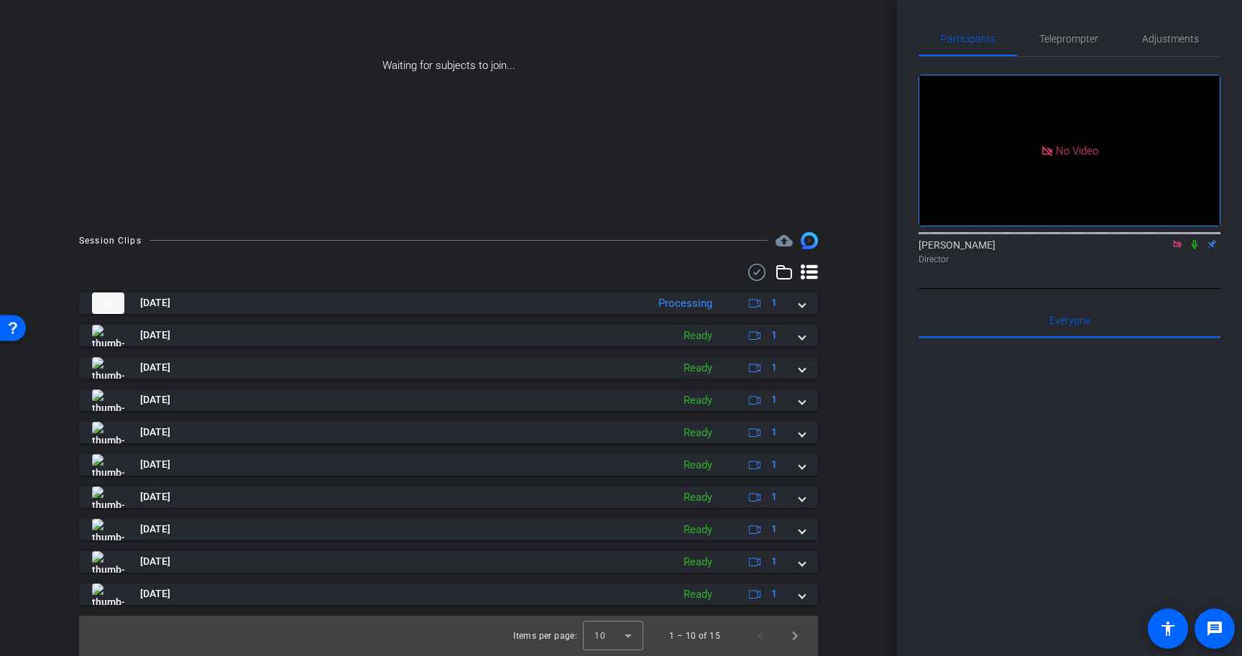
click at [1198, 249] on icon at bounding box center [1195, 244] width 12 height 10
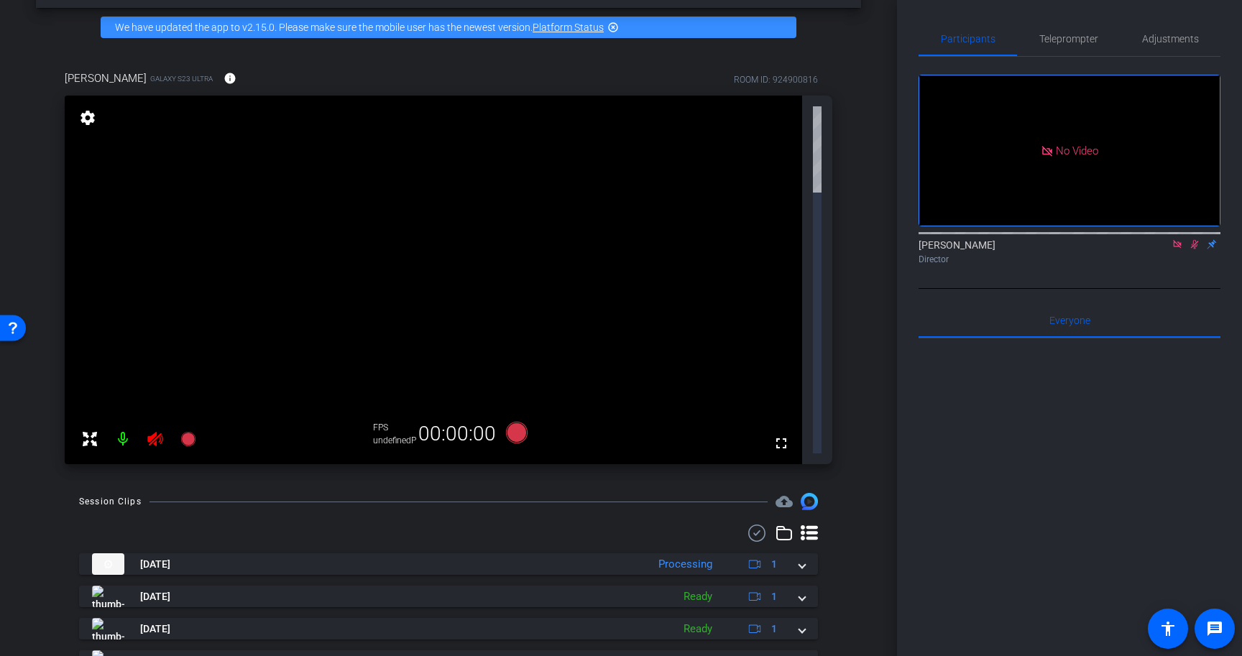
scroll to position [54, 0]
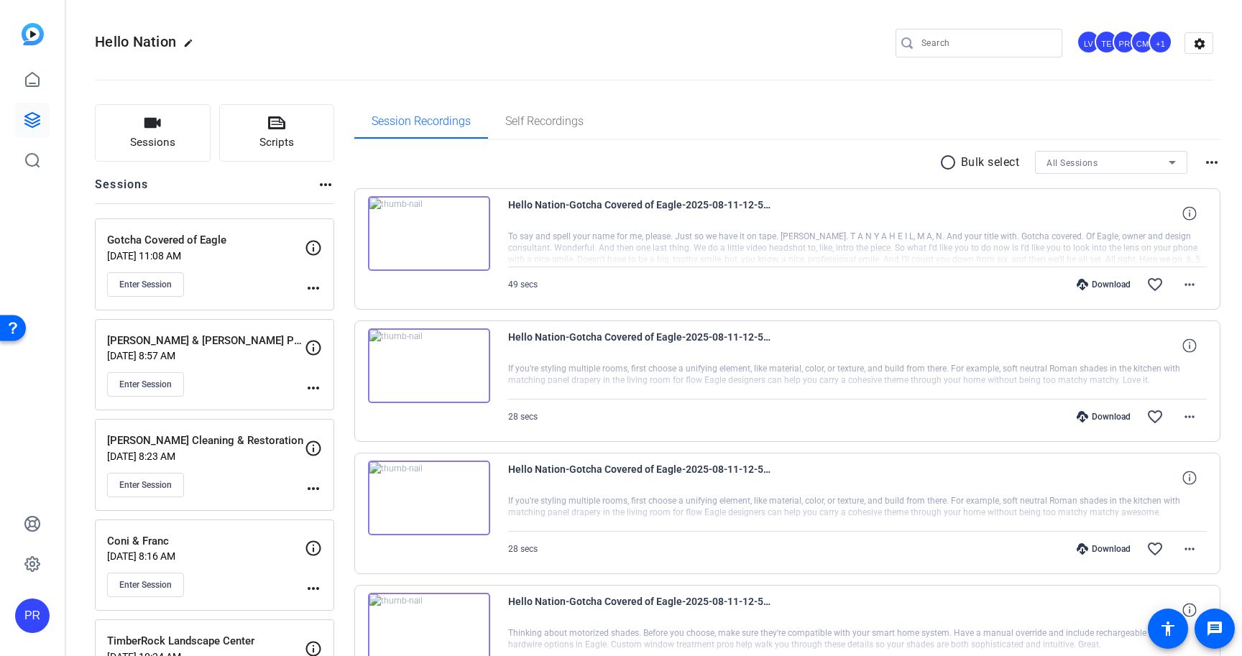
click at [232, 286] on div "Enter Session" at bounding box center [206, 284] width 198 height 24
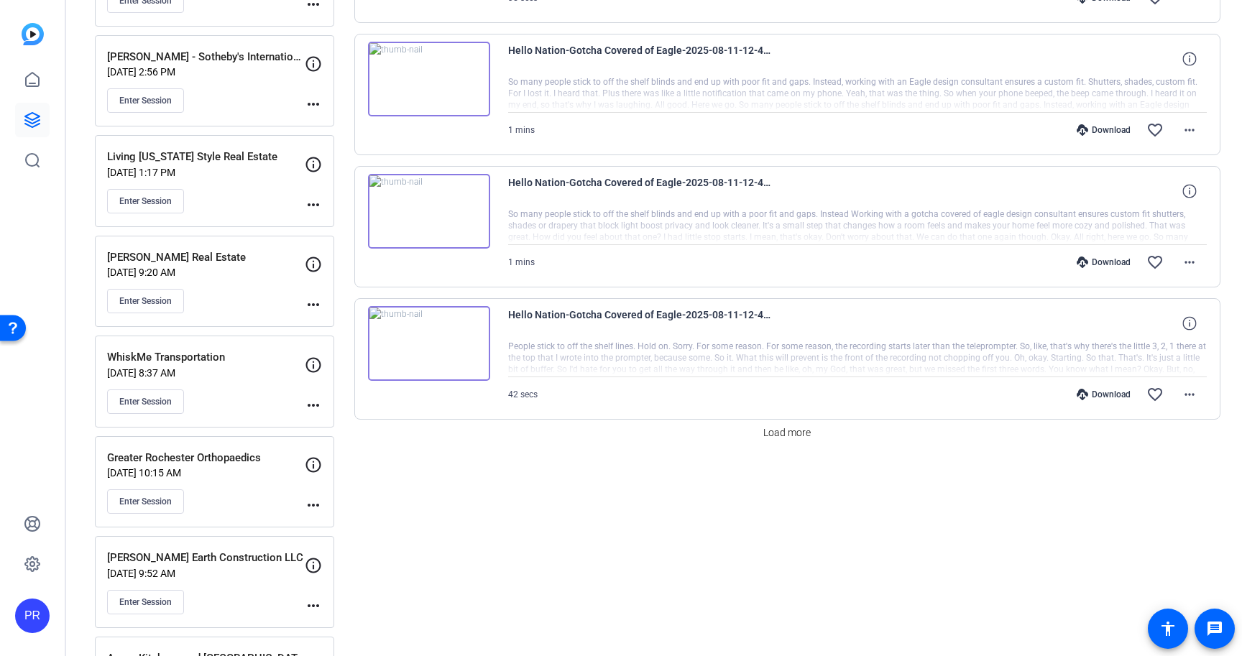
scroll to position [1088, 0]
click at [804, 436] on span "Load more" at bounding box center [786, 431] width 47 height 15
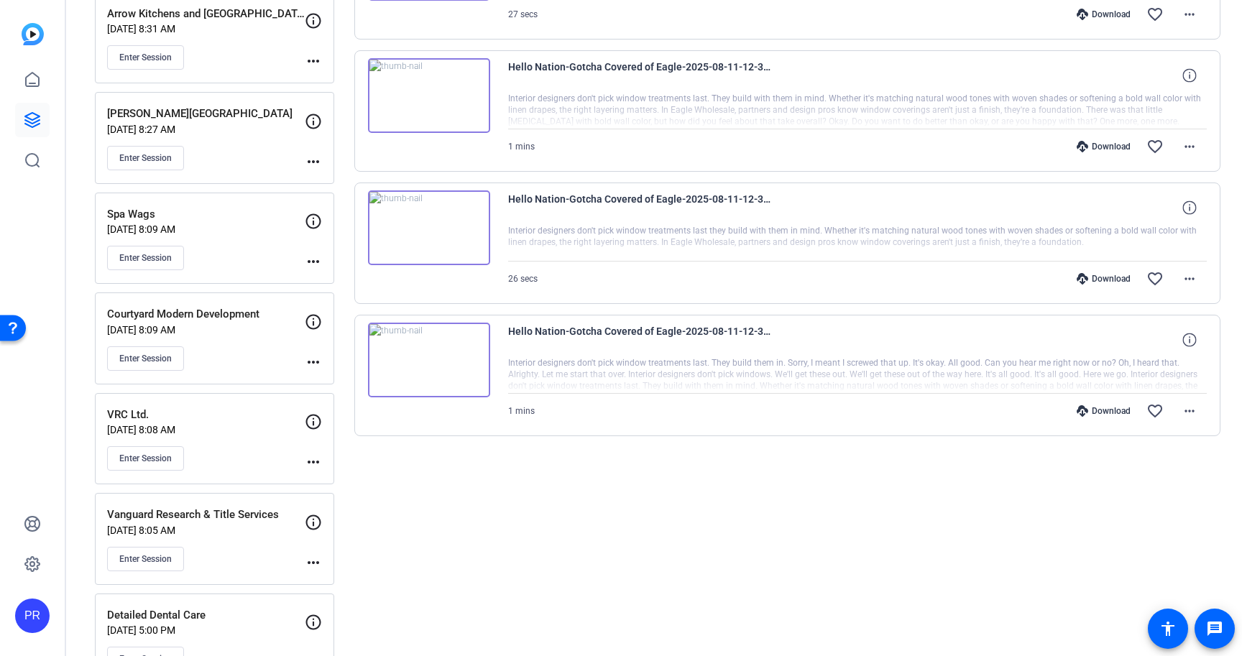
scroll to position [1729, 0]
click at [1191, 408] on mat-icon "more_horiz" at bounding box center [1189, 412] width 17 height 17
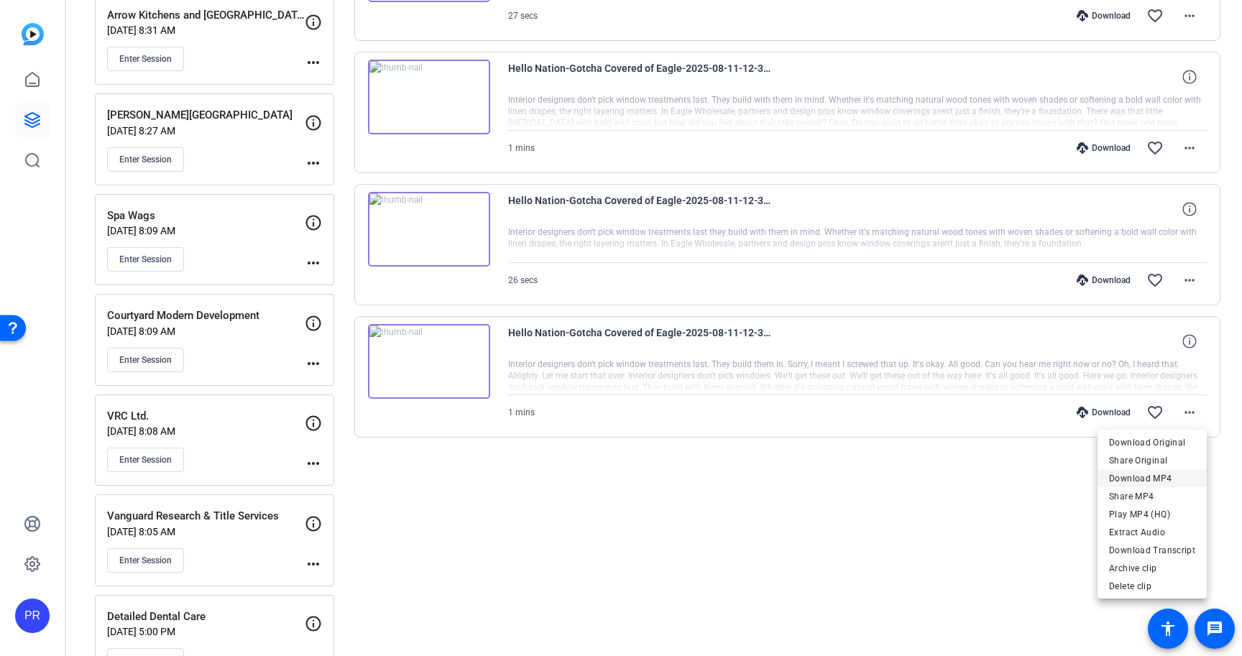
click at [1169, 475] on span "Download MP4" at bounding box center [1152, 478] width 86 height 17
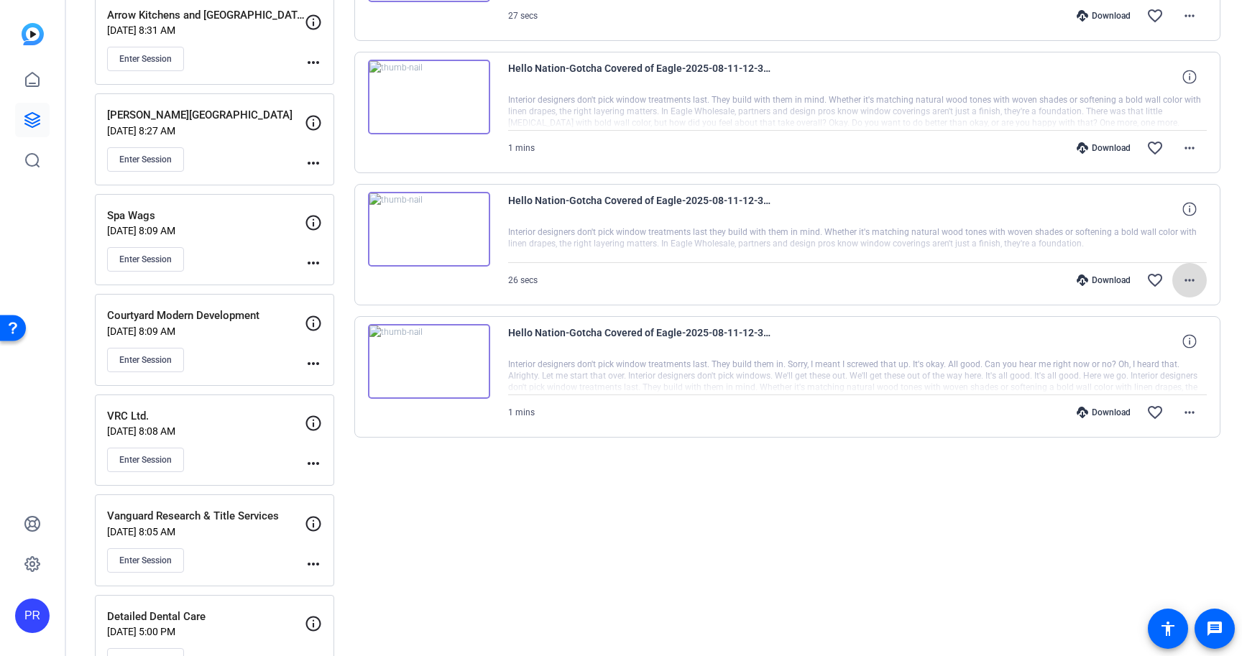
click at [1188, 277] on mat-icon "more_horiz" at bounding box center [1189, 280] width 17 height 17
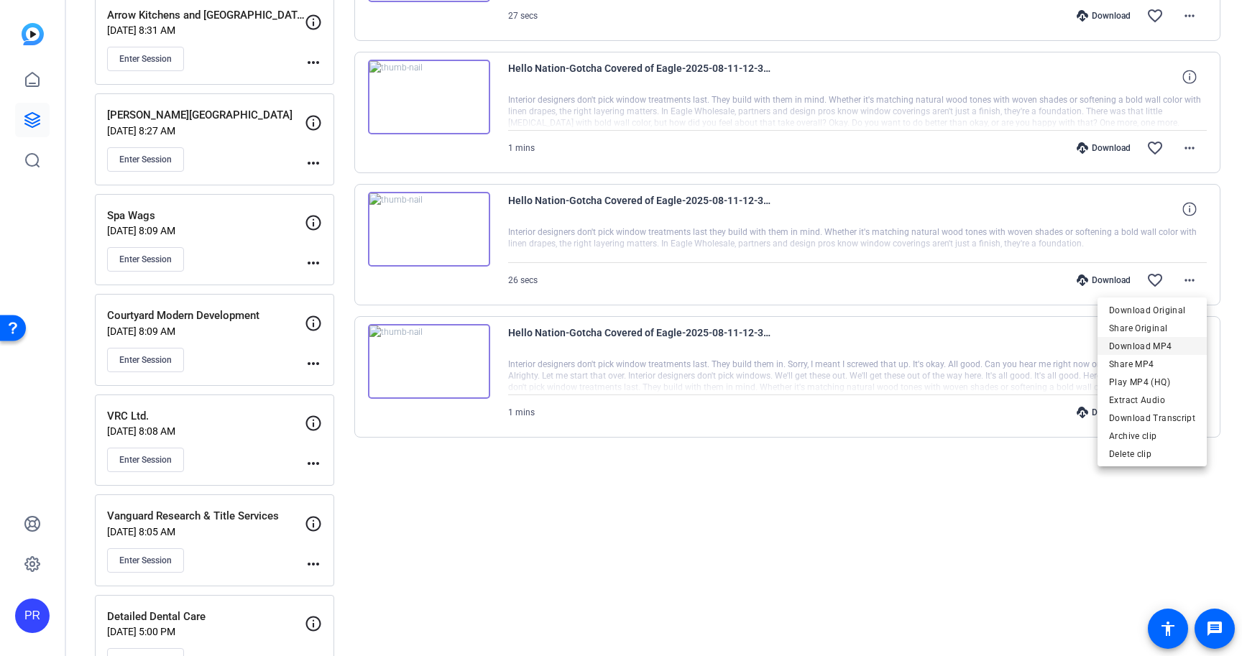
click at [1172, 339] on span "Download MP4" at bounding box center [1152, 346] width 86 height 17
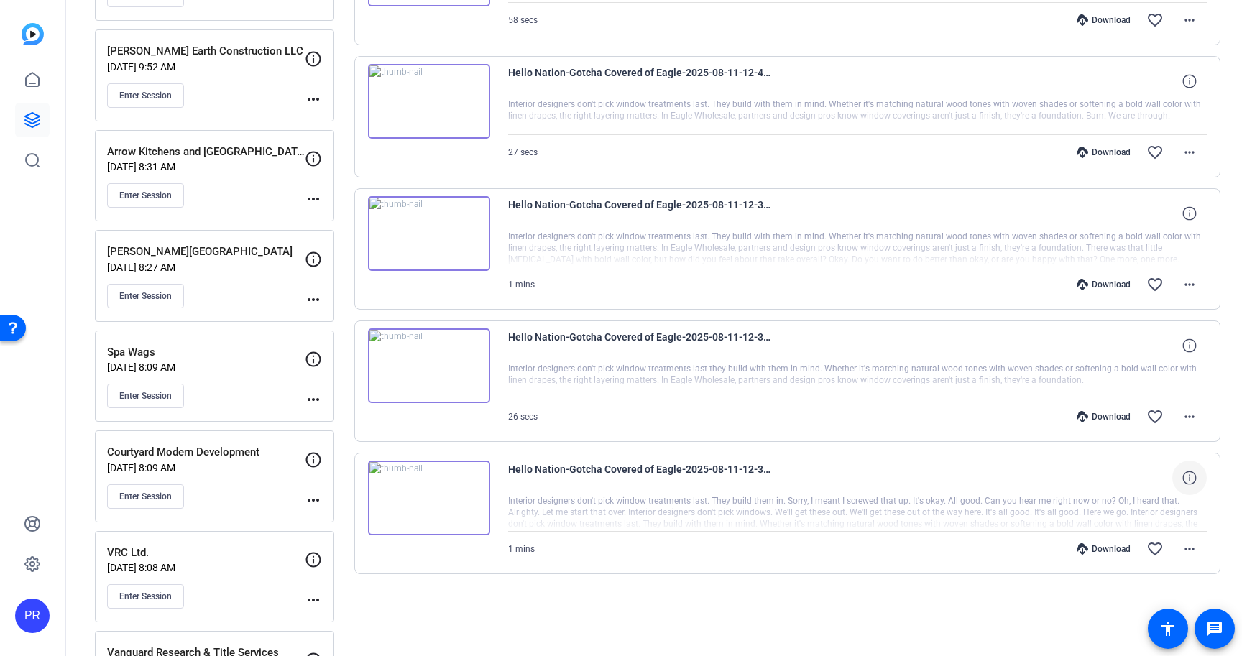
scroll to position [1591, 0]
click at [1193, 275] on span at bounding box center [1189, 286] width 35 height 35
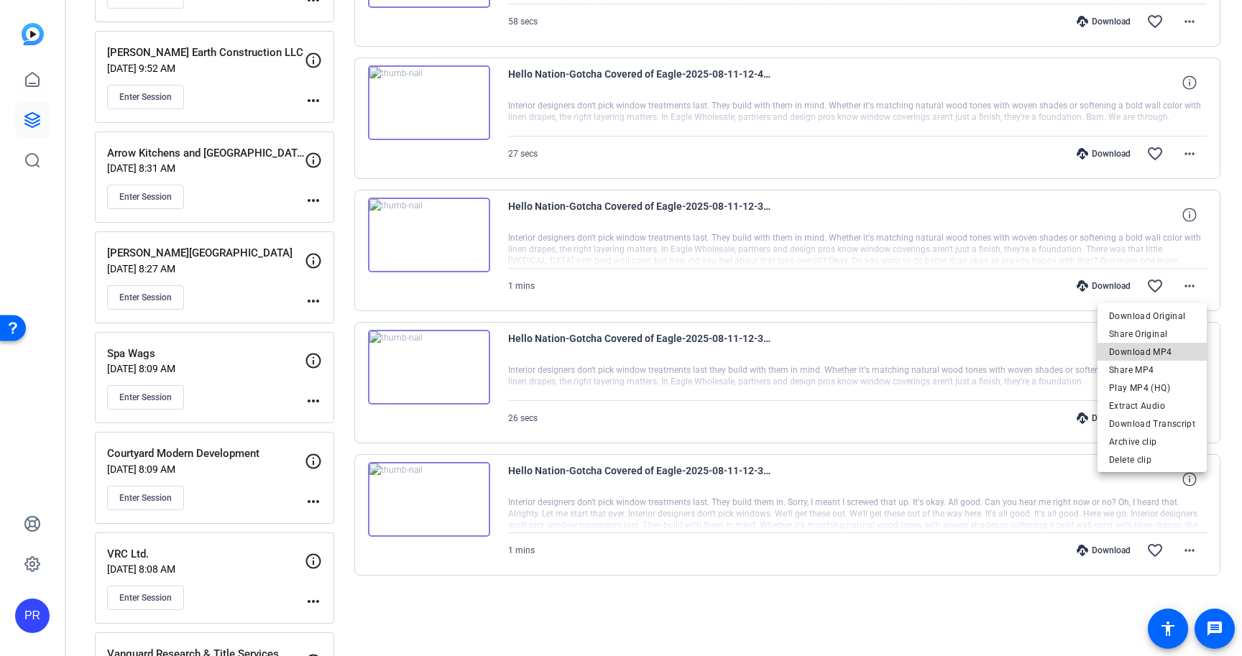
click at [1175, 354] on span "Download MP4" at bounding box center [1152, 352] width 86 height 17
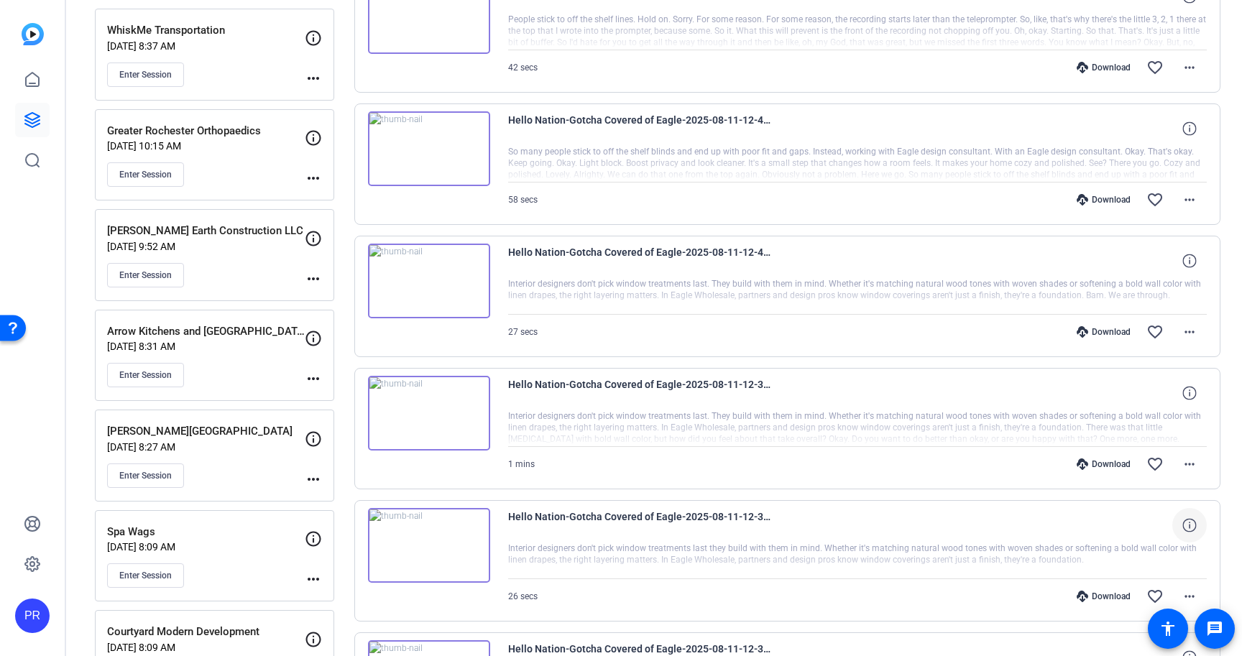
scroll to position [1404, 0]
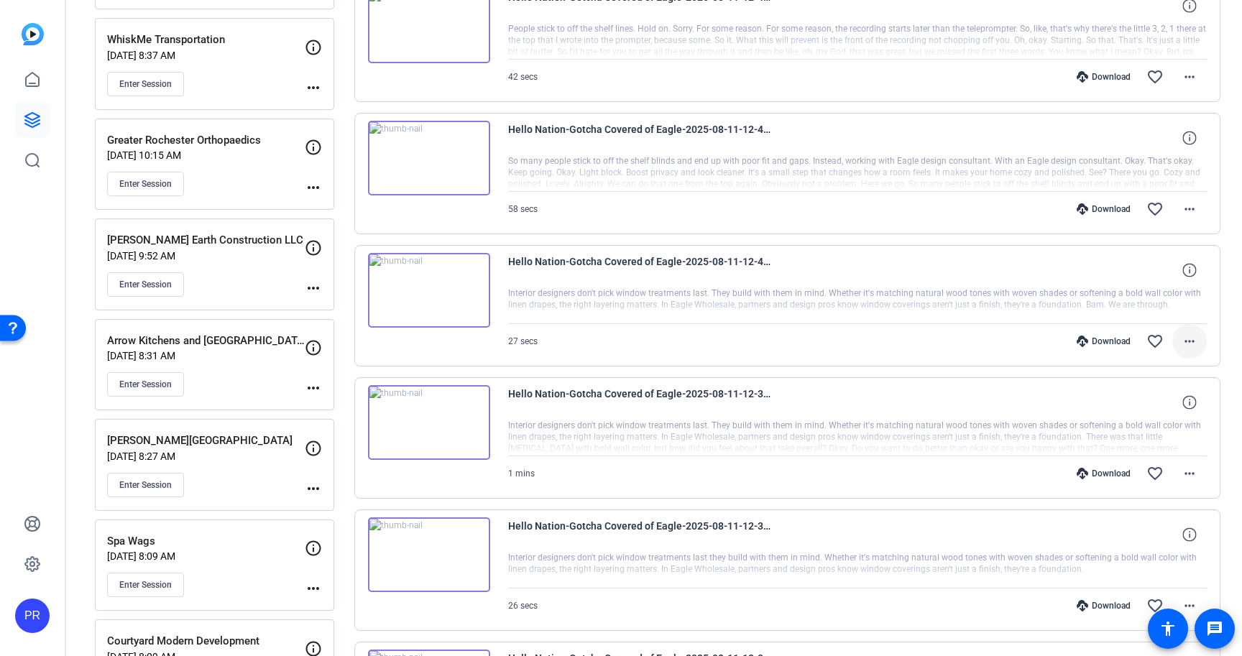
click at [1185, 341] on mat-icon "more_horiz" at bounding box center [1189, 341] width 17 height 17
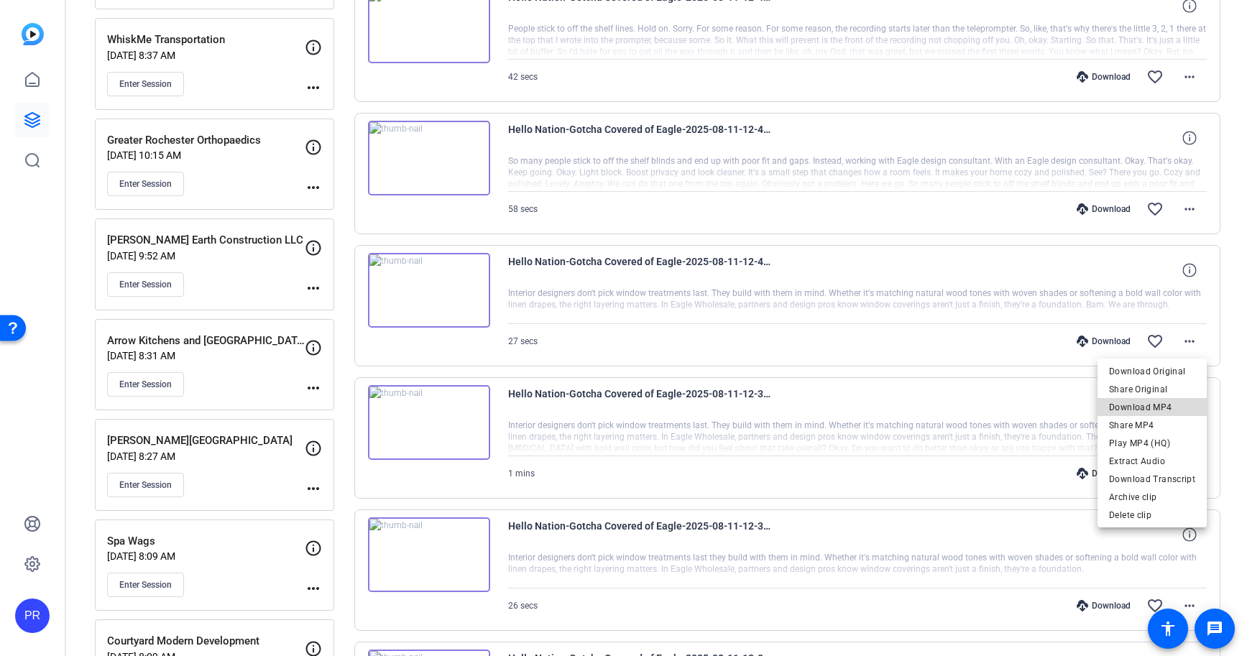
click at [1177, 403] on span "Download MP4" at bounding box center [1152, 407] width 86 height 17
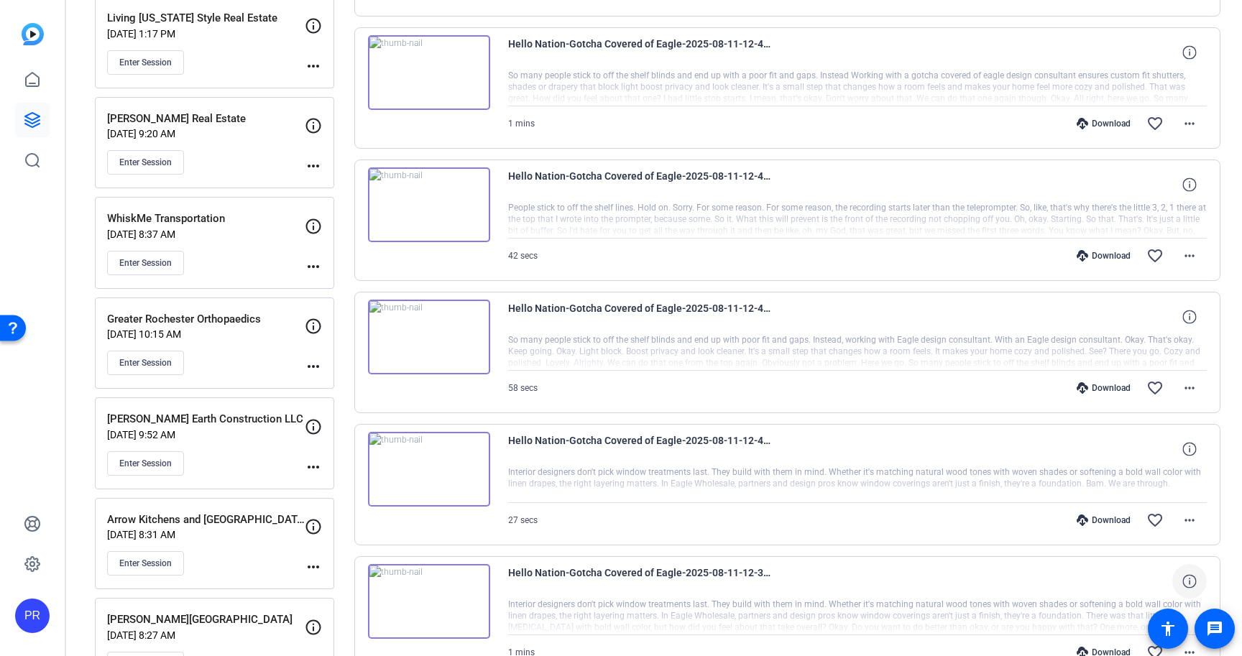
scroll to position [1203, 0]
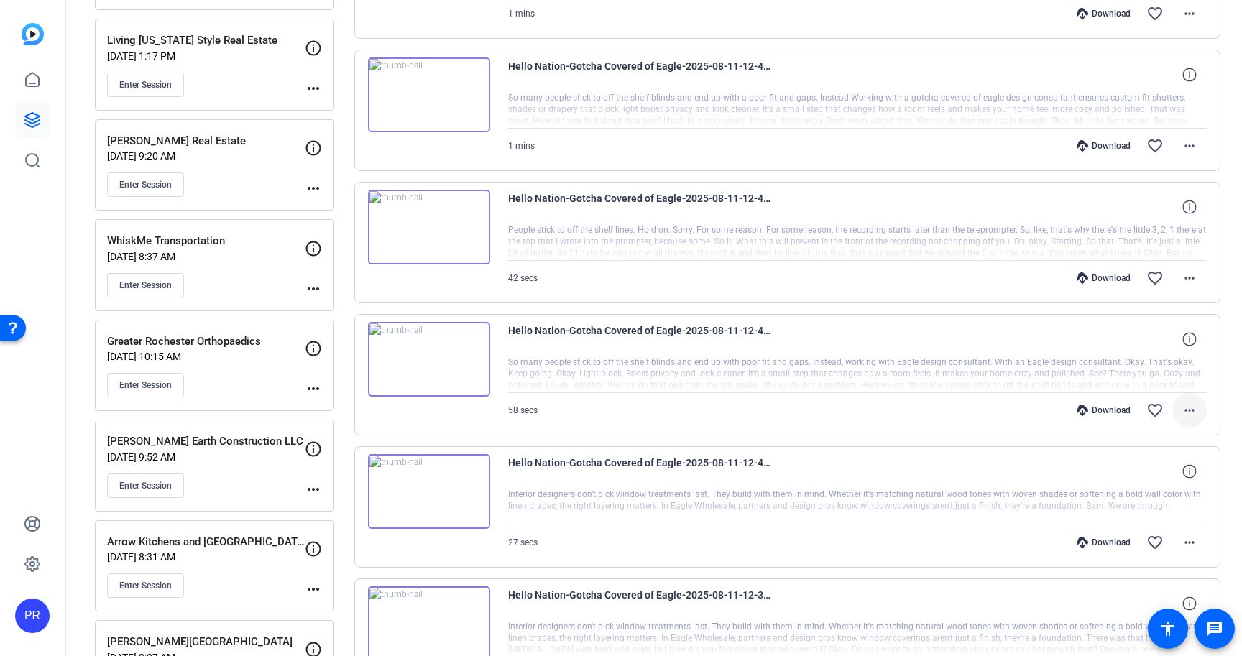
click at [1186, 405] on mat-icon "more_horiz" at bounding box center [1189, 410] width 17 height 17
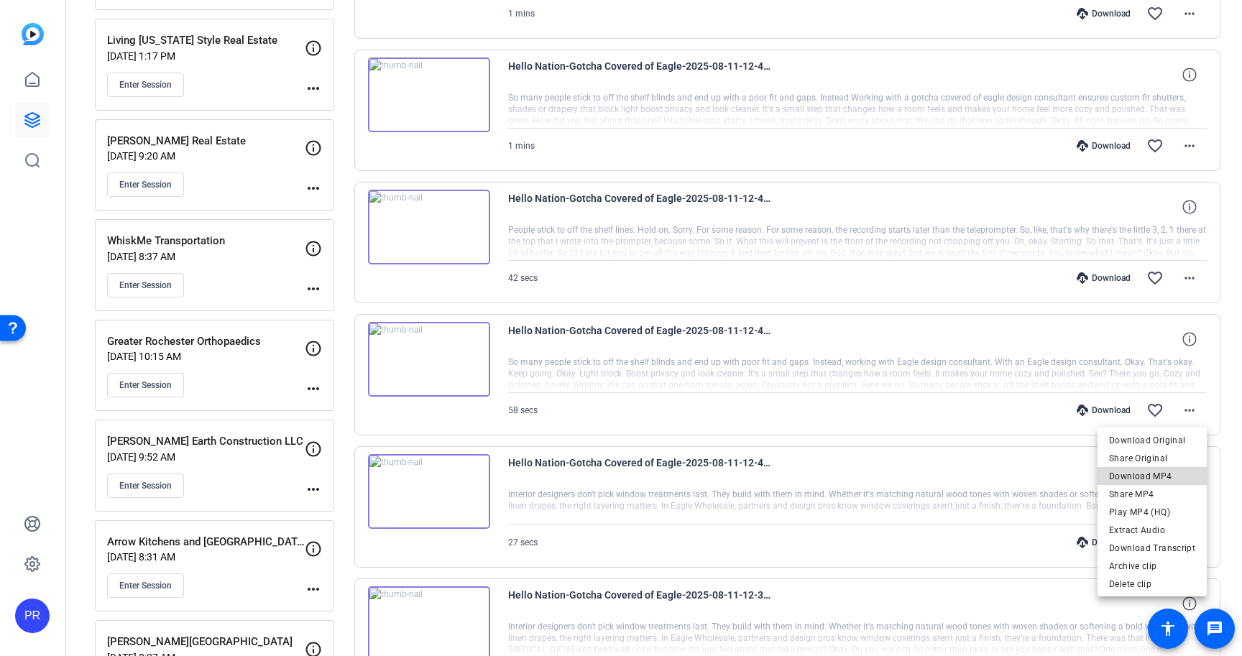
click at [1177, 477] on span "Download MP4" at bounding box center [1152, 476] width 86 height 17
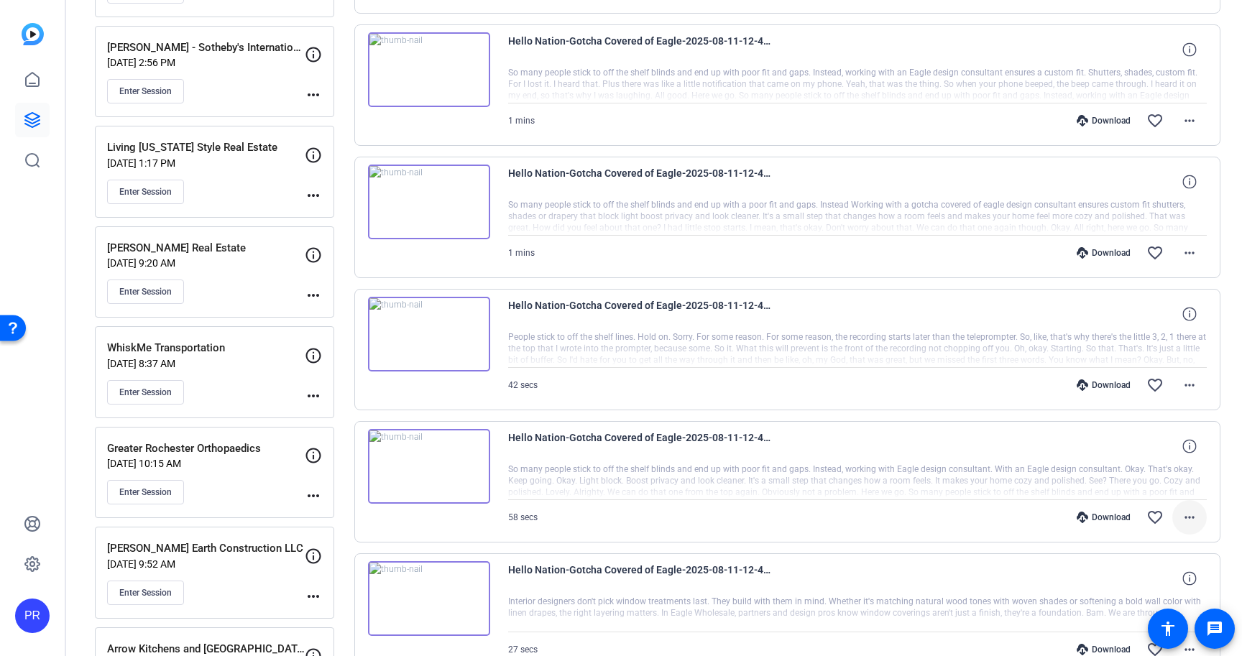
scroll to position [1093, 0]
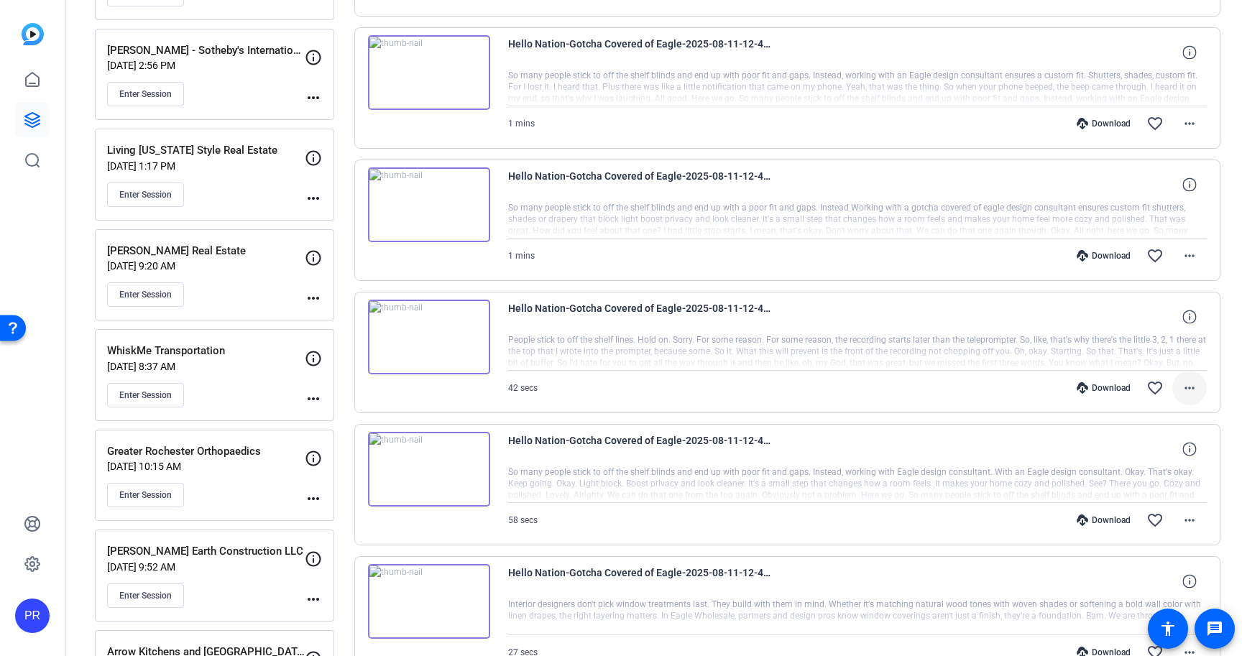
click at [1198, 387] on mat-icon "more_horiz" at bounding box center [1189, 388] width 17 height 17
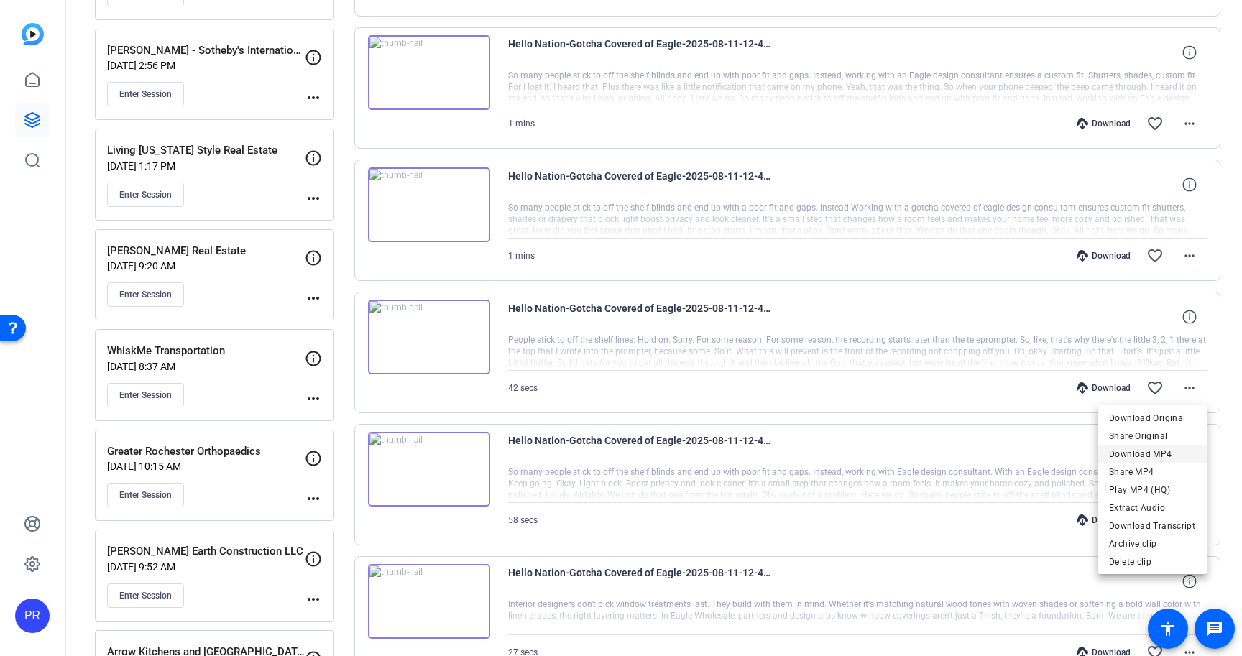
click at [1181, 451] on span "Download MP4" at bounding box center [1152, 454] width 86 height 17
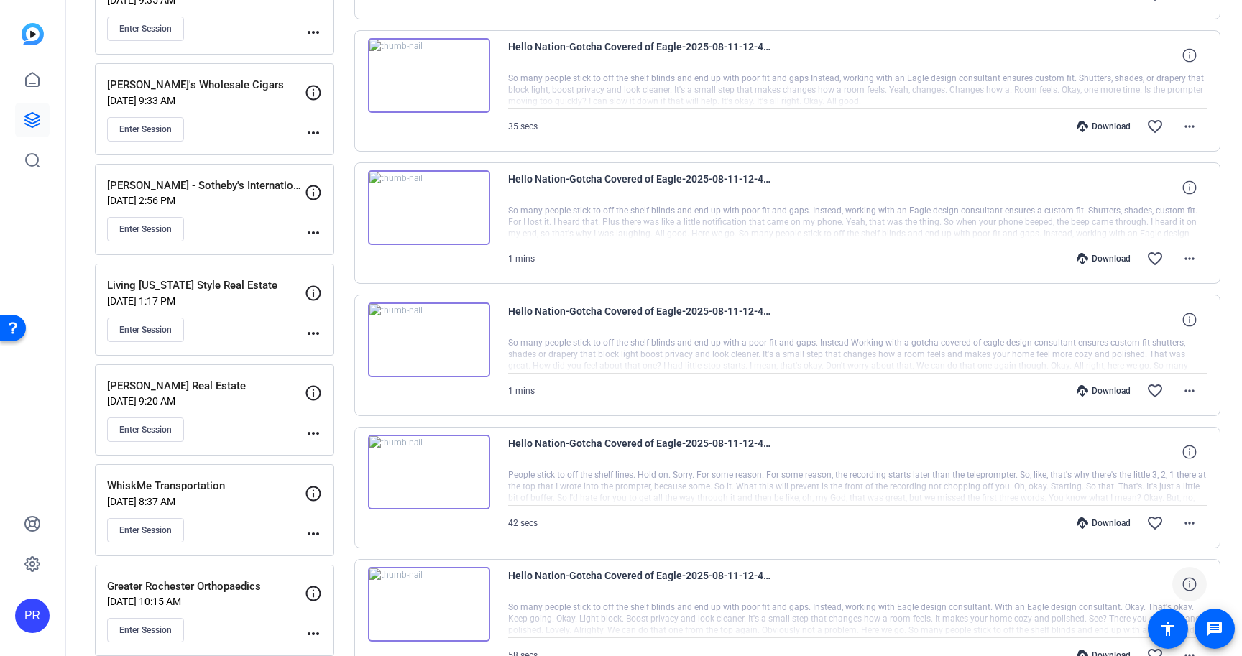
scroll to position [951, 0]
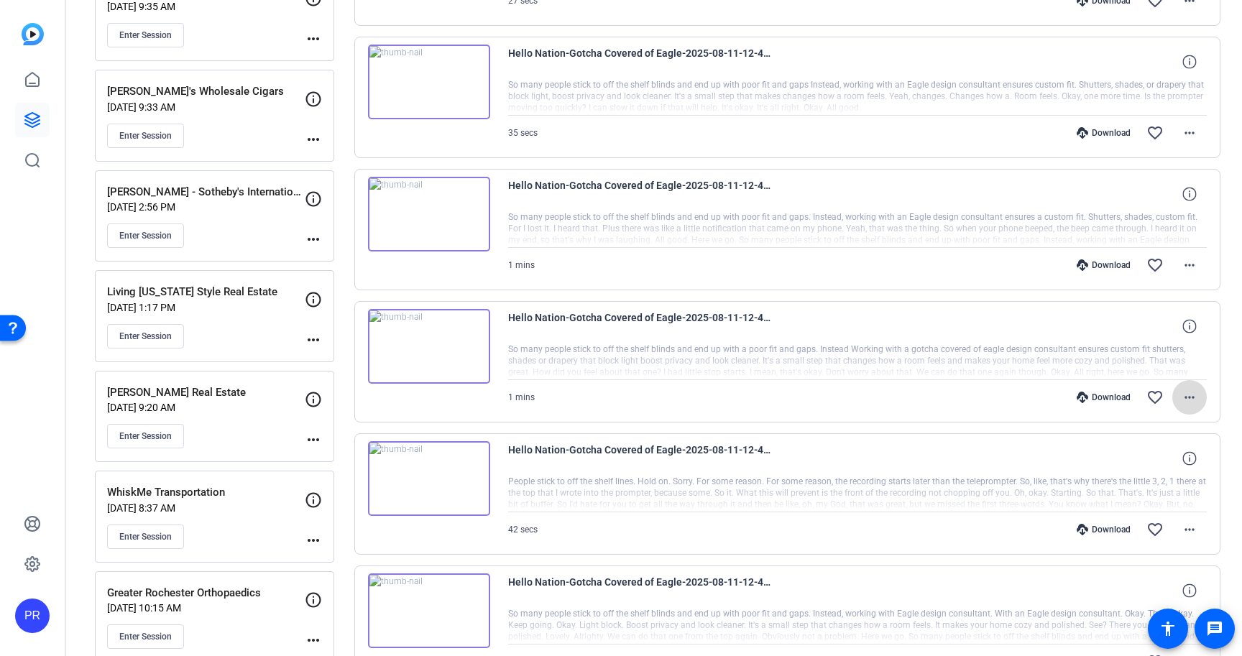
click at [1188, 407] on span at bounding box center [1189, 397] width 35 height 35
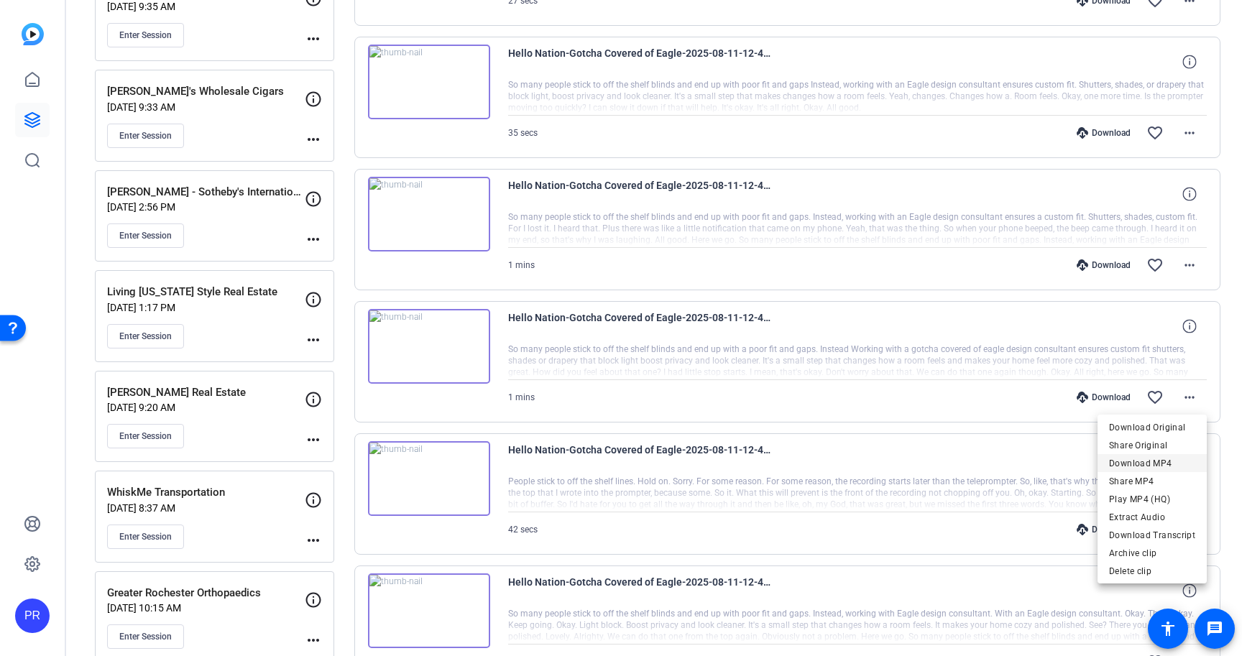
click at [1182, 461] on span "Download MP4" at bounding box center [1152, 463] width 86 height 17
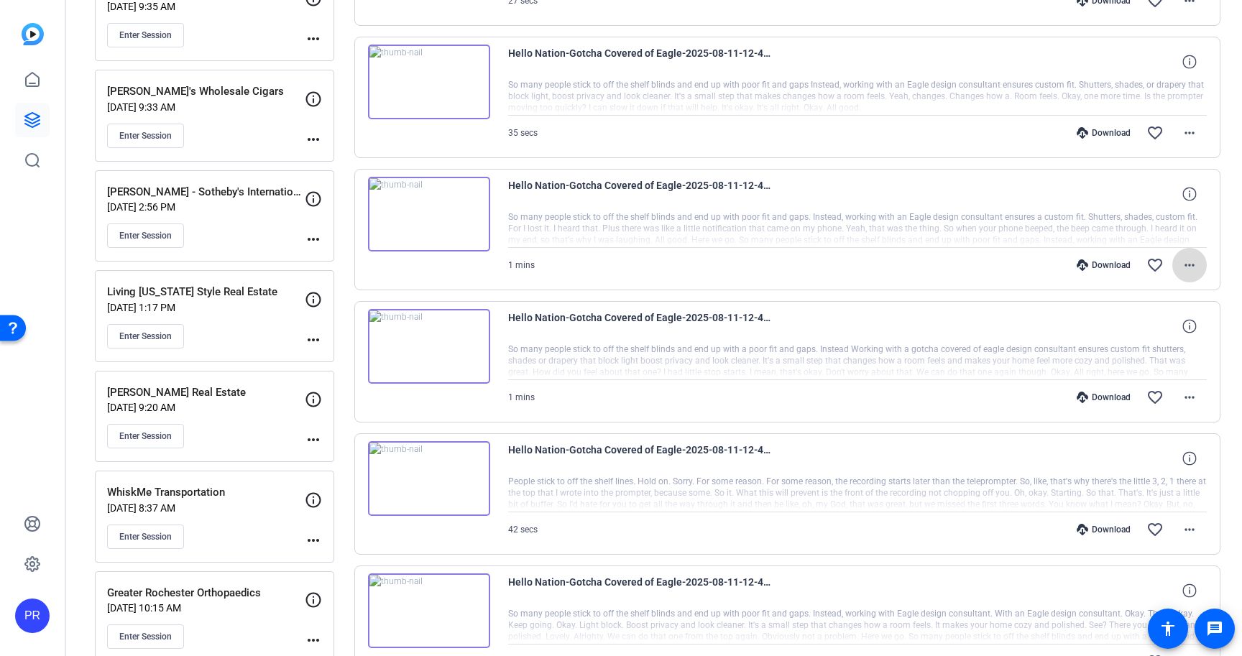
click at [1193, 258] on mat-icon "more_horiz" at bounding box center [1189, 265] width 17 height 17
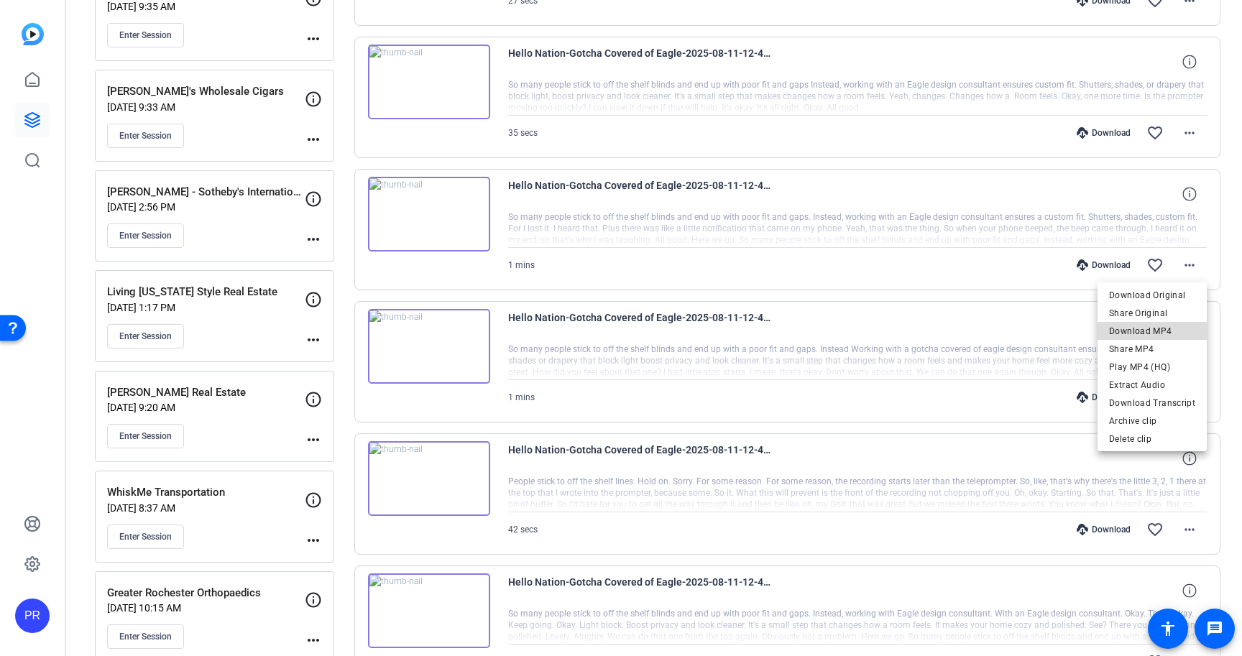
click at [1176, 333] on span "Download MP4" at bounding box center [1152, 331] width 86 height 17
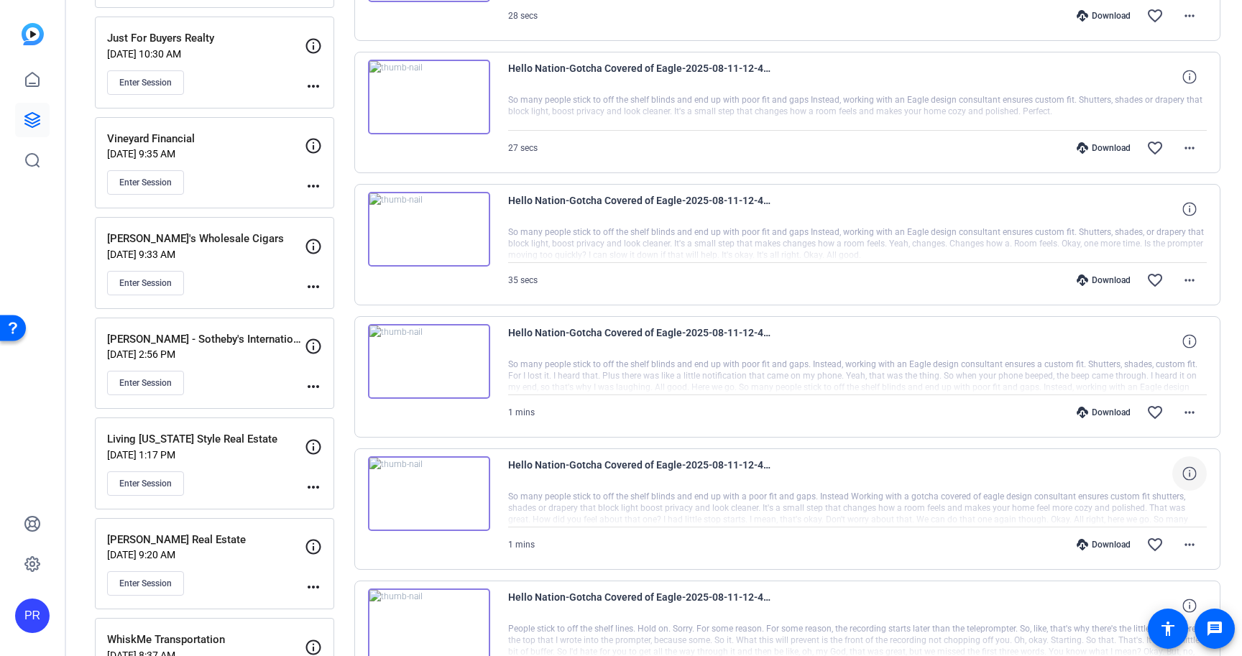
scroll to position [787, 0]
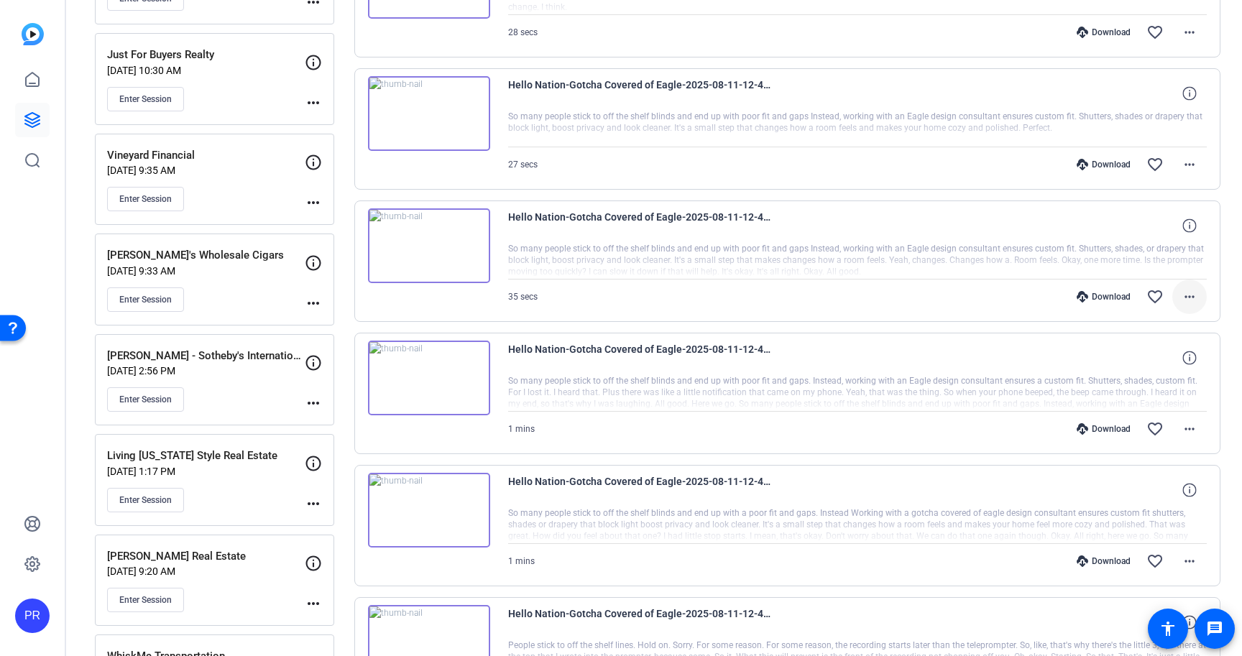
click at [1190, 288] on mat-icon "more_horiz" at bounding box center [1189, 296] width 17 height 17
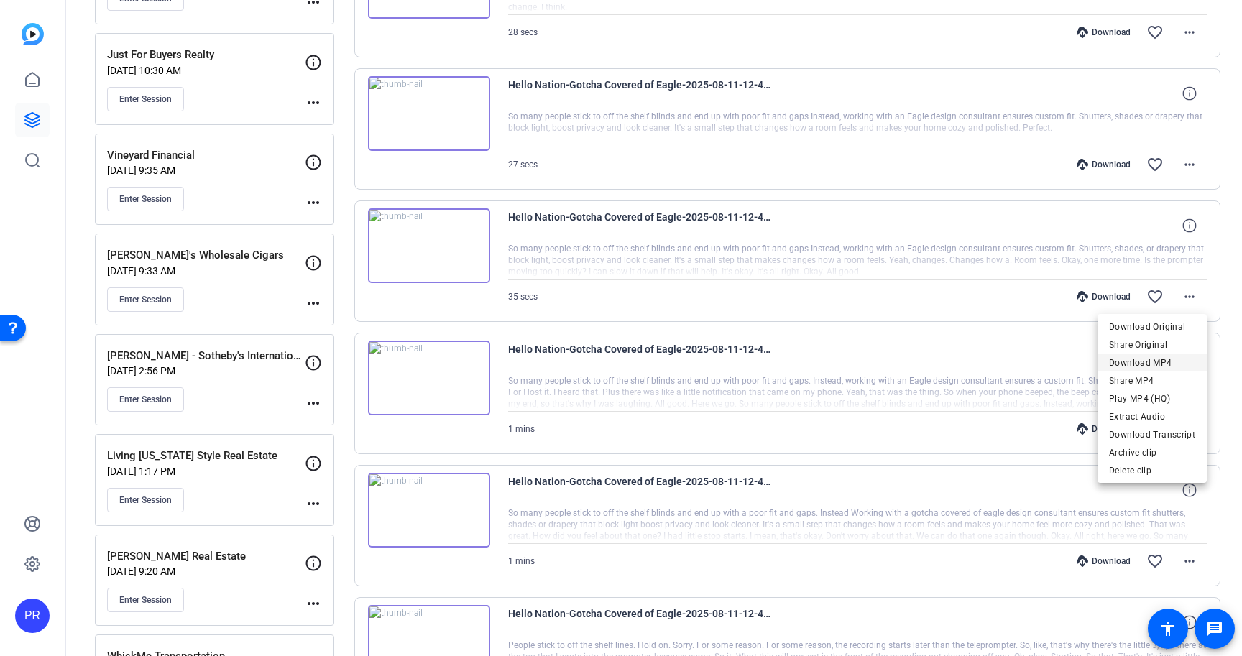
click at [1173, 364] on span "Download MP4" at bounding box center [1152, 362] width 86 height 17
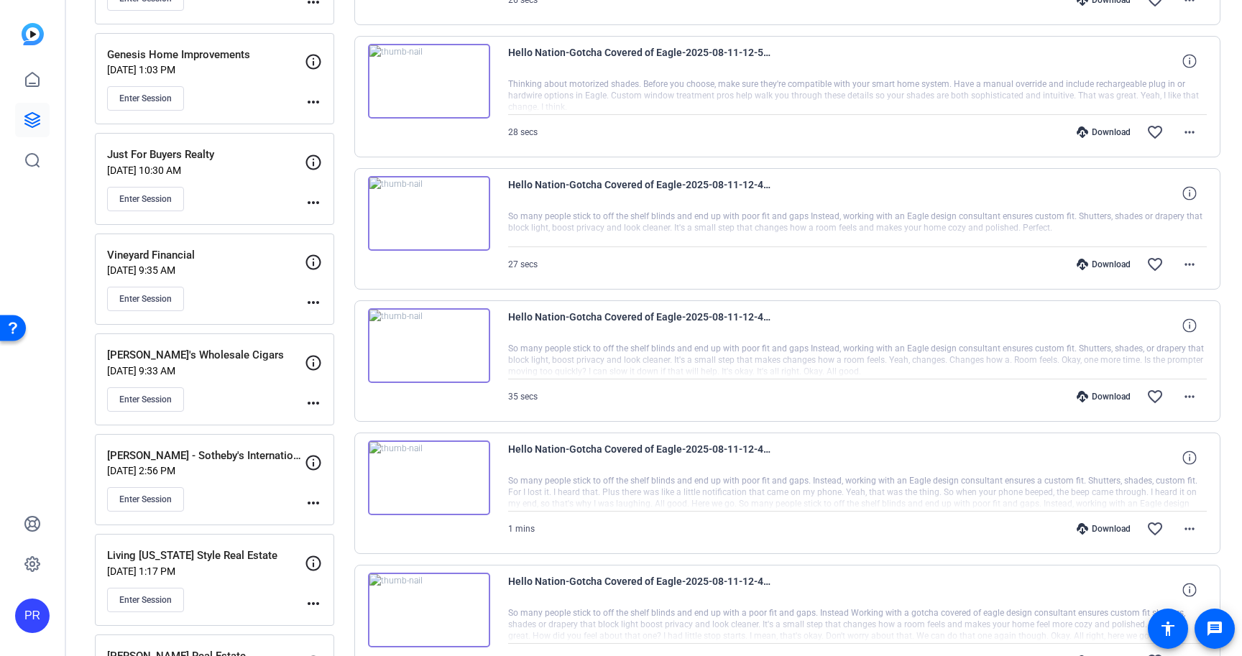
scroll to position [684, 0]
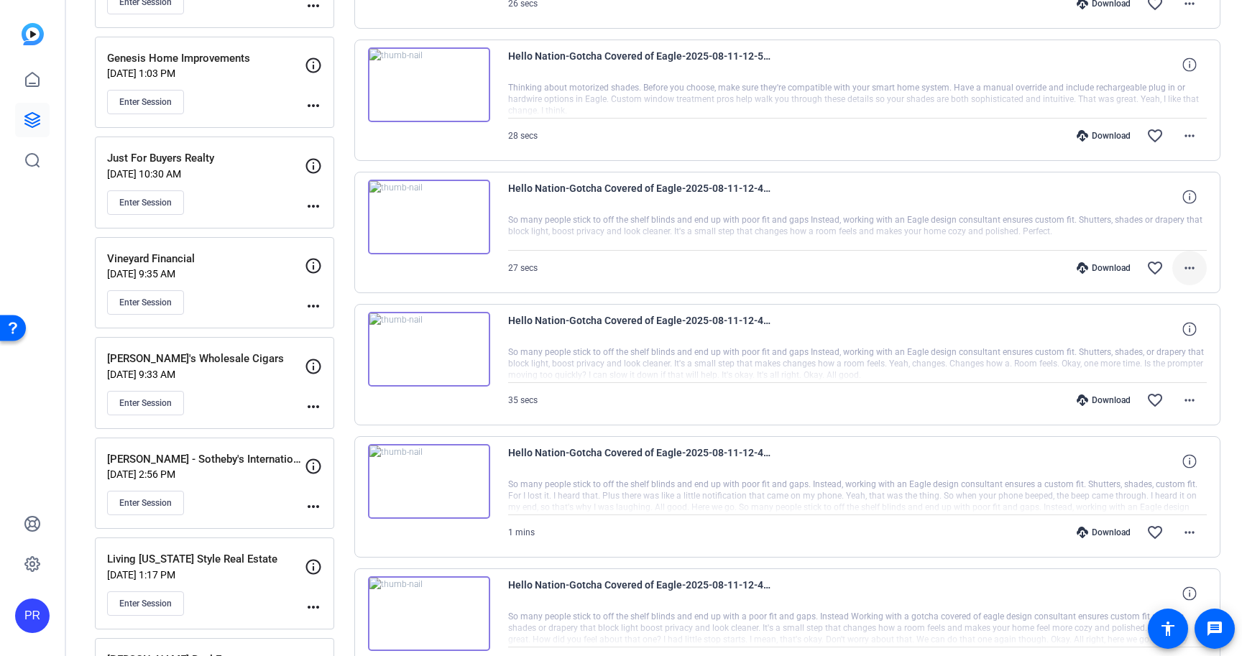
click at [1199, 265] on span at bounding box center [1189, 268] width 35 height 35
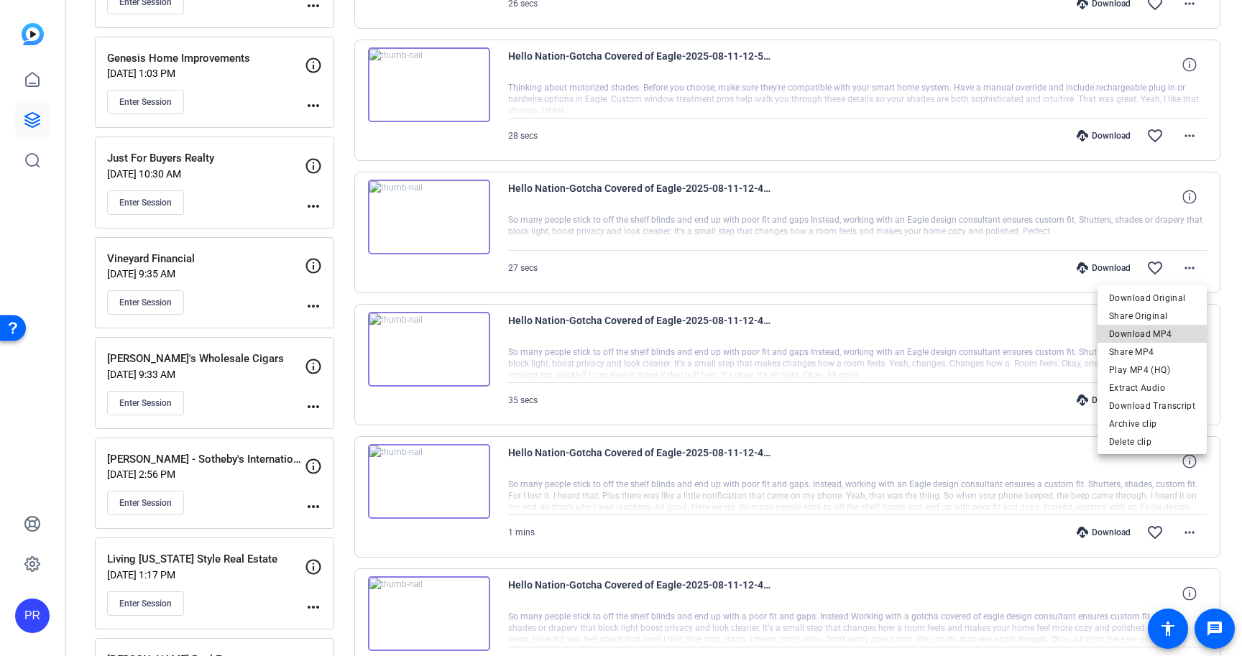
click at [1171, 326] on span "Download MP4" at bounding box center [1152, 334] width 86 height 17
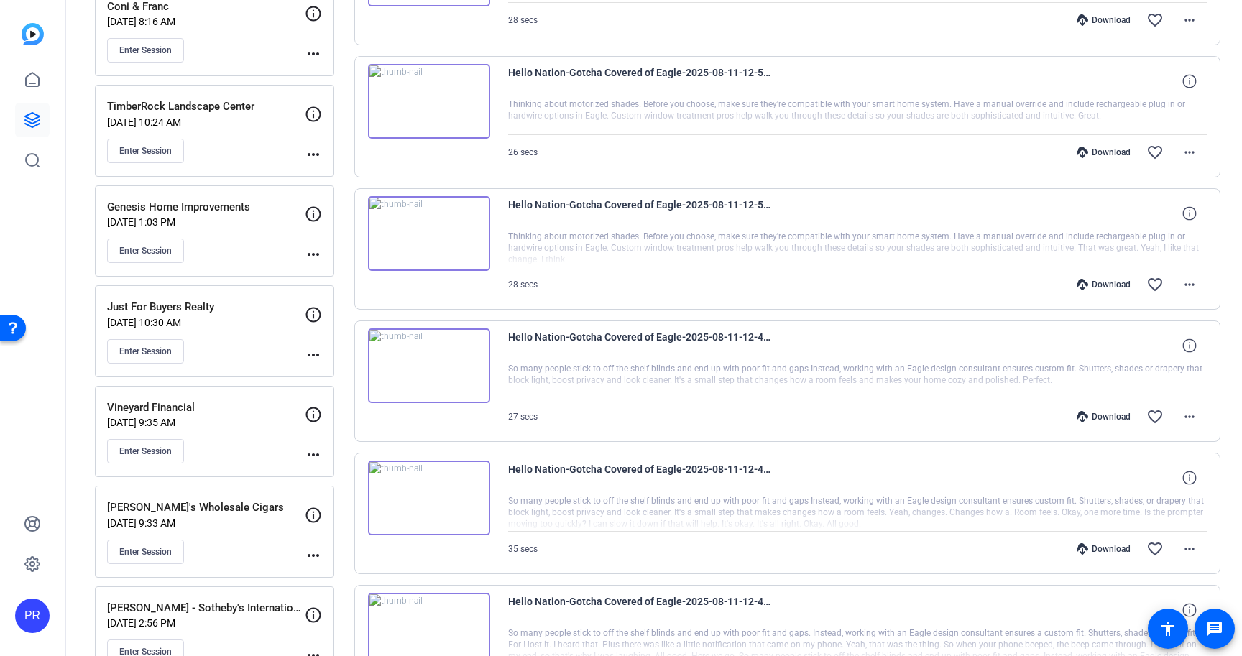
scroll to position [525, 0]
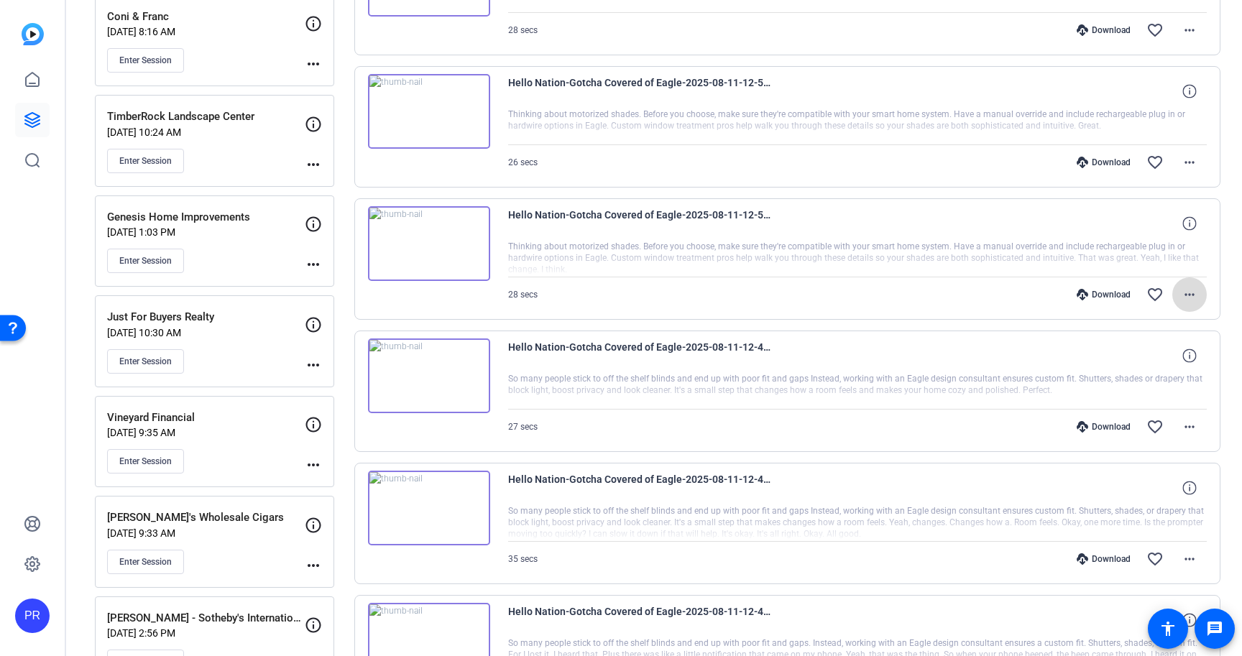
click at [1192, 289] on mat-icon "more_horiz" at bounding box center [1189, 294] width 17 height 17
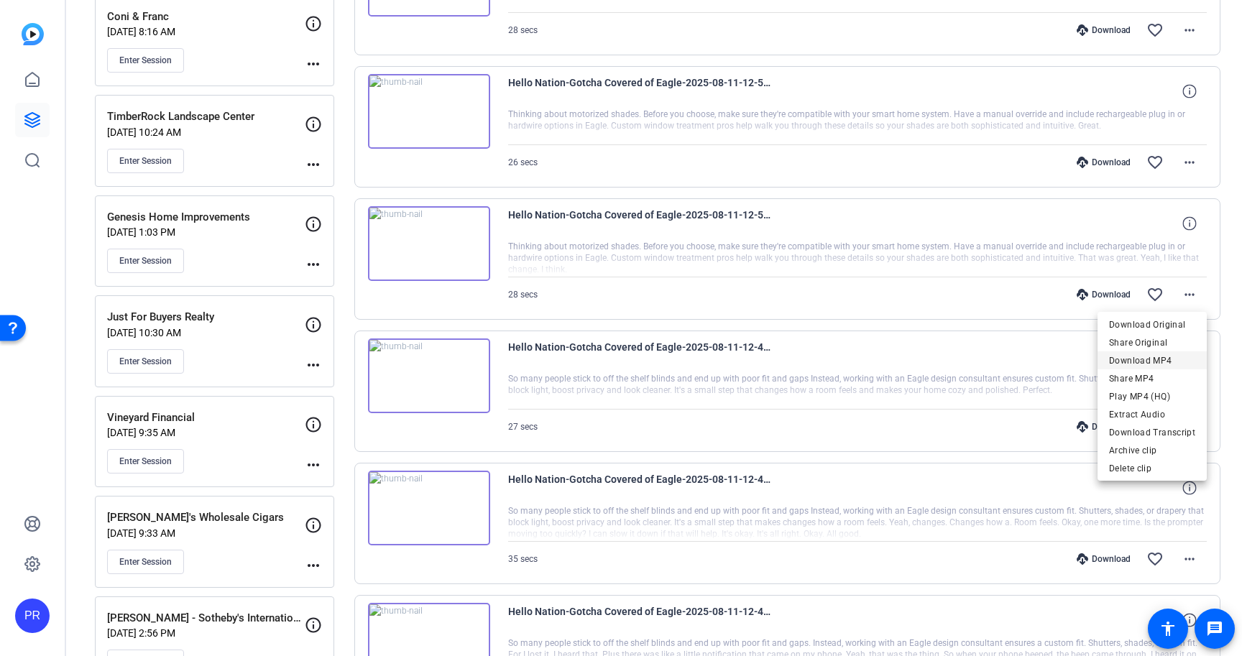
click at [1173, 357] on span "Download MP4" at bounding box center [1152, 360] width 86 height 17
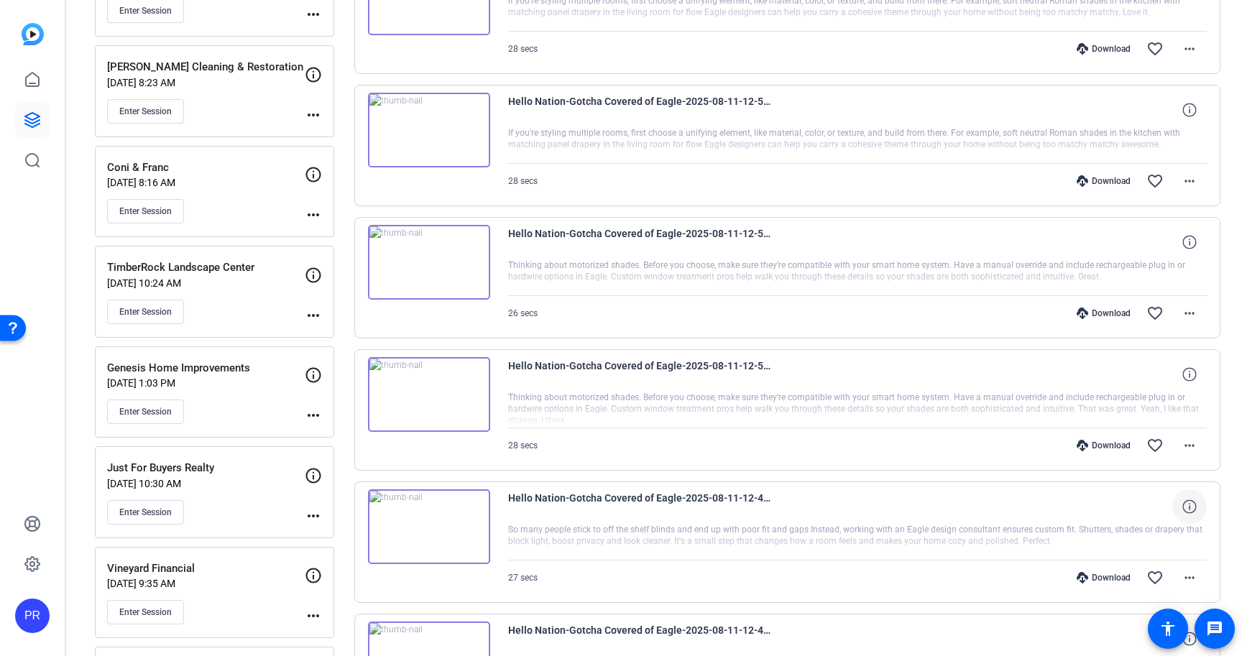
scroll to position [357, 0]
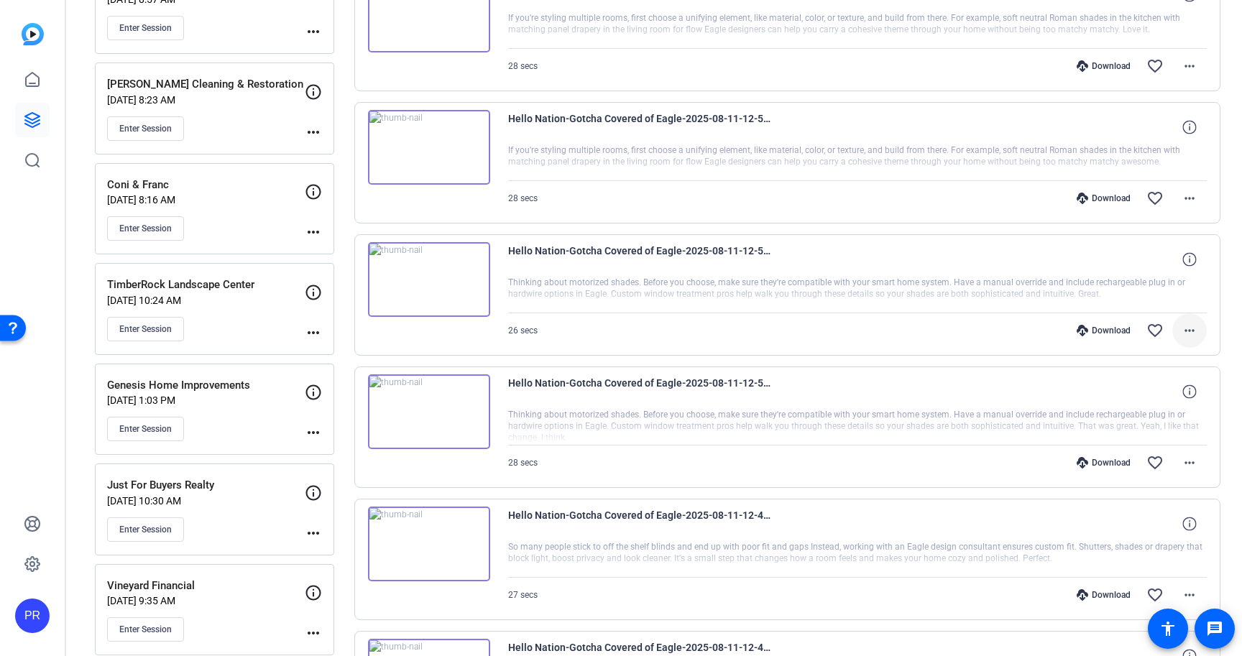
click at [1193, 326] on mat-icon "more_horiz" at bounding box center [1189, 330] width 17 height 17
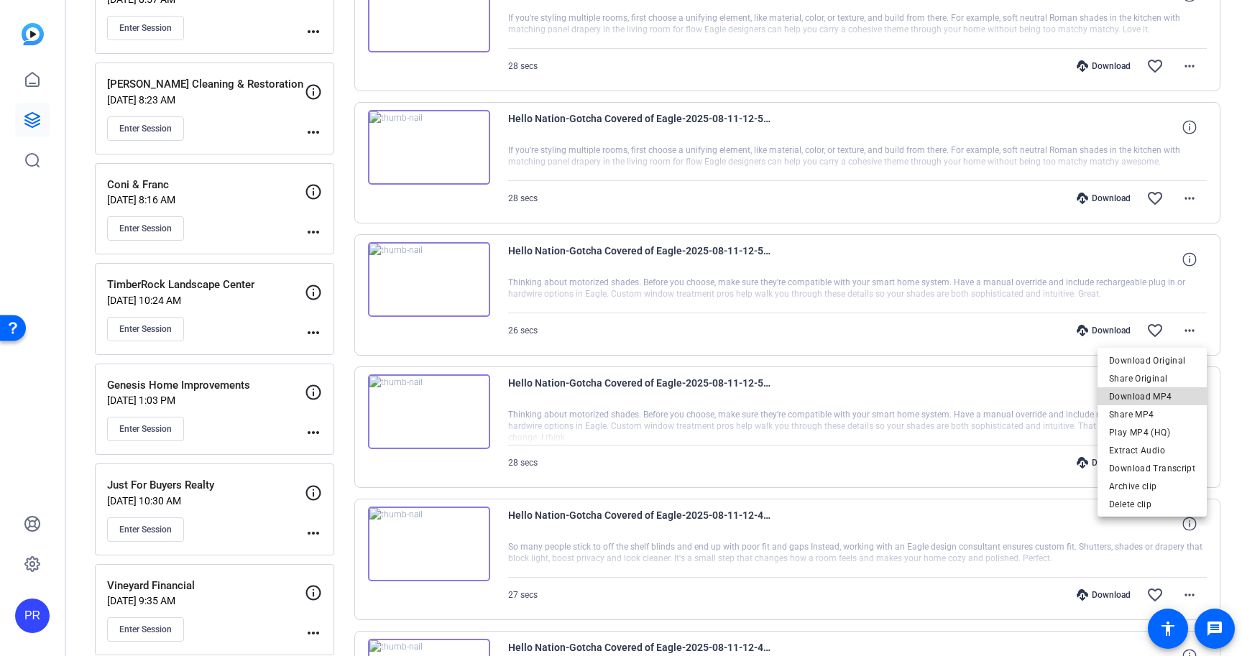
click at [1177, 388] on span "Download MP4" at bounding box center [1152, 396] width 86 height 17
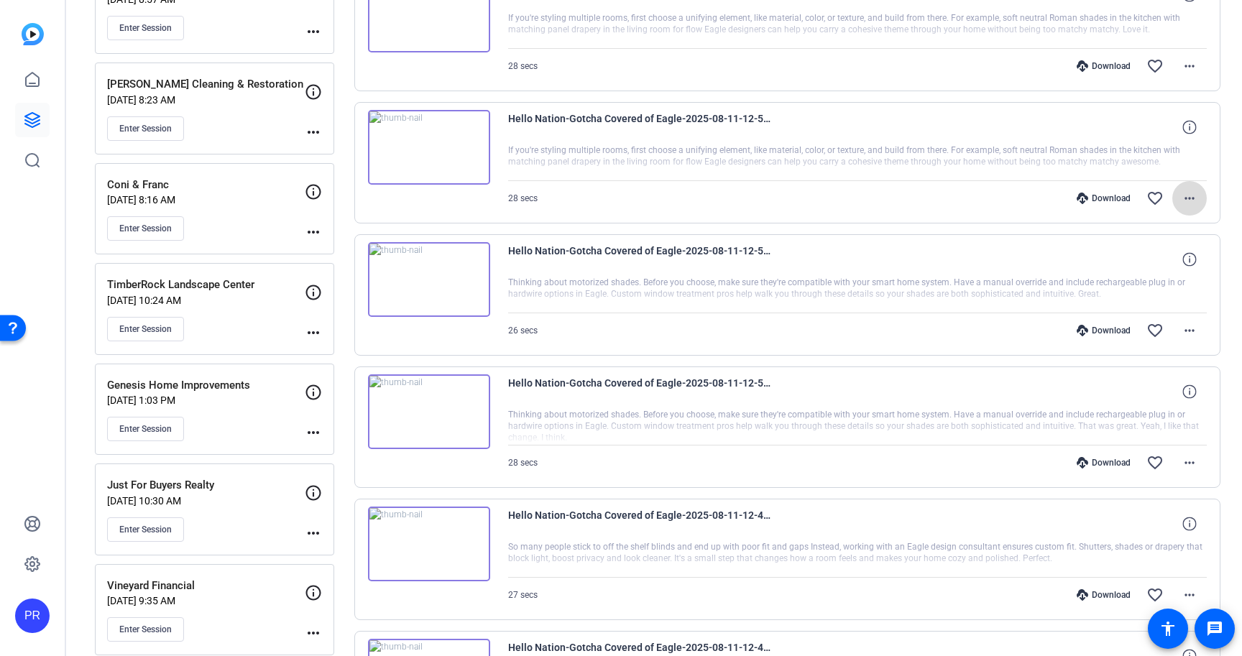
click at [1194, 197] on mat-icon "more_horiz" at bounding box center [1189, 198] width 17 height 17
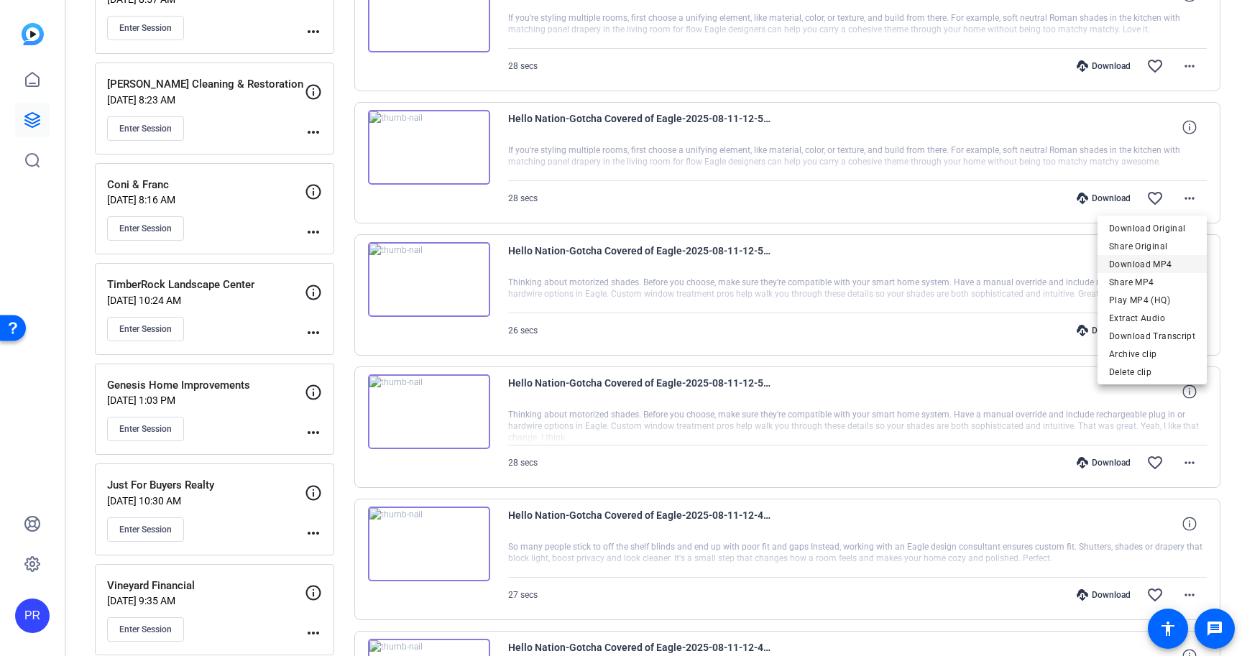
click at [1169, 267] on span "Download MP4" at bounding box center [1152, 264] width 86 height 17
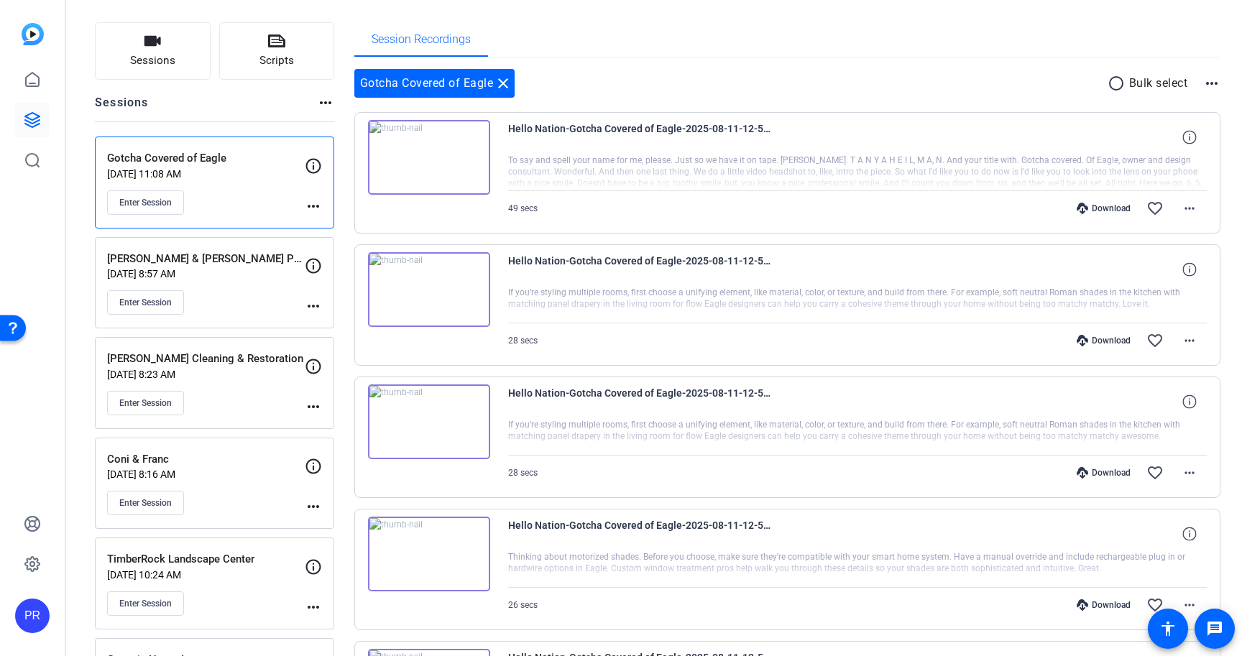
scroll to position [75, 0]
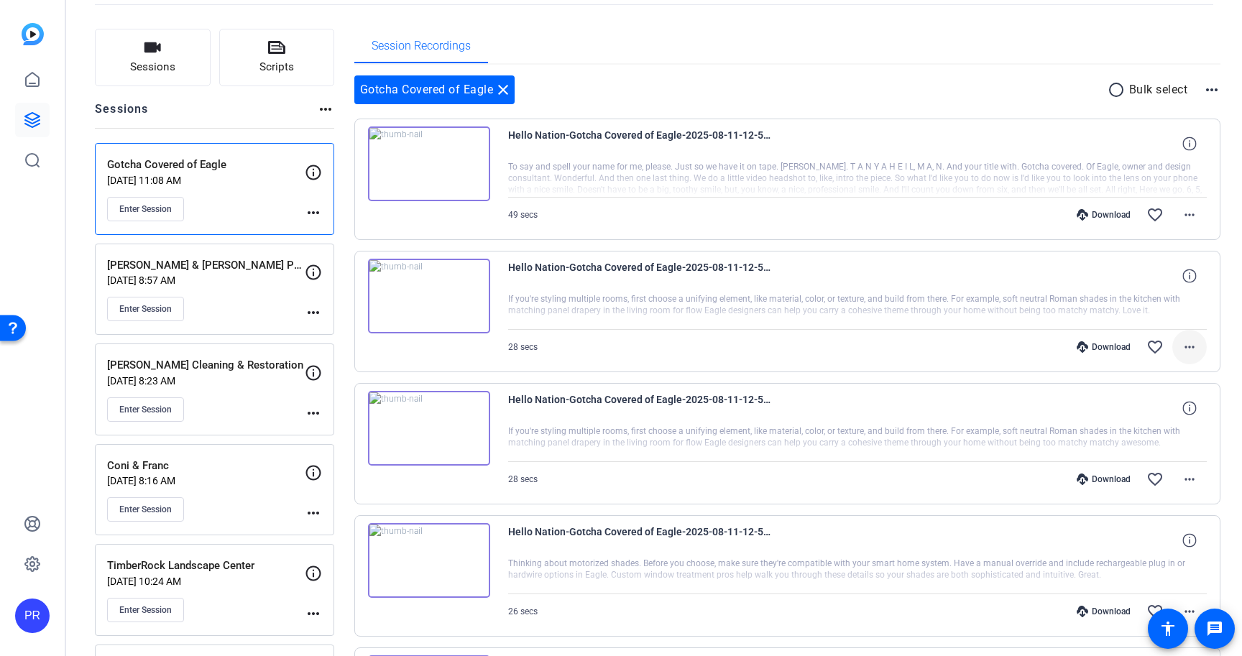
click at [1194, 347] on mat-icon "more_horiz" at bounding box center [1189, 347] width 17 height 17
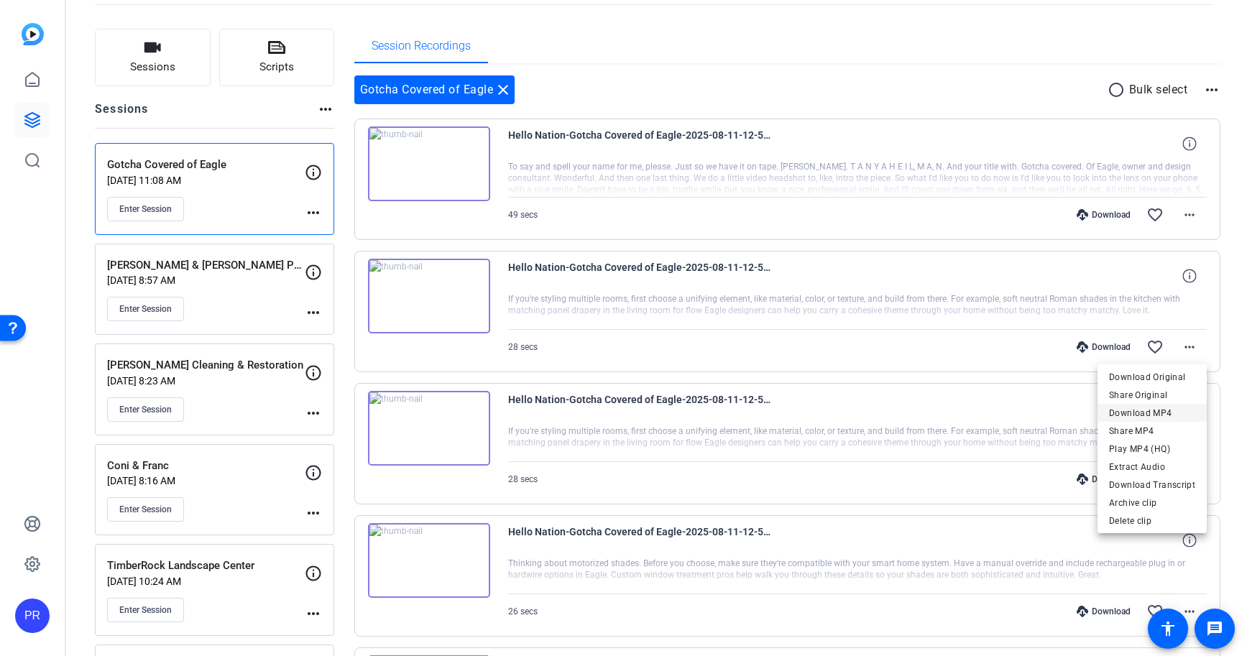
click at [1178, 418] on span "Download MP4" at bounding box center [1152, 413] width 86 height 17
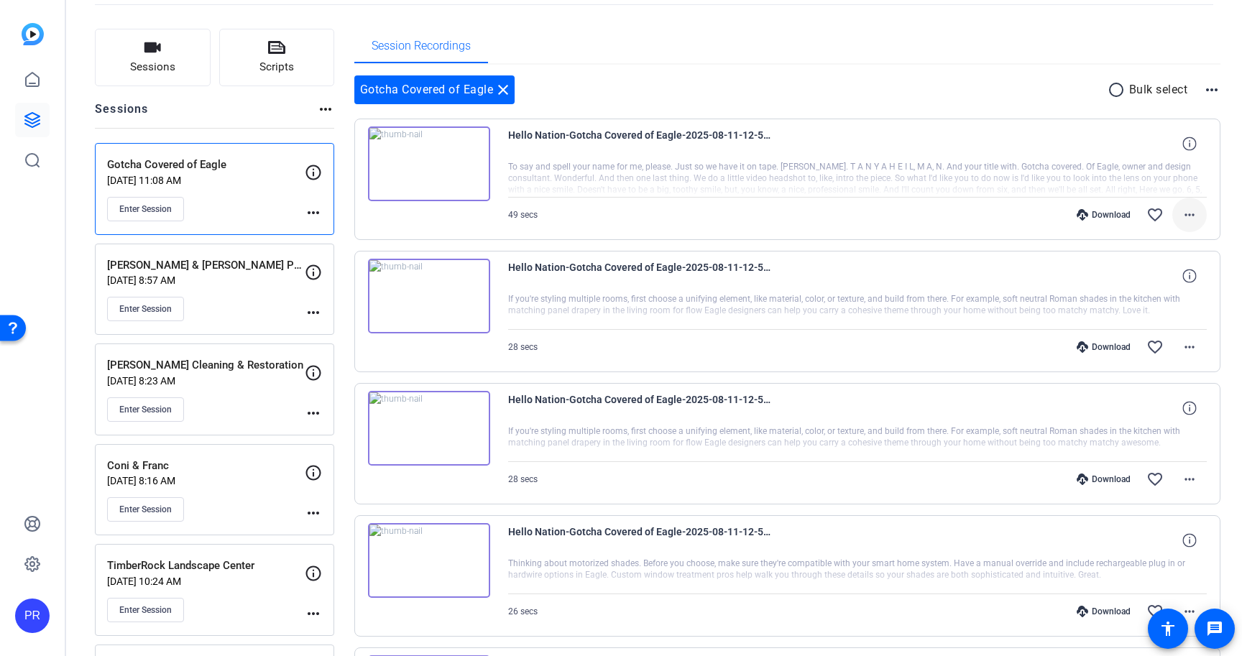
click at [1198, 208] on mat-icon "more_horiz" at bounding box center [1189, 214] width 17 height 17
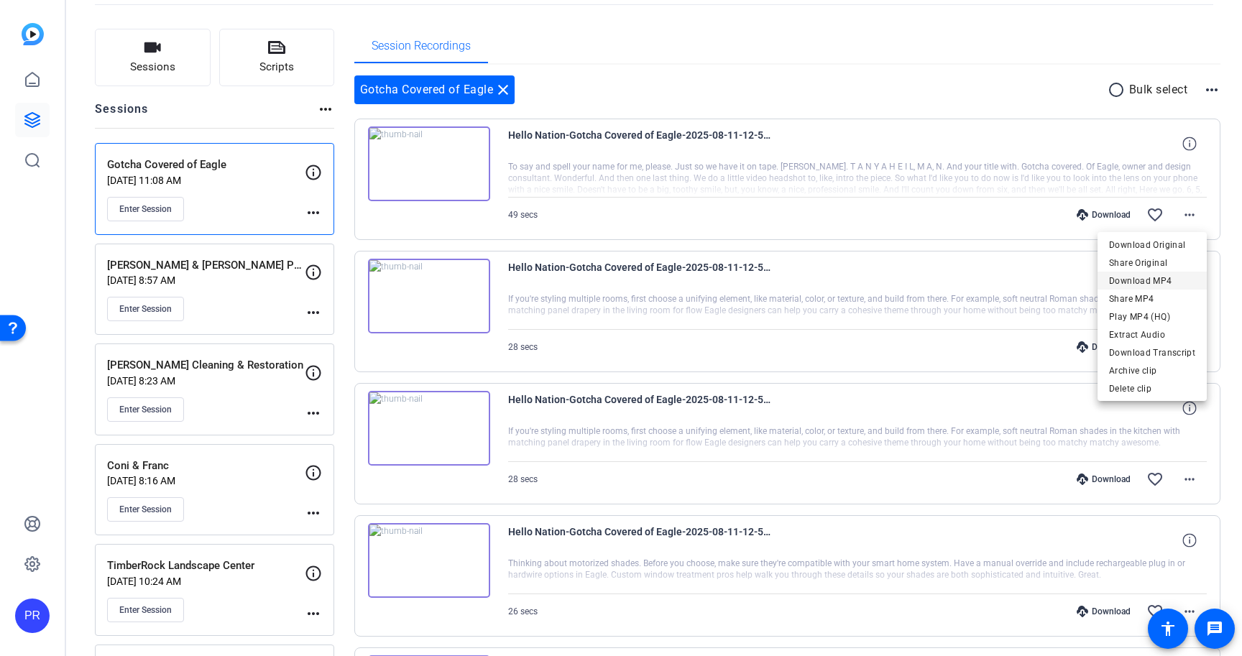
click at [1168, 275] on span "Download MP4" at bounding box center [1152, 280] width 86 height 17
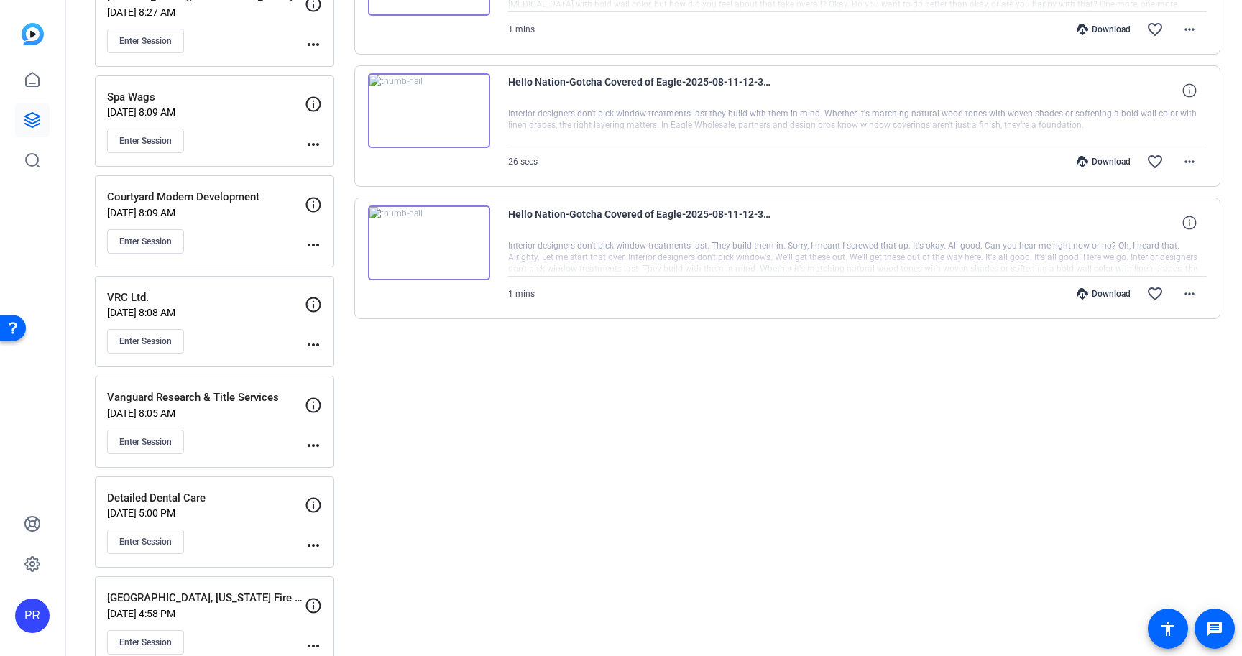
scroll to position [1791, 0]
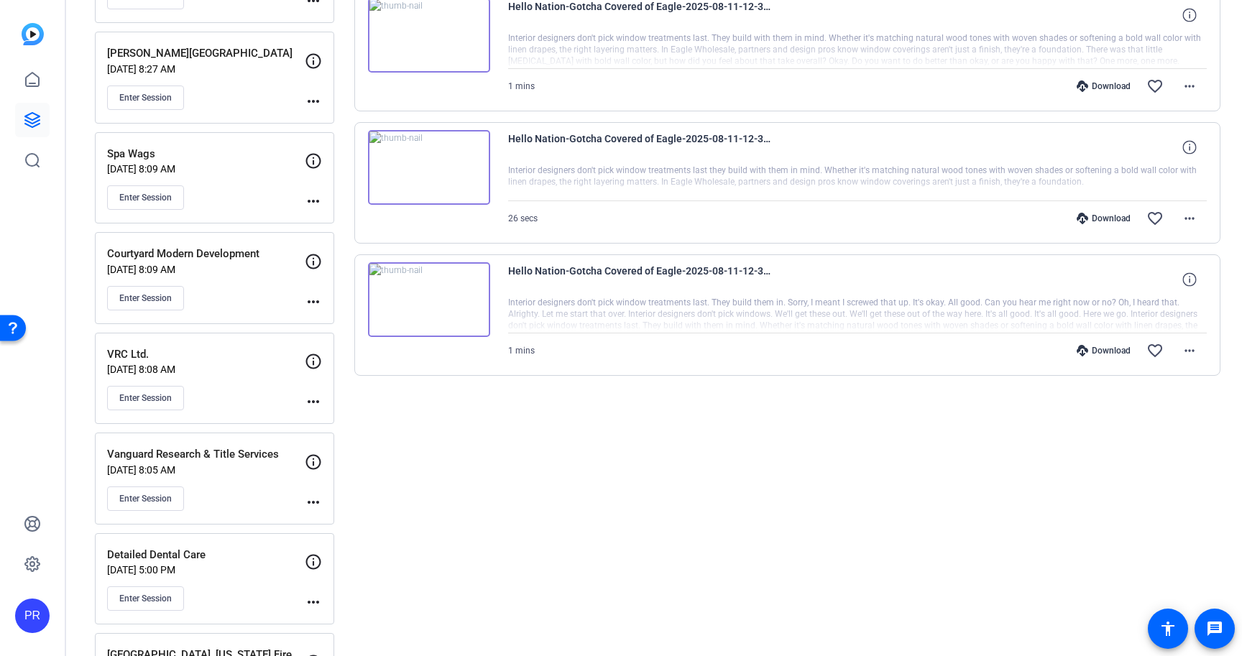
click at [820, 350] on div "Download favorite_border more_horiz" at bounding box center [962, 351] width 490 height 35
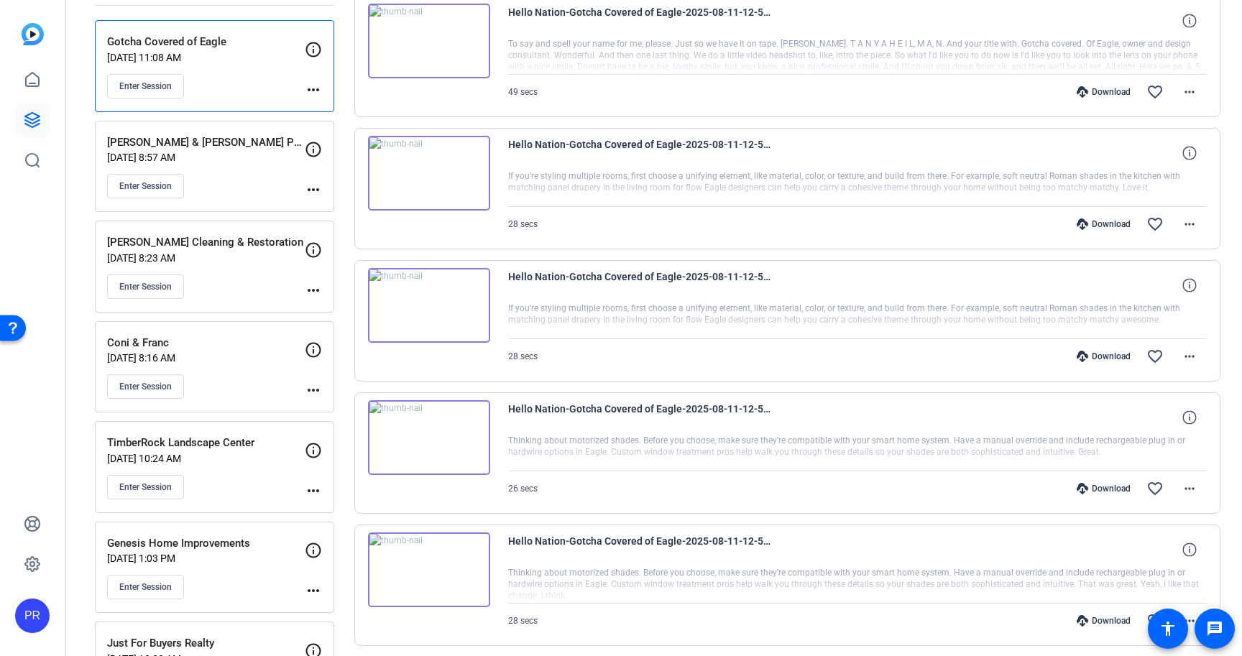
scroll to position [0, 0]
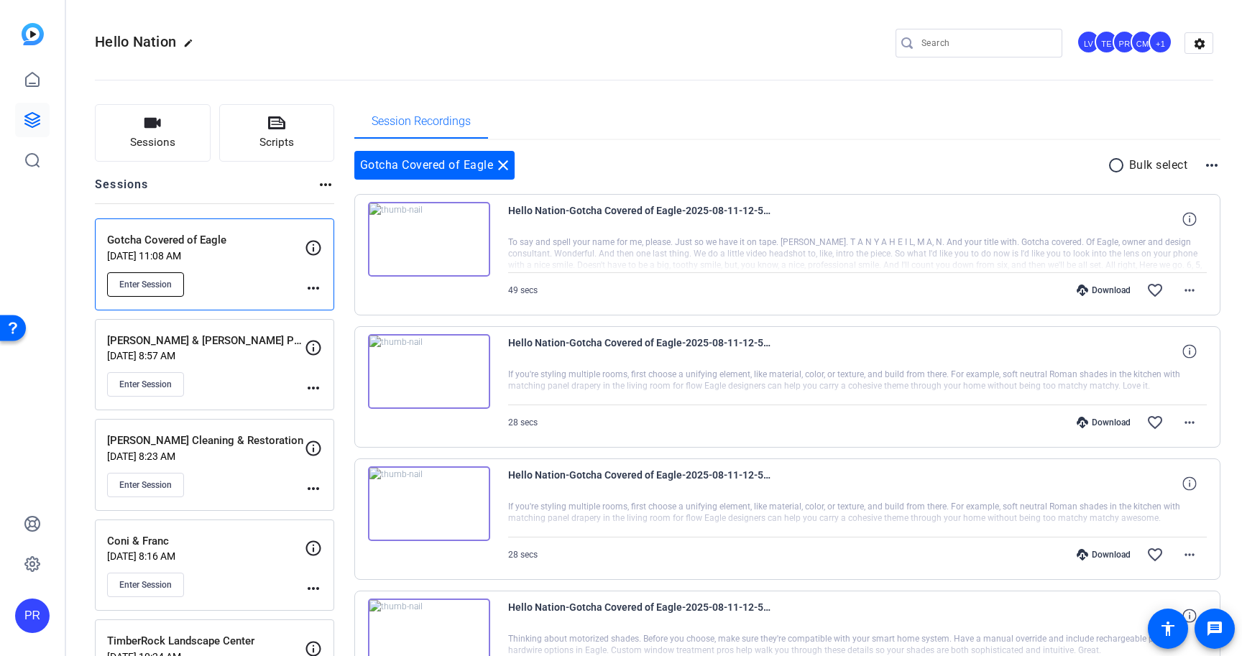
click at [175, 284] on button "Enter Session" at bounding box center [145, 284] width 77 height 24
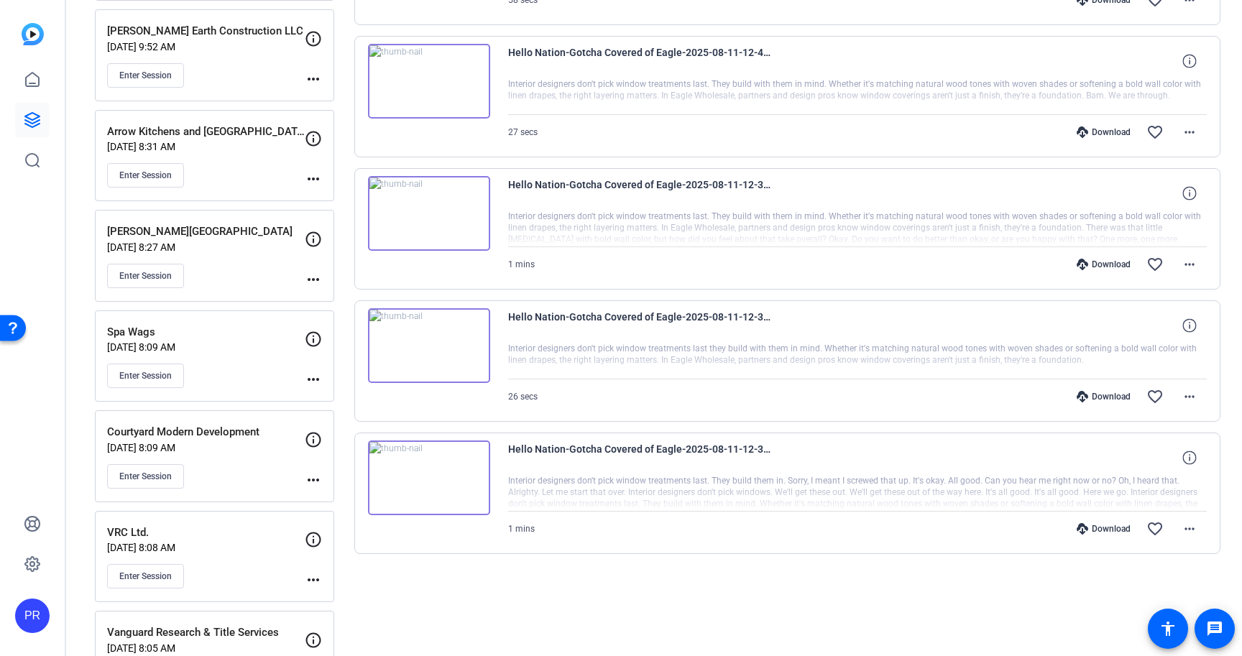
scroll to position [1604, 0]
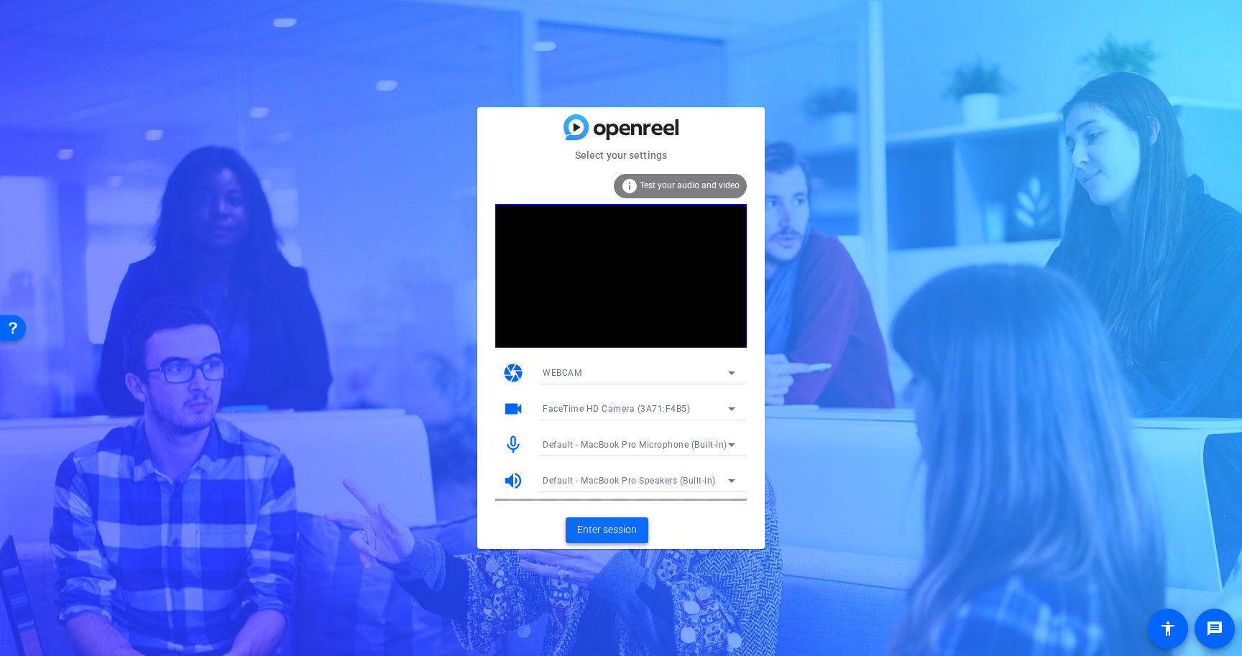
click at [623, 534] on span "Enter session" at bounding box center [607, 530] width 60 height 15
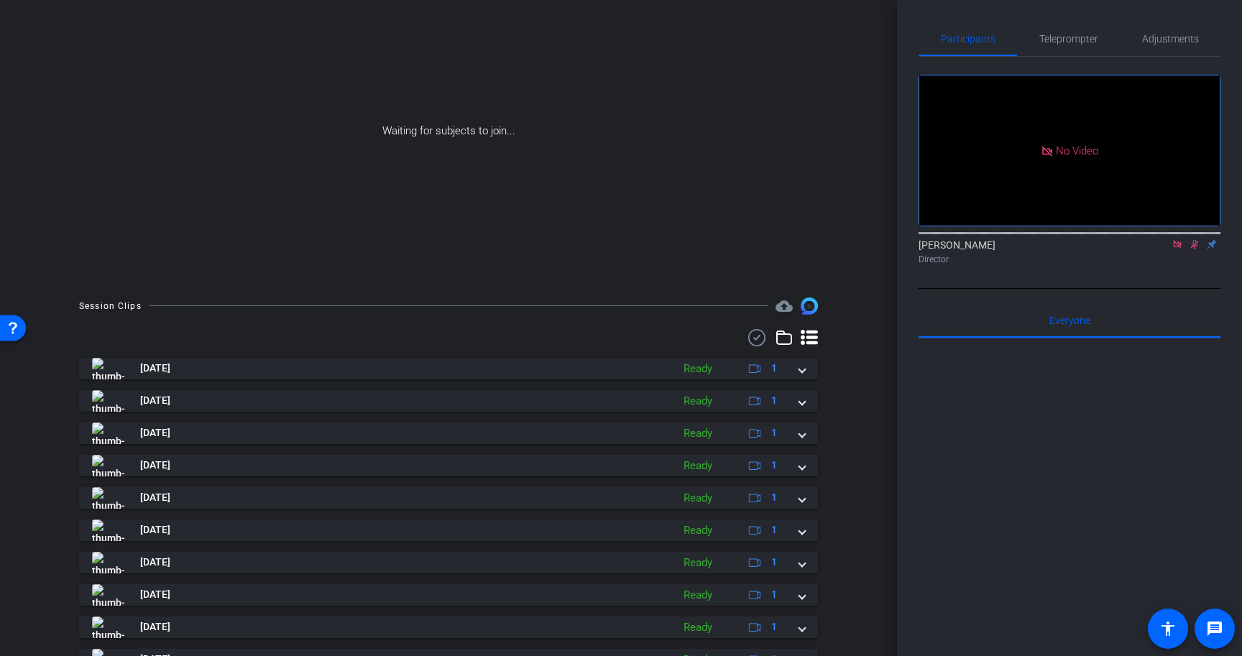
scroll to position [187, 0]
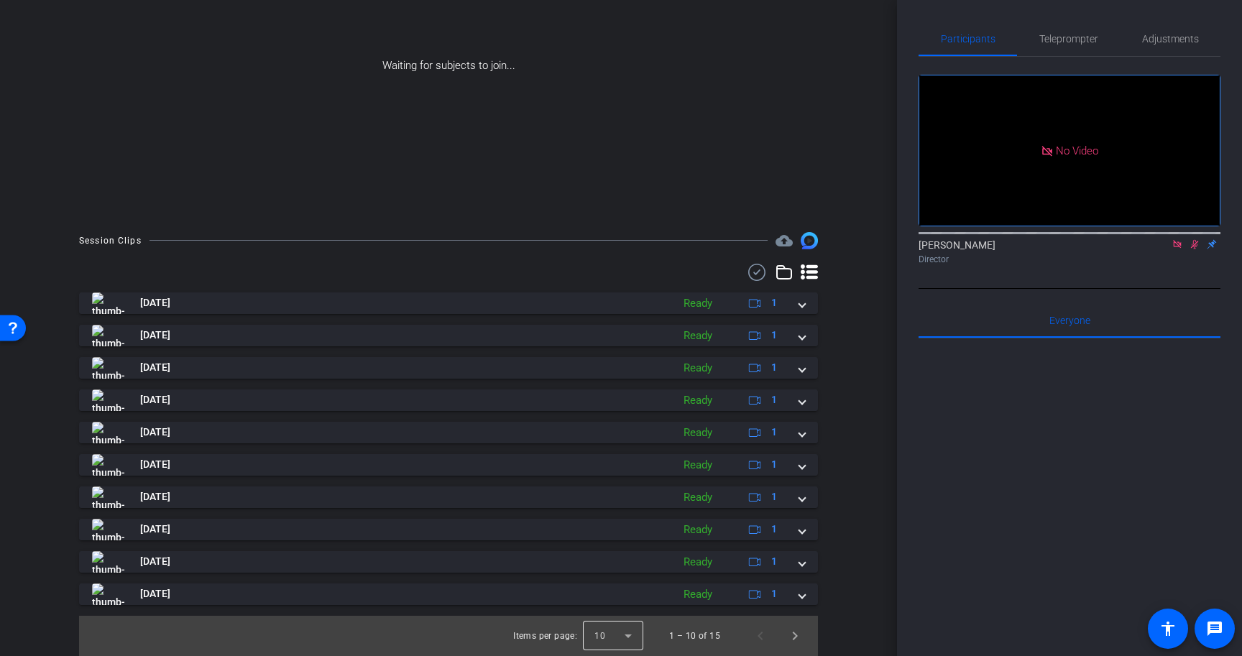
click at [605, 637] on div at bounding box center [613, 636] width 60 height 35
click at [610, 595] on mat-option "25" at bounding box center [614, 603] width 60 height 23
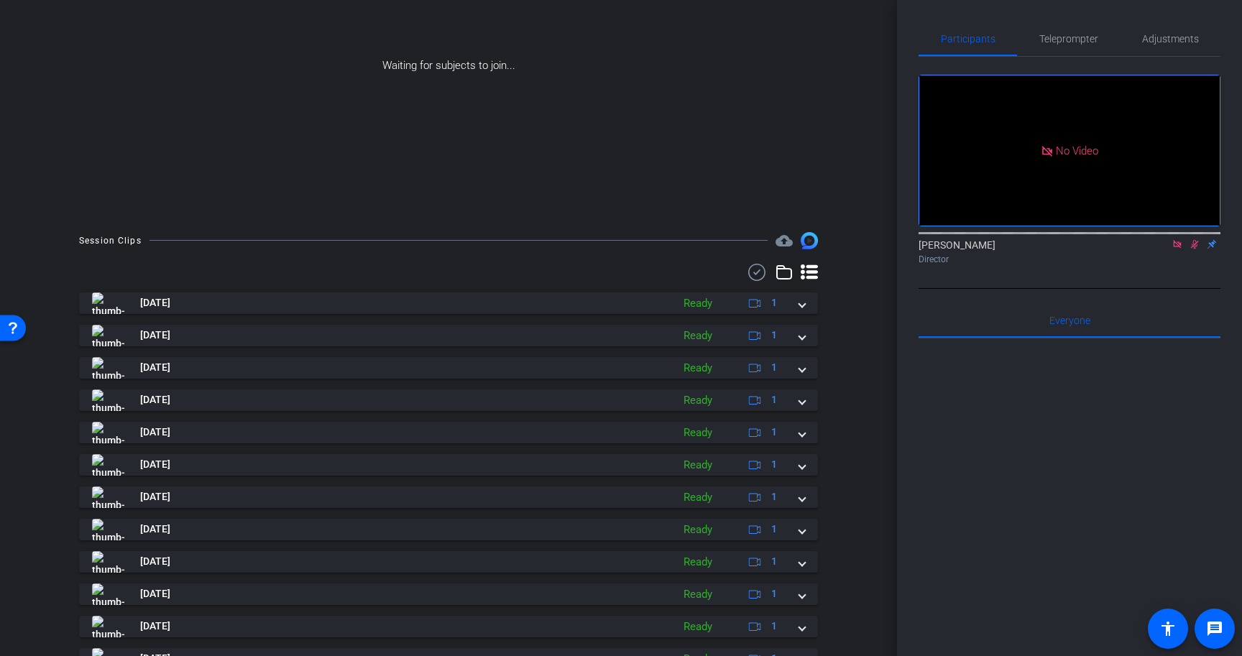
scroll to position [349, 0]
